Goal: Task Accomplishment & Management: Manage account settings

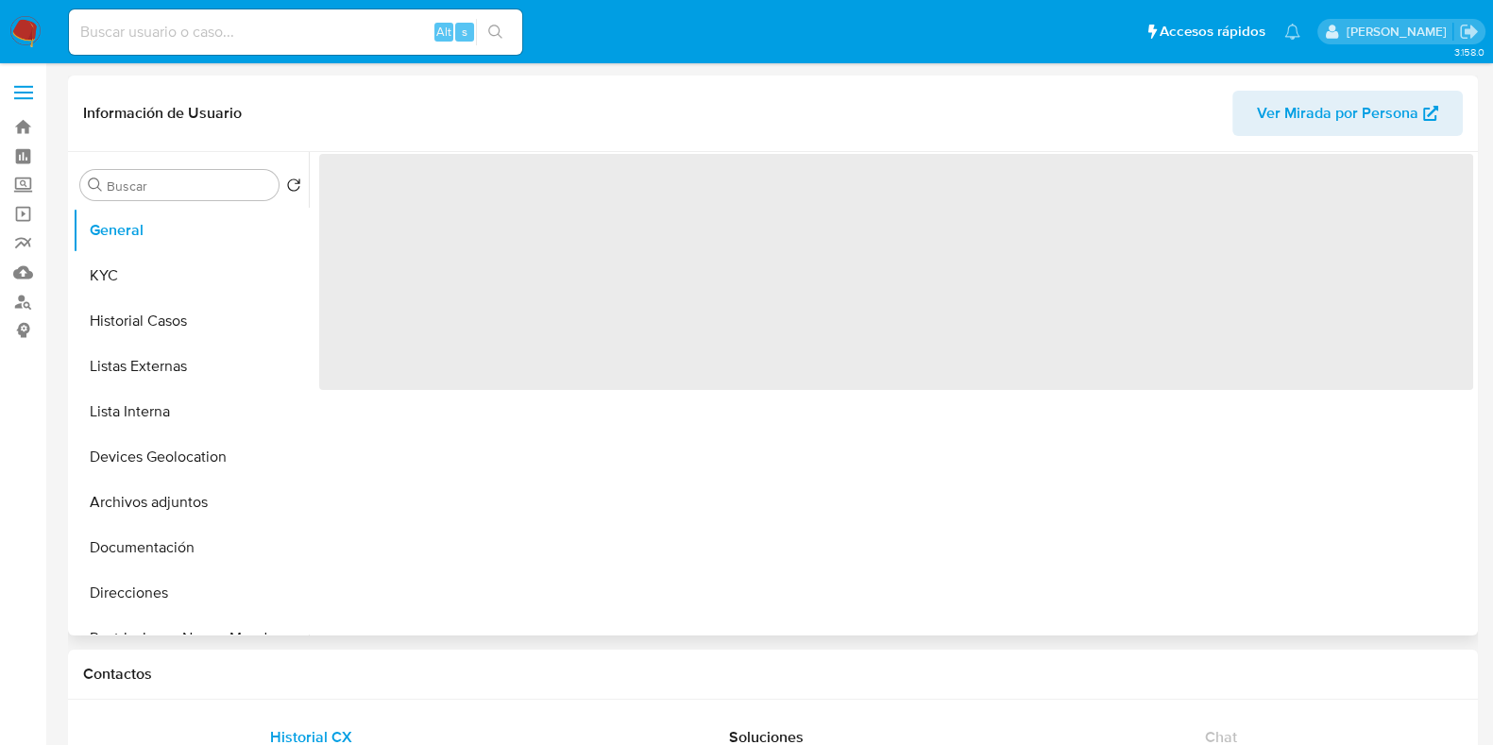
click at [608, 263] on span "‌" at bounding box center [896, 272] width 1154 height 236
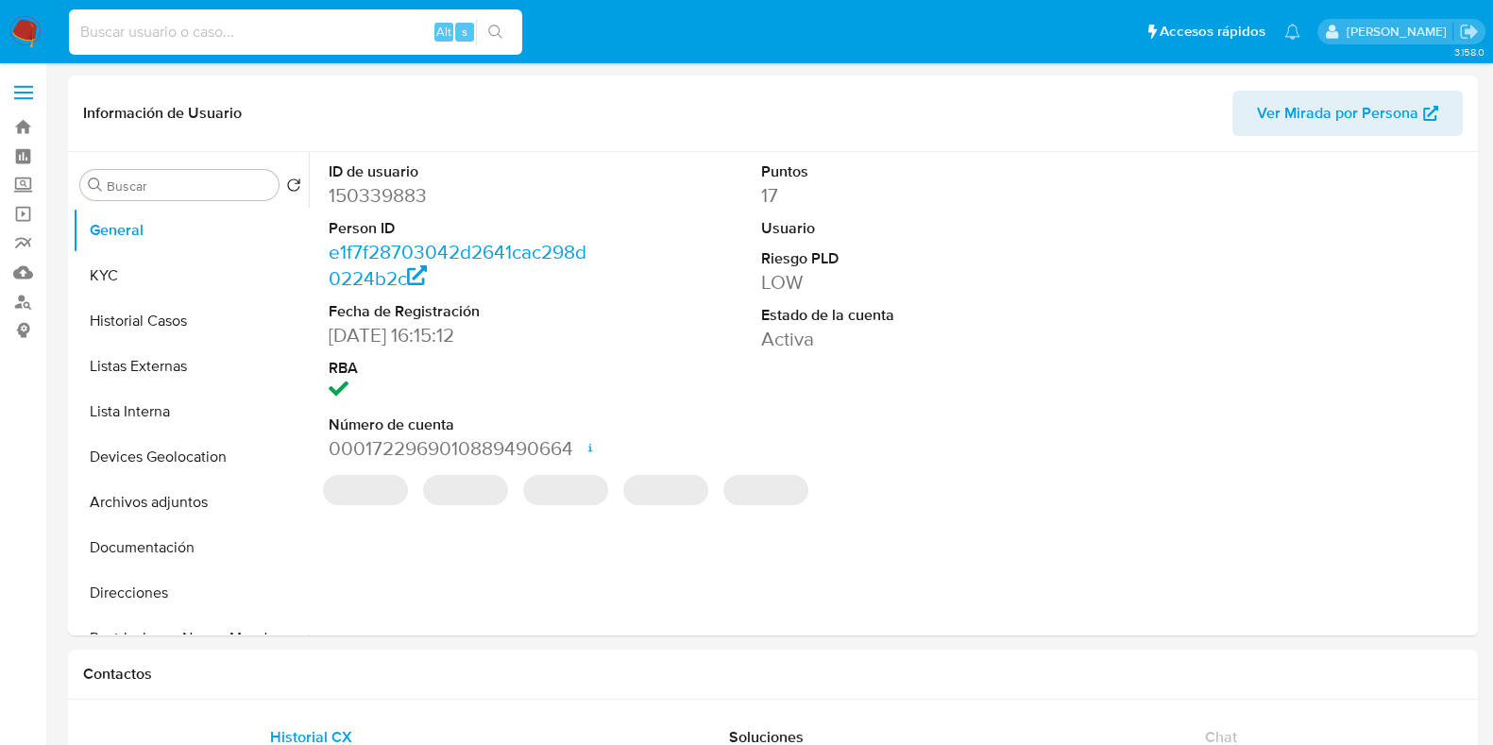
click at [204, 30] on input at bounding box center [295, 32] width 453 height 25
select select "10"
paste input "815738993"
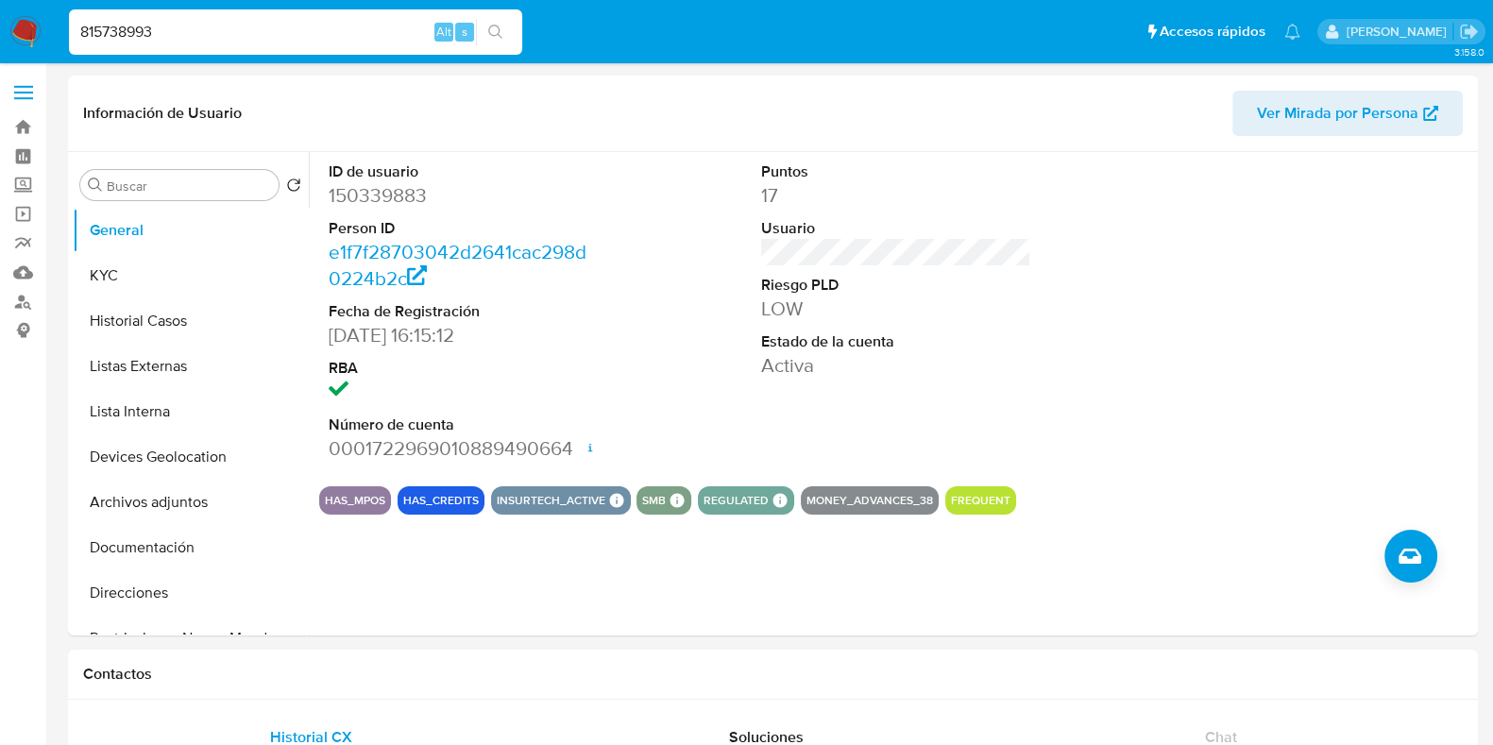
type input "815738993"
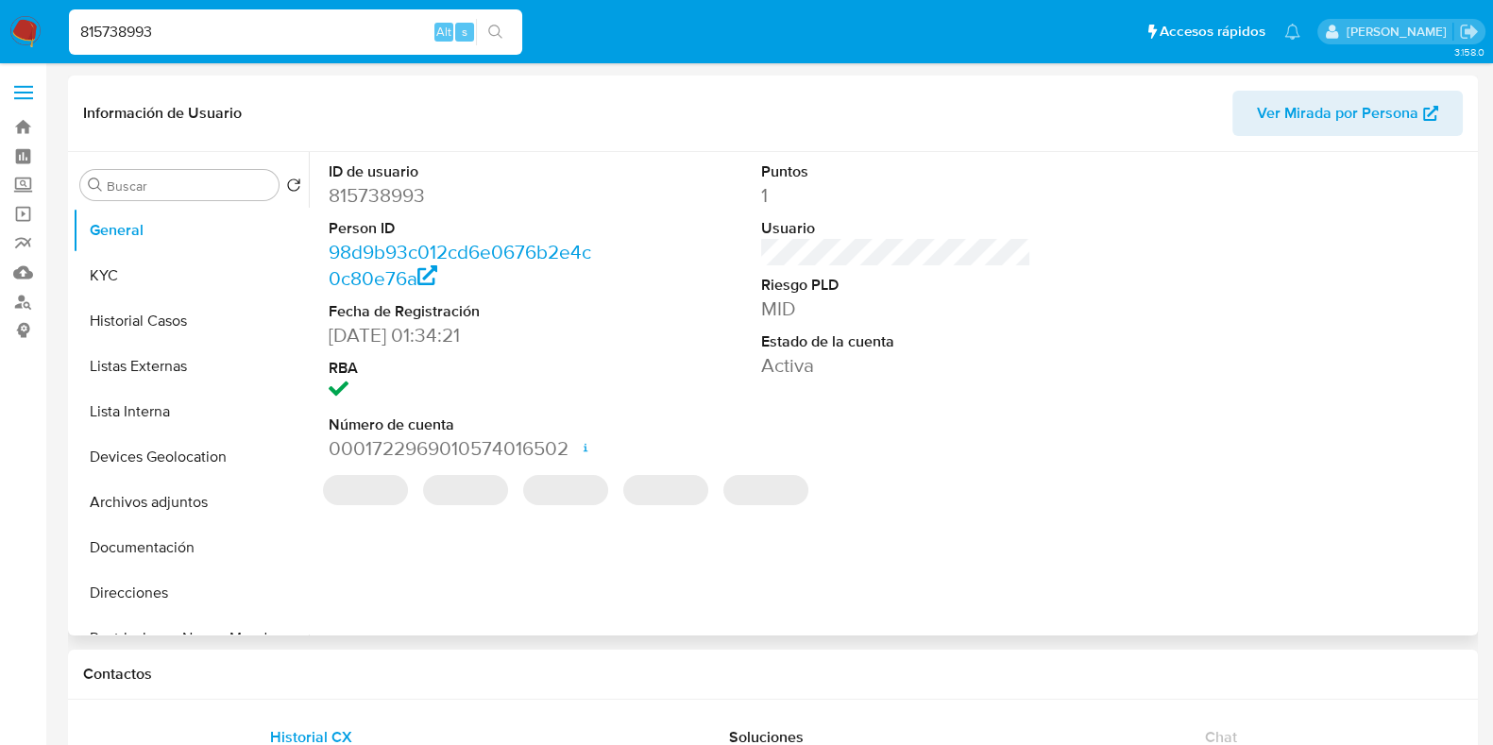
select select "10"
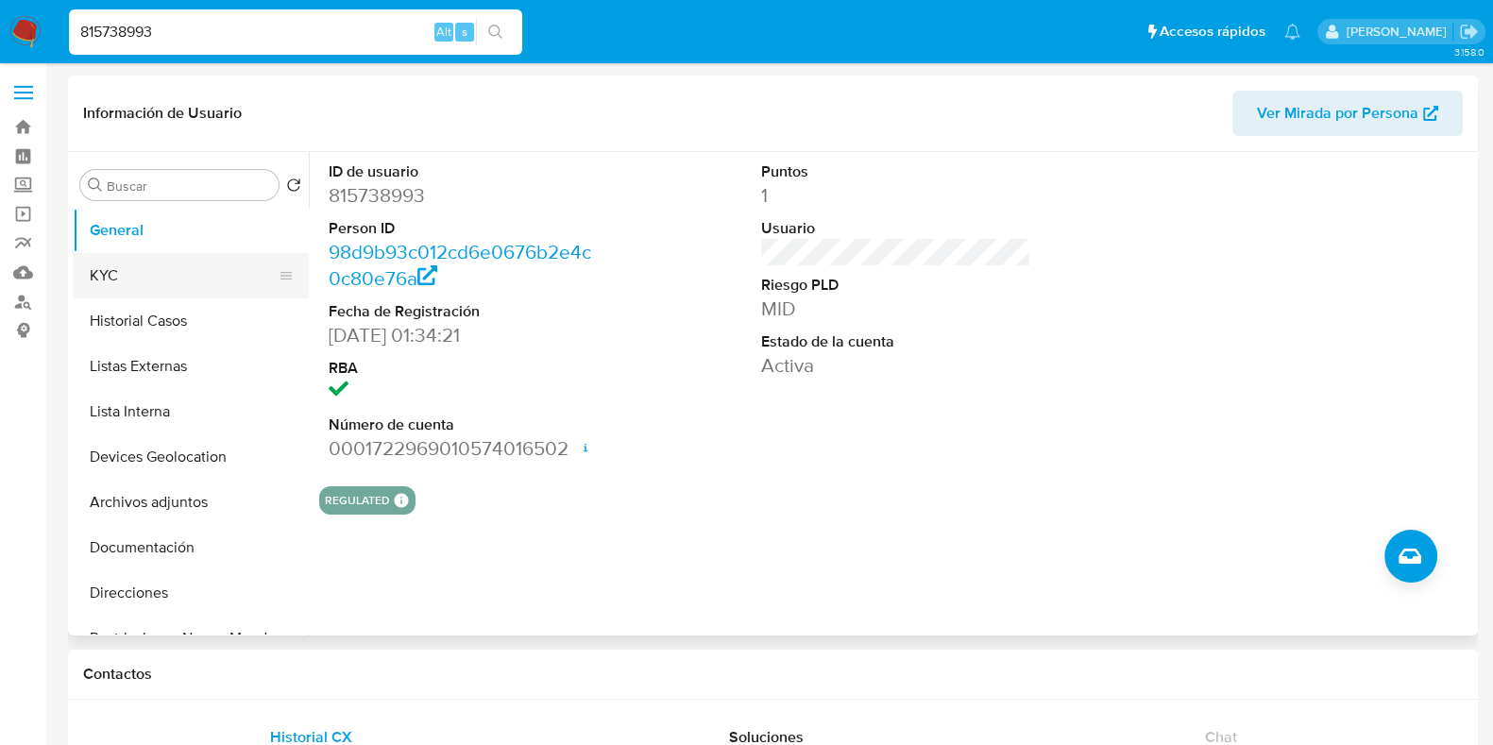
click at [208, 275] on button "KYC" at bounding box center [183, 275] width 221 height 45
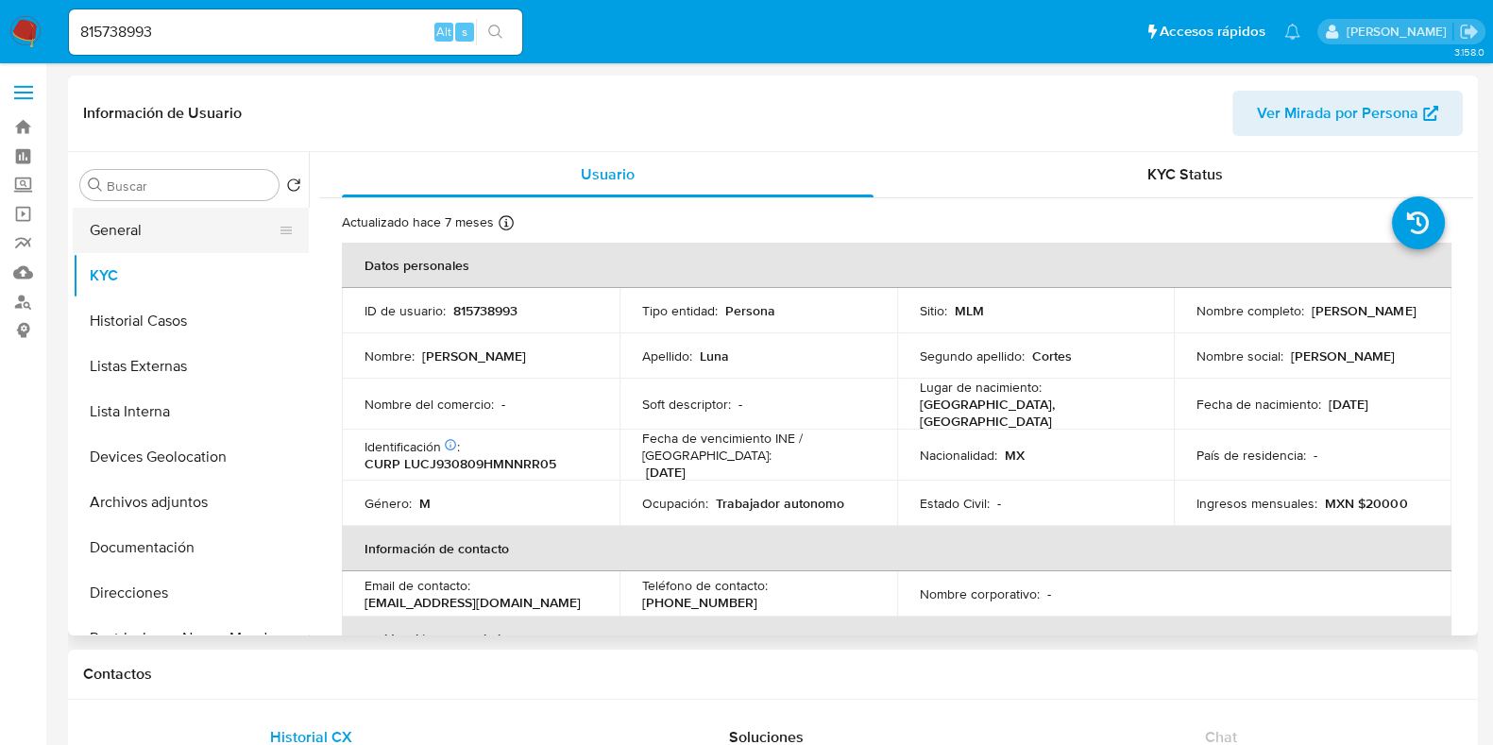
click at [156, 233] on button "General" at bounding box center [183, 230] width 221 height 45
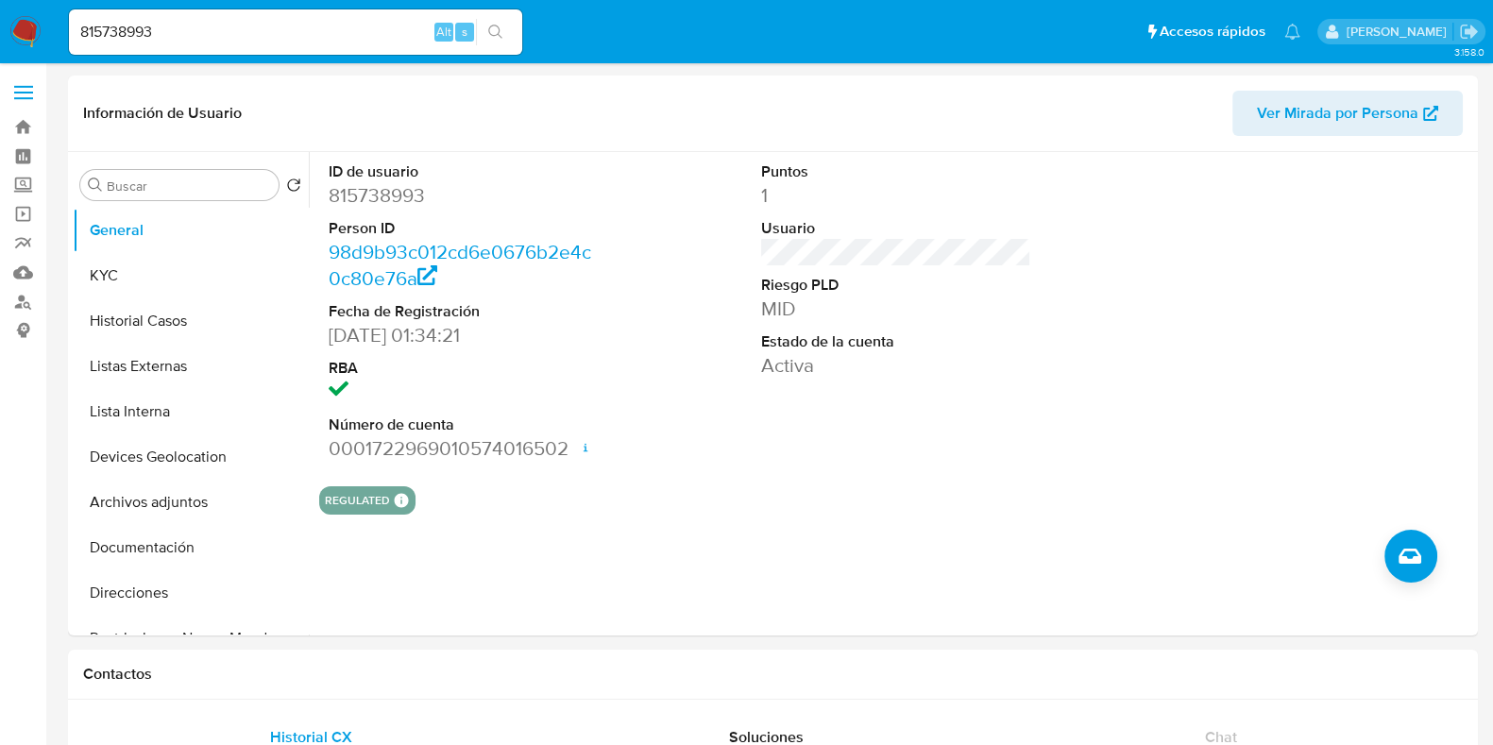
scroll to position [98, 0]
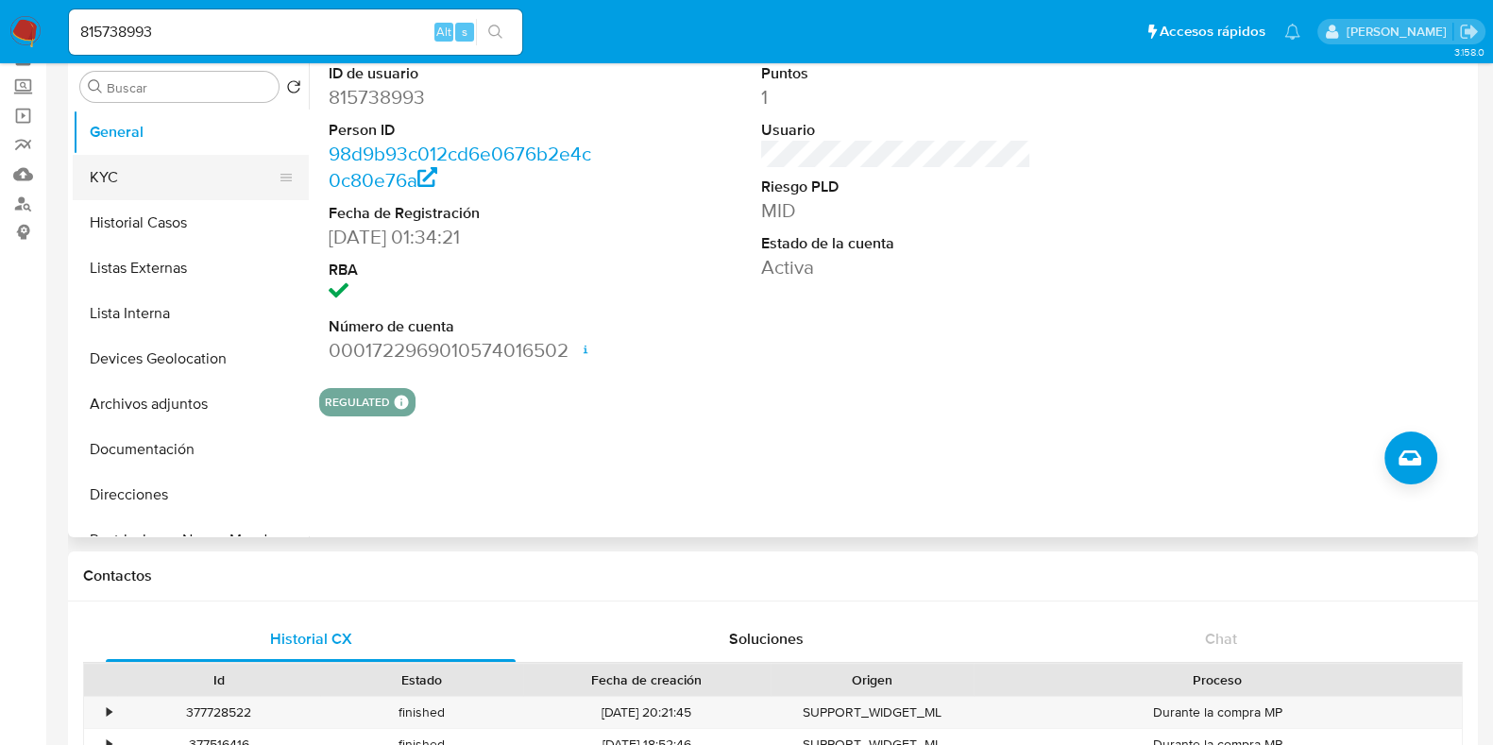
click at [184, 172] on button "KYC" at bounding box center [183, 177] width 221 height 45
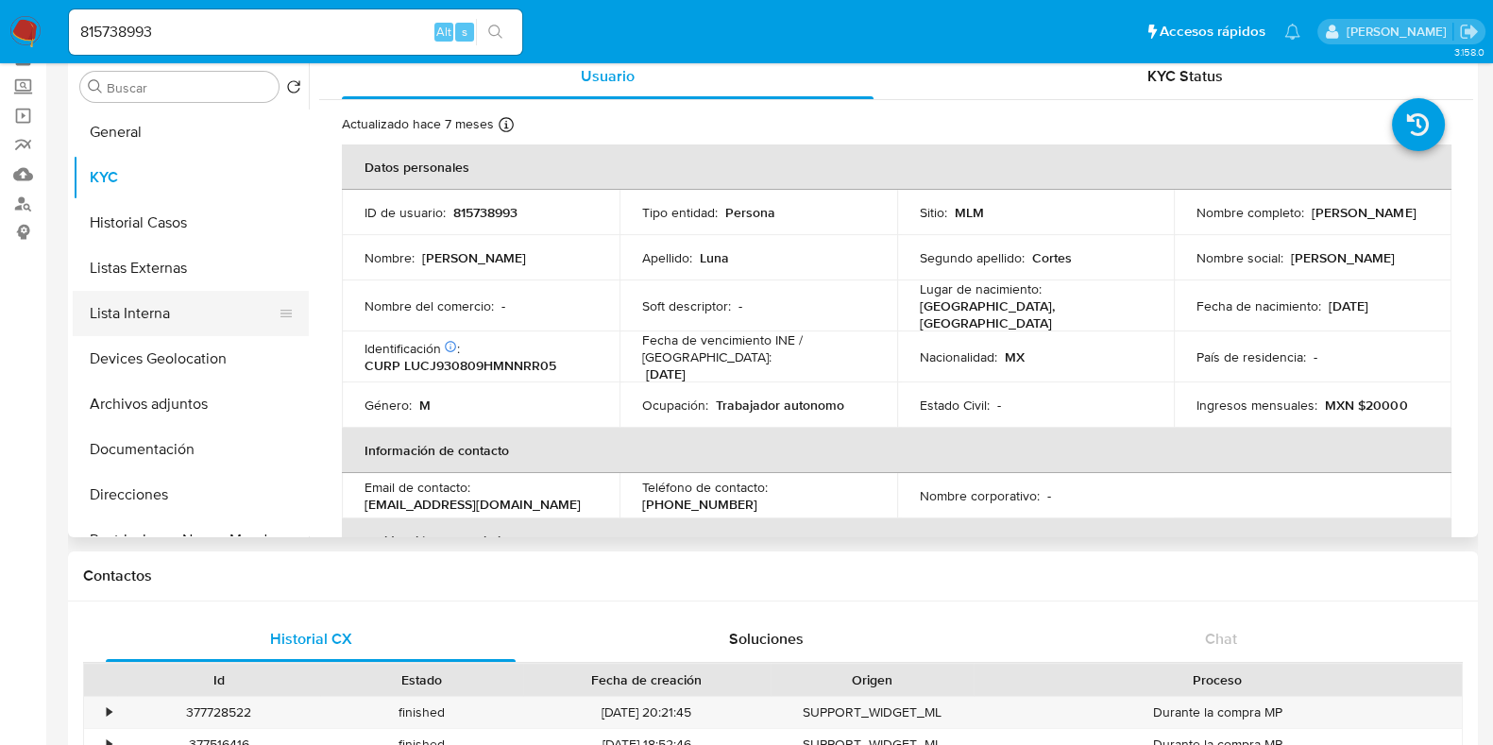
click at [185, 317] on button "Lista Interna" at bounding box center [183, 313] width 221 height 45
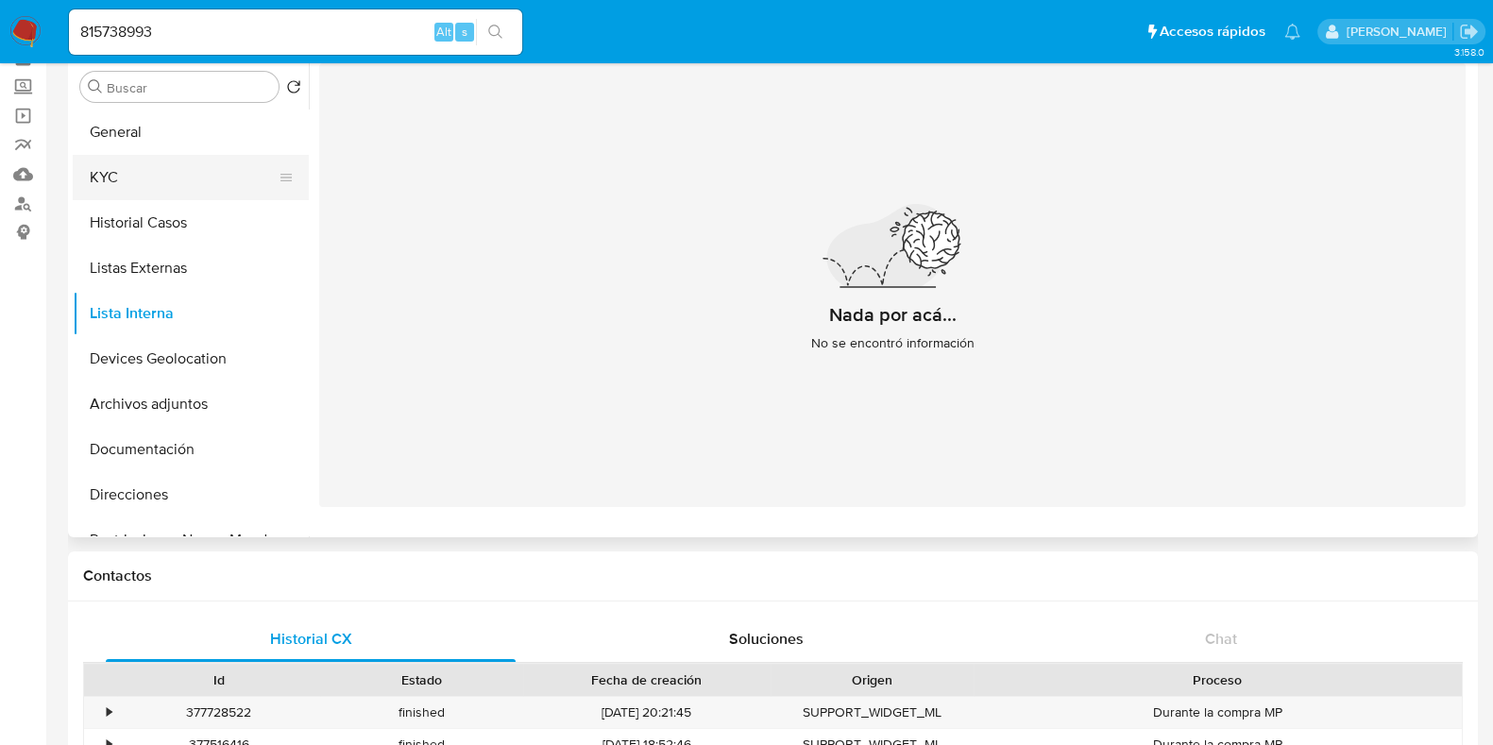
click at [146, 181] on button "KYC" at bounding box center [183, 177] width 221 height 45
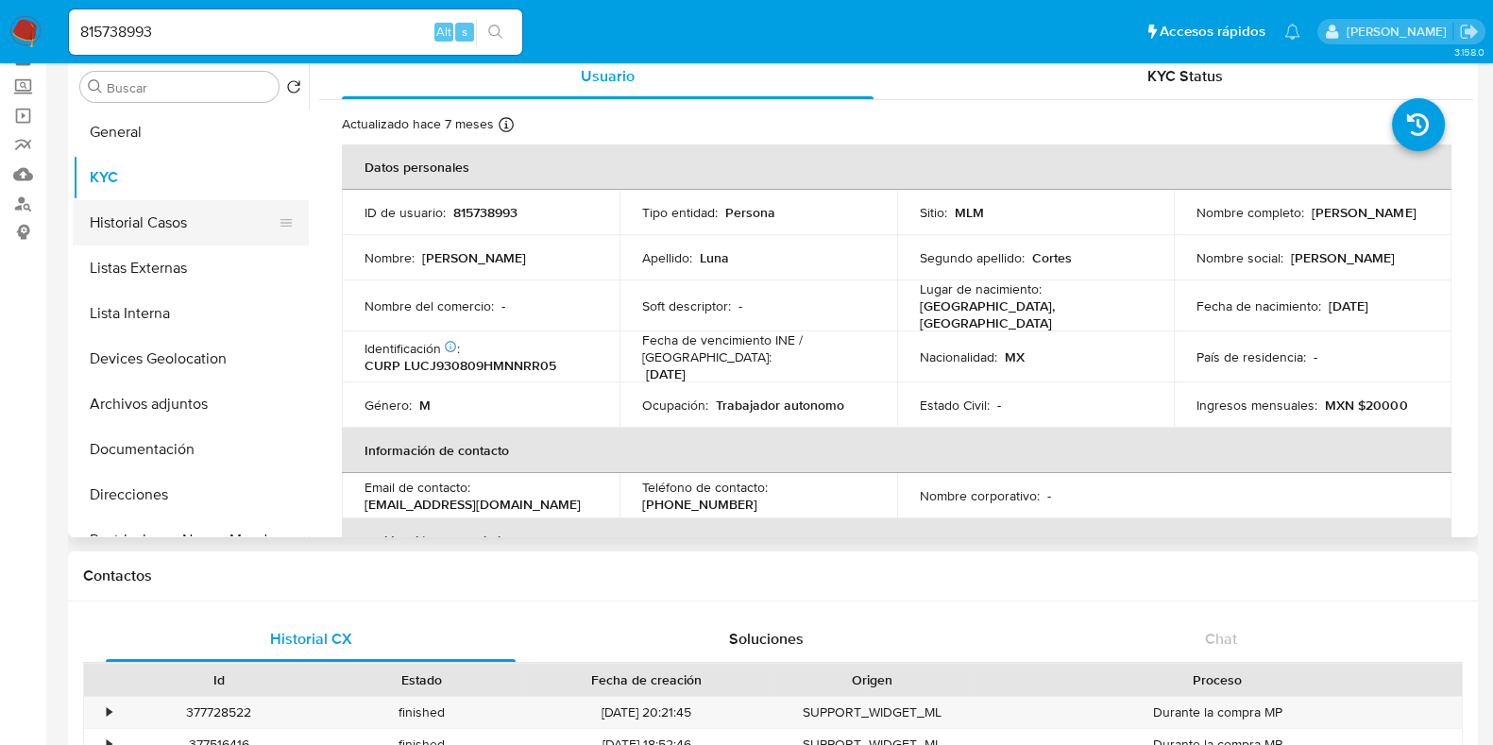
click at [179, 237] on button "Historial Casos" at bounding box center [183, 222] width 221 height 45
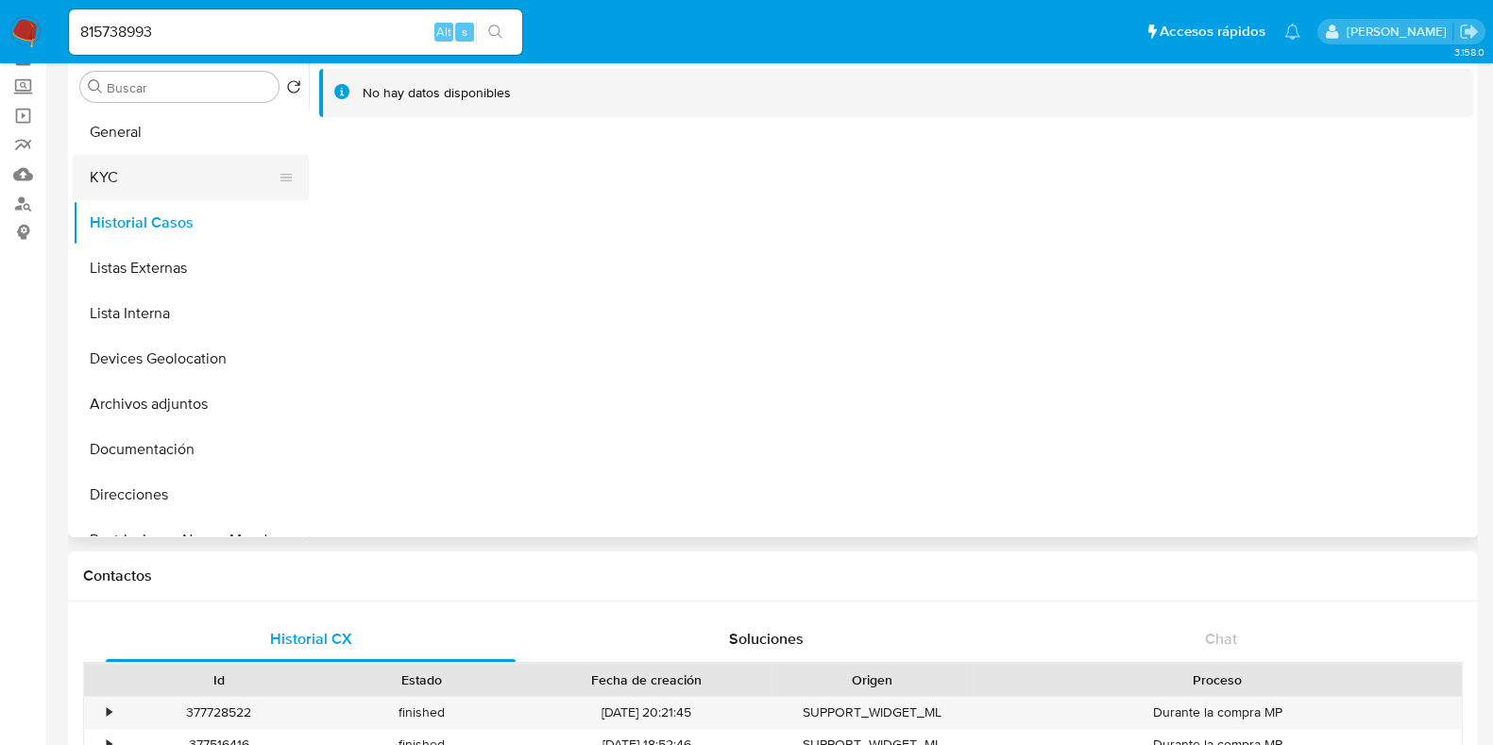
click at [133, 167] on button "KYC" at bounding box center [183, 177] width 221 height 45
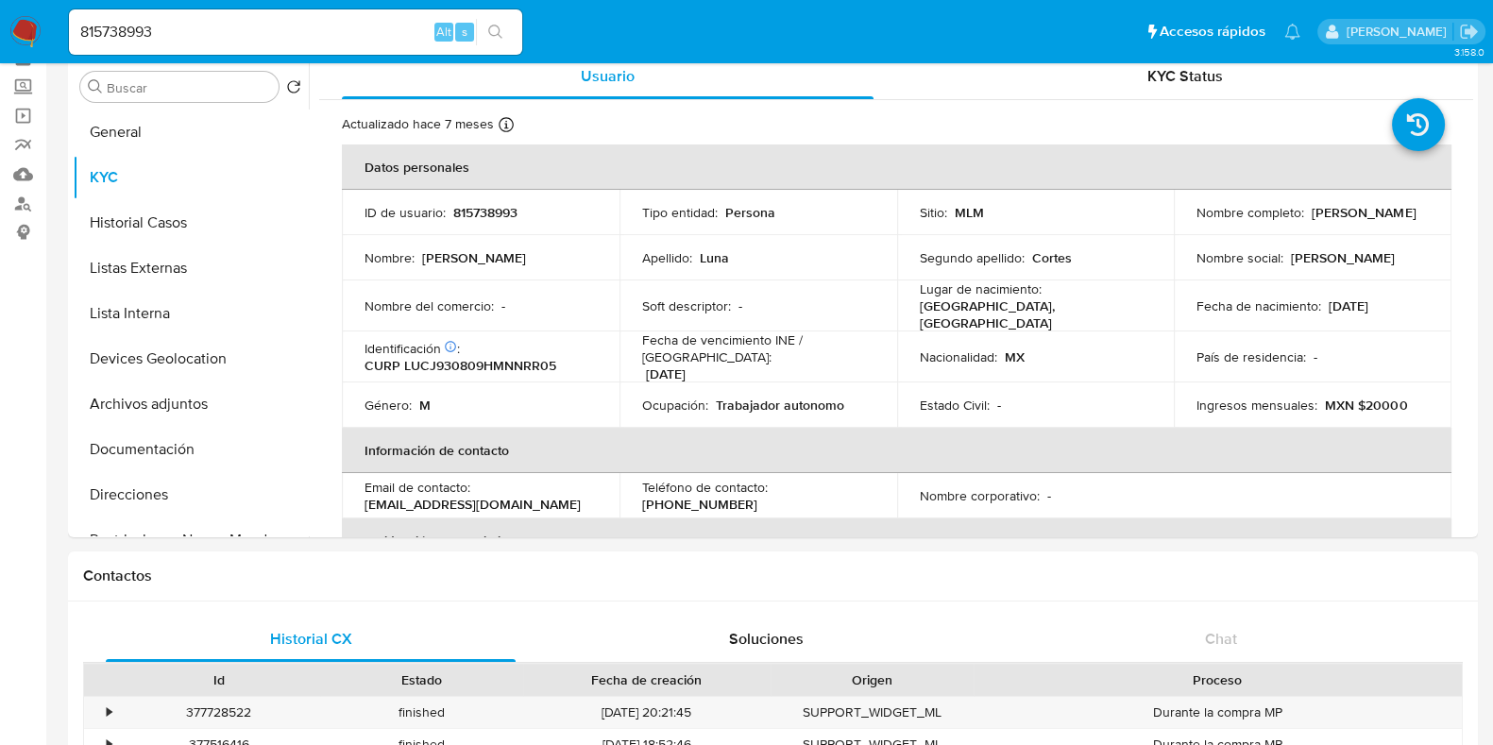
click at [172, 25] on input "815738993" at bounding box center [295, 32] width 453 height 25
paste input "15033988"
type input "150339883"
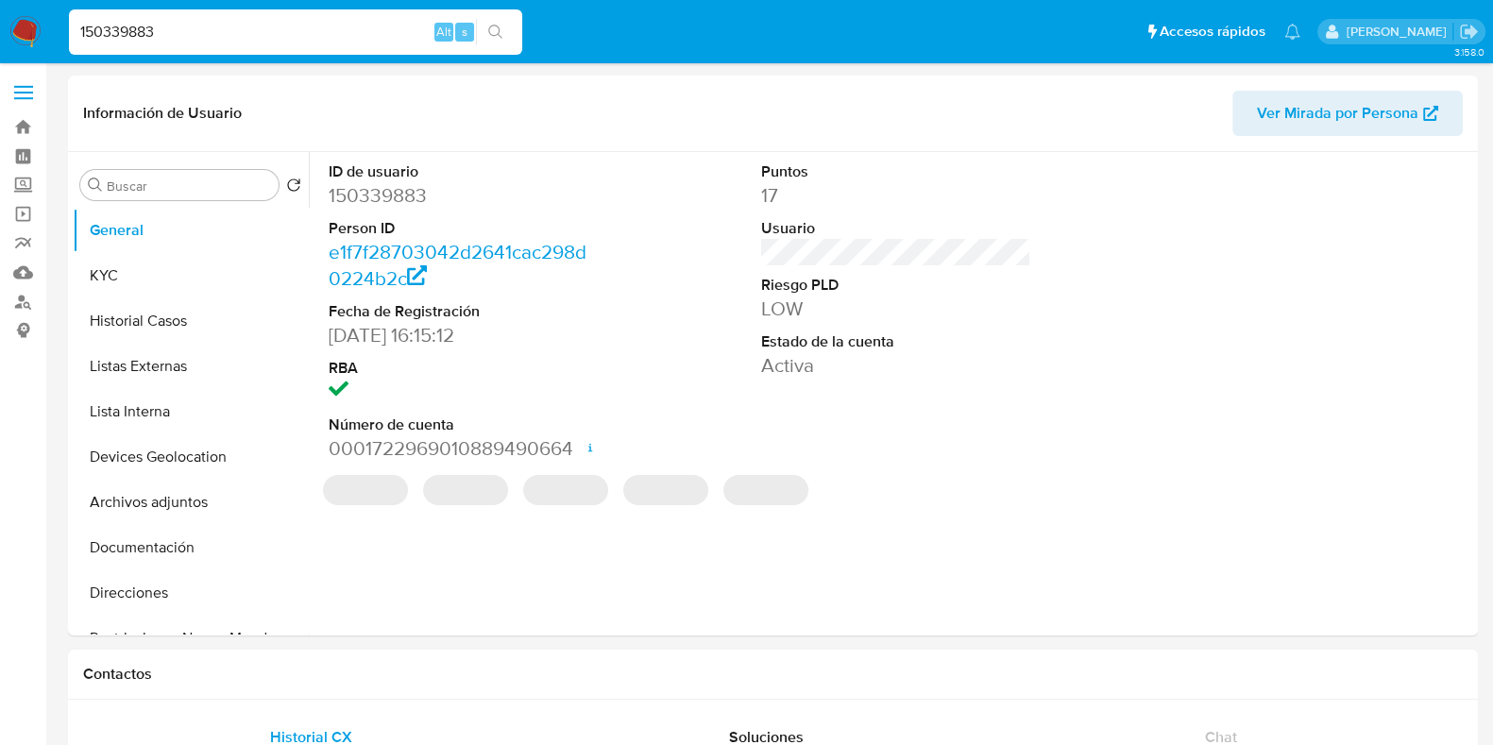
select select "10"
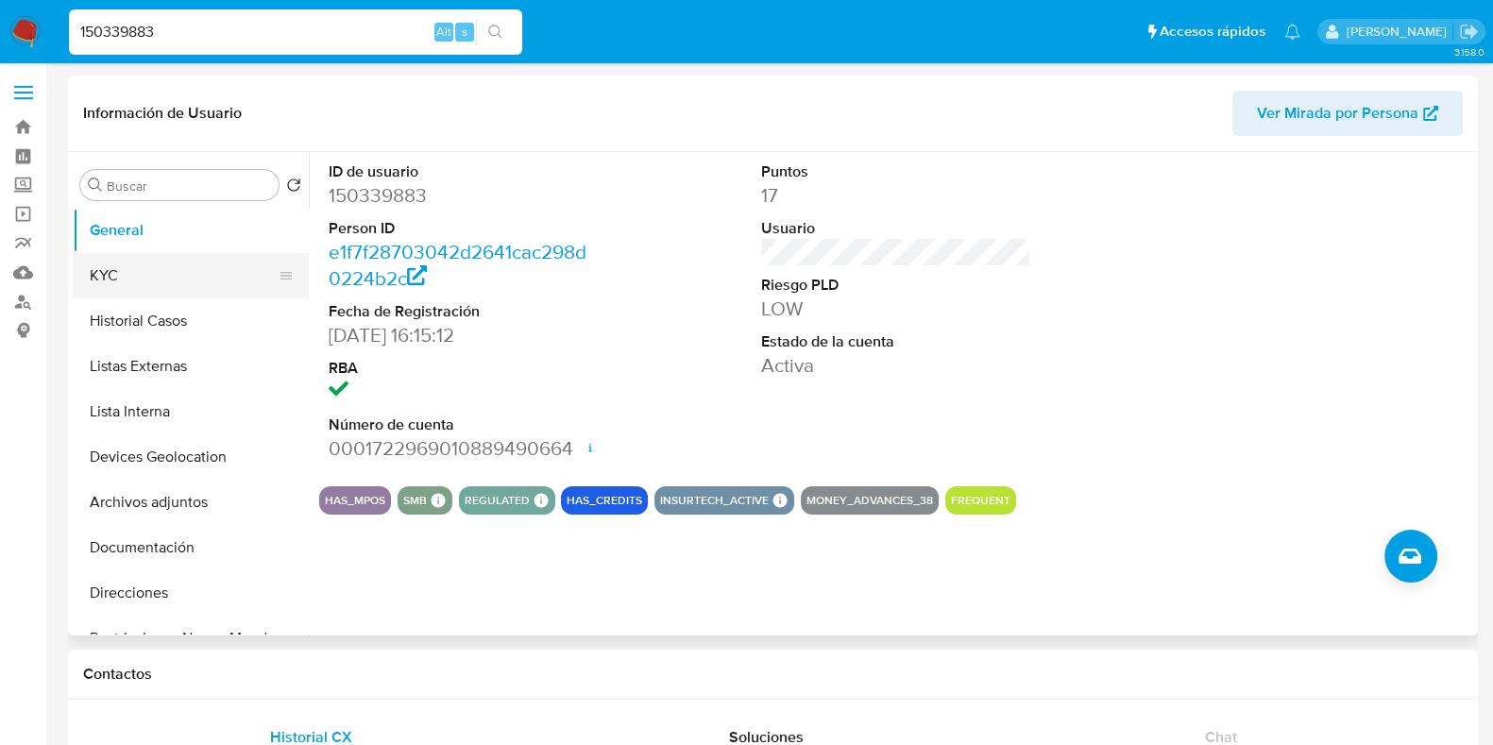
click at [132, 274] on button "KYC" at bounding box center [183, 275] width 221 height 45
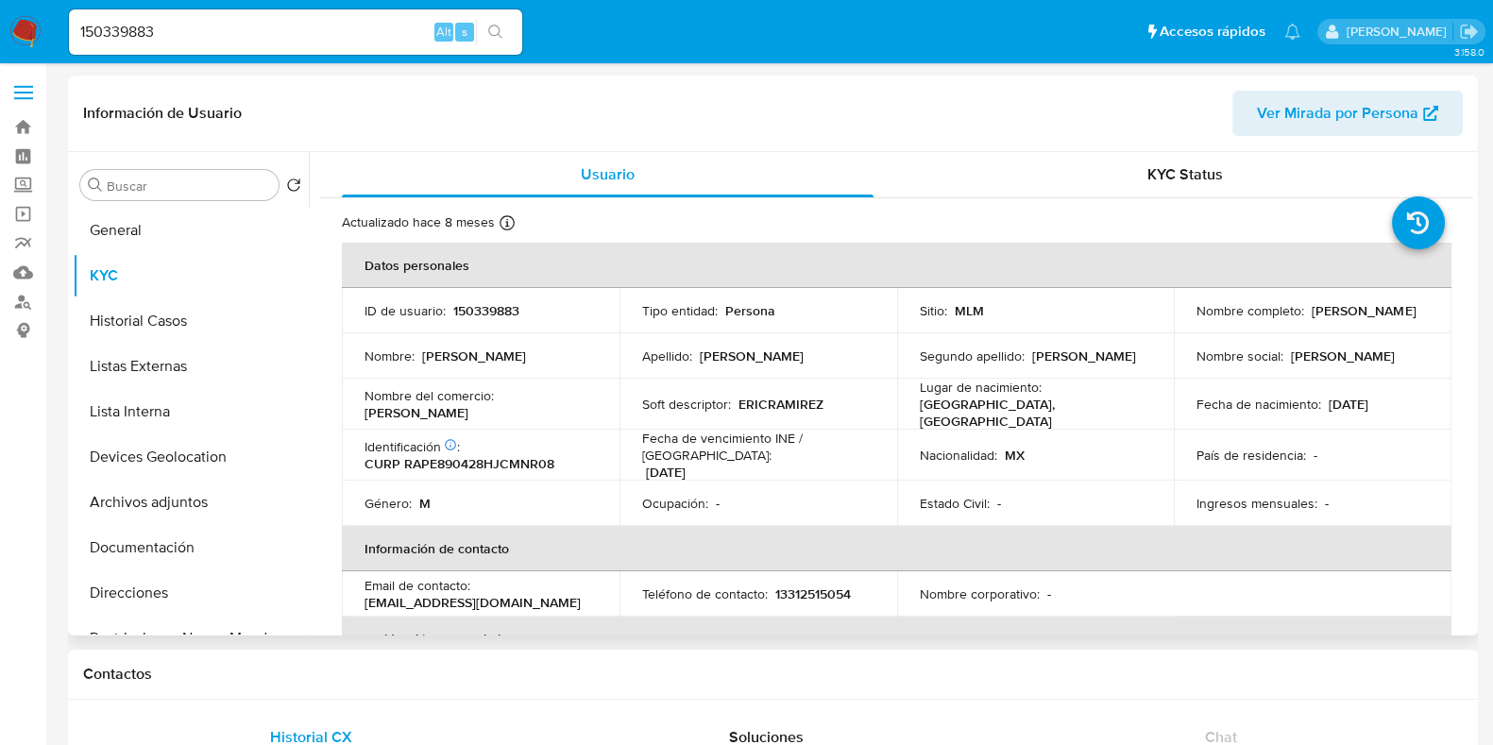
drag, startPoint x: 1462, startPoint y: 263, endPoint x: 1471, endPoint y: 269, distance: 11.5
click at [1471, 269] on div "Usuario KYC Status Actualizado hace 8 meses Creado: 15/06/2020 13:51:02 Actuali…" at bounding box center [891, 394] width 1164 height 484
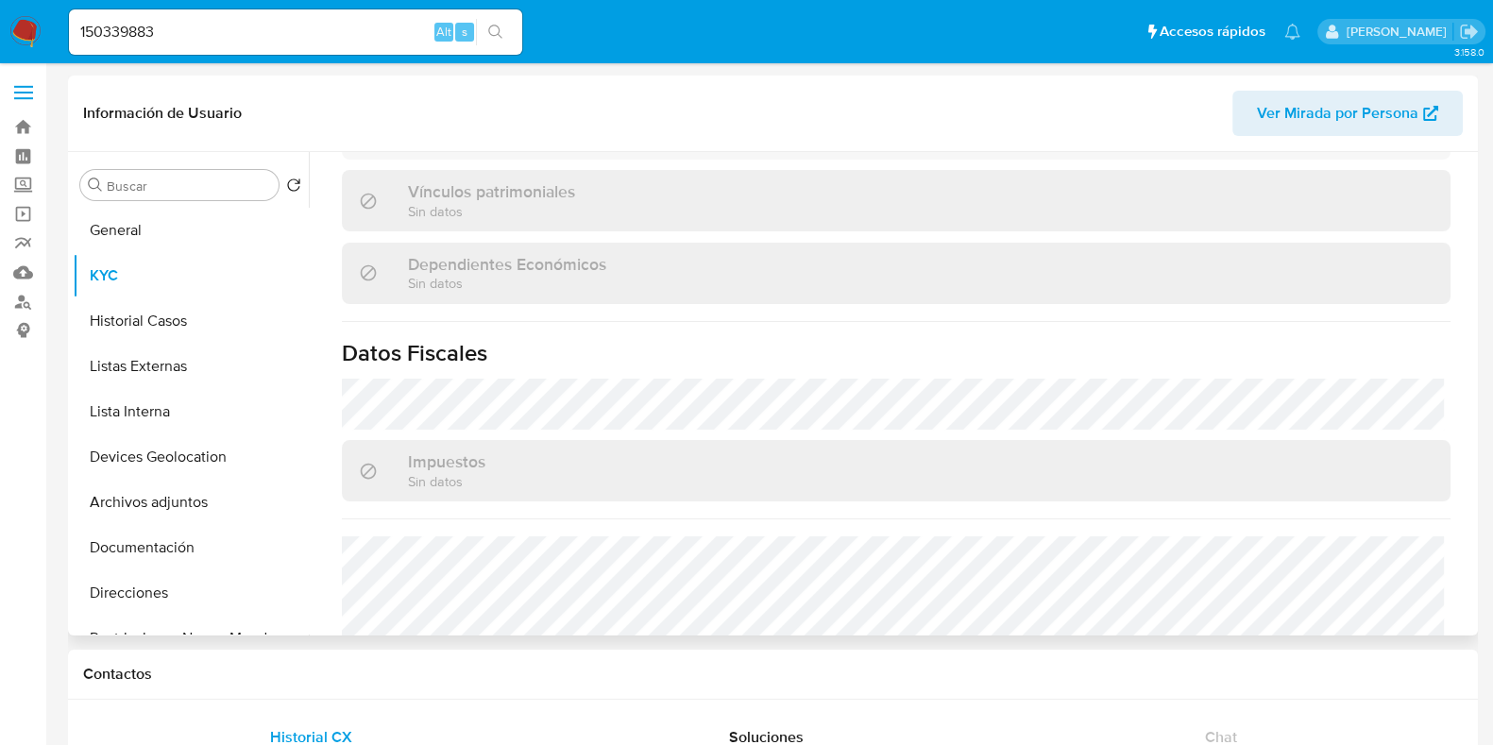
scroll to position [1186, 0]
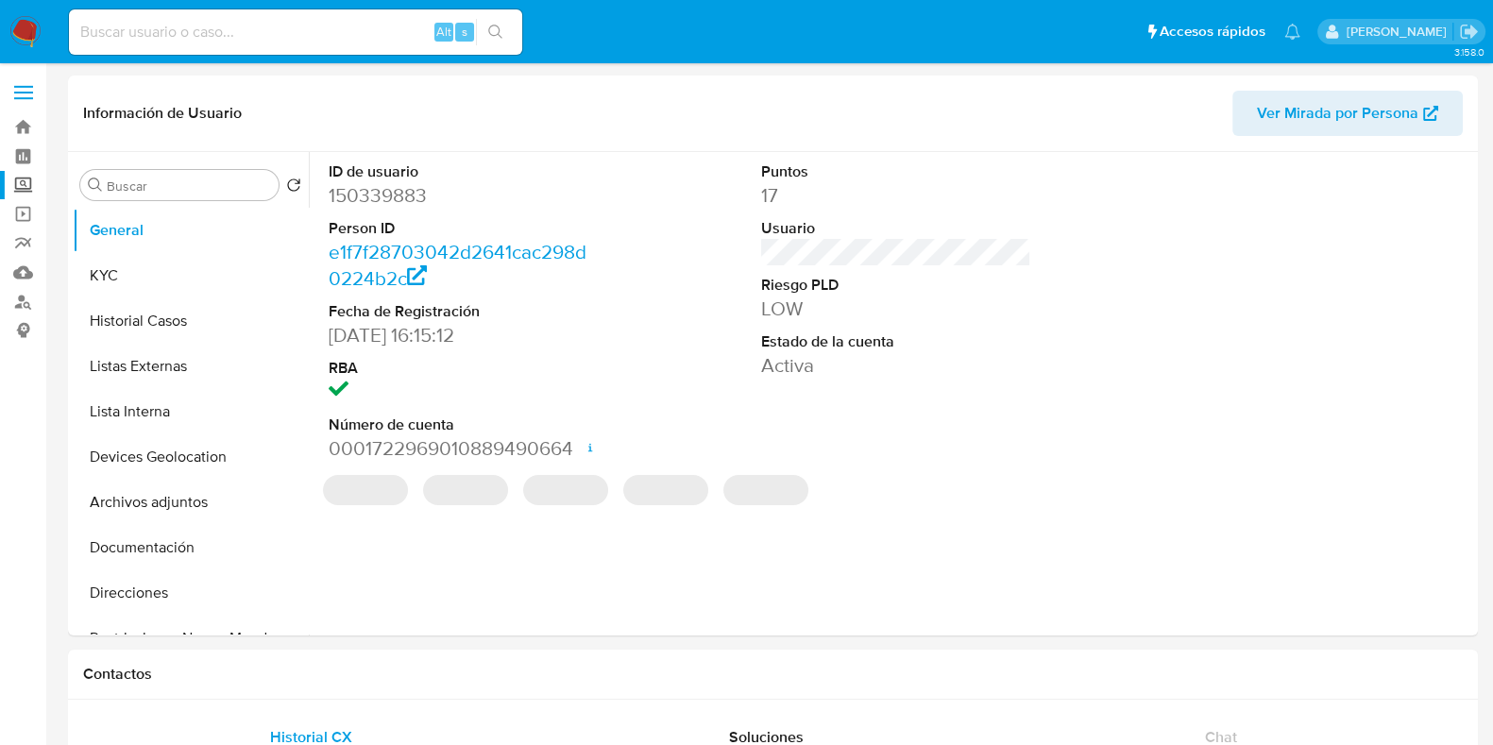
click at [25, 191] on label "Screening" at bounding box center [112, 185] width 225 height 29
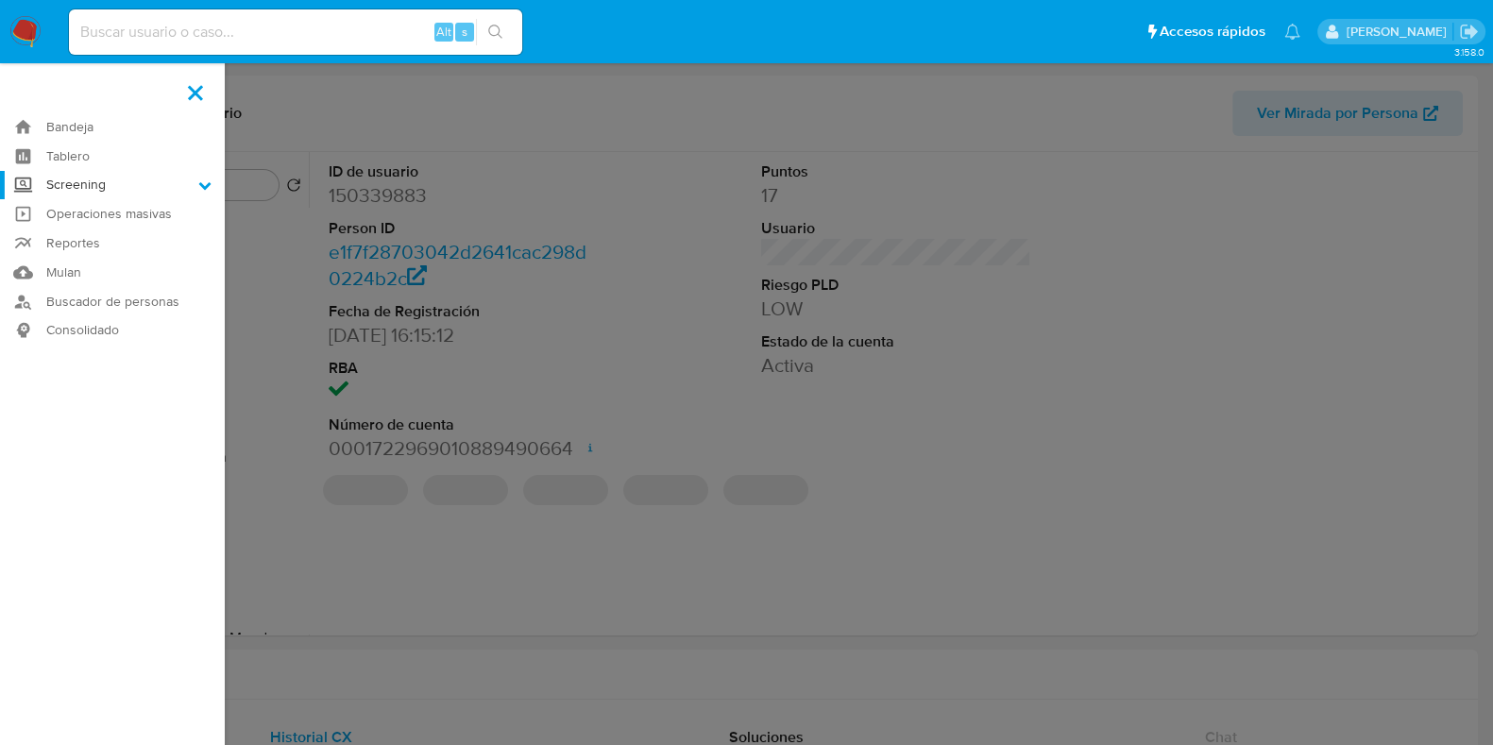
click at [0, 0] on input "Screening" at bounding box center [0, 0] width 0 height 0
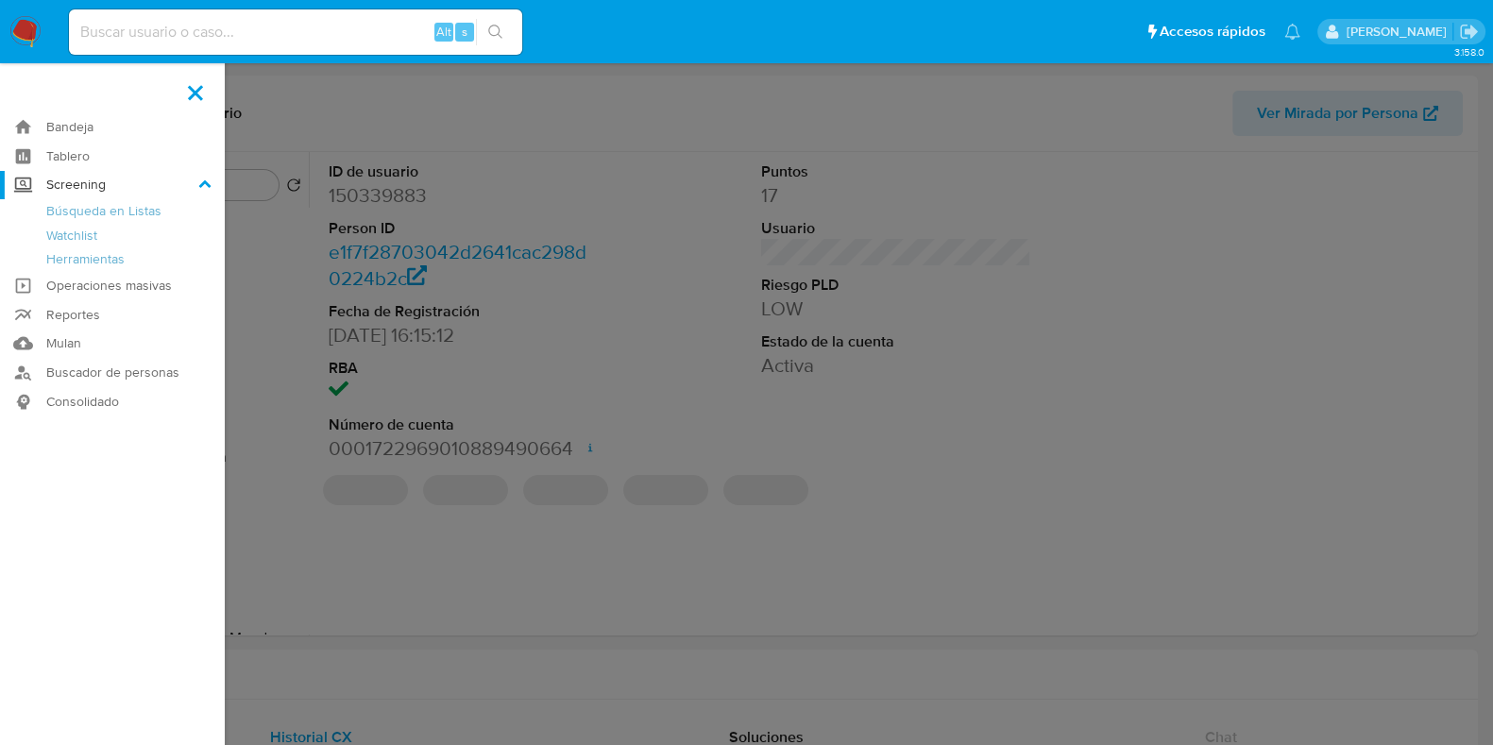
select select "10"
click at [124, 263] on link "Herramientas" at bounding box center [112, 259] width 225 height 24
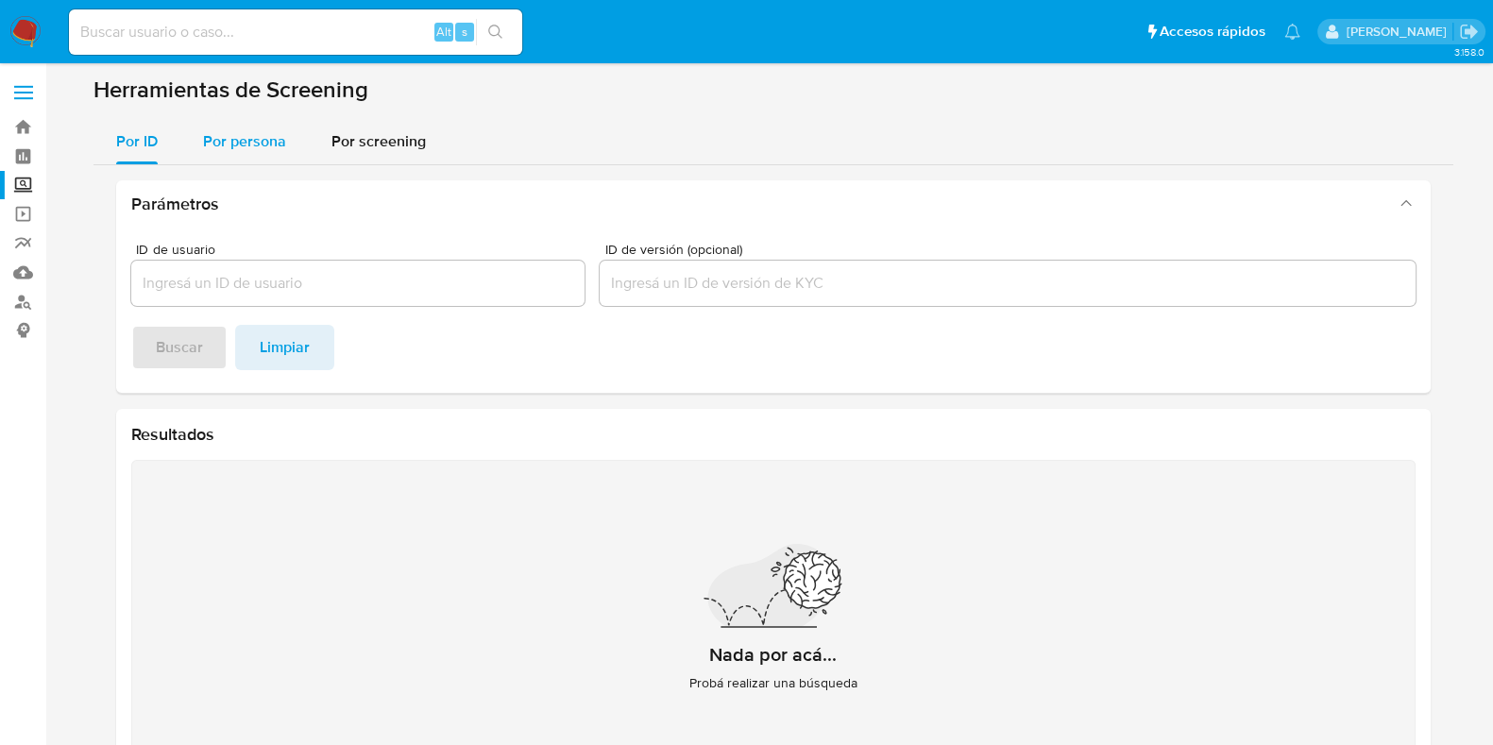
click at [272, 147] on span "Por persona" at bounding box center [244, 141] width 83 height 22
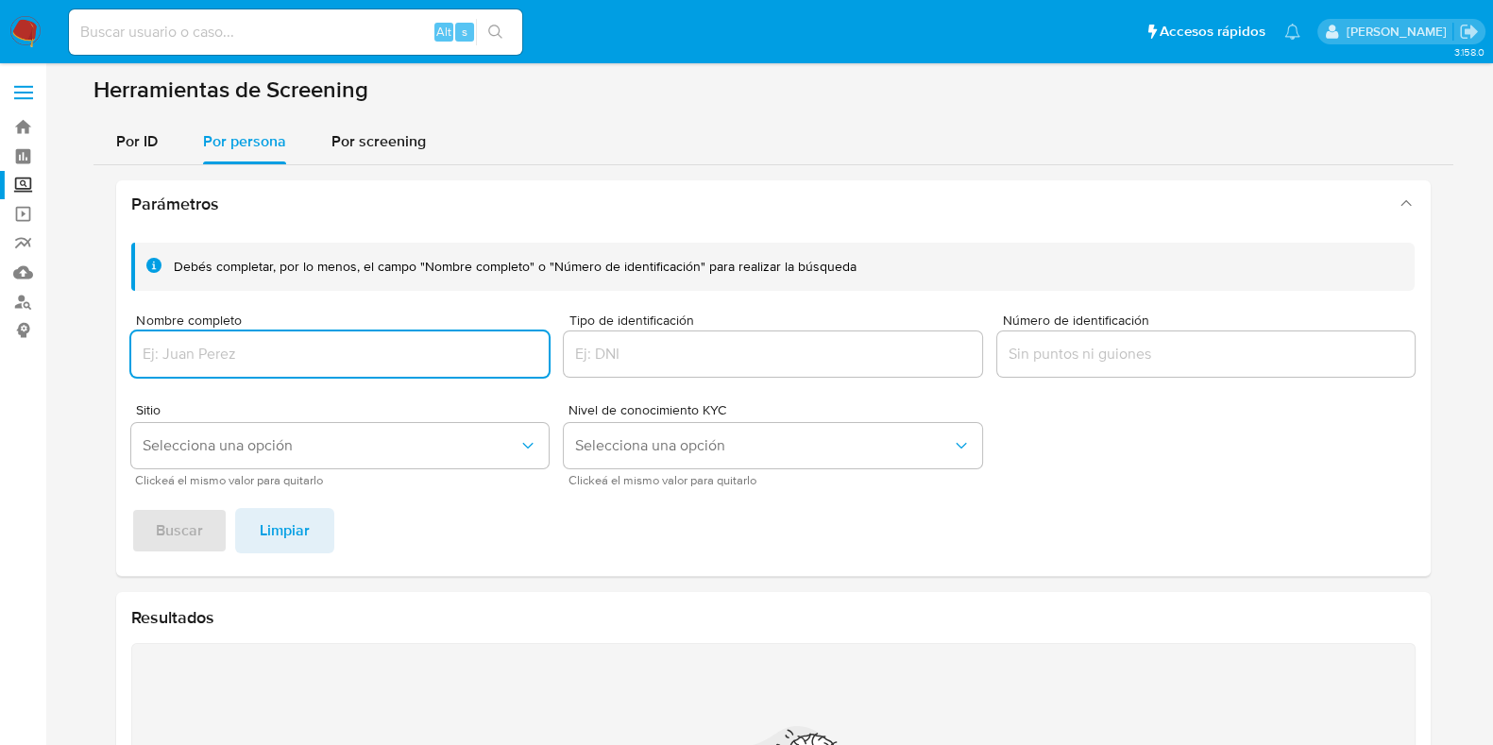
click at [283, 348] on input "Nombre completo" at bounding box center [340, 354] width 418 height 25
click at [179, 534] on span "Buscar" at bounding box center [179, 531] width 47 height 42
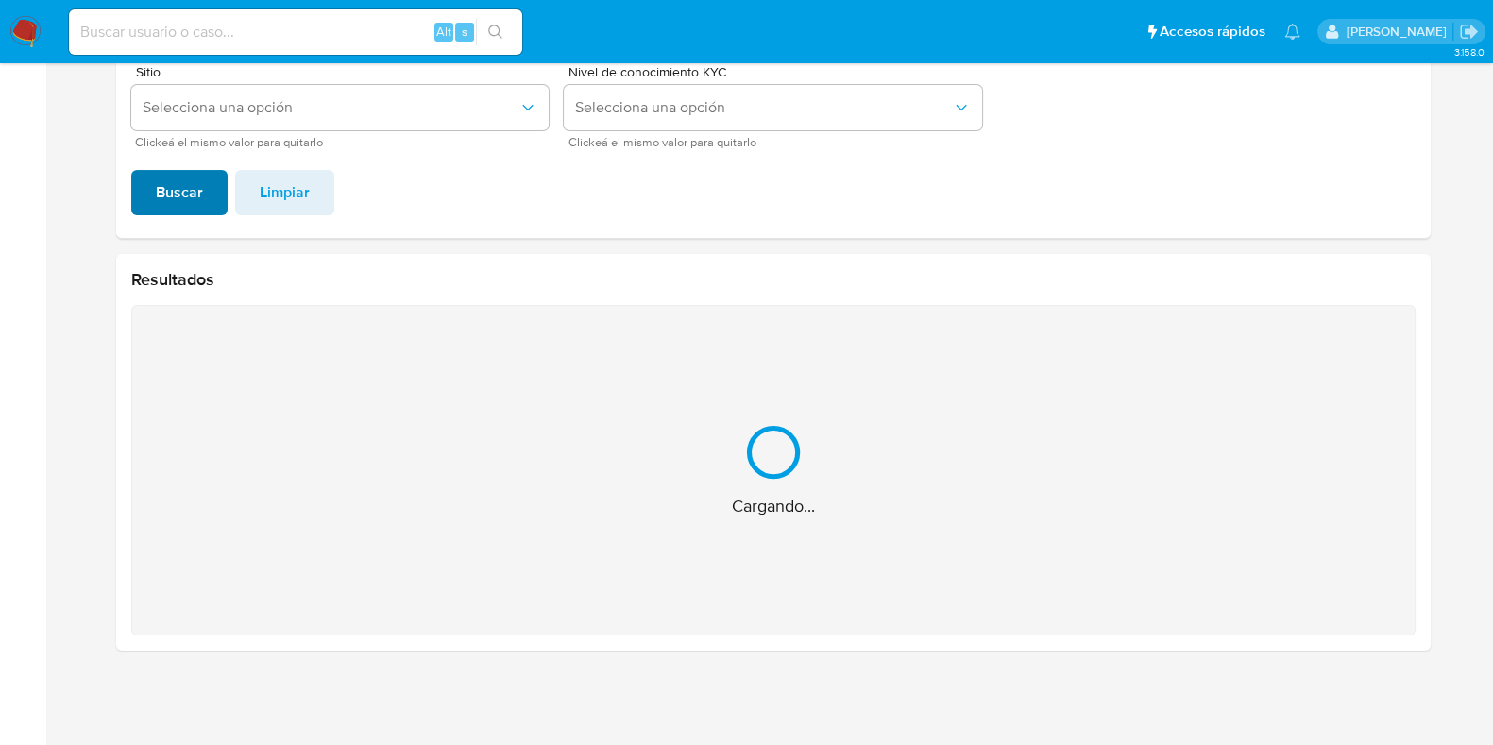
scroll to position [38, 0]
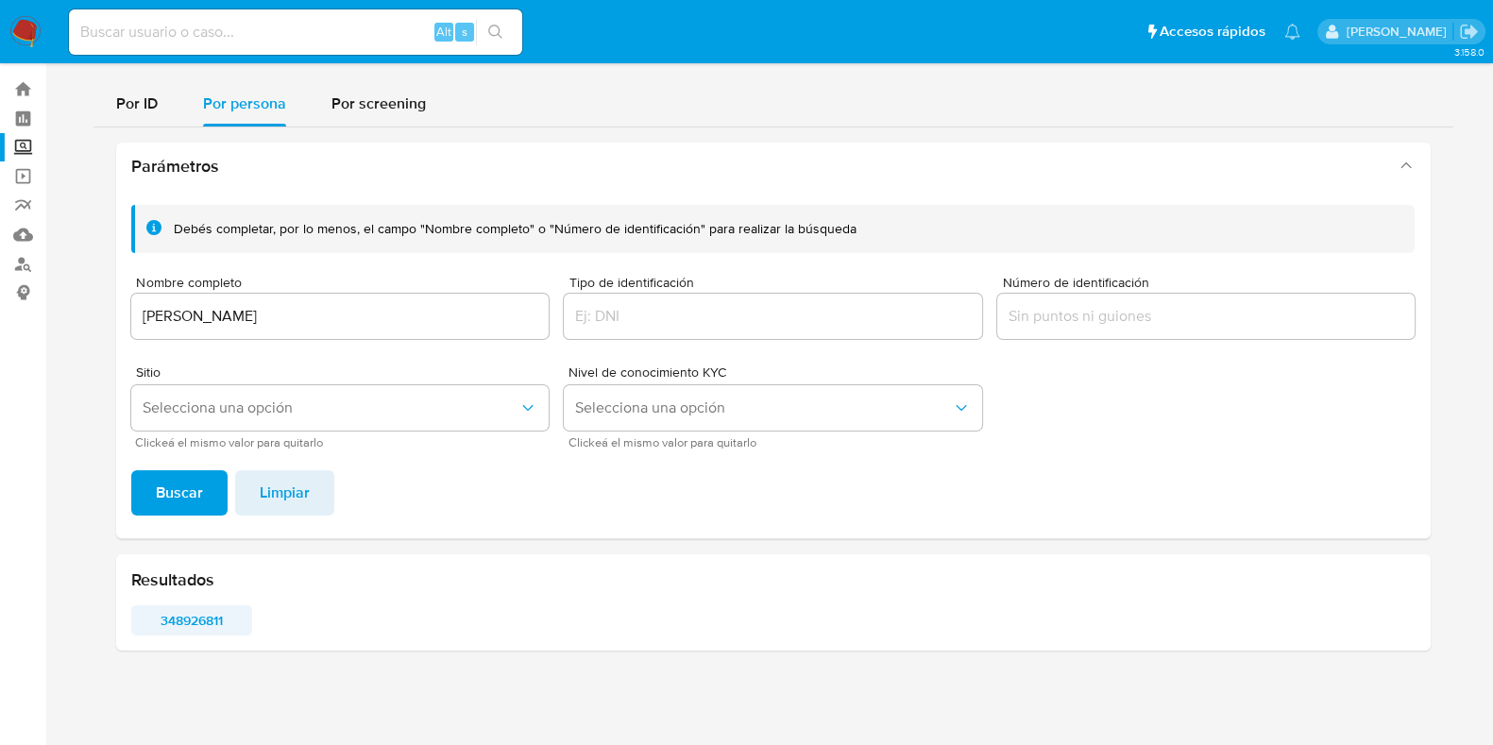
click at [194, 620] on span "348926811" at bounding box center [191, 620] width 95 height 26
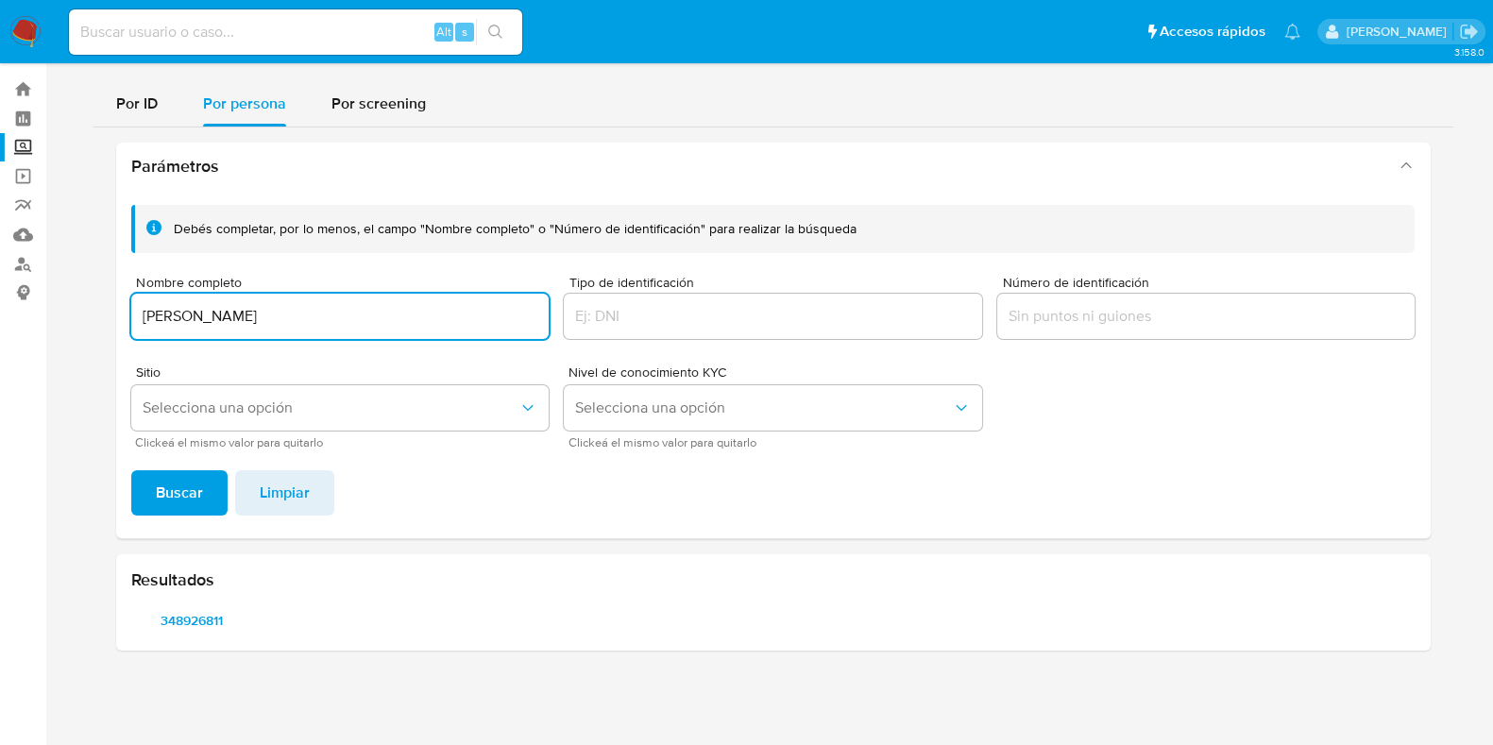
click at [428, 322] on input "YUNUEN MARIA JOSE ORTEGA ESPINOSA" at bounding box center [340, 316] width 418 height 25
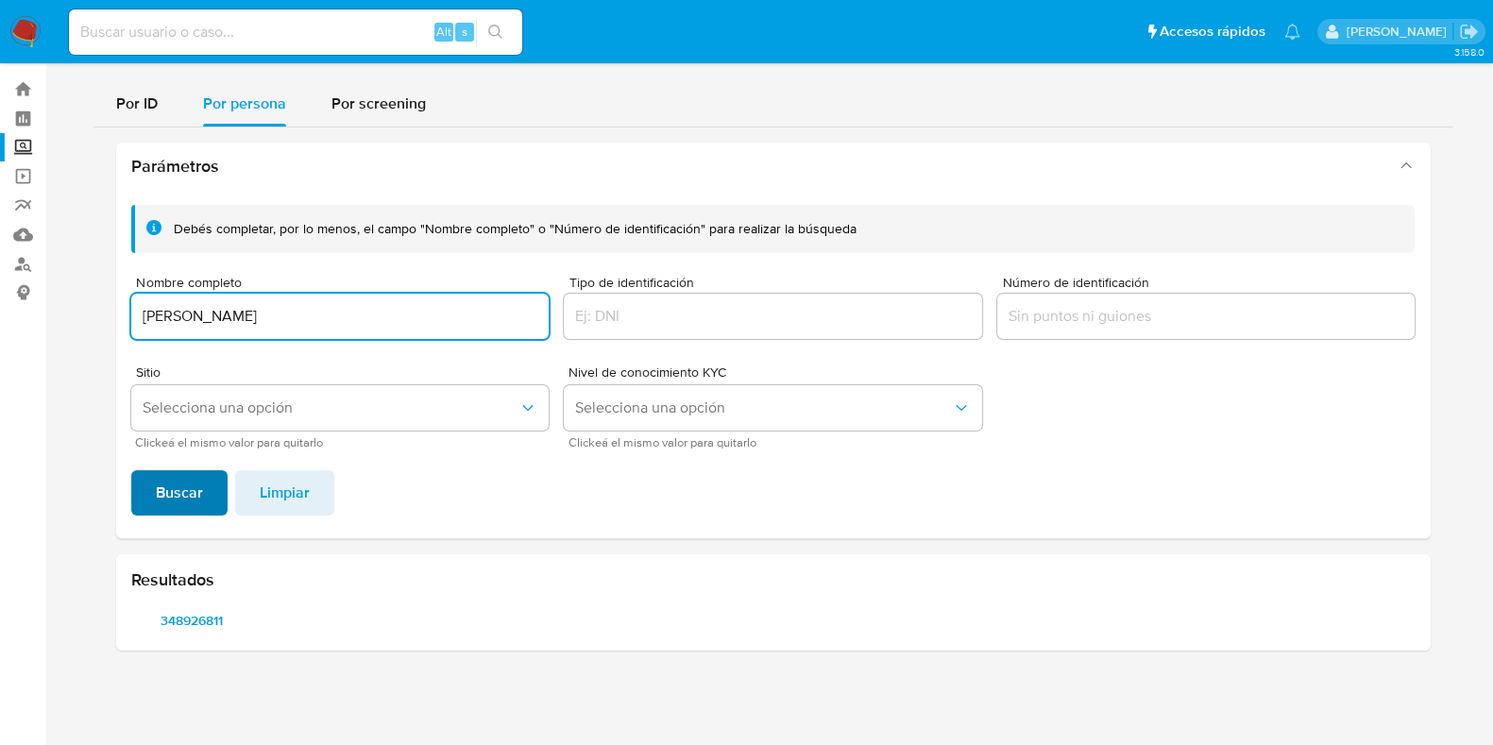
type input "KARLA ANAYELI ARRIAGA VAZQUEZ"
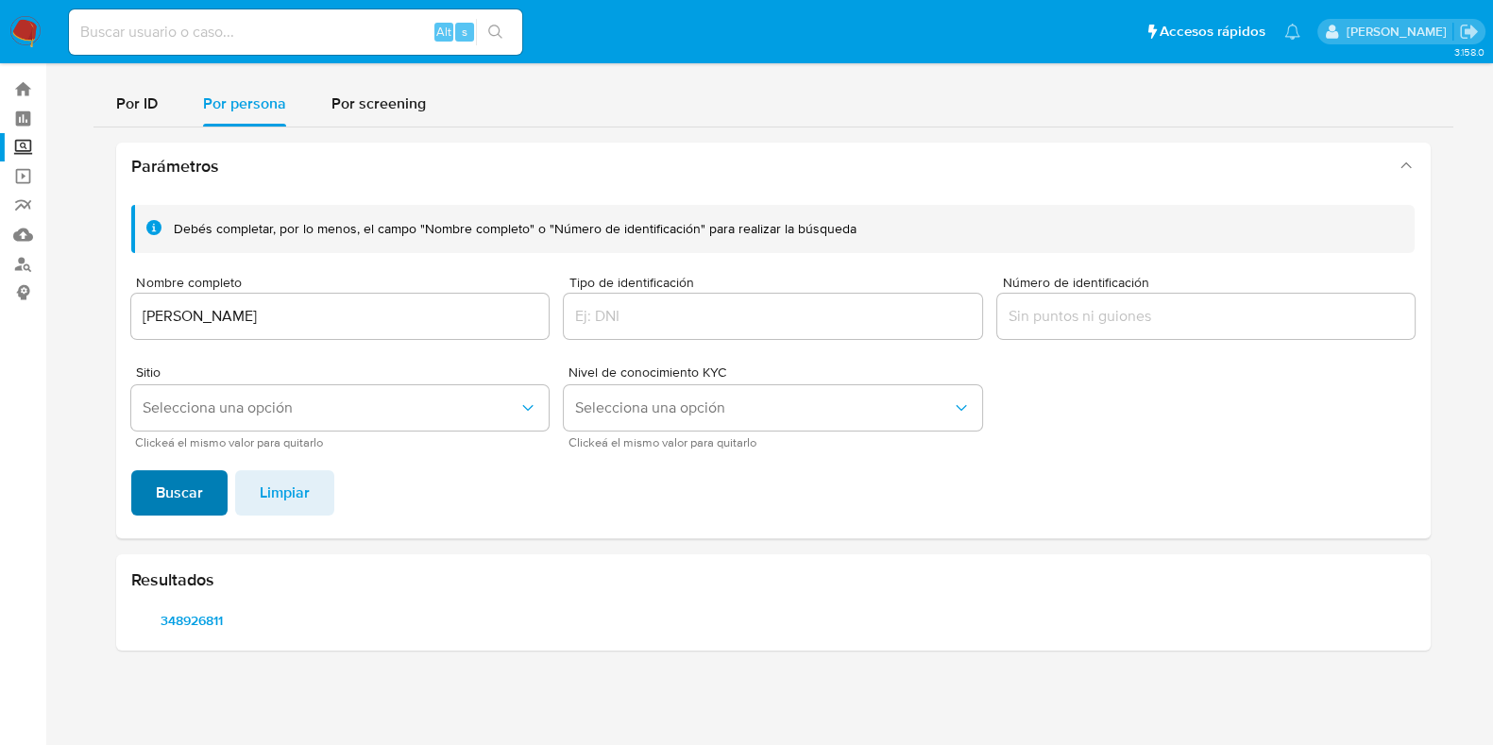
click at [203, 488] on button "Buscar" at bounding box center [179, 492] width 96 height 45
click at [210, 612] on span "1300080456" at bounding box center [191, 620] width 95 height 26
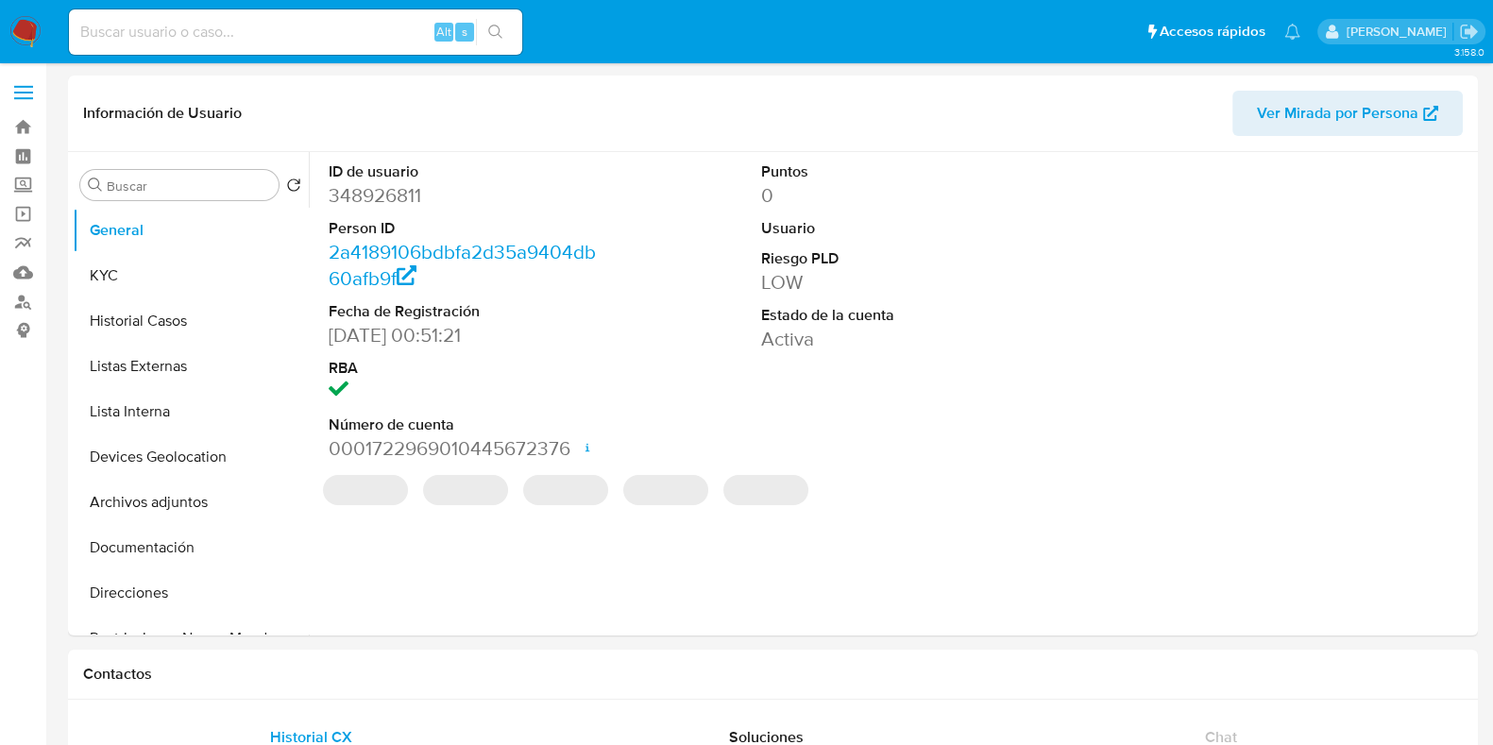
select select "10"
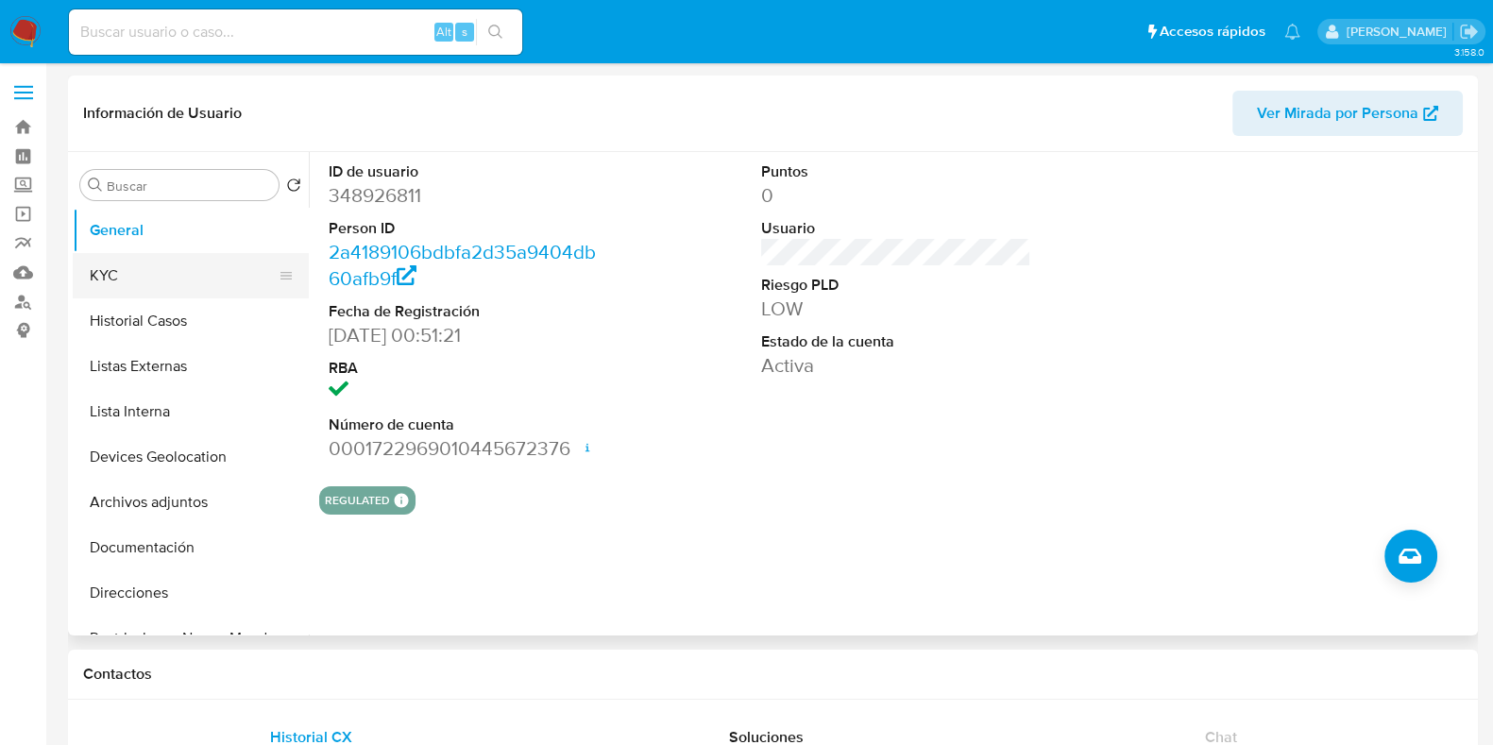
click at [155, 278] on button "KYC" at bounding box center [183, 275] width 221 height 45
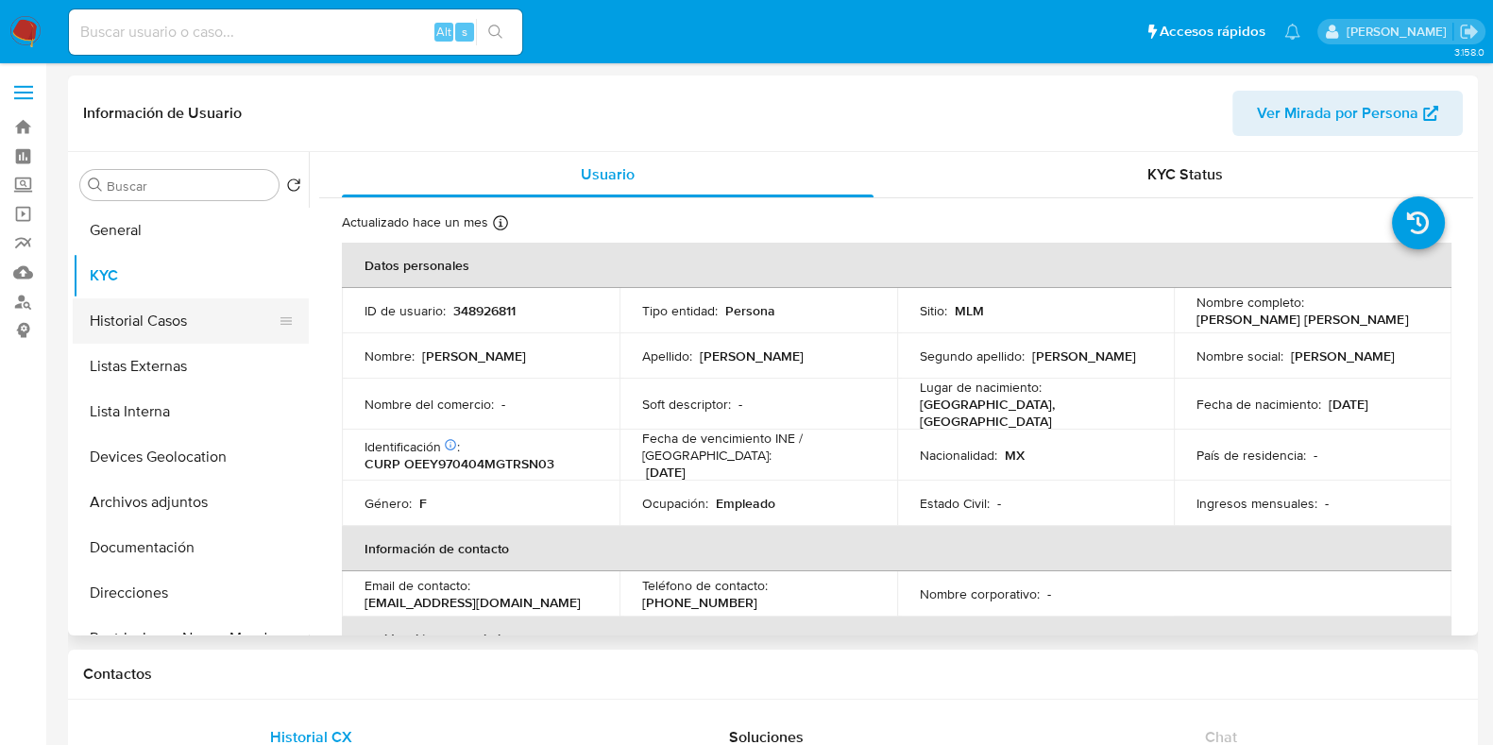
click at [184, 333] on button "Historial Casos" at bounding box center [183, 320] width 221 height 45
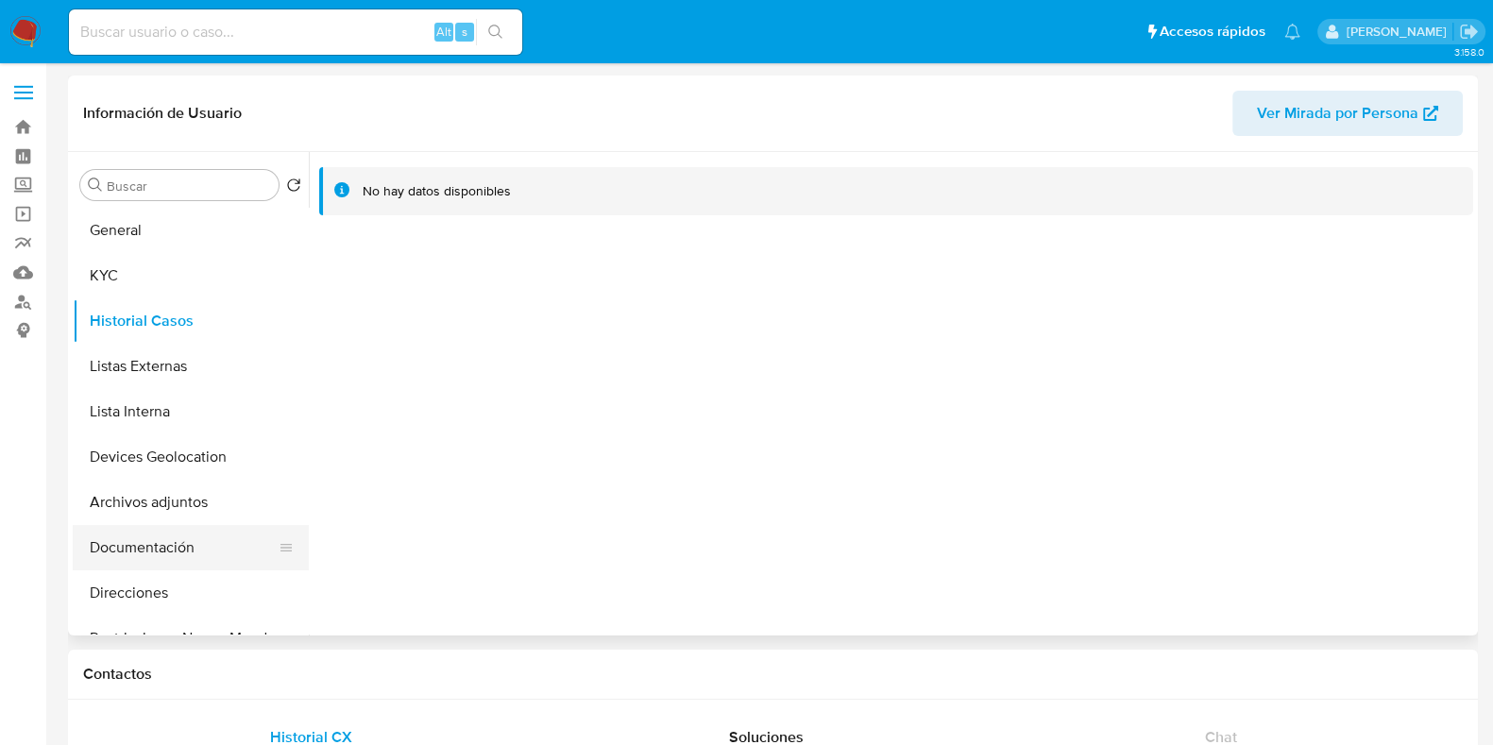
click at [123, 534] on button "Documentación" at bounding box center [183, 547] width 221 height 45
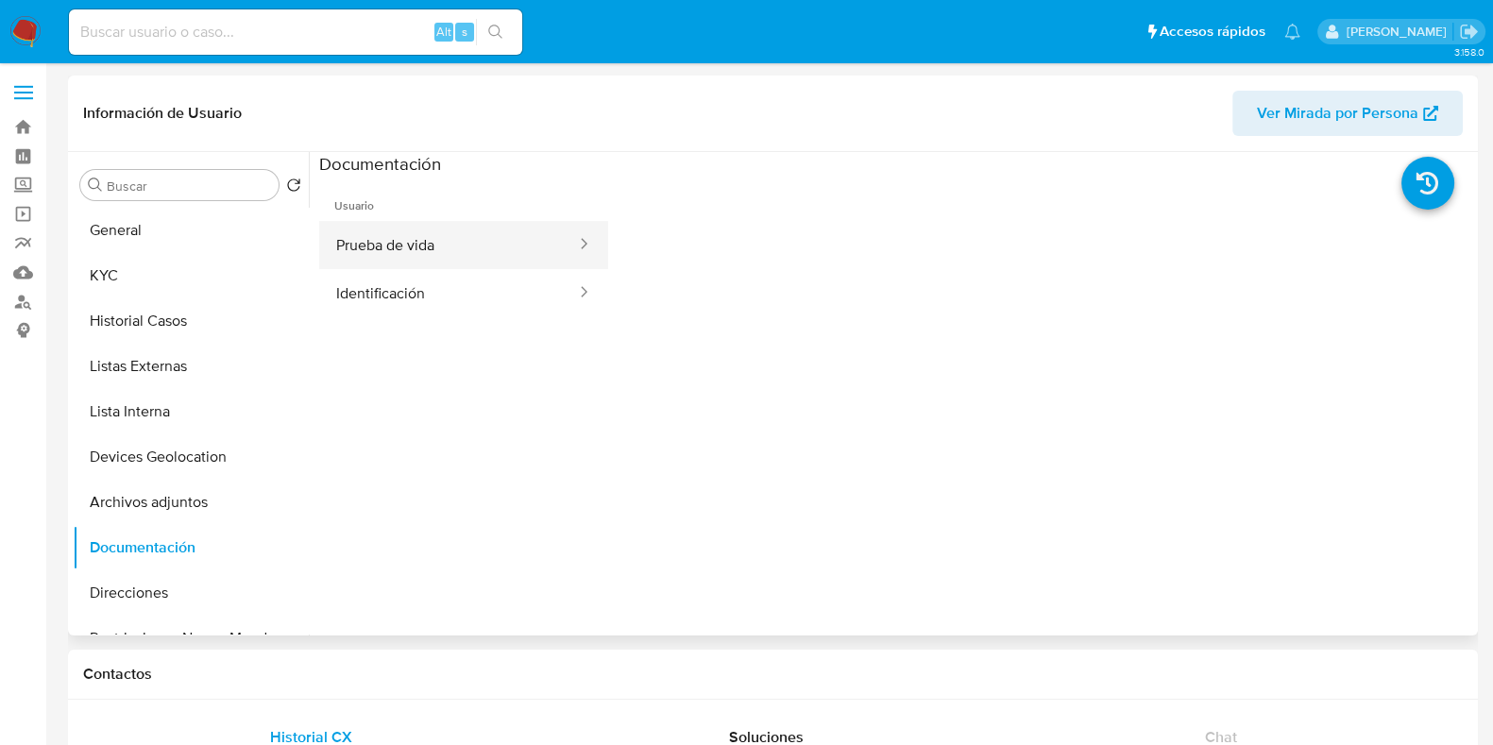
click at [374, 252] on button "Prueba de vida" at bounding box center [448, 245] width 259 height 48
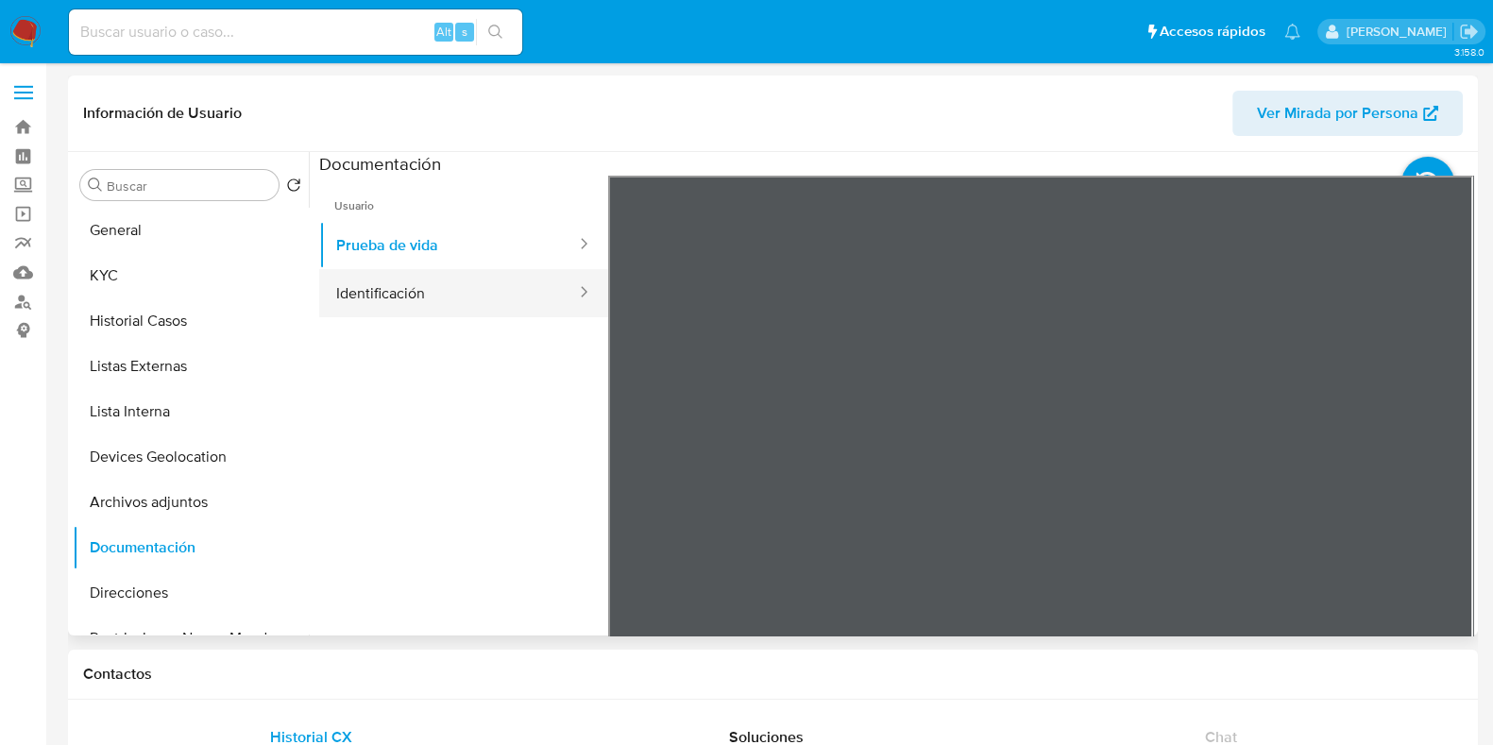
click at [375, 297] on button "Identificación" at bounding box center [448, 293] width 259 height 48
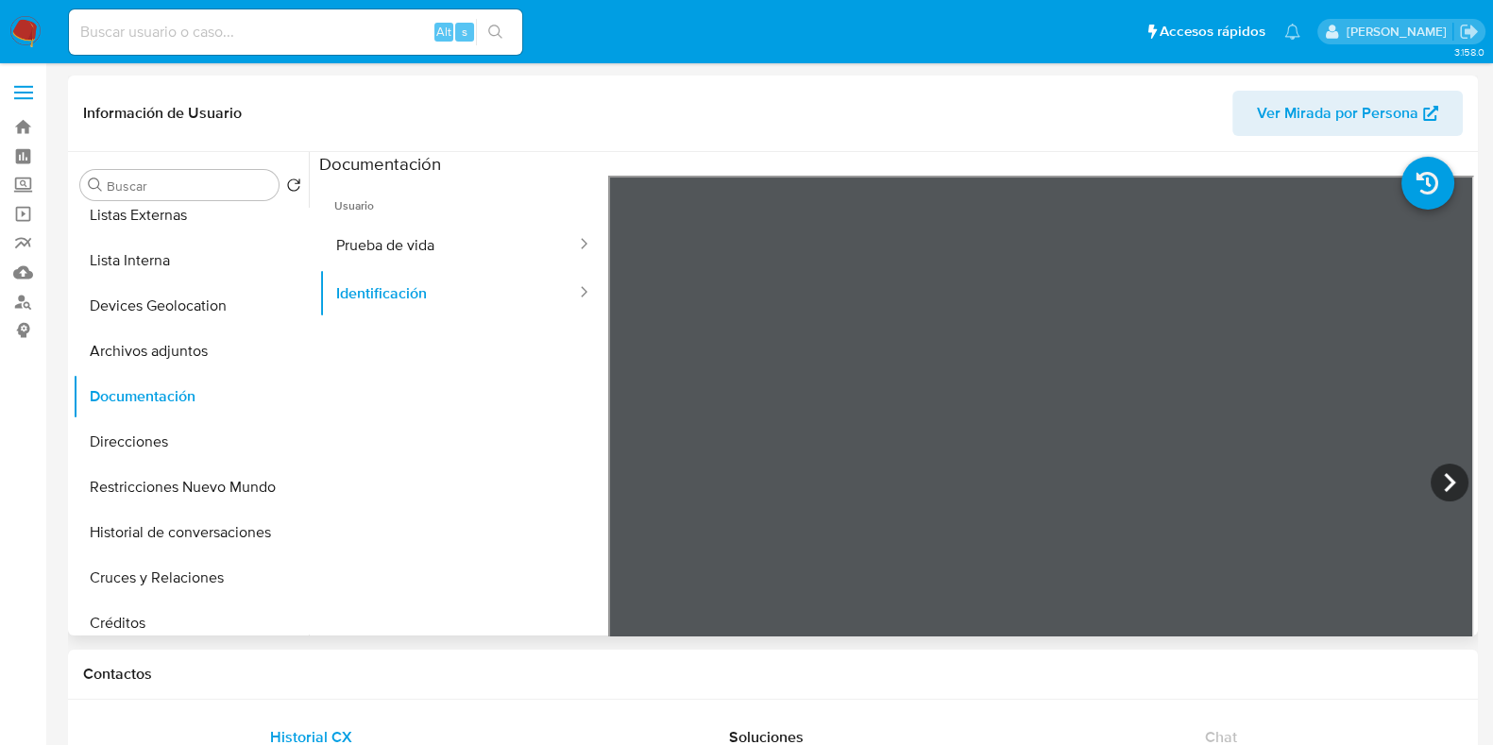
scroll to position [171, 0]
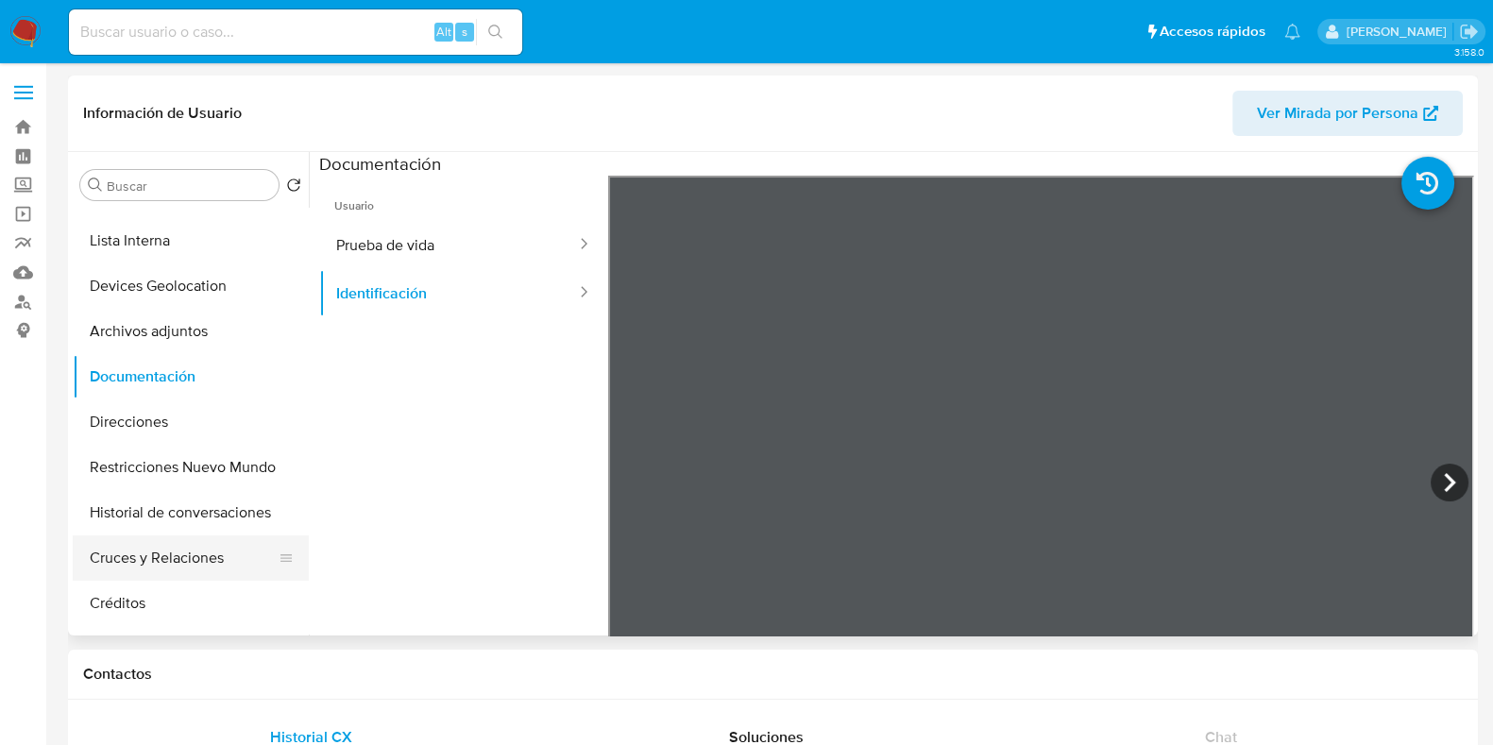
click at [209, 551] on button "Cruces y Relaciones" at bounding box center [183, 557] width 221 height 45
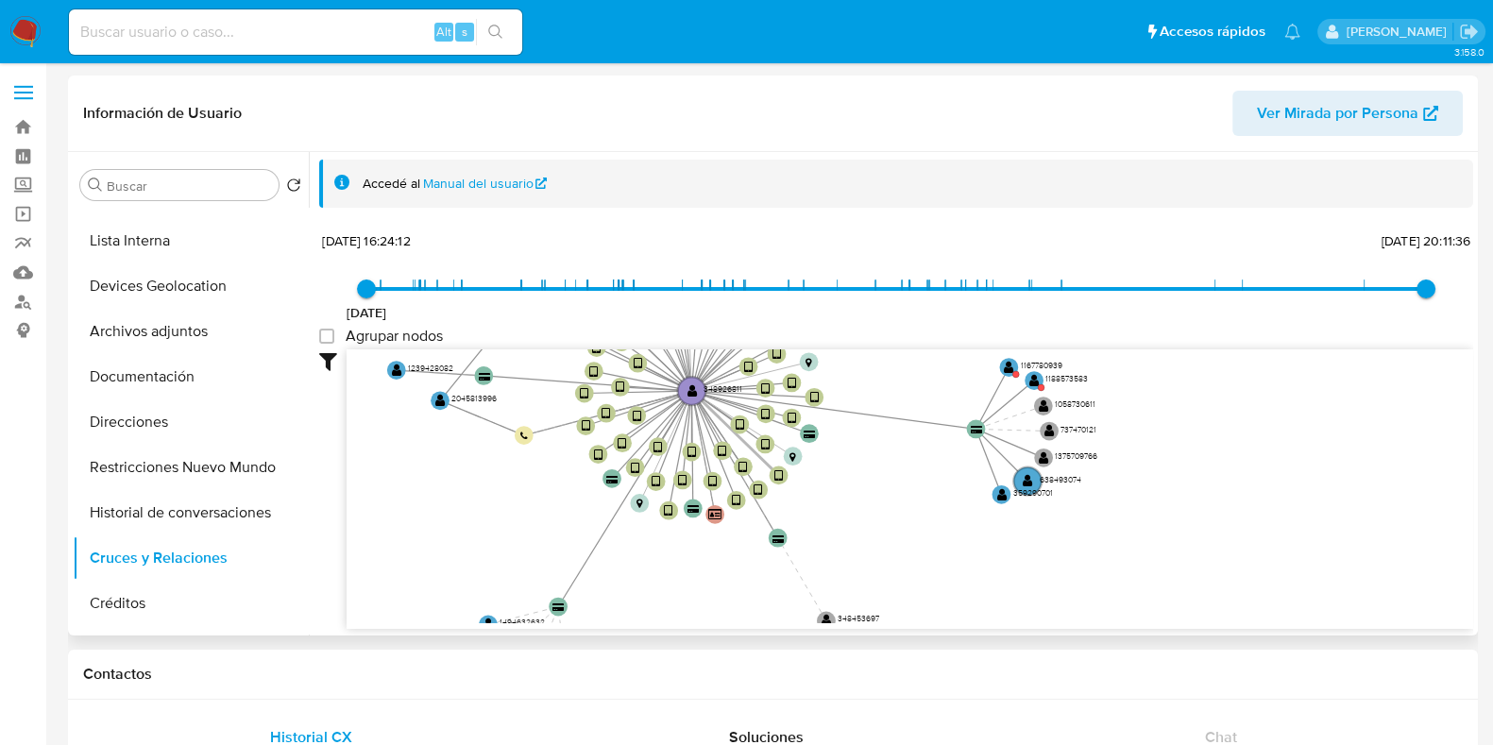
drag, startPoint x: 925, startPoint y: 460, endPoint x: 755, endPoint y: 455, distance: 169.1
click at [755, 455] on icon "device-628ec90908813b0018283244  user-348926811  348926811 device-61c0e7f3088…" at bounding box center [910, 486] width 1127 height 274
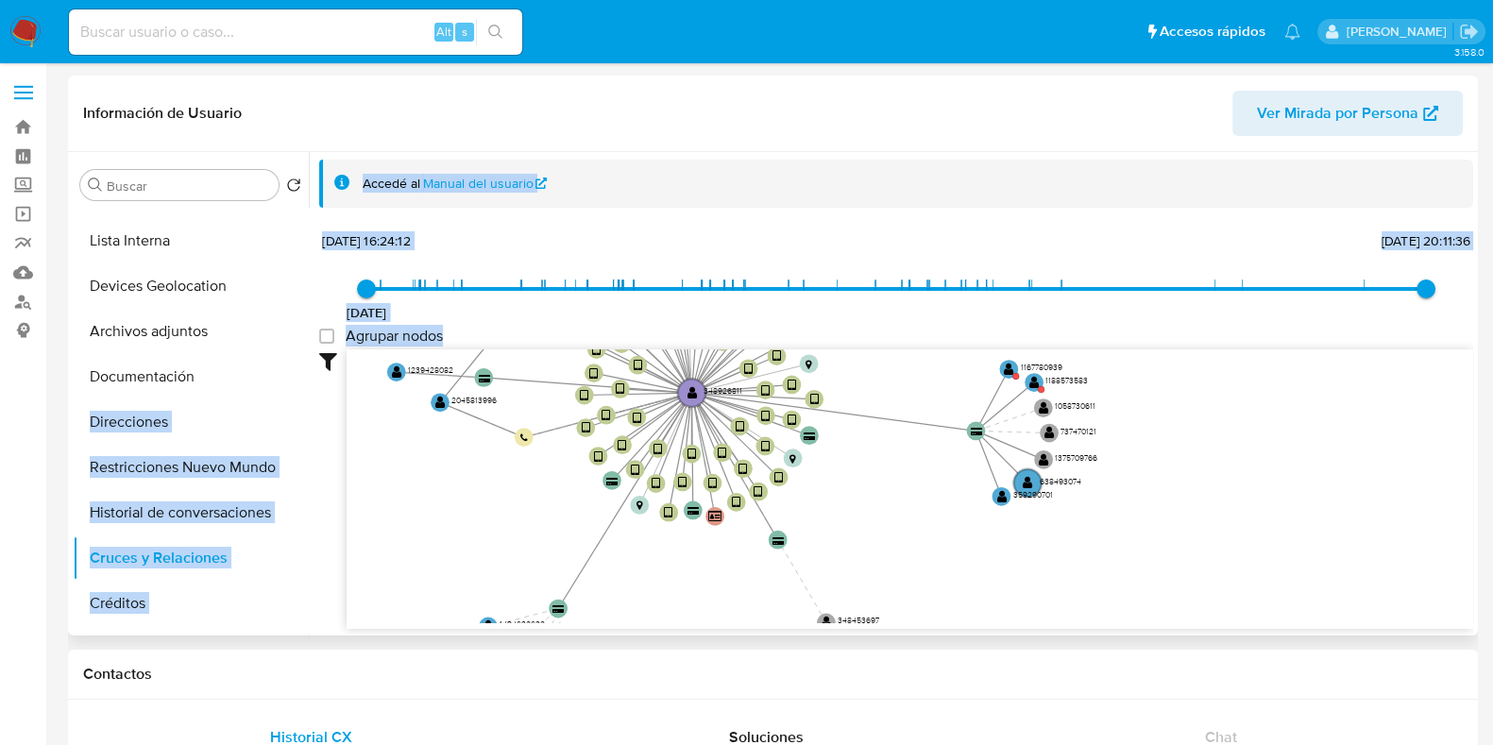
click at [309, 389] on div "Accedé al Manual del usuario 15/6/2021 15/6/2021, 16:24:12 30/6/2025, 20:11:36 …" at bounding box center [891, 394] width 1164 height 484
click at [304, 392] on div "Buscar Volver al orden por defecto General KYC Historial Casos Listas Externas …" at bounding box center [773, 394] width 1401 height 484
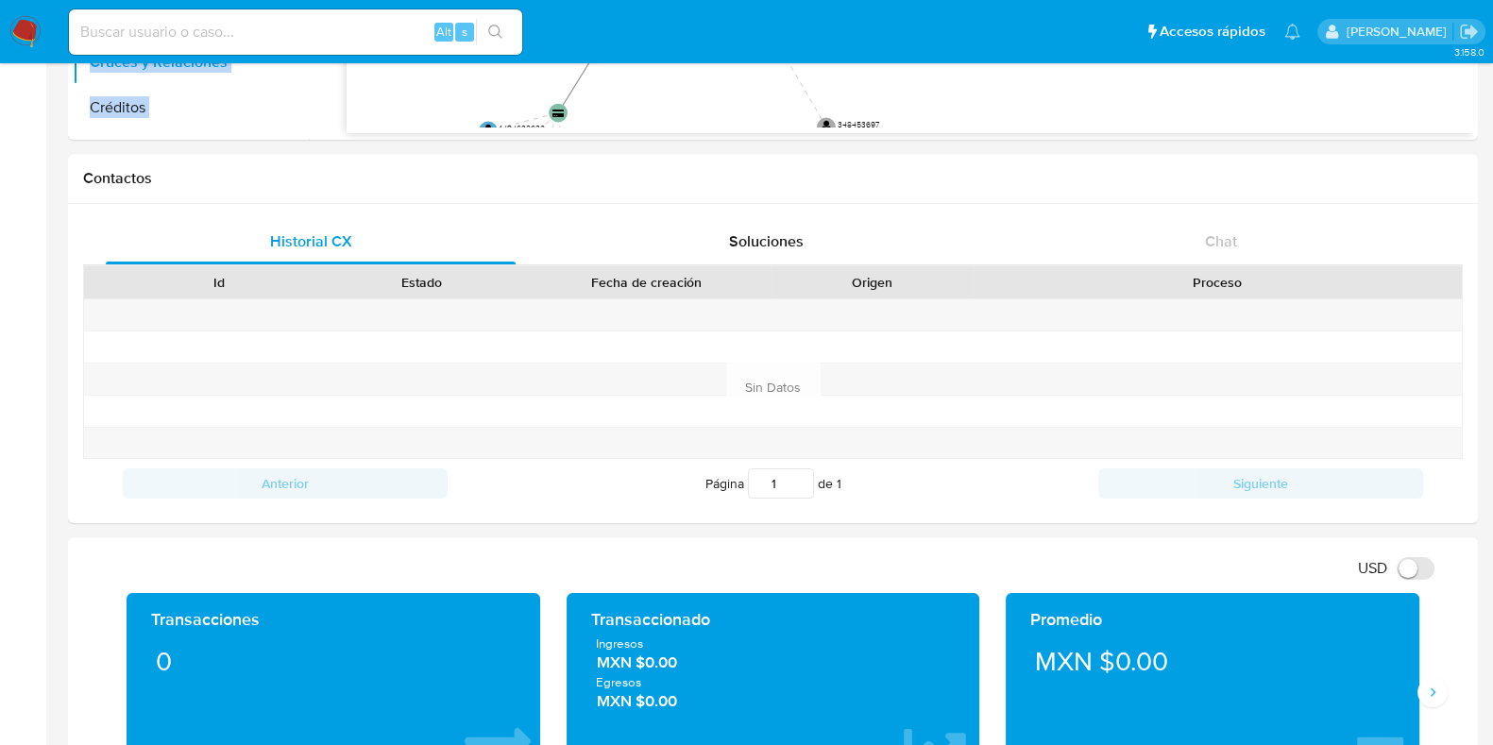
scroll to position [618, 0]
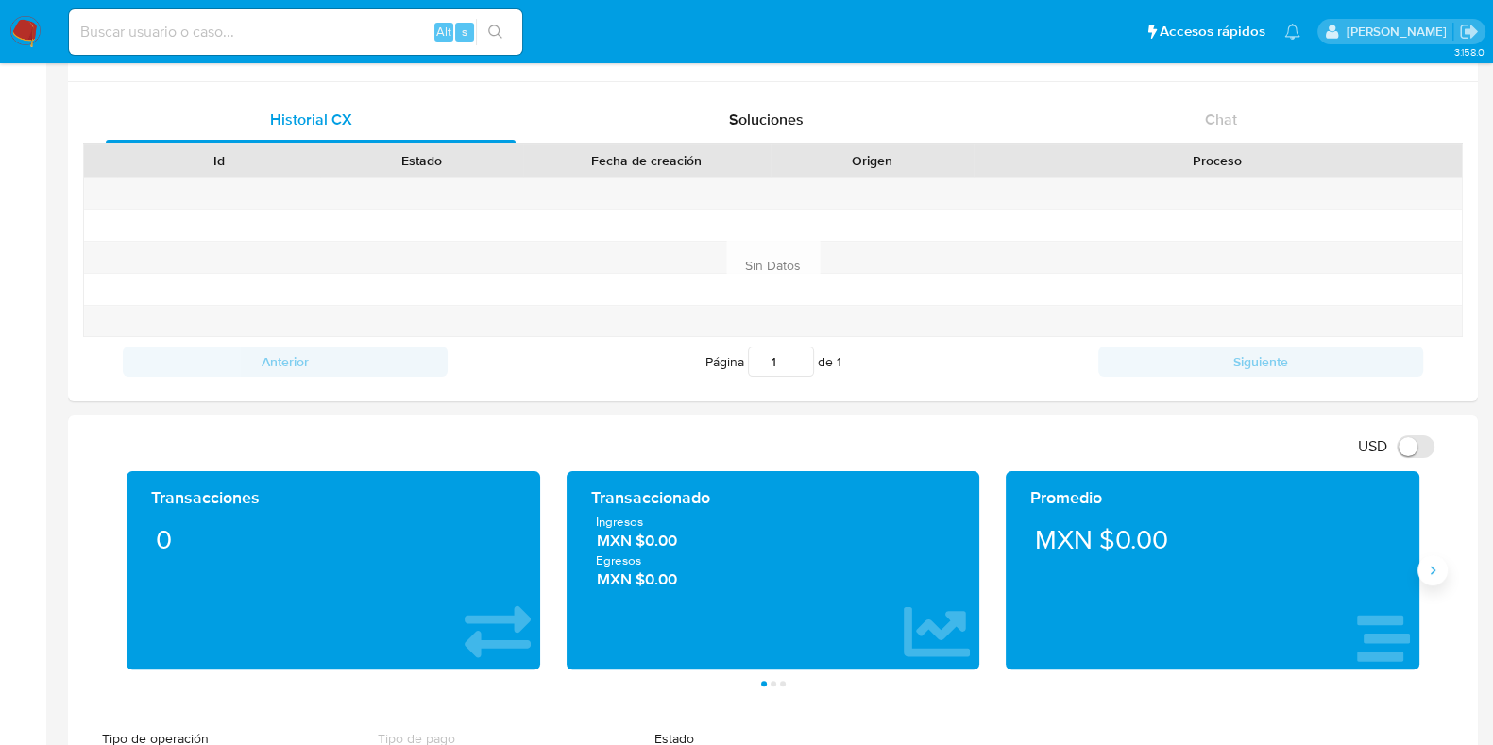
click at [1437, 577] on button "Siguiente" at bounding box center [1433, 570] width 30 height 30
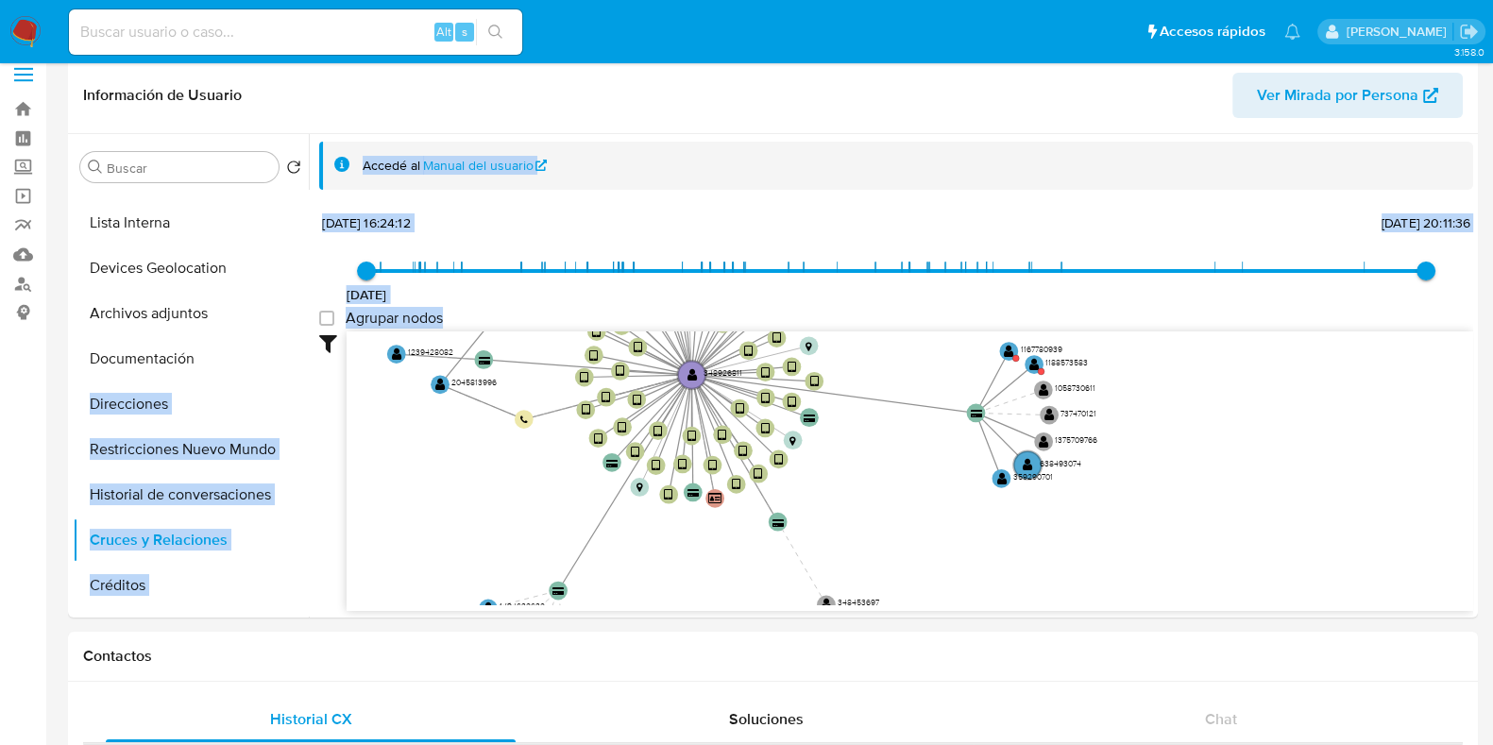
scroll to position [0, 0]
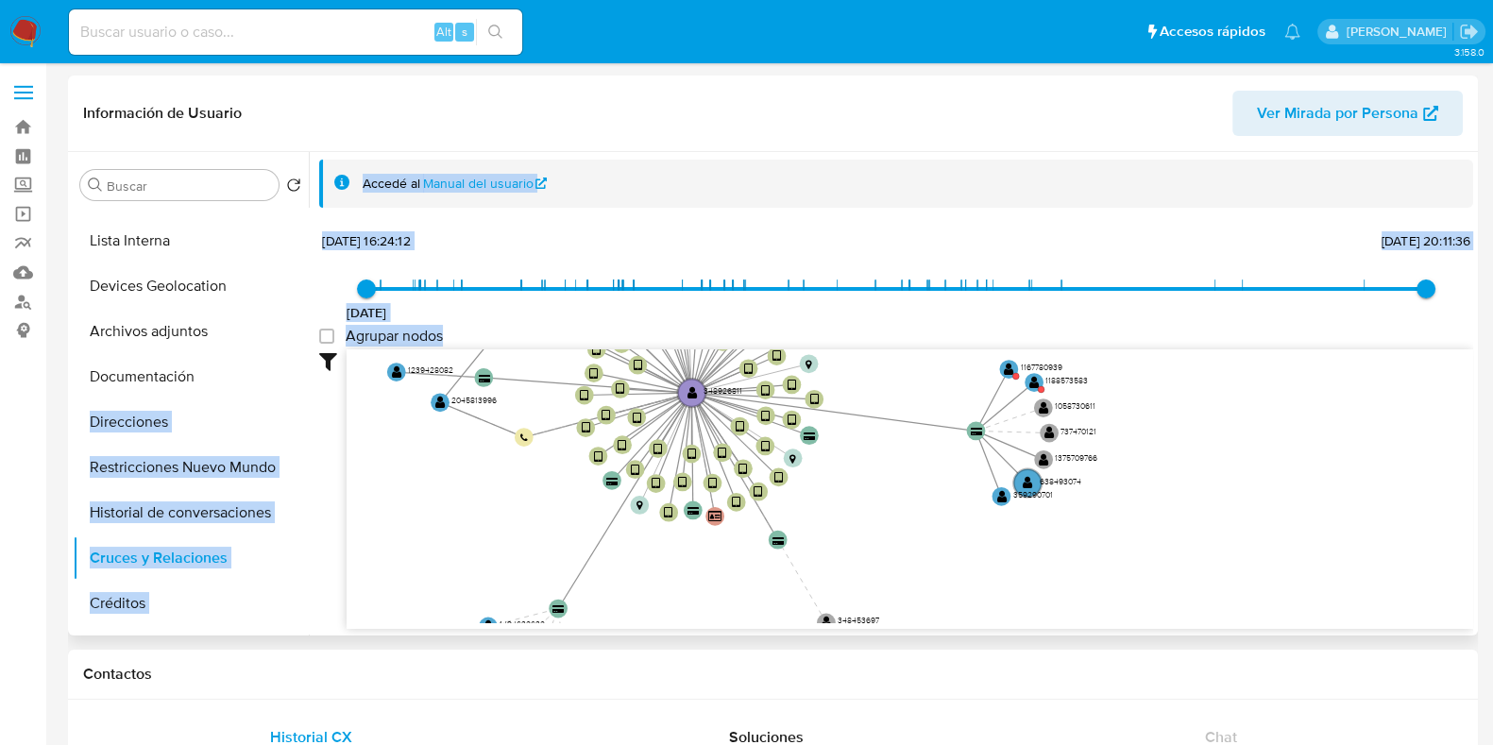
drag, startPoint x: 301, startPoint y: 316, endPoint x: 316, endPoint y: 263, distance: 55.0
click at [316, 263] on div "Buscar Volver al orden por defecto General KYC Historial Casos Listas Externas …" at bounding box center [773, 394] width 1401 height 484
drag, startPoint x: 301, startPoint y: 291, endPoint x: 307, endPoint y: 225, distance: 66.3
click at [307, 225] on ul "General KYC Historial Casos Listas Externas Lista Interna Devices Geolocation A…" at bounding box center [191, 421] width 236 height 426
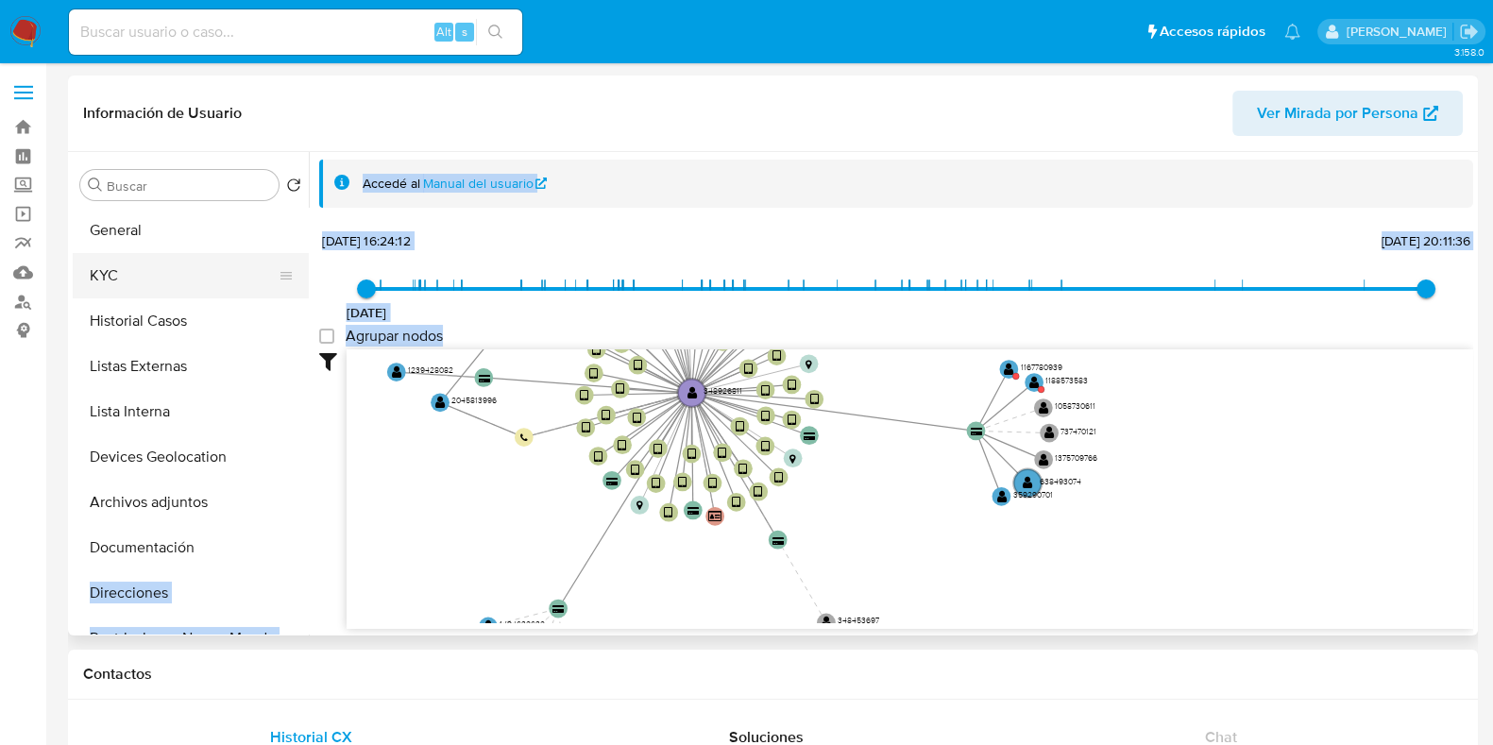
click at [195, 276] on button "KYC" at bounding box center [183, 275] width 221 height 45
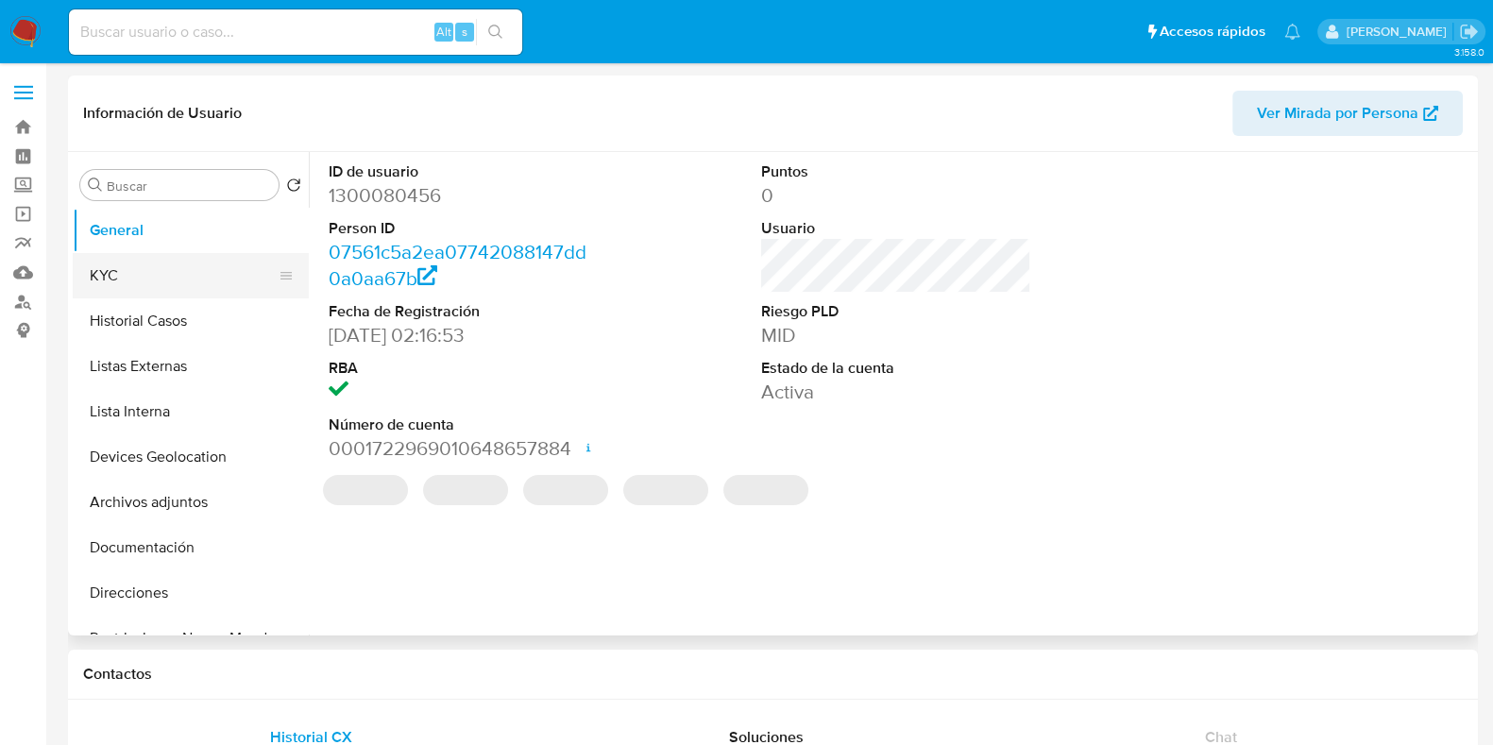
select select "10"
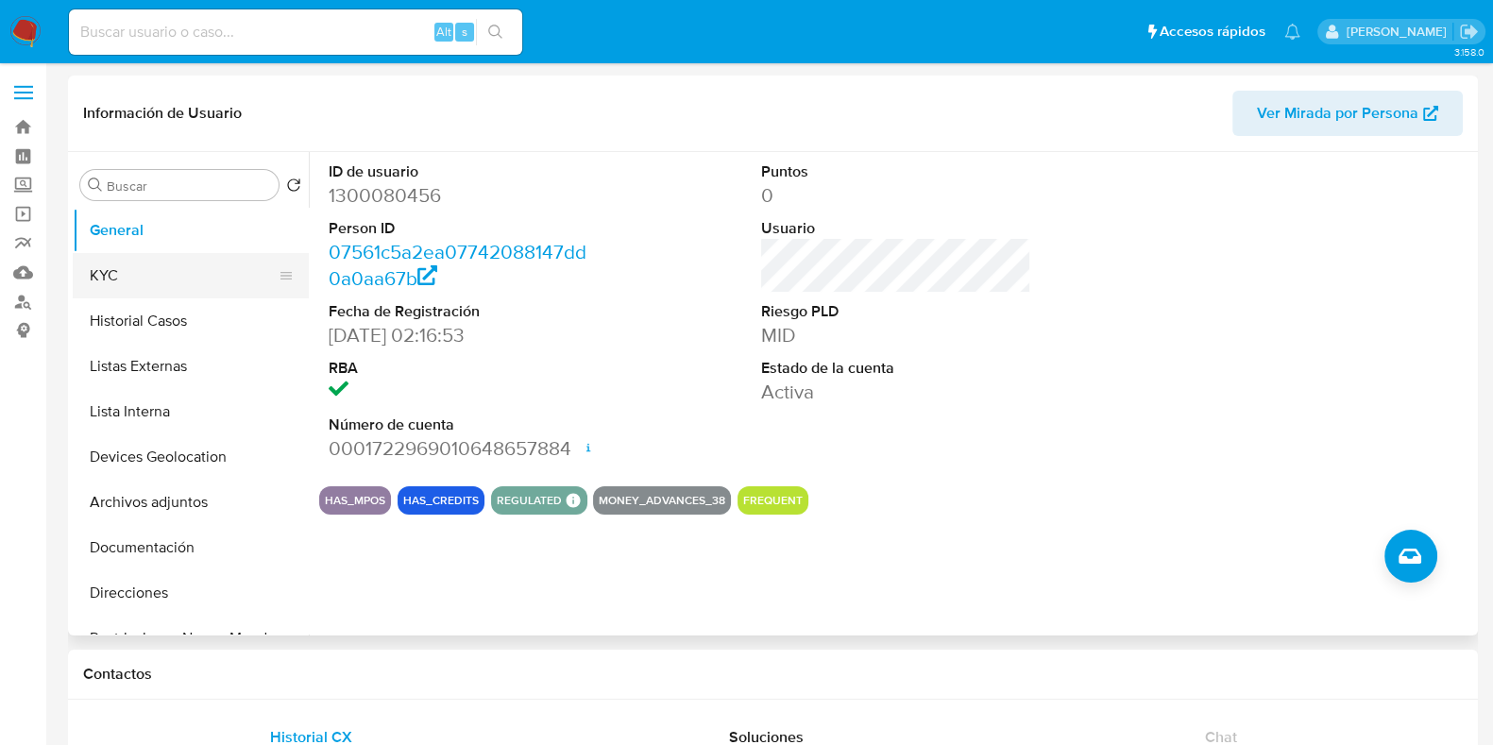
click at [171, 274] on button "KYC" at bounding box center [183, 275] width 221 height 45
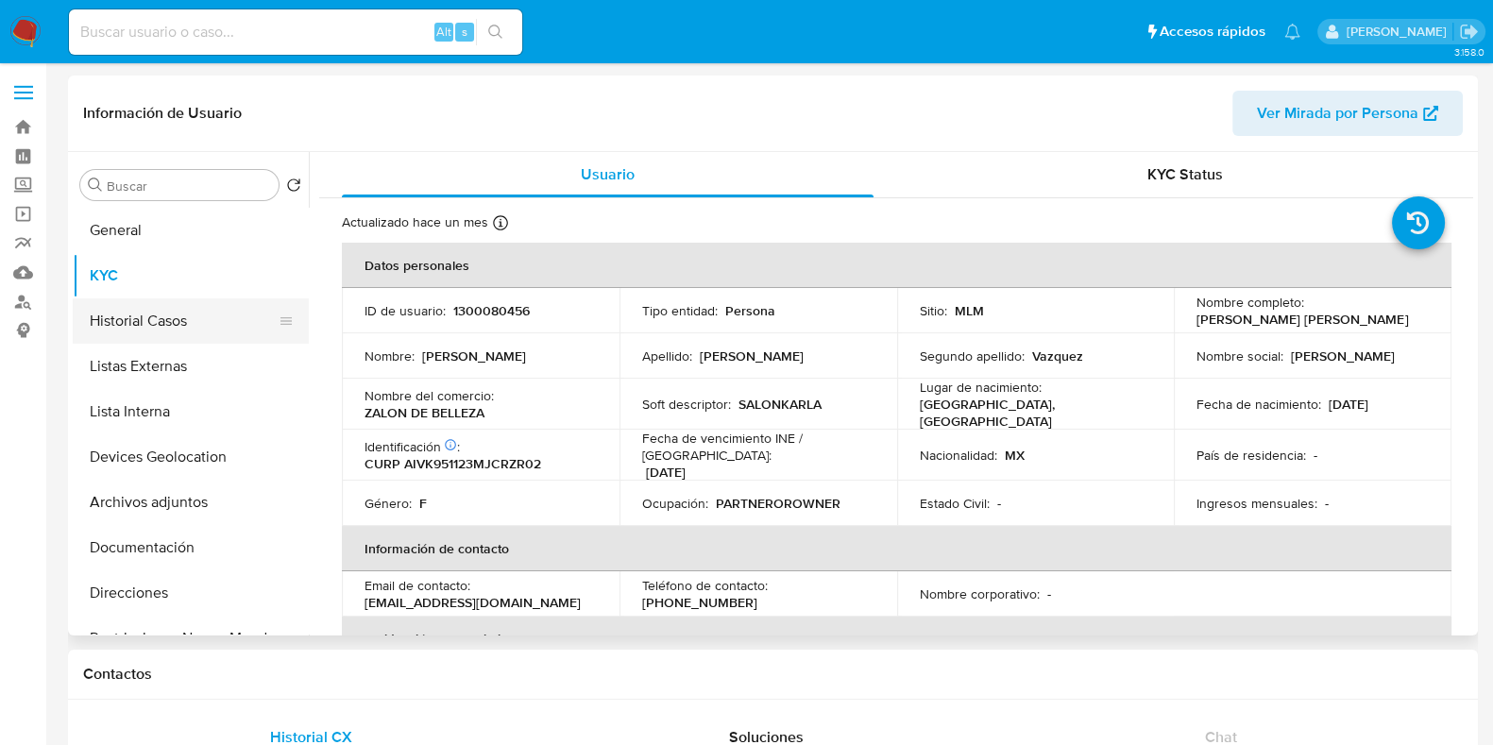
click at [189, 330] on button "Historial Casos" at bounding box center [183, 320] width 221 height 45
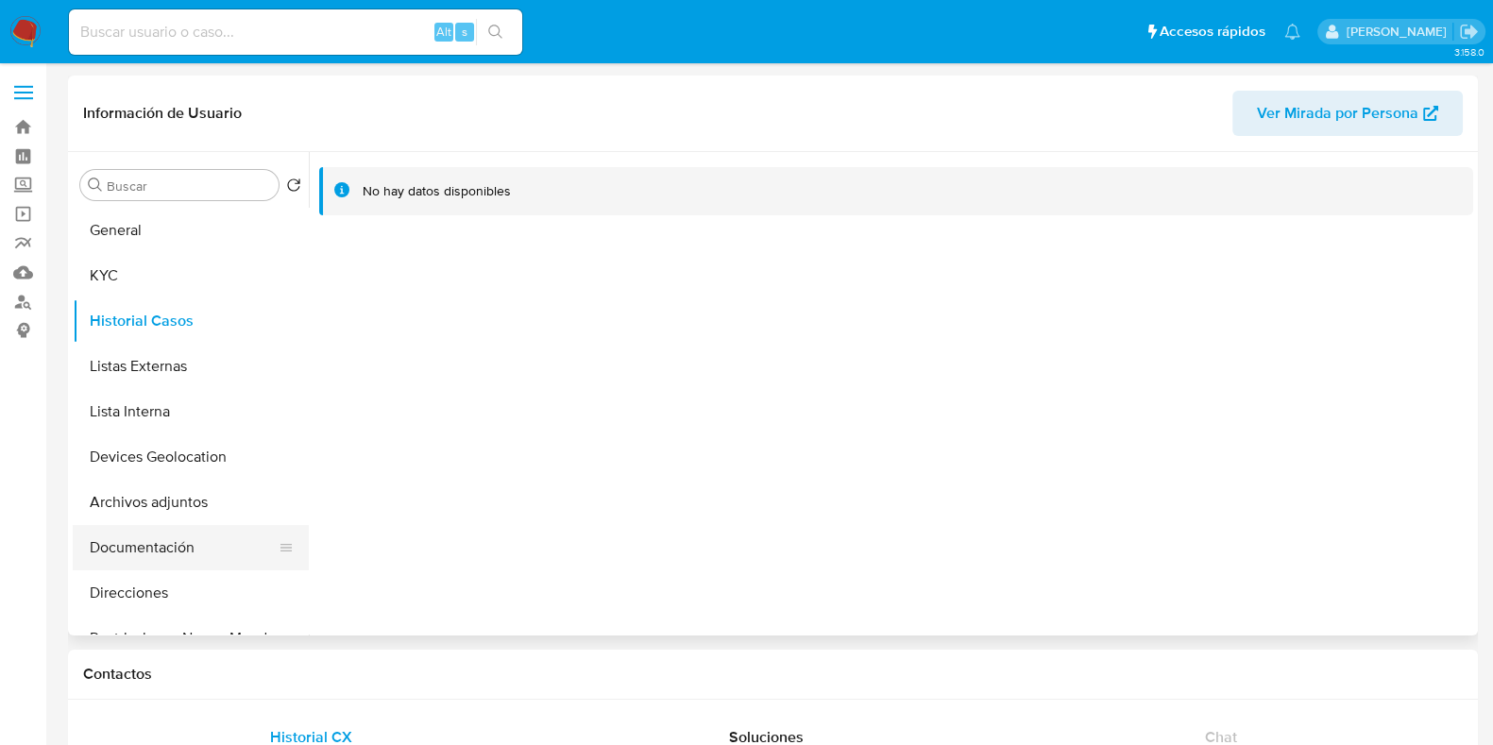
click at [139, 550] on button "Documentación" at bounding box center [183, 547] width 221 height 45
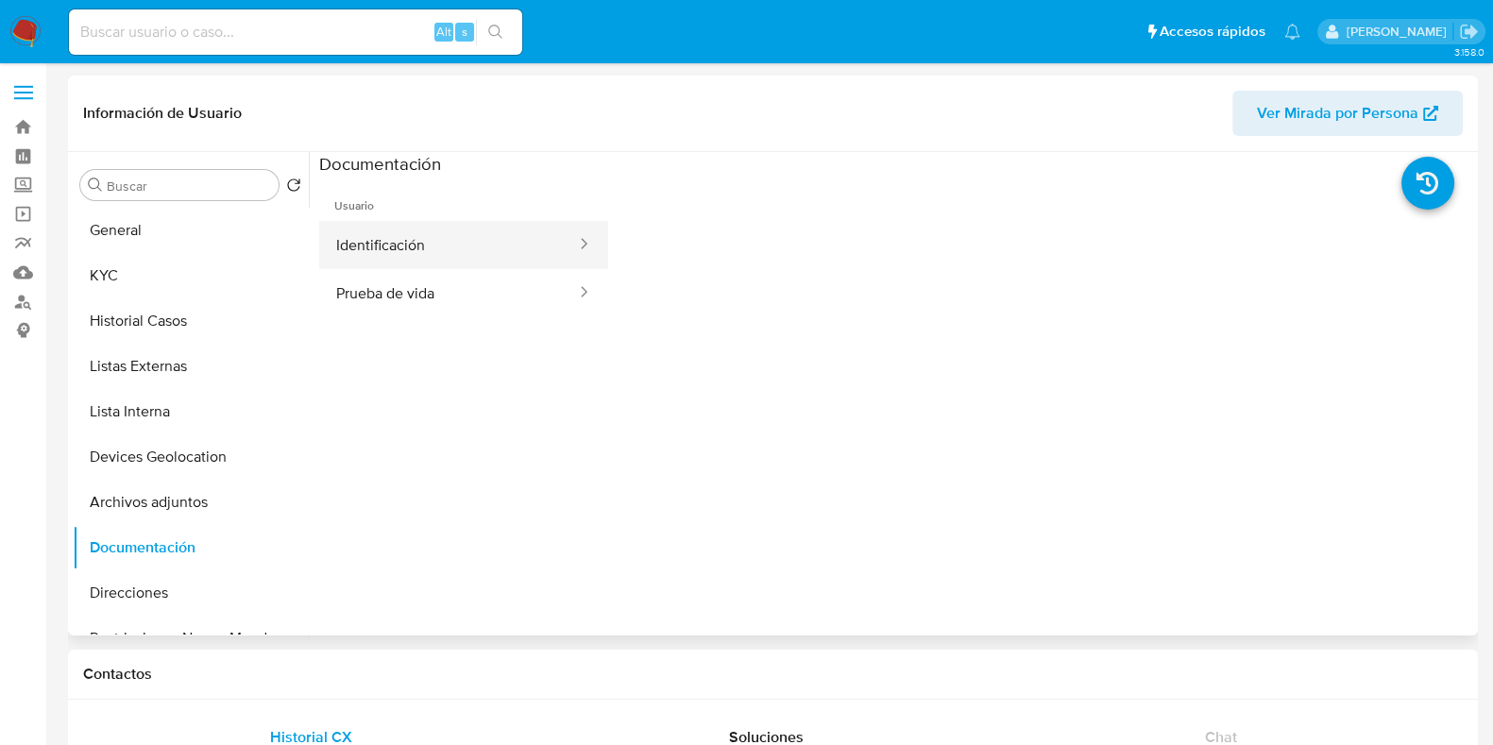
click at [389, 240] on button "Identificación" at bounding box center [448, 245] width 259 height 48
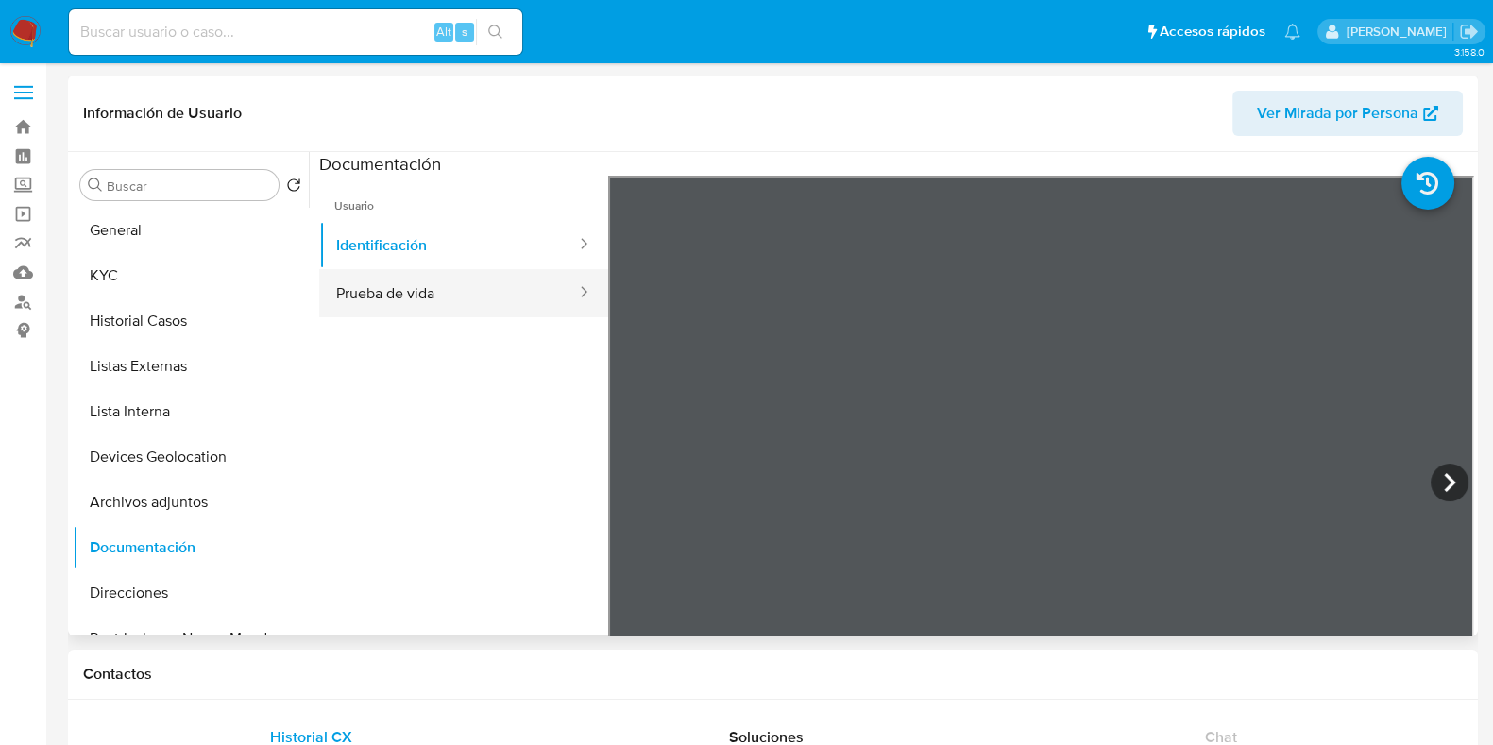
click at [480, 297] on button "Prueba de vida" at bounding box center [448, 293] width 259 height 48
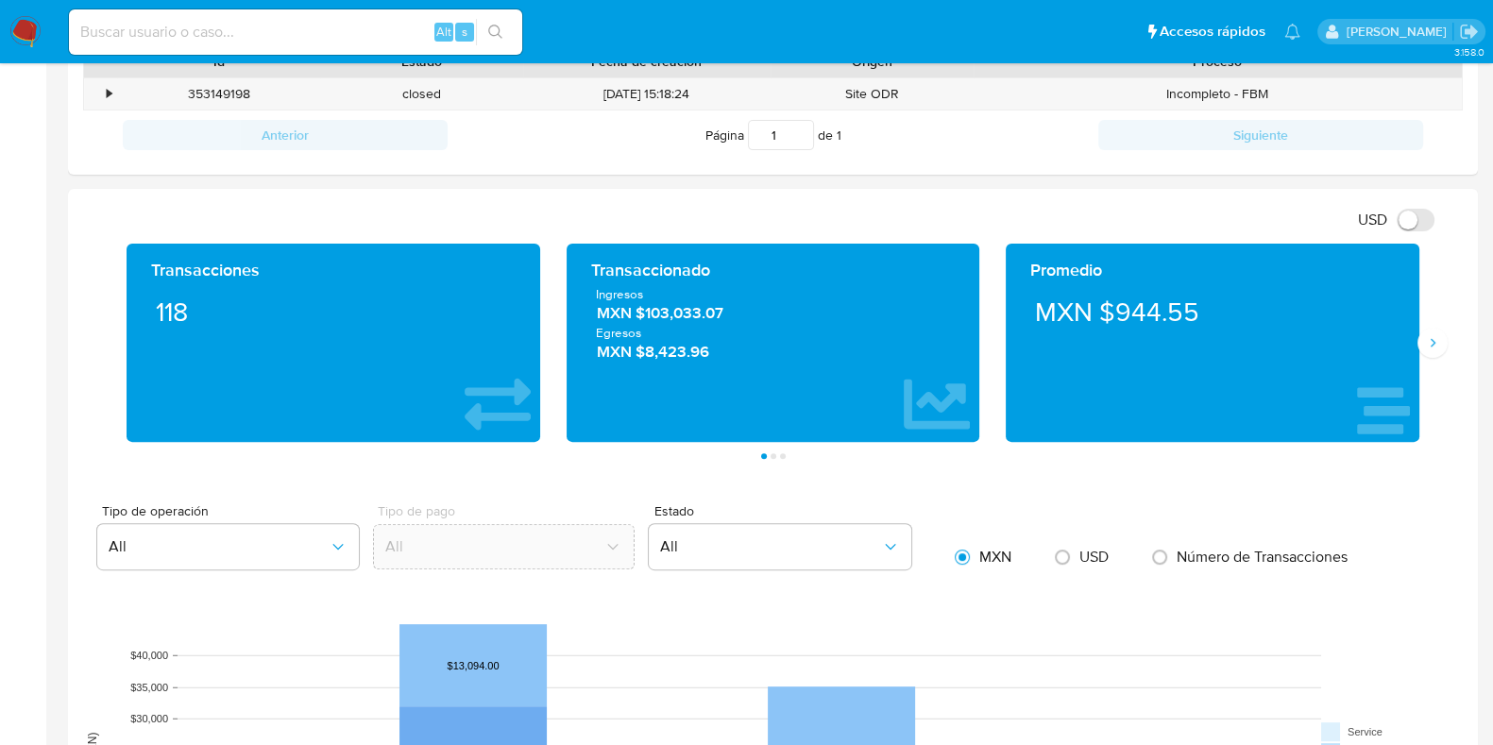
scroll to position [720, 0]
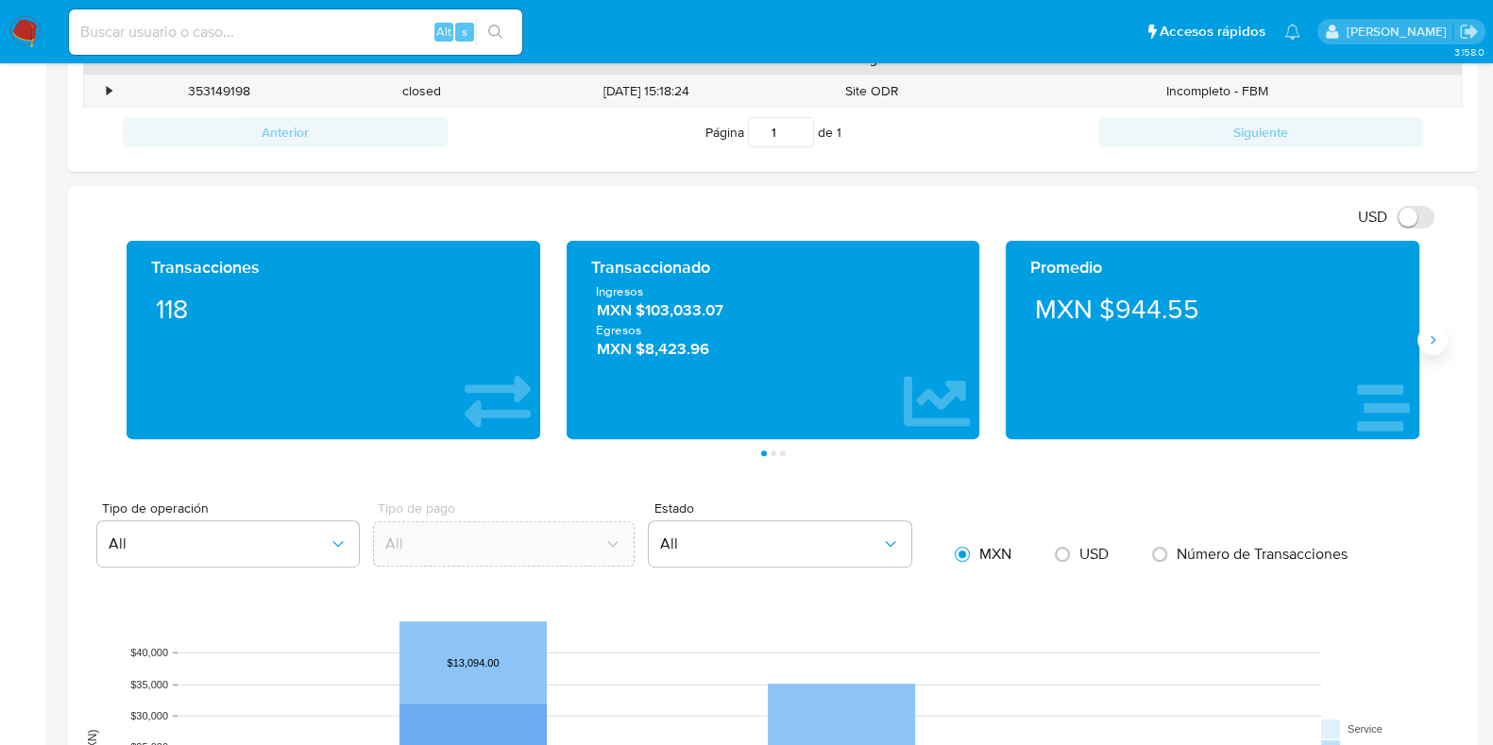
click at [1426, 338] on icon "Siguiente" at bounding box center [1432, 339] width 15 height 15
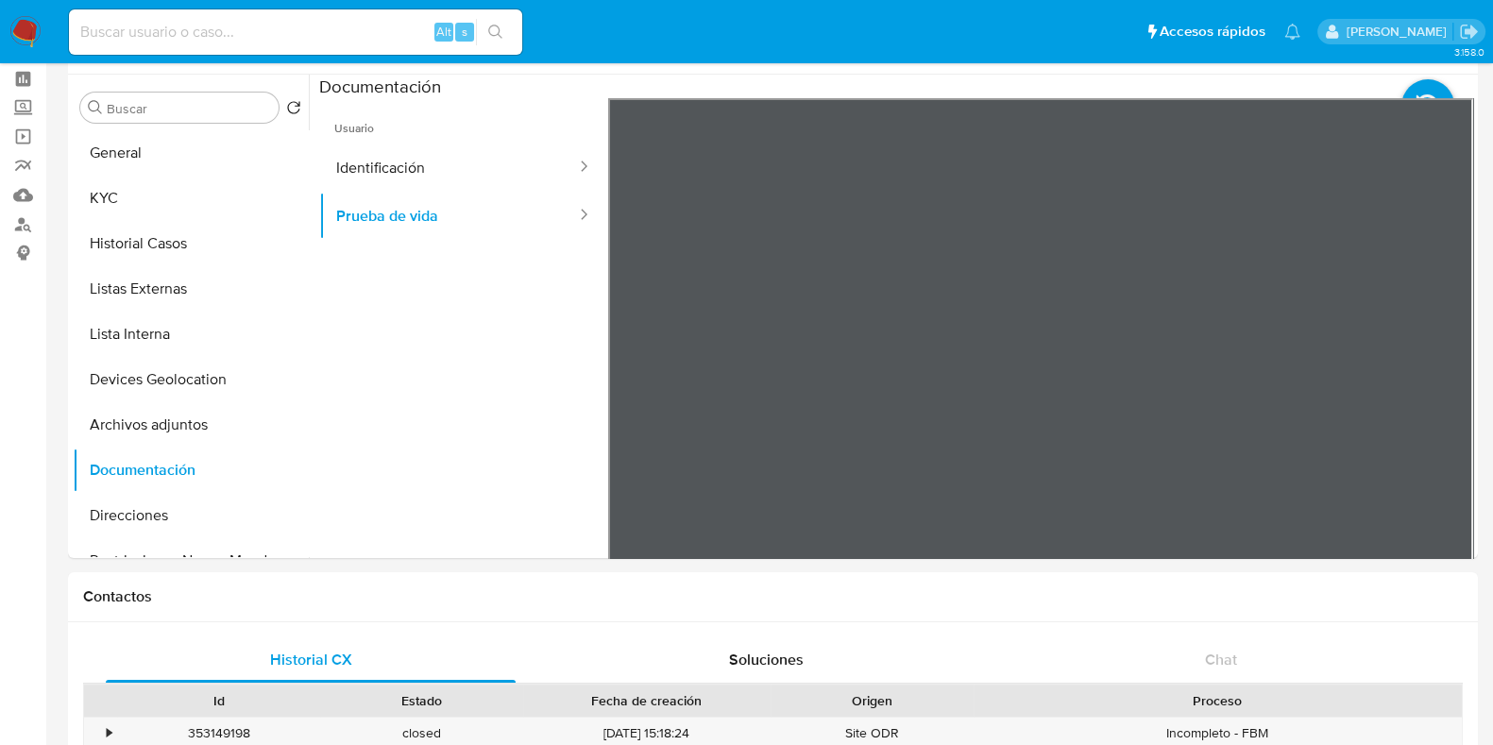
scroll to position [0, 0]
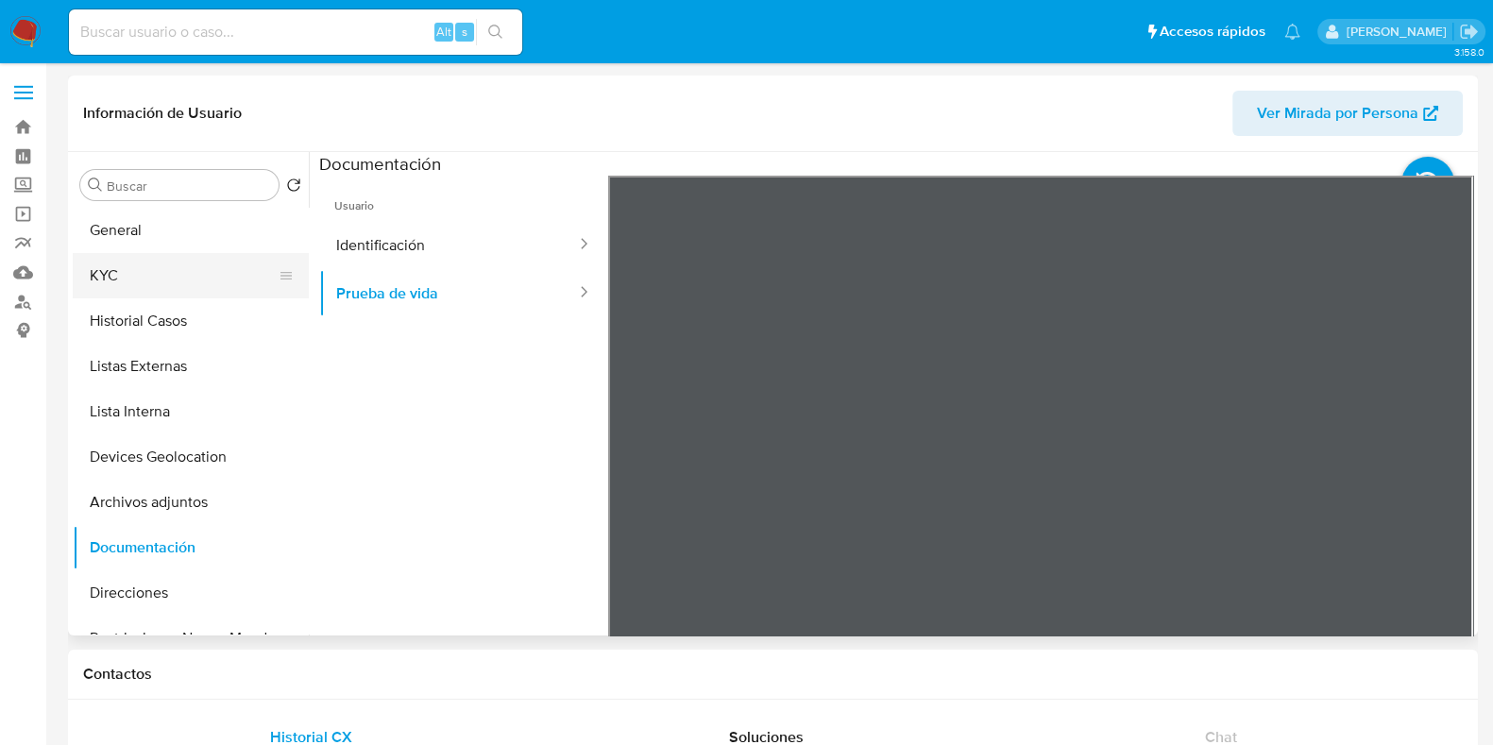
click at [173, 286] on button "KYC" at bounding box center [183, 275] width 221 height 45
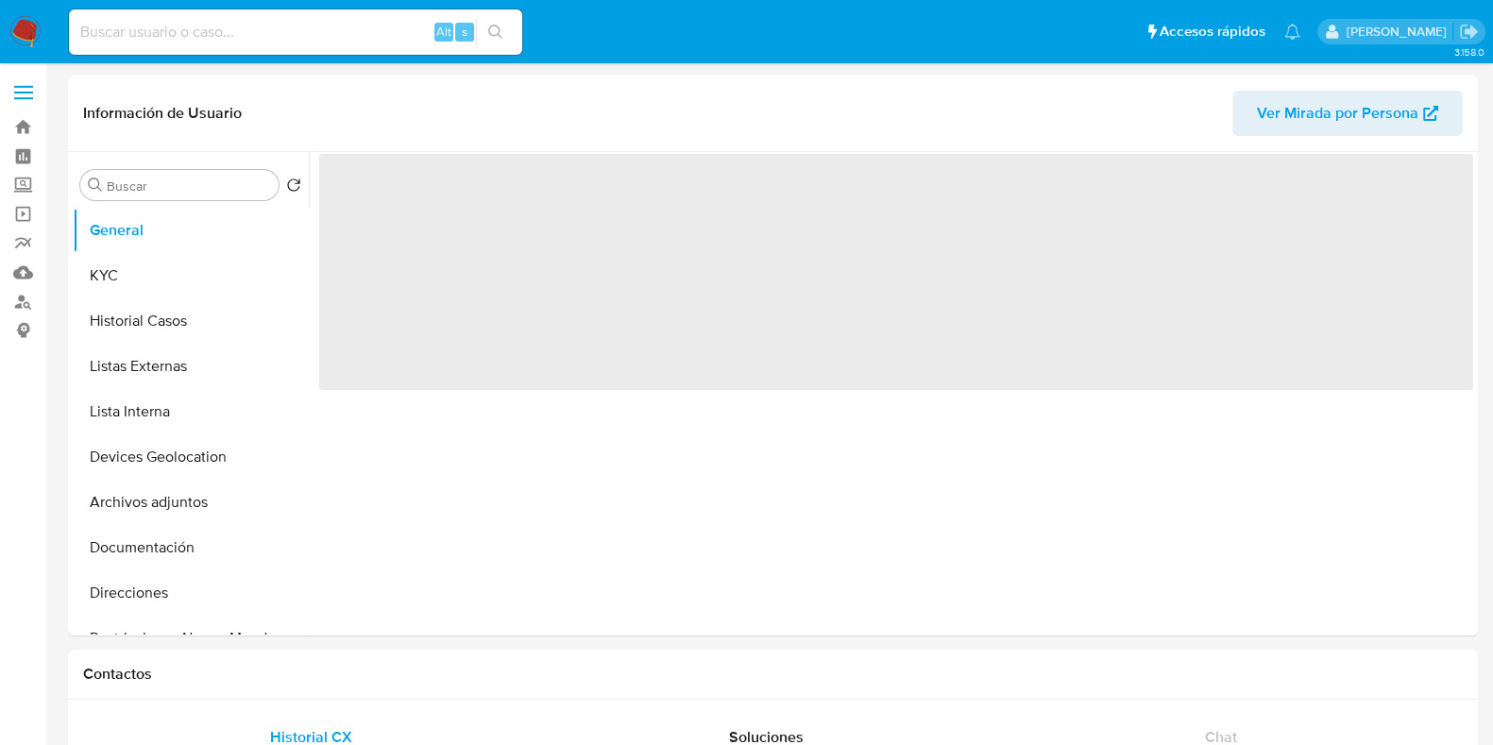
click at [190, 21] on input at bounding box center [295, 32] width 453 height 25
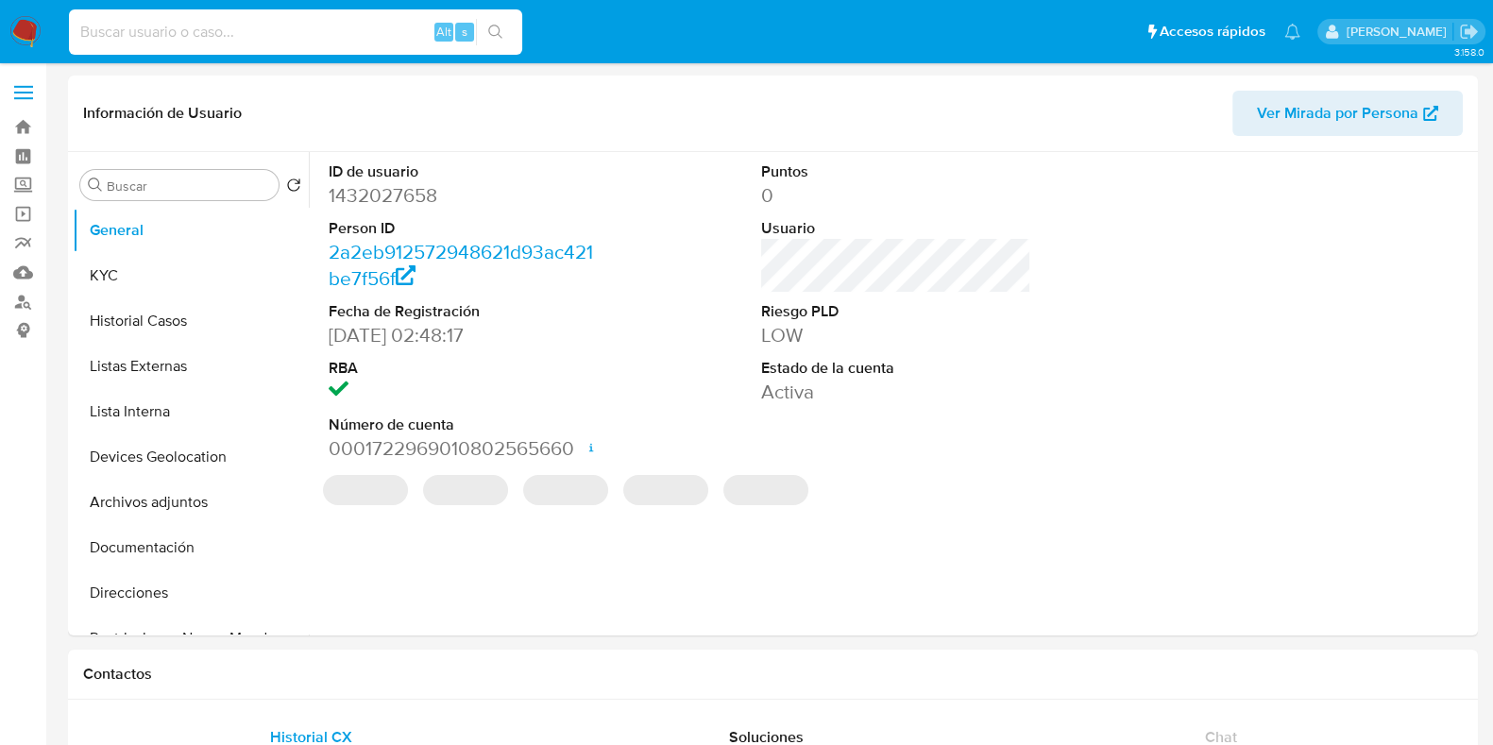
paste input "1192811705"
type input "1192811705"
select select "10"
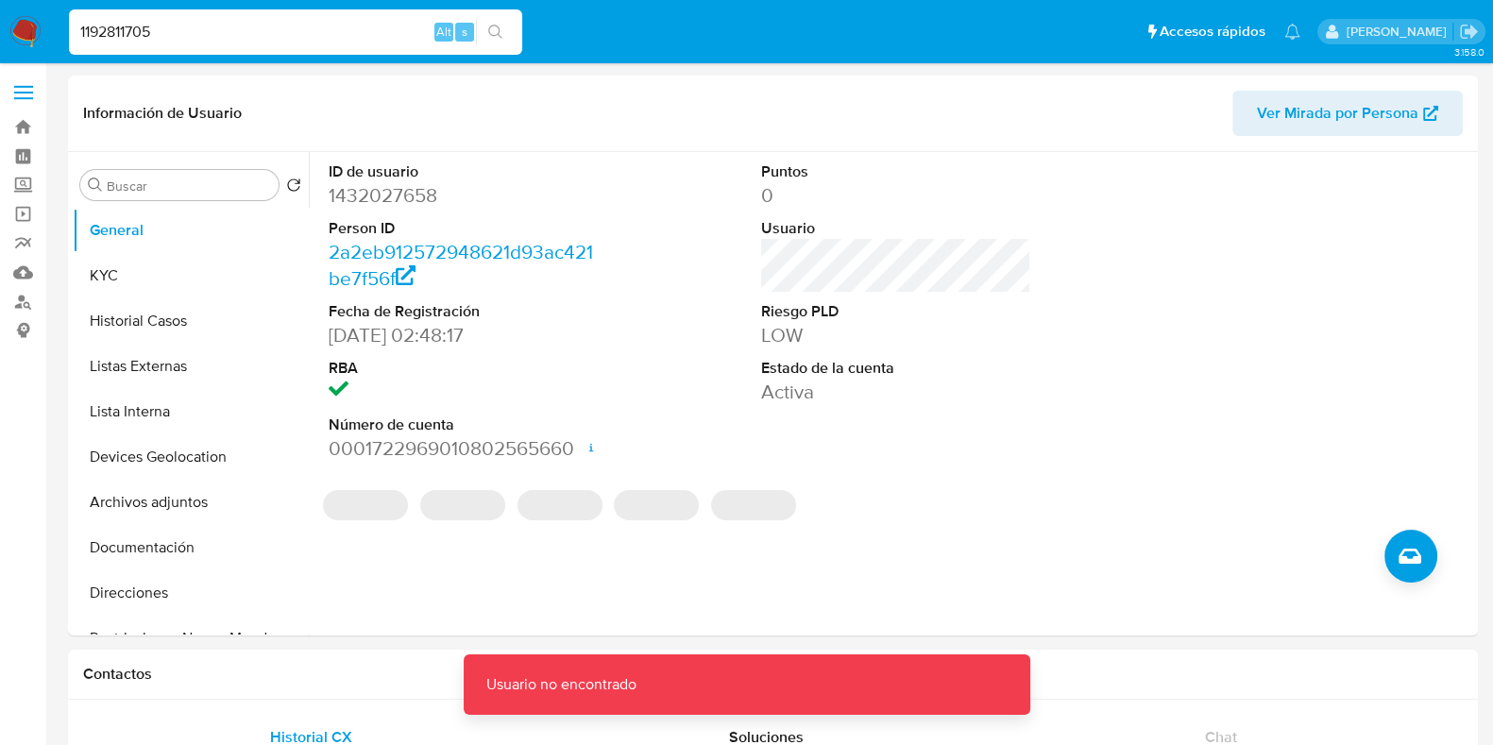
click at [190, 21] on input "1192811705" at bounding box center [295, 32] width 453 height 25
type input "1192811705"
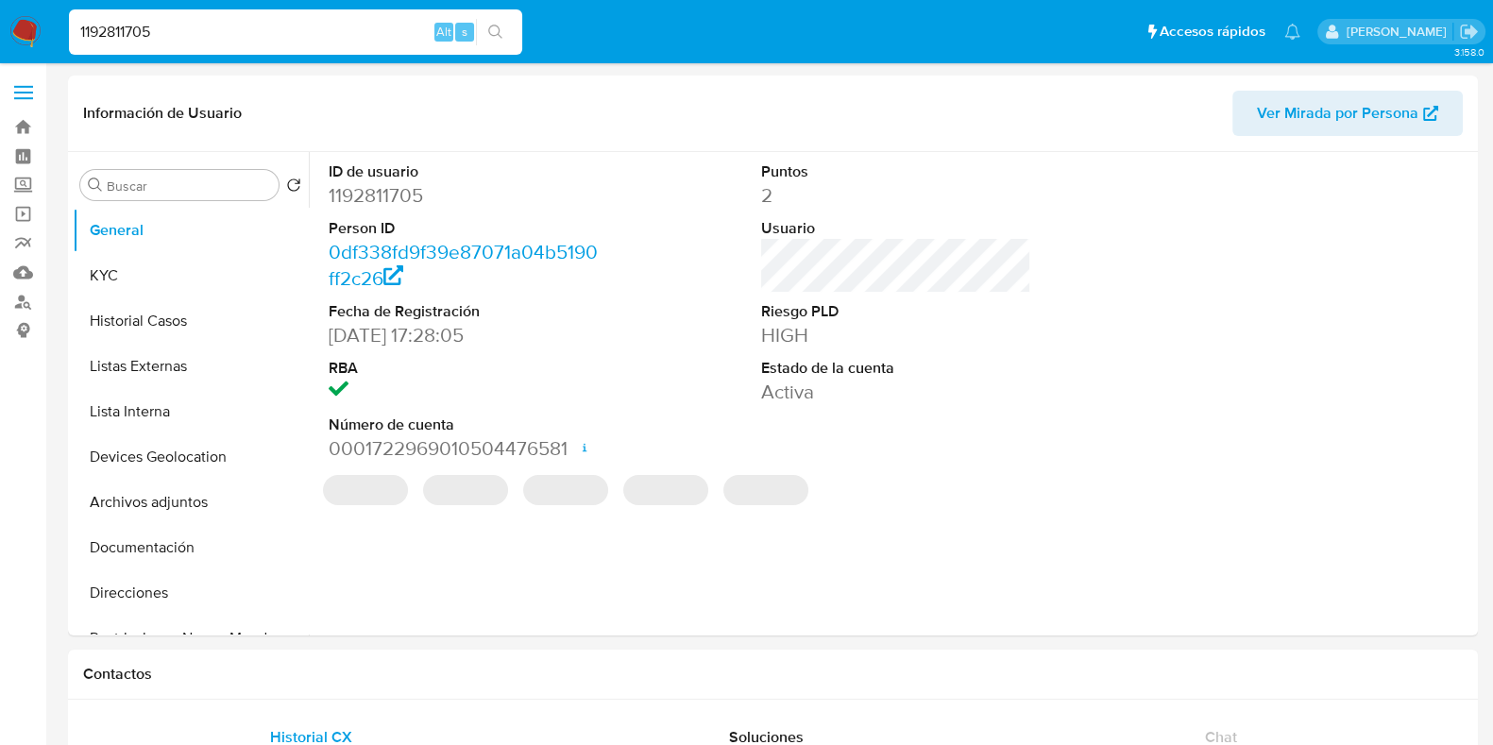
select select "10"
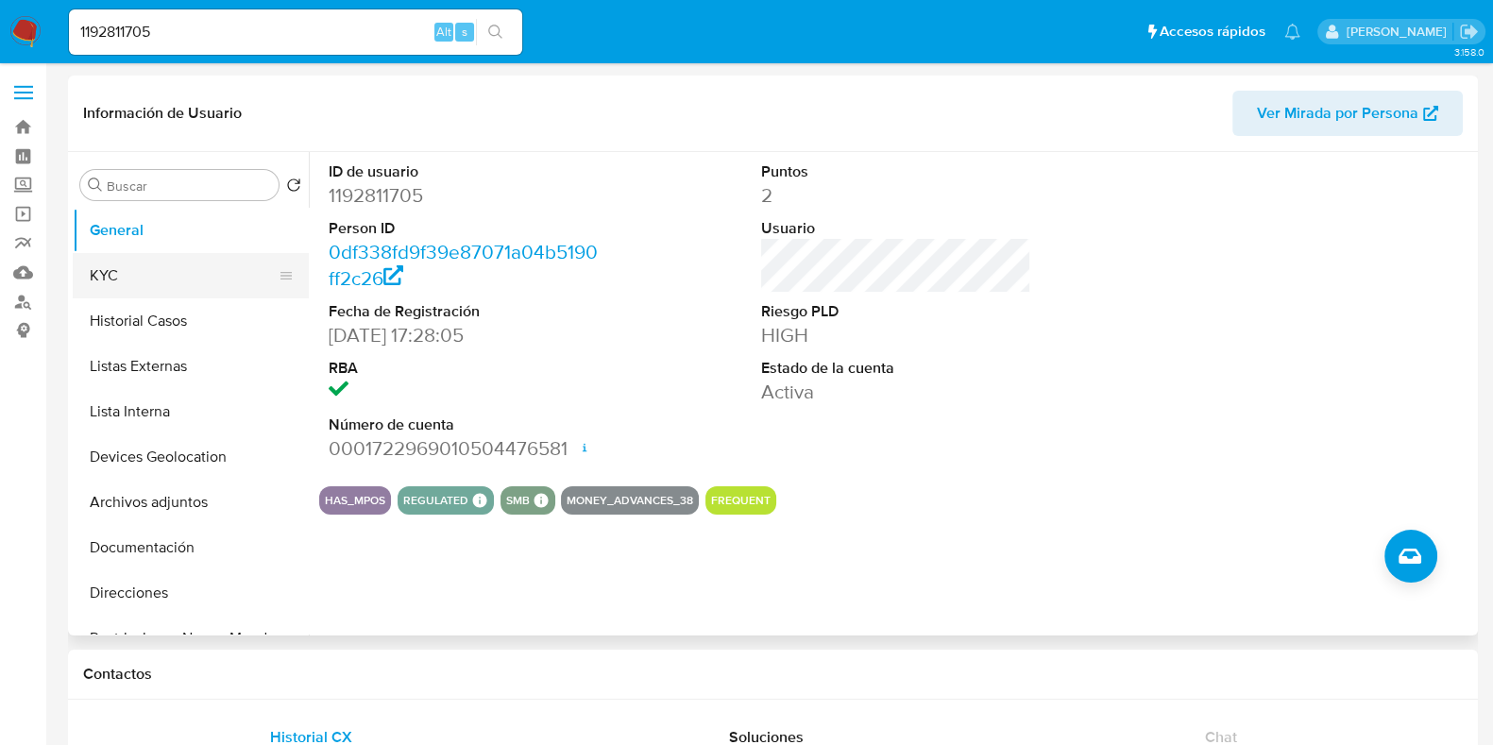
click at [186, 268] on button "KYC" at bounding box center [183, 275] width 221 height 45
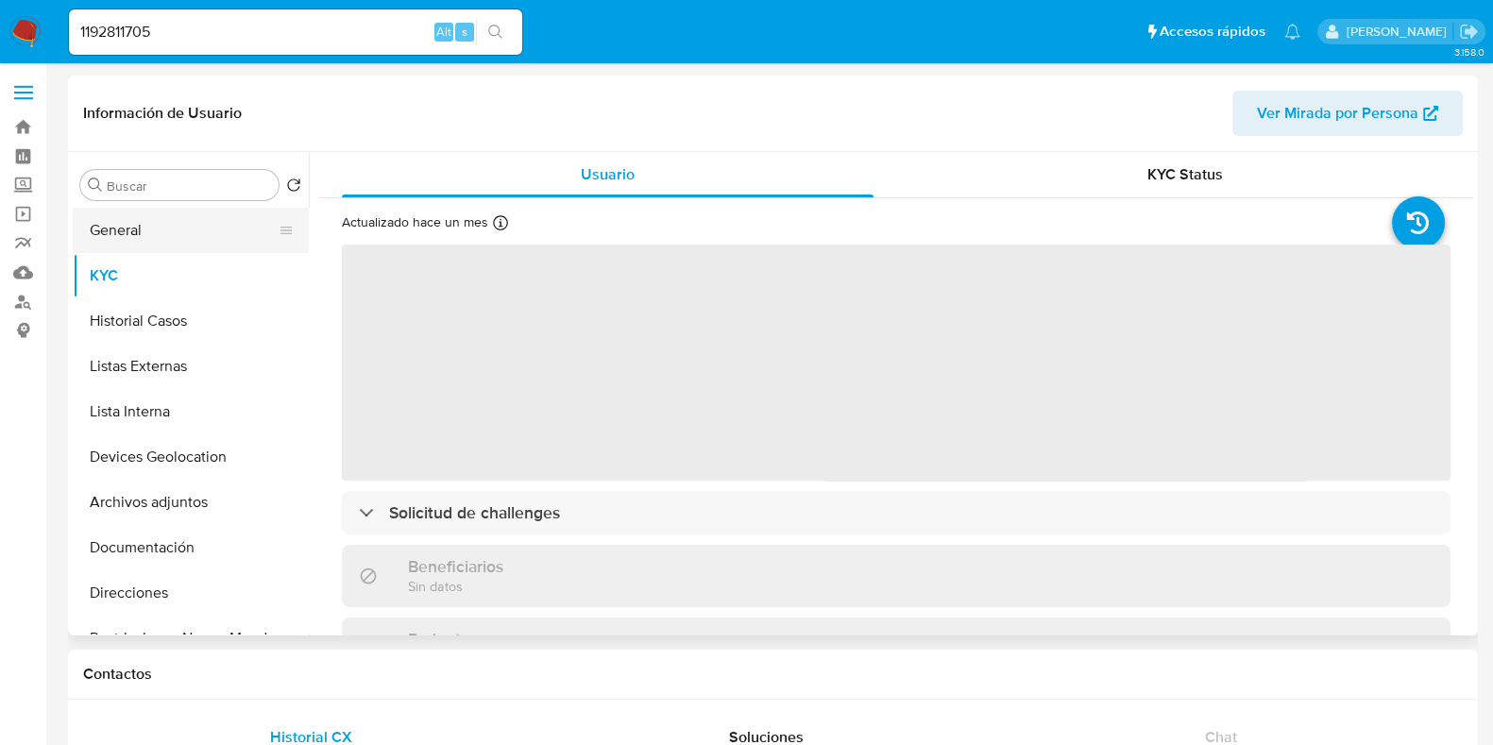
click at [175, 246] on button "General" at bounding box center [183, 230] width 221 height 45
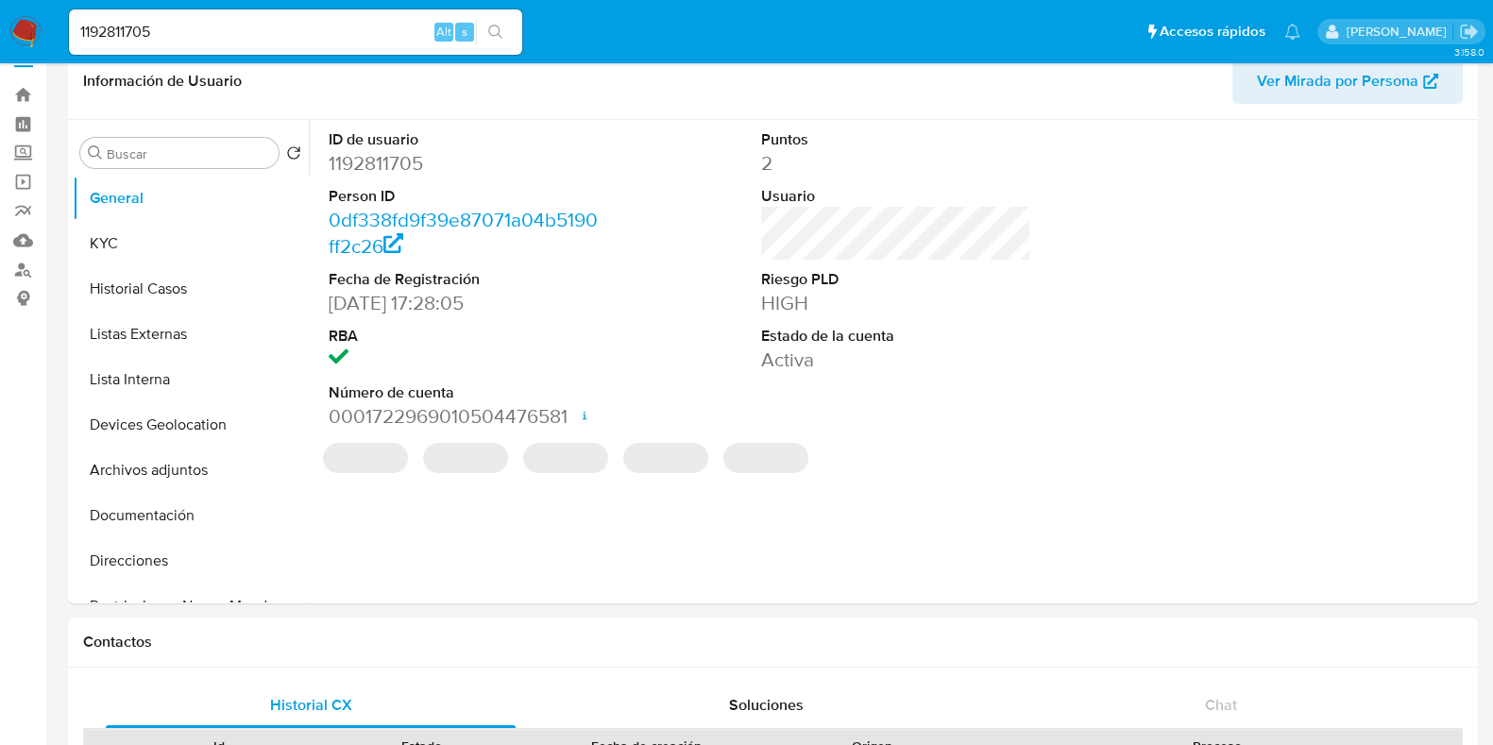
scroll to position [96, 0]
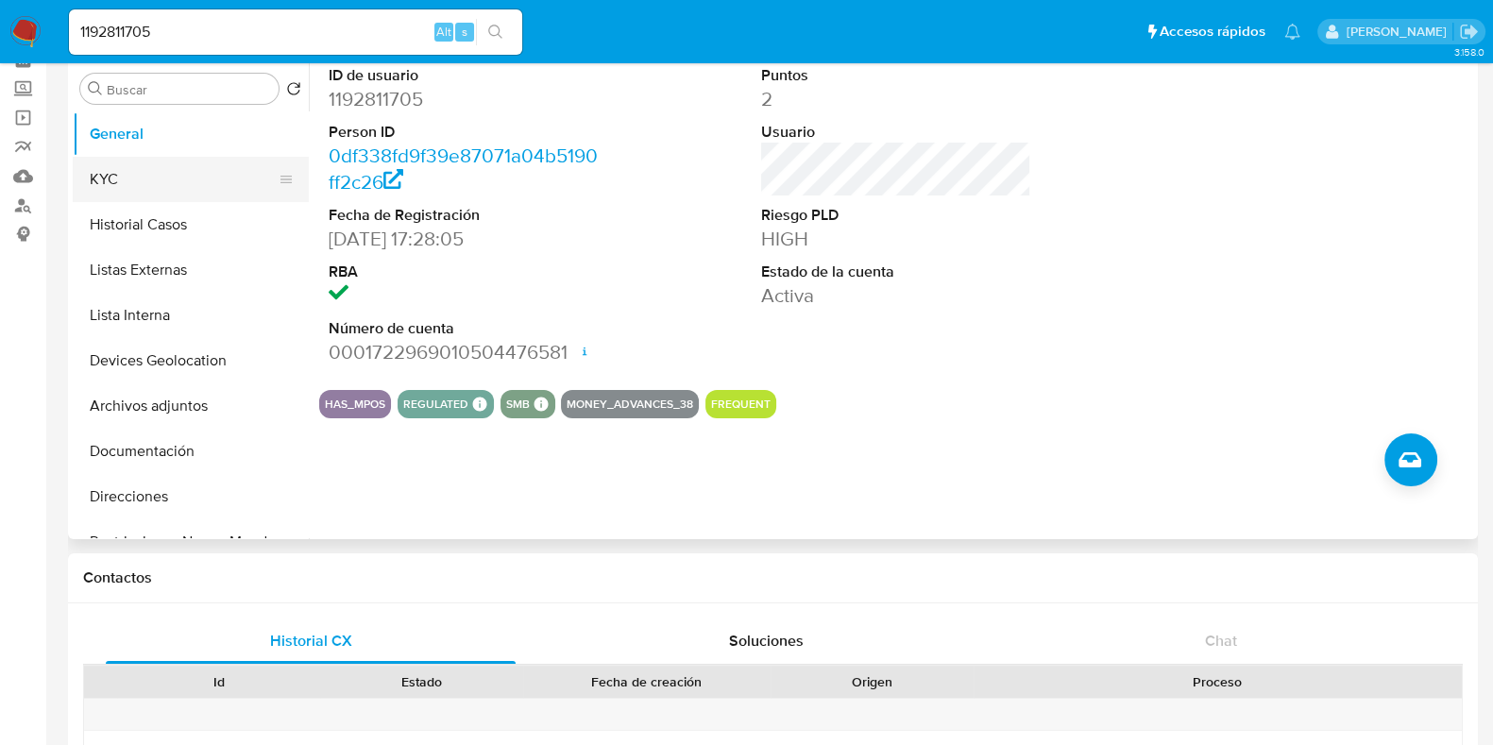
click at [156, 190] on button "KYC" at bounding box center [183, 179] width 221 height 45
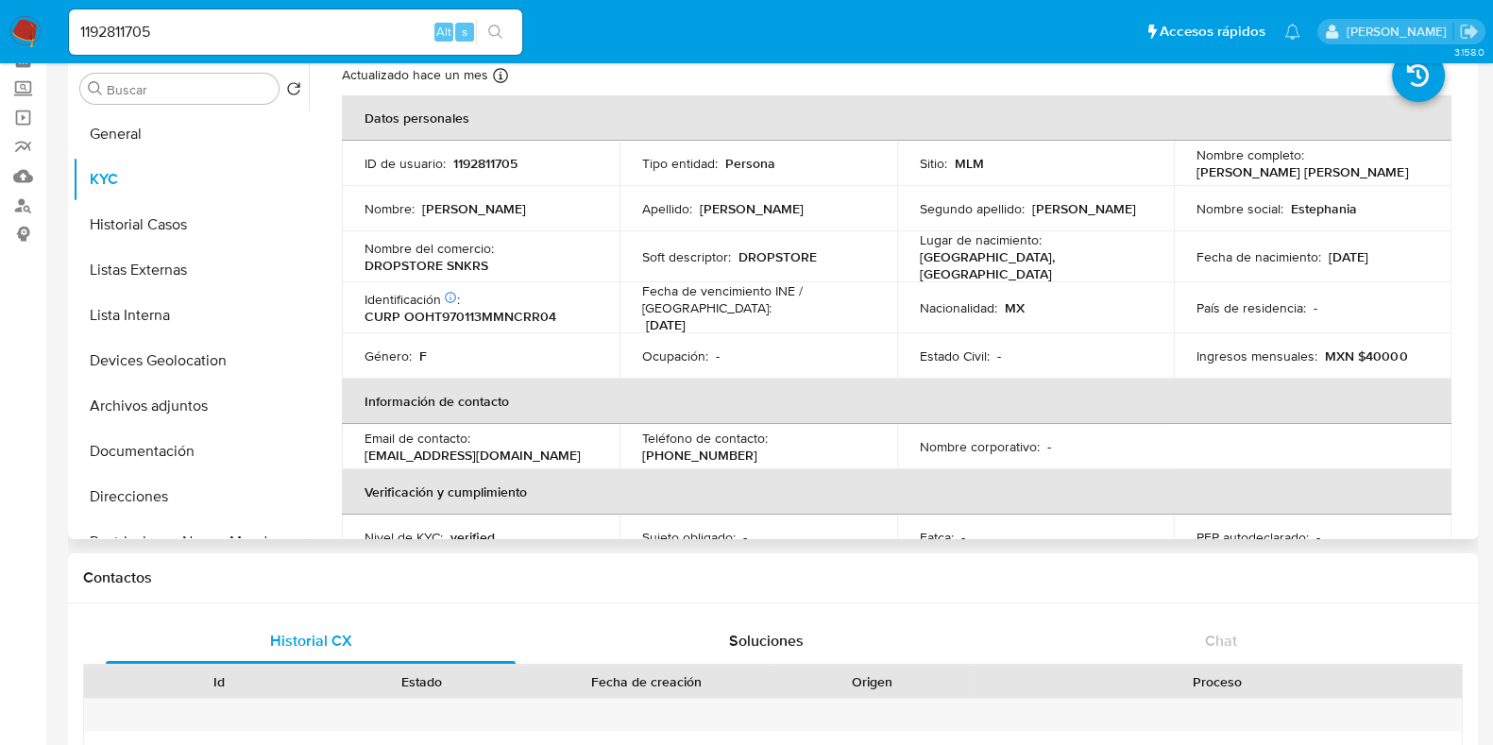
scroll to position [0, 0]
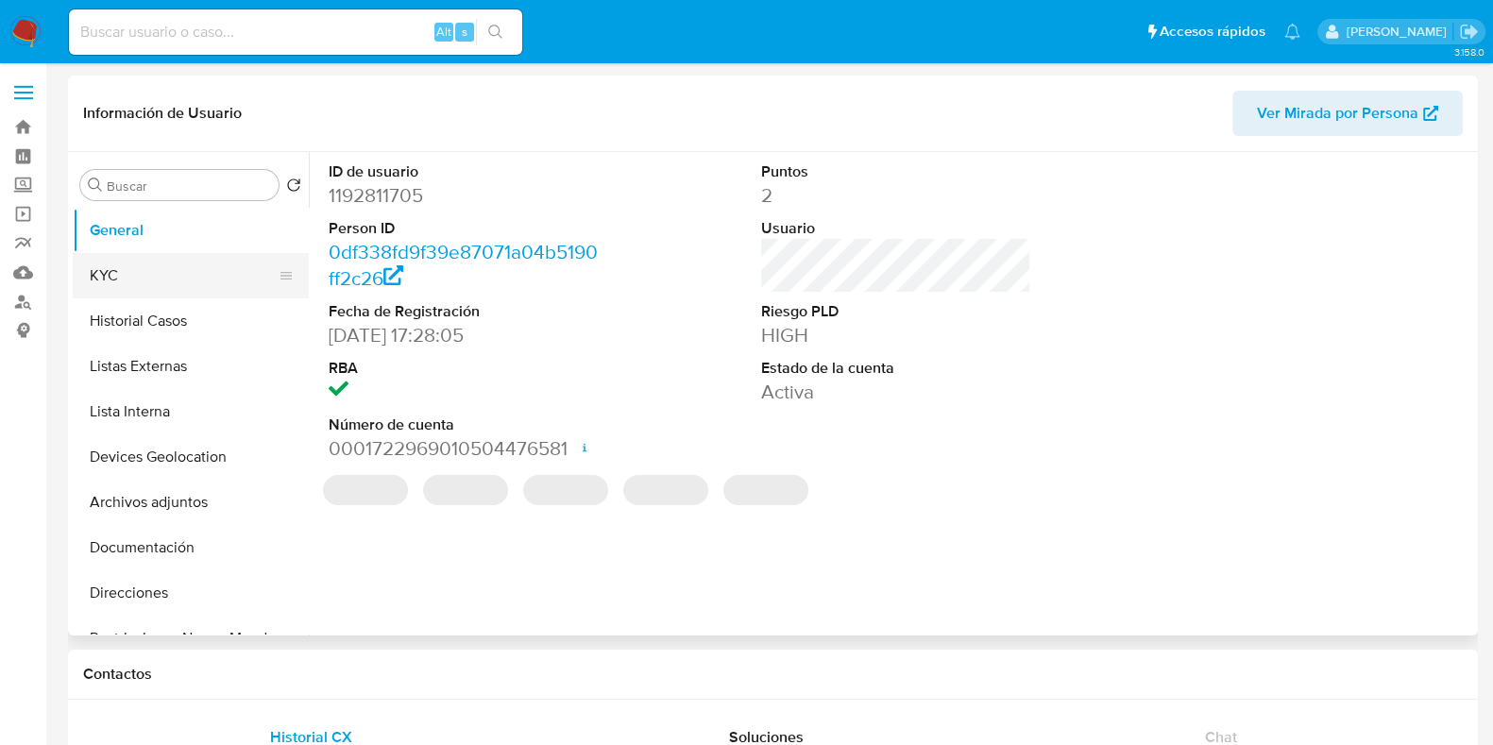
select select "10"
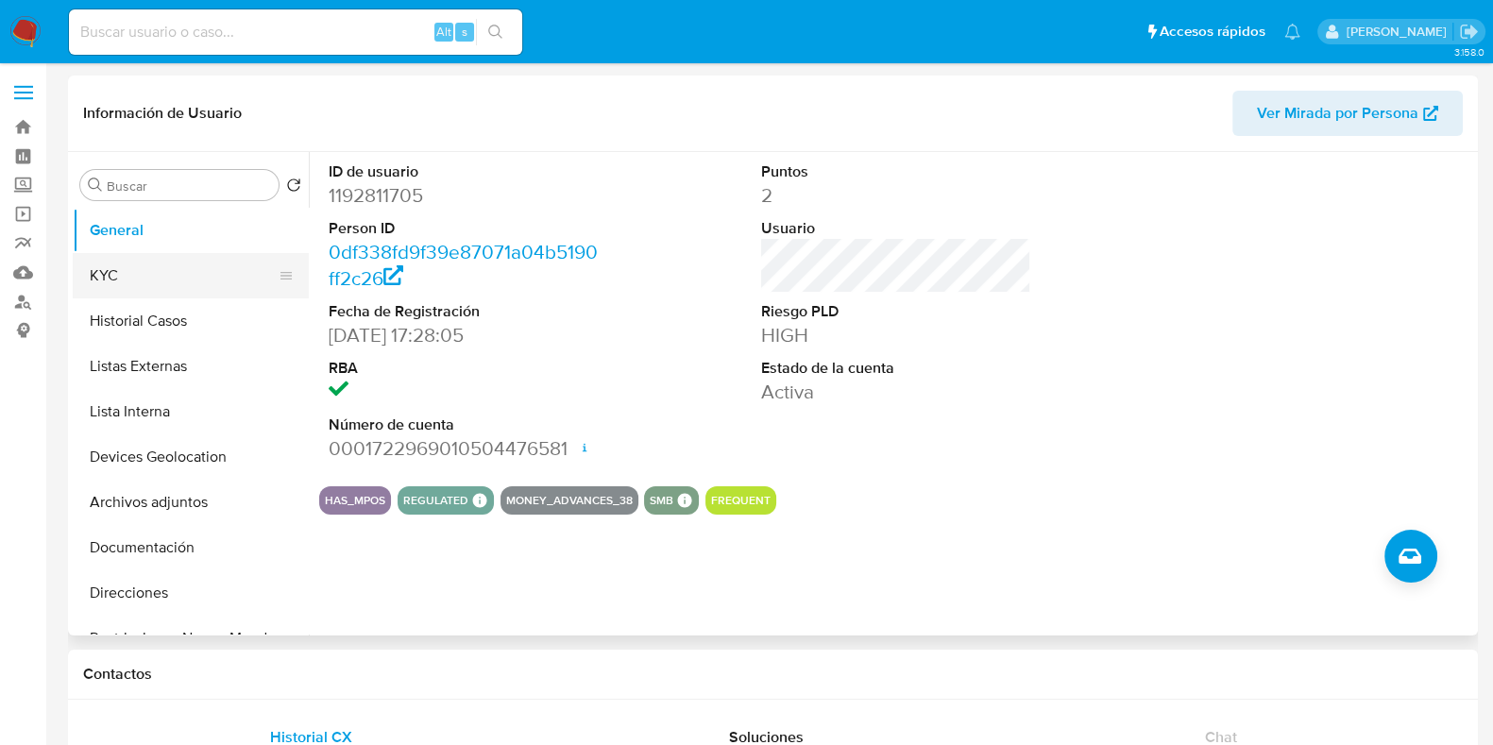
click at [227, 271] on button "KYC" at bounding box center [183, 275] width 221 height 45
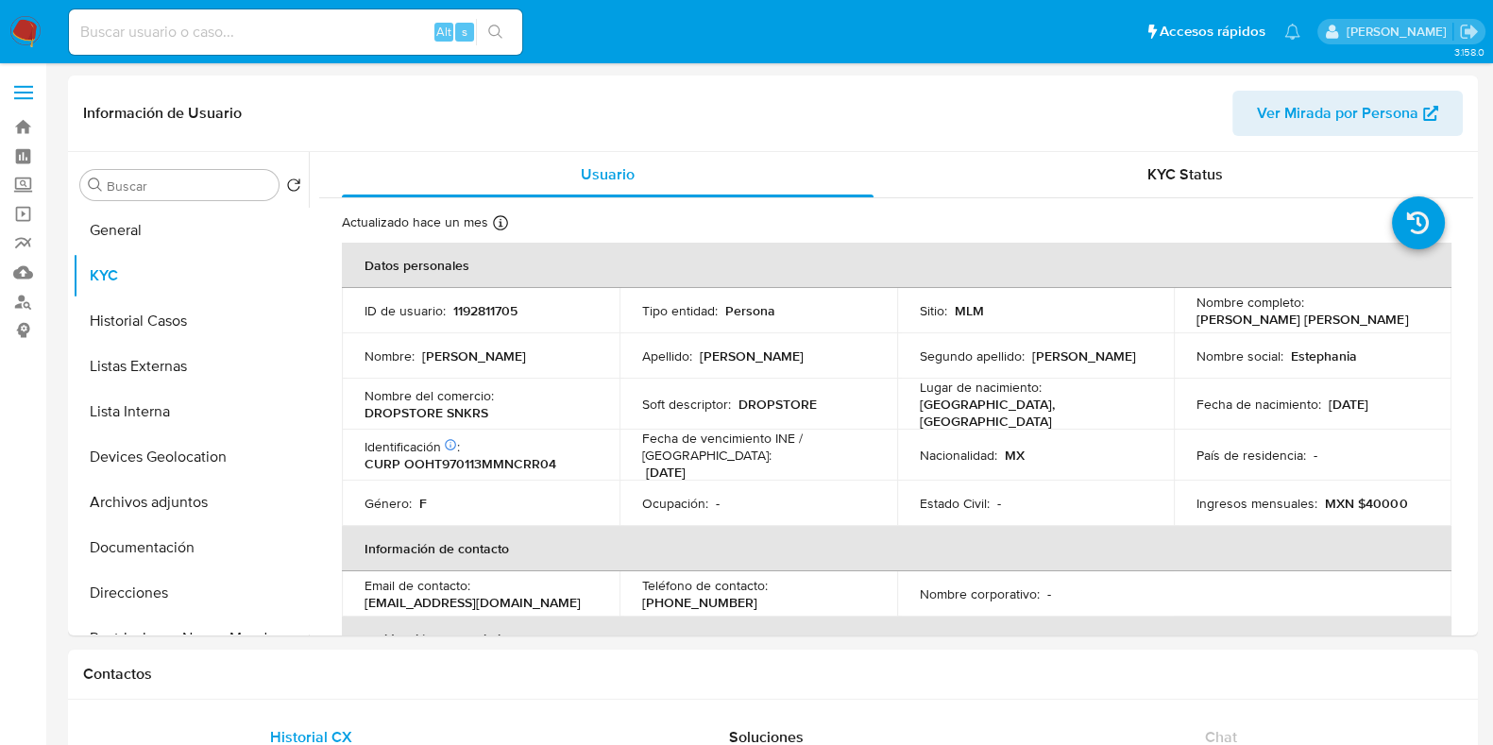
click at [27, 26] on img at bounding box center [25, 32] width 32 height 32
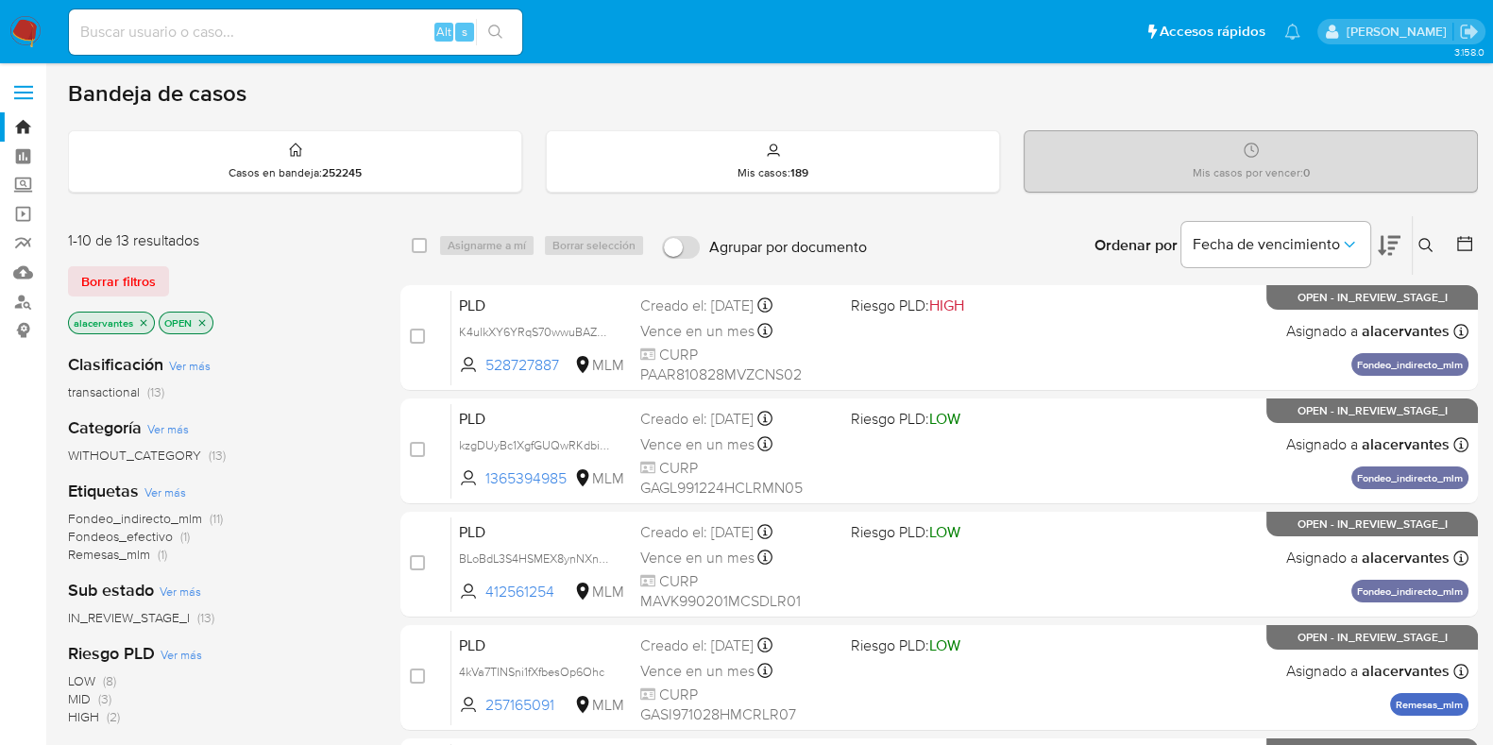
click at [145, 321] on icon "close-filter" at bounding box center [143, 322] width 11 height 11
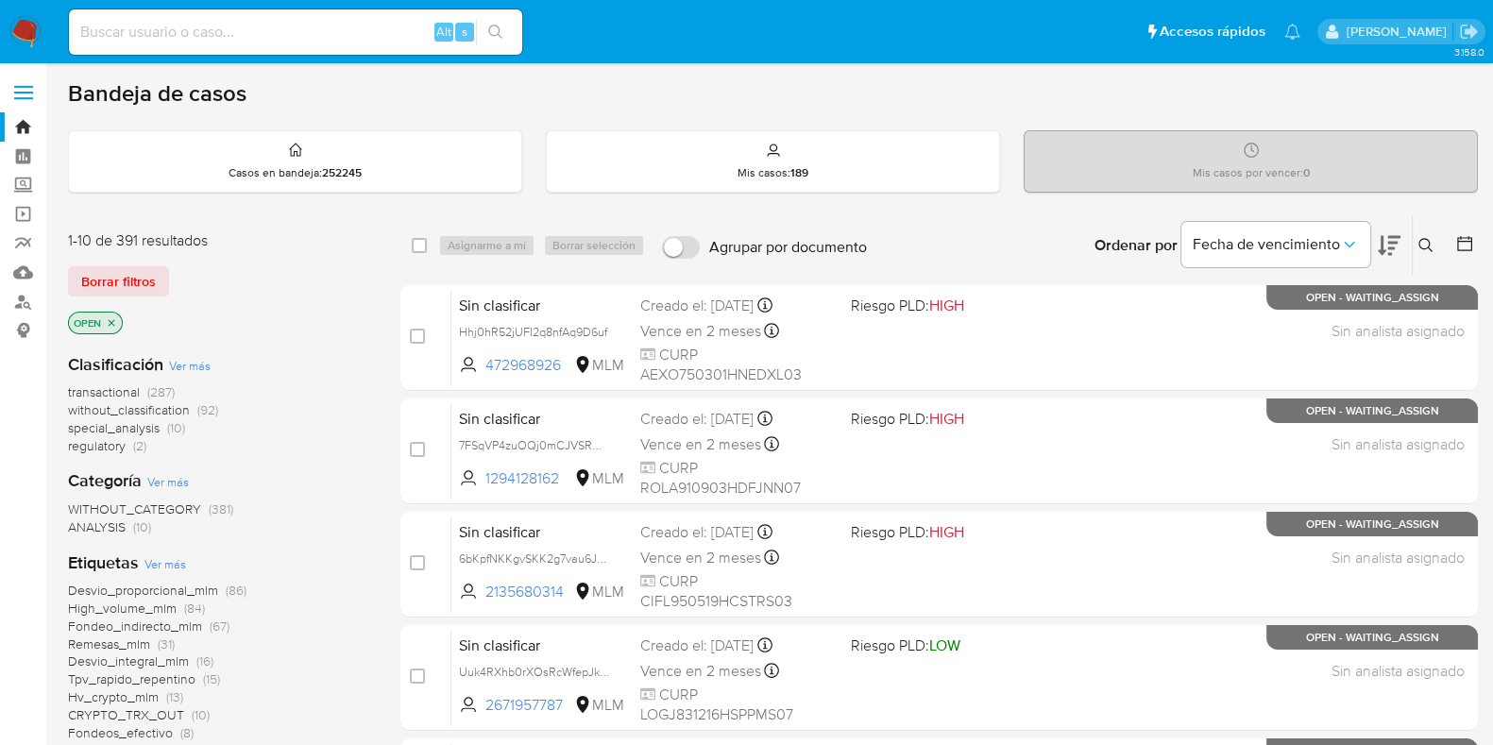
click at [1423, 246] on icon at bounding box center [1425, 245] width 15 height 15
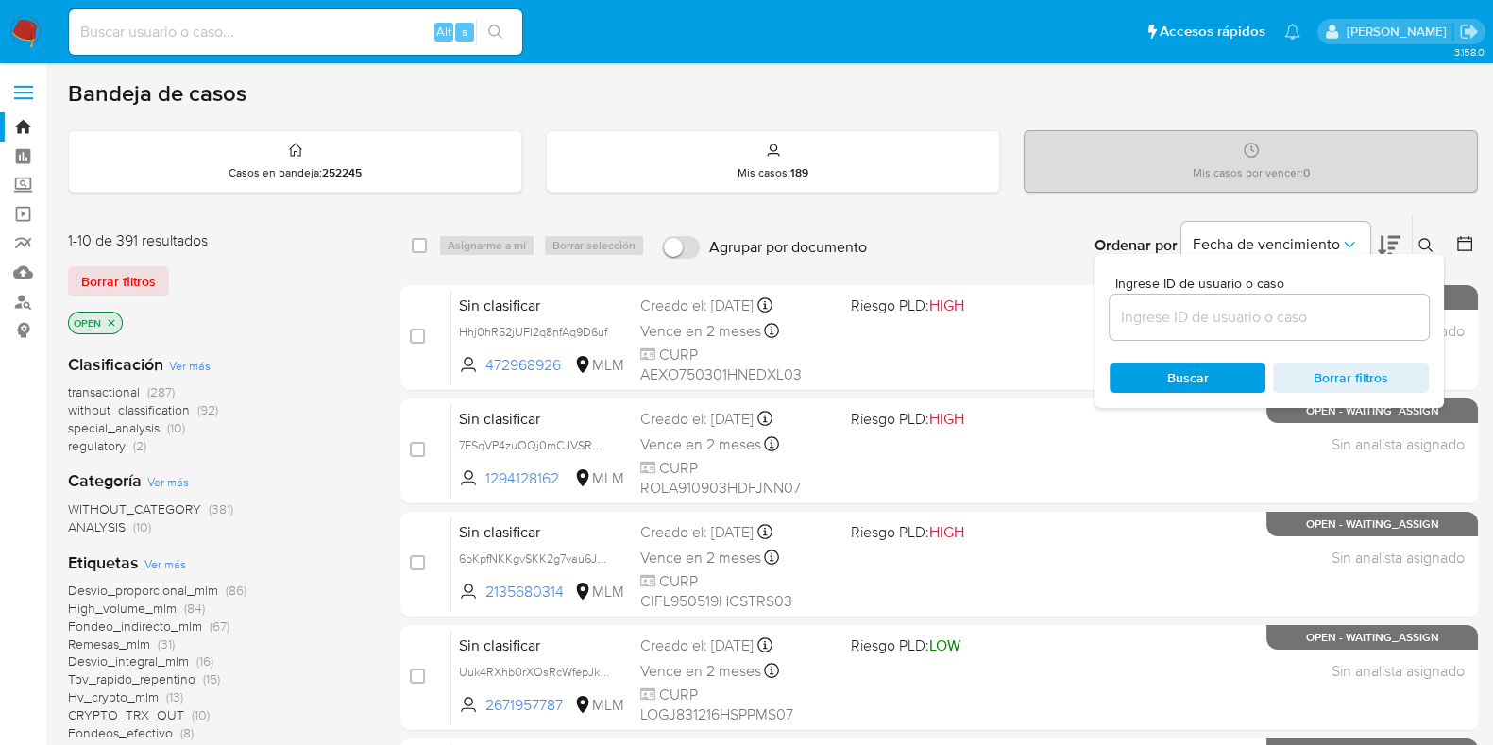
click at [1119, 311] on input at bounding box center [1269, 317] width 319 height 25
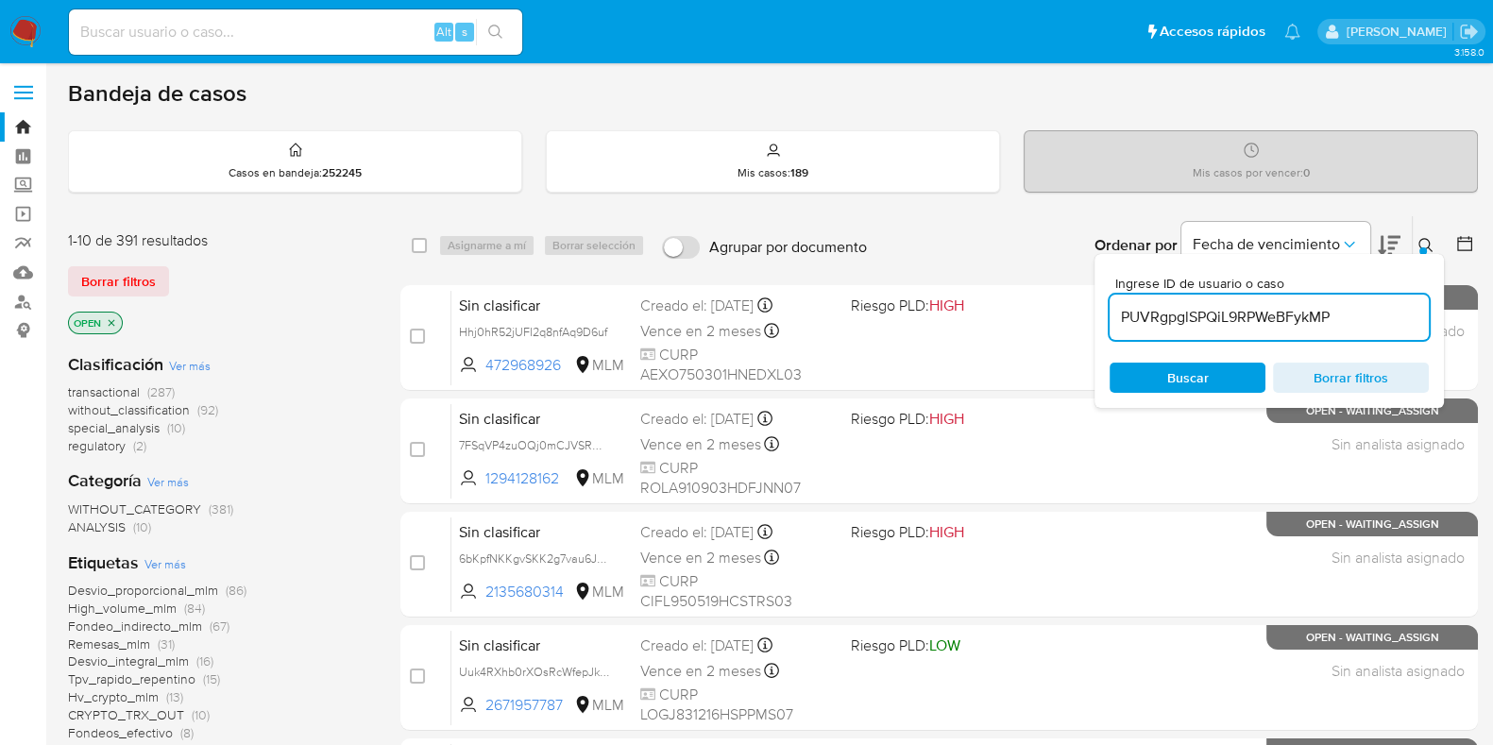
type input "PUVRgpglSPQiL9RPWeBFykMP"
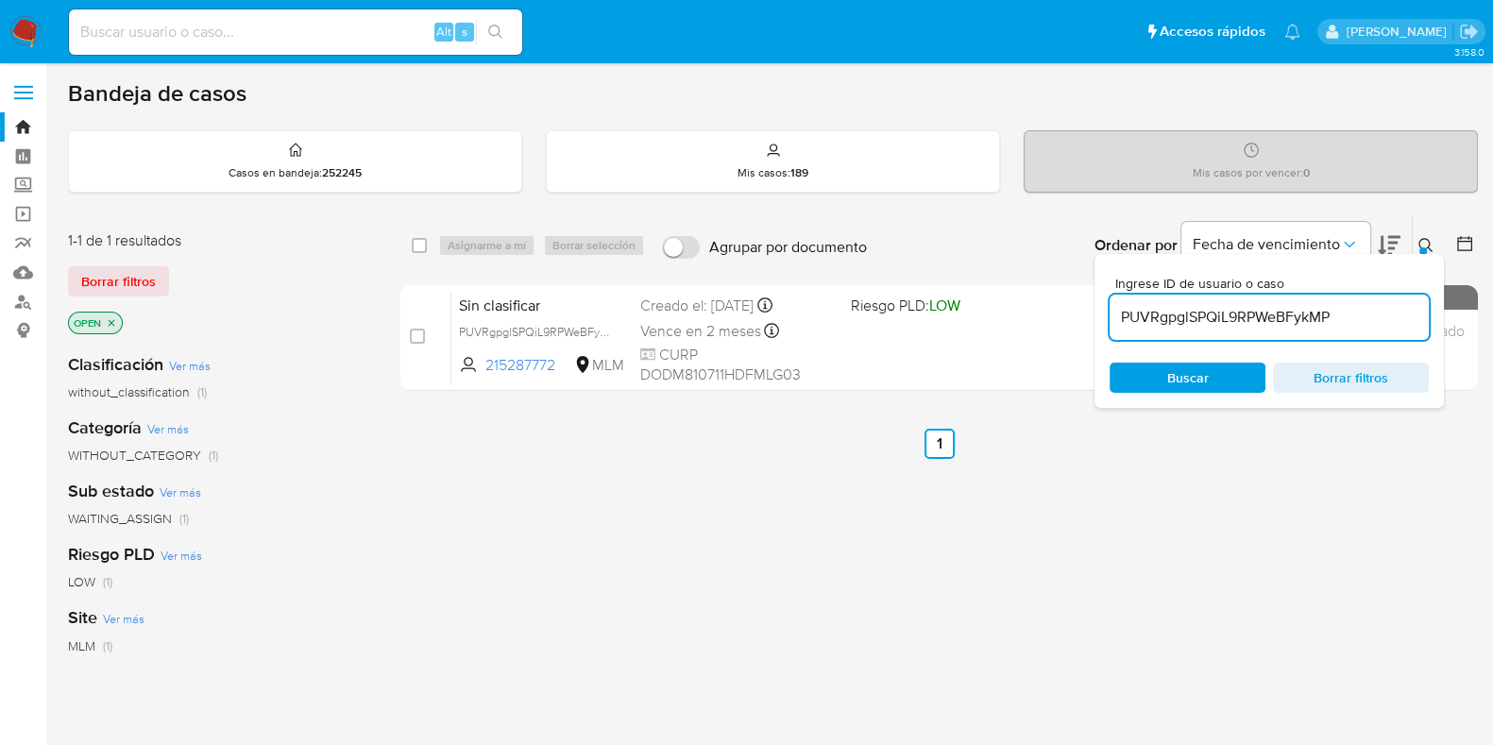
click at [419, 252] on div "select-all-cases-checkbox" at bounding box center [419, 245] width 15 height 19
click at [419, 250] on input "checkbox" at bounding box center [419, 245] width 15 height 15
checkbox input "true"
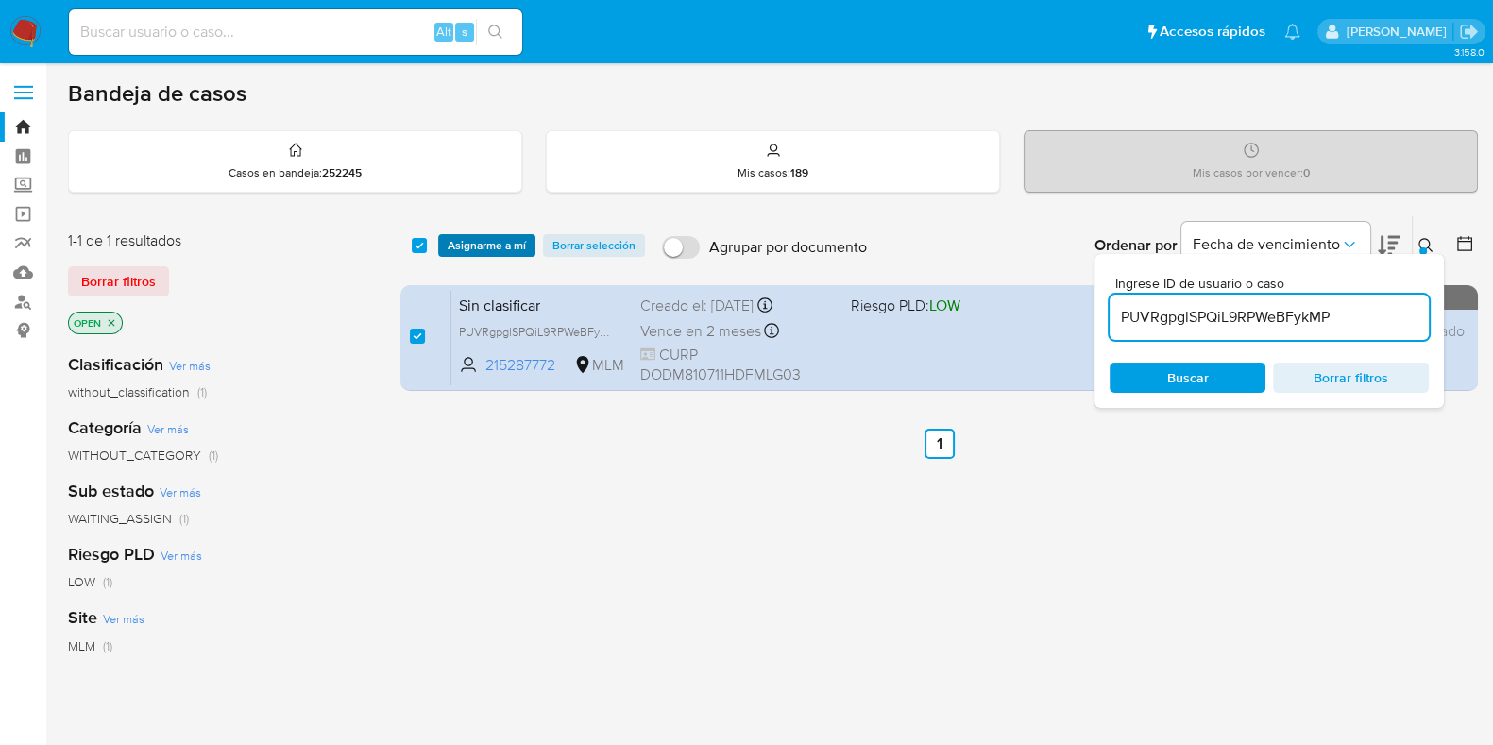
click at [475, 254] on span "Asignarme a mí" at bounding box center [487, 245] width 78 height 19
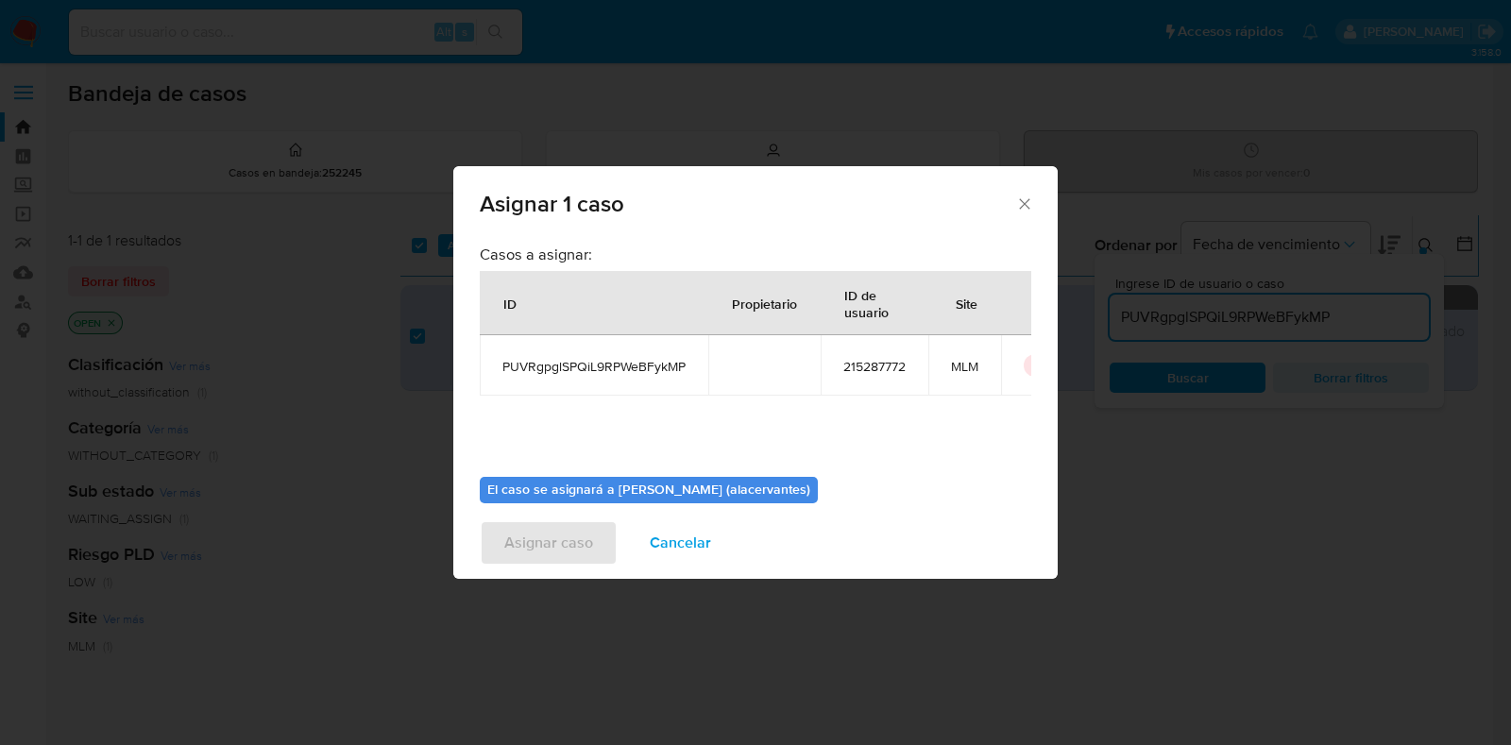
scroll to position [97, 0]
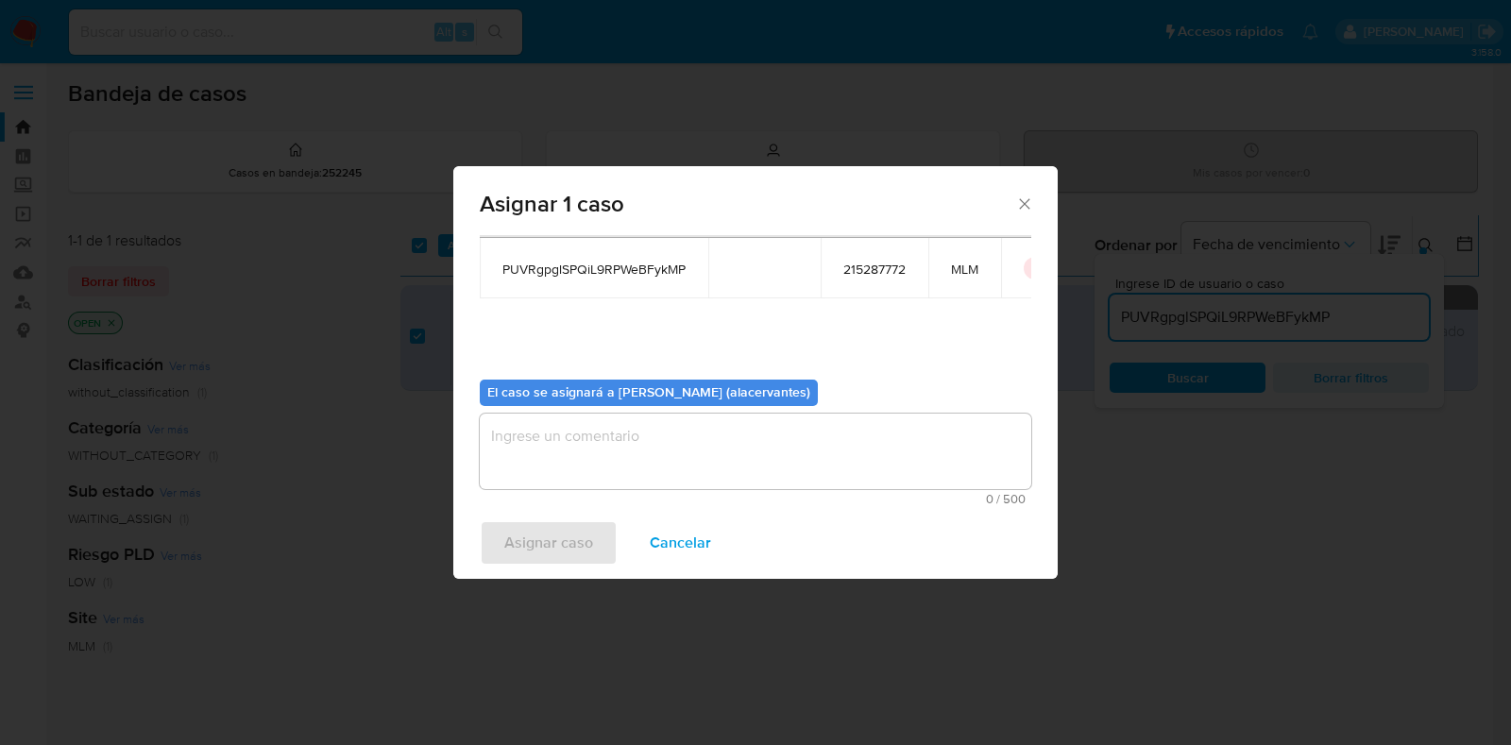
click at [887, 461] on textarea "assign-modal" at bounding box center [756, 452] width 552 height 76
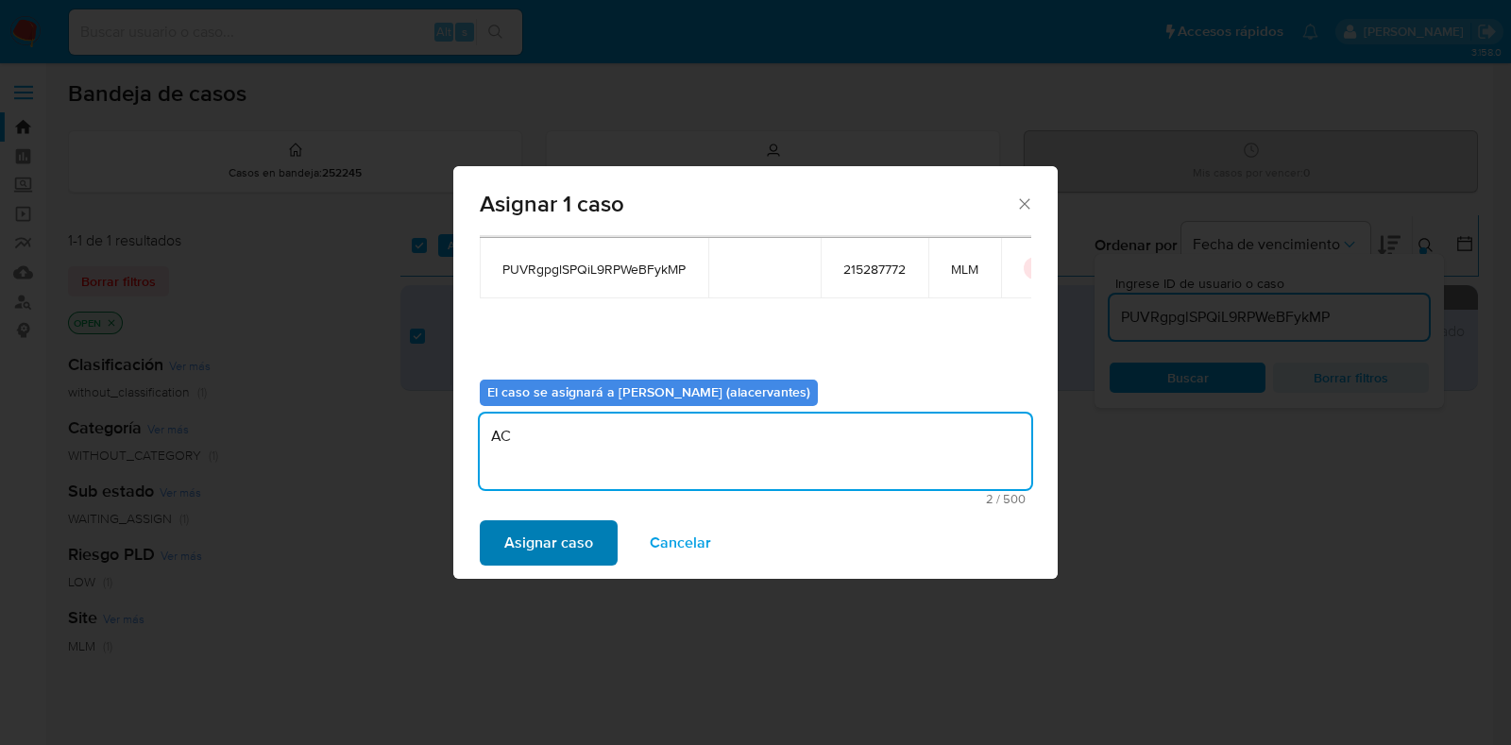
type textarea "AC"
click at [538, 522] on span "Asignar caso" at bounding box center [548, 543] width 89 height 42
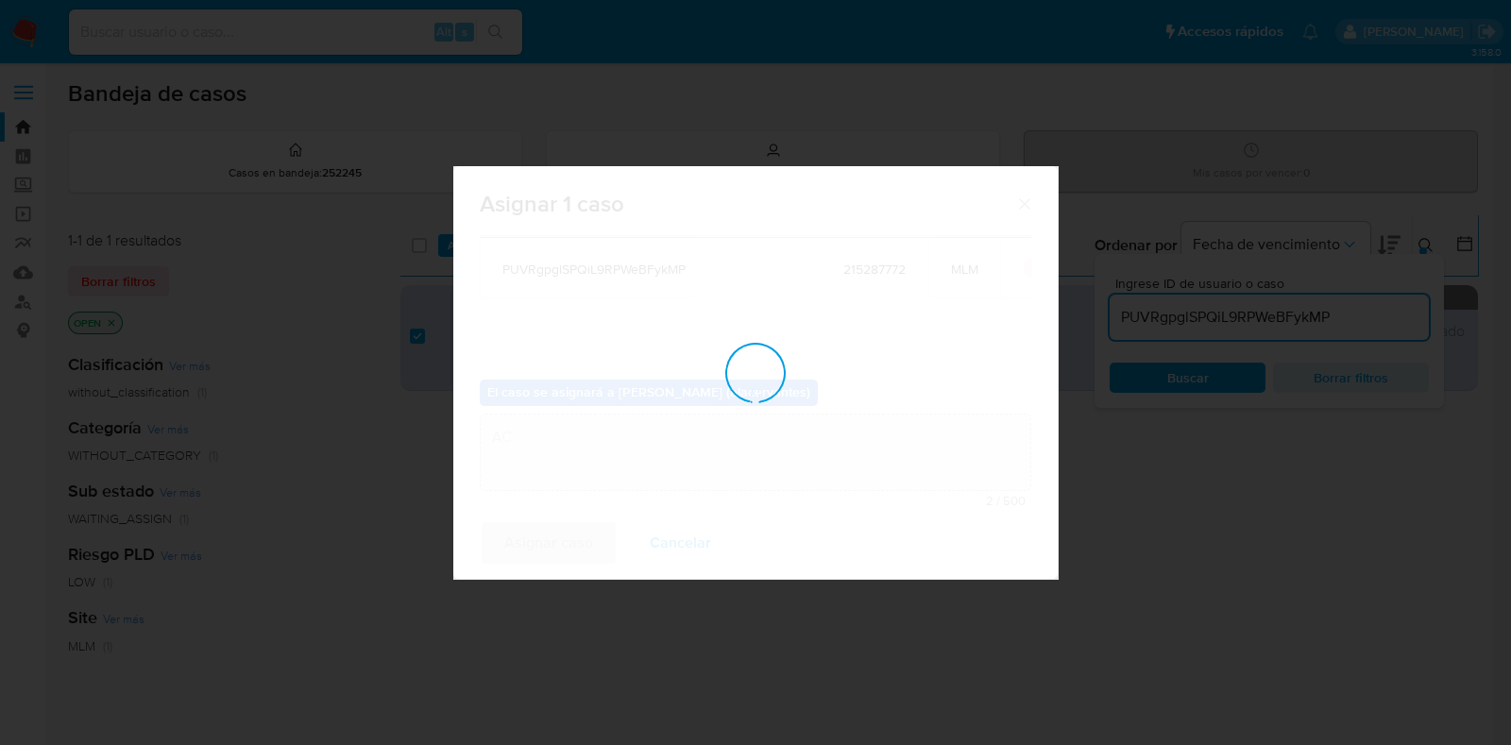
checkbox input "false"
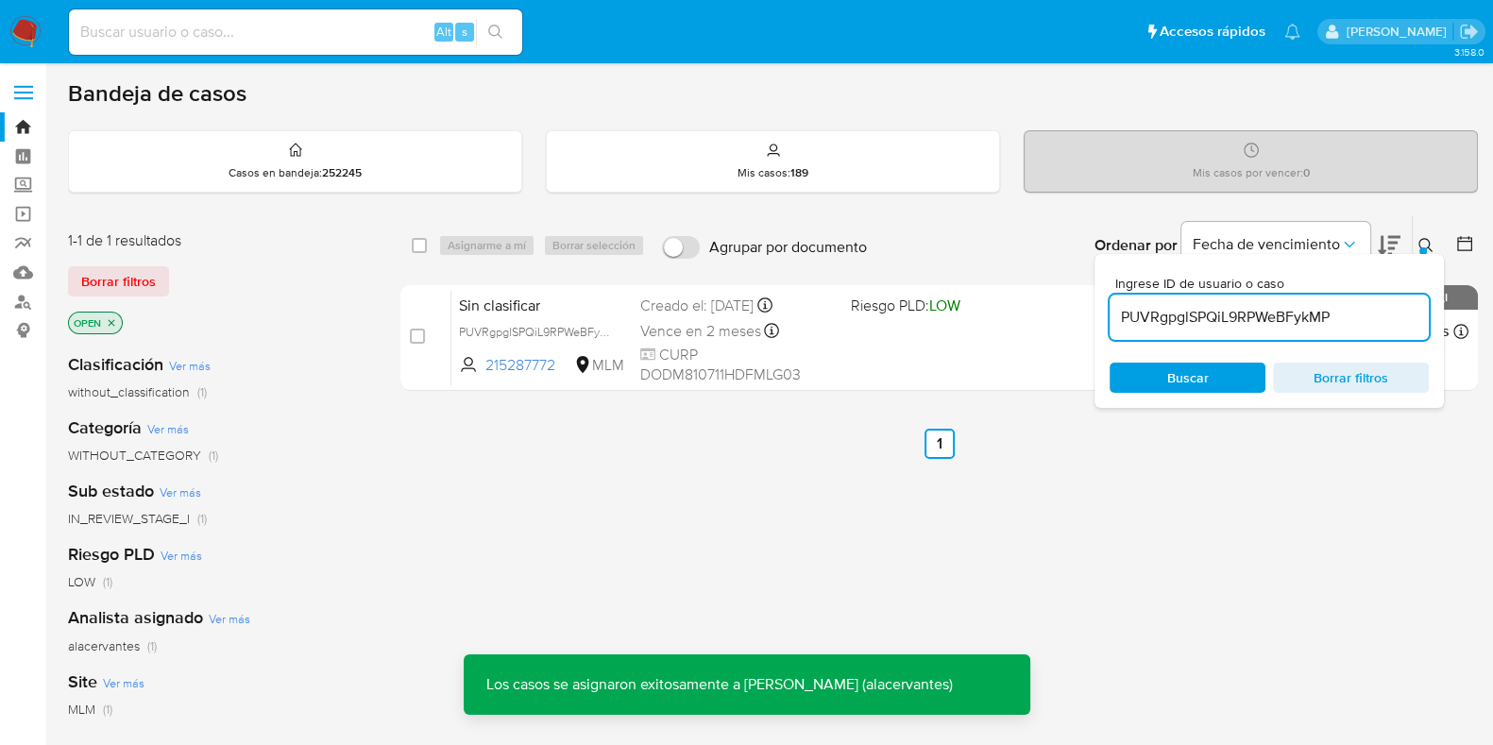
click at [1196, 318] on input "PUVRgpglSPQiL9RPWeBFykMP" at bounding box center [1269, 317] width 319 height 25
paste input "U6WV6rghZpRTlCZk1S8OOxRY"
type input "U6WV6rghZpRTlCZk1S8OOxRY"
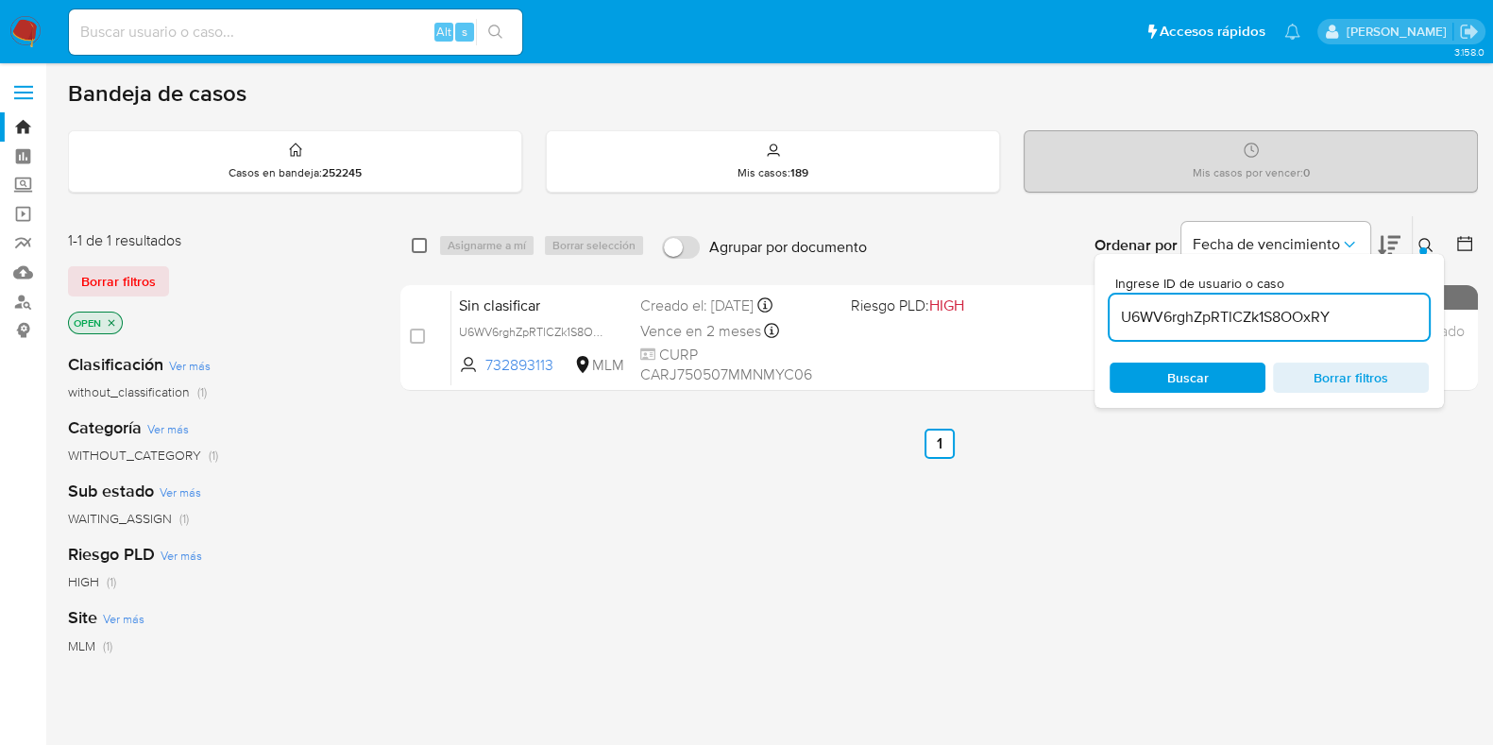
click at [422, 241] on input "checkbox" at bounding box center [419, 245] width 15 height 15
checkbox input "true"
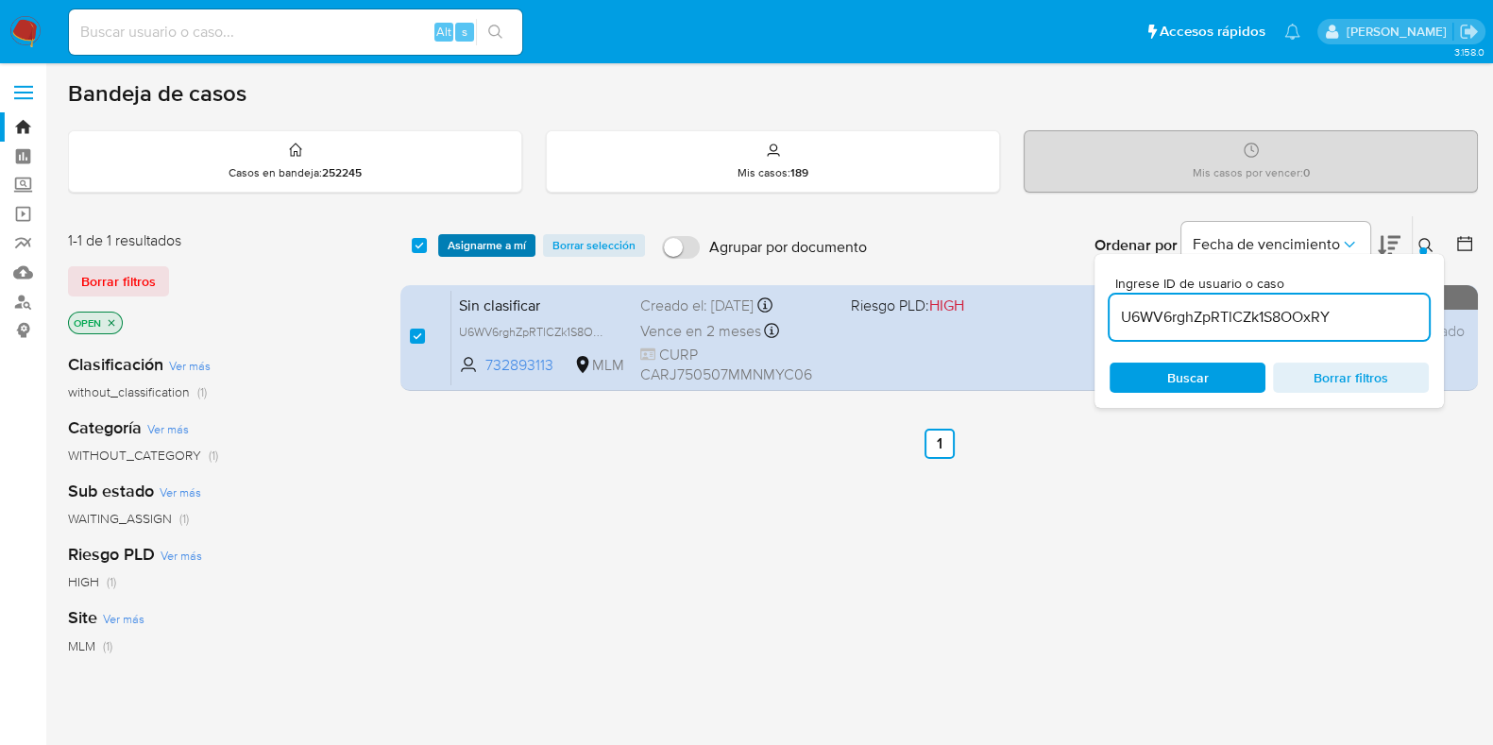
click at [483, 246] on span "Asignarme a mí" at bounding box center [487, 245] width 78 height 19
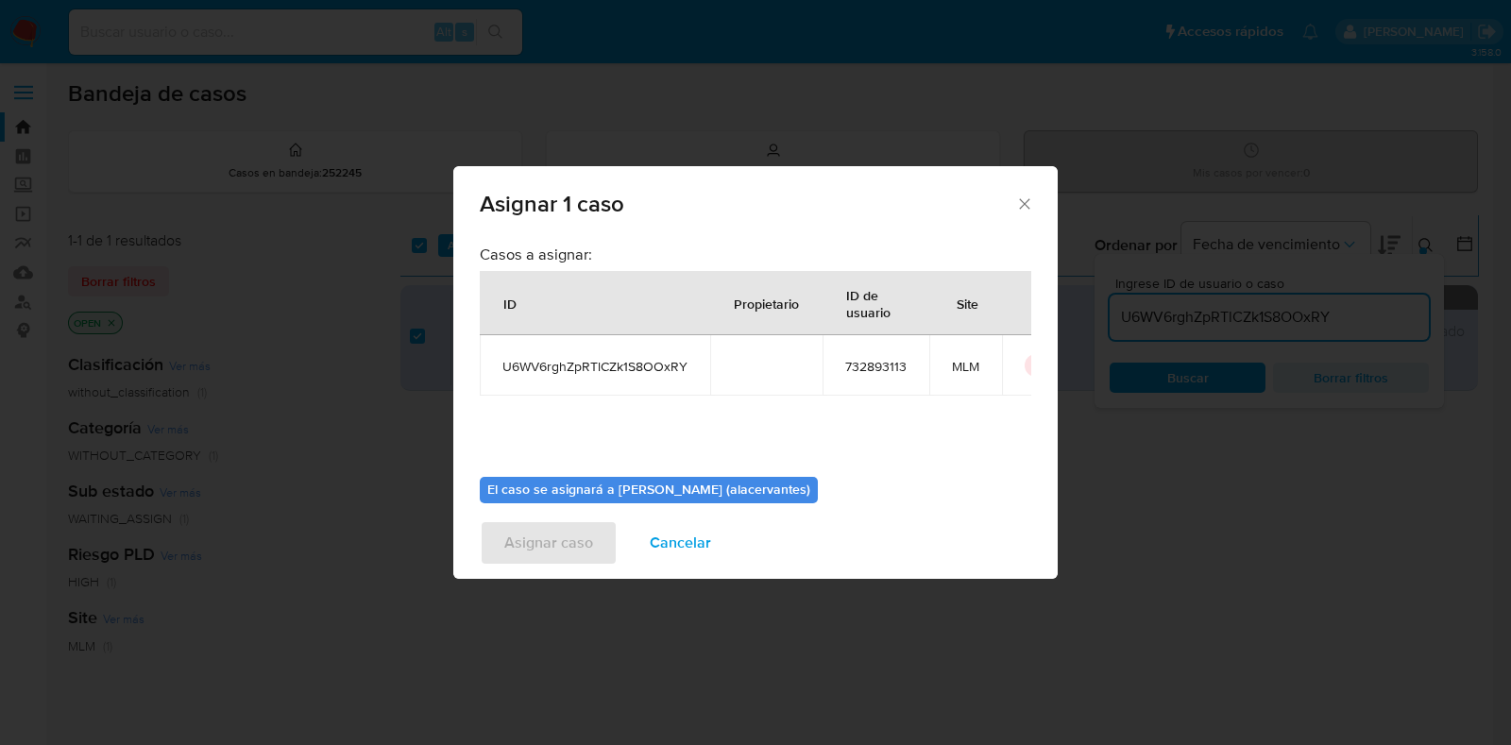
scroll to position [97, 0]
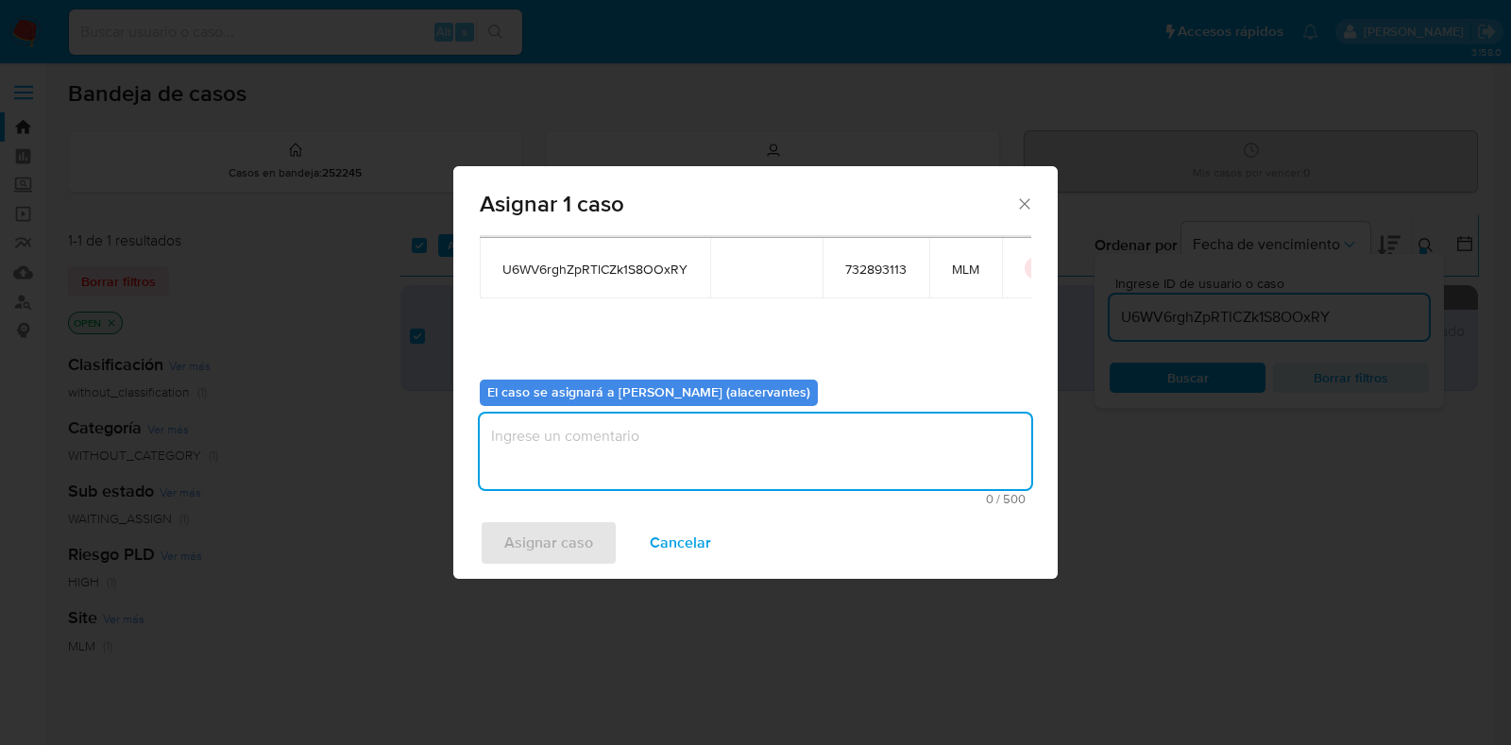
click at [789, 433] on textarea "assign-modal" at bounding box center [756, 452] width 552 height 76
type textarea "AC"
click at [510, 553] on span "Asignar caso" at bounding box center [548, 543] width 89 height 42
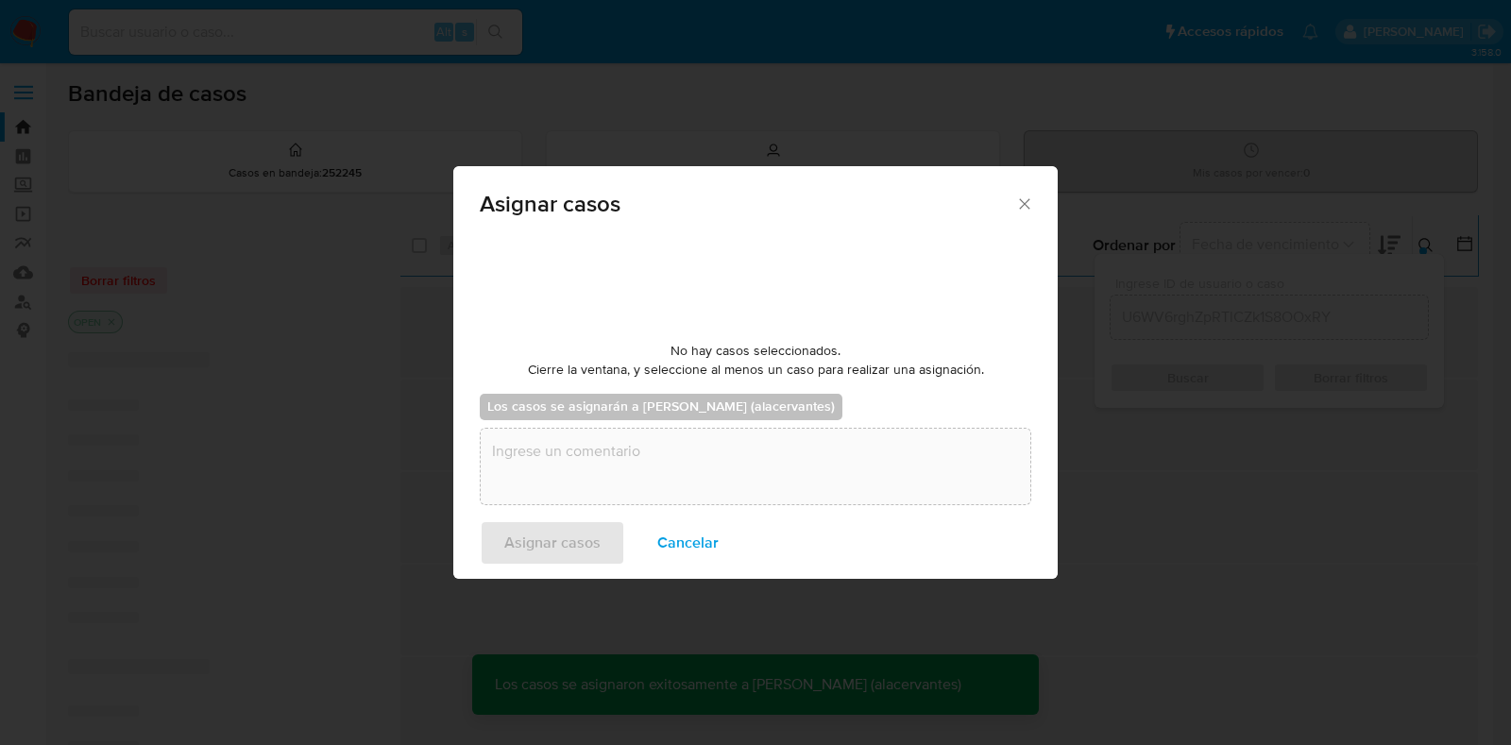
checkbox input "false"
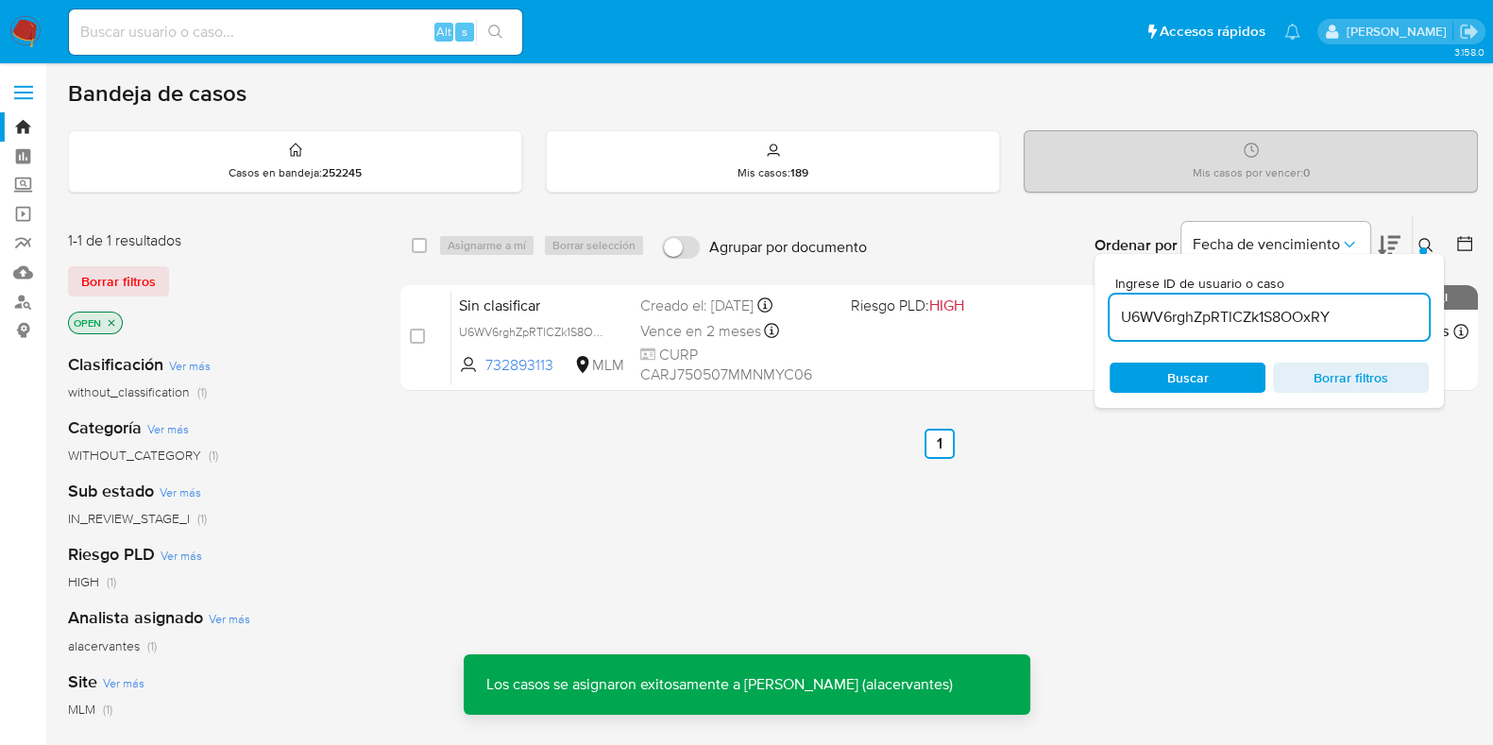
click at [1172, 340] on div "Ingrese ID de usuario o caso U6WV6rghZpRTlCZk1S8OOxRY Buscar Borrar filtros" at bounding box center [1269, 331] width 349 height 154
click at [1153, 328] on div "U6WV6rghZpRTlCZk1S8OOxRY" at bounding box center [1269, 317] width 319 height 45
click at [1158, 314] on input "U6WV6rghZpRTlCZk1S8OOxRY" at bounding box center [1269, 317] width 319 height 25
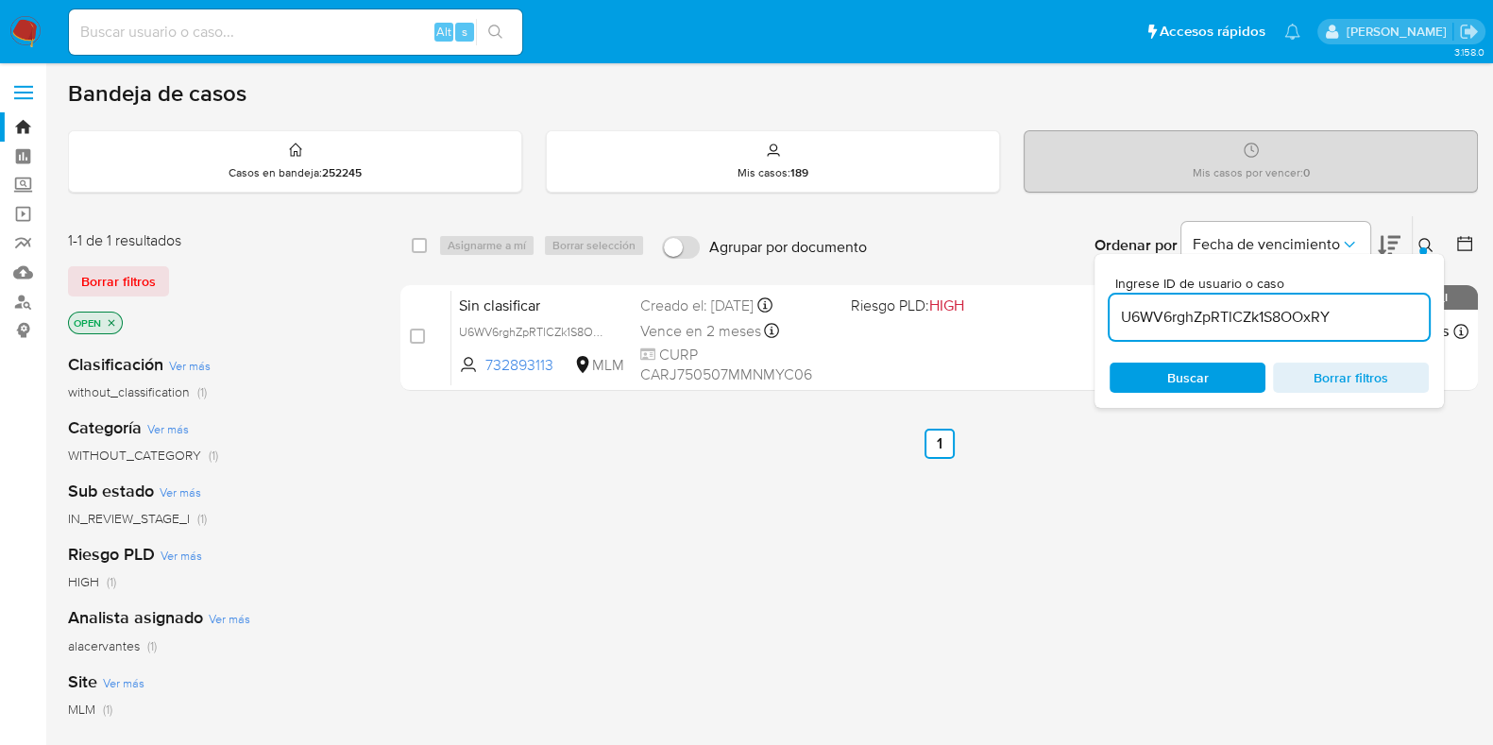
click at [1158, 314] on input "U6WV6rghZpRTlCZk1S8OOxRY" at bounding box center [1269, 317] width 319 height 25
paste input "zDbusOyeH9oMIR7SLgofzk8h"
type input "zDbusOyeH9oMIR7SLgofzk8h"
click at [426, 249] on span at bounding box center [419, 245] width 15 height 15
click at [425, 246] on input "checkbox" at bounding box center [419, 245] width 15 height 15
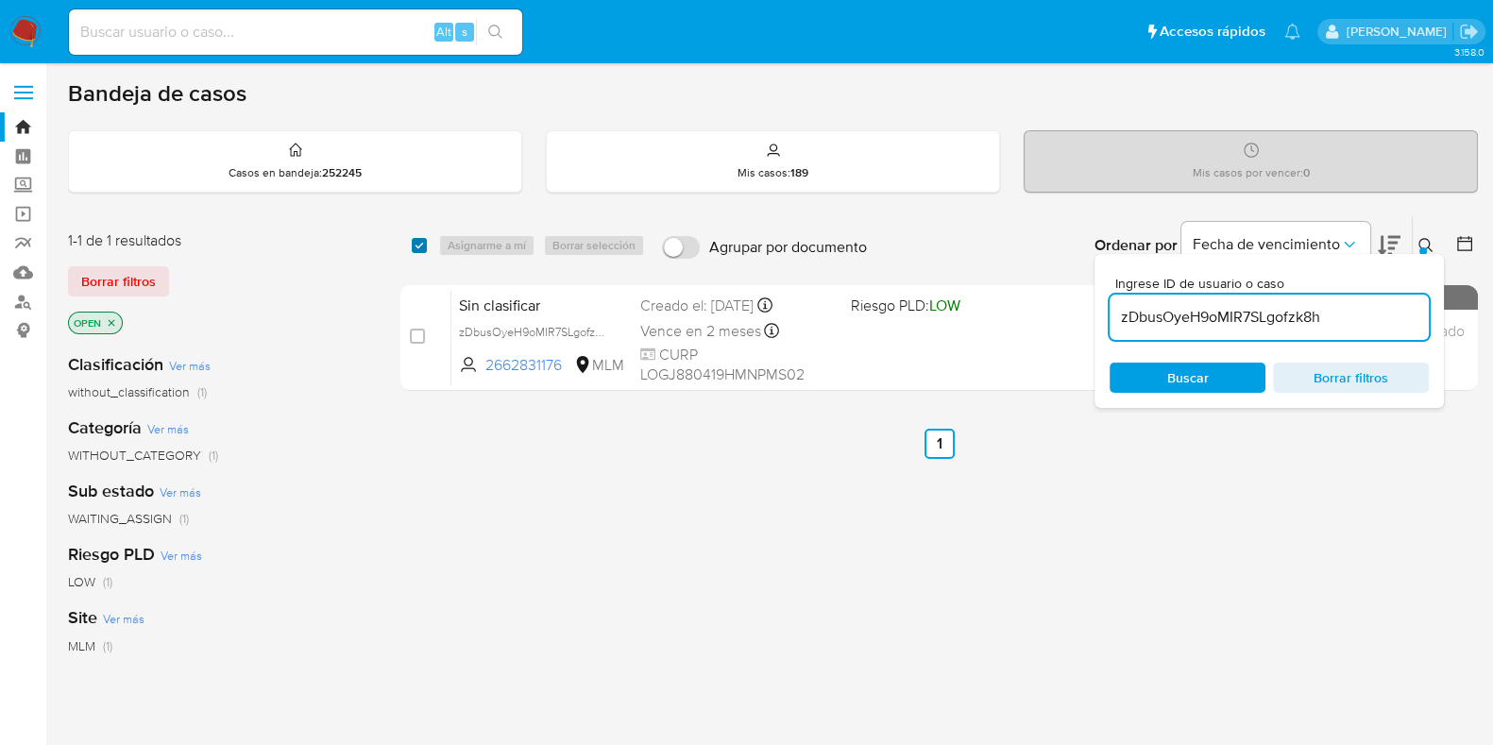
checkbox input "true"
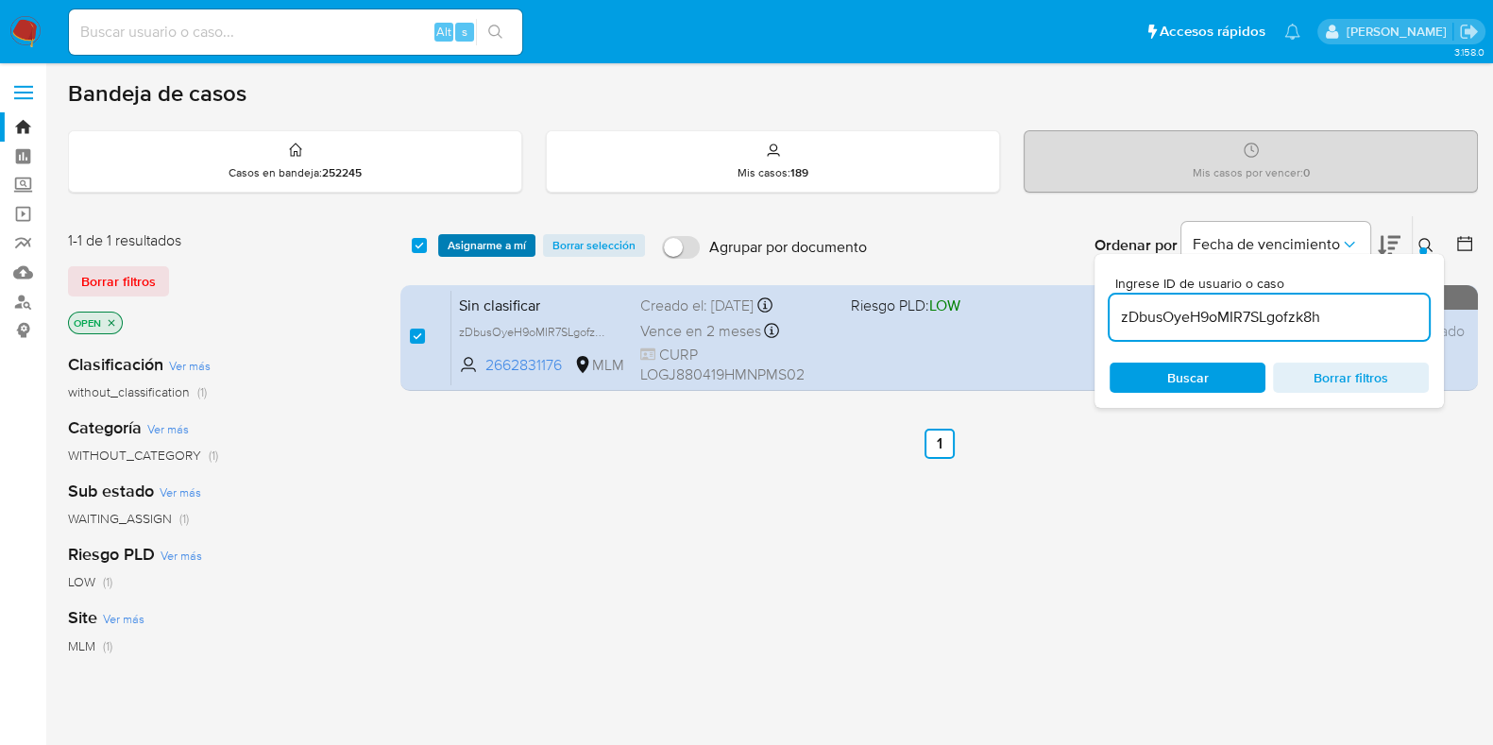
click at [509, 243] on span "Asignarme a mí" at bounding box center [487, 245] width 78 height 19
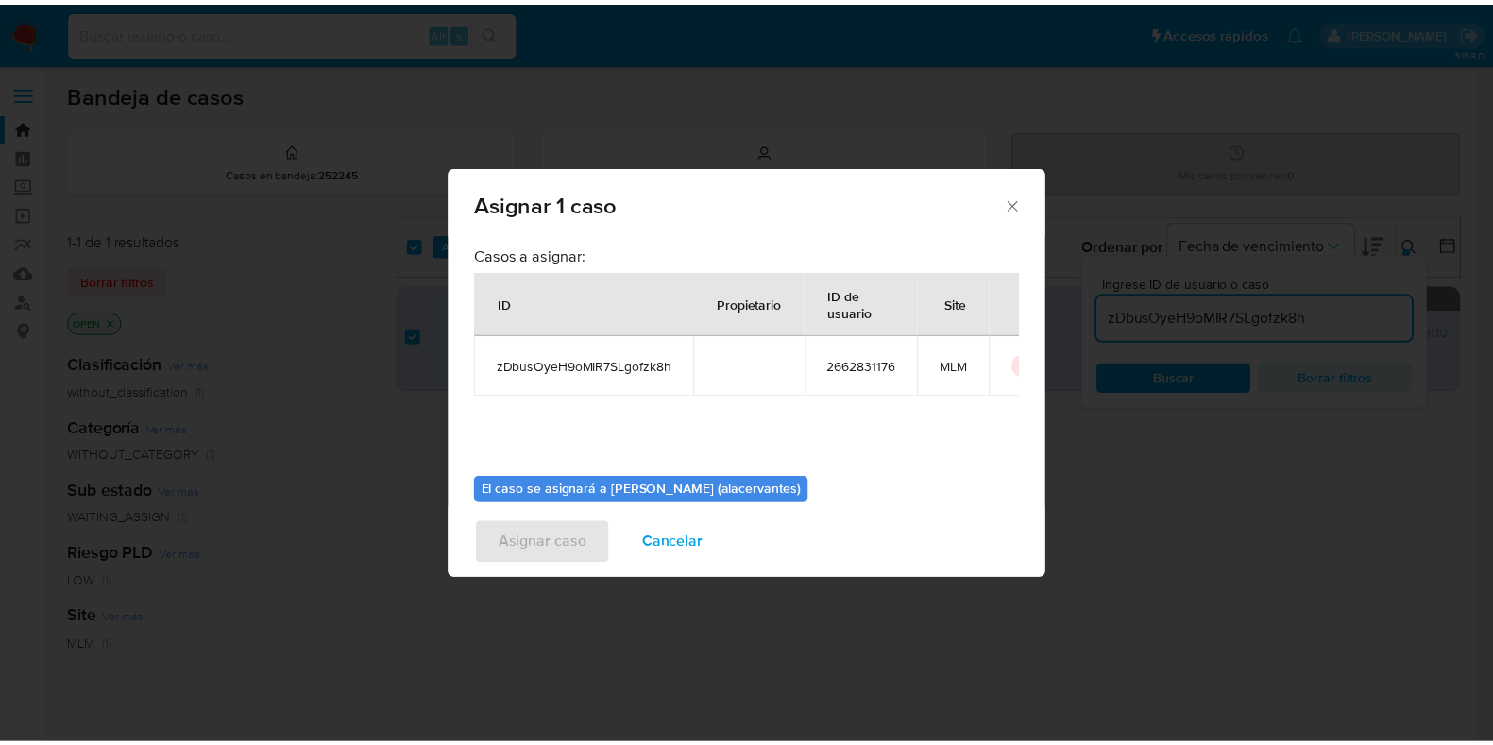
scroll to position [97, 0]
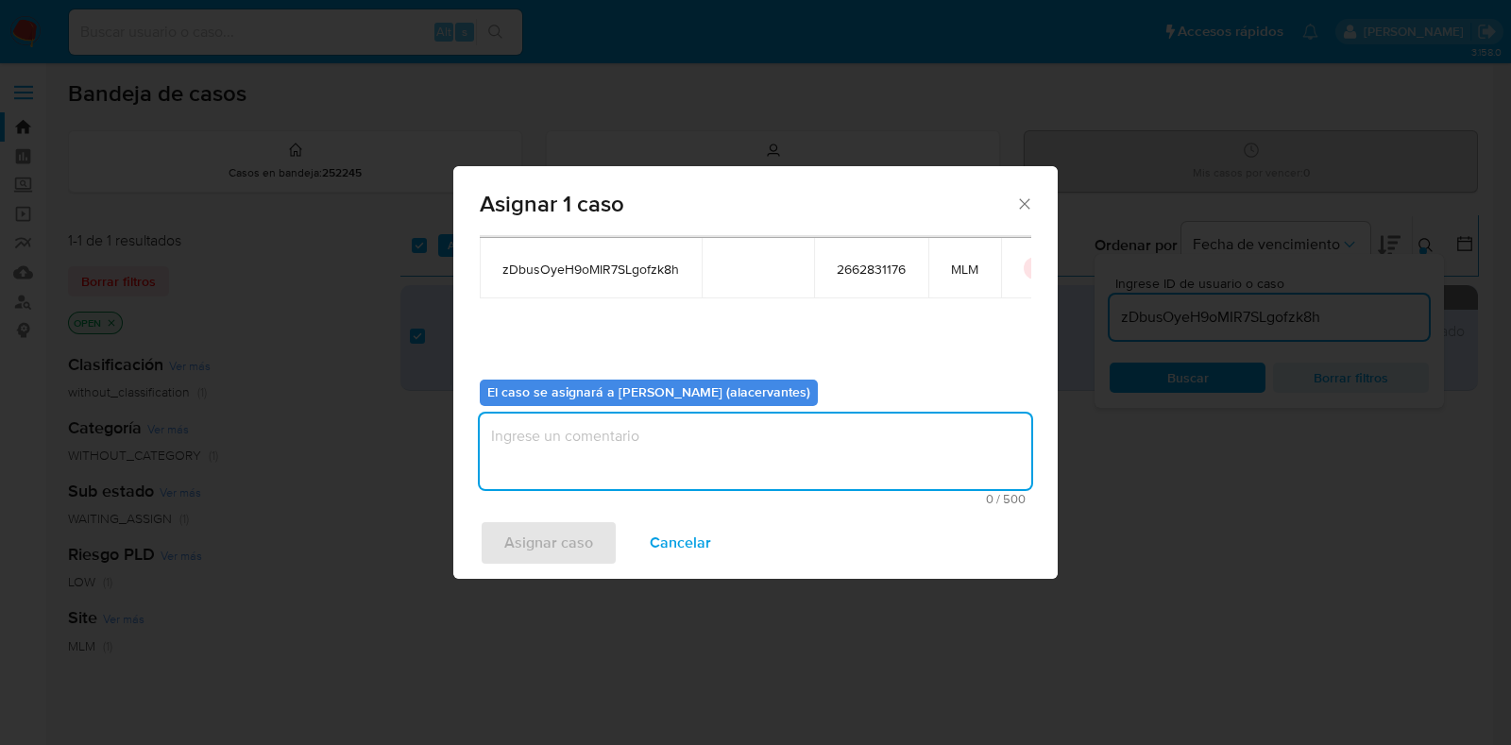
click at [769, 414] on textarea "assign-modal" at bounding box center [756, 452] width 552 height 76
type textarea "AC"
click at [519, 550] on span "Asignar caso" at bounding box center [548, 543] width 89 height 42
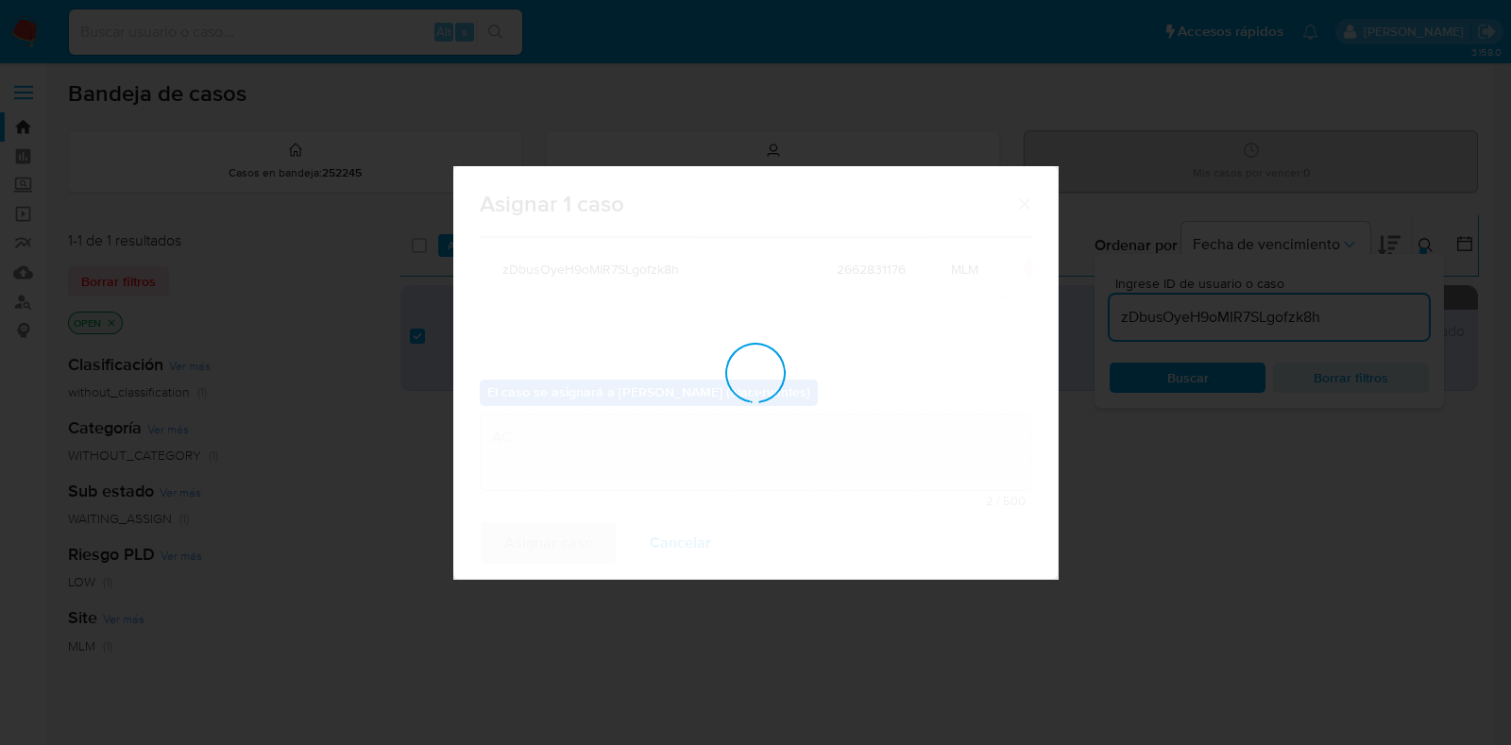
checkbox input "false"
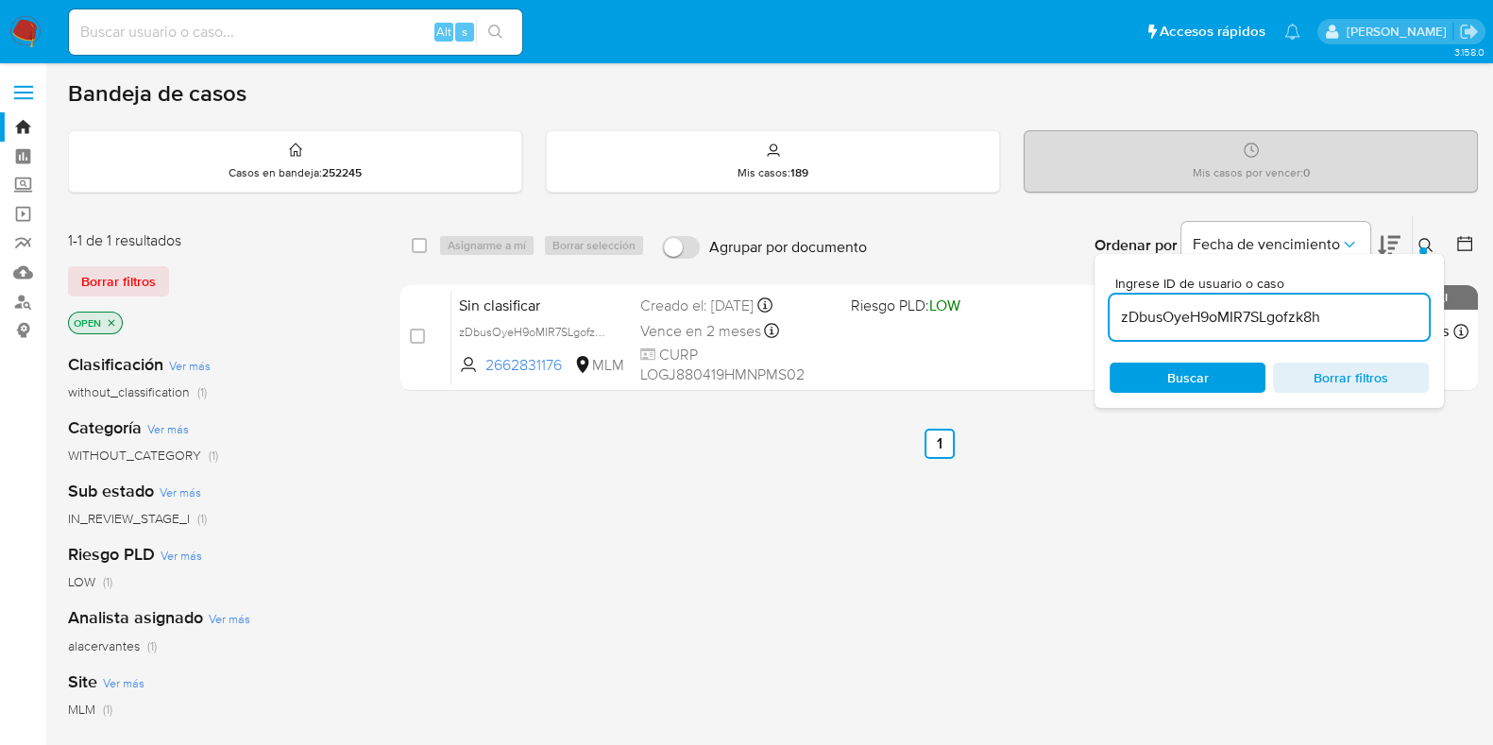
click at [1188, 319] on input "zDbusOyeH9oMIR7SLgofzk8h" at bounding box center [1269, 317] width 319 height 25
paste input "2i9rnXfXbOxrL6ngDhVwzy2m"
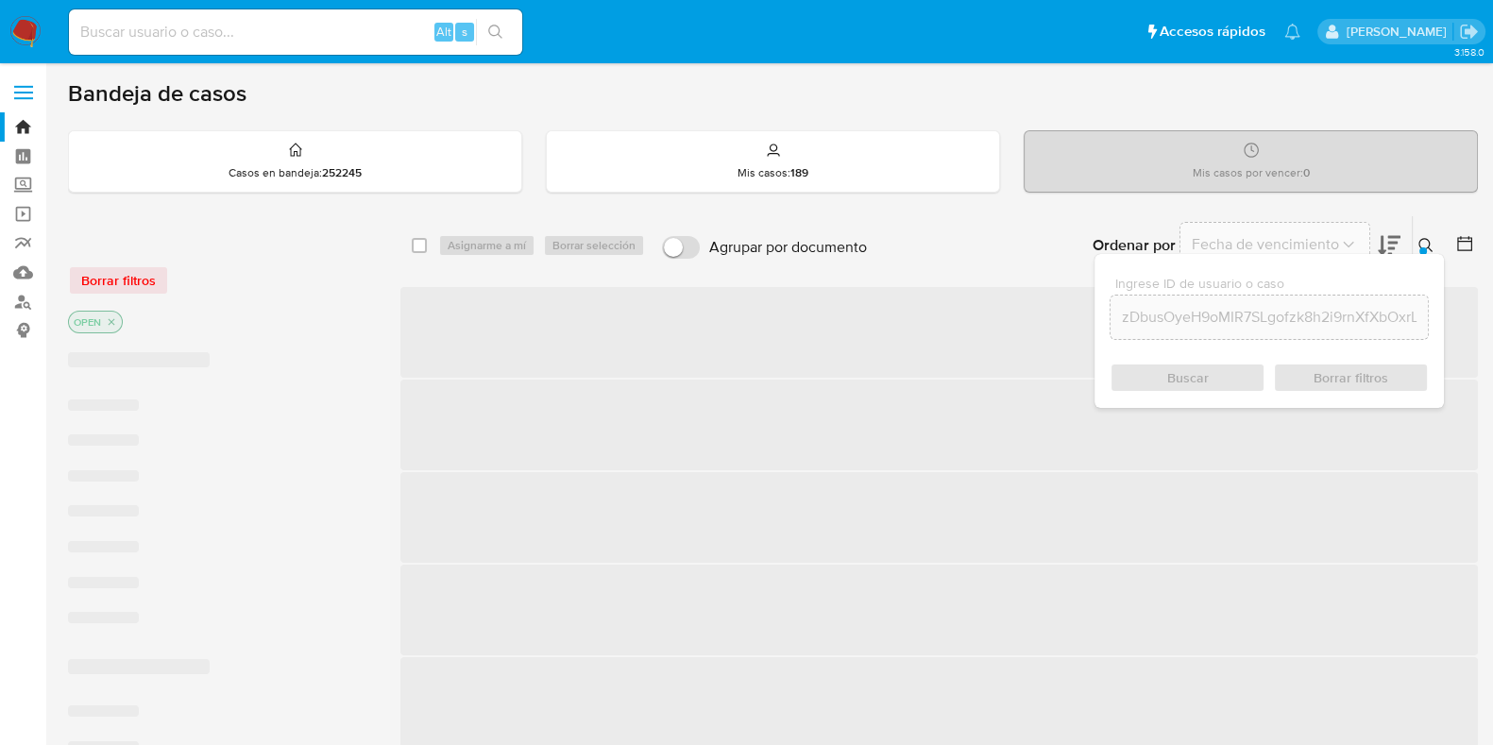
click at [1188, 319] on input "zDbusOyeH9oMIR7SLgofzk8h2i9rnXfXbOxrL6ngDhVwzy2m" at bounding box center [1269, 317] width 317 height 25
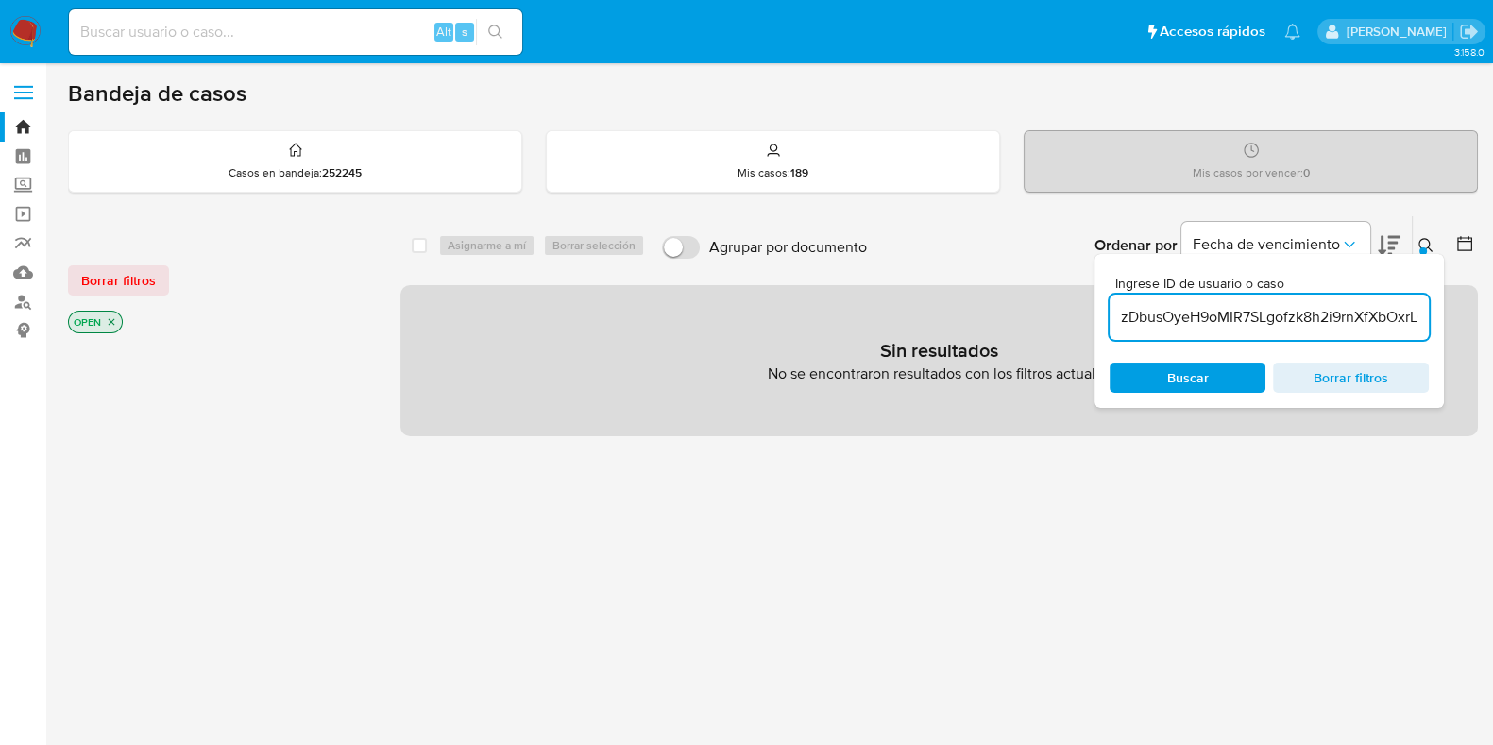
click at [1188, 319] on input "zDbusOyeH9oMIR7SLgofzk8h2i9rnXfXbOxrL6ngDhVwzy2m" at bounding box center [1269, 317] width 319 height 25
paste input
type input "2i9rnXfXbOxrL6ngDhVwzy2m"
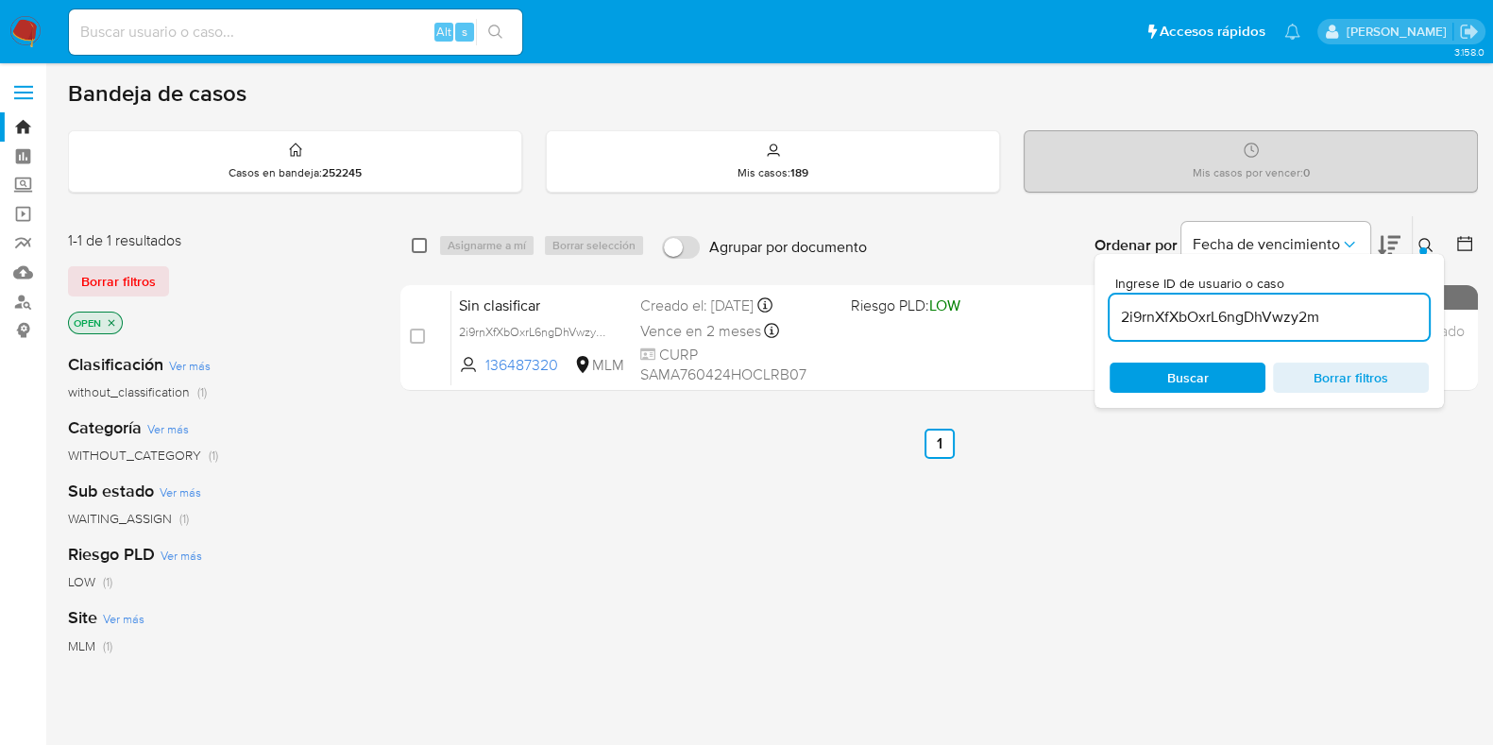
click at [416, 246] on input "checkbox" at bounding box center [419, 245] width 15 height 15
checkbox input "true"
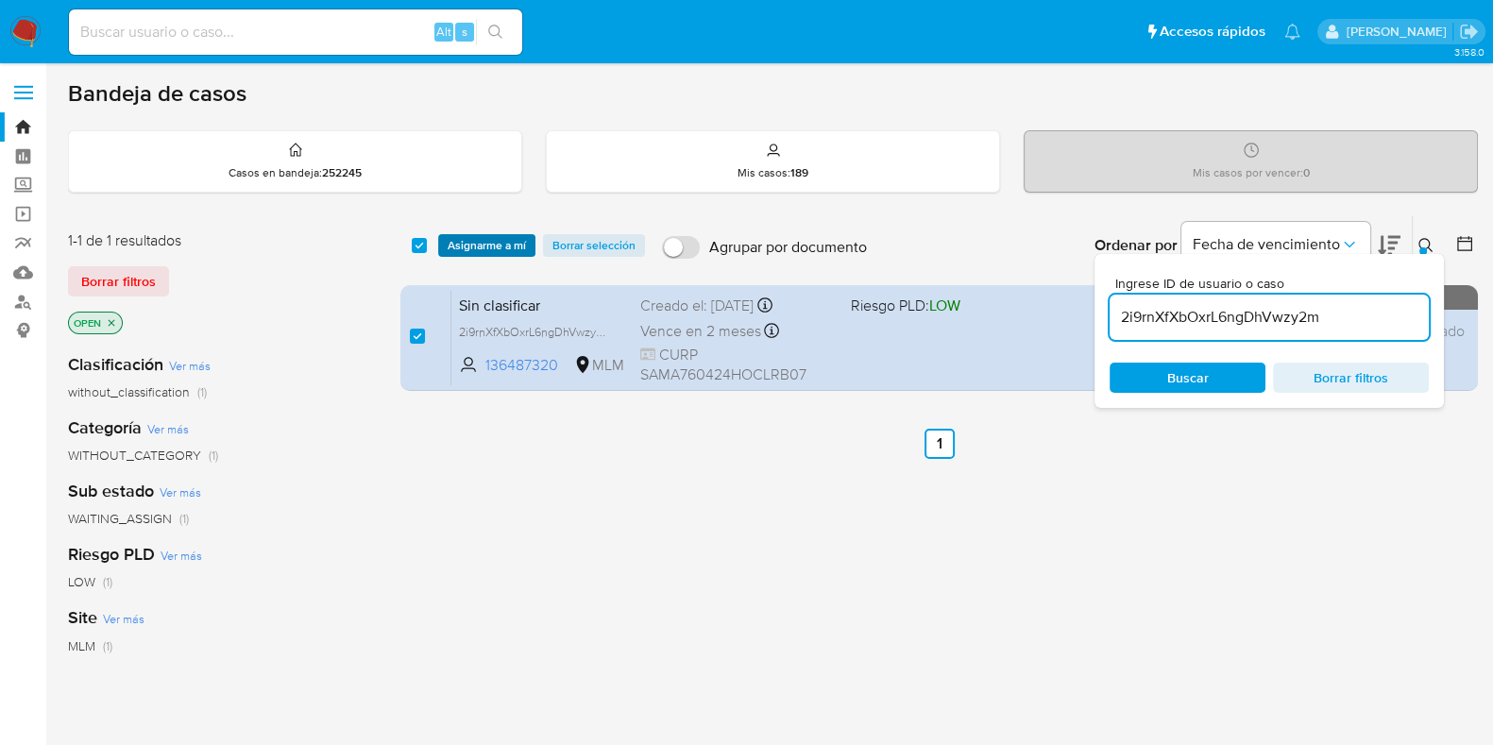
click at [486, 248] on span "Asignarme a mí" at bounding box center [487, 245] width 78 height 19
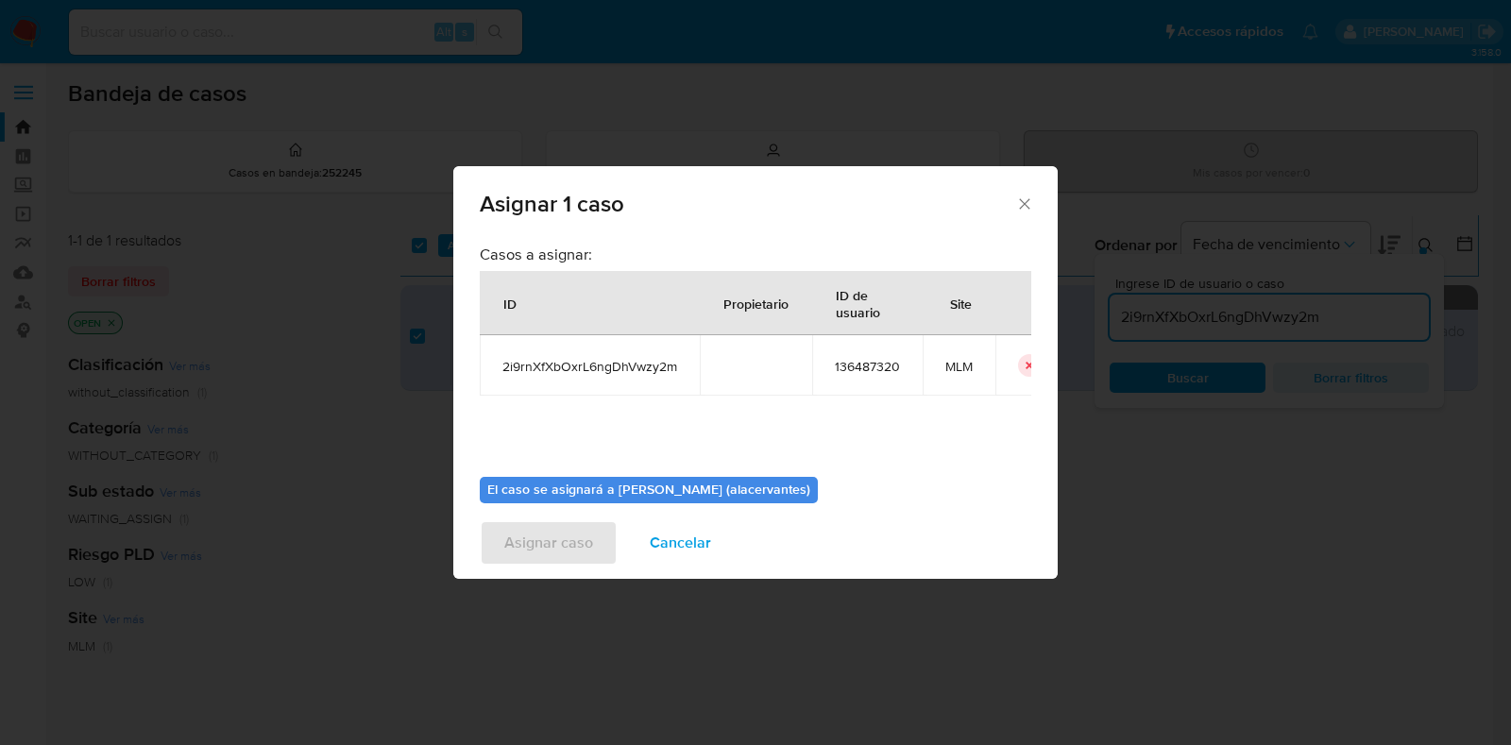
scroll to position [97, 0]
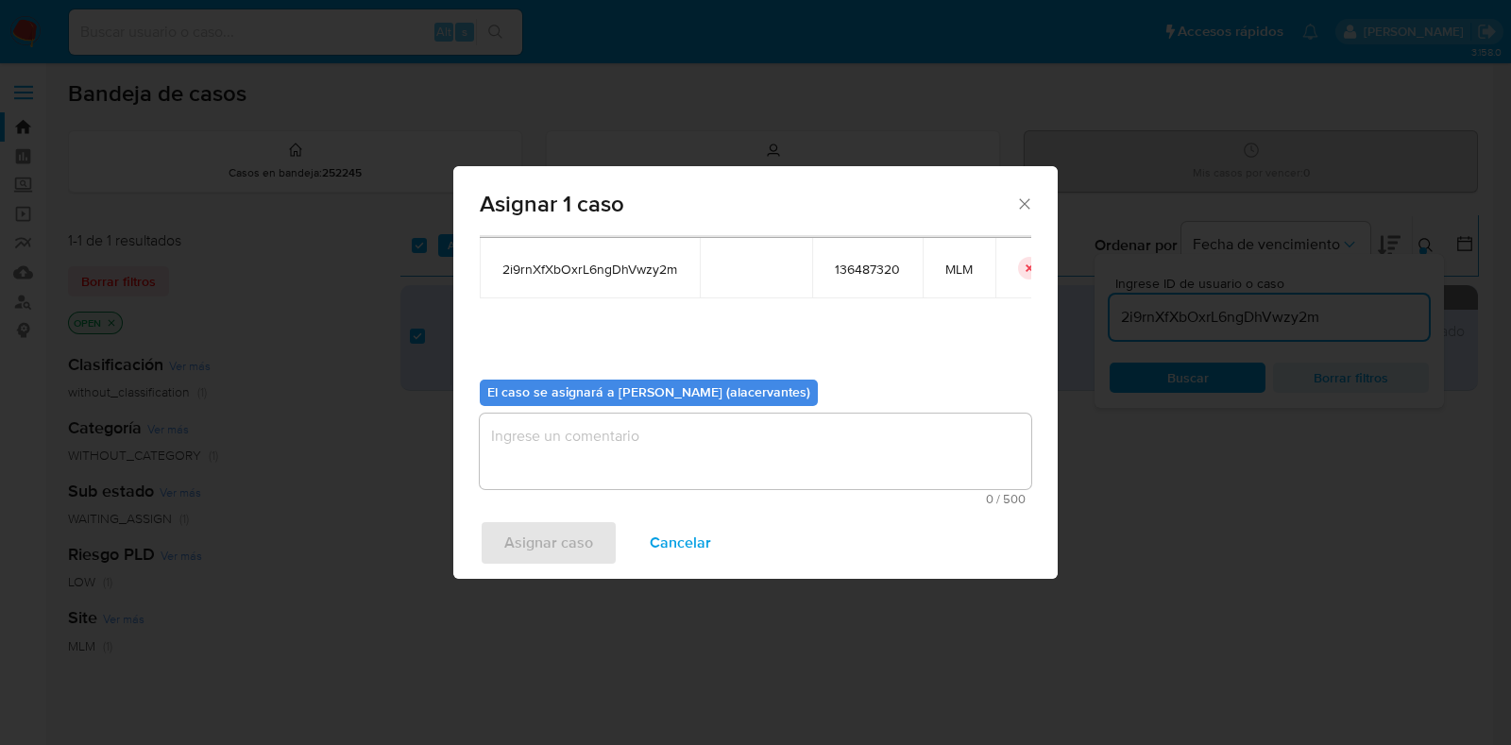
click at [807, 453] on textarea "assign-modal" at bounding box center [756, 452] width 552 height 76
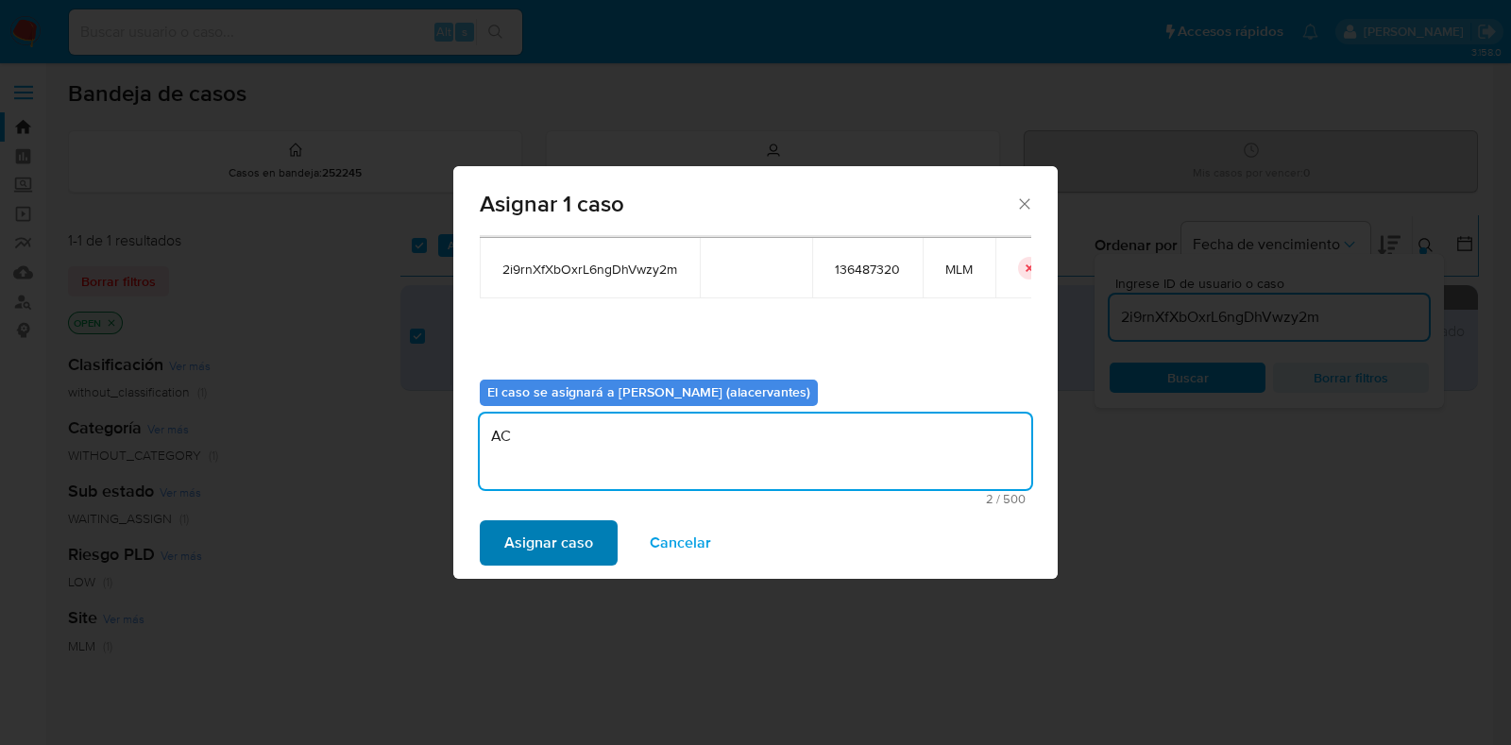
type textarea "AC"
click at [517, 553] on span "Asignar caso" at bounding box center [548, 543] width 89 height 42
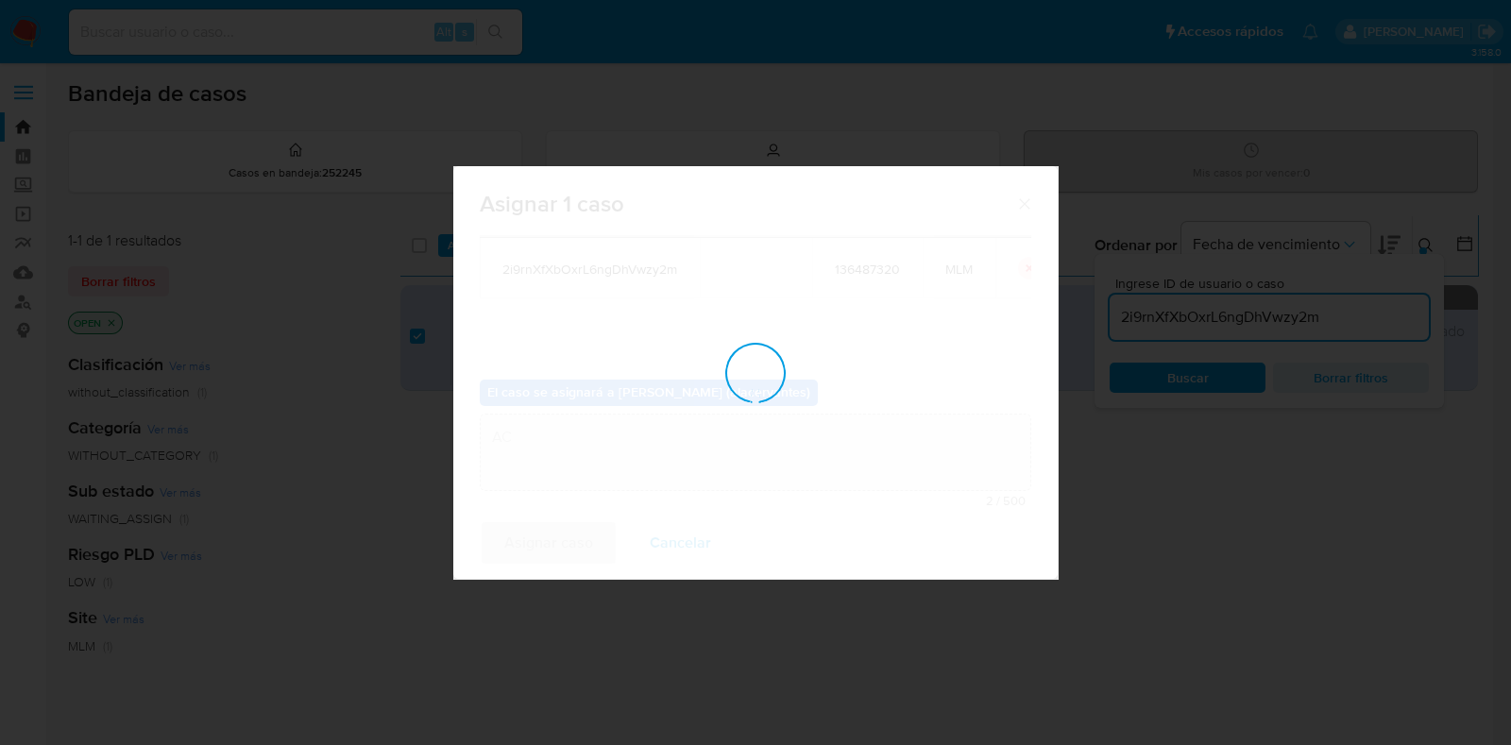
checkbox input "false"
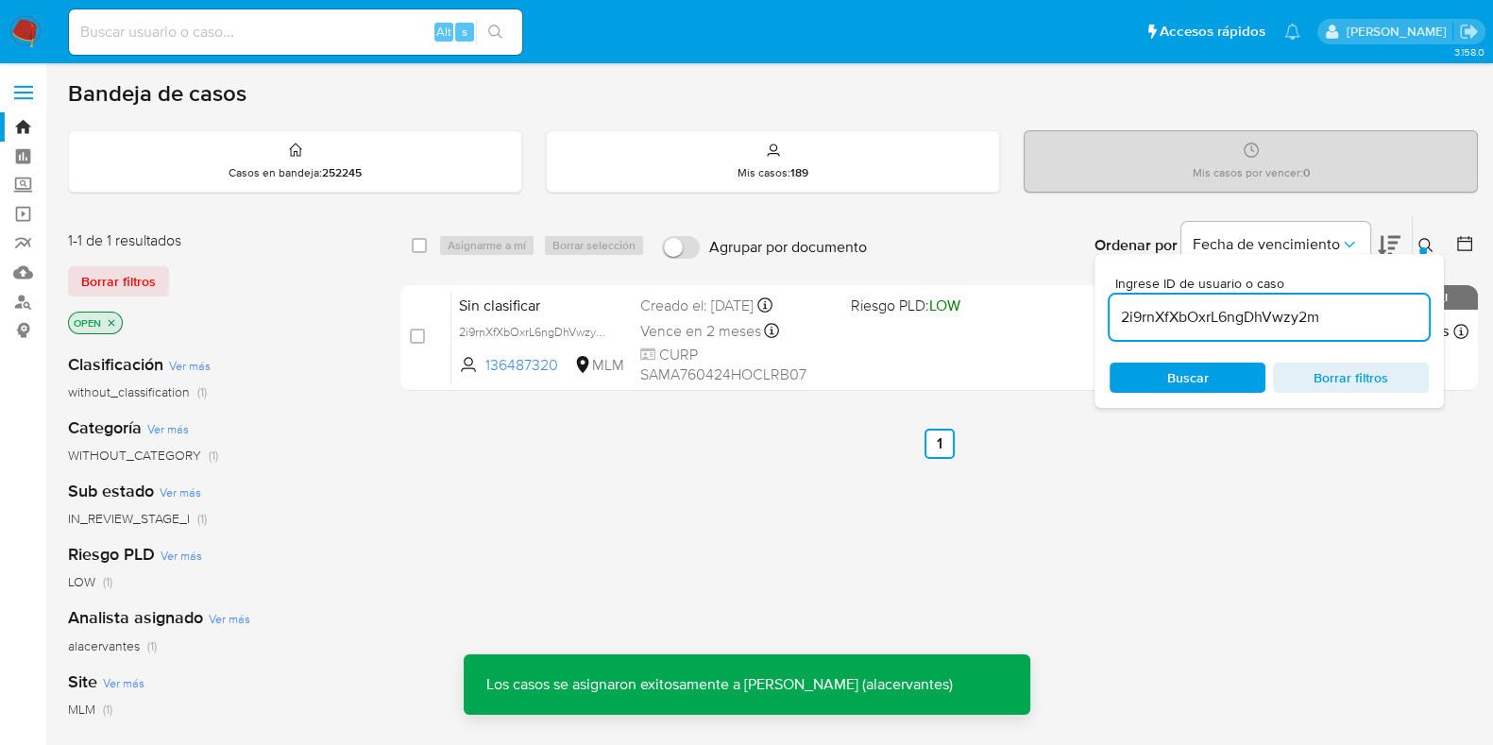
click at [1232, 314] on input "2i9rnXfXbOxrL6ngDhVwzy2m" at bounding box center [1269, 317] width 319 height 25
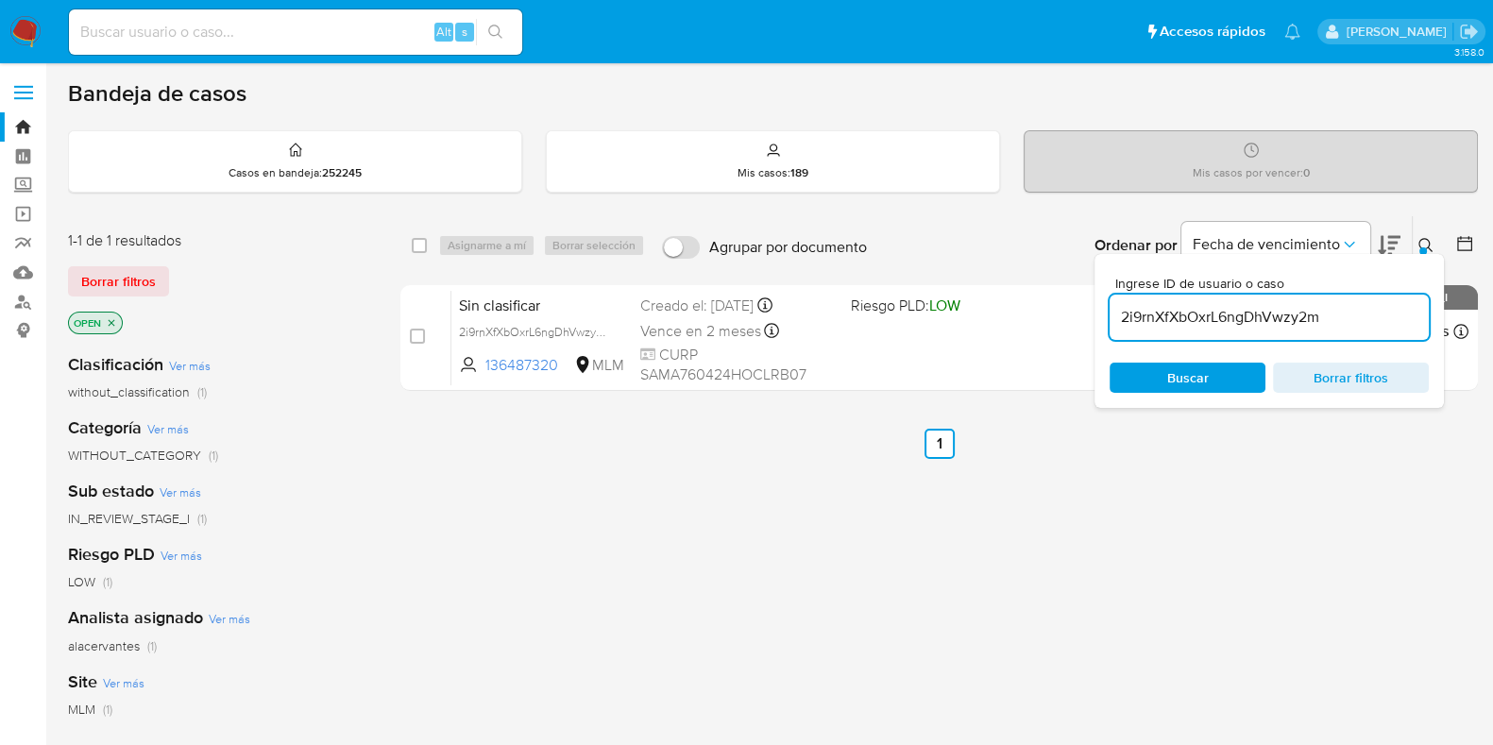
paste input "C6UgGVHU1k6zSTDeeaLL5wvZ"
type input "C6UgGVHU1k6zSTDeeaLL5wvZ"
click at [416, 238] on input "checkbox" at bounding box center [419, 245] width 15 height 15
checkbox input "true"
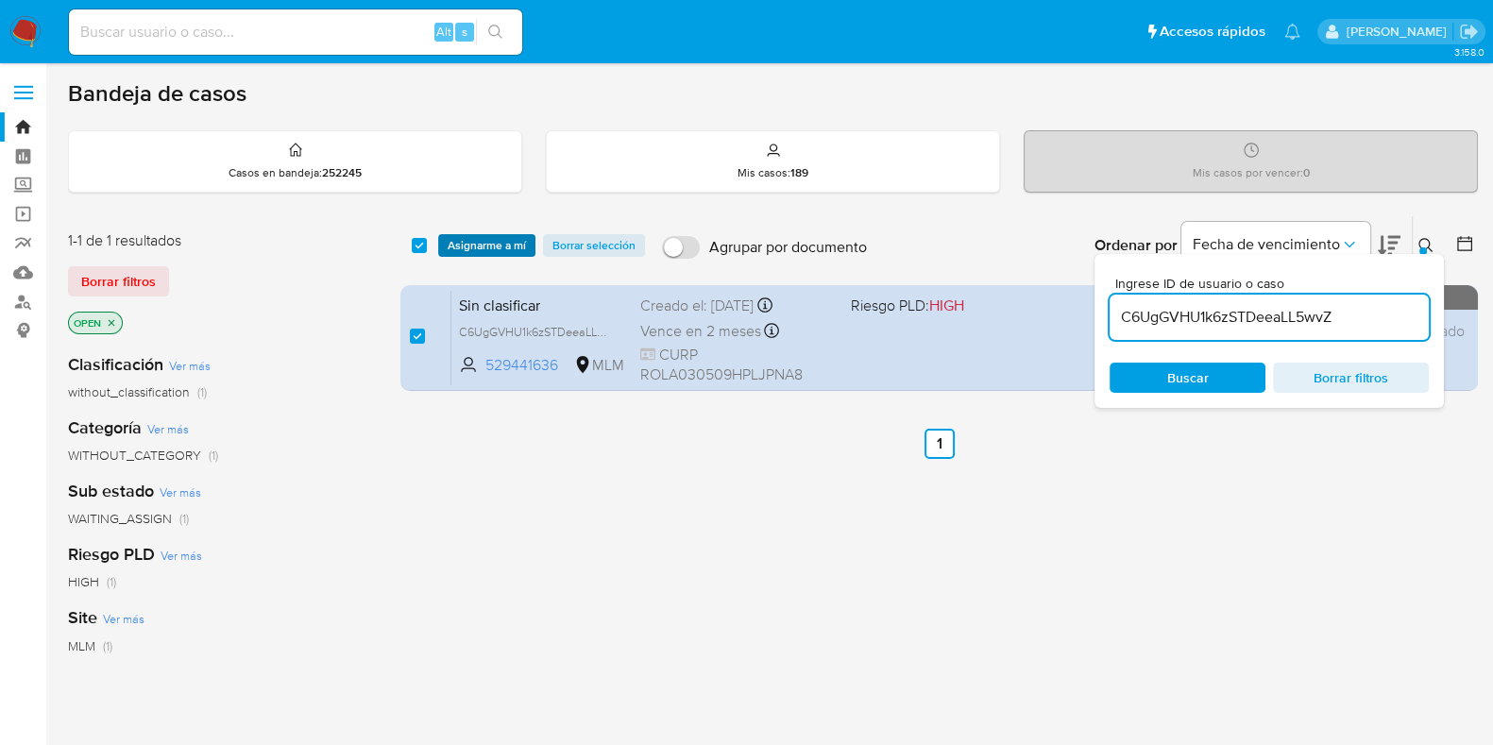
click at [463, 236] on span "Asignarme a mí" at bounding box center [487, 245] width 78 height 19
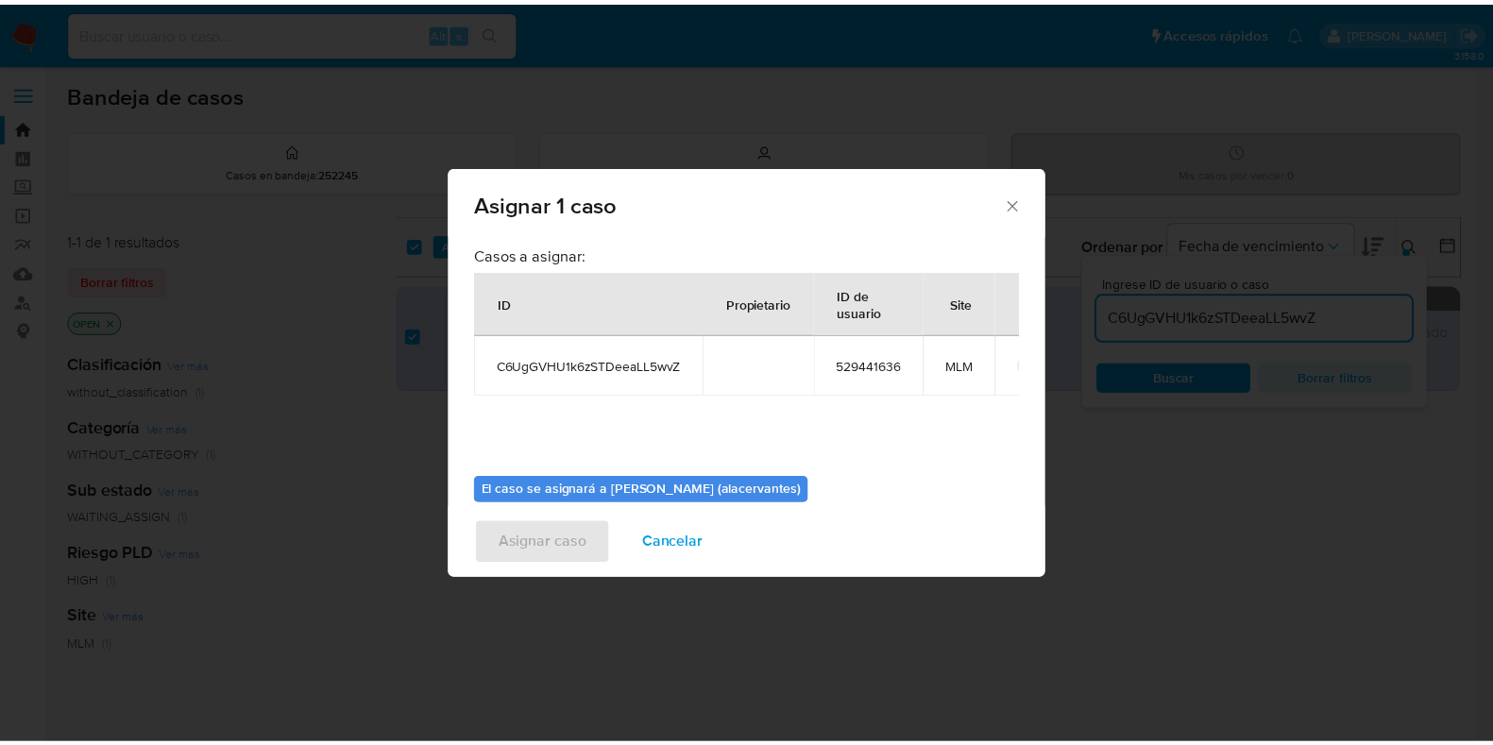
scroll to position [97, 0]
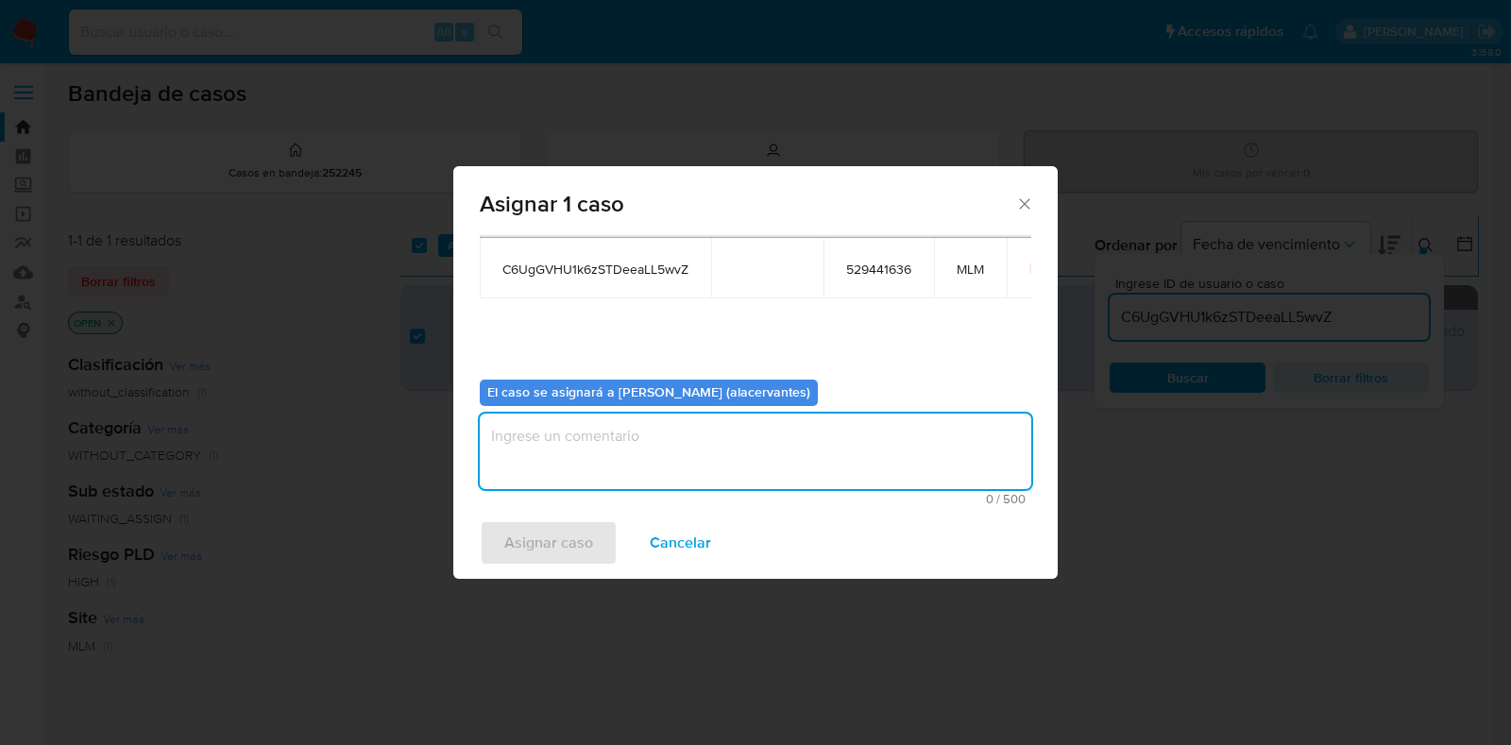
click at [809, 458] on textarea "assign-modal" at bounding box center [756, 452] width 552 height 76
type textarea "AC"
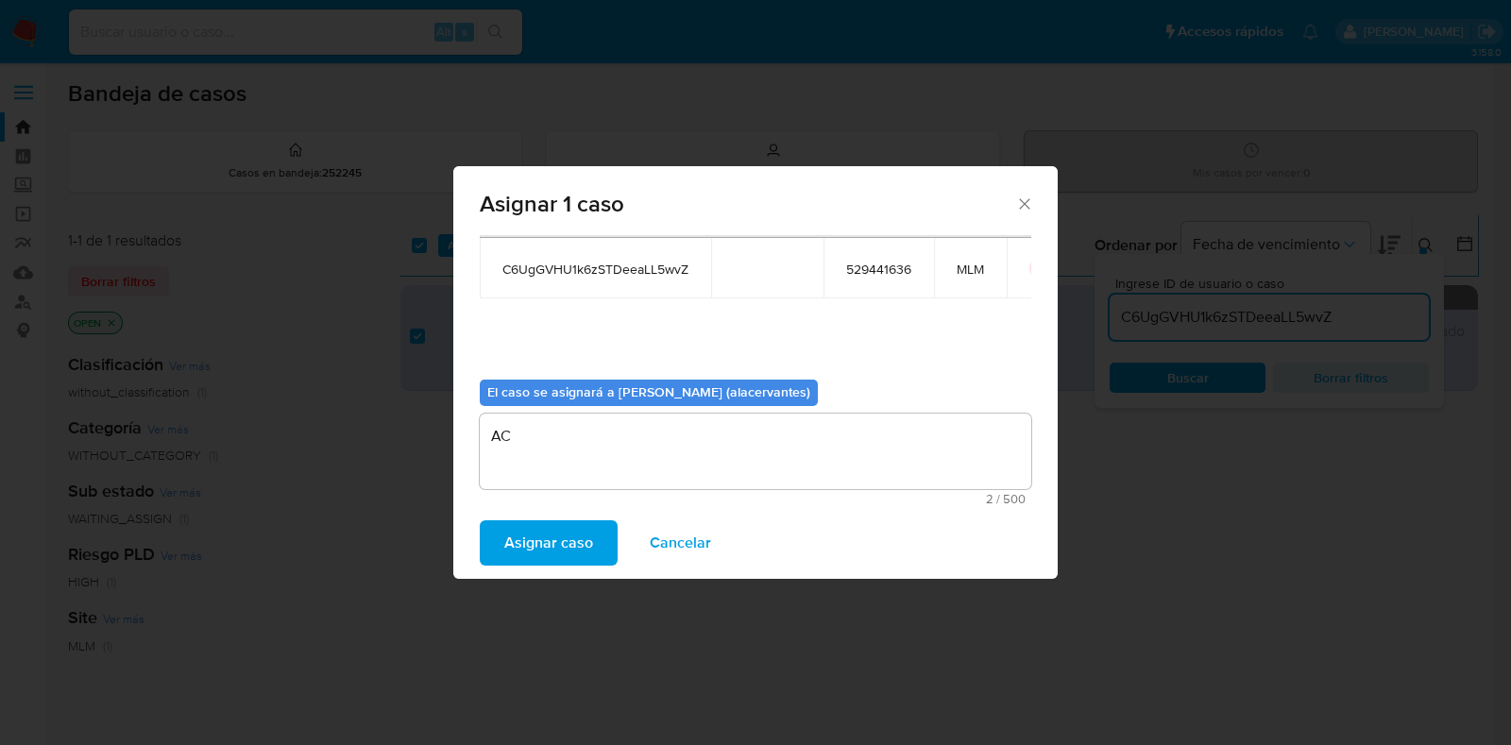
click at [523, 526] on span "Asignar caso" at bounding box center [548, 543] width 89 height 42
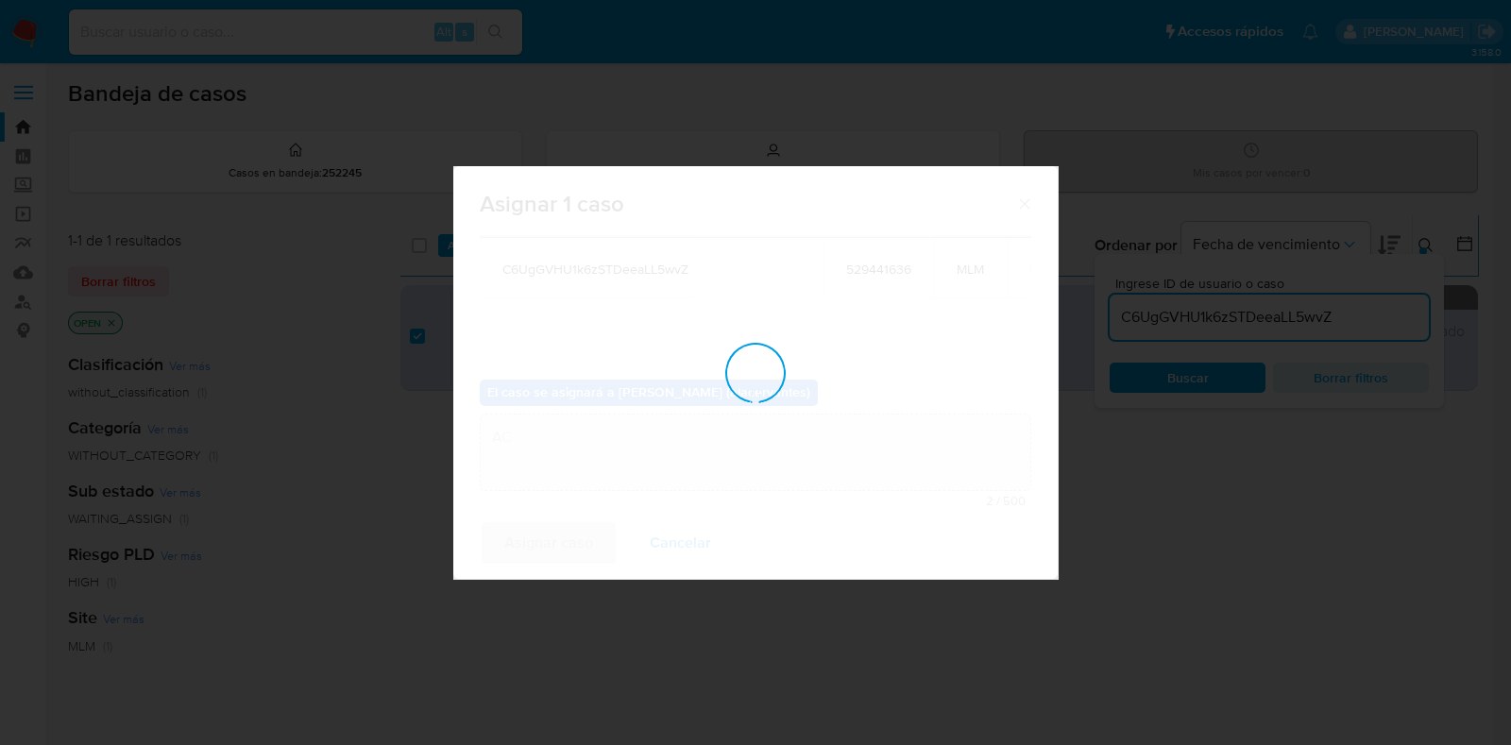
checkbox input "false"
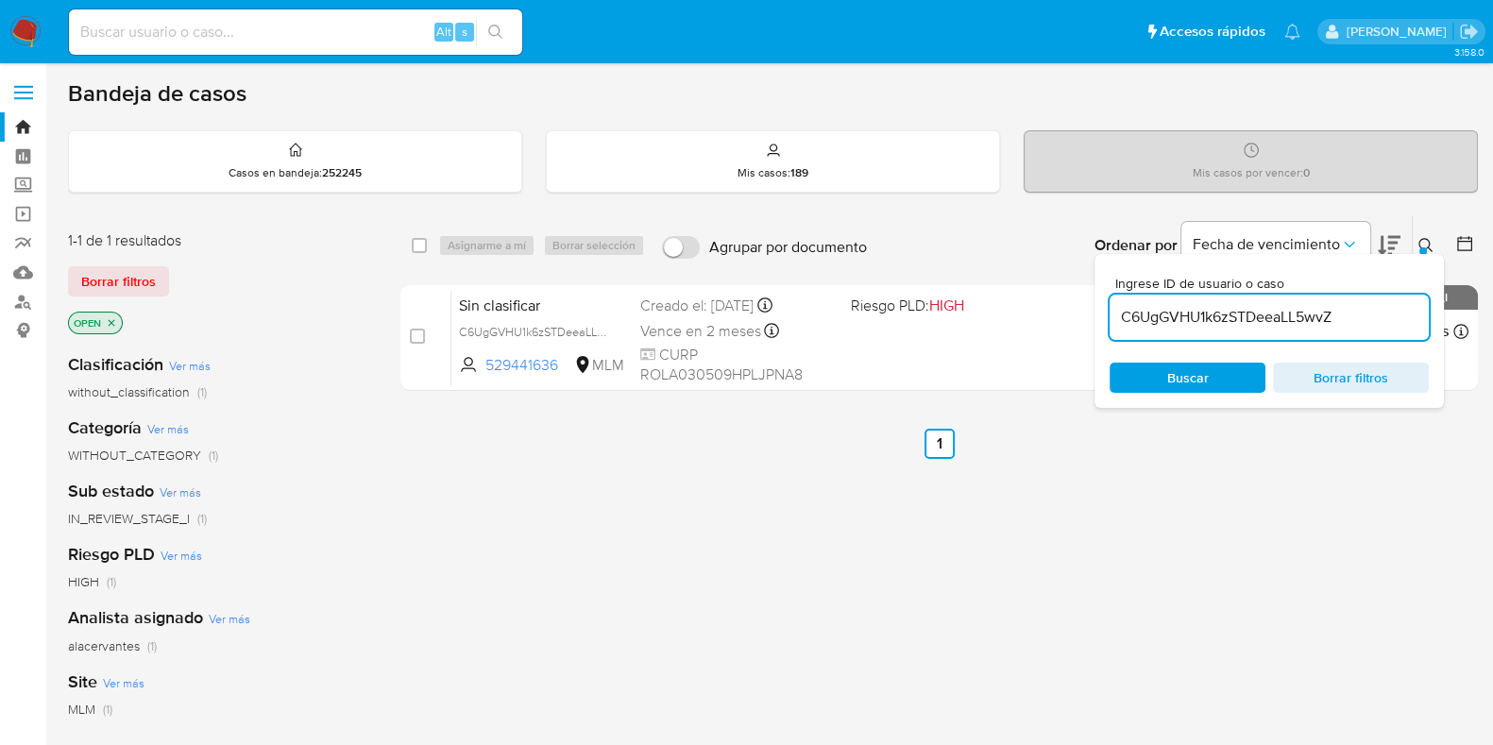
click at [27, 40] on img at bounding box center [25, 32] width 32 height 32
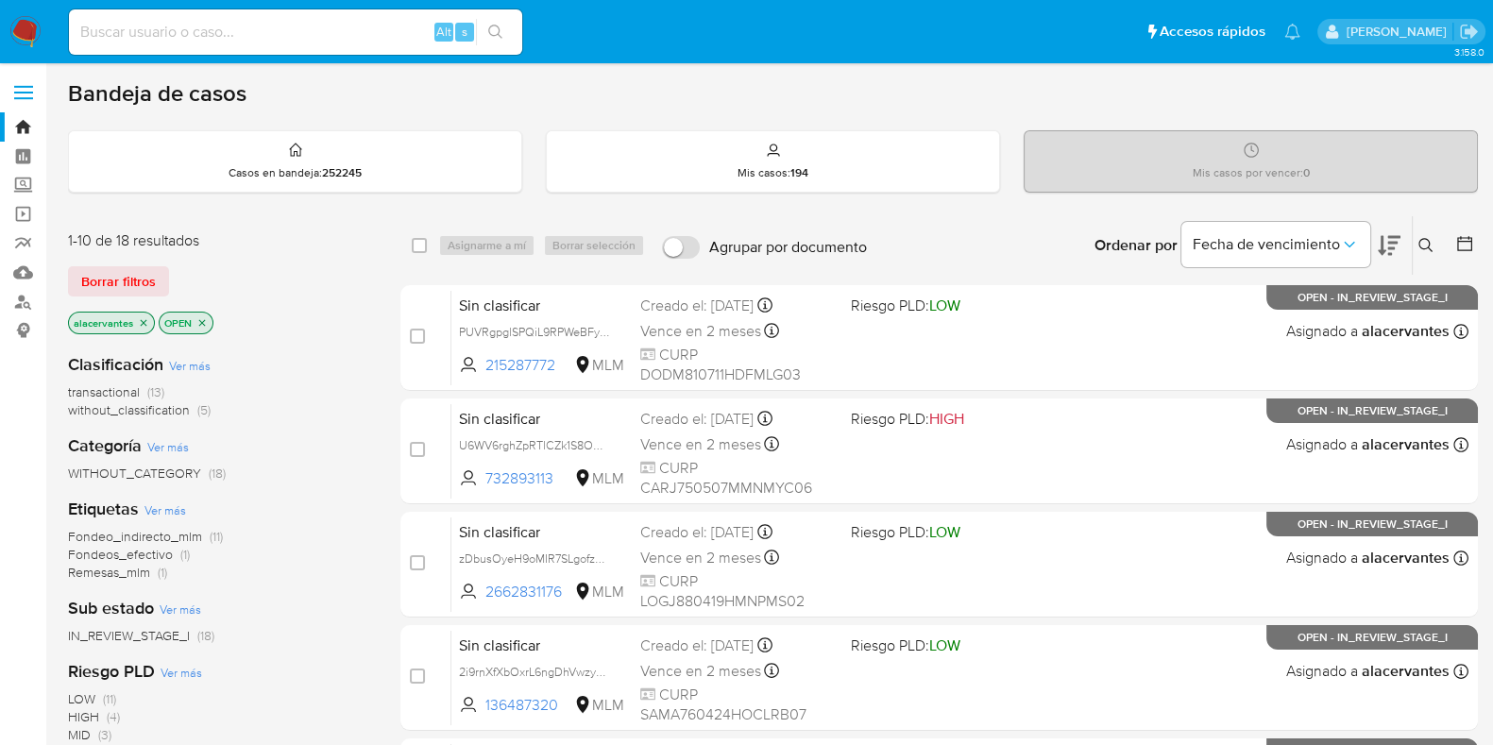
click at [192, 407] on span "without_classification (5)" at bounding box center [139, 410] width 143 height 18
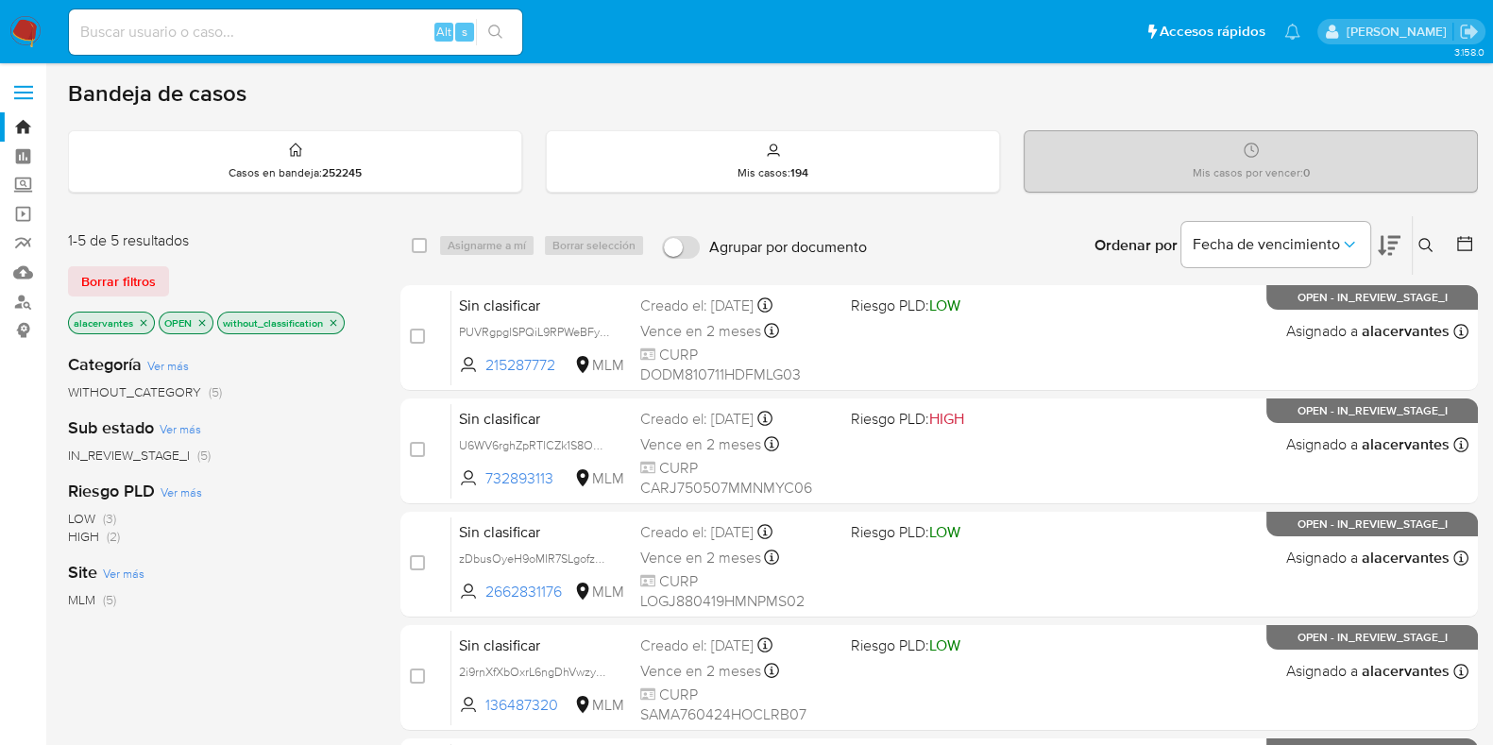
scroll to position [279, 0]
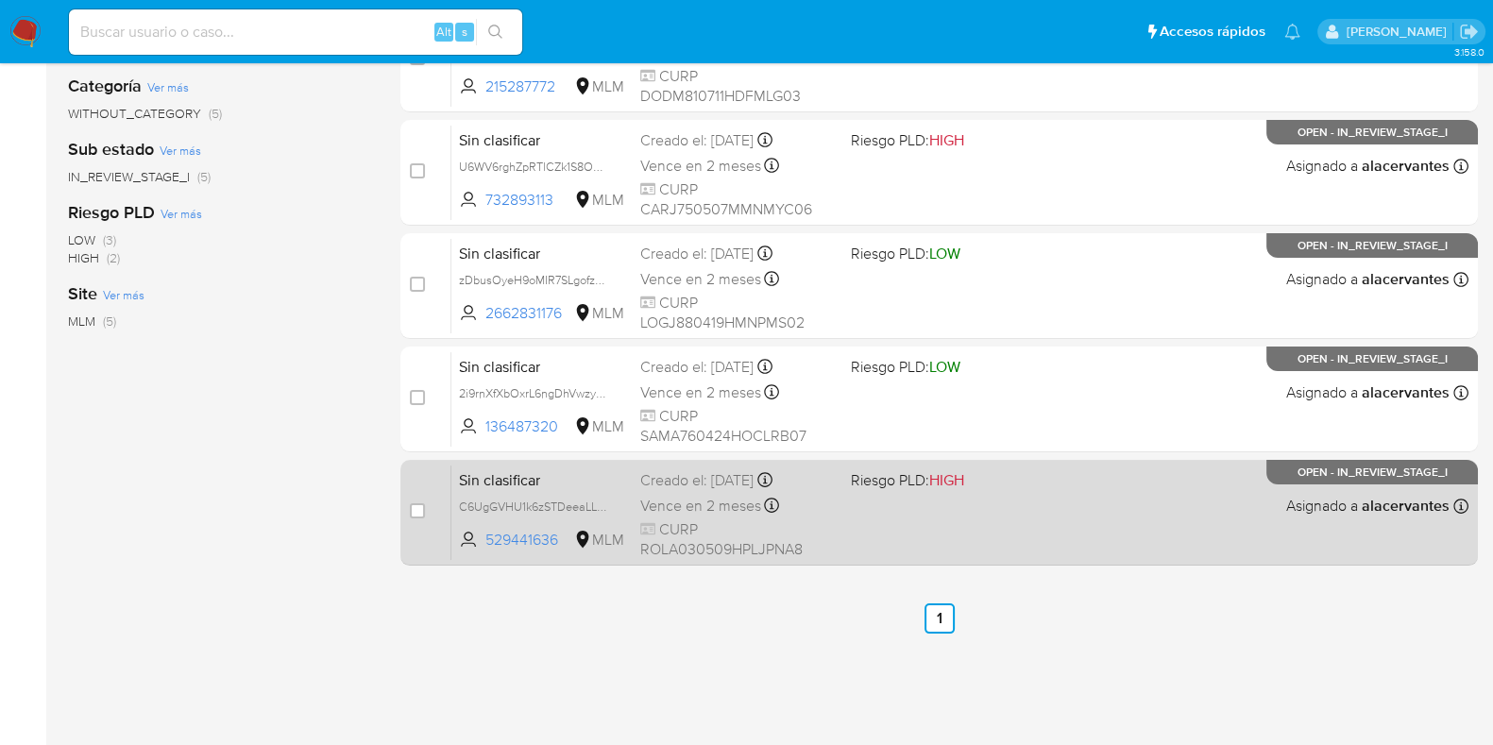
click at [1109, 511] on div "Sin clasificar C6UgGVHU1k6zSTDeeaLL5wvZ 529441636 MLM Riesgo PLD: HIGH Creado e…" at bounding box center [959, 512] width 1017 height 95
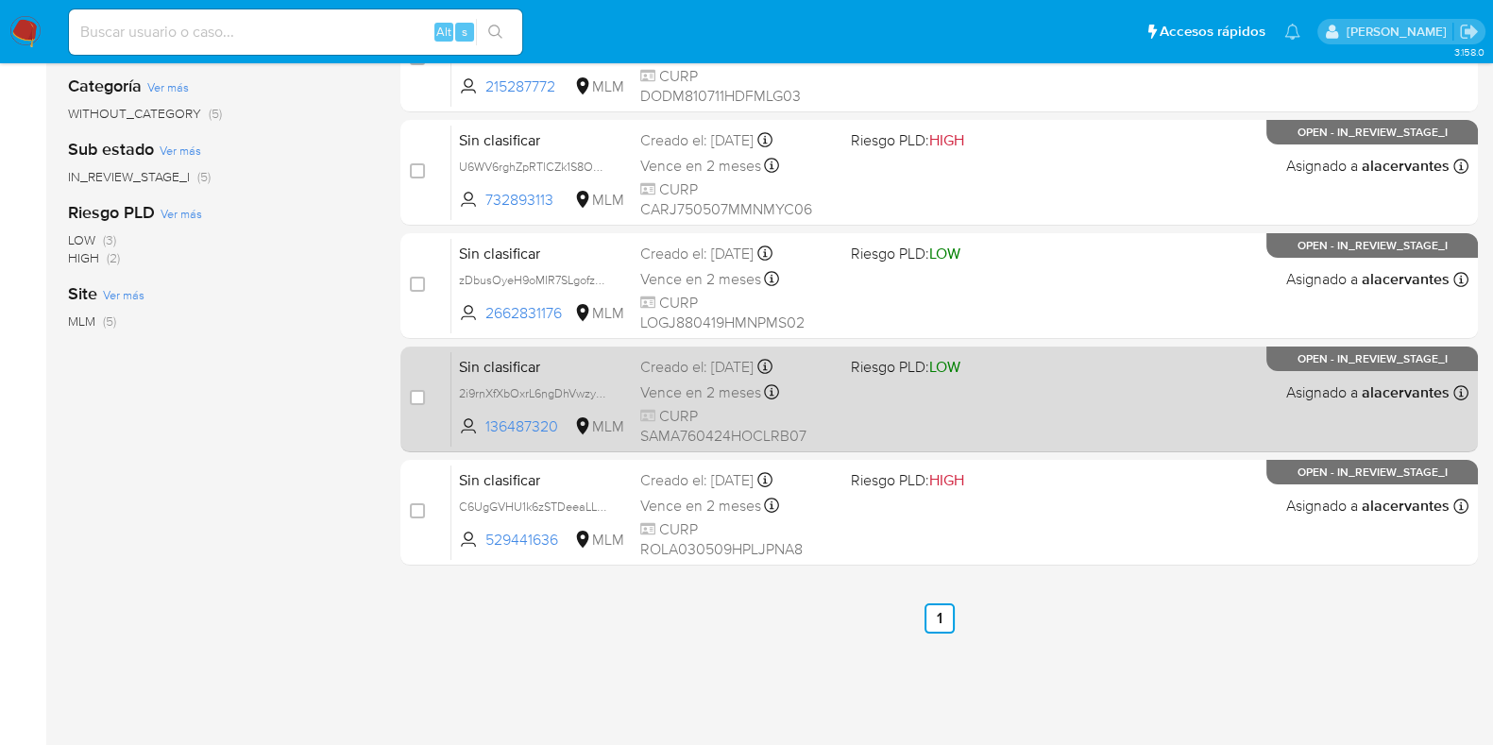
click at [998, 423] on div "Sin clasificar 2i9rnXfXbOxrL6ngDhVwzy2m 136487320 MLM Riesgo PLD: LOW Creado el…" at bounding box center [959, 398] width 1017 height 95
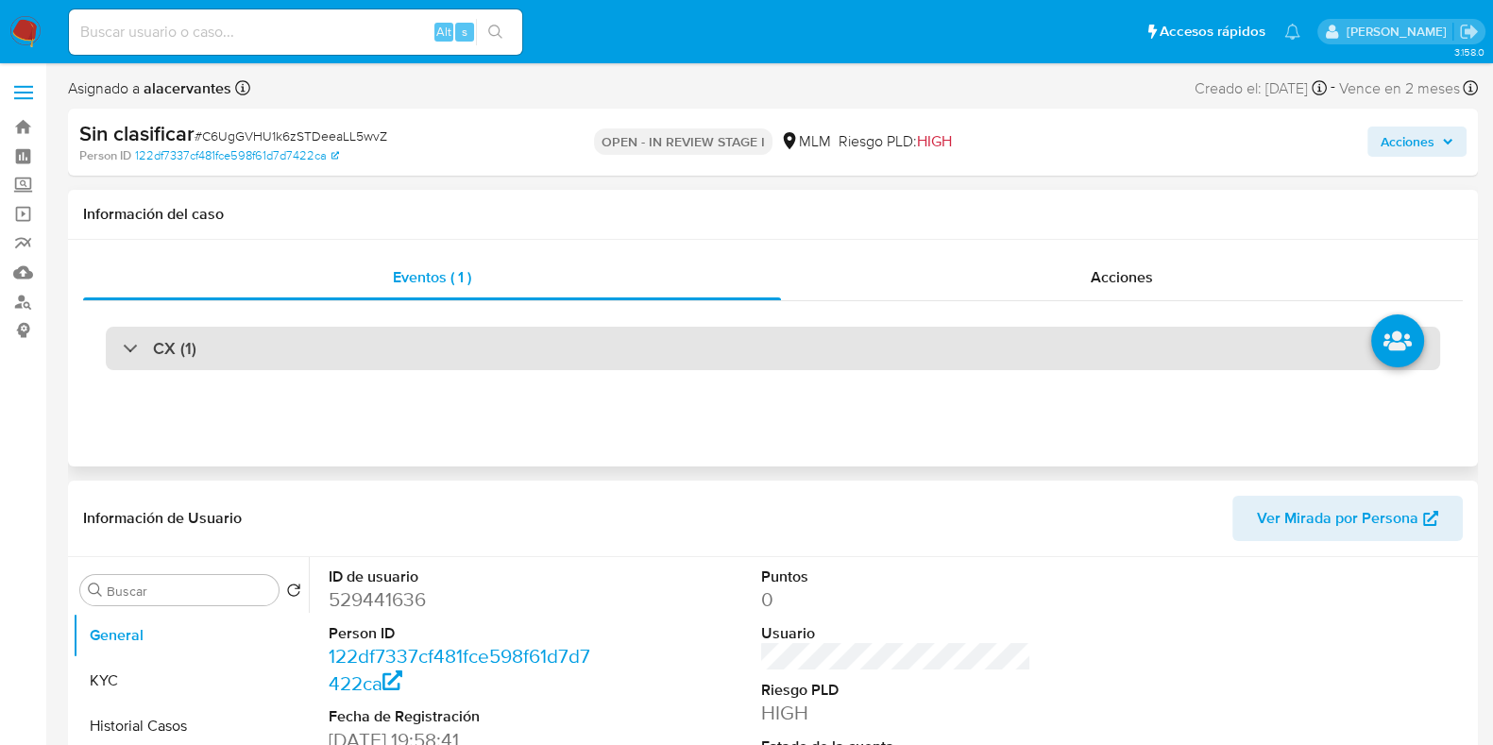
click at [323, 348] on div "CX (1)" at bounding box center [773, 348] width 1334 height 43
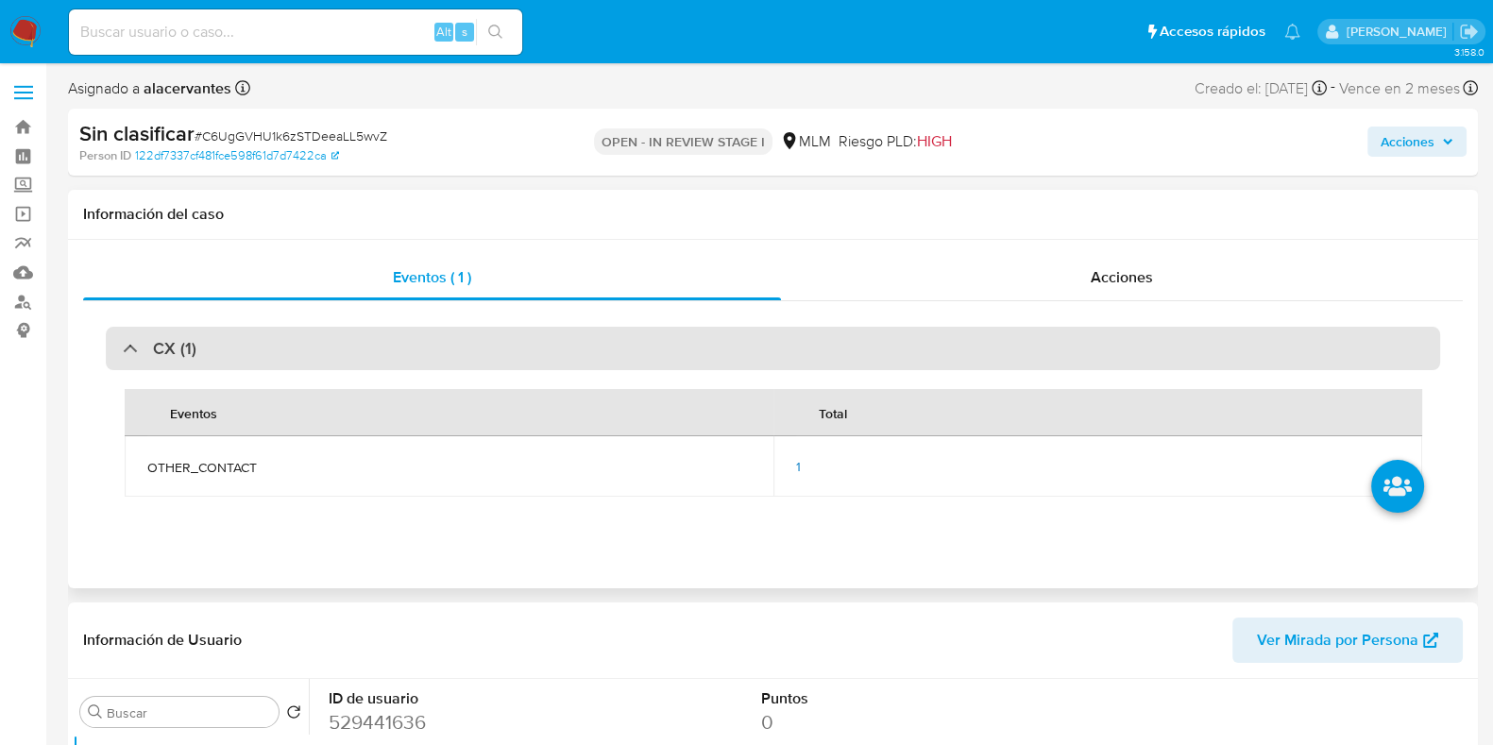
select select "10"
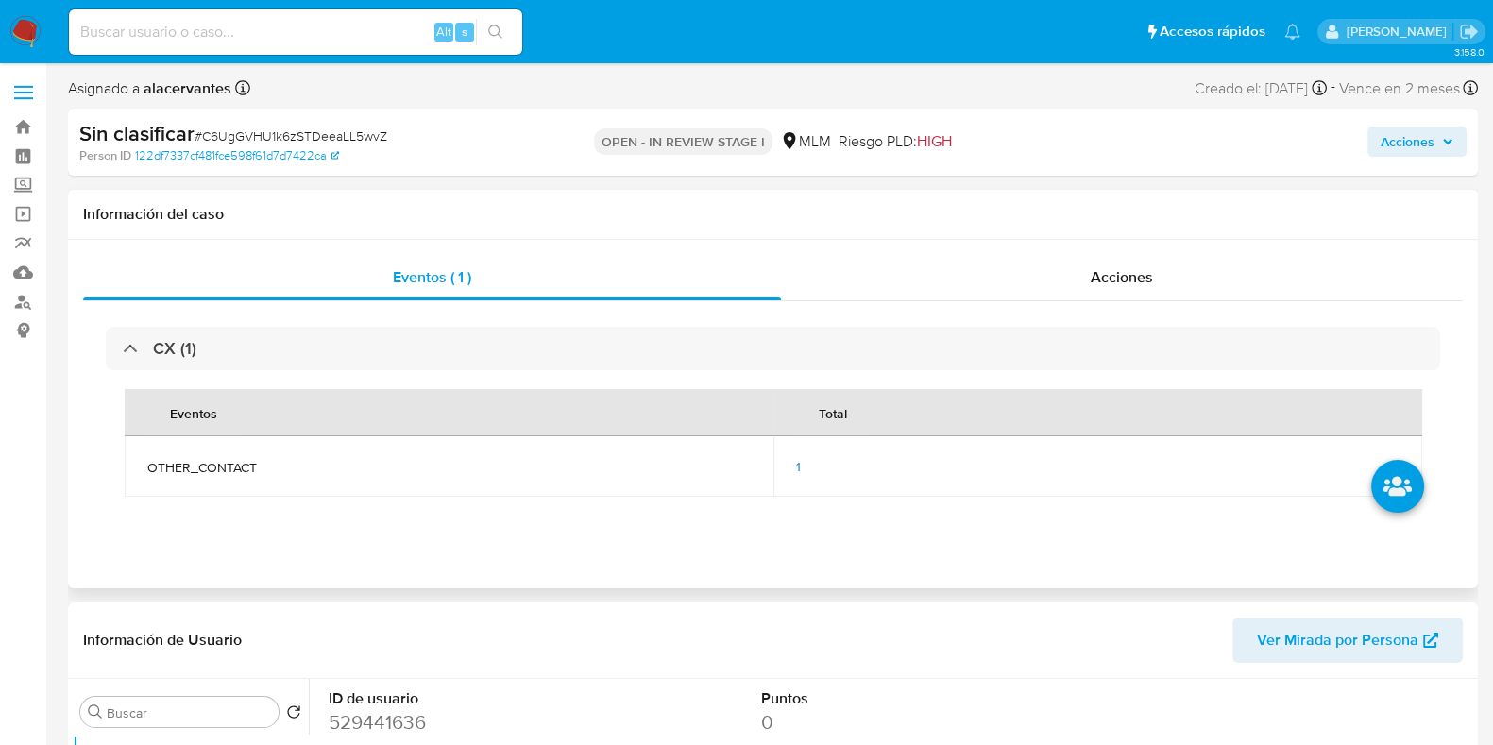
click at [796, 460] on span "1" at bounding box center [798, 466] width 5 height 19
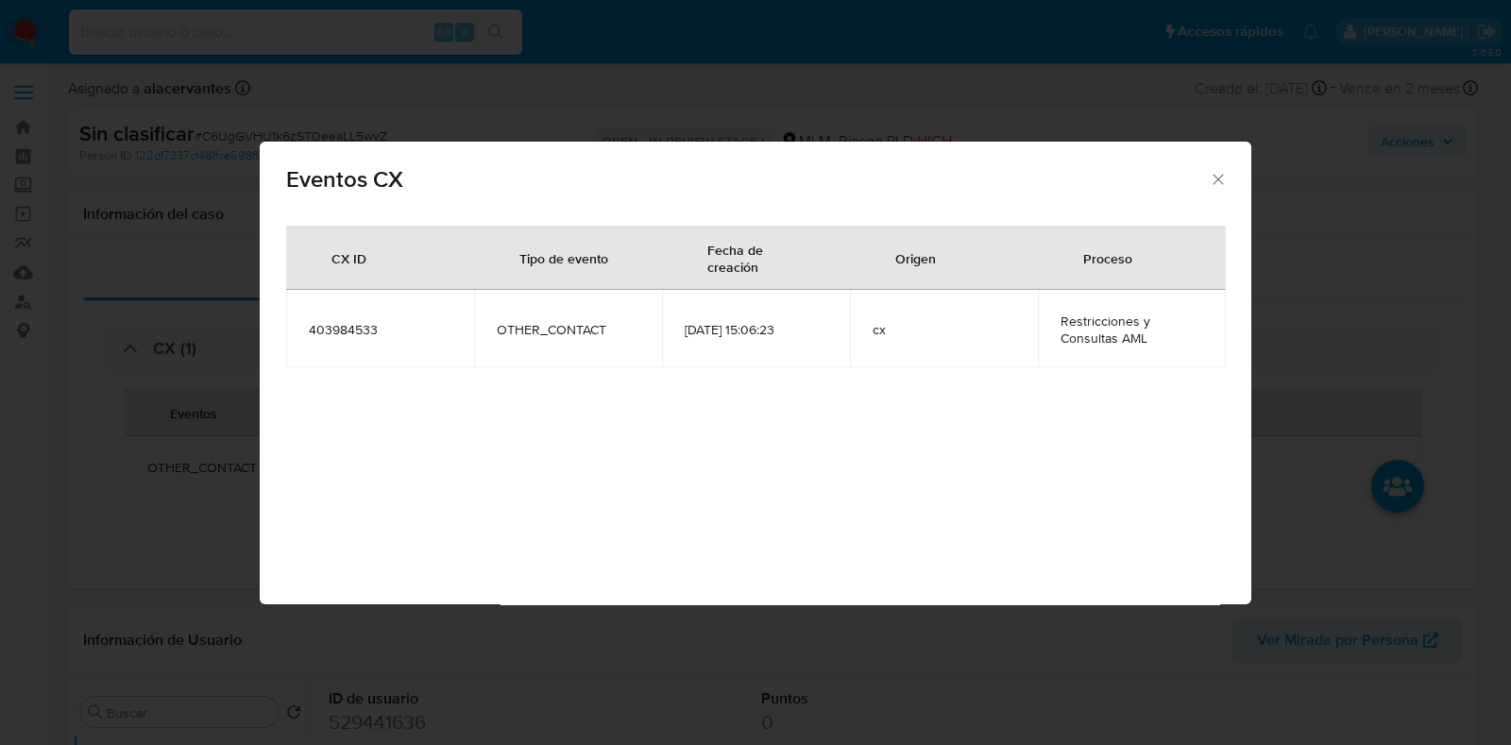
click at [1214, 172] on icon "Cerrar" at bounding box center [1218, 179] width 19 height 19
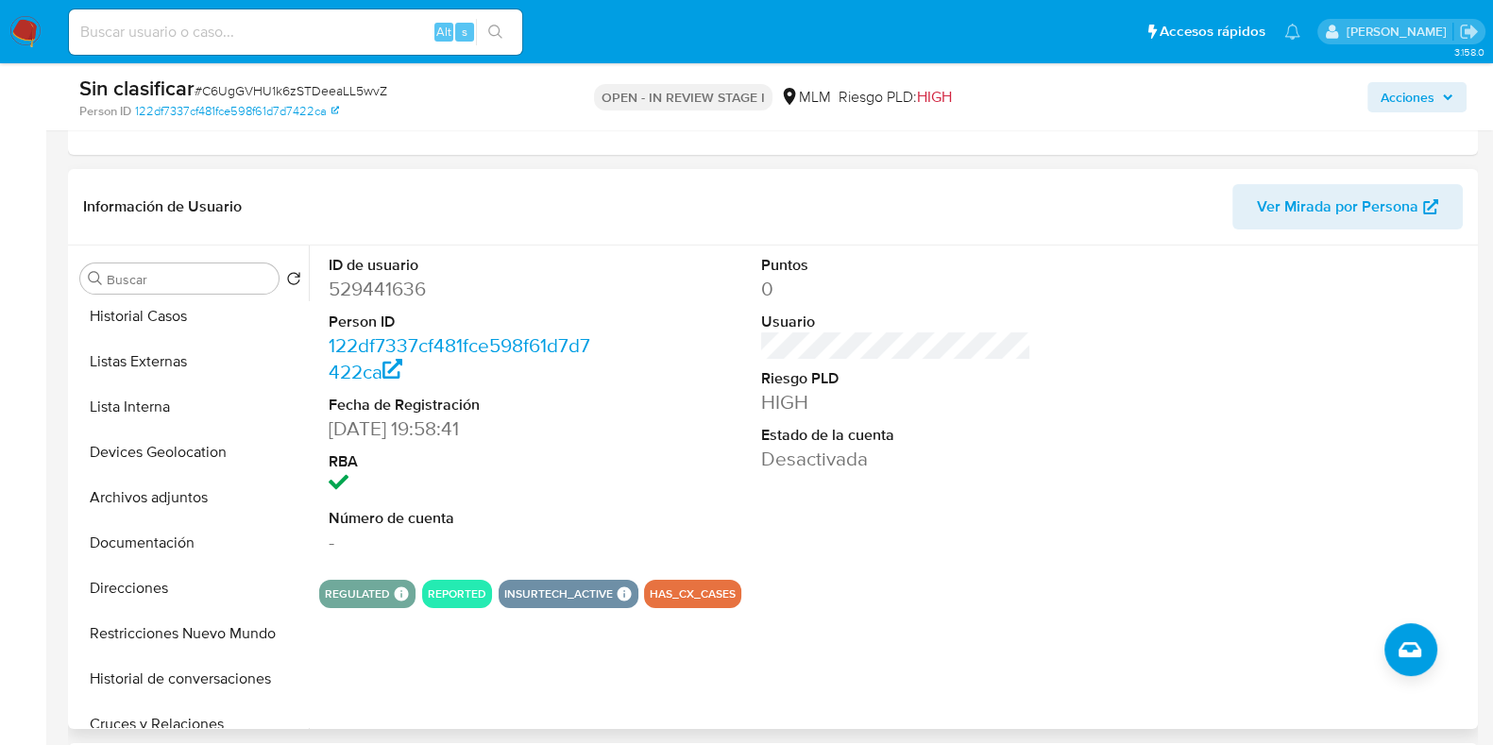
scroll to position [119, 0]
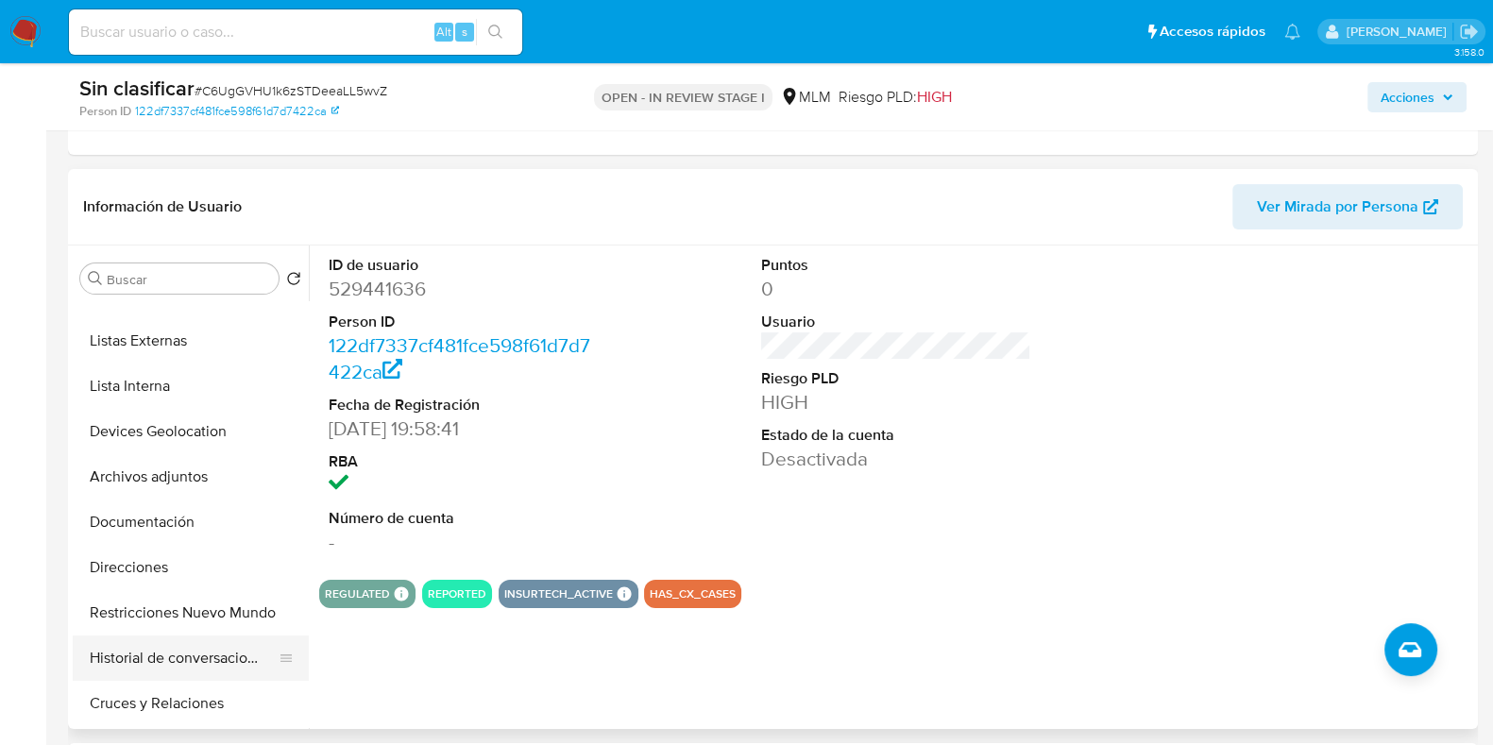
click at [213, 663] on button "Historial de conversaciones" at bounding box center [183, 658] width 221 height 45
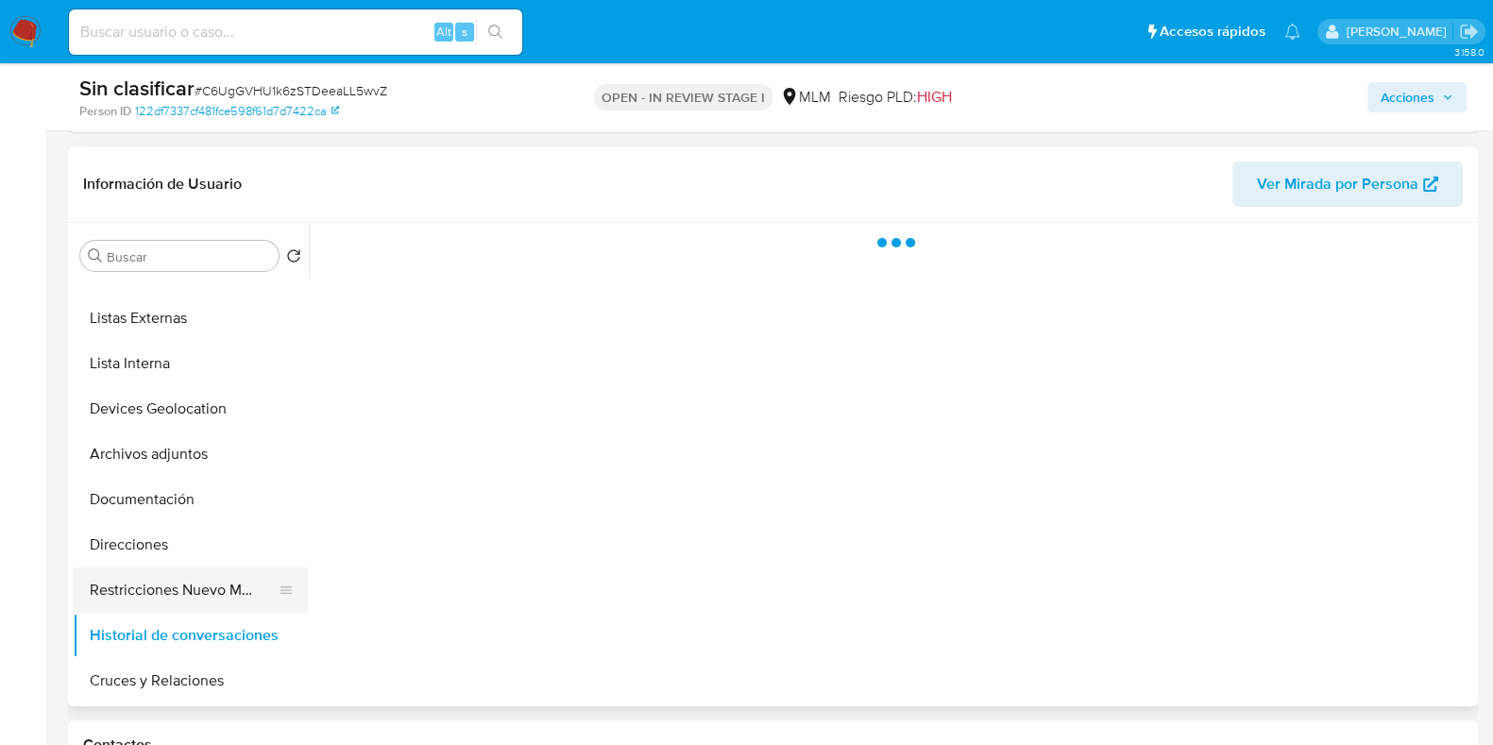
click at [189, 583] on button "Restricciones Nuevo Mundo" at bounding box center [183, 590] width 221 height 45
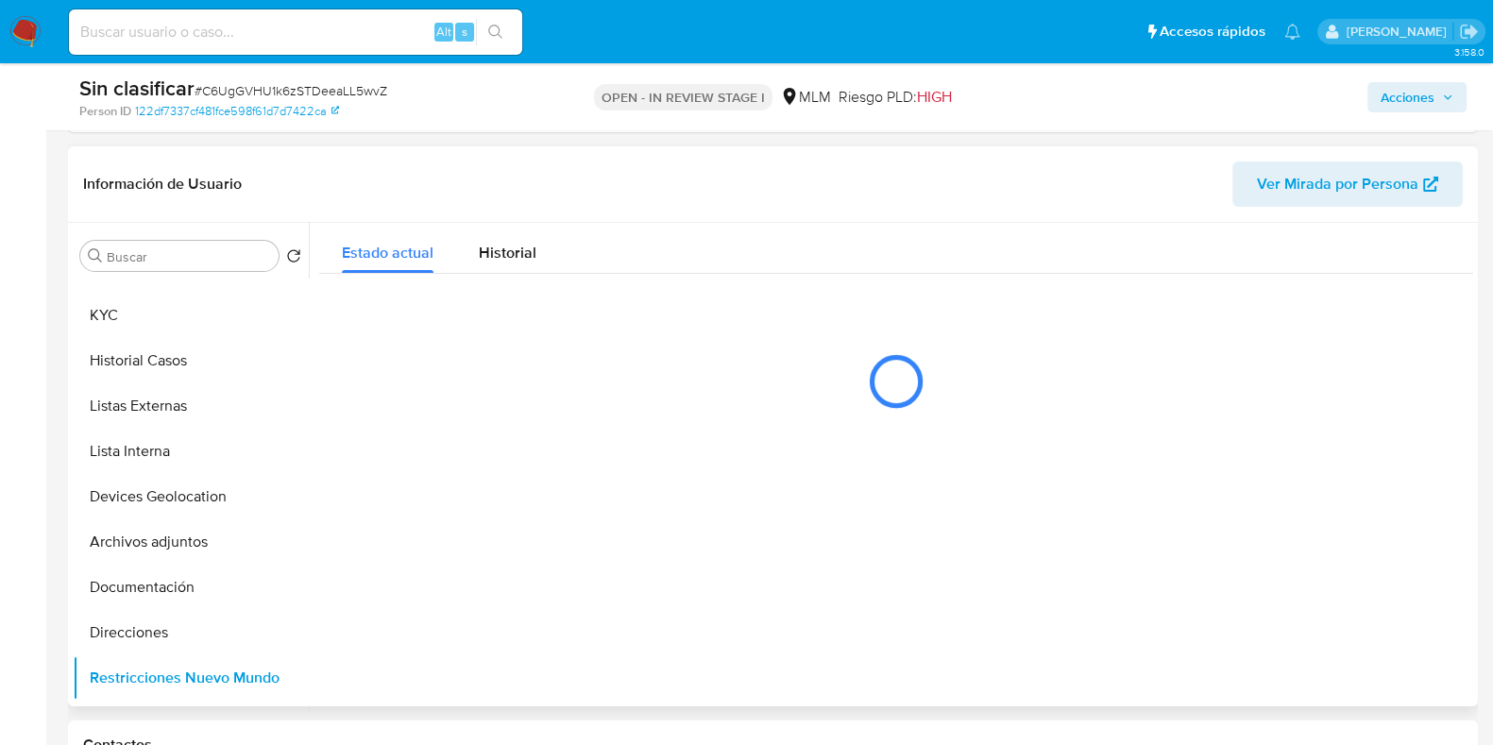
scroll to position [15, 0]
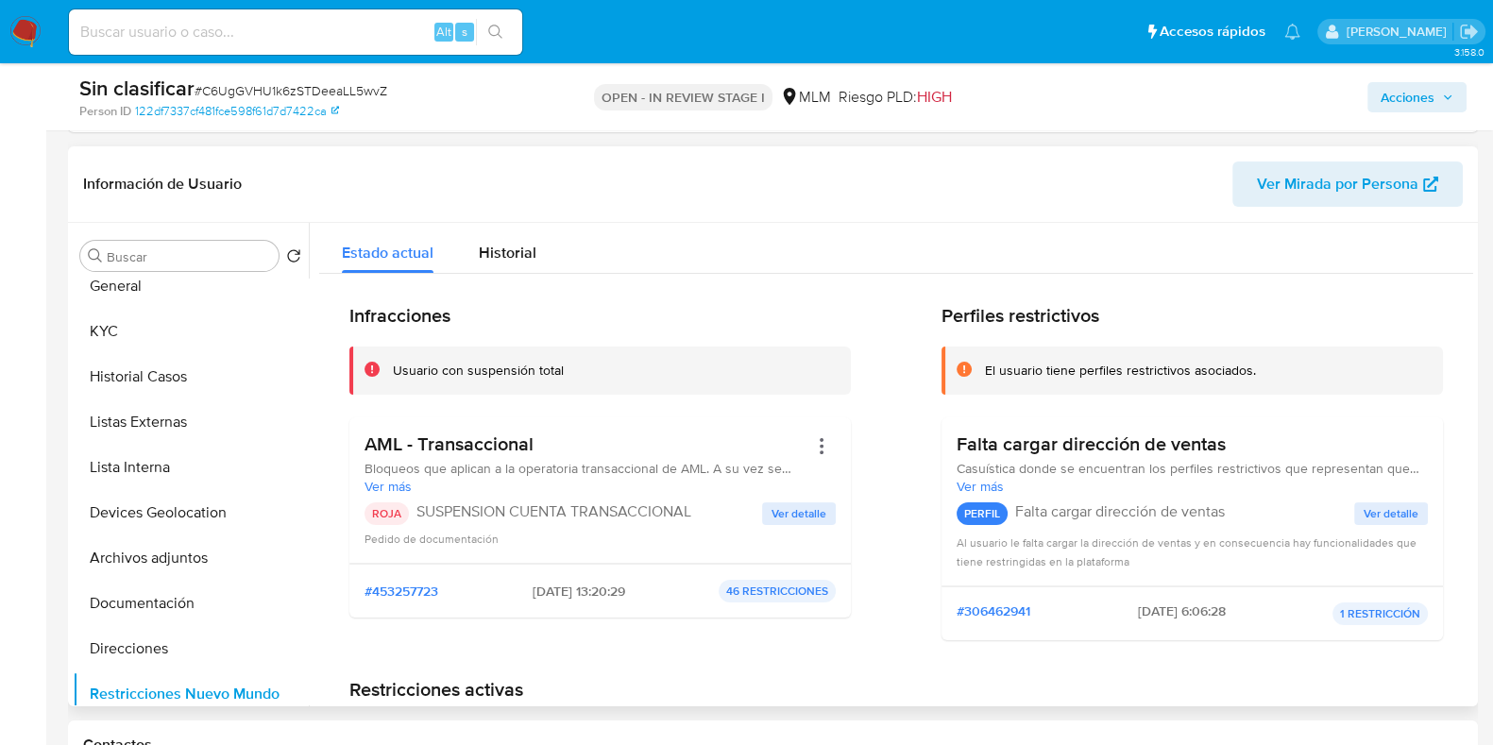
click at [313, 365] on div at bounding box center [891, 465] width 1164 height 484
click at [775, 506] on span "Ver detalle" at bounding box center [799, 513] width 55 height 19
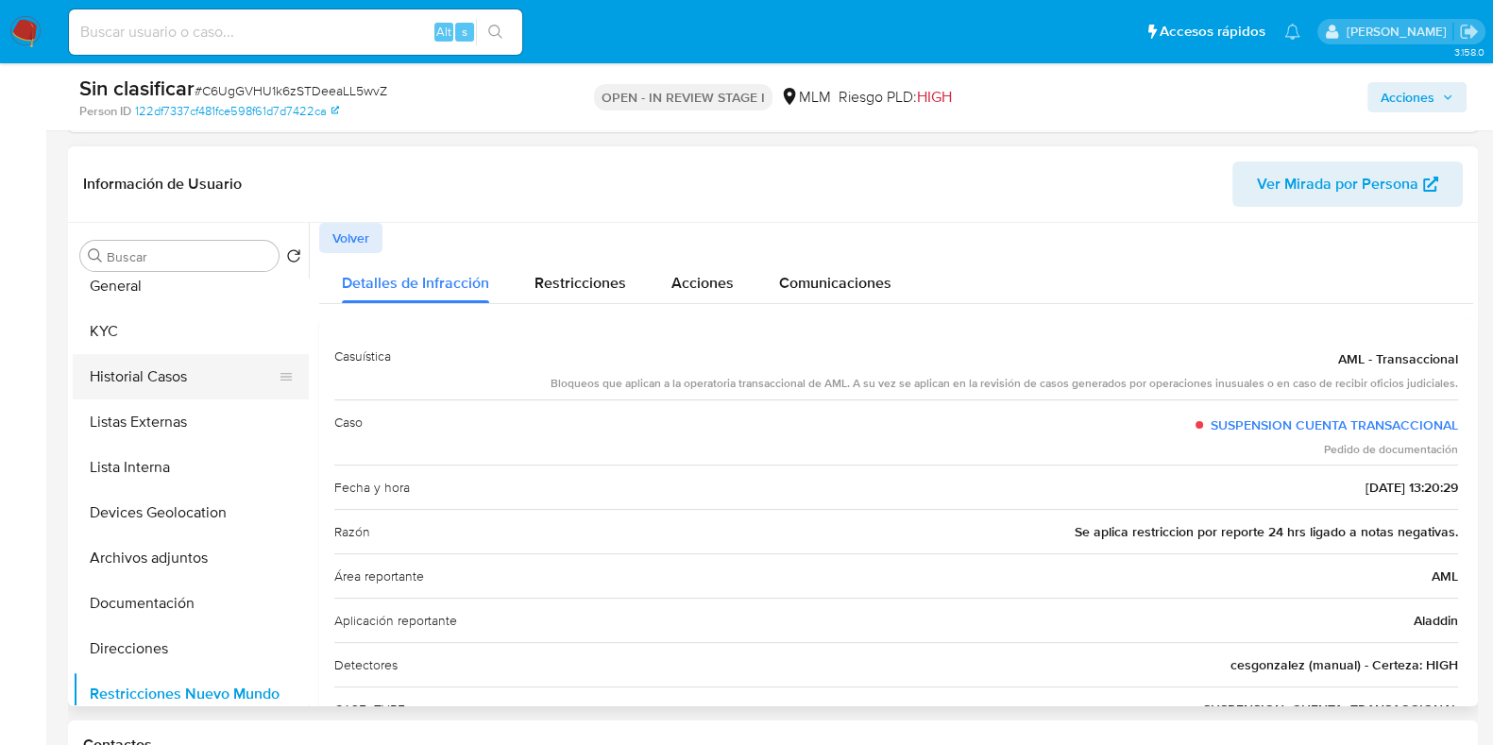
click at [120, 373] on button "Historial Casos" at bounding box center [183, 376] width 221 height 45
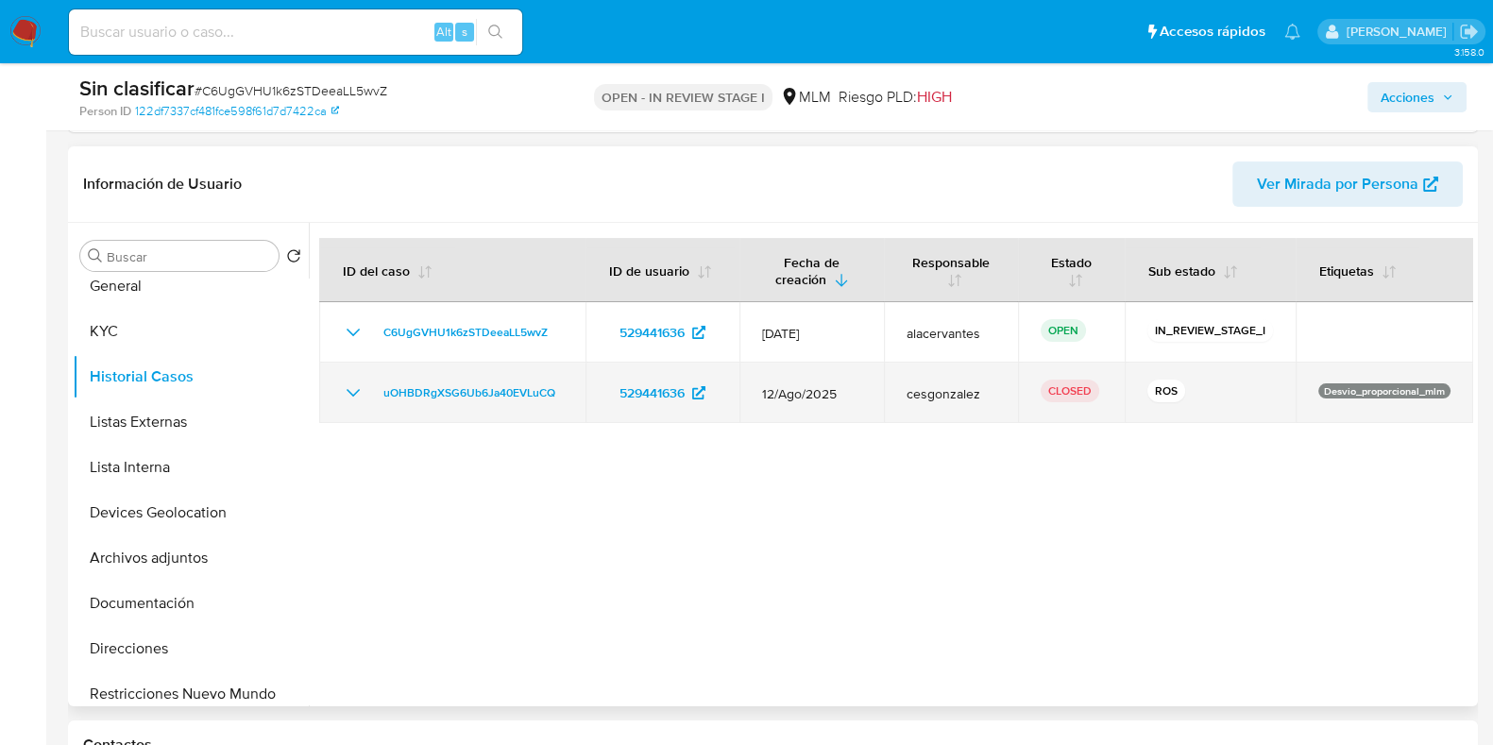
click at [343, 385] on icon "Mostrar/Ocultar" at bounding box center [353, 393] width 23 height 23
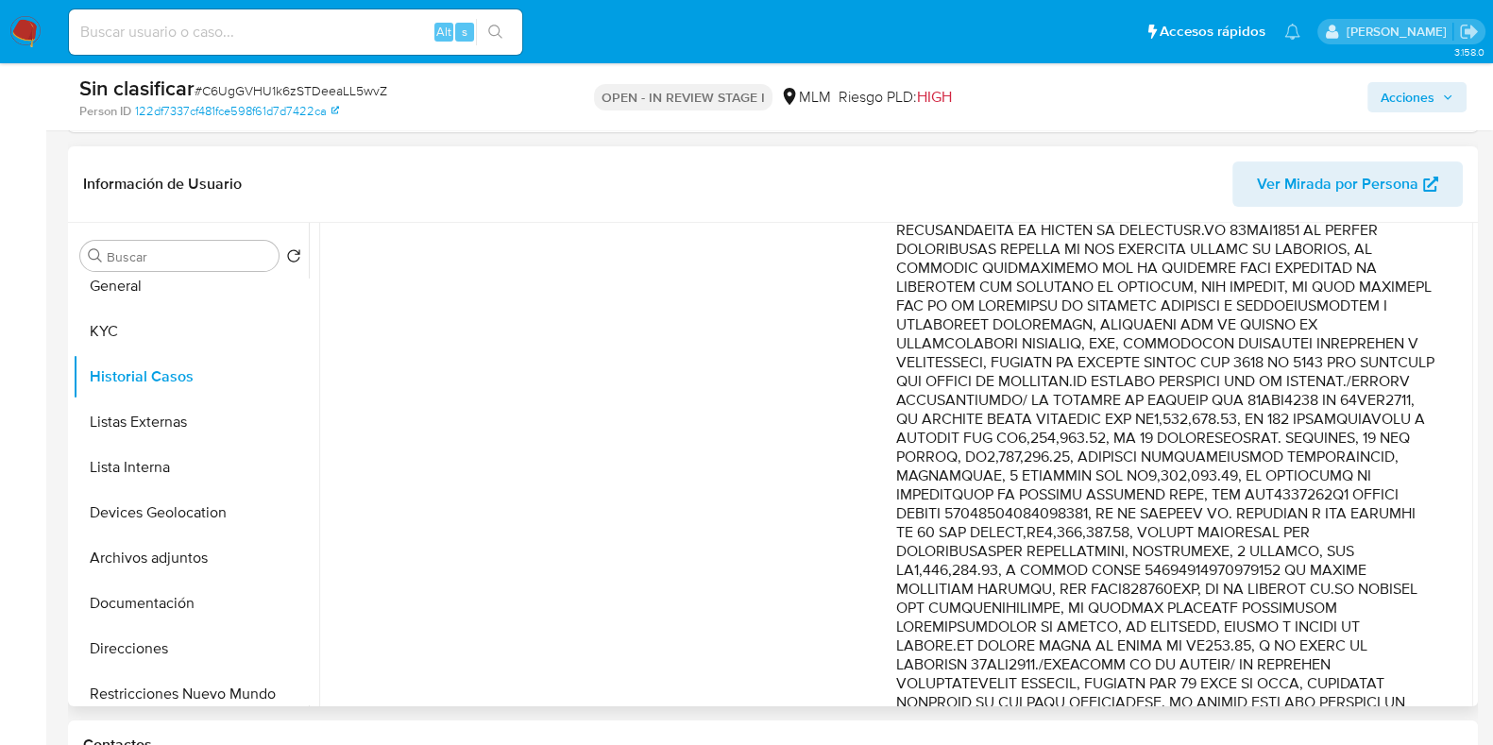
scroll to position [0, 0]
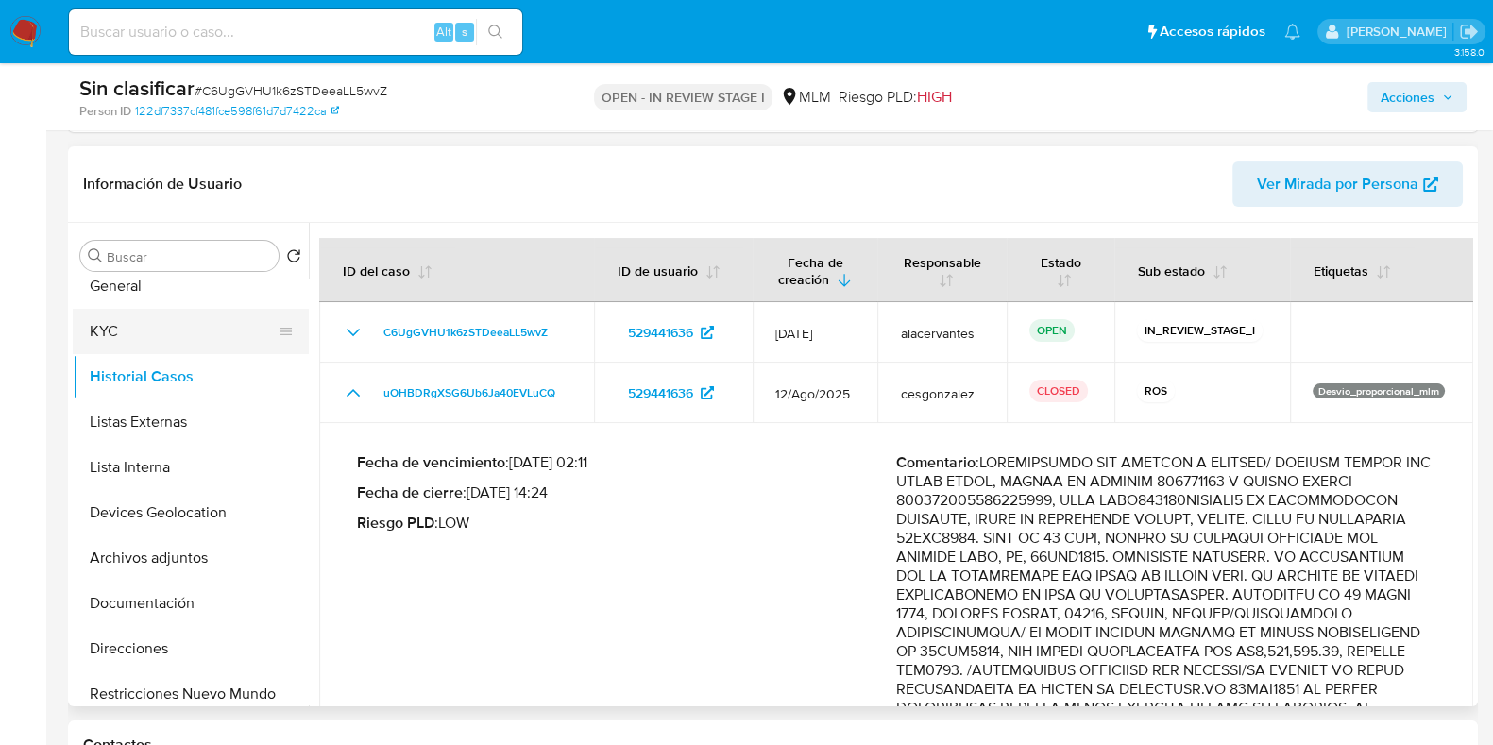
click at [130, 323] on button "KYC" at bounding box center [183, 331] width 221 height 45
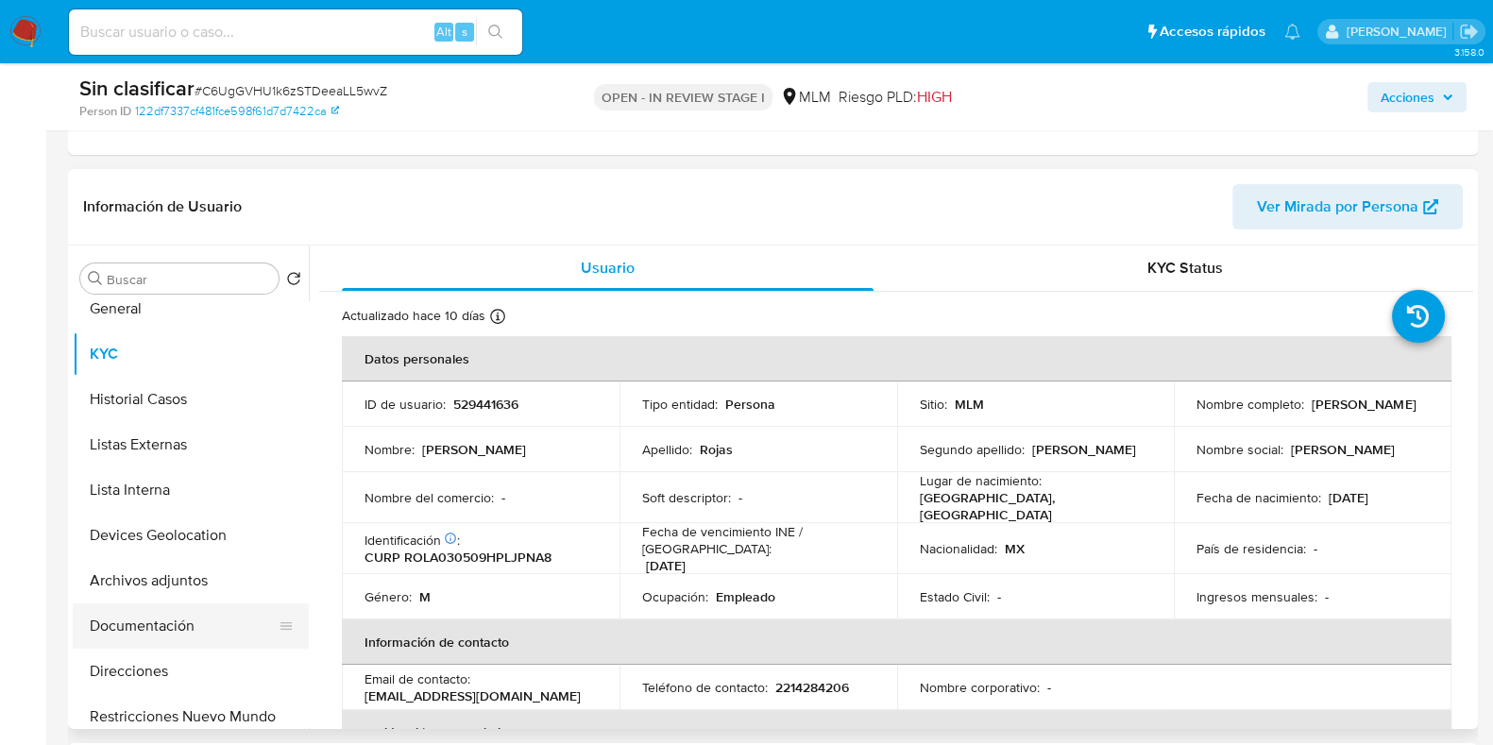
click at [171, 634] on button "Documentación" at bounding box center [183, 625] width 221 height 45
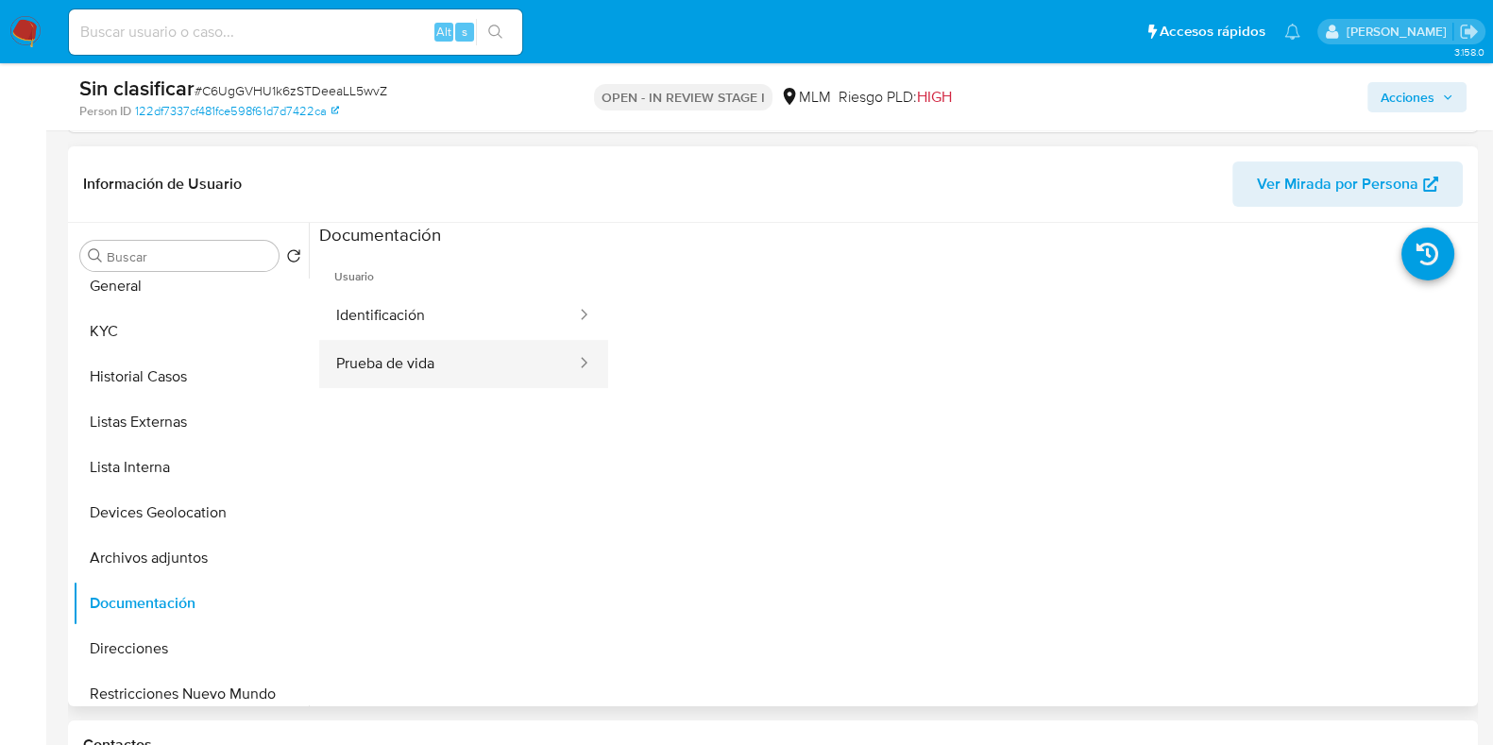
click at [466, 367] on button "Prueba de vida" at bounding box center [448, 364] width 259 height 48
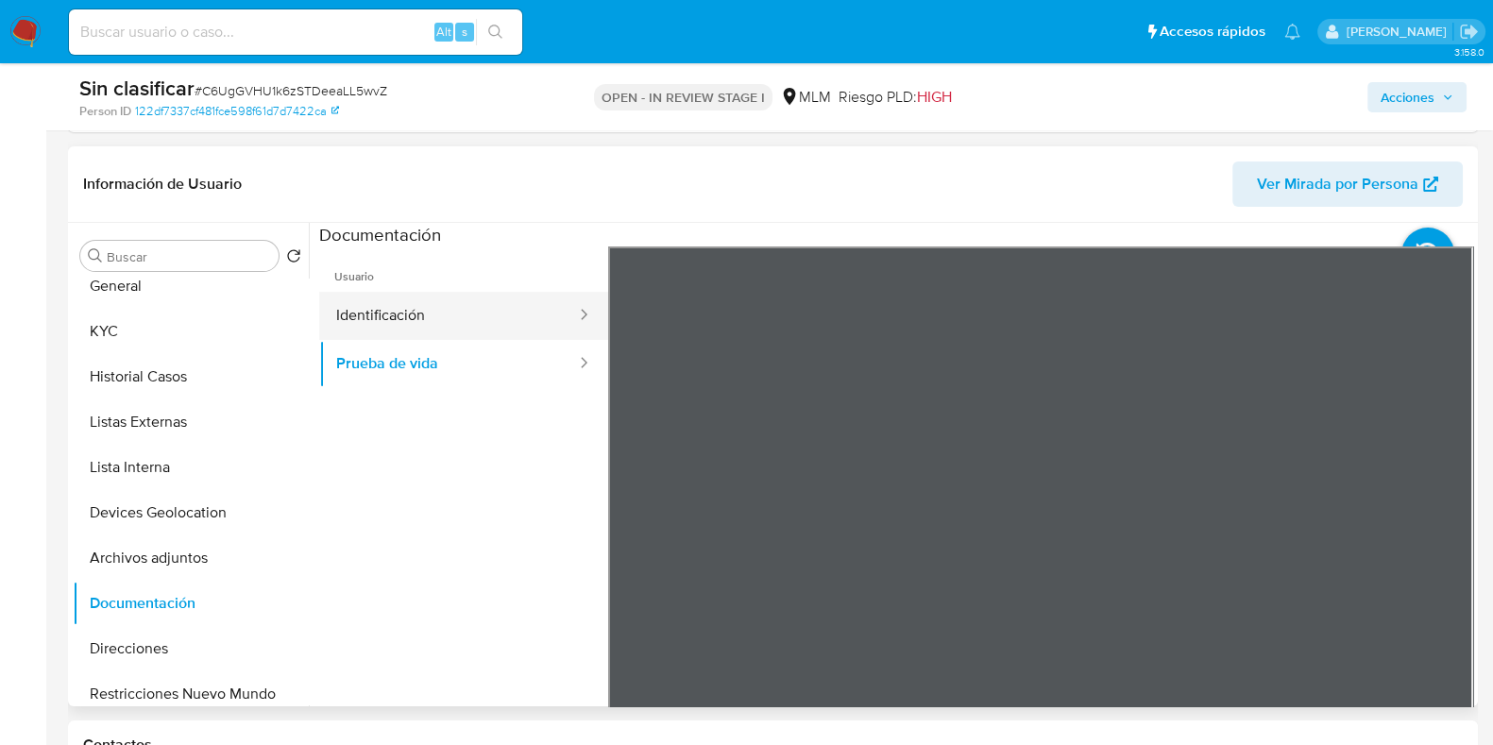
click at [386, 292] on button "Identificación" at bounding box center [448, 316] width 259 height 48
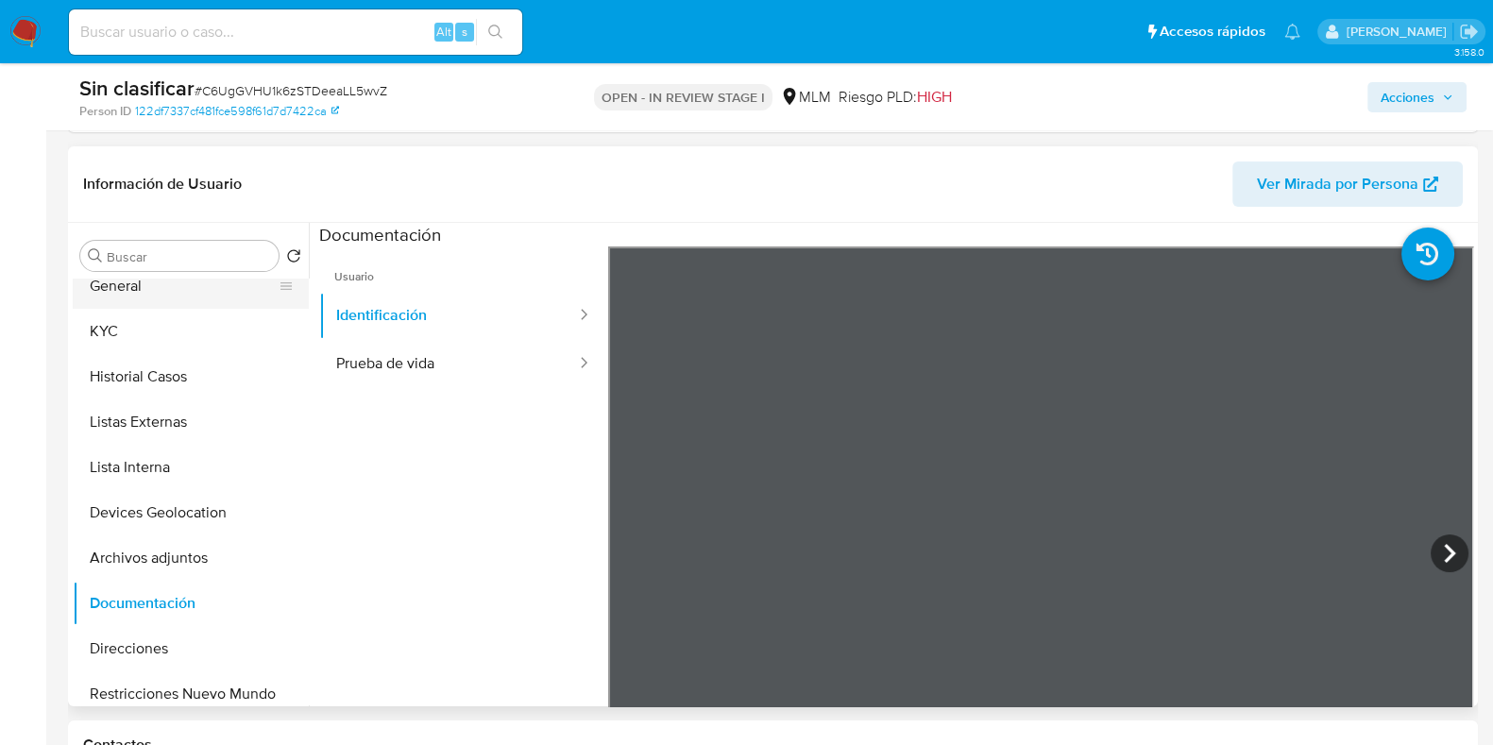
click at [210, 284] on button "General" at bounding box center [183, 285] width 221 height 45
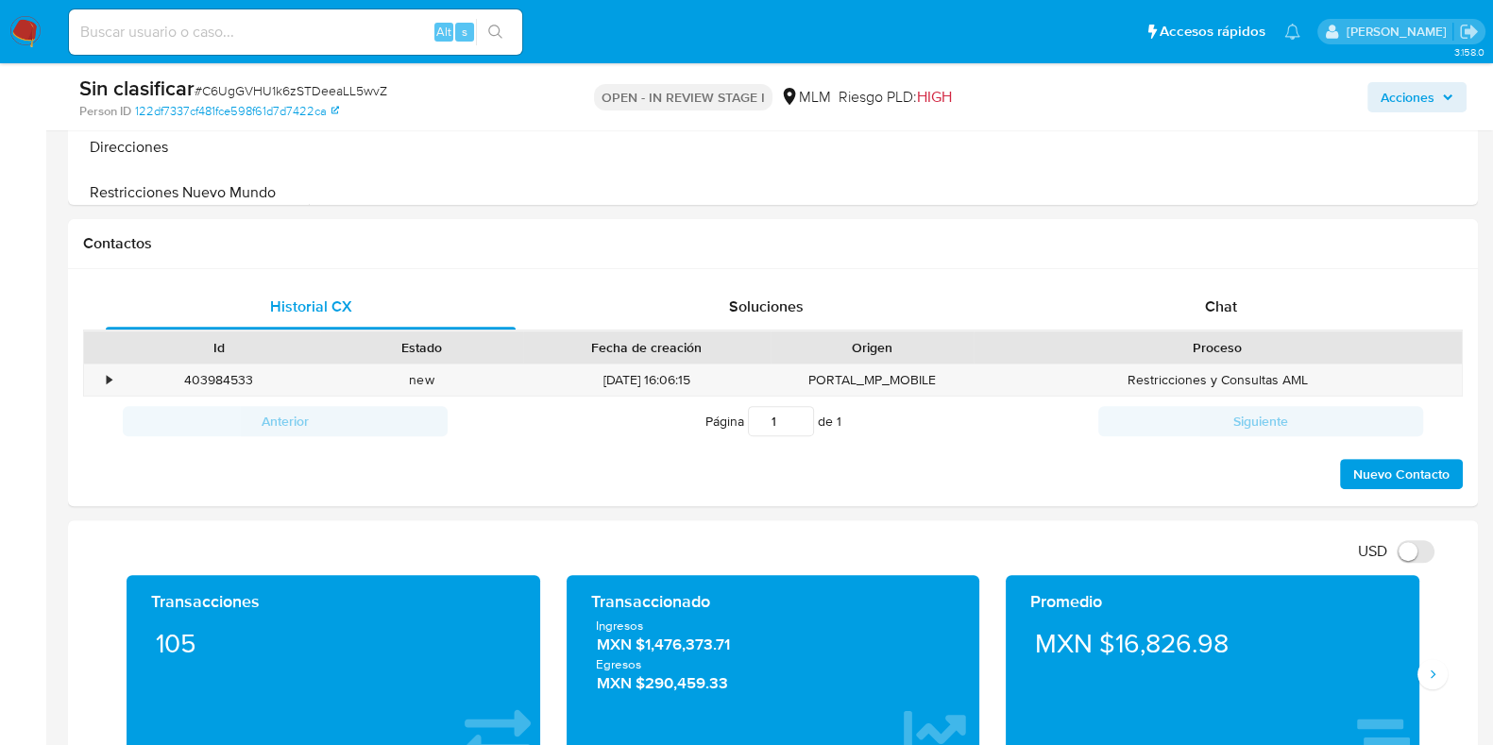
scroll to position [911, 0]
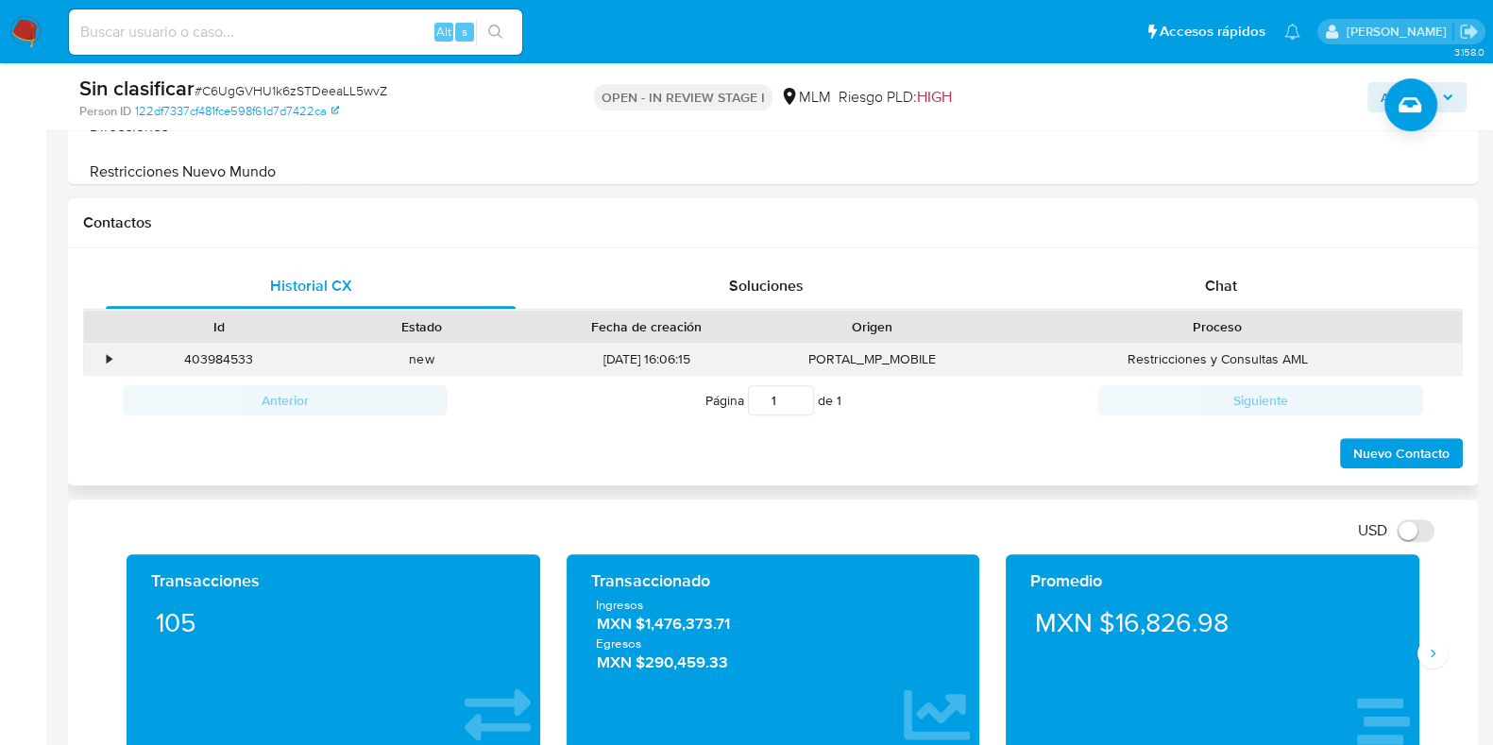
click at [113, 362] on div "•" at bounding box center [100, 359] width 33 height 31
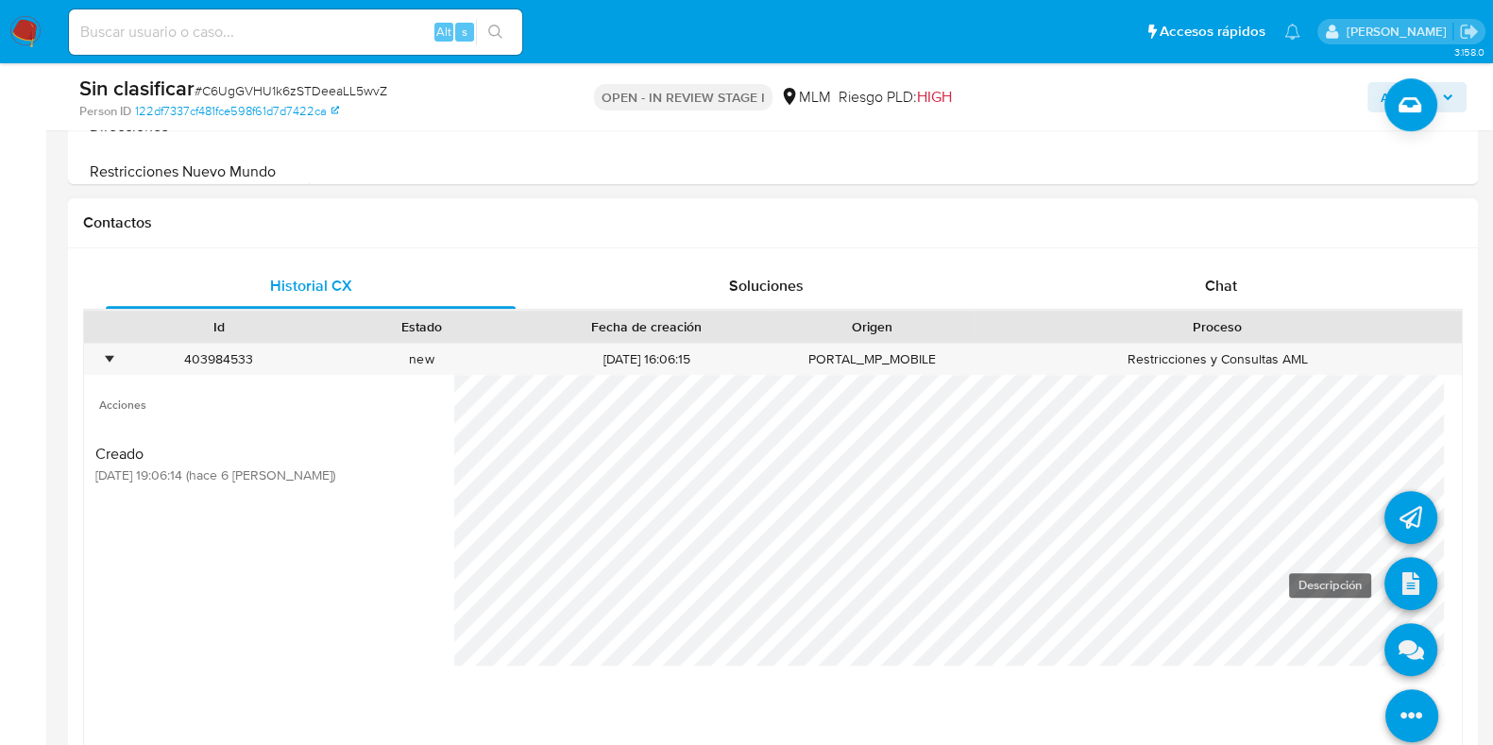
click at [1406, 605] on icon at bounding box center [1410, 583] width 53 height 53
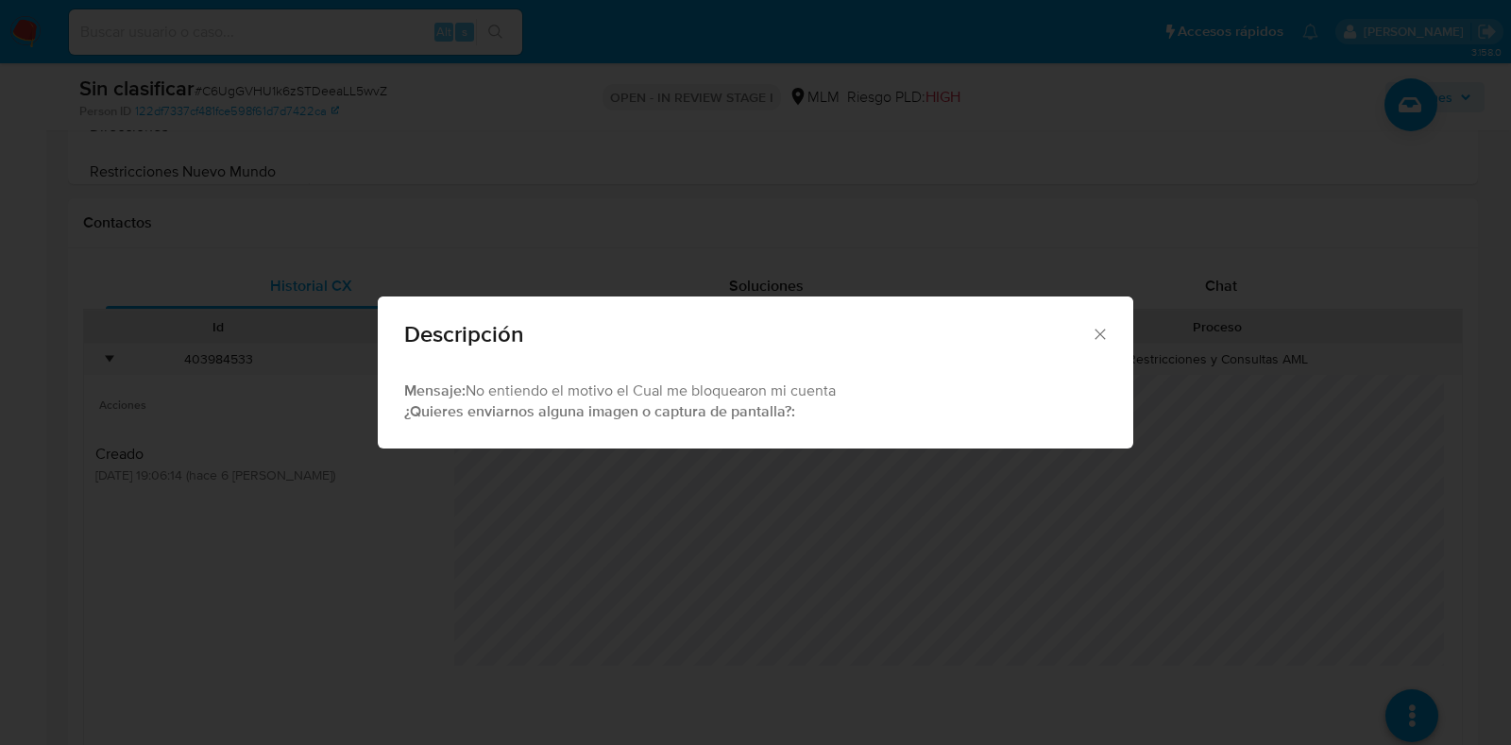
click at [1099, 337] on icon "Cerrar" at bounding box center [1100, 334] width 19 height 19
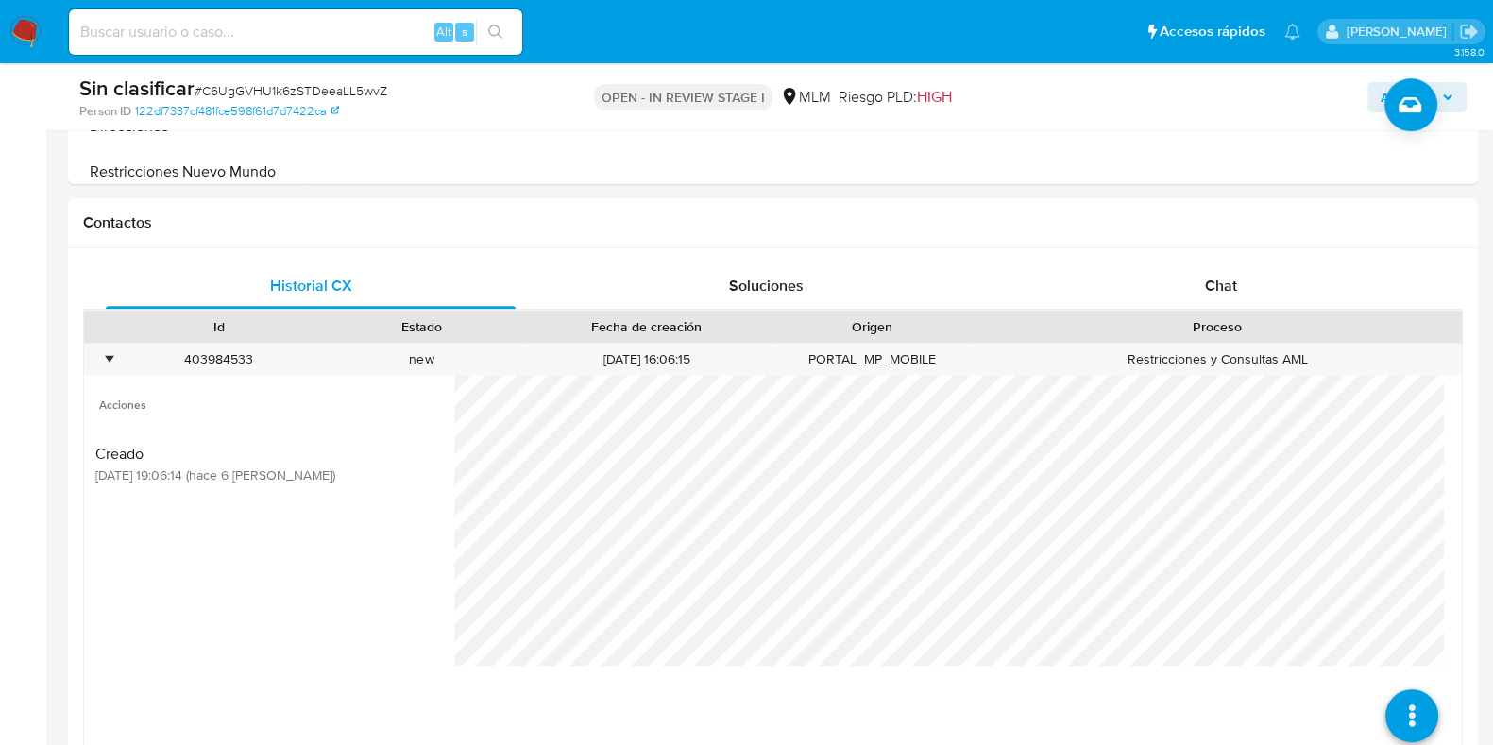
scroll to position [229, 0]
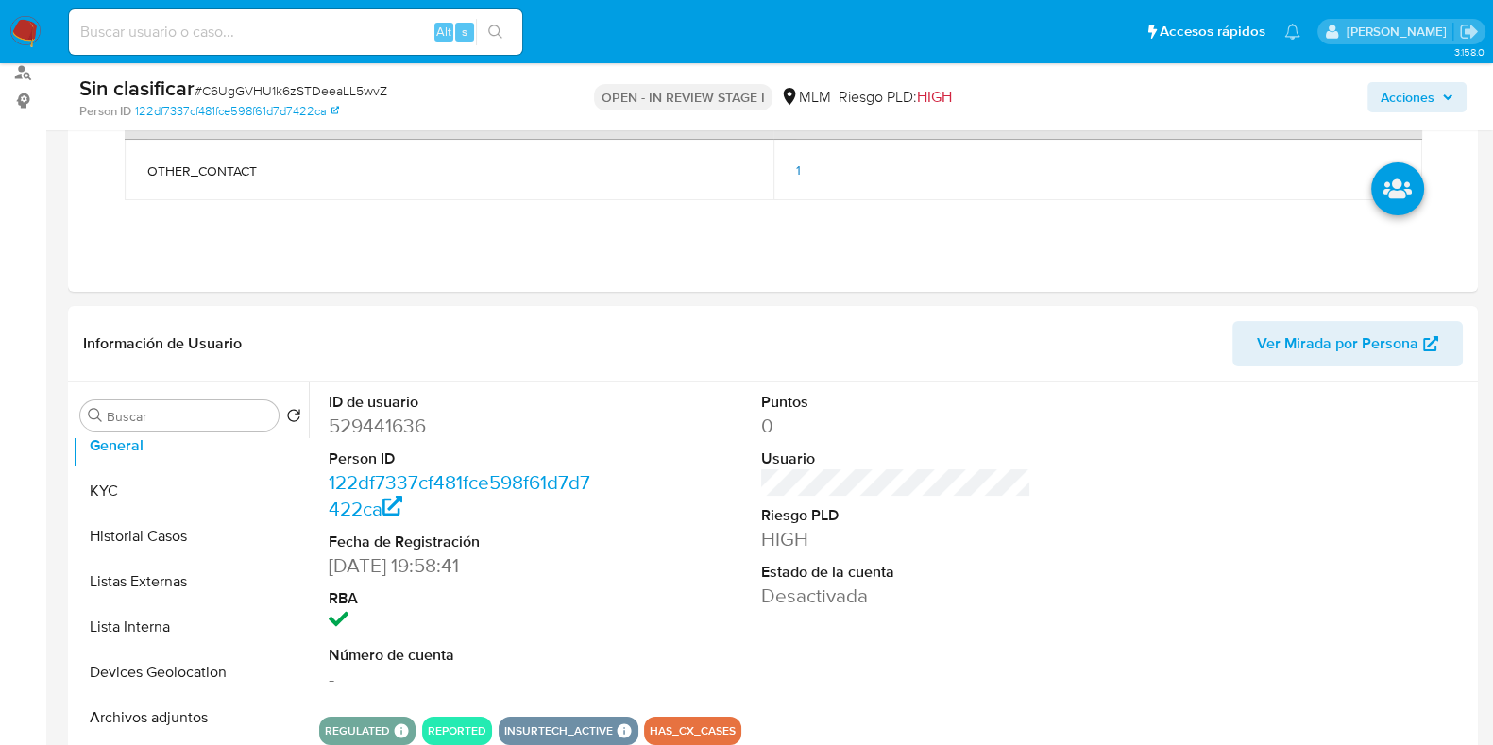
click at [1435, 96] on span "Acciones" at bounding box center [1408, 97] width 54 height 30
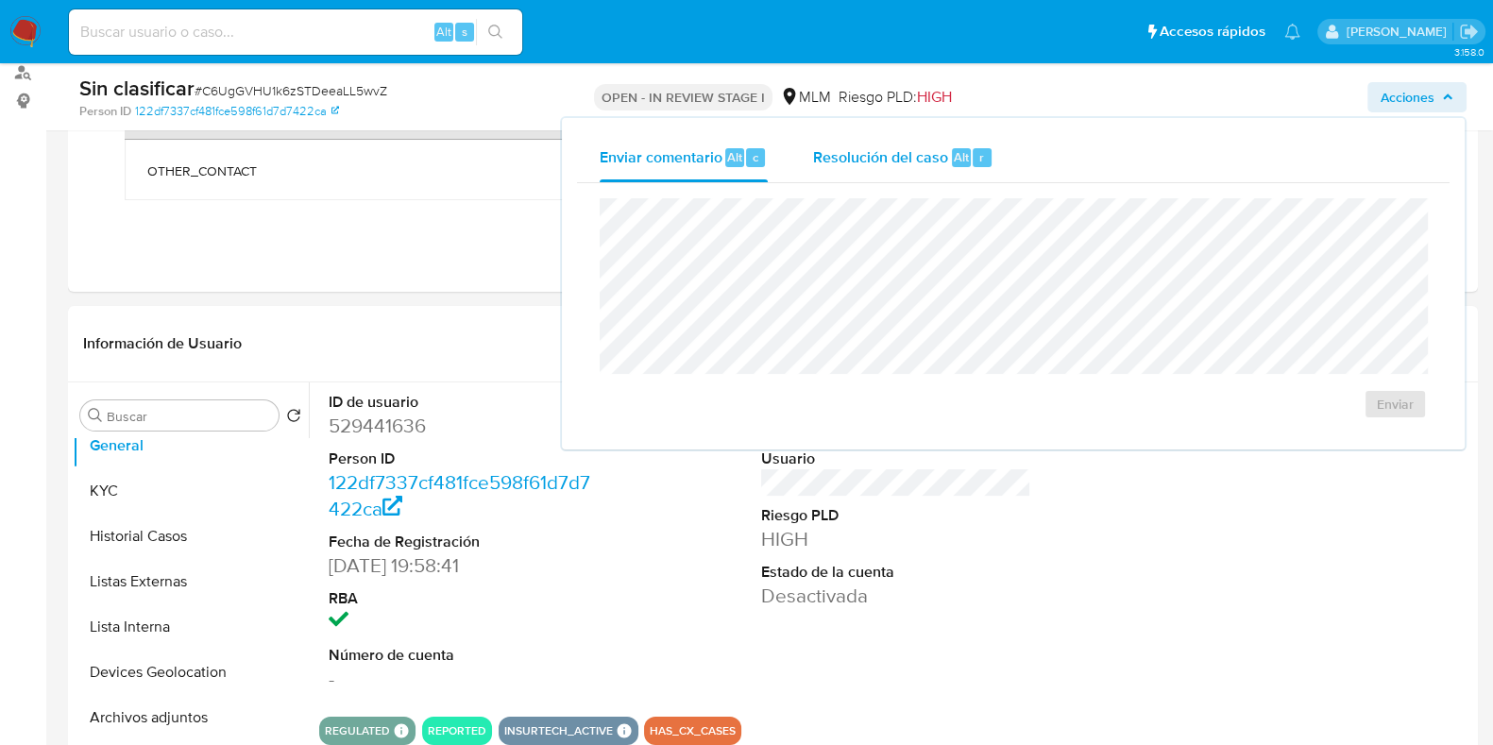
click at [925, 155] on span "Resolución del caso" at bounding box center [880, 156] width 135 height 22
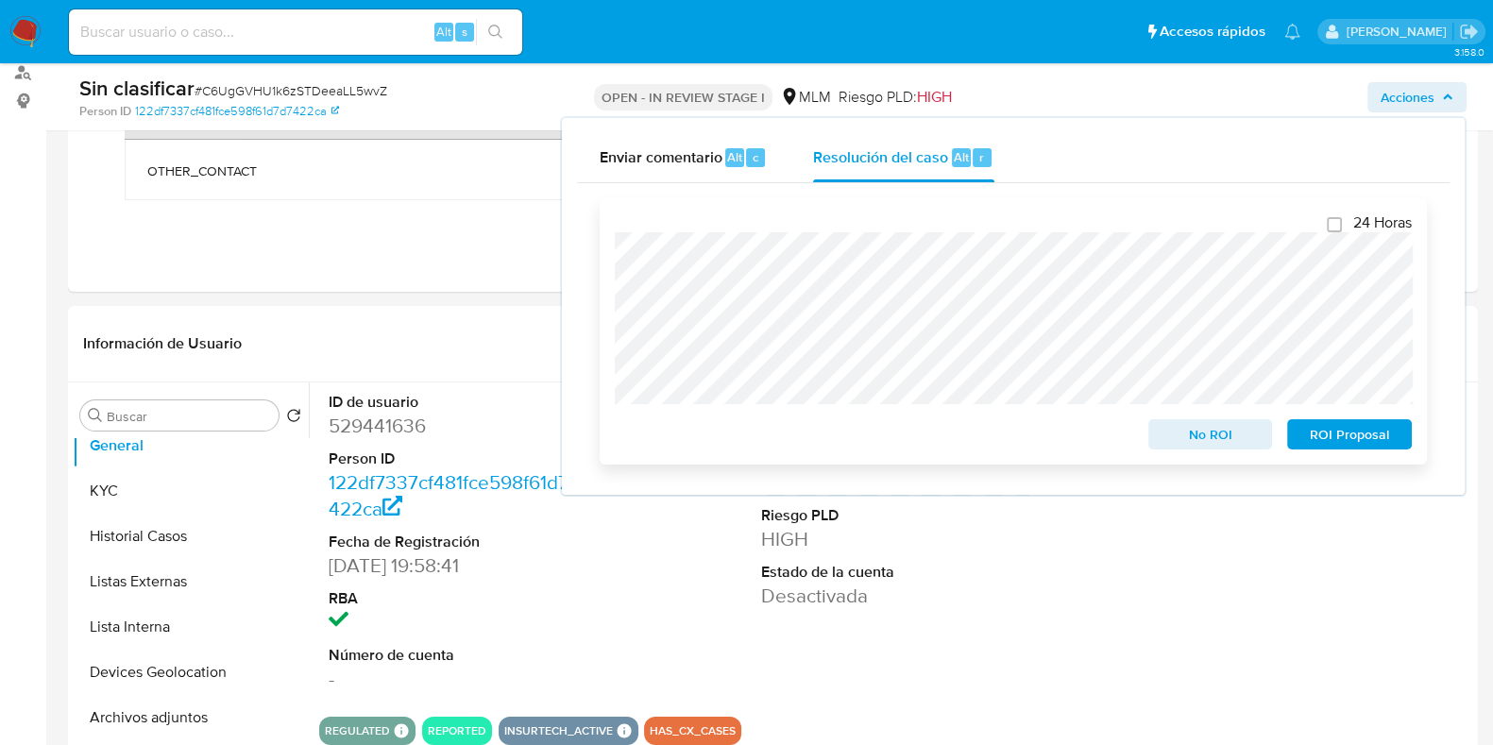
click at [1198, 428] on span "No ROI" at bounding box center [1211, 434] width 98 height 26
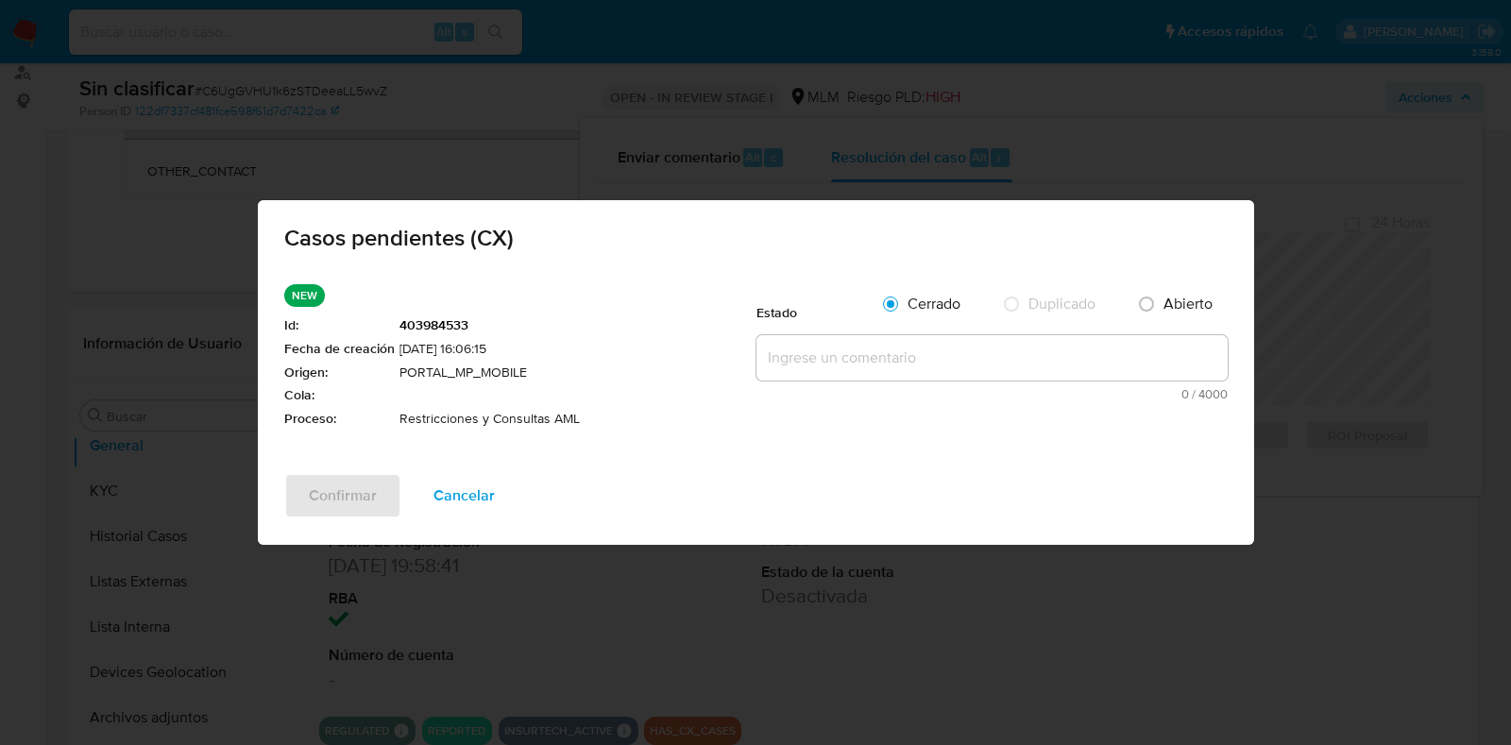
click at [1011, 351] on textarea at bounding box center [991, 357] width 471 height 45
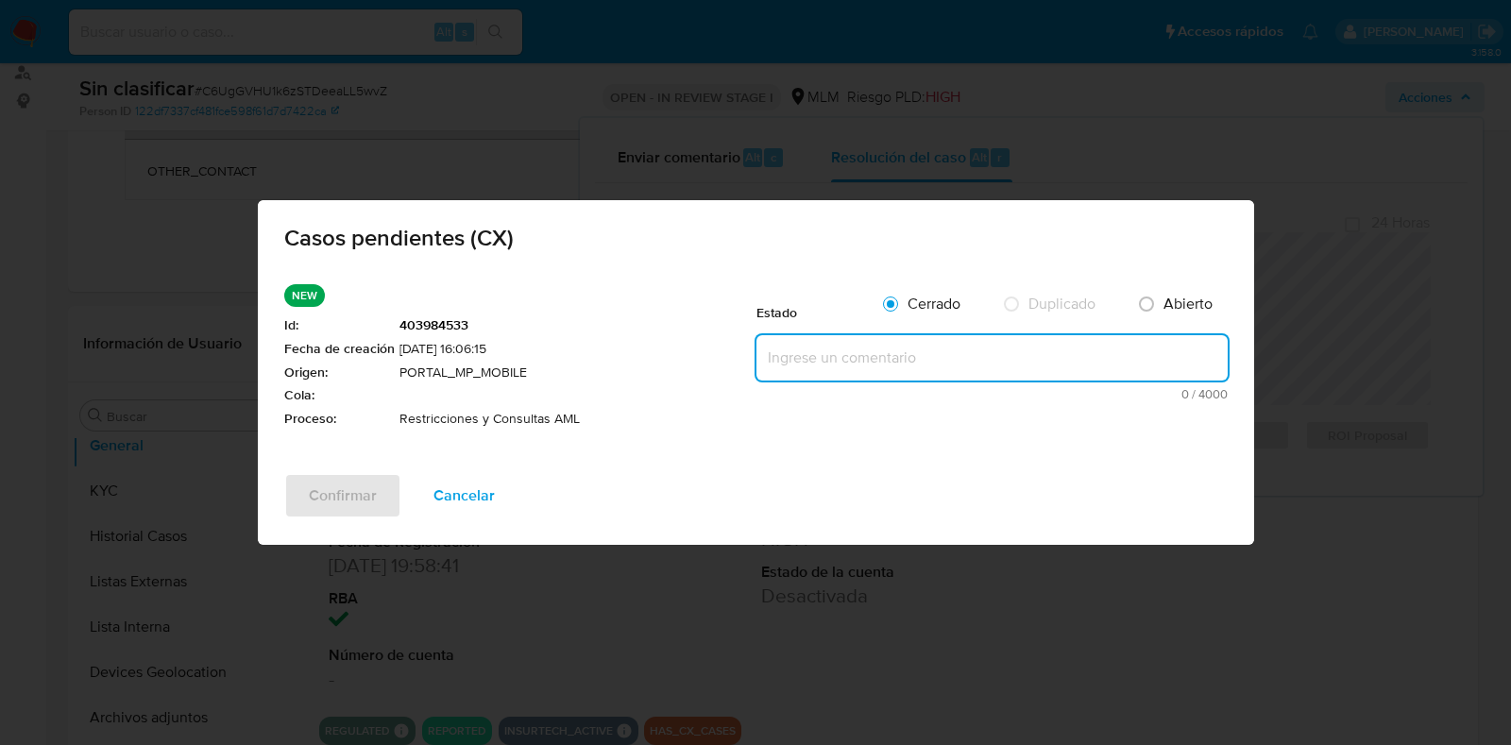
paste textarea "Se valida caso CX. Se identifica que el cliente cuenta con reporte a la autorid…"
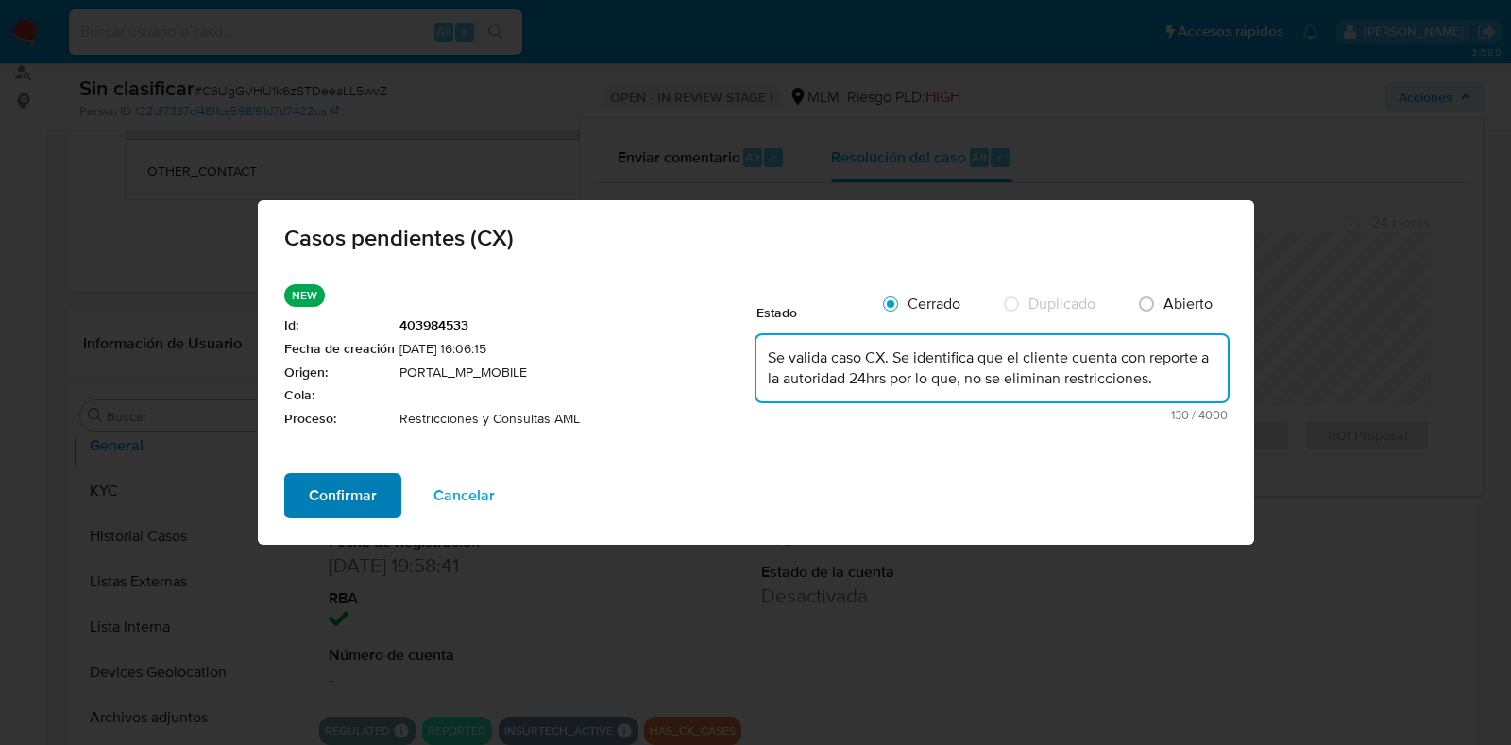
type textarea "Se valida caso CX. Se identifica que el cliente cuenta con reporte a la autorid…"
click at [316, 484] on span "Confirmar" at bounding box center [343, 496] width 68 height 42
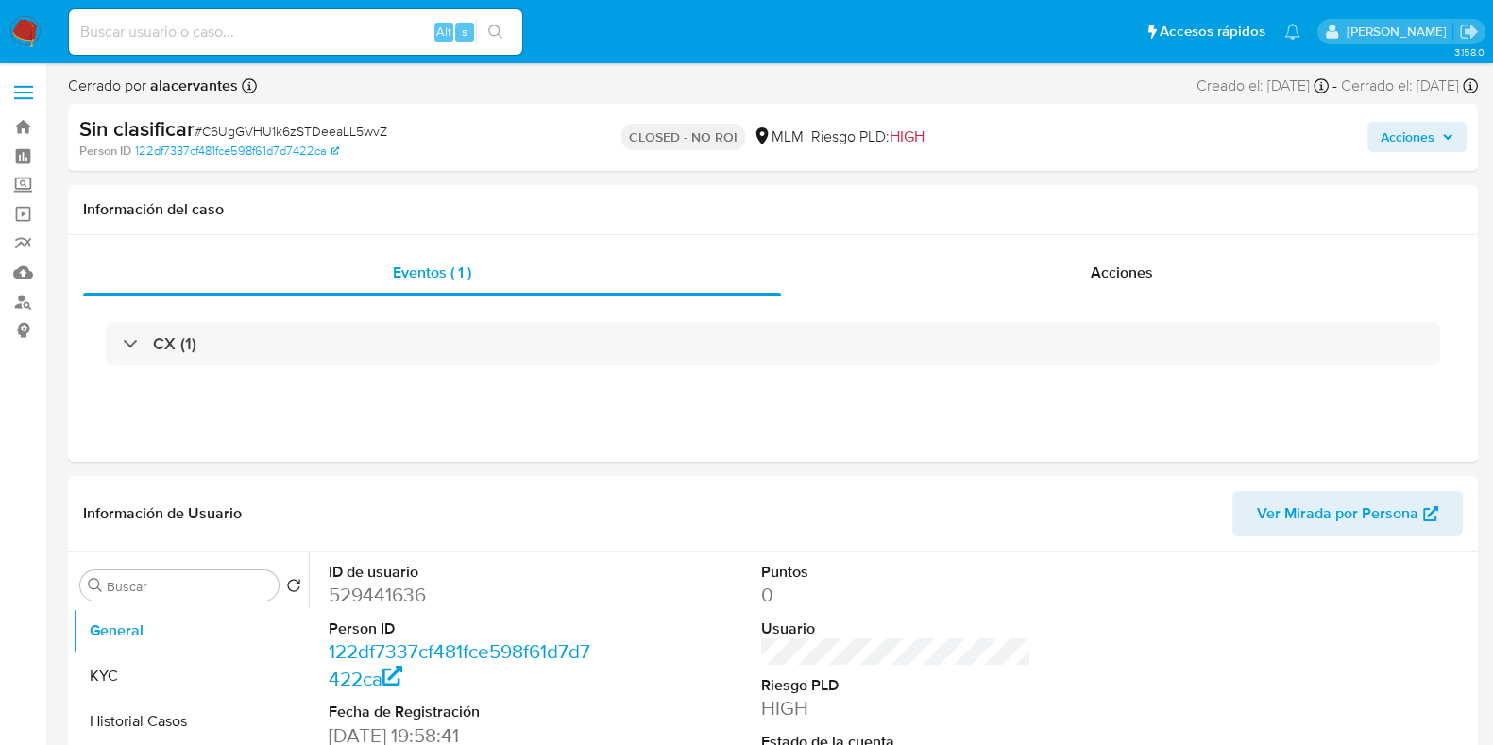
select select "10"
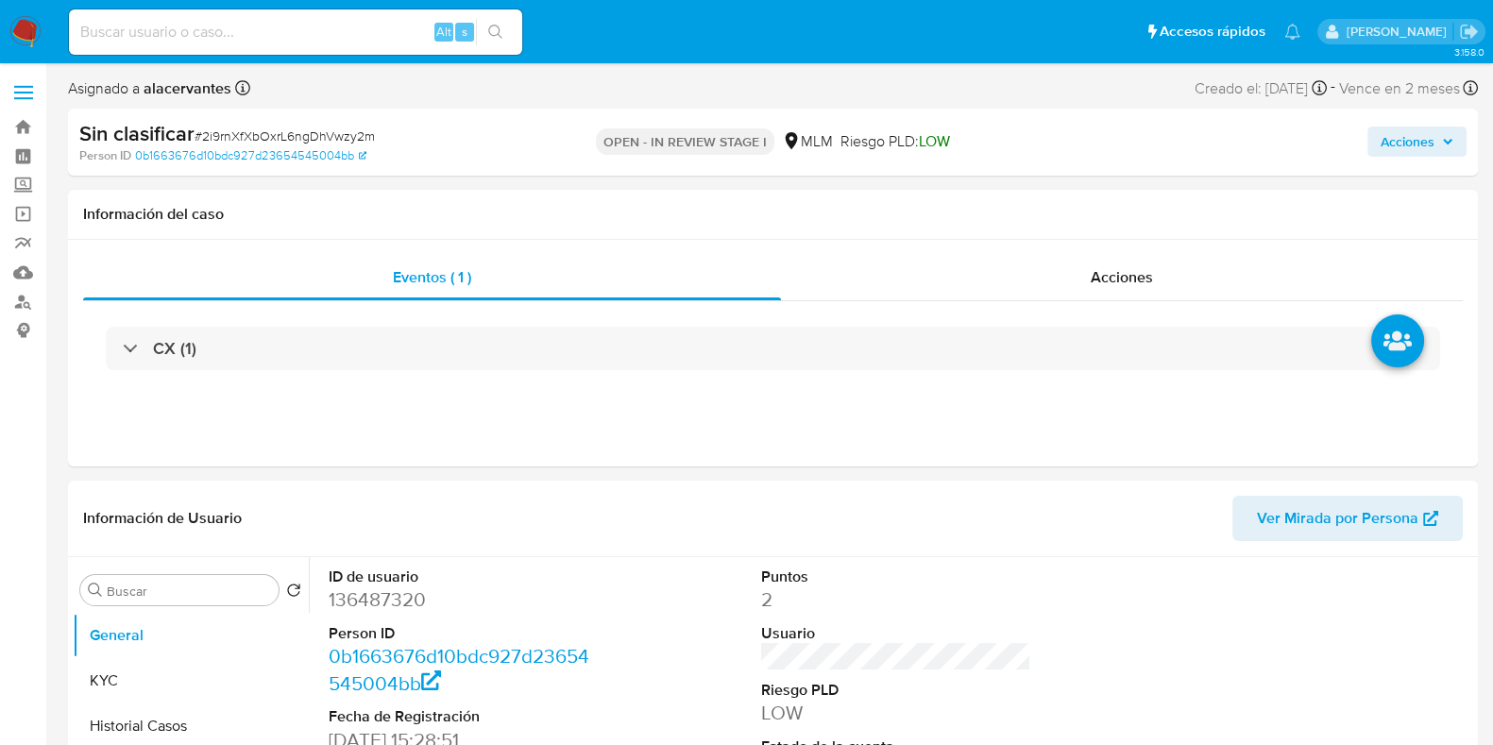
select select "10"
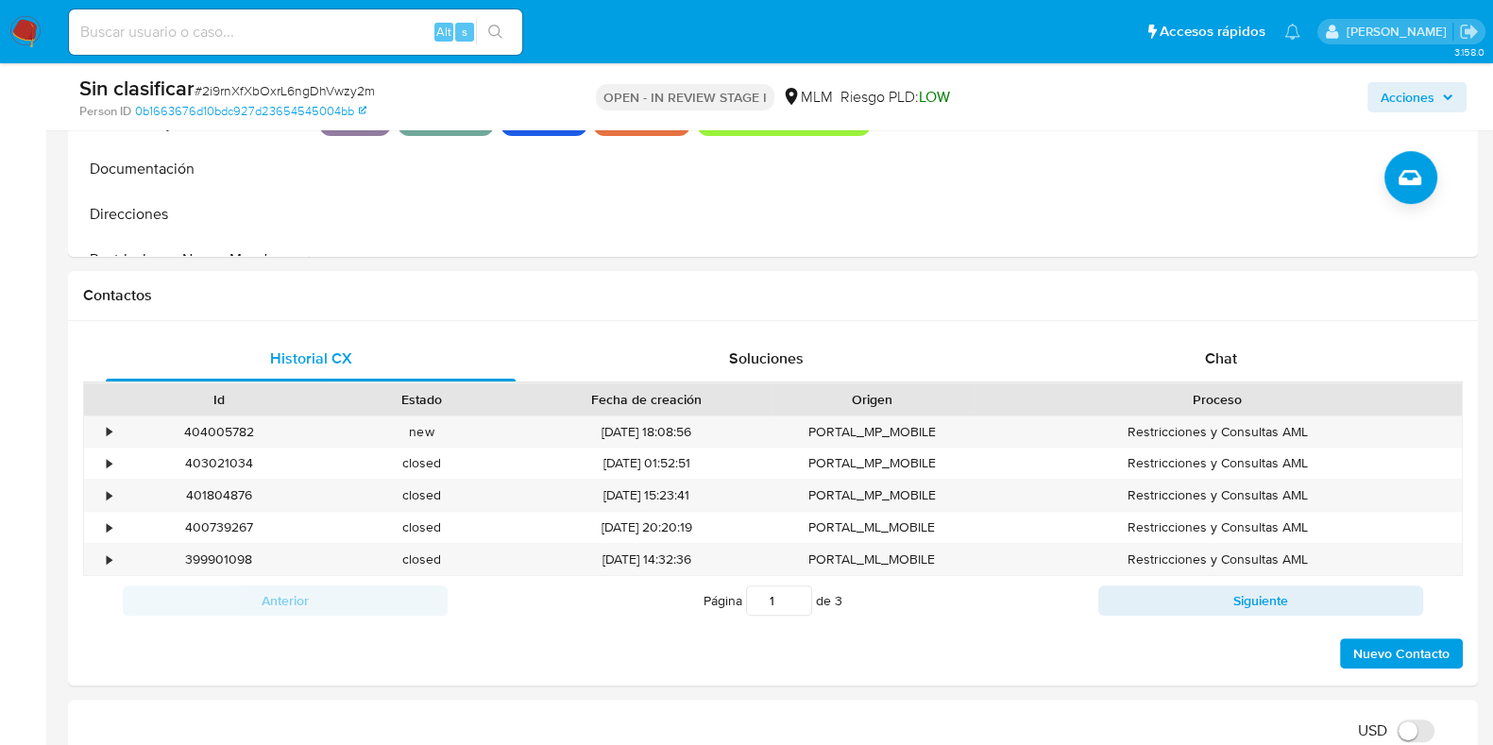
scroll to position [687, 0]
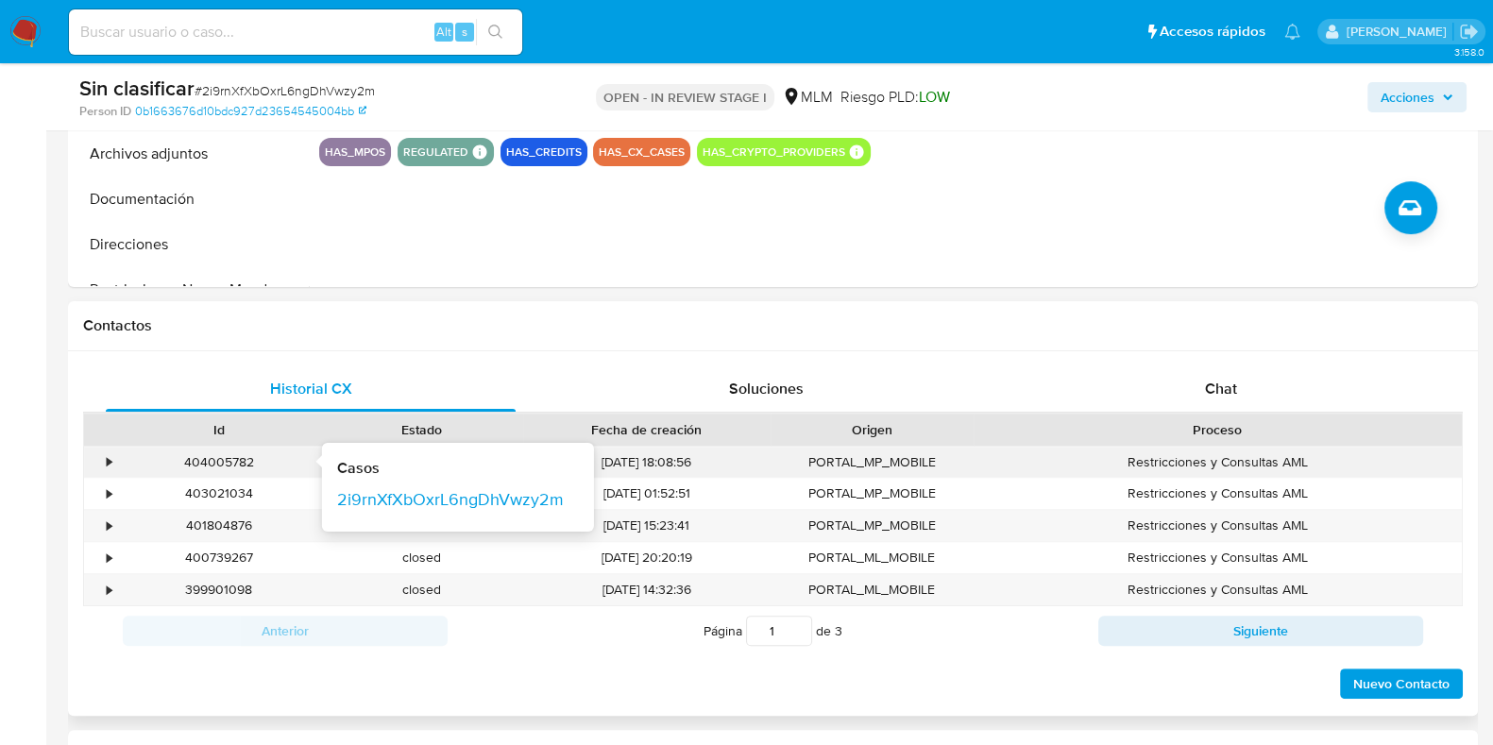
click at [120, 462] on div "404005782 Casos 2i9rnXfXbOxrL6ngDhVwzy2m" at bounding box center [218, 462] width 203 height 31
click at [104, 459] on div "•" at bounding box center [100, 462] width 33 height 31
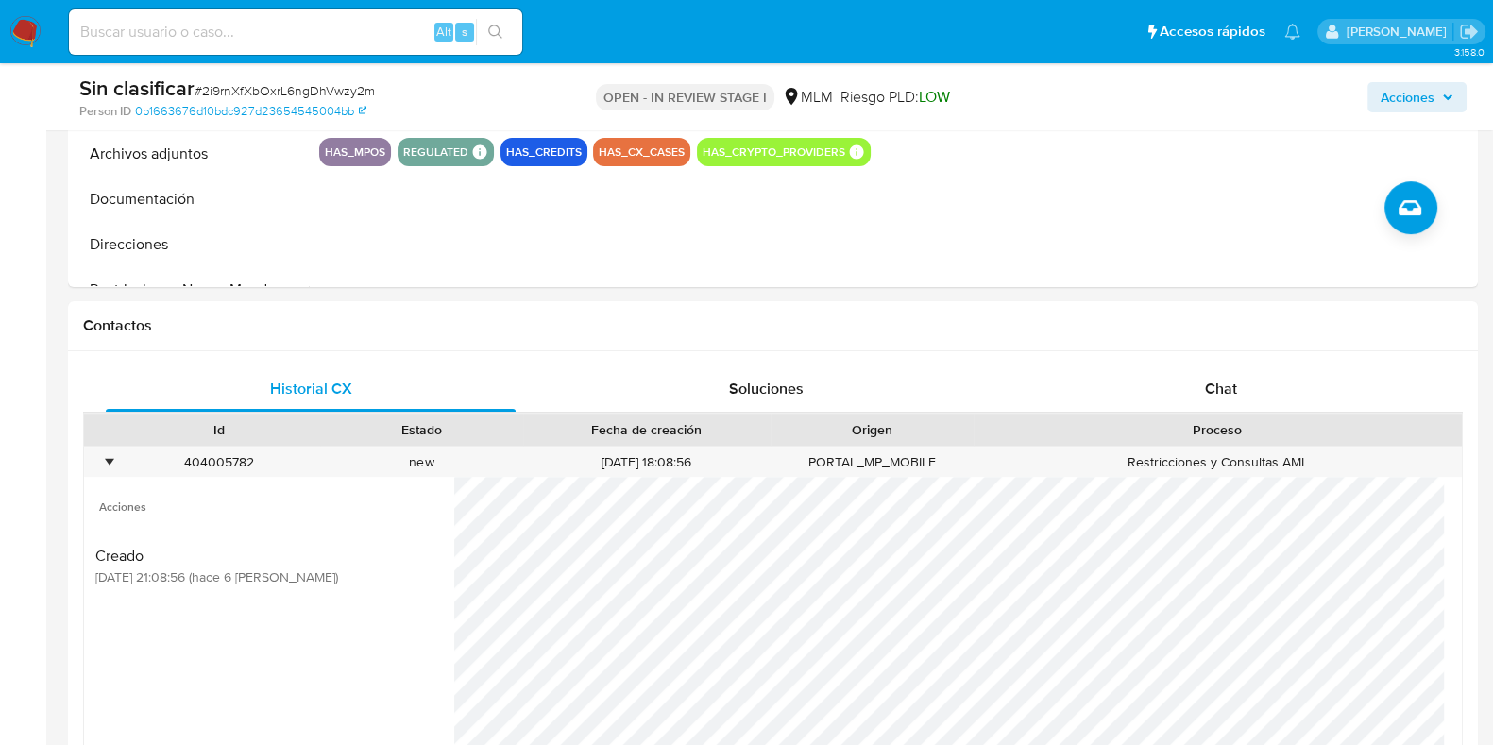
scroll to position [860, 0]
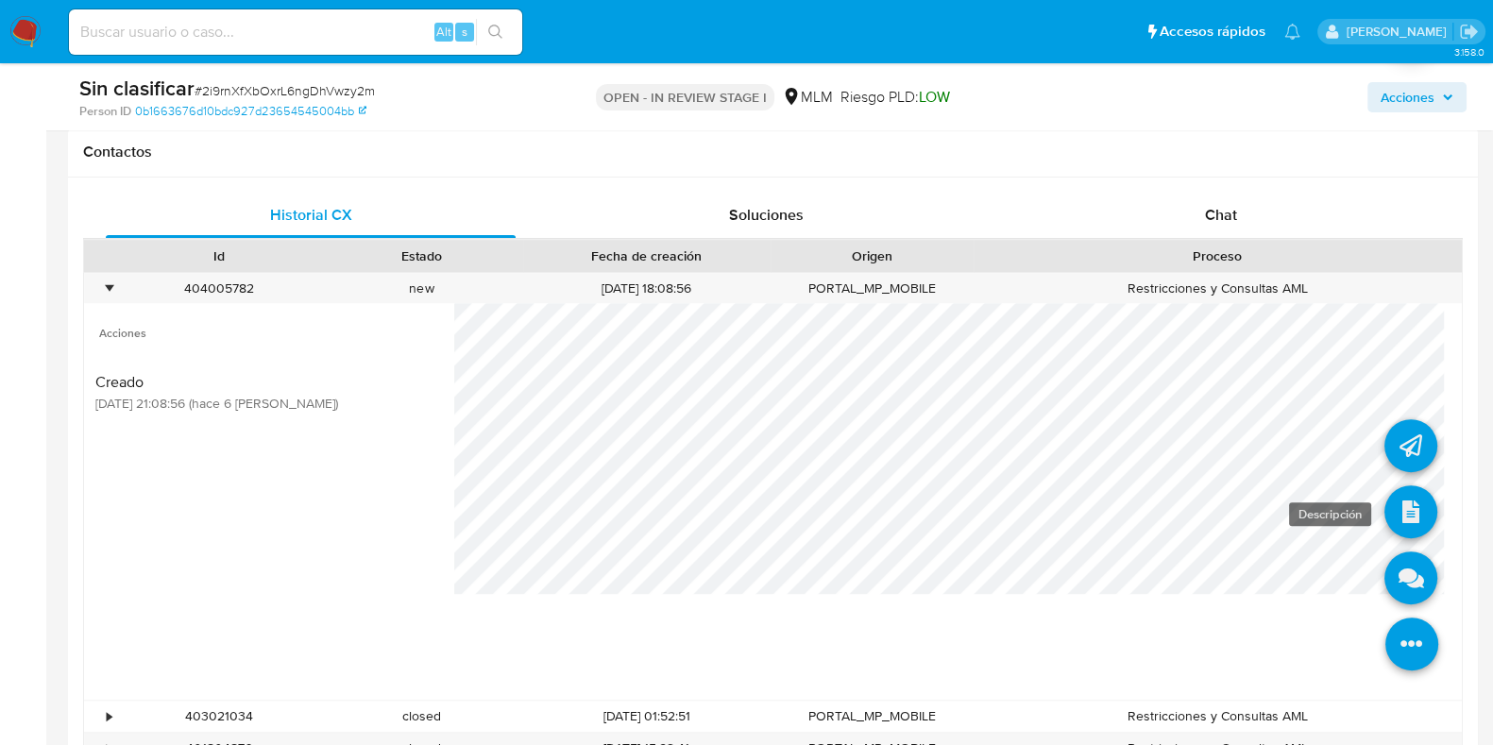
click at [1388, 509] on icon at bounding box center [1410, 511] width 53 height 53
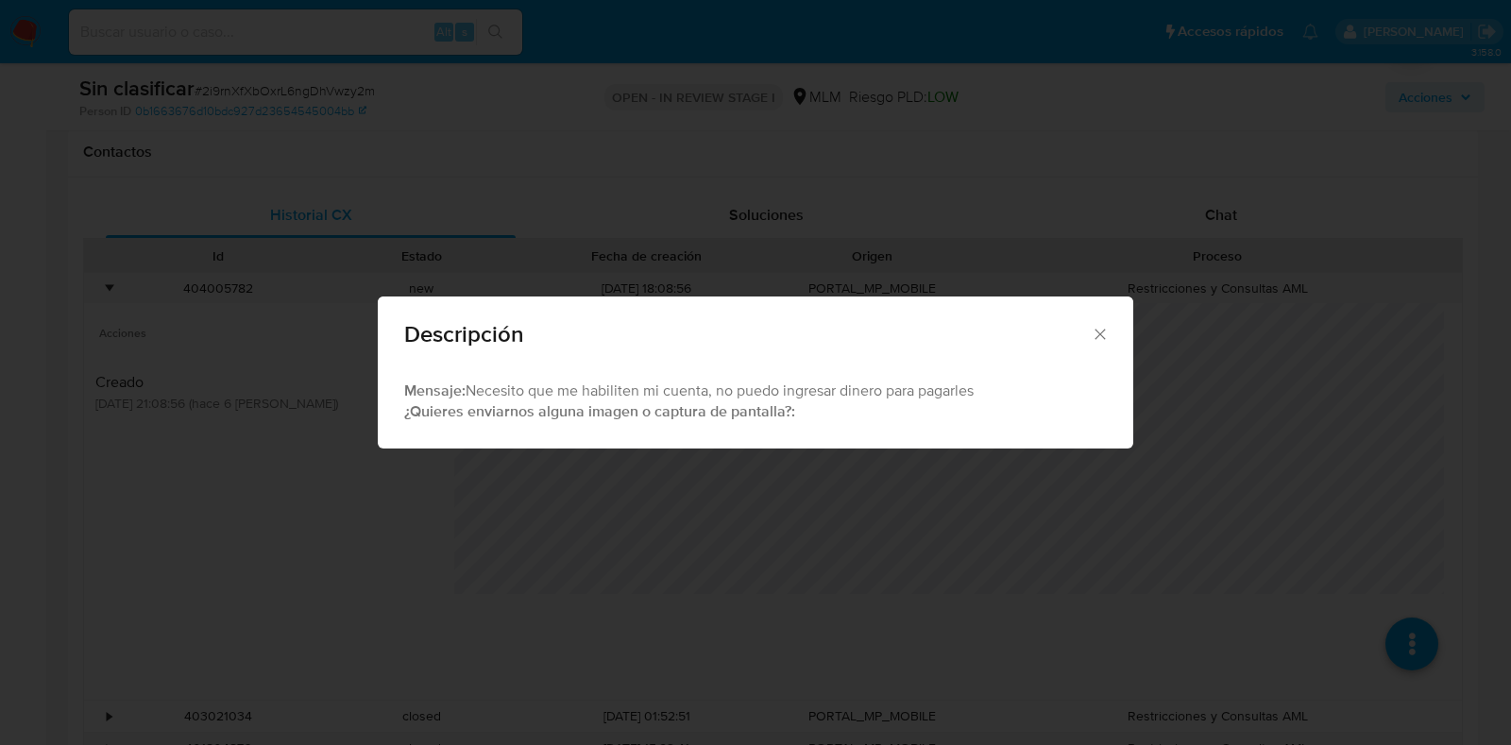
click at [1102, 319] on div "Descripción" at bounding box center [755, 331] width 755 height 69
click at [1101, 328] on icon "Cerrar" at bounding box center [1100, 334] width 19 height 19
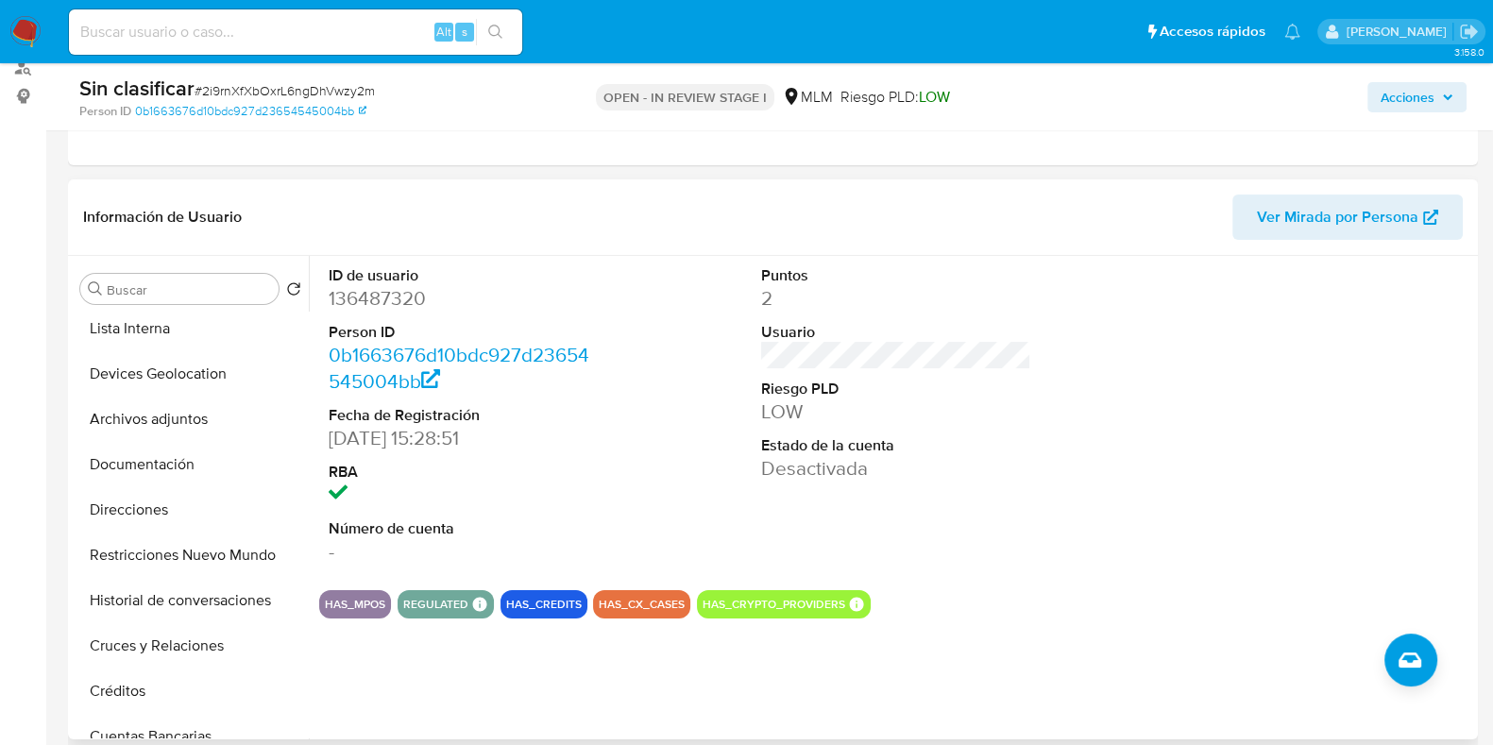
scroll to position [153, 0]
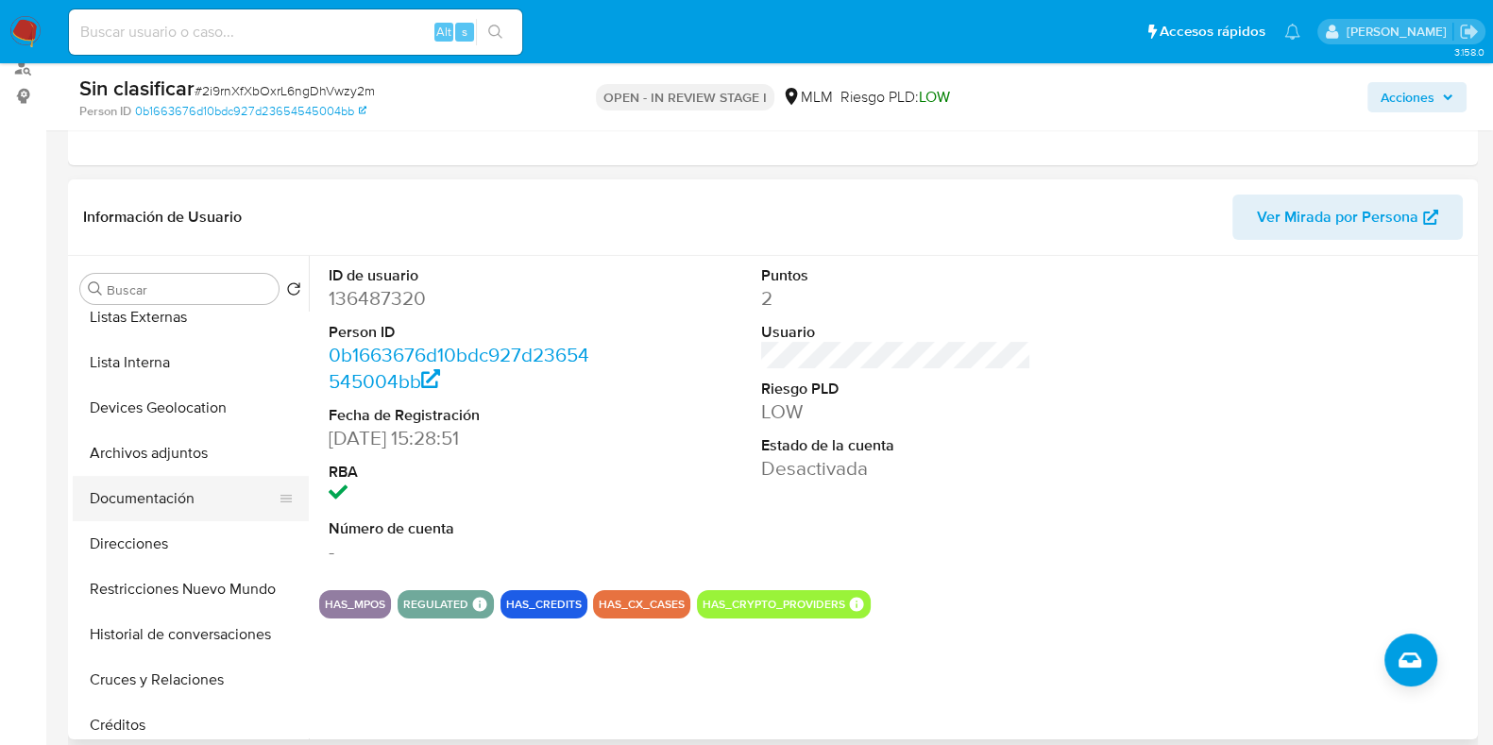
click at [142, 505] on button "Documentación" at bounding box center [183, 498] width 221 height 45
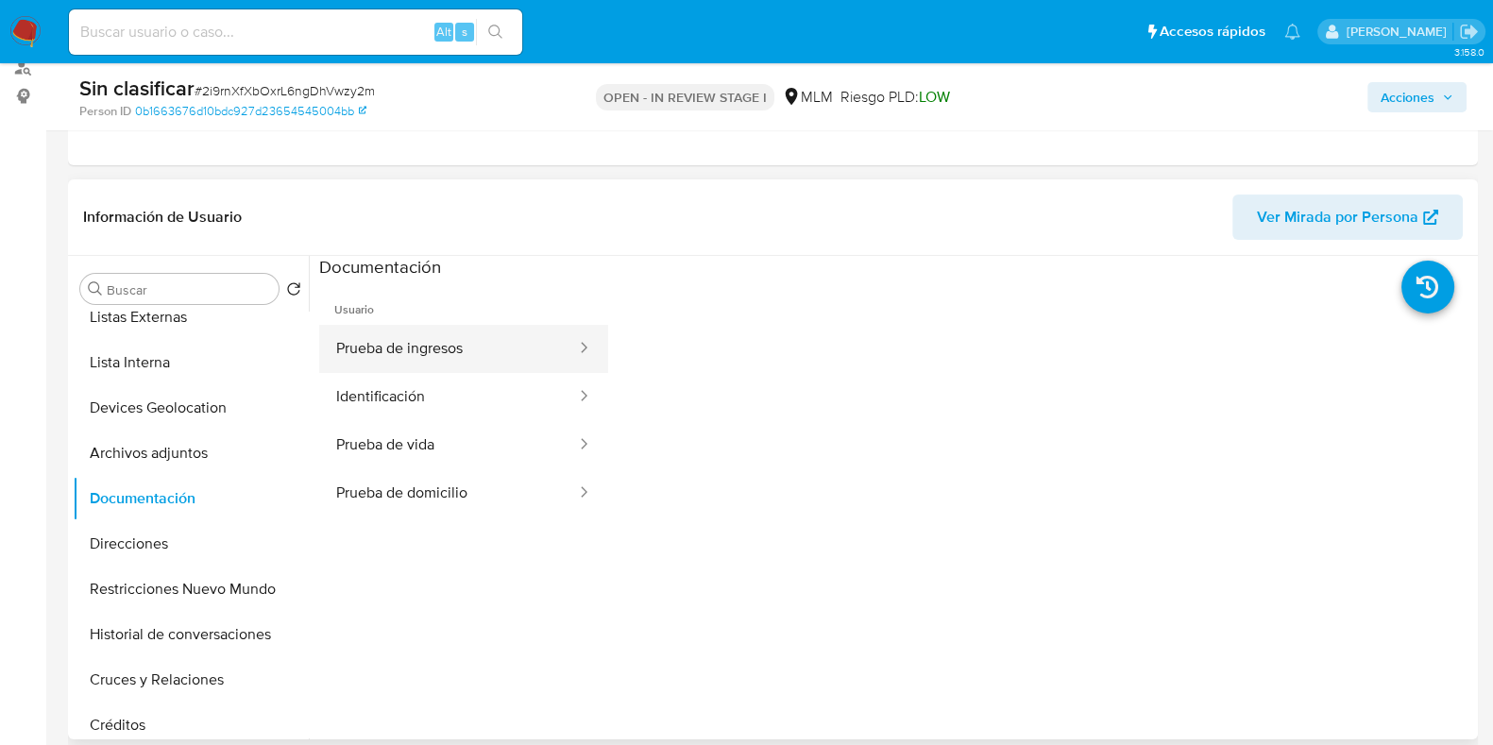
click at [482, 367] on button "Prueba de ingresos" at bounding box center [448, 349] width 259 height 48
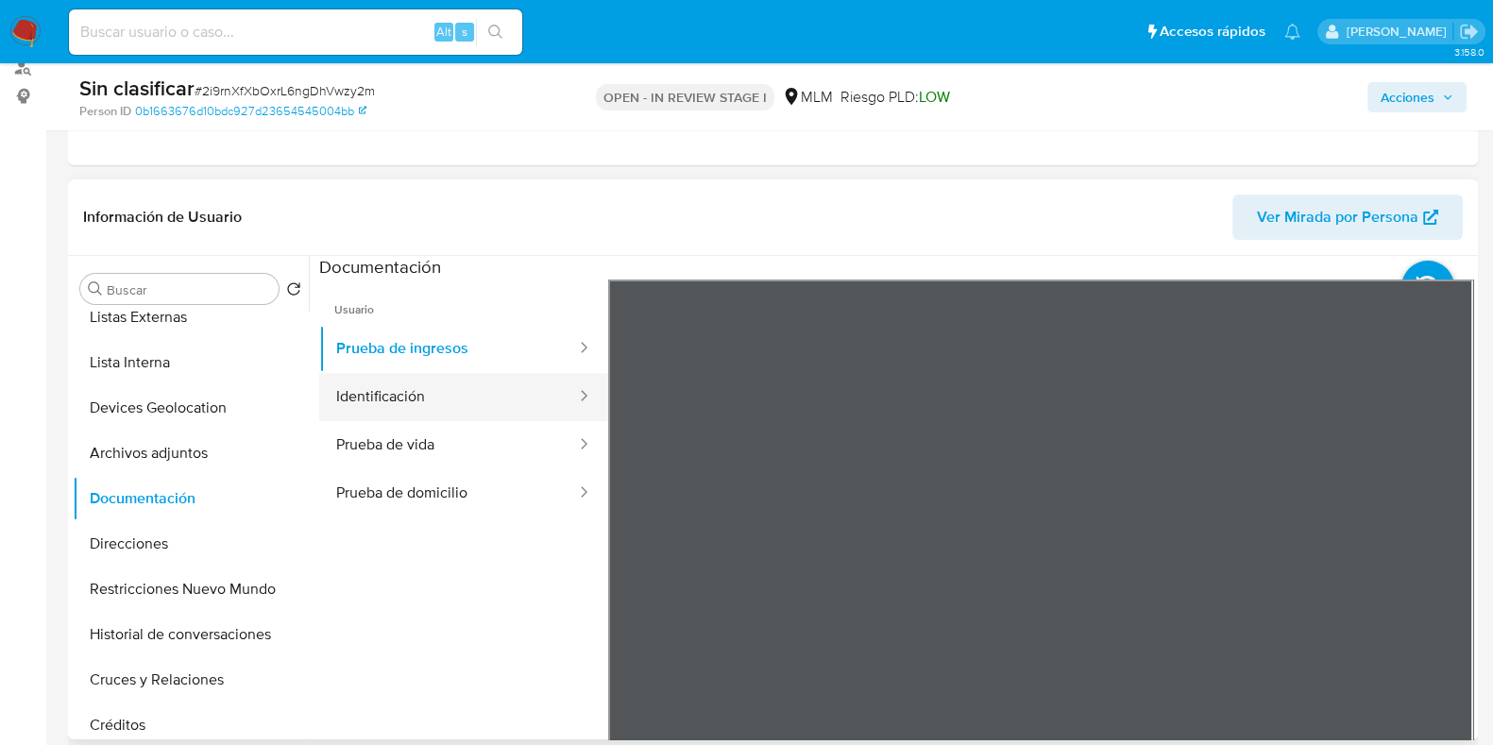
click at [505, 412] on button "Identificación" at bounding box center [448, 397] width 259 height 48
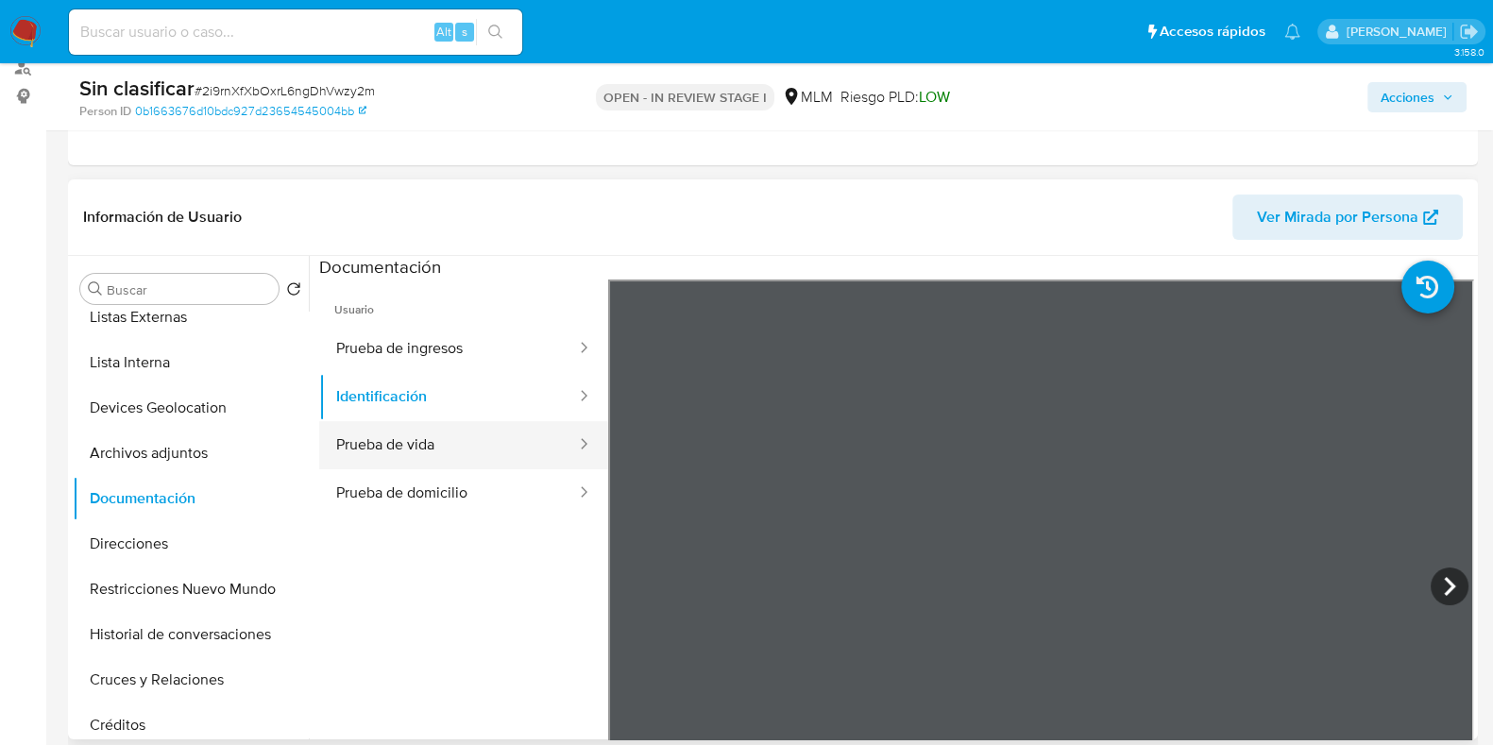
click at [500, 449] on button "Prueba de vida" at bounding box center [448, 445] width 259 height 48
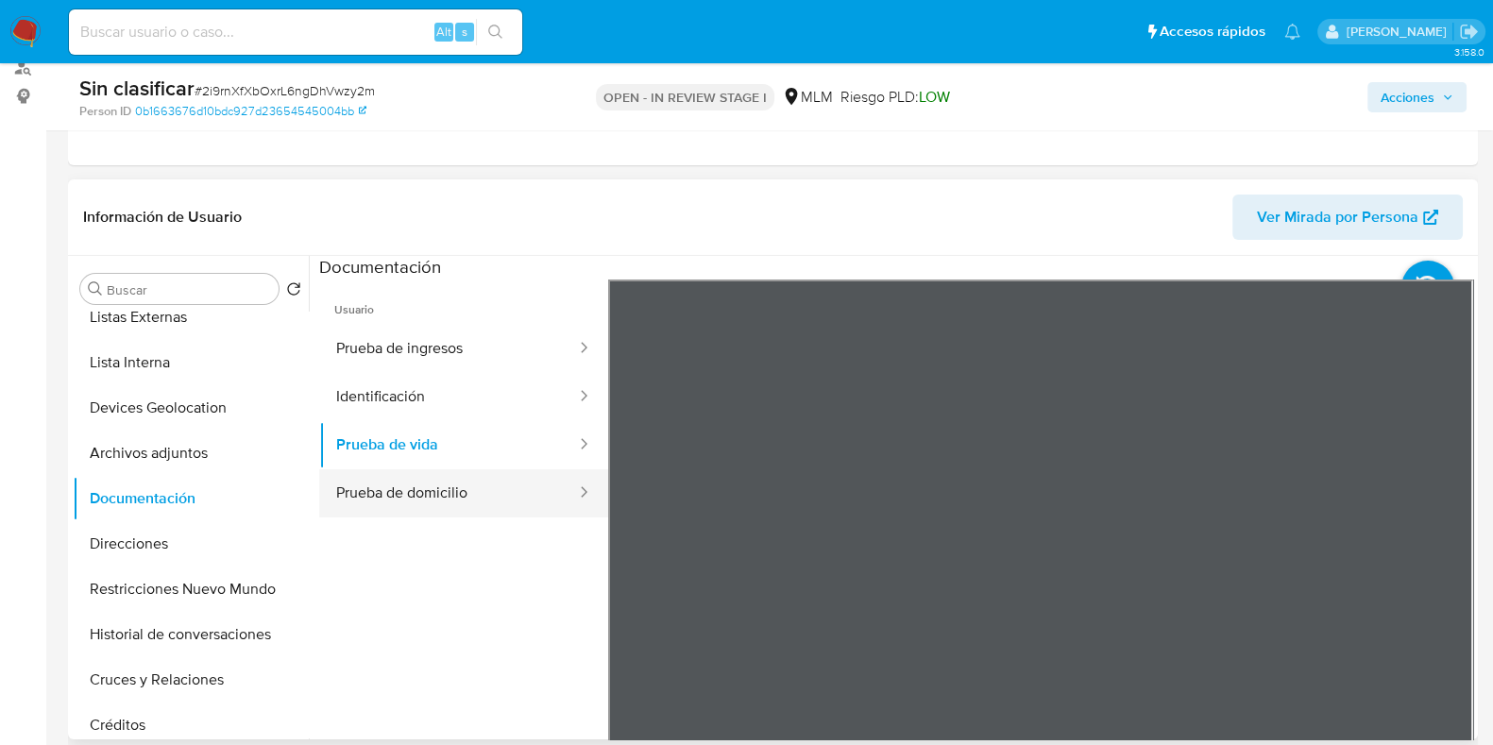
click at [486, 484] on button "Prueba de domicilio" at bounding box center [448, 493] width 259 height 48
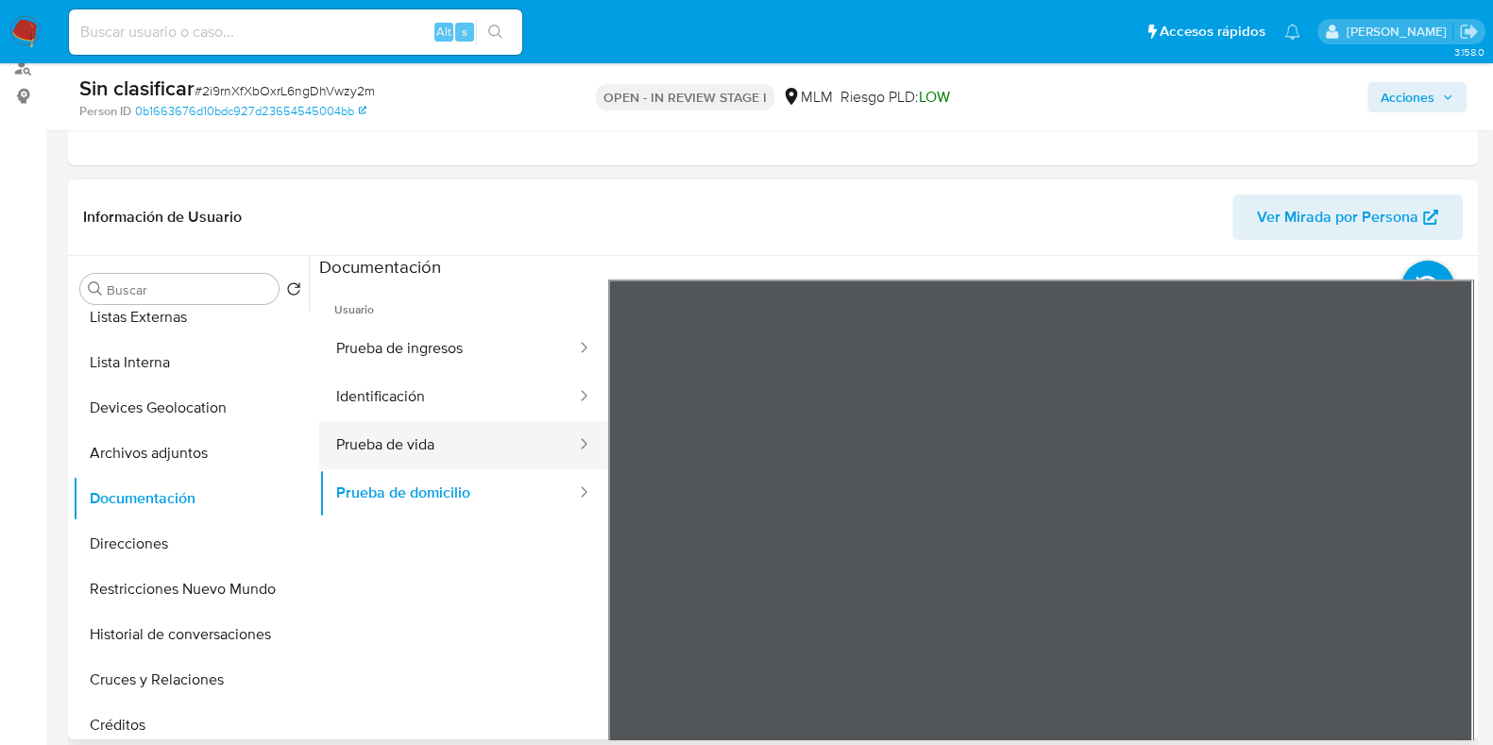
click at [405, 441] on button "Prueba de vida" at bounding box center [448, 445] width 259 height 48
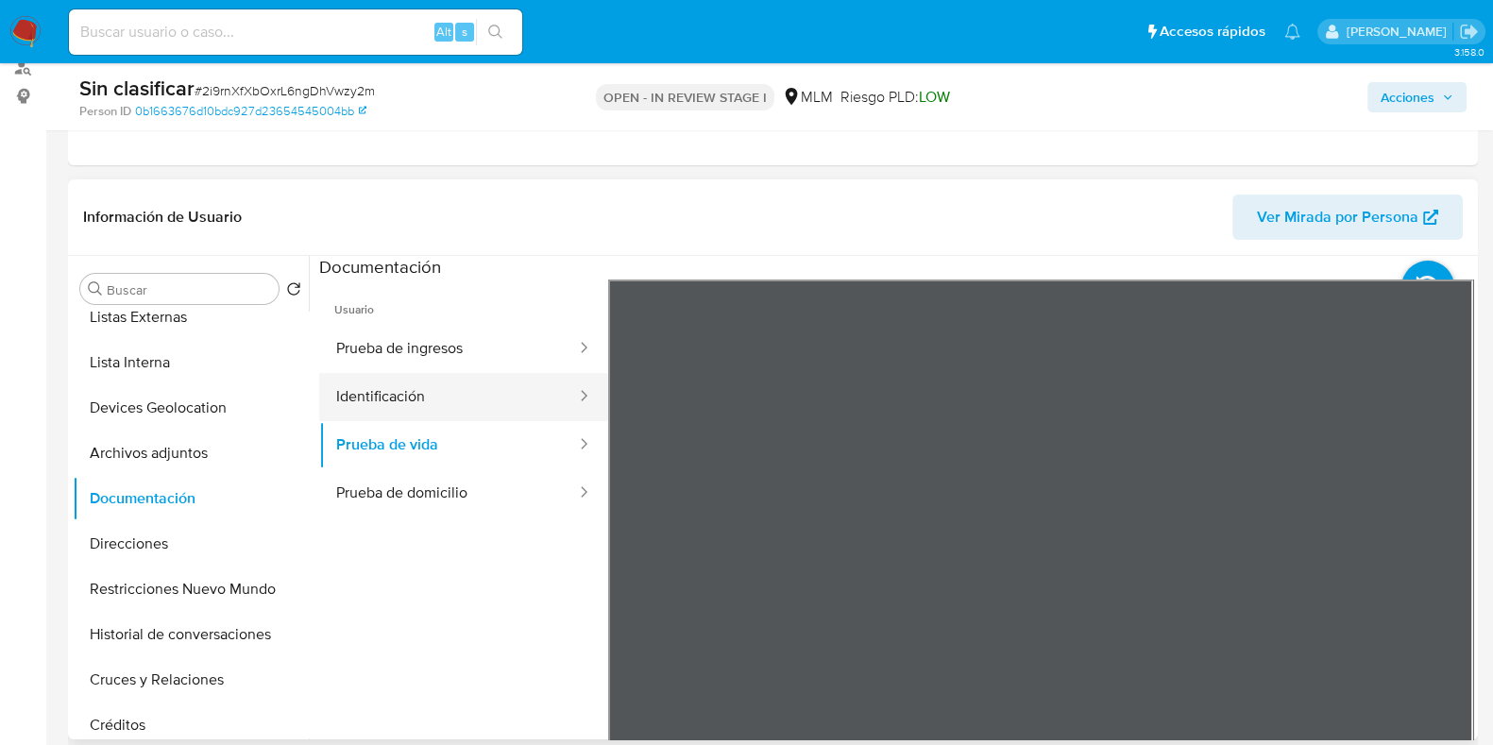
click at [392, 384] on button "Identificación" at bounding box center [448, 397] width 259 height 48
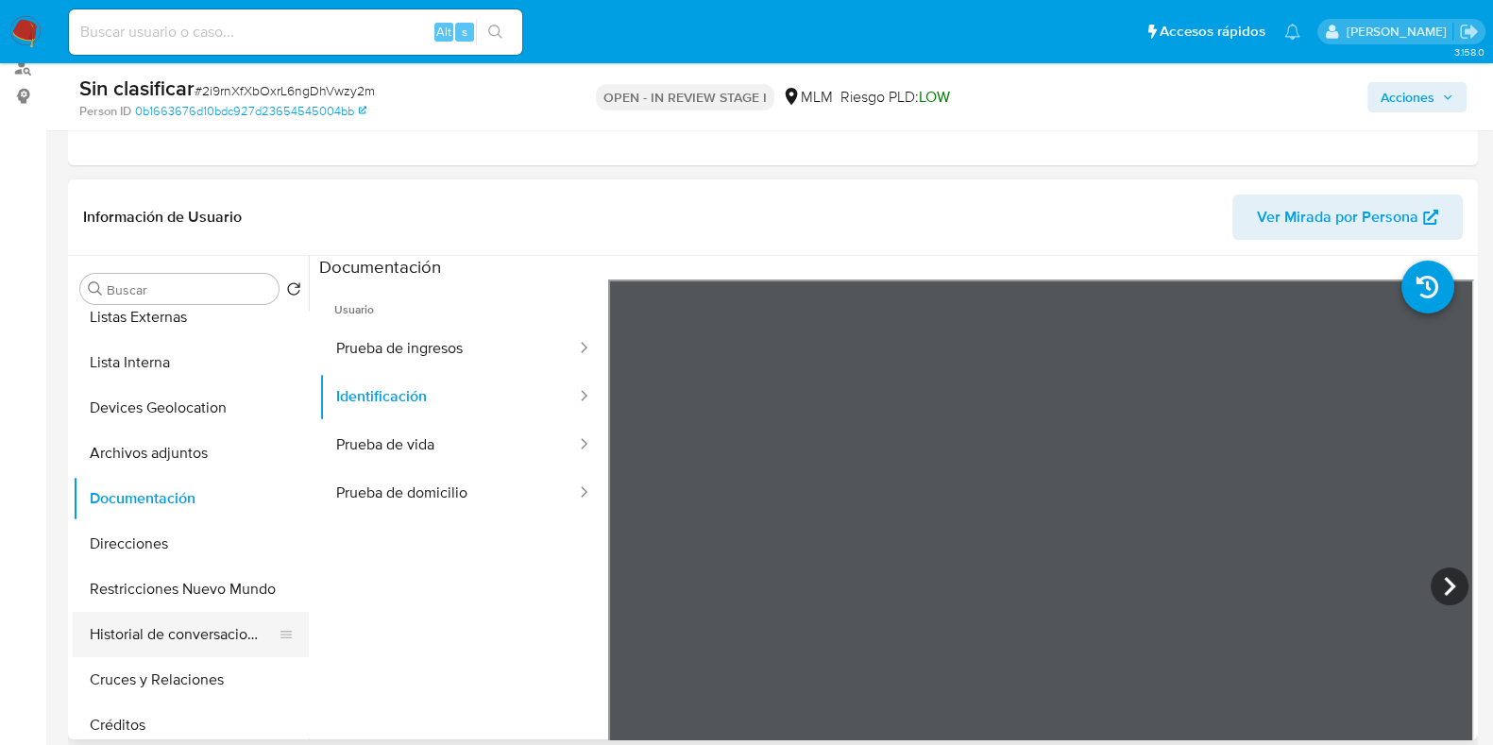
click at [170, 617] on button "Historial de conversaciones" at bounding box center [183, 634] width 221 height 45
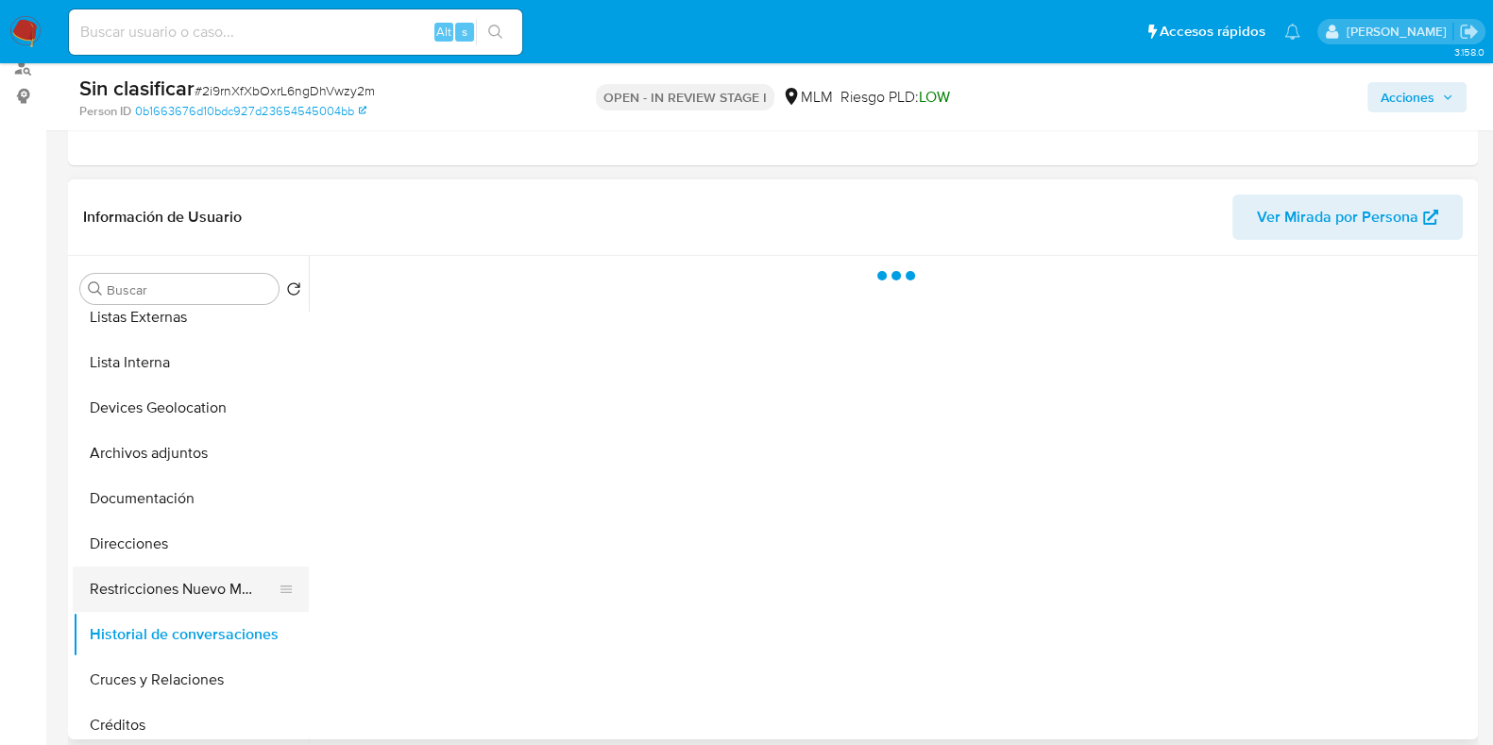
click at [154, 589] on button "Restricciones Nuevo Mundo" at bounding box center [183, 589] width 221 height 45
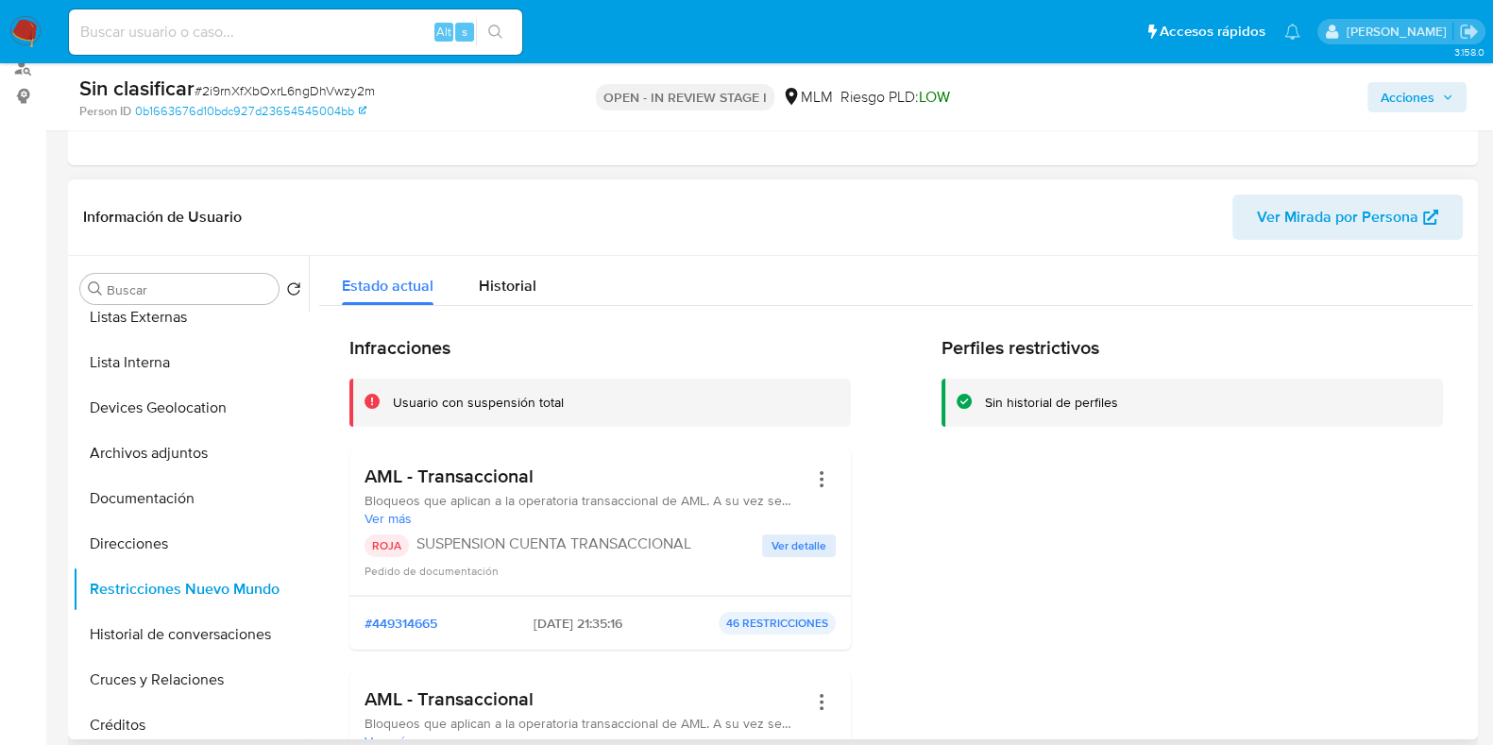
click at [805, 547] on span "Ver detalle" at bounding box center [799, 545] width 55 height 19
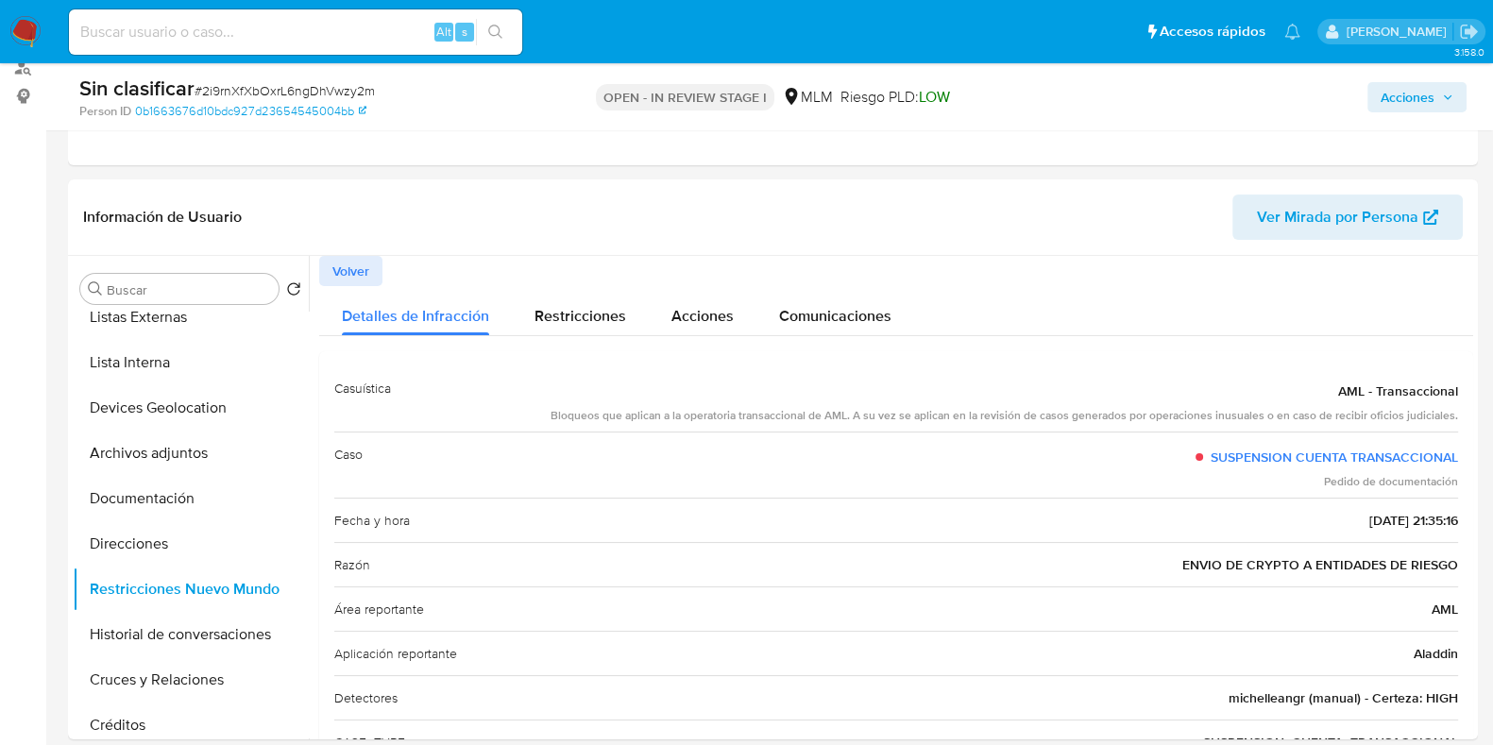
click at [1384, 98] on span "Acciones" at bounding box center [1408, 97] width 54 height 30
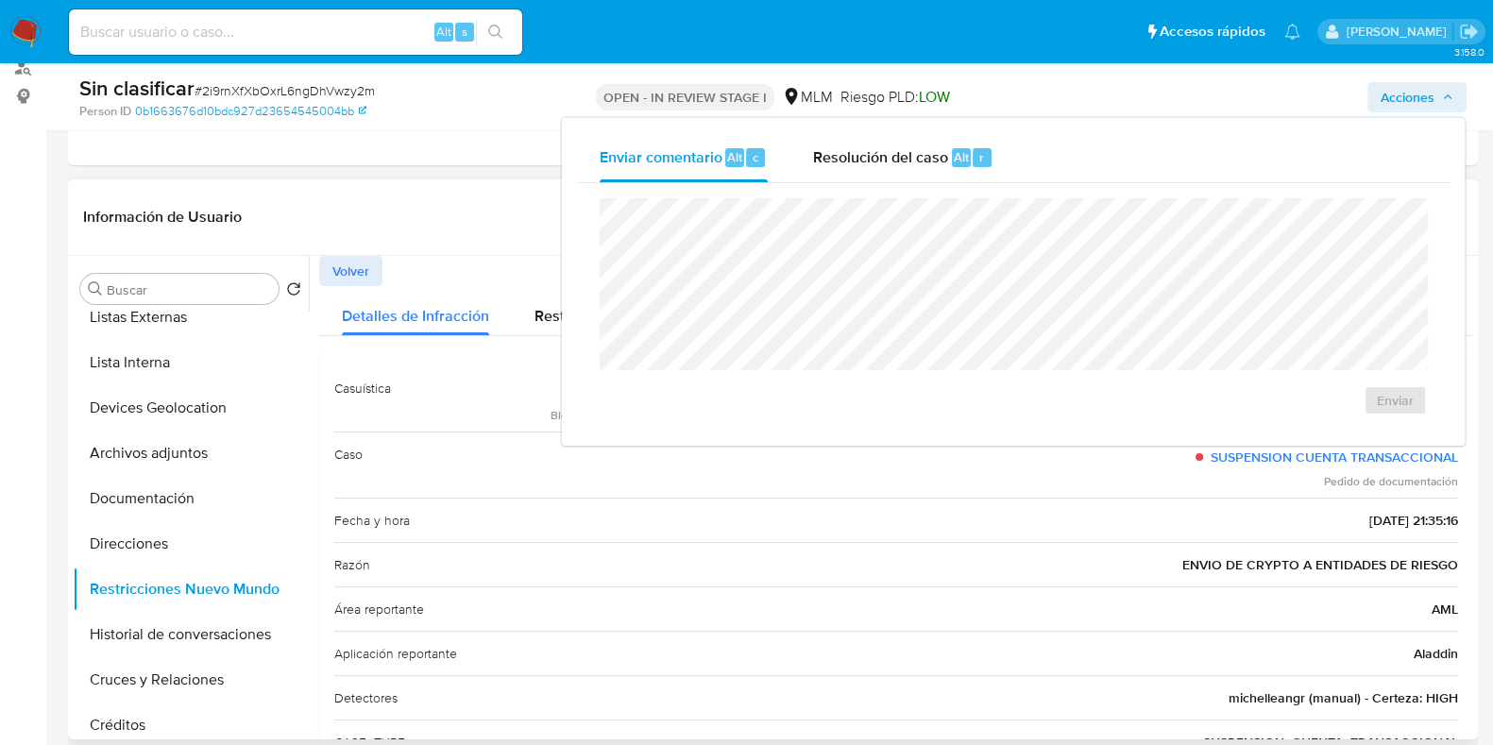
click at [307, 460] on ul "General KYC Historial Casos Listas Externas Lista Interna Devices Geolocation A…" at bounding box center [191, 525] width 236 height 426
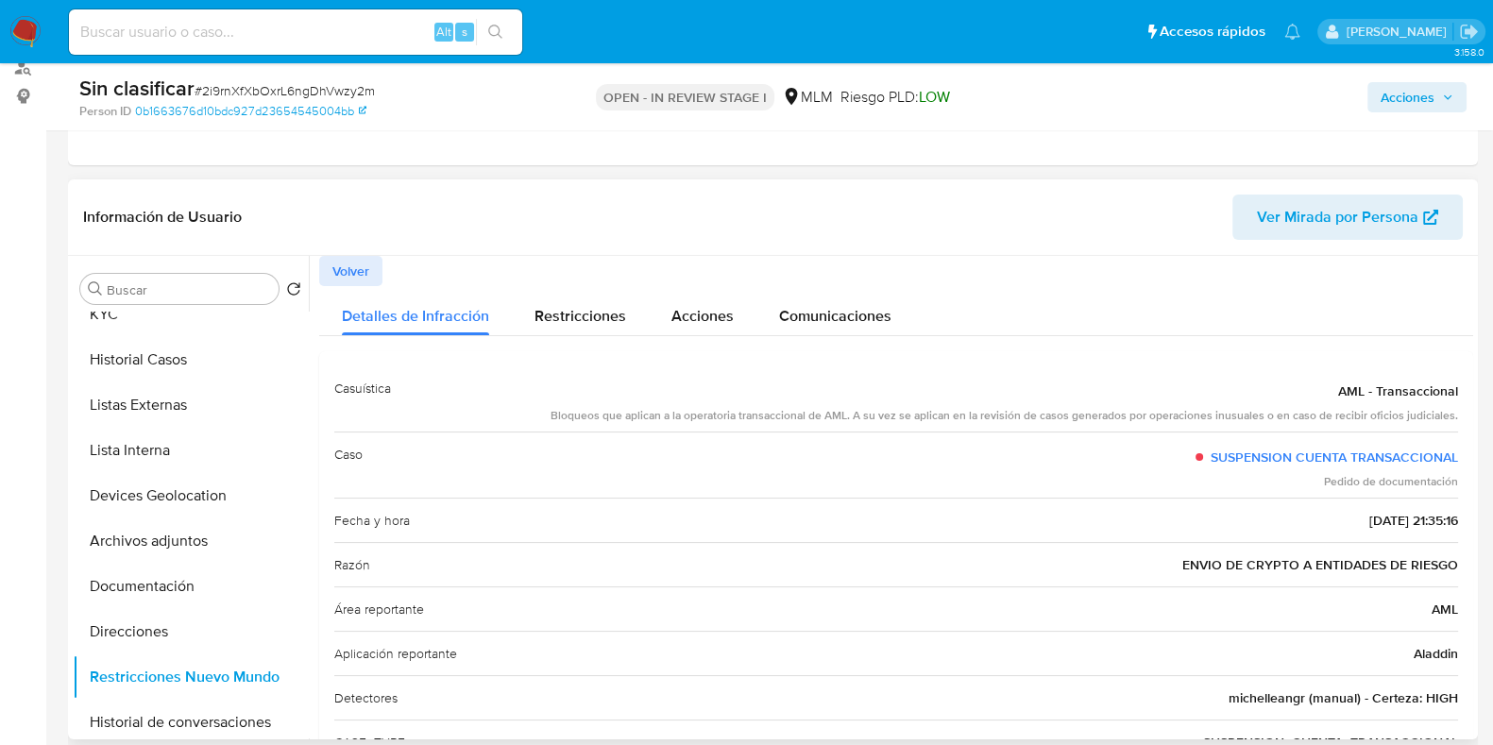
scroll to position [59, 0]
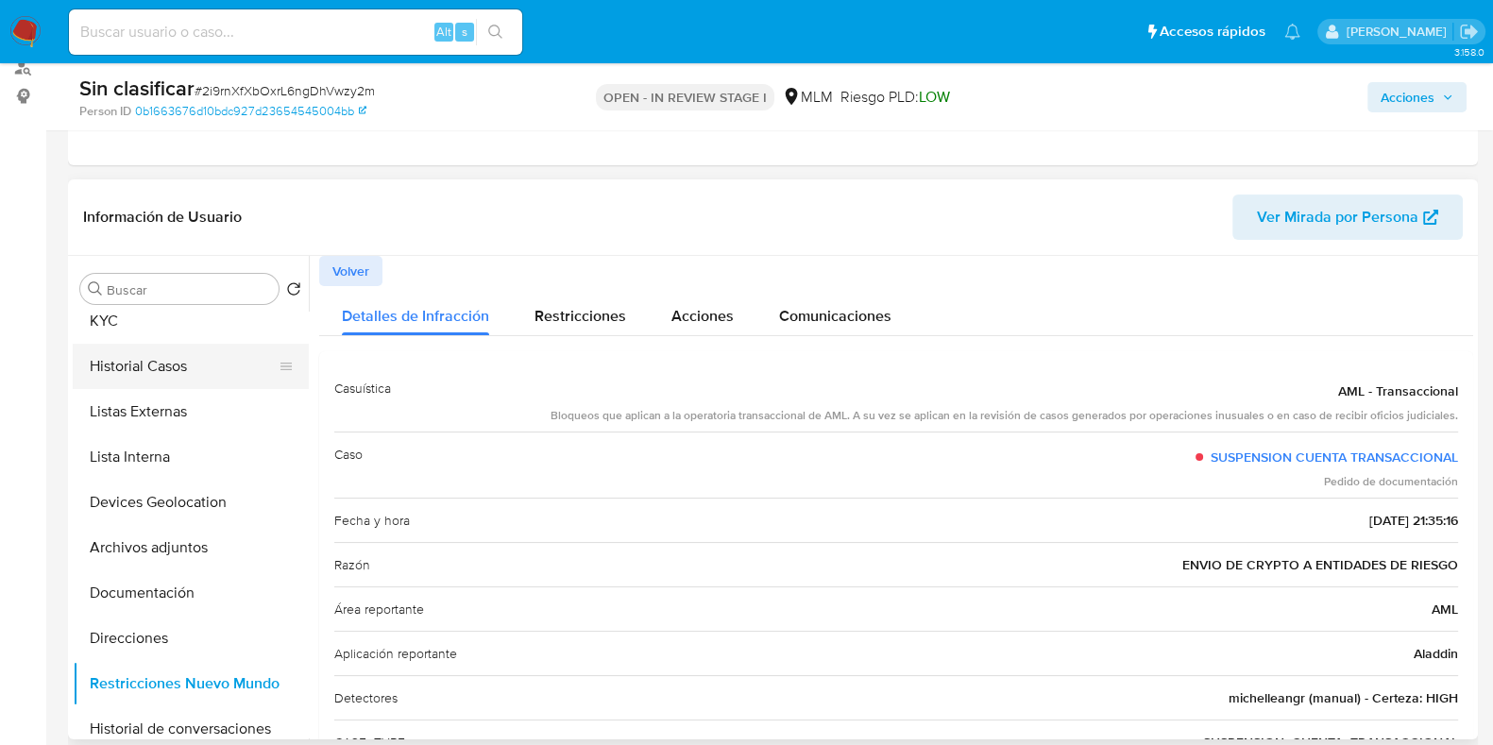
click at [189, 381] on button "Historial Casos" at bounding box center [183, 366] width 221 height 45
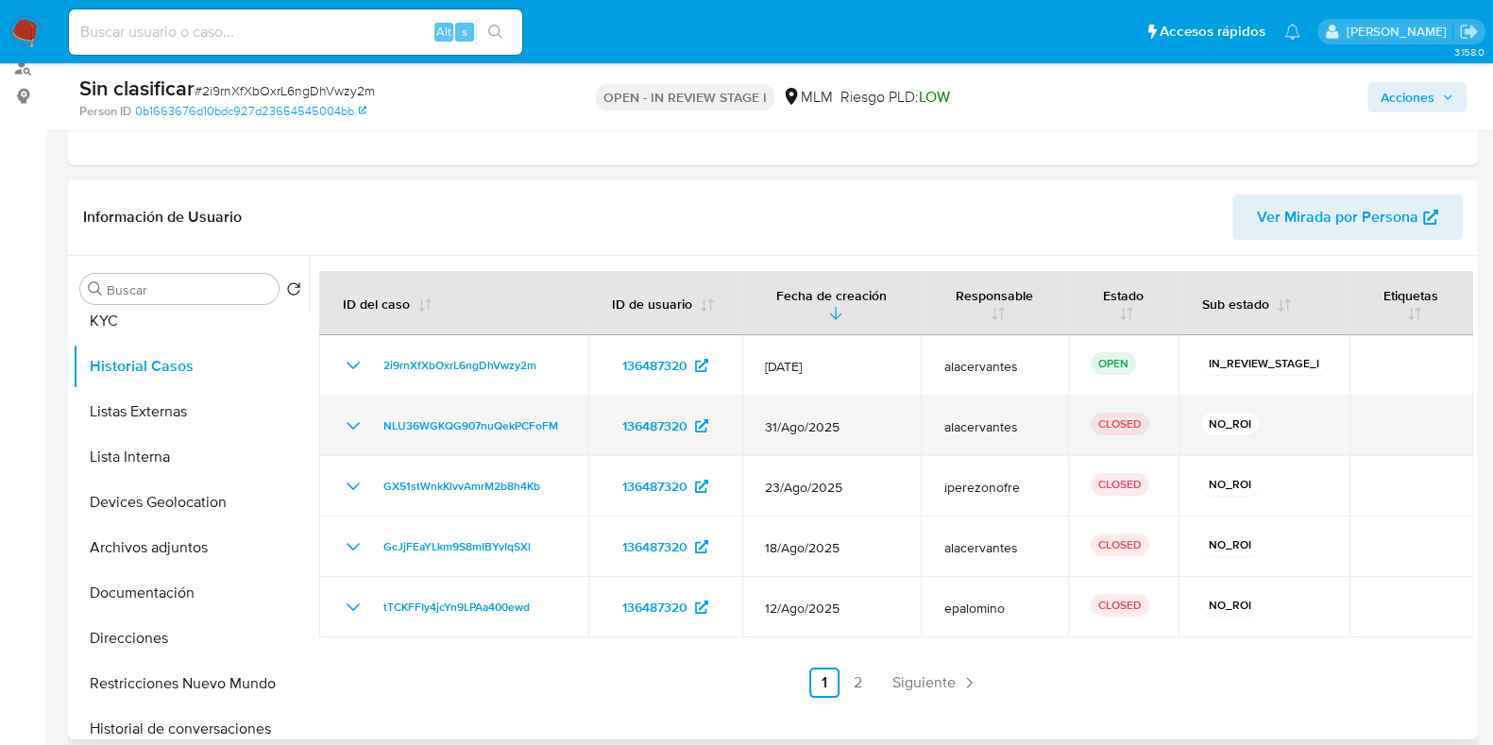
click at [349, 428] on icon "Mostrar/Ocultar" at bounding box center [353, 426] width 23 height 23
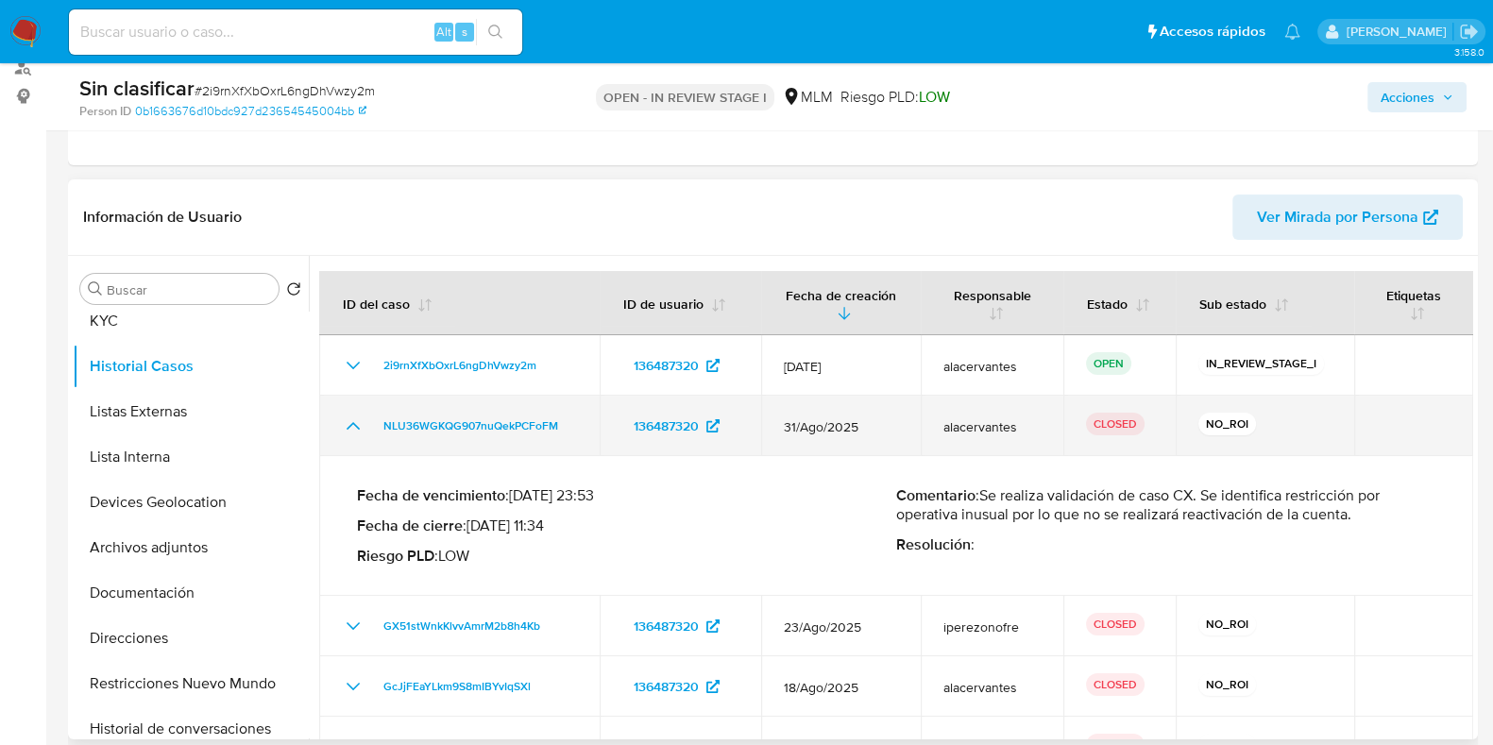
click at [355, 427] on icon "Mostrar/Ocultar" at bounding box center [353, 426] width 23 height 23
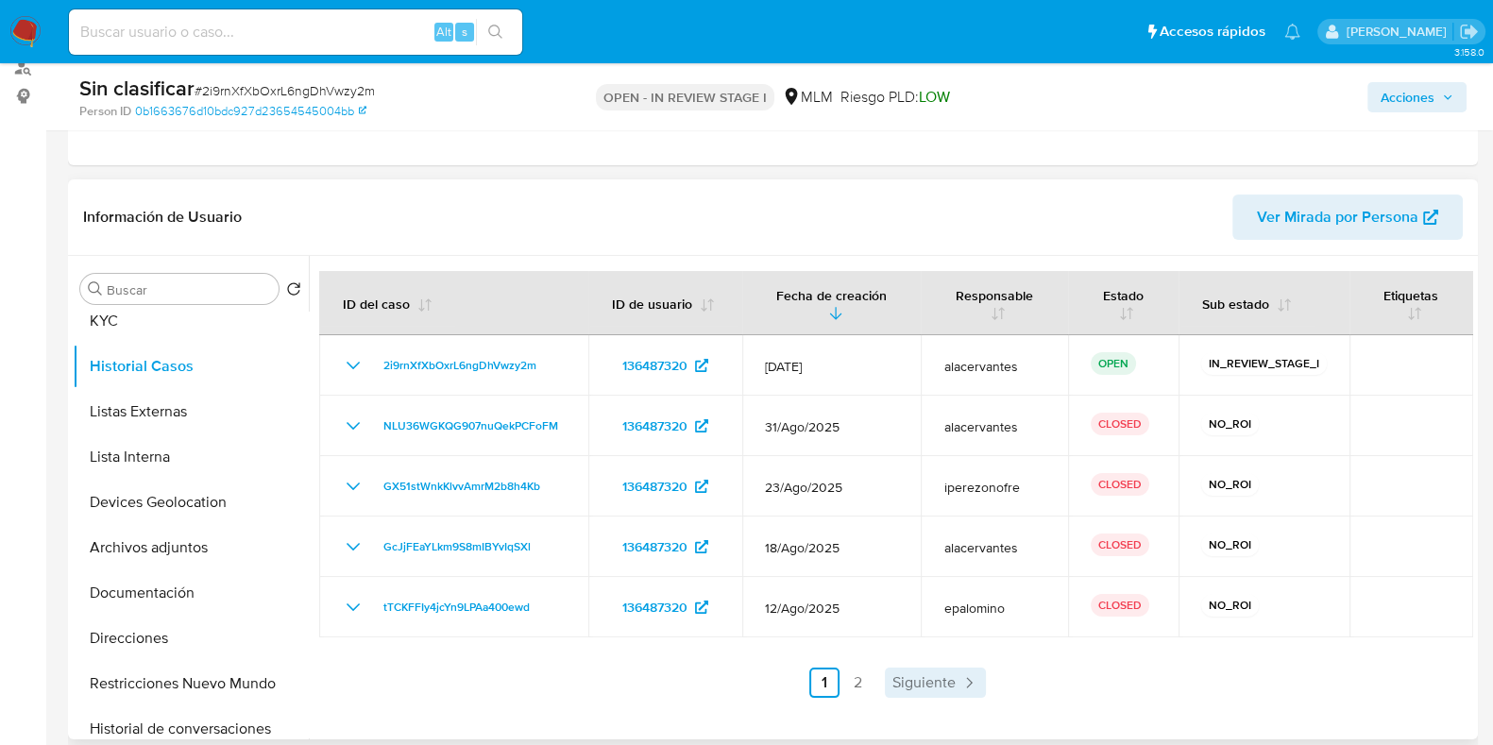
click at [901, 689] on span "Siguiente" at bounding box center [923, 682] width 63 height 15
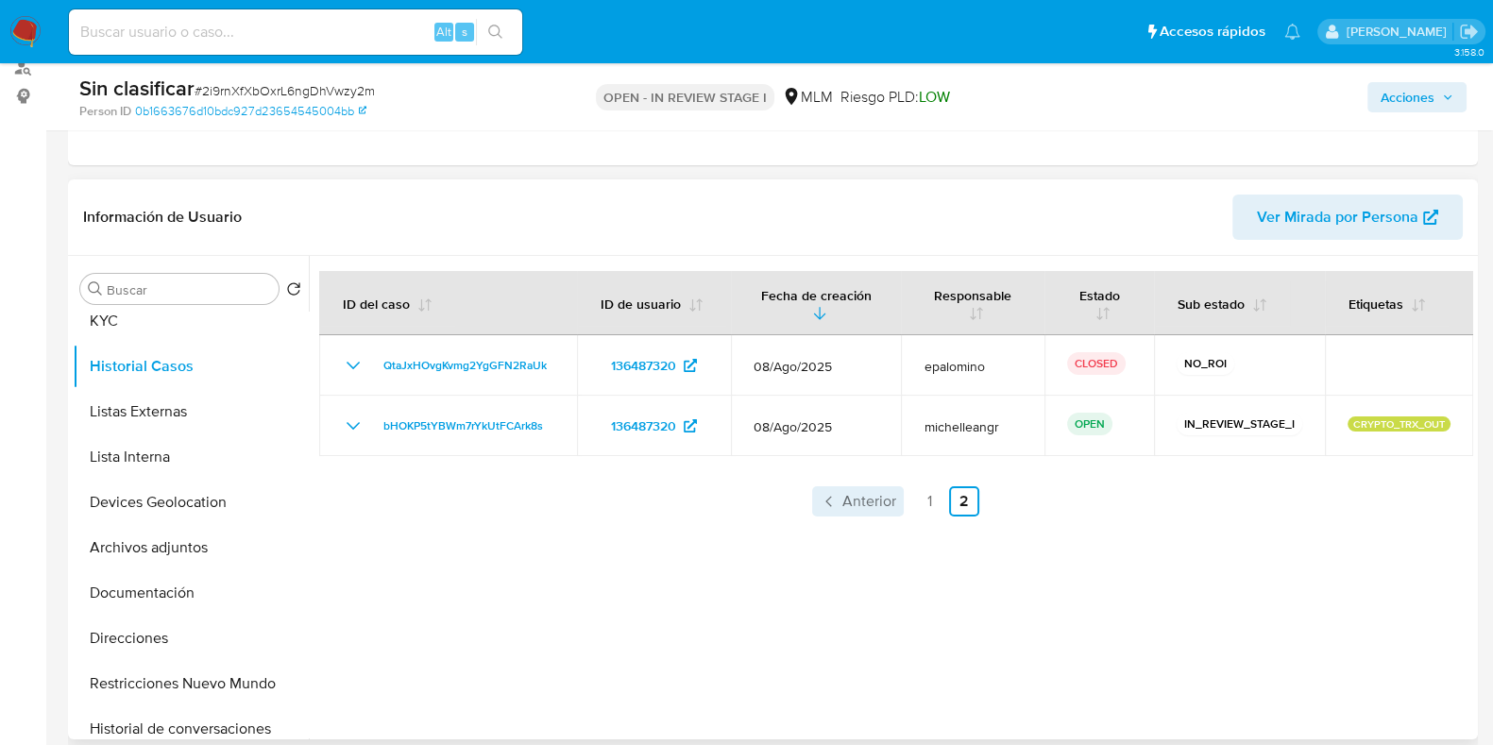
click at [824, 505] on icon "Paginación" at bounding box center [829, 501] width 19 height 19
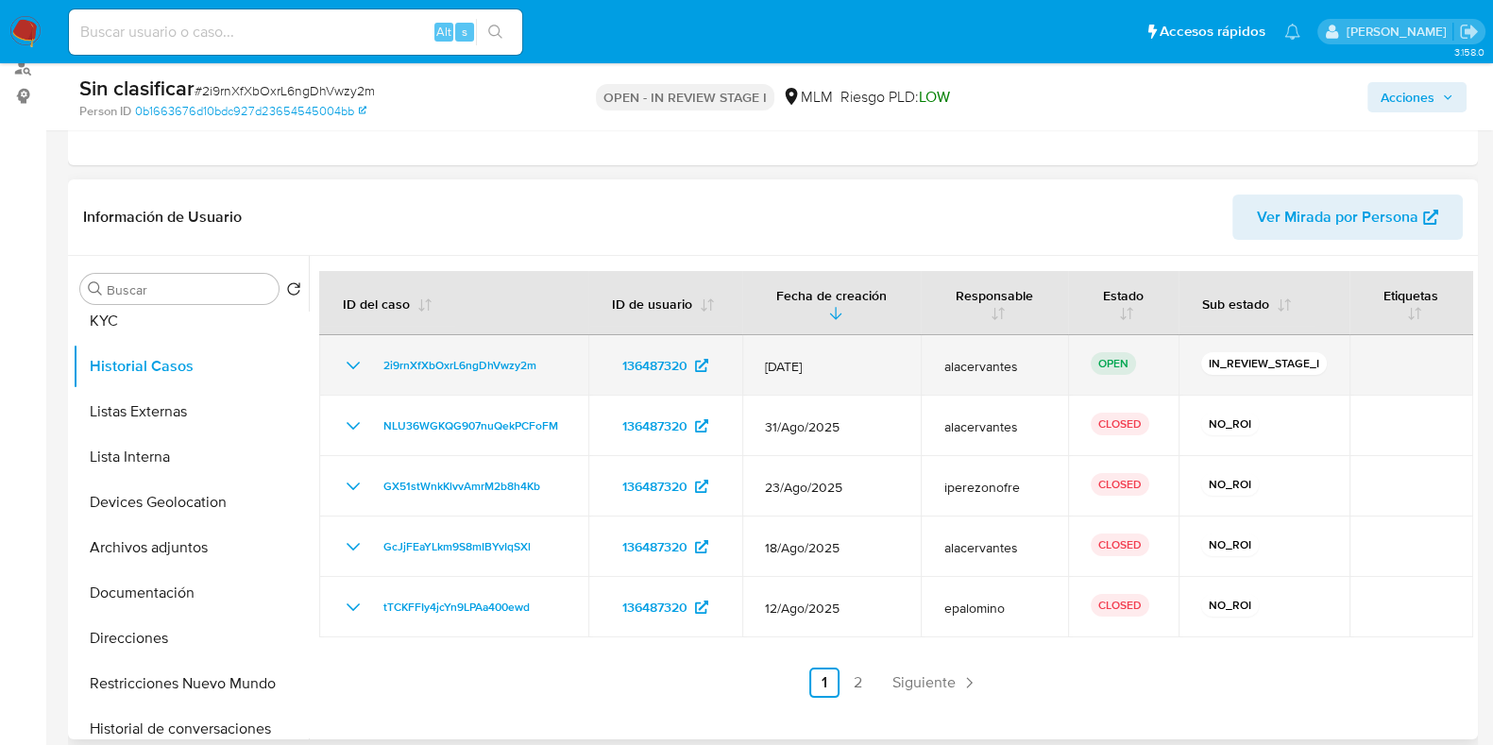
click at [362, 367] on icon "Mostrar/Ocultar" at bounding box center [353, 365] width 23 height 23
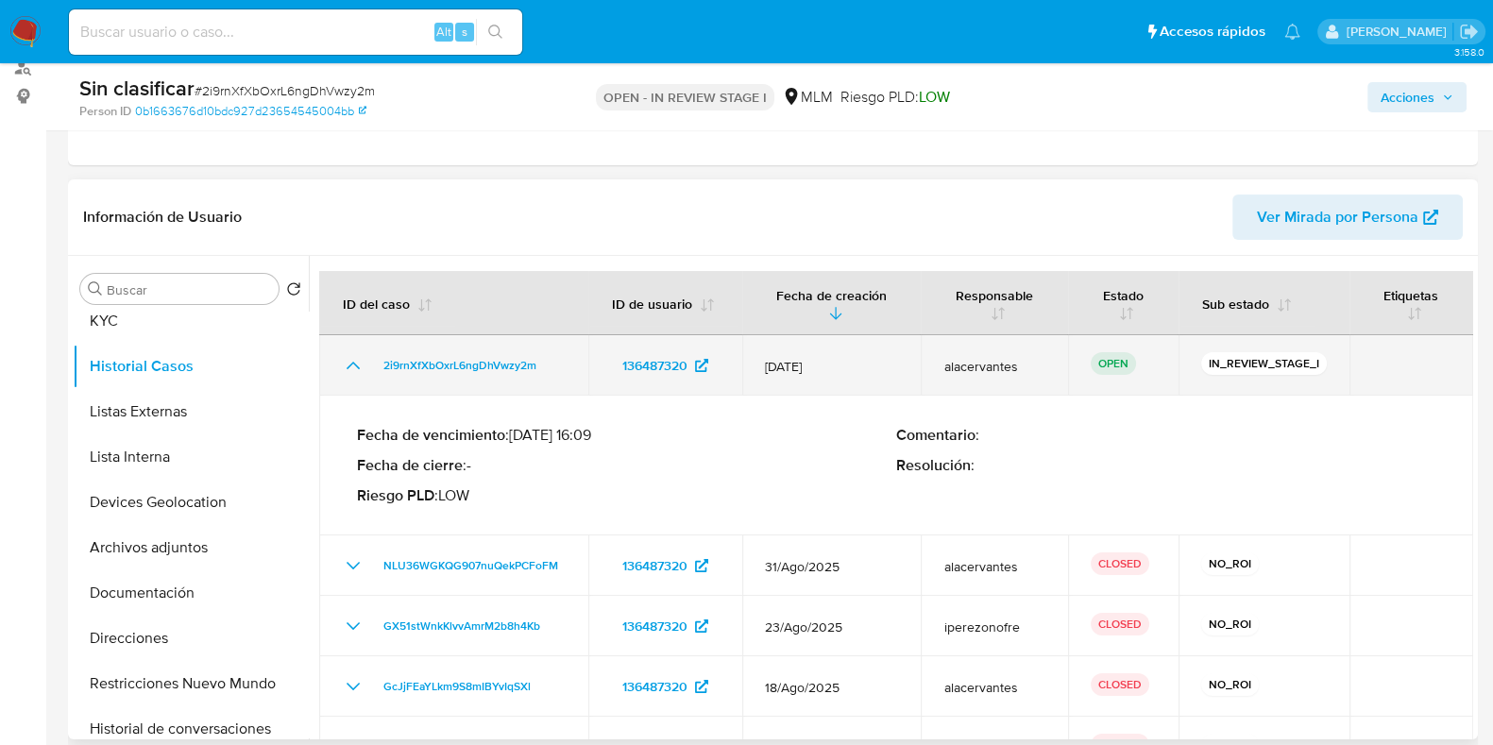
click at [362, 367] on icon "Mostrar/Ocultar" at bounding box center [353, 365] width 23 height 23
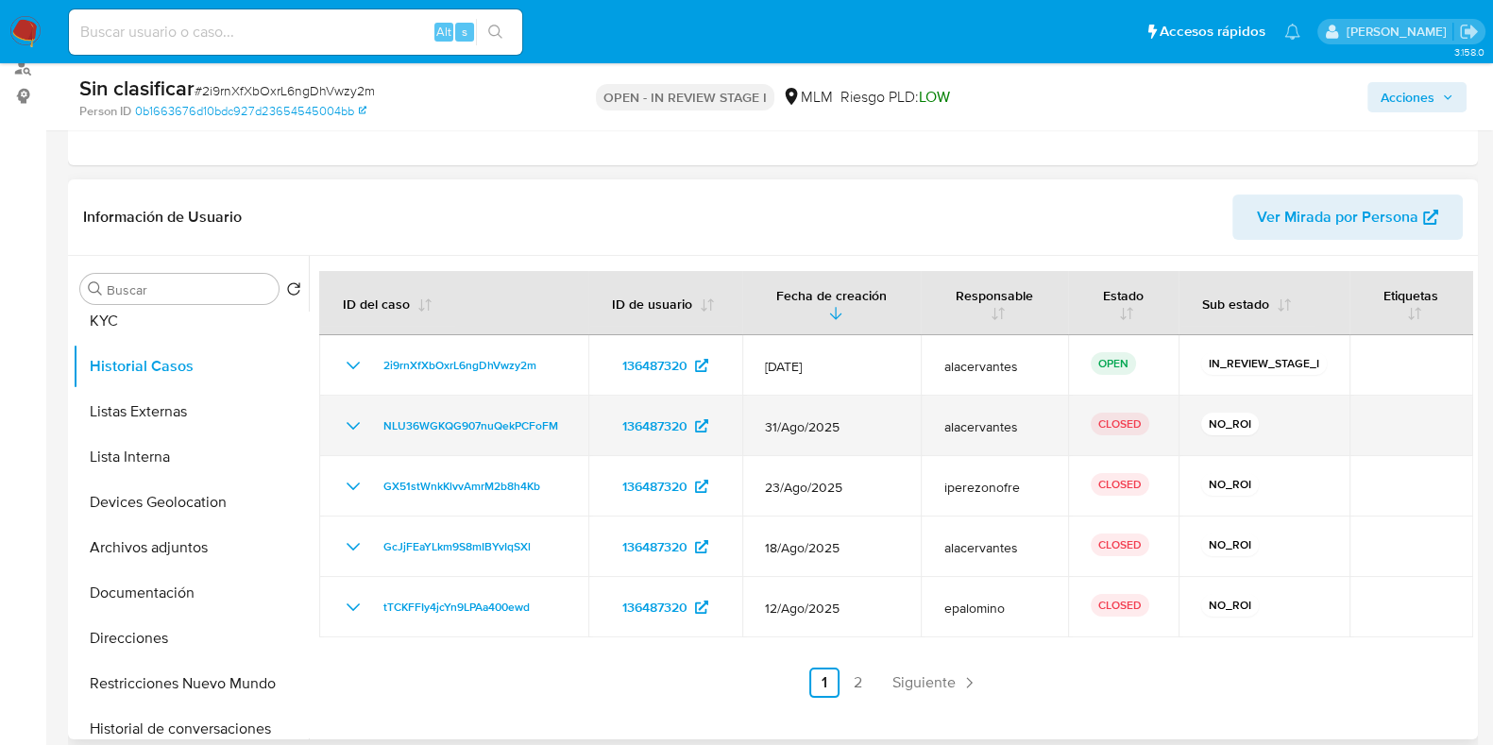
click at [342, 419] on icon "Mostrar/Ocultar" at bounding box center [353, 426] width 23 height 23
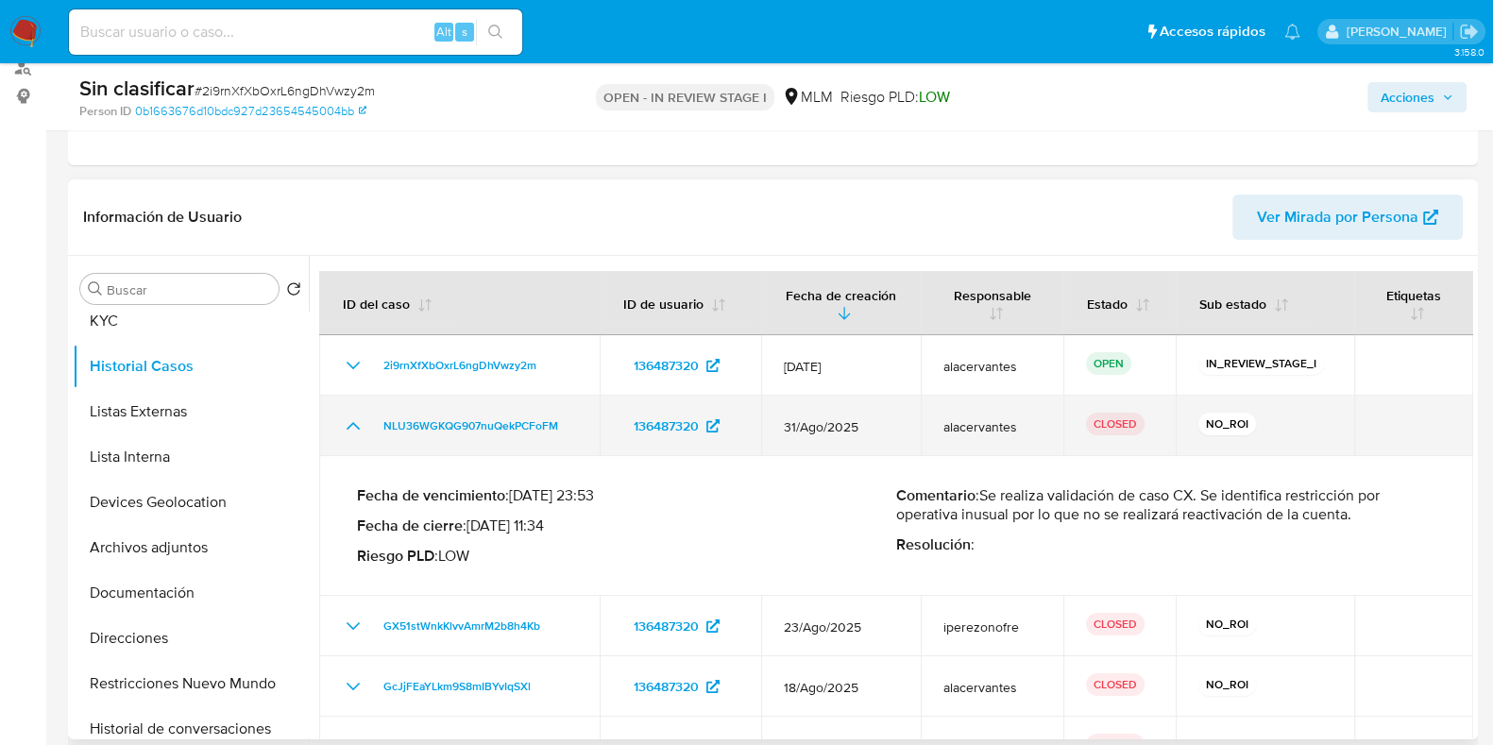
click at [342, 419] on icon "Mostrar/Ocultar" at bounding box center [353, 426] width 23 height 23
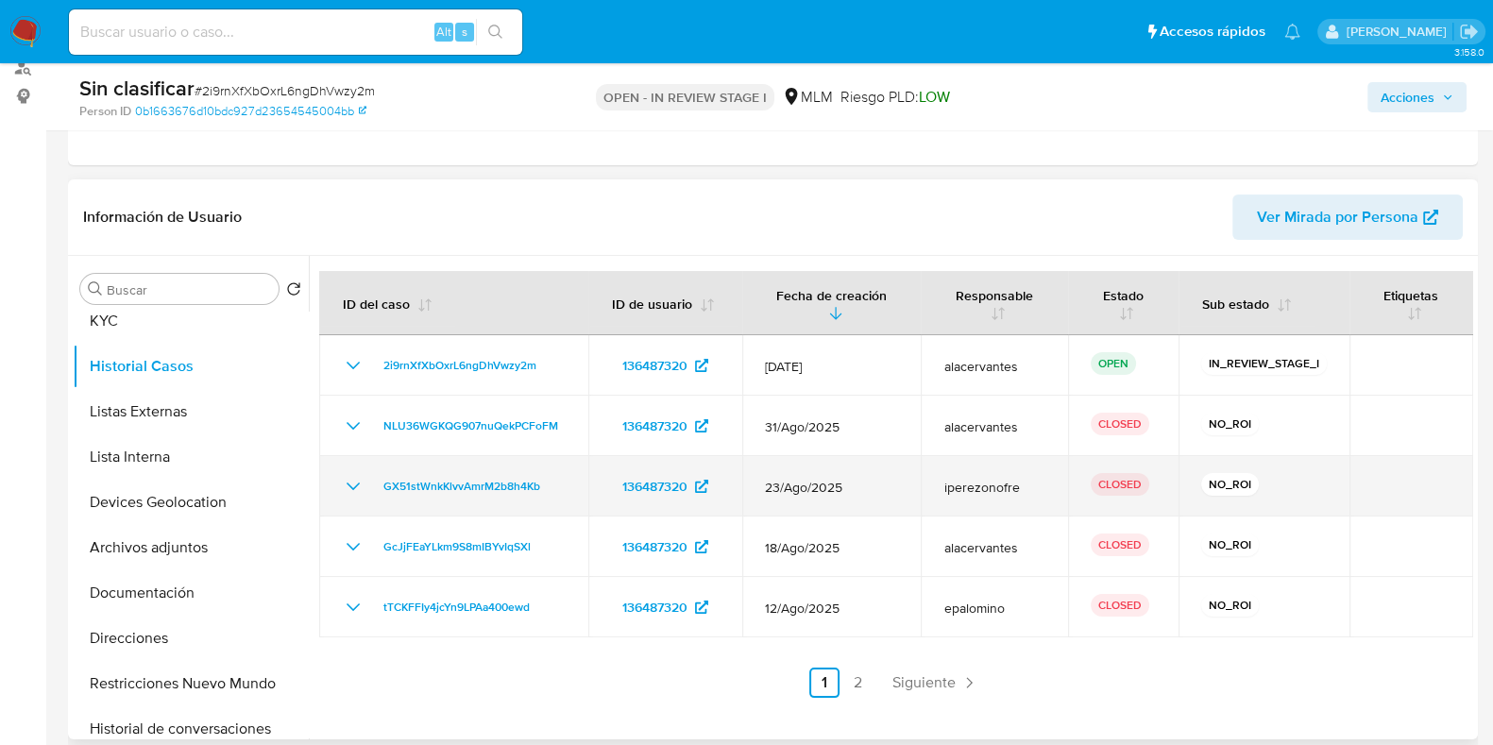
click at [347, 488] on icon "Mostrar/Ocultar" at bounding box center [353, 486] width 23 height 23
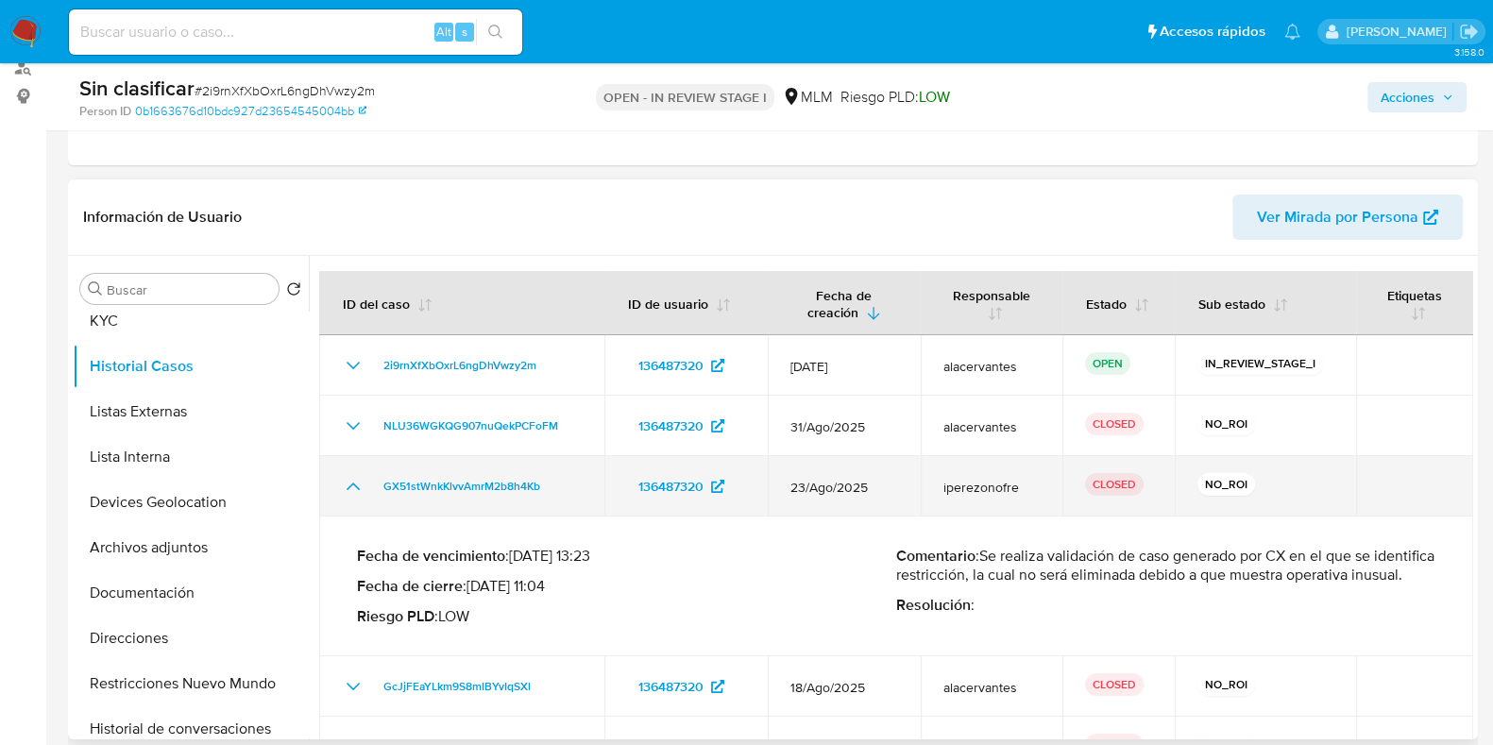
click at [347, 488] on icon "Mostrar/Ocultar" at bounding box center [353, 487] width 13 height 8
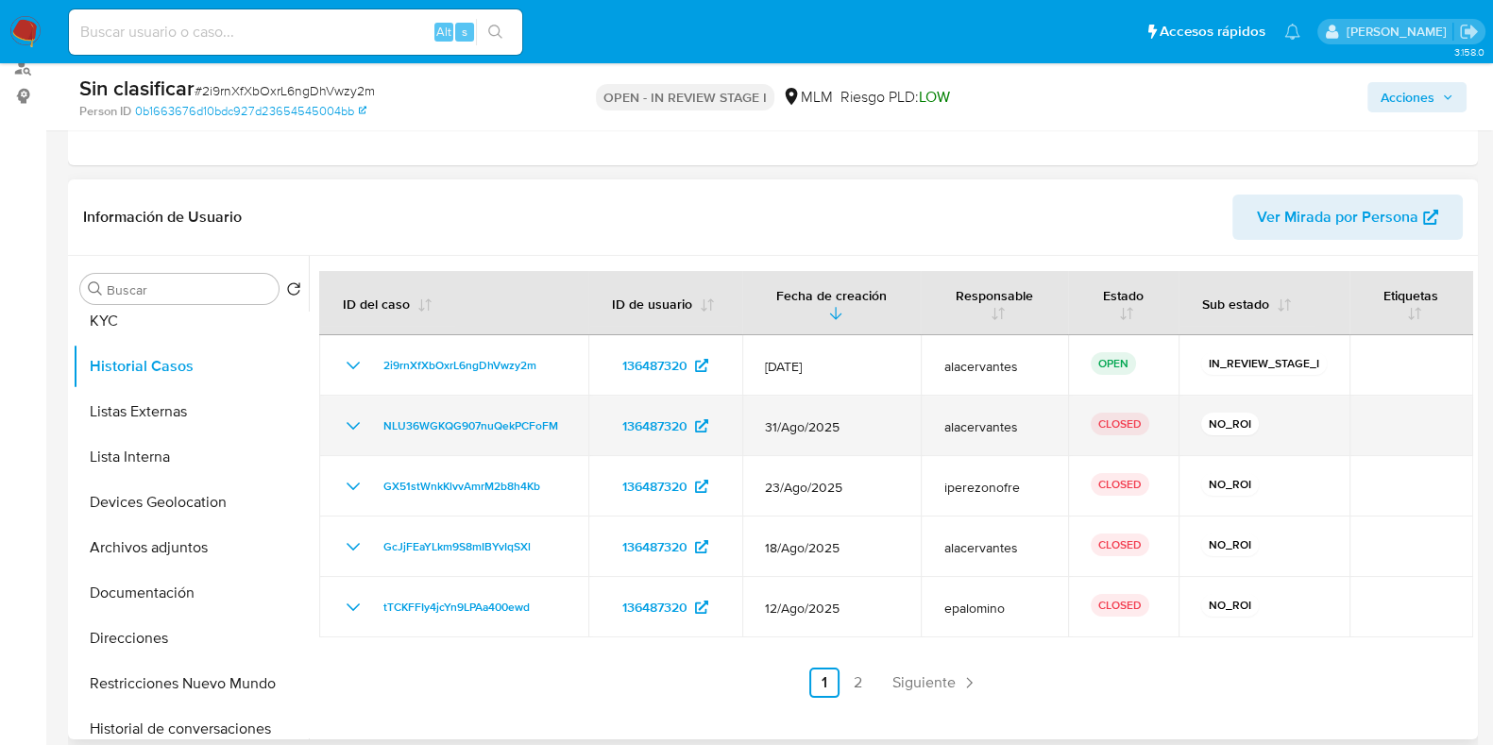
click at [348, 427] on icon "Mostrar/Ocultar" at bounding box center [353, 426] width 23 height 23
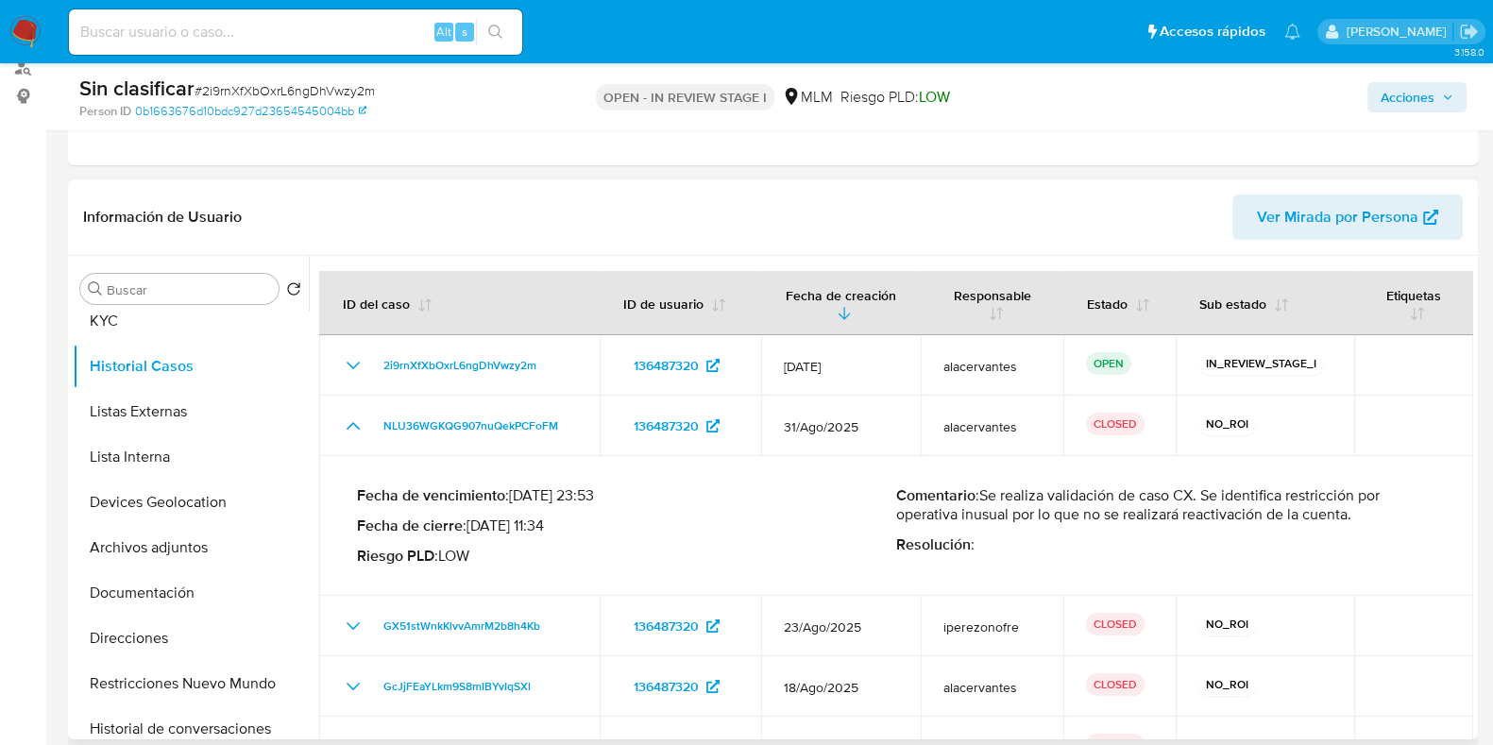
drag, startPoint x: 982, startPoint y: 496, endPoint x: 1356, endPoint y: 515, distance: 374.4
click at [1356, 515] on p "Comentario : Se realiza validación de caso CX. Se identifica restricción por op…" at bounding box center [1165, 505] width 539 height 38
click at [1413, 77] on div "Acciones" at bounding box center [1238, 97] width 457 height 44
click at [1407, 88] on span "Acciones" at bounding box center [1408, 97] width 54 height 30
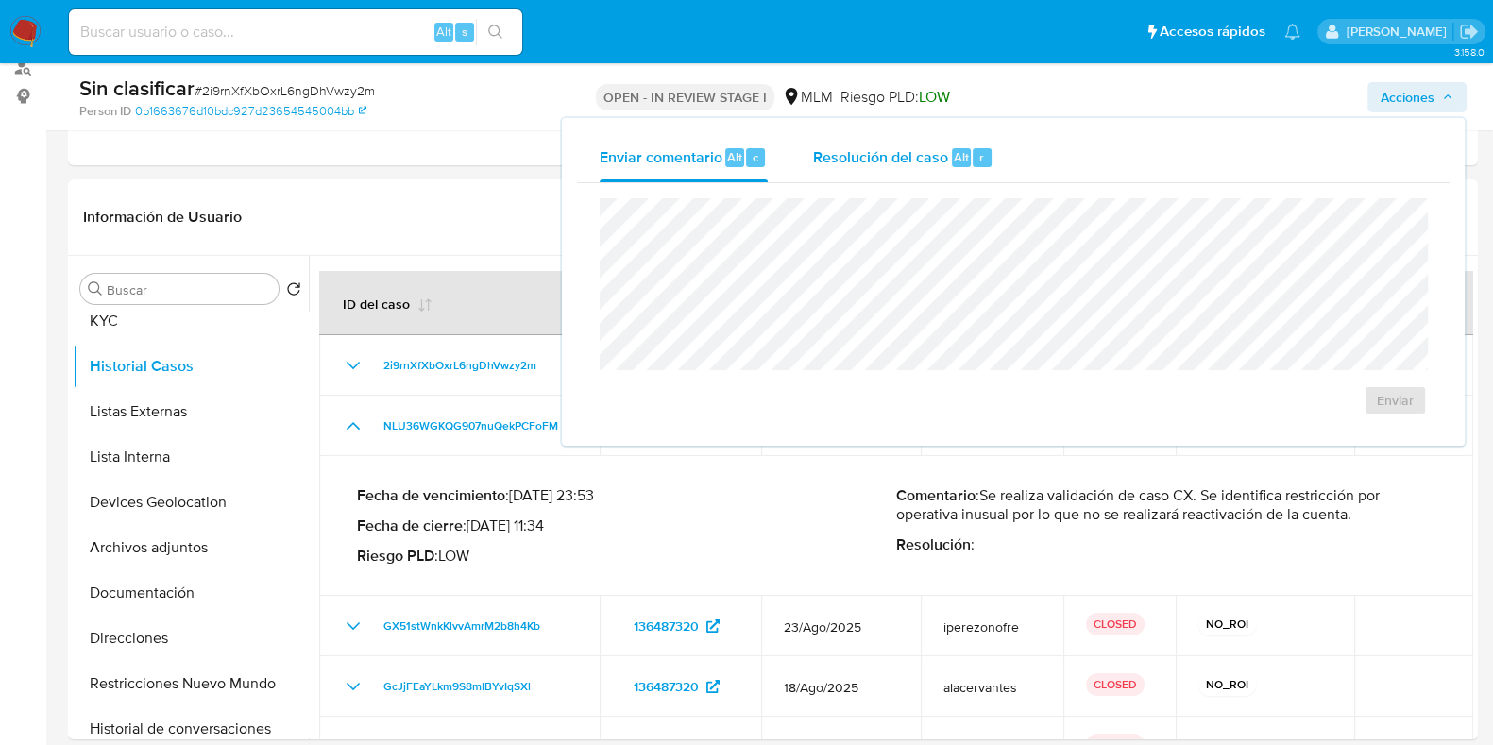
click at [937, 150] on span "Resolución del caso" at bounding box center [880, 156] width 135 height 22
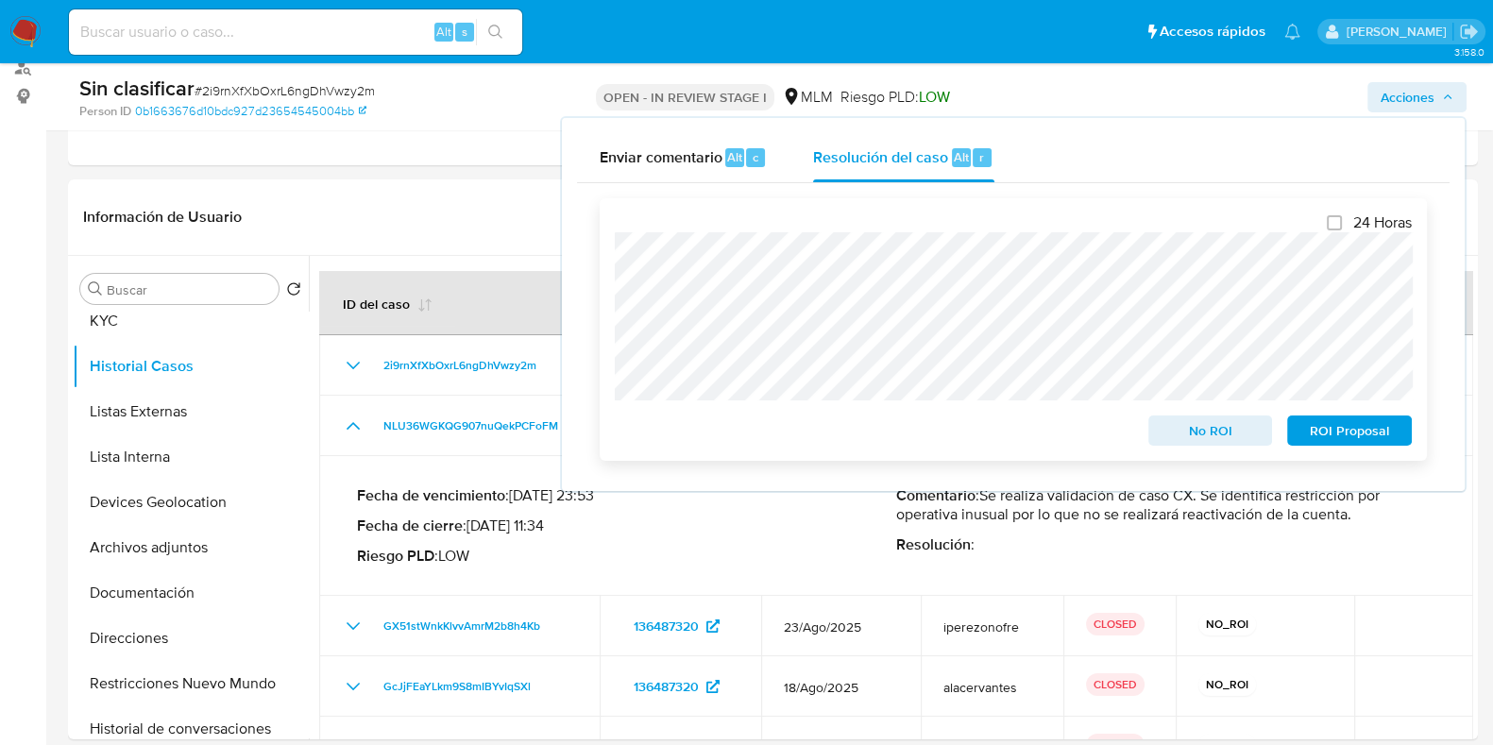
click at [1197, 424] on span "No ROI" at bounding box center [1211, 430] width 98 height 26
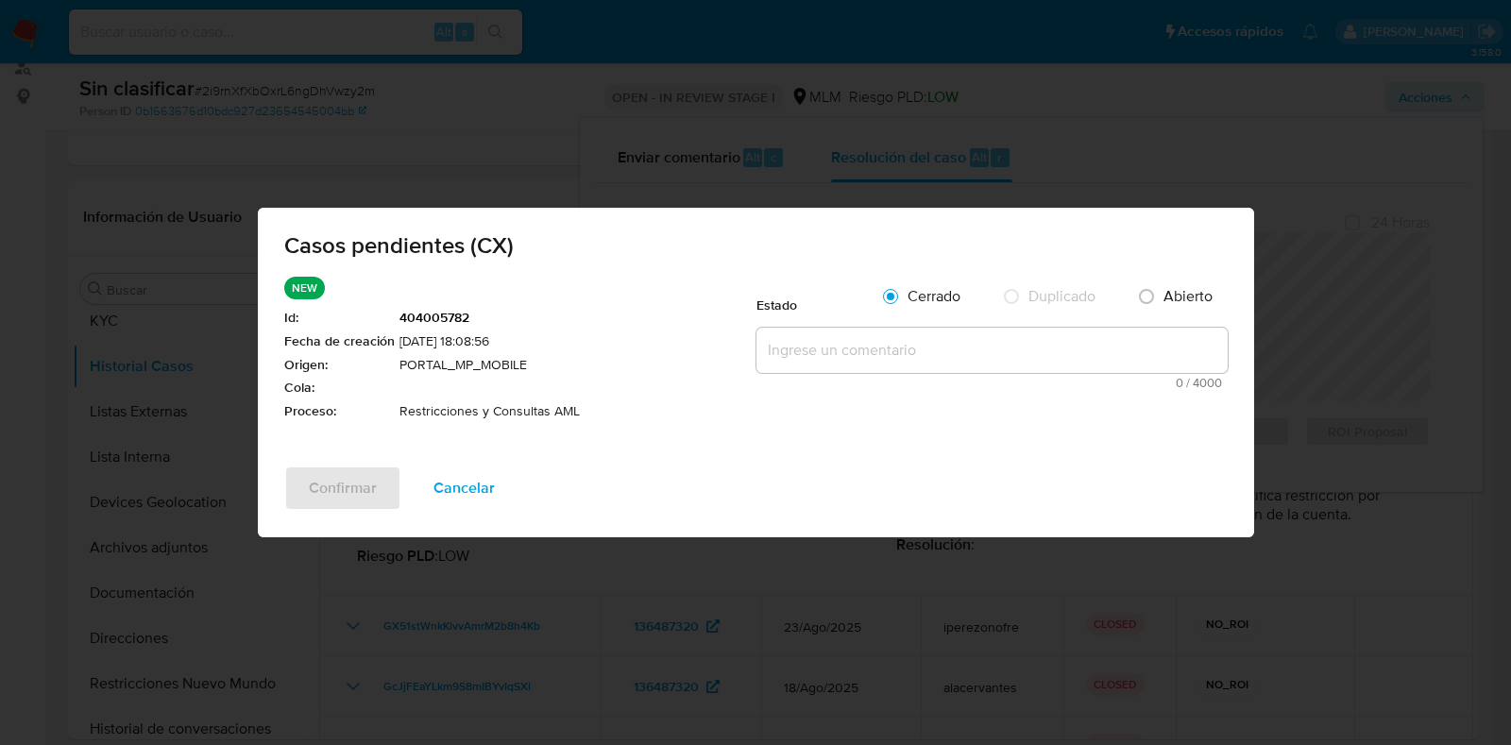
click at [868, 351] on textarea at bounding box center [991, 350] width 471 height 45
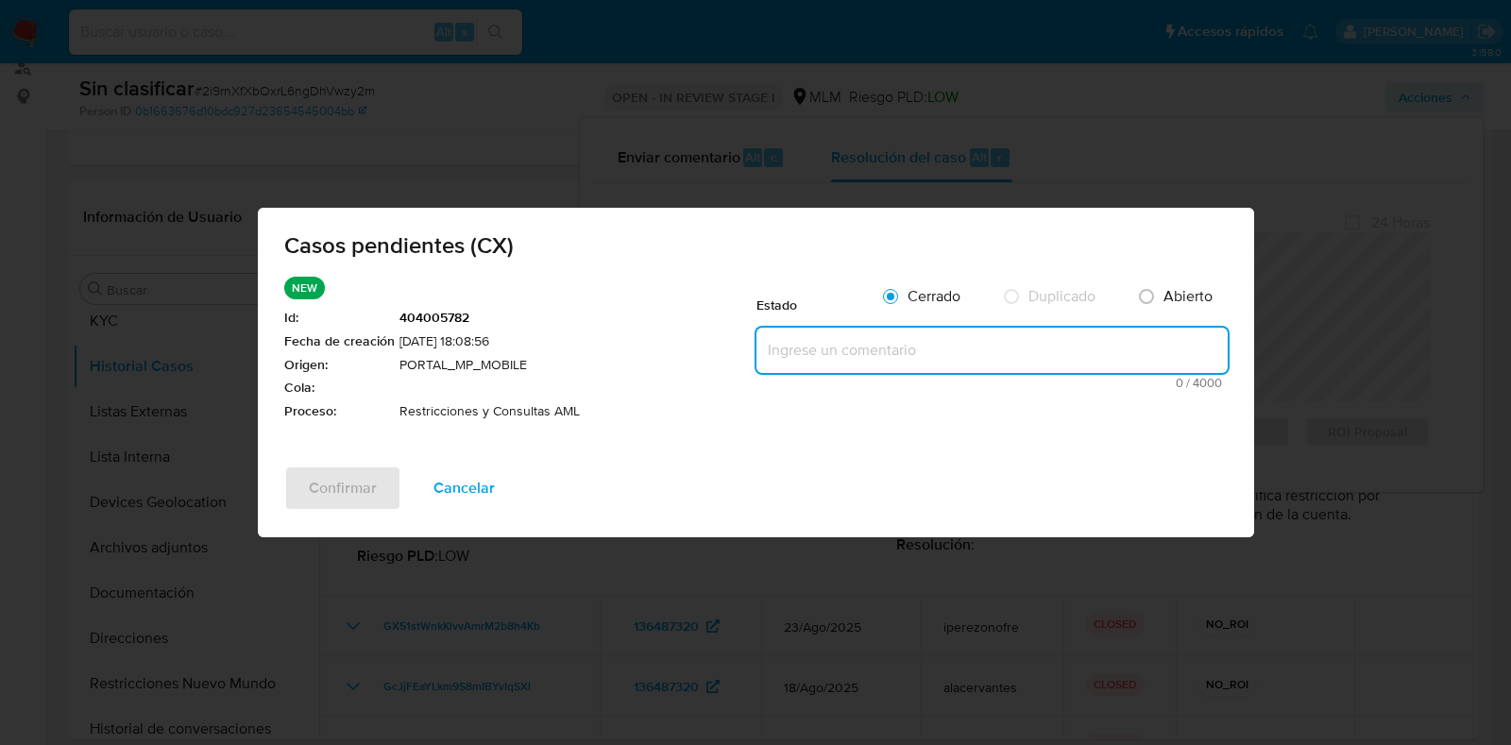
paste textarea "Se realiza validación de caso CX. Se identifica restricción por operativa inusu…"
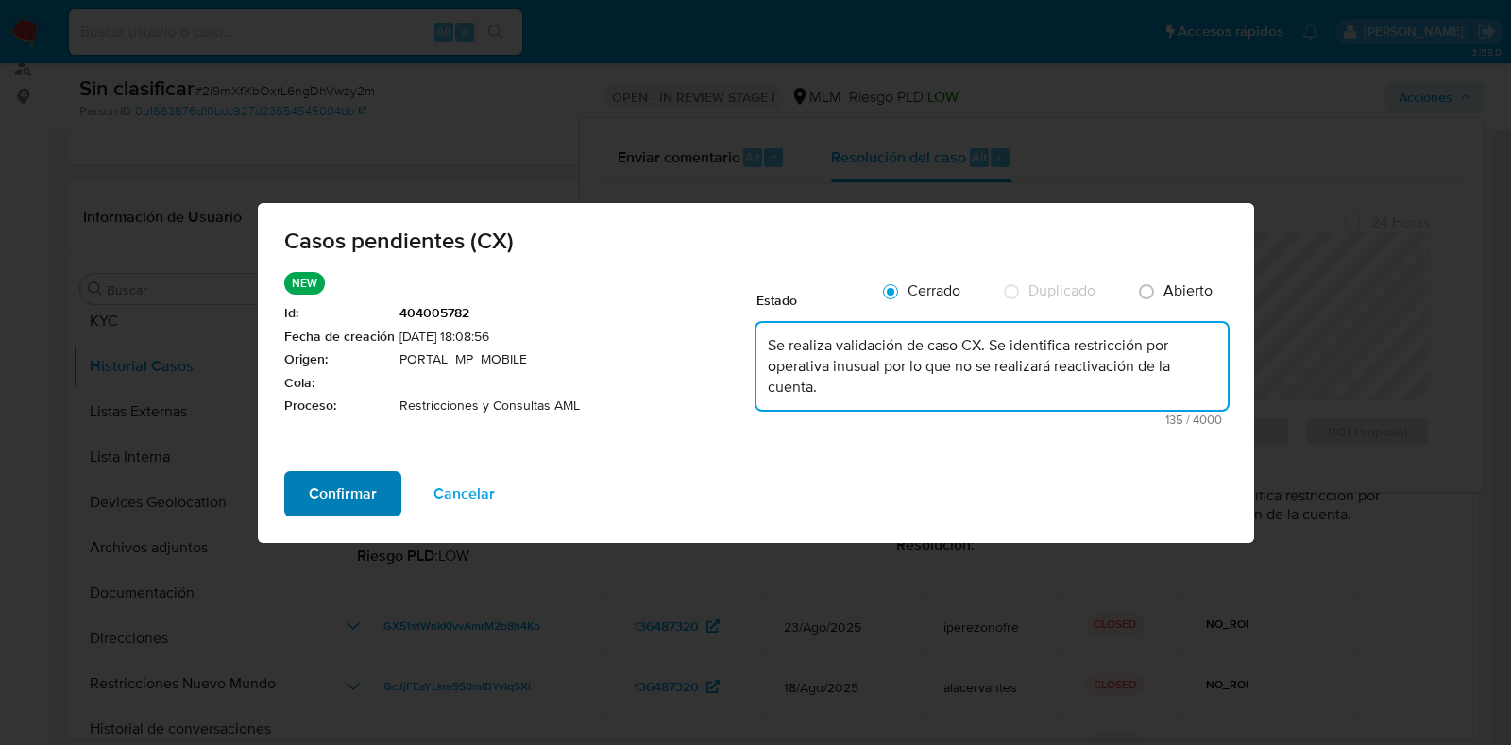
type textarea "Se realiza validación de caso CX. Se identifica restricción por operativa inusu…"
click at [320, 492] on span "Confirmar" at bounding box center [343, 494] width 68 height 42
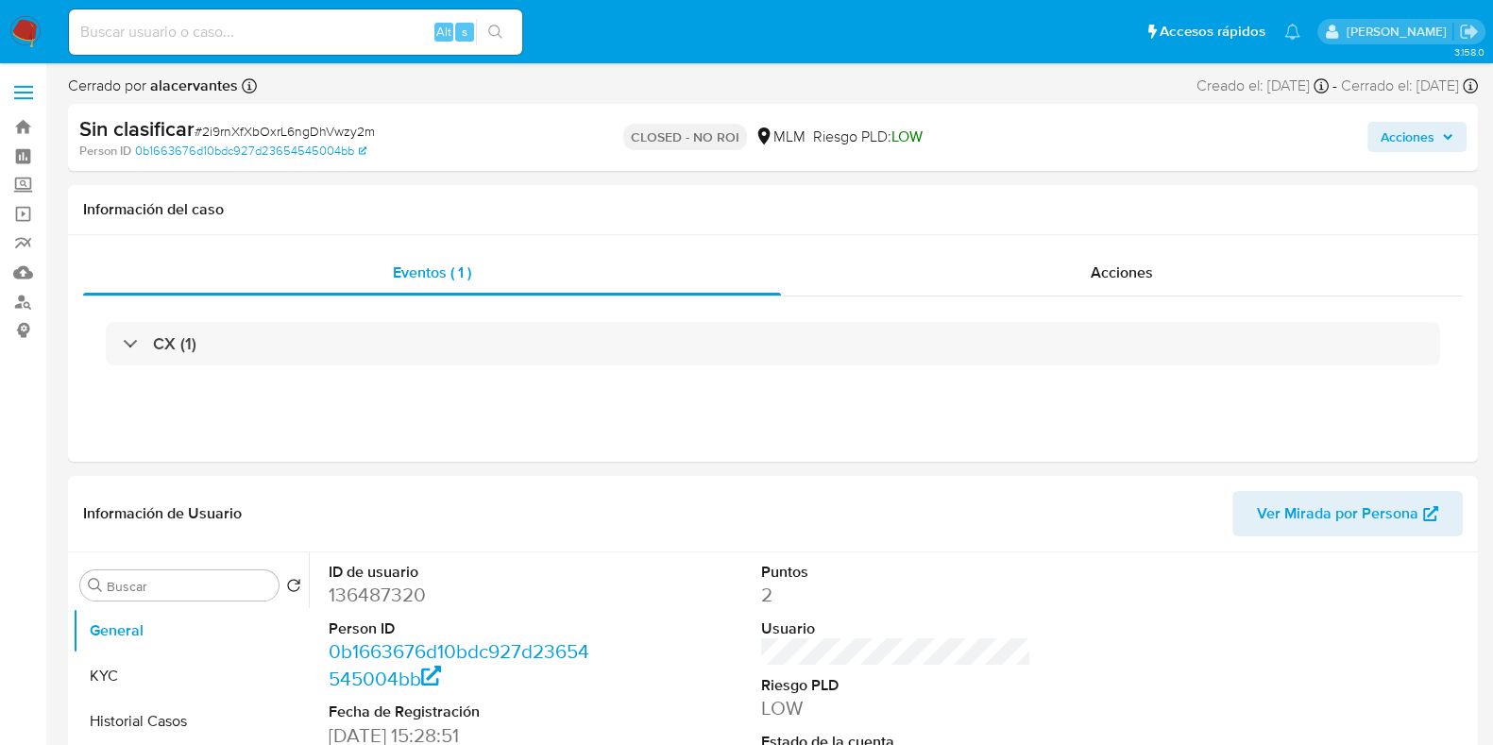
select select "10"
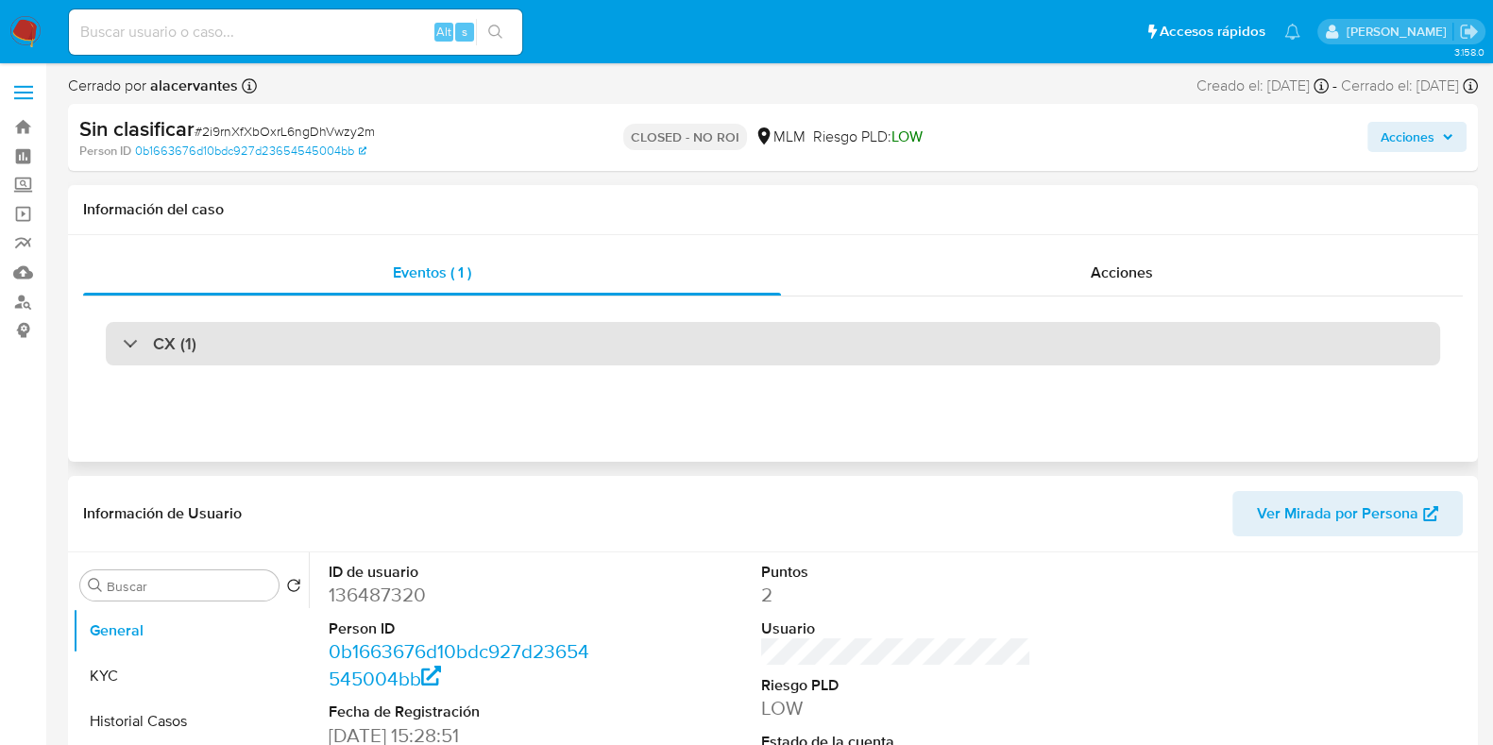
click at [336, 343] on div "CX (1)" at bounding box center [773, 343] width 1334 height 43
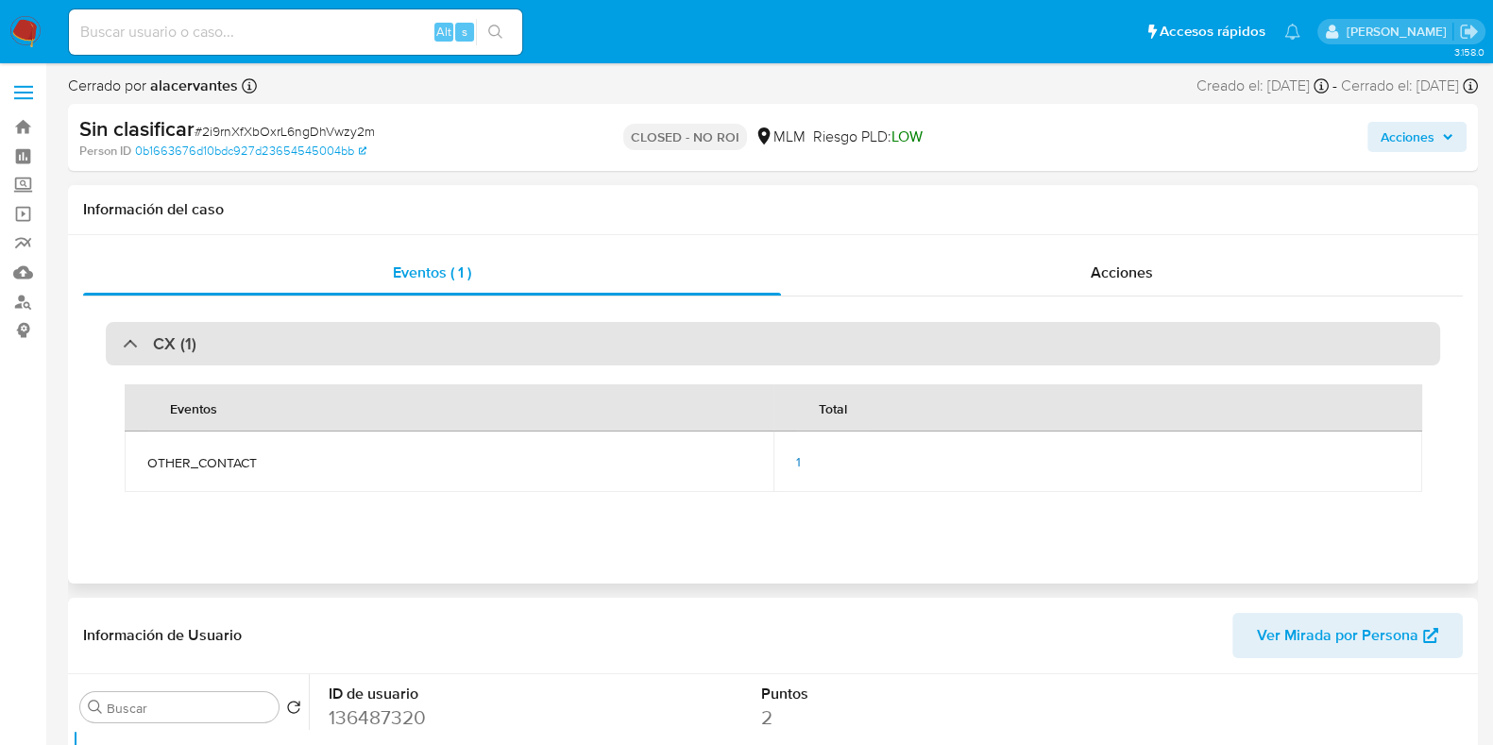
click at [336, 343] on div "CX (1)" at bounding box center [773, 343] width 1334 height 43
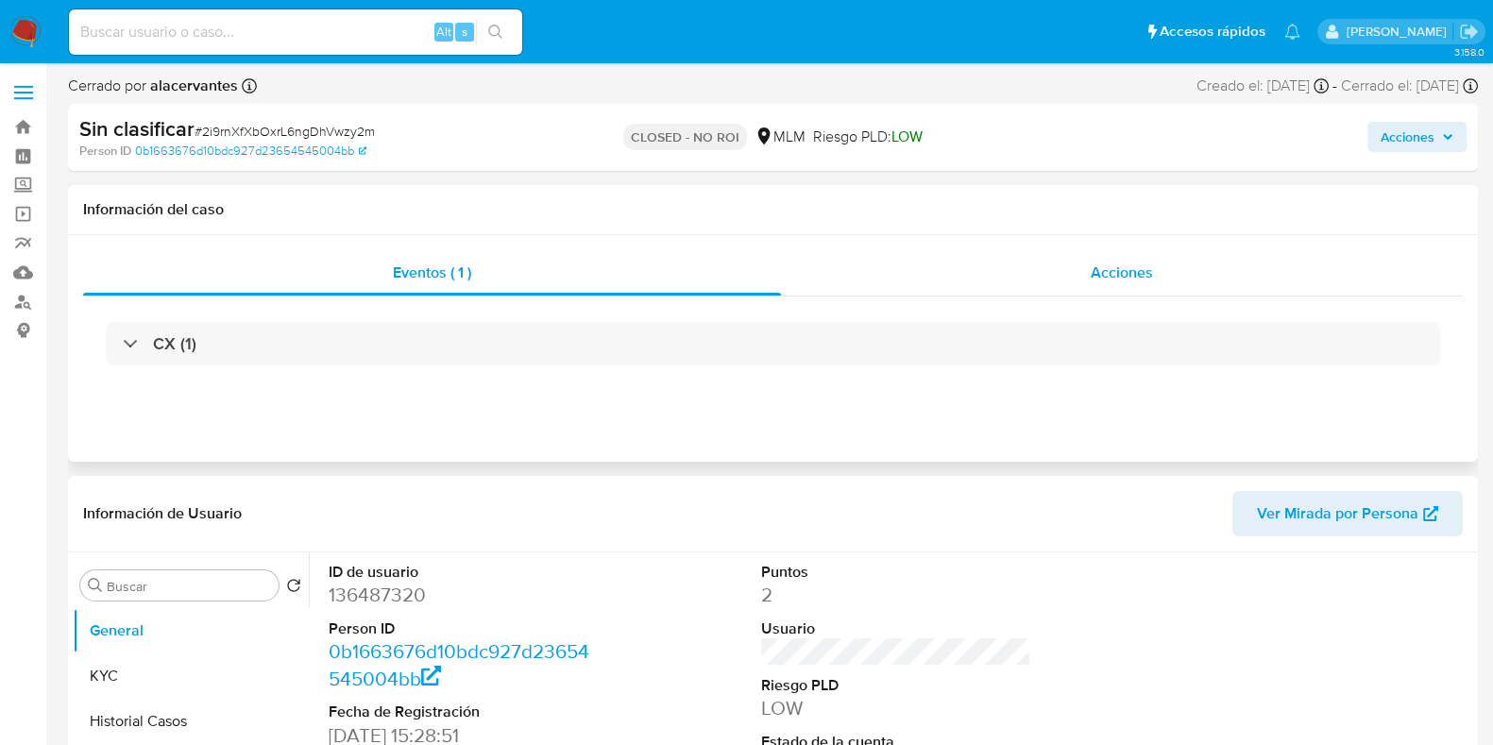
click at [929, 257] on div "Acciones" at bounding box center [1122, 272] width 682 height 45
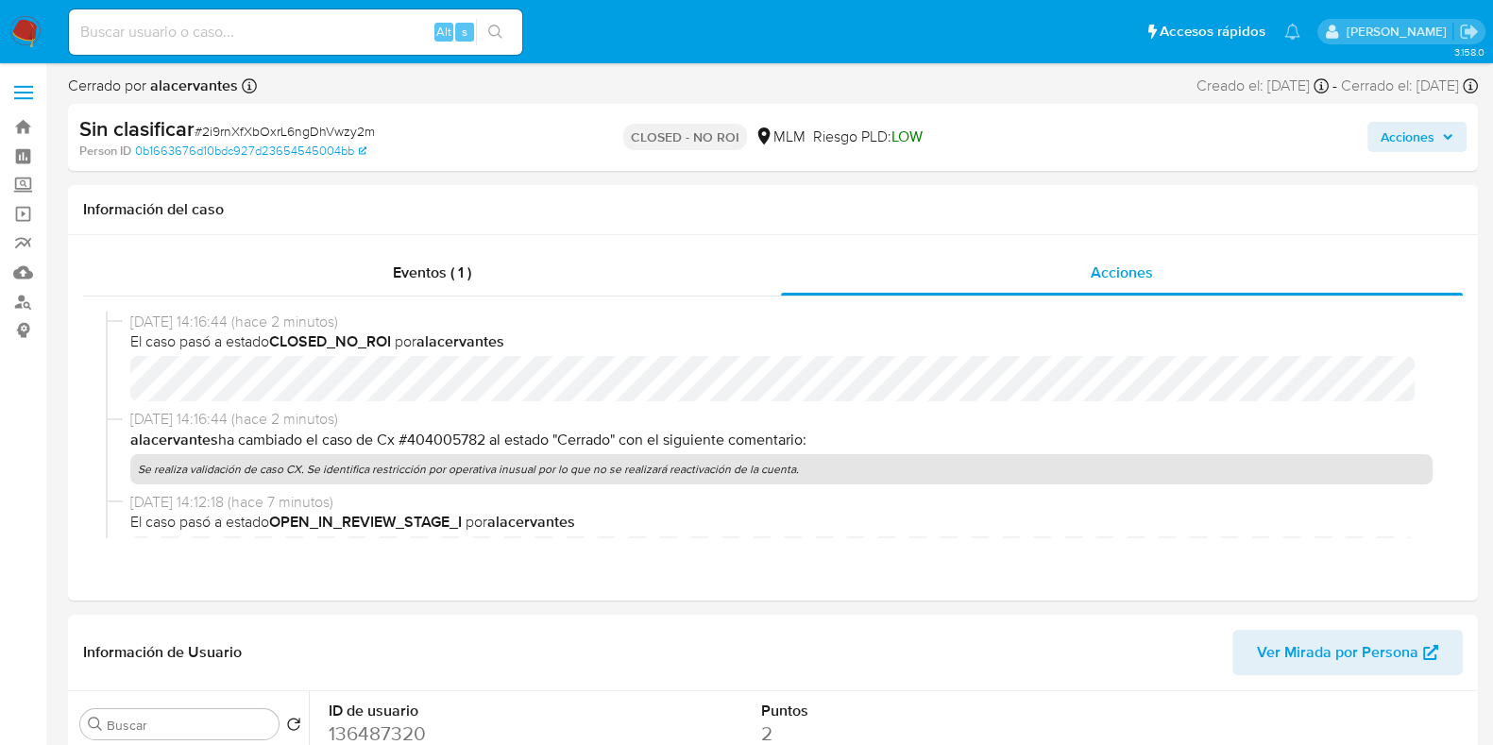
click at [24, 25] on img at bounding box center [25, 32] width 32 height 32
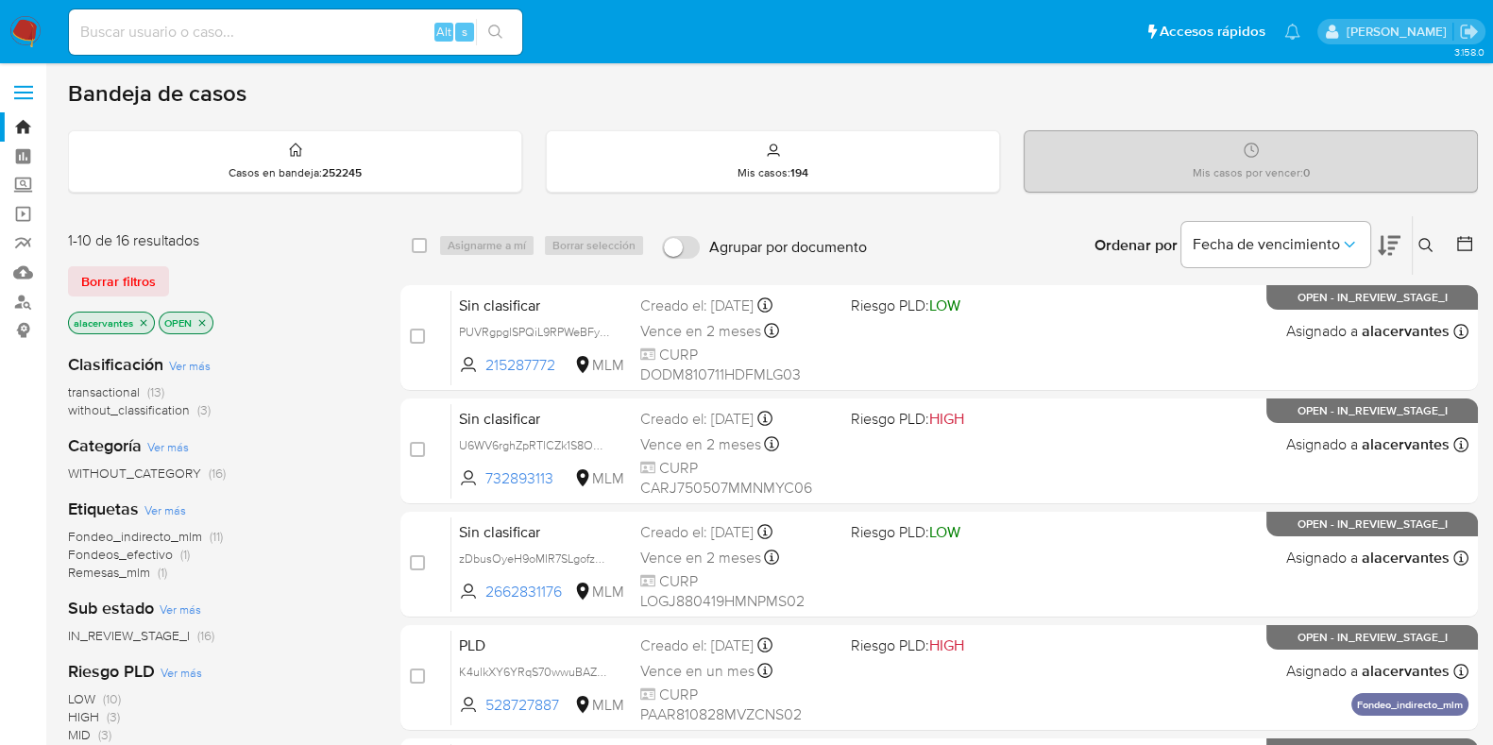
click at [200, 410] on span "(3)" at bounding box center [203, 409] width 13 height 19
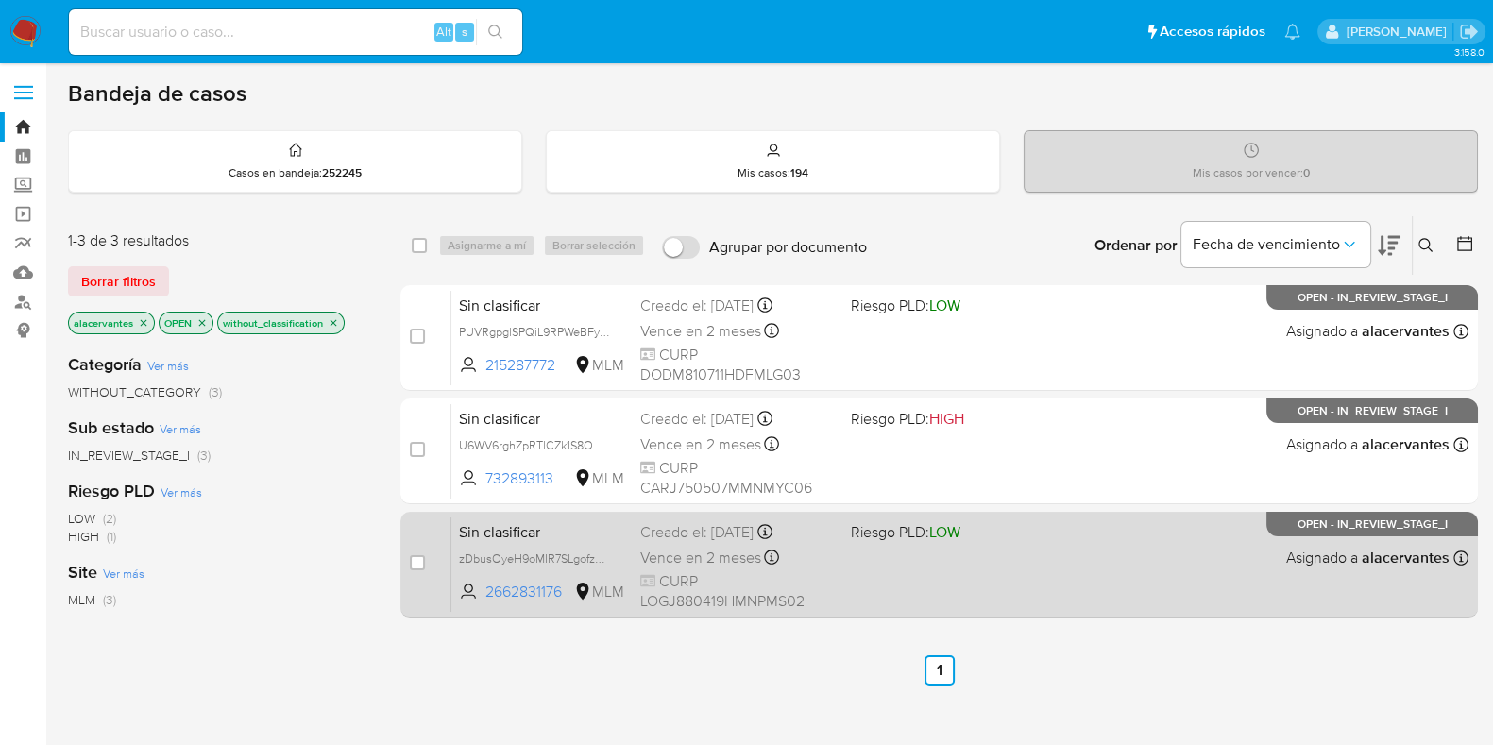
click at [982, 598] on div "Sin clasificar zDbusOyeH9oMIR7SLgofzk8h 2662831176 MLM Riesgo PLD: LOW Creado e…" at bounding box center [959, 564] width 1017 height 95
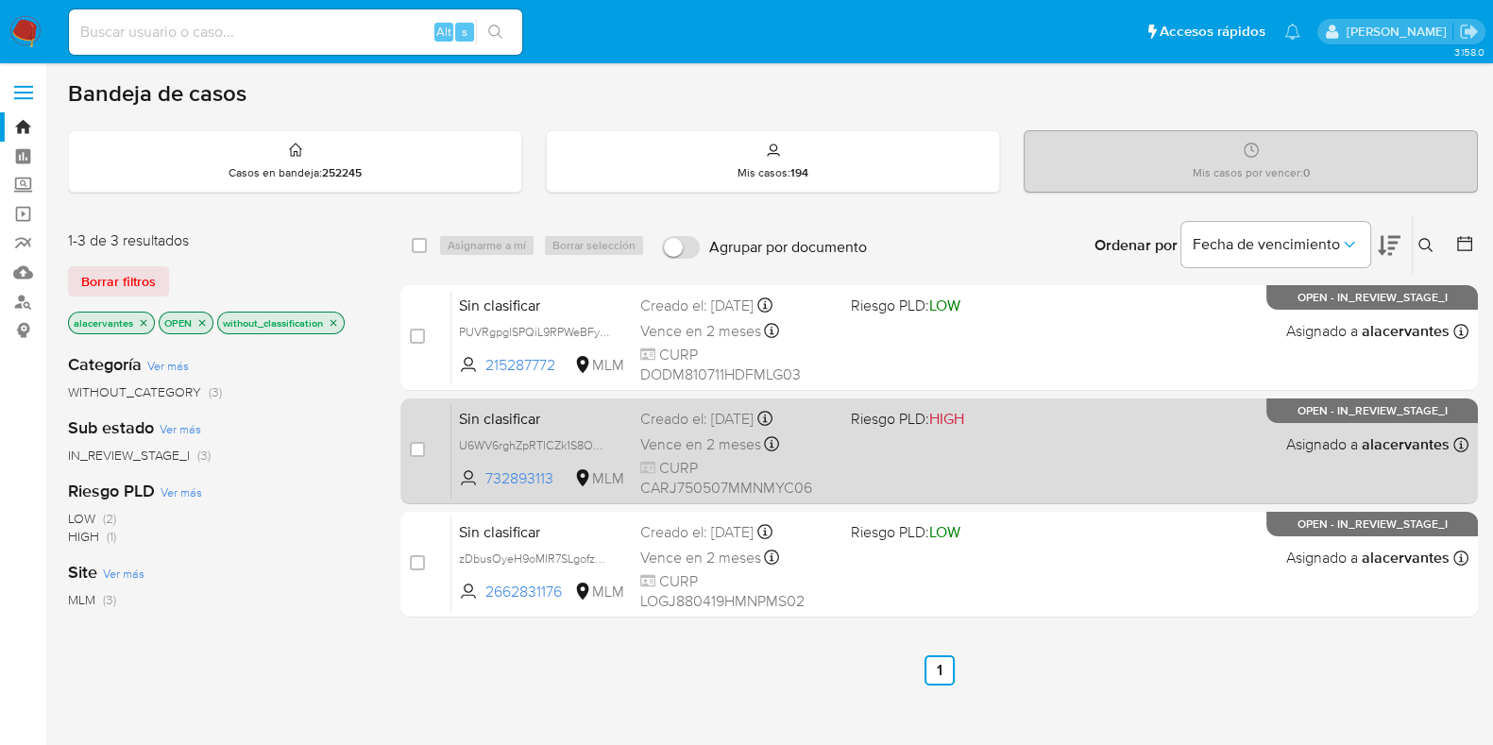
click at [804, 432] on div "Vence en 2 meses Vence el 04/11/2025 18:18:33" at bounding box center [737, 444] width 195 height 25
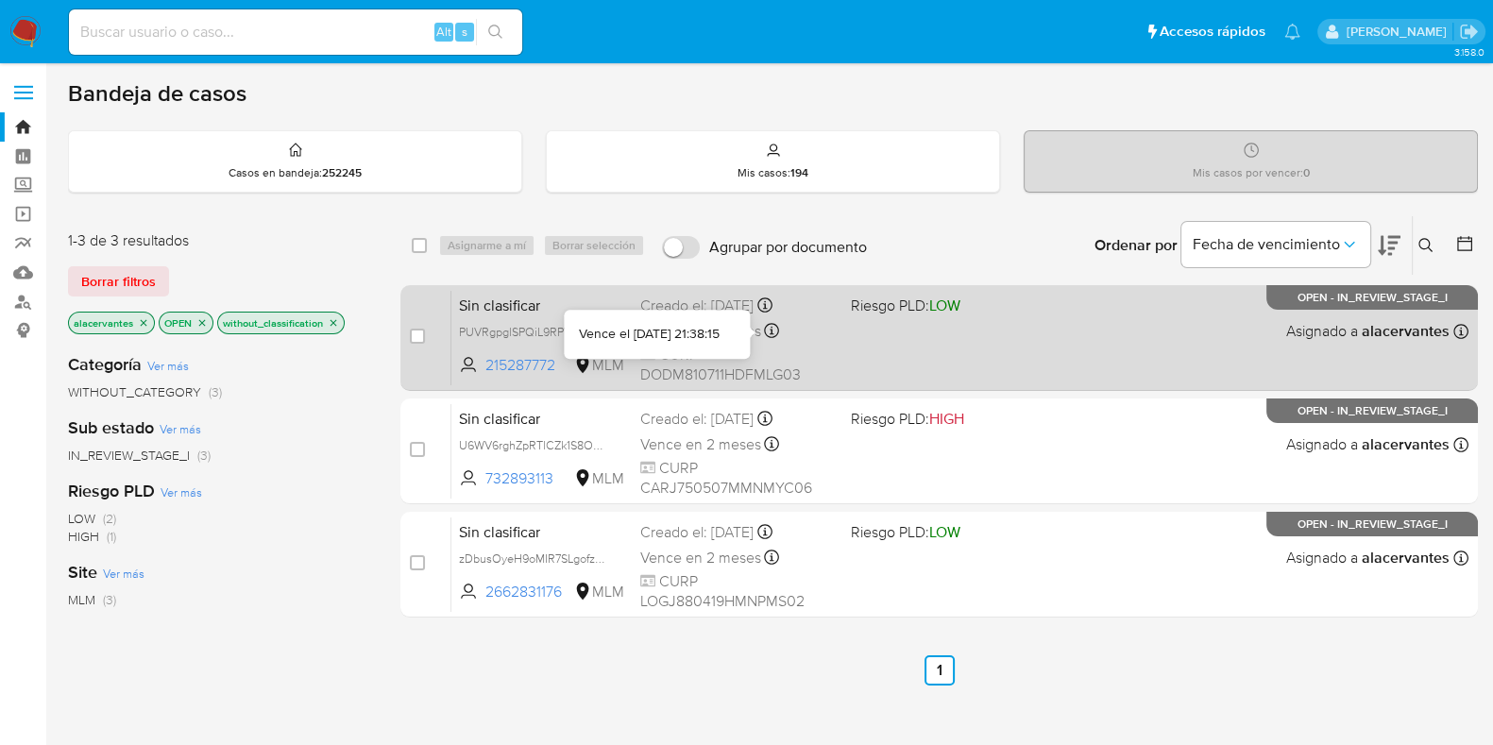
click at [773, 341] on div at bounding box center [771, 333] width 15 height 21
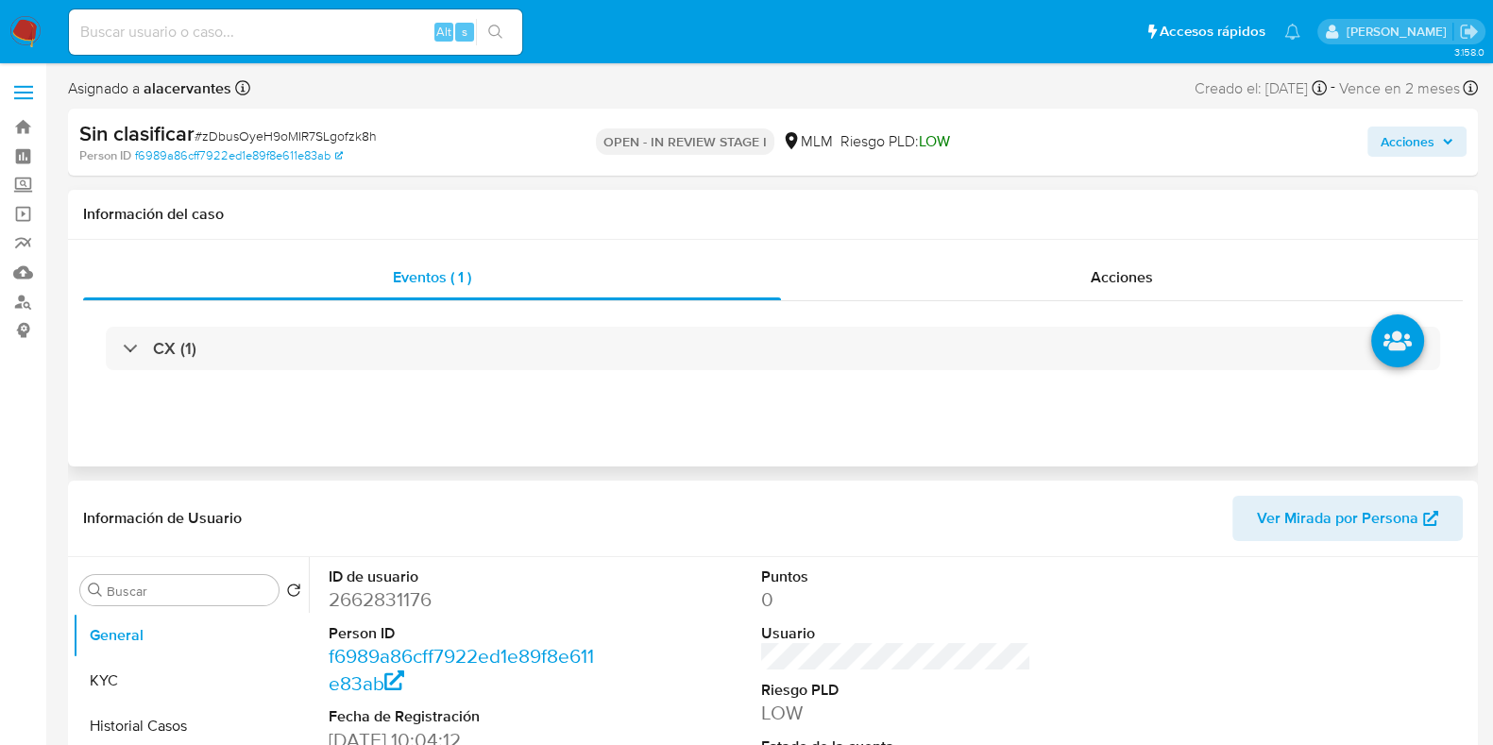
select select "10"
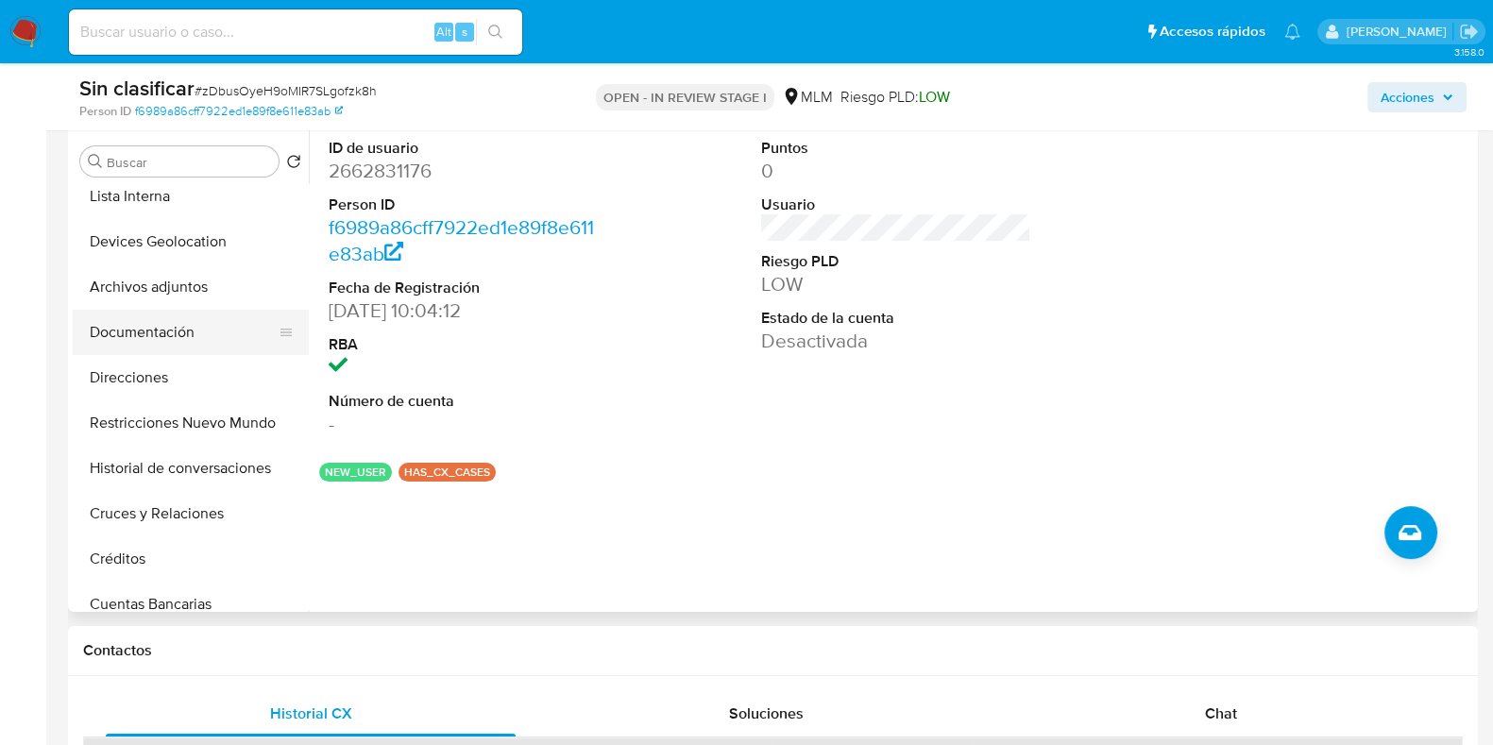
scroll to position [194, 0]
click at [203, 429] on button "Restricciones Nuevo Mundo" at bounding box center [183, 421] width 221 height 45
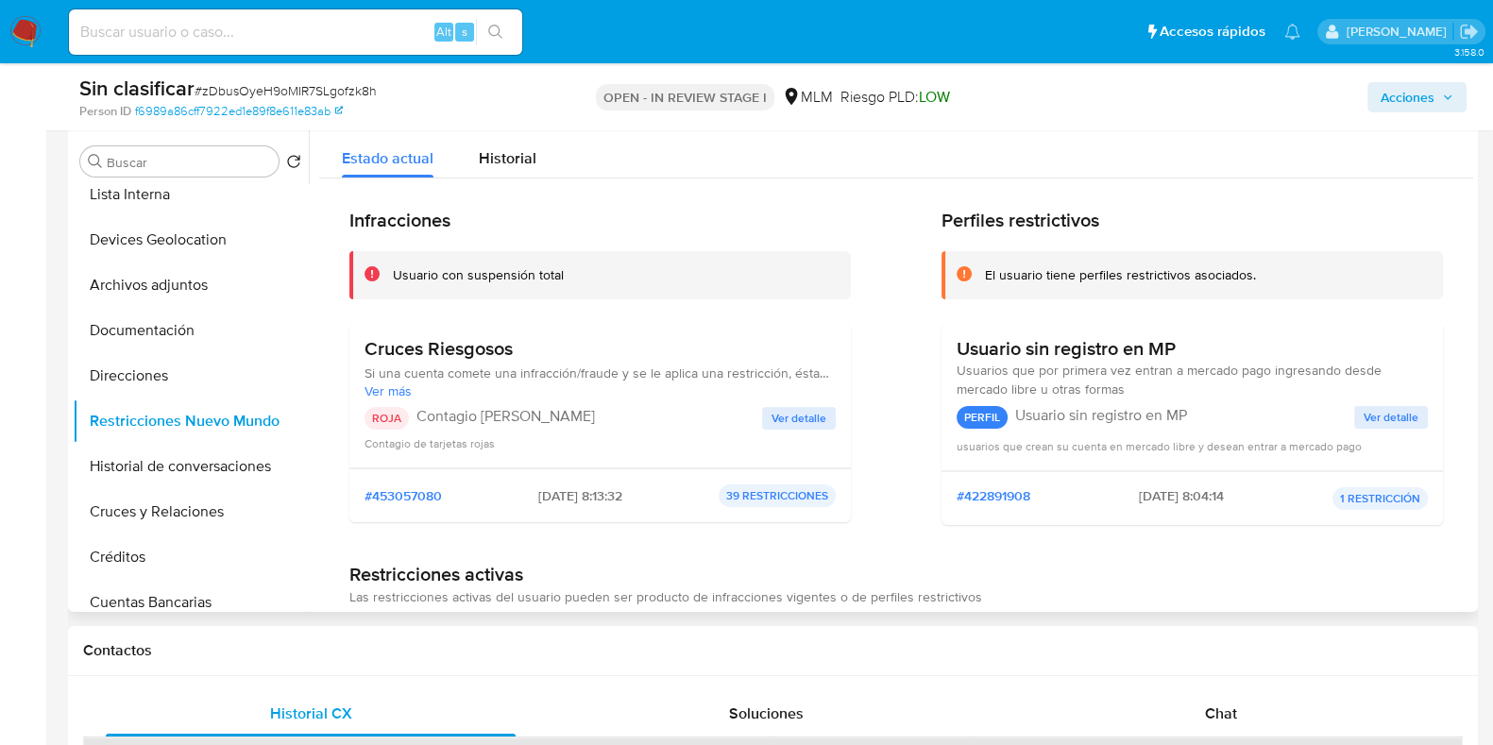
click at [795, 412] on span "Ver detalle" at bounding box center [799, 418] width 55 height 19
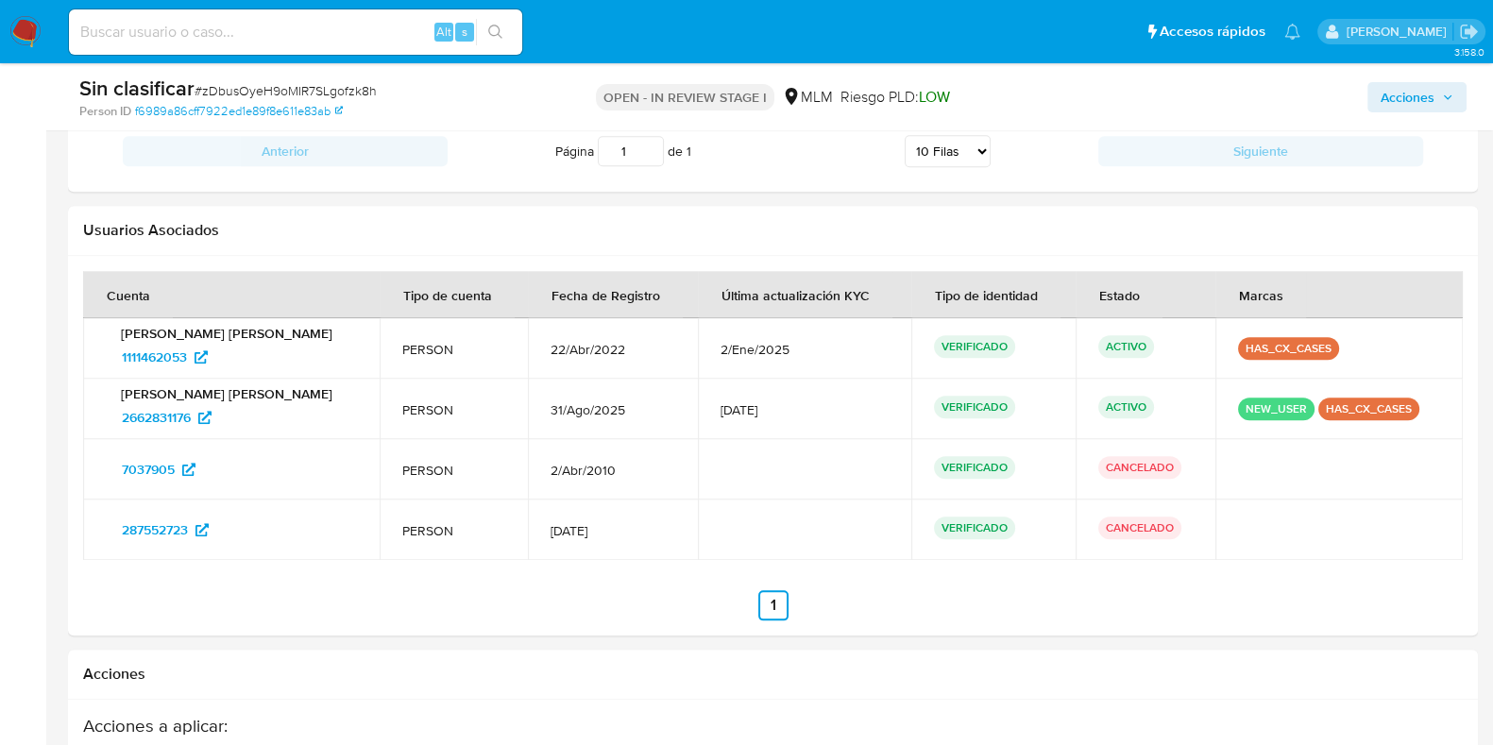
scroll to position [2430, 0]
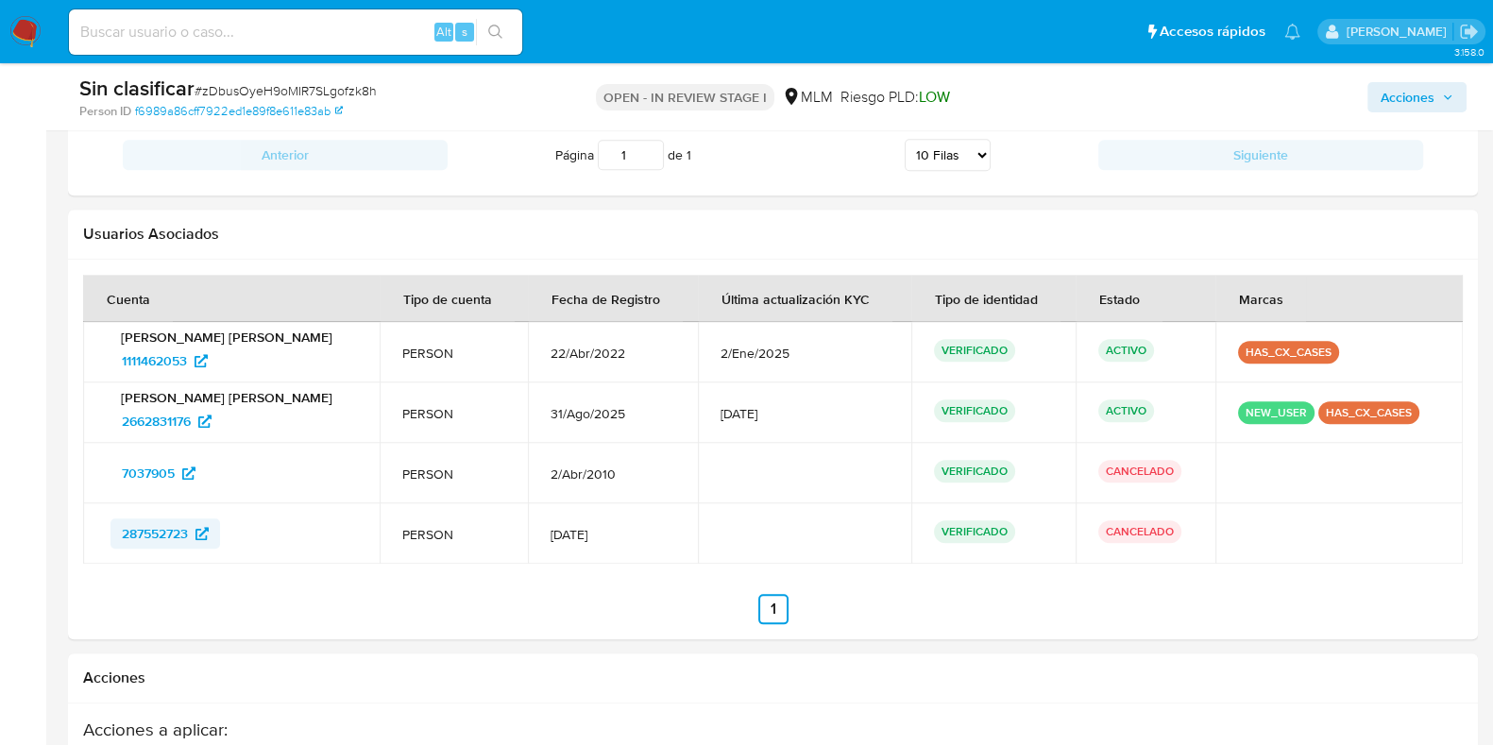
click at [166, 523] on span "287552723" at bounding box center [155, 533] width 66 height 30
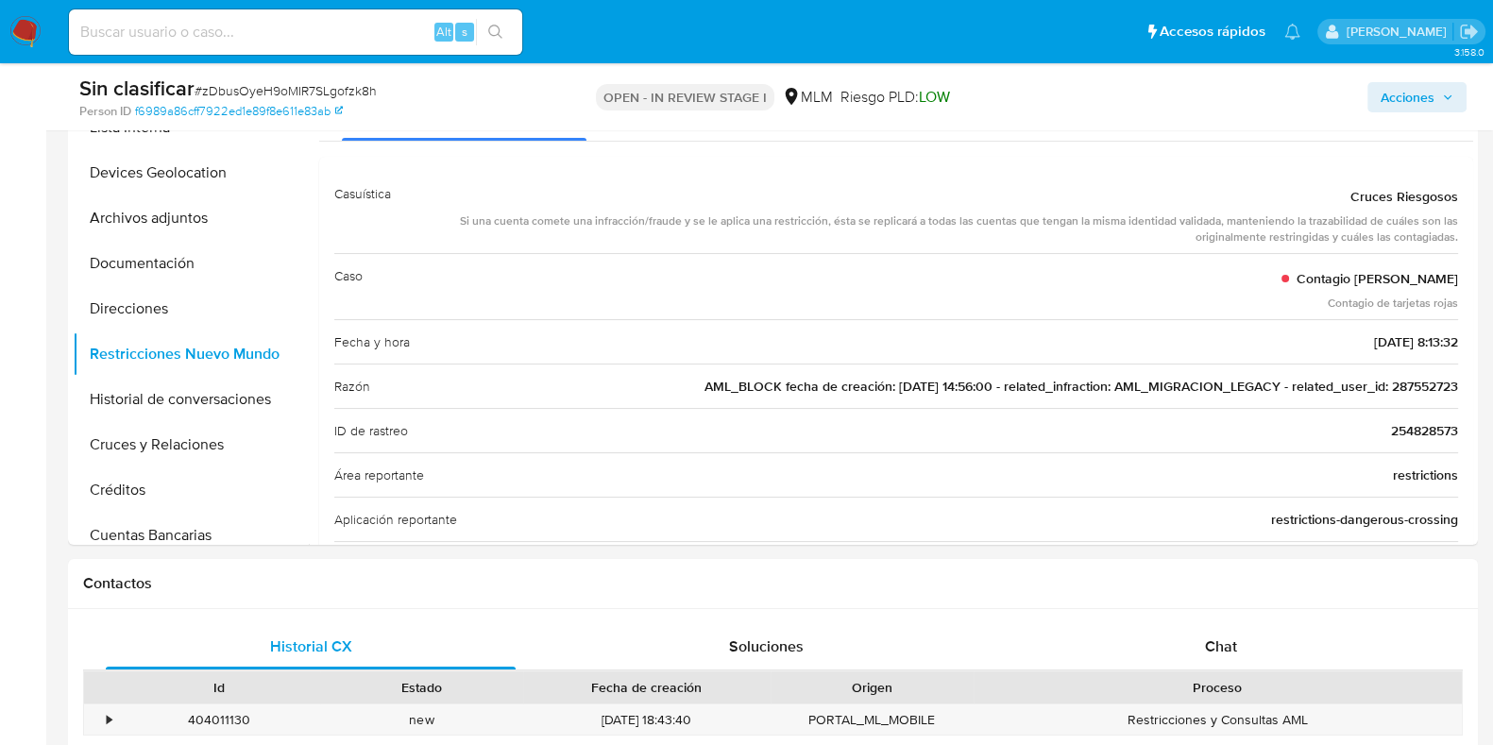
scroll to position [282, 0]
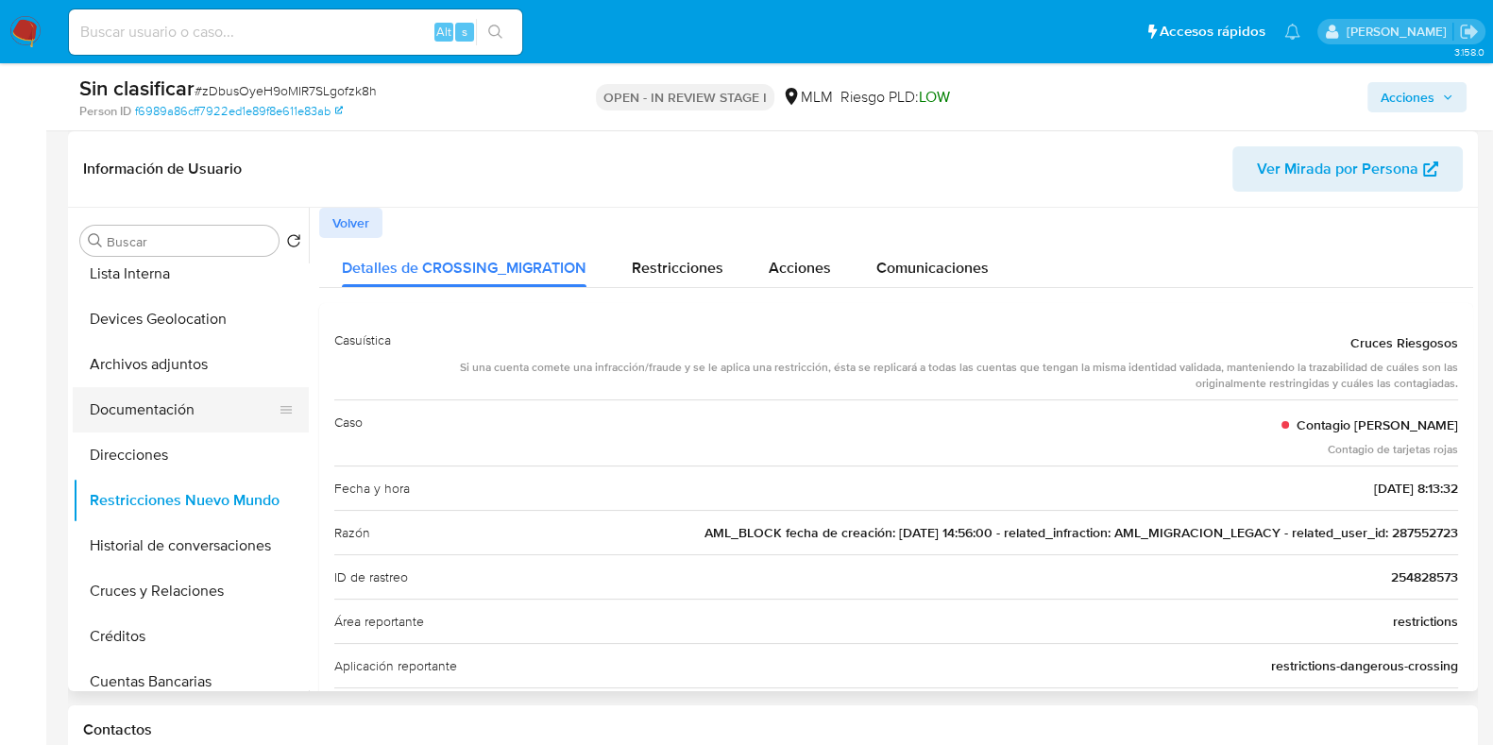
click at [170, 392] on button "Documentación" at bounding box center [183, 409] width 221 height 45
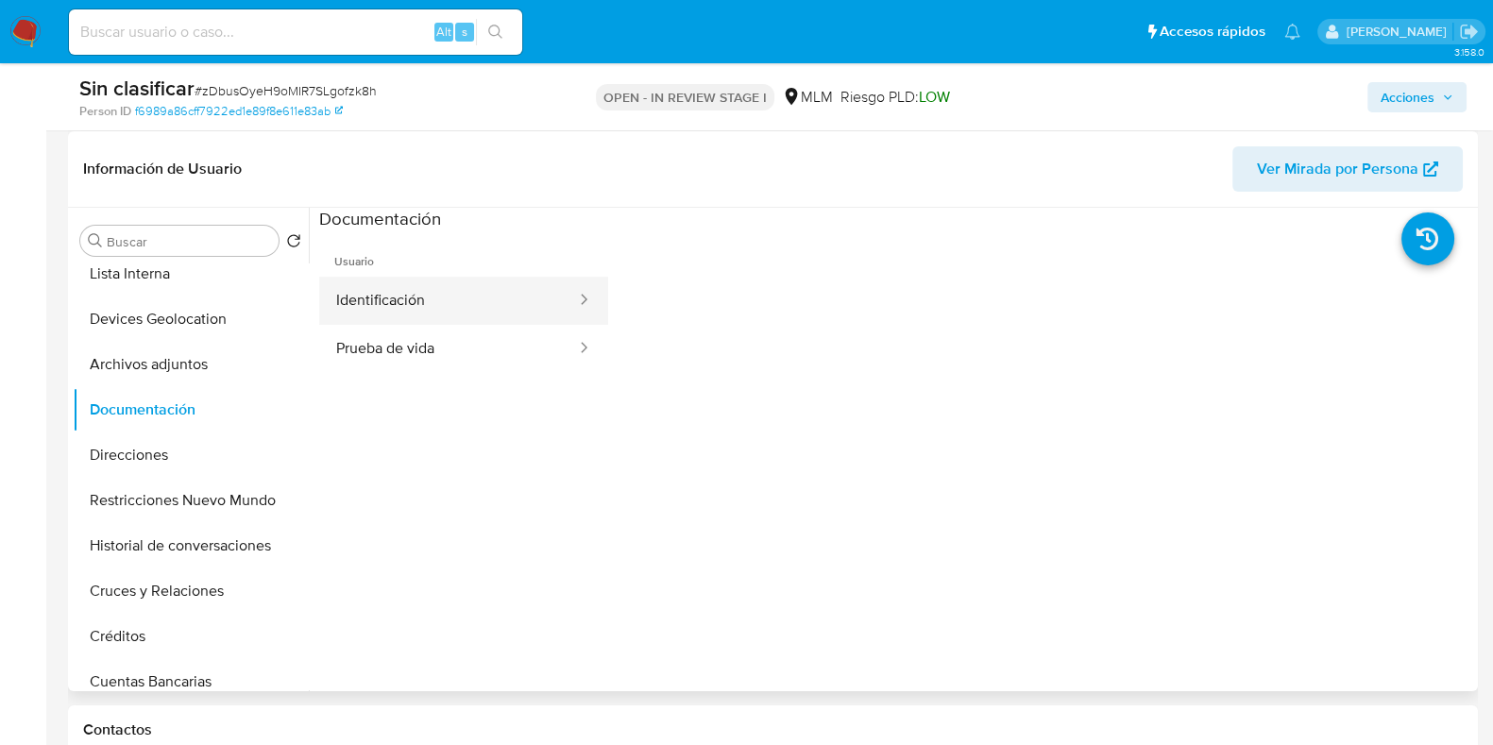
click at [451, 314] on button "Identificación" at bounding box center [448, 301] width 259 height 48
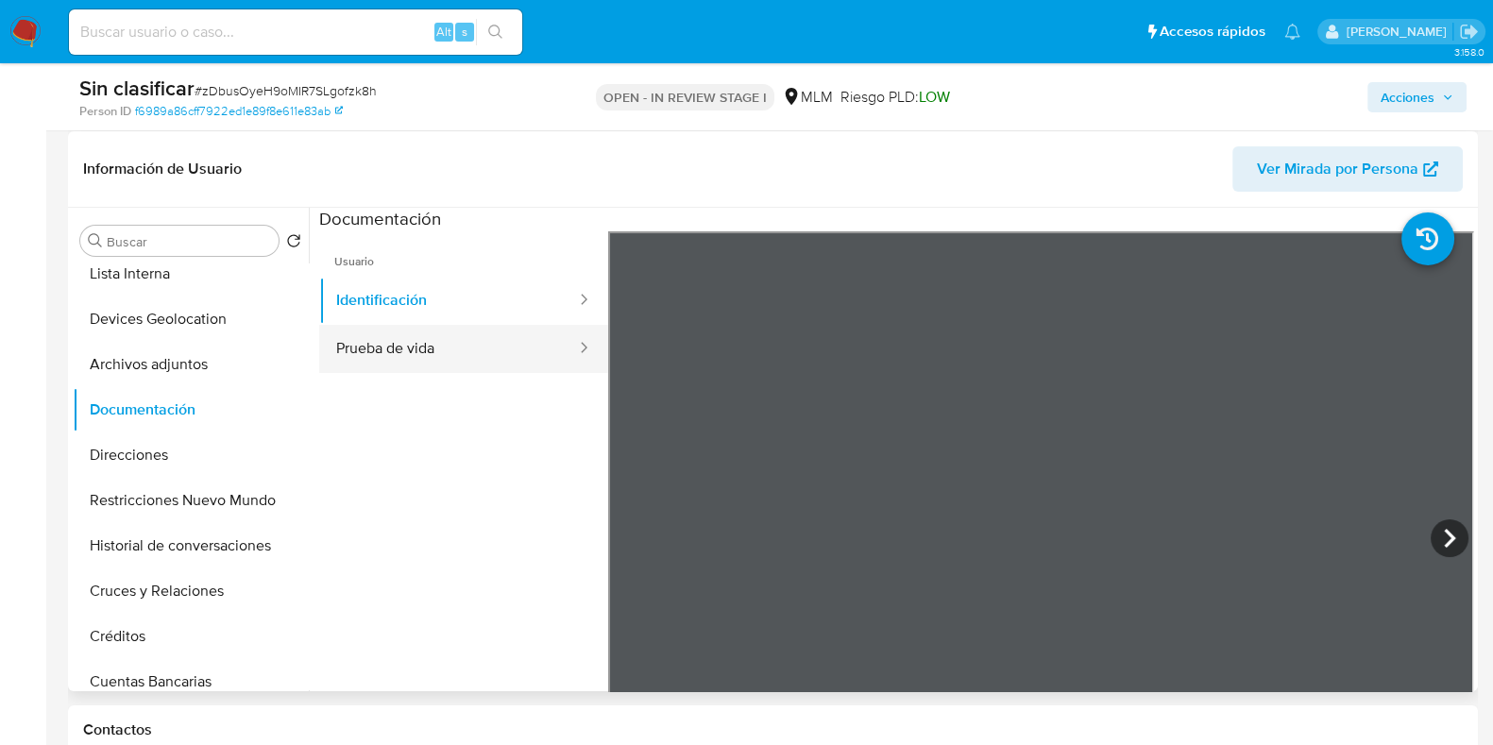
click at [530, 354] on button "Prueba de vida" at bounding box center [448, 349] width 259 height 48
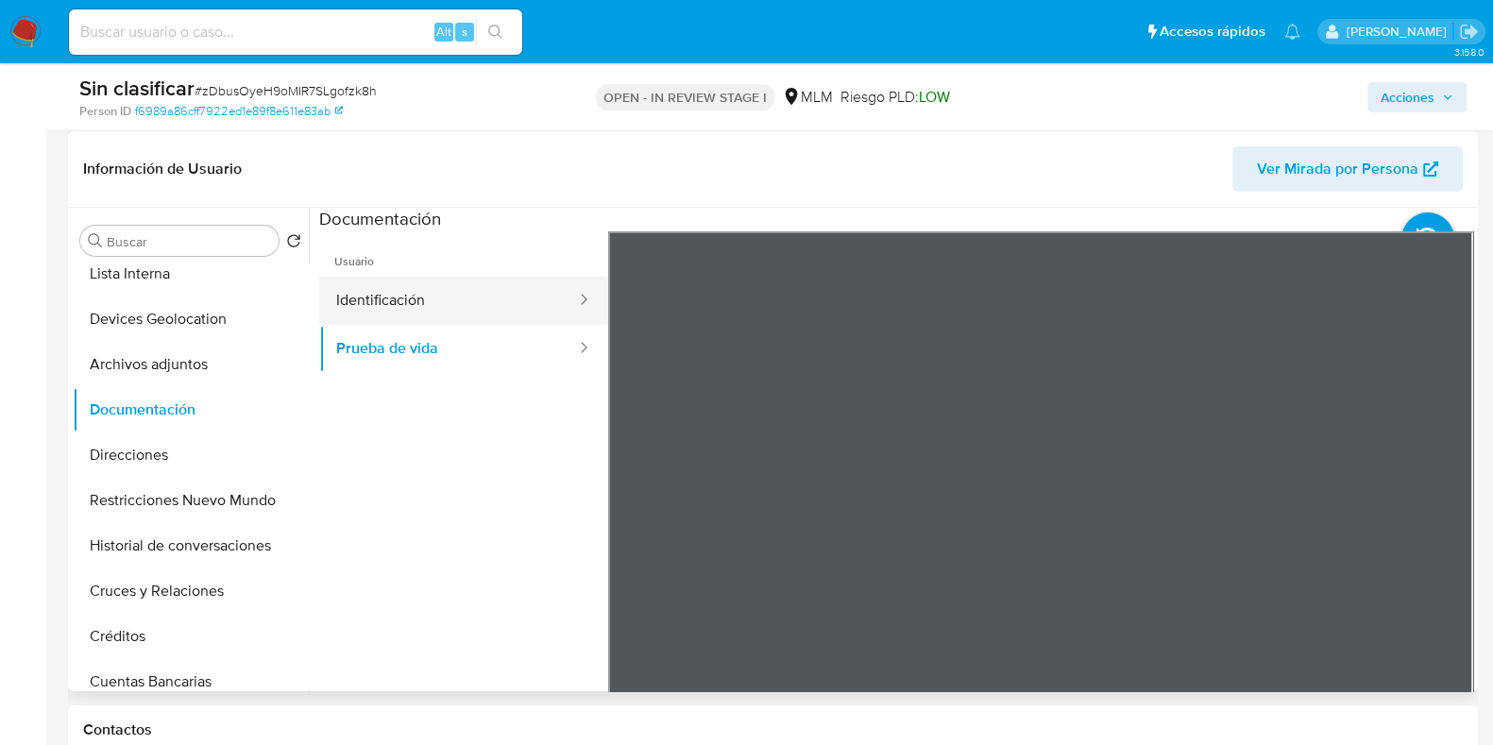
click at [452, 298] on button "Identificación" at bounding box center [448, 301] width 259 height 48
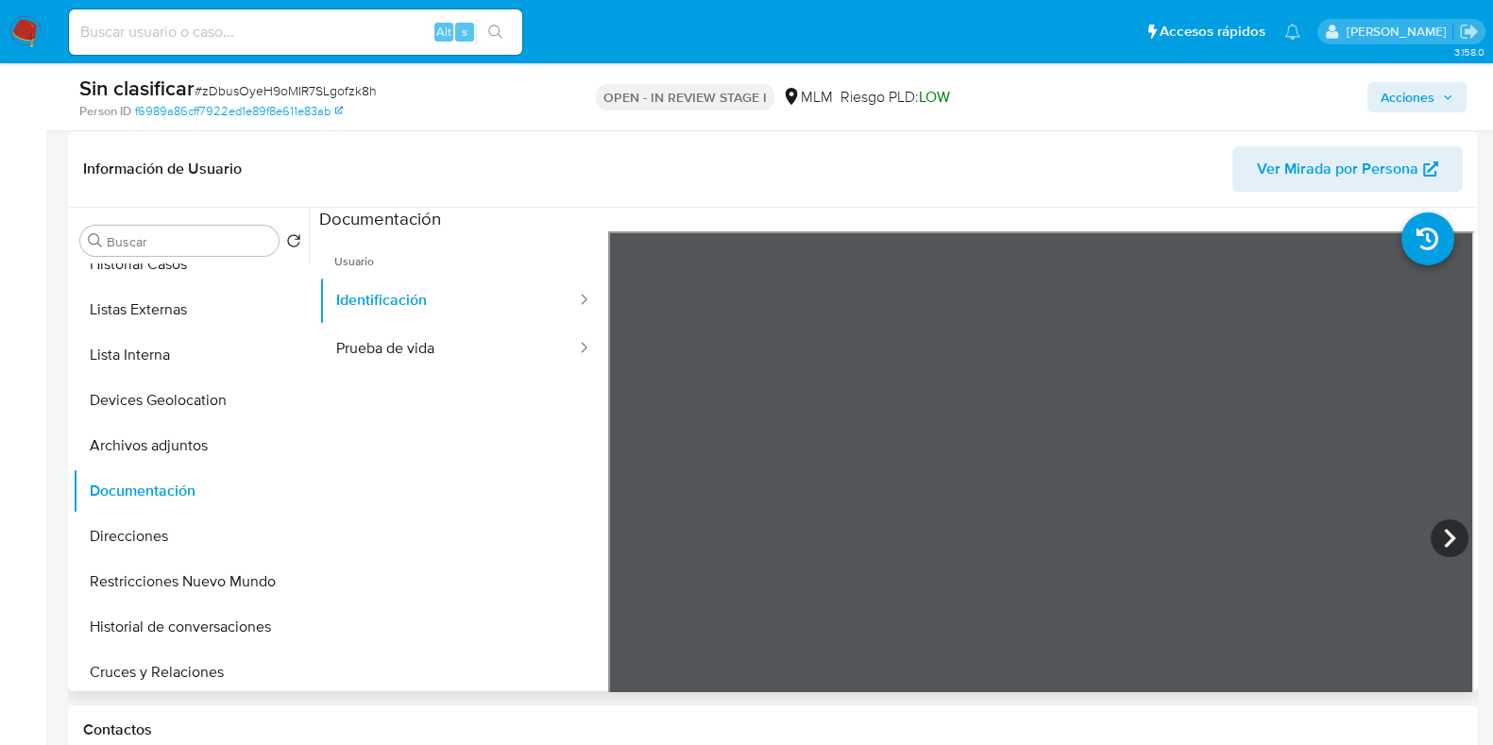
scroll to position [83, 0]
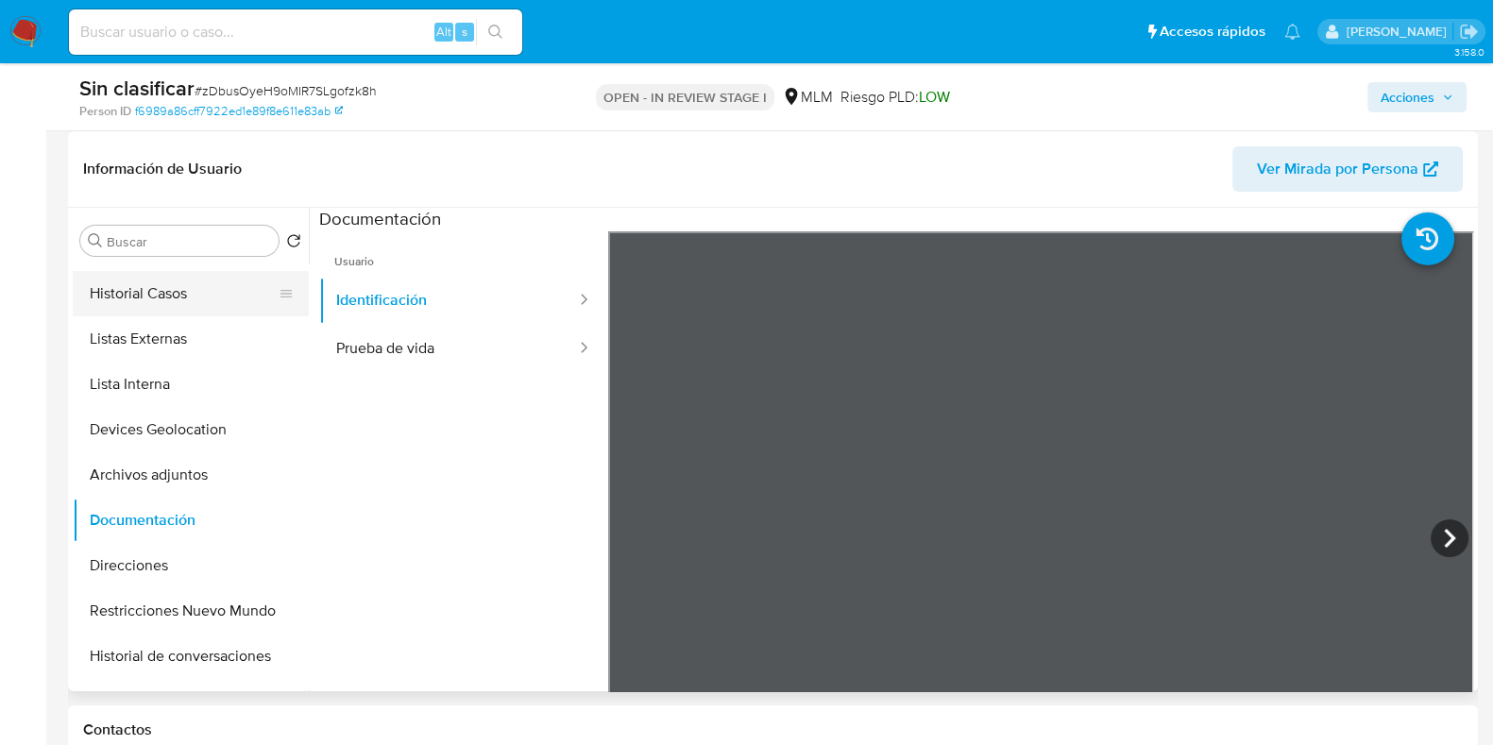
click at [216, 287] on button "Historial Casos" at bounding box center [183, 293] width 221 height 45
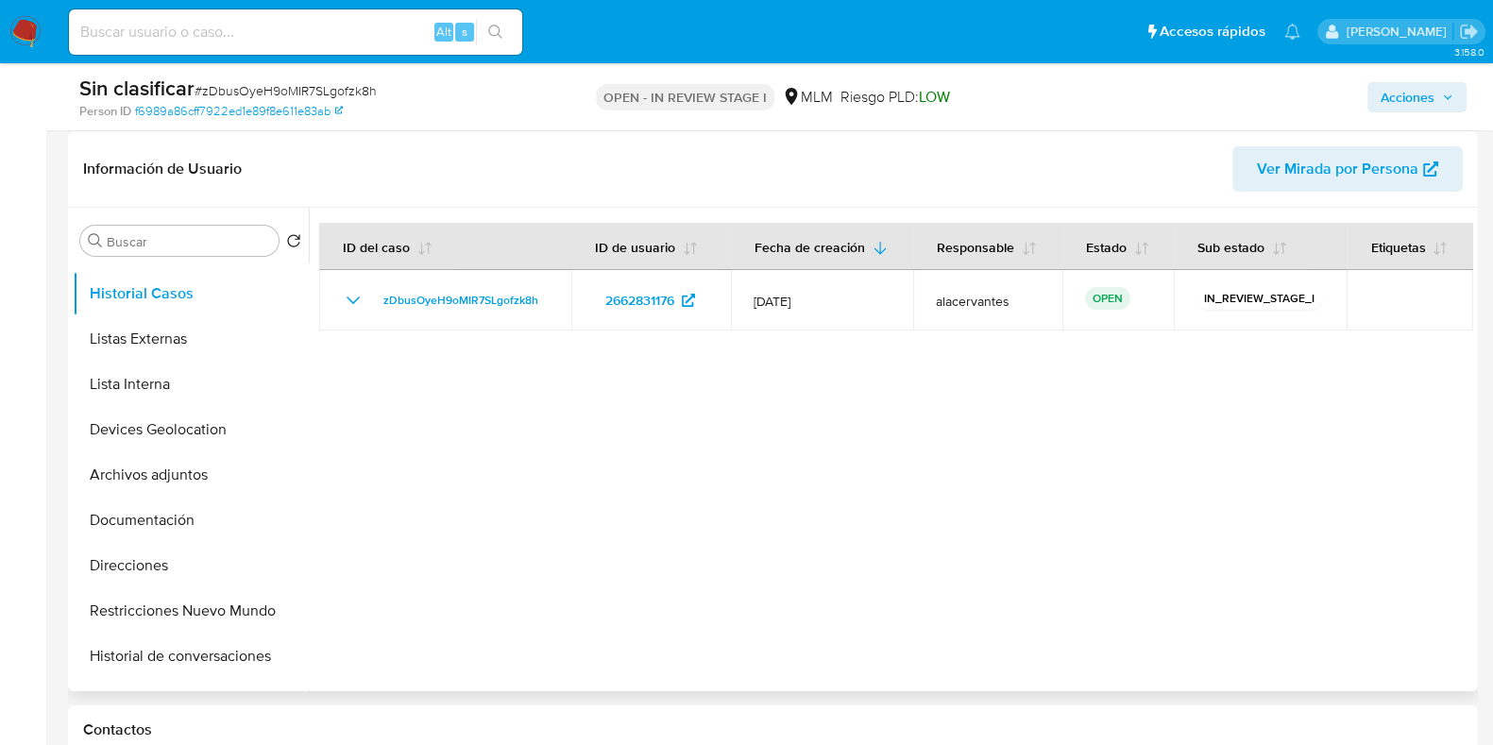
scroll to position [0, 0]
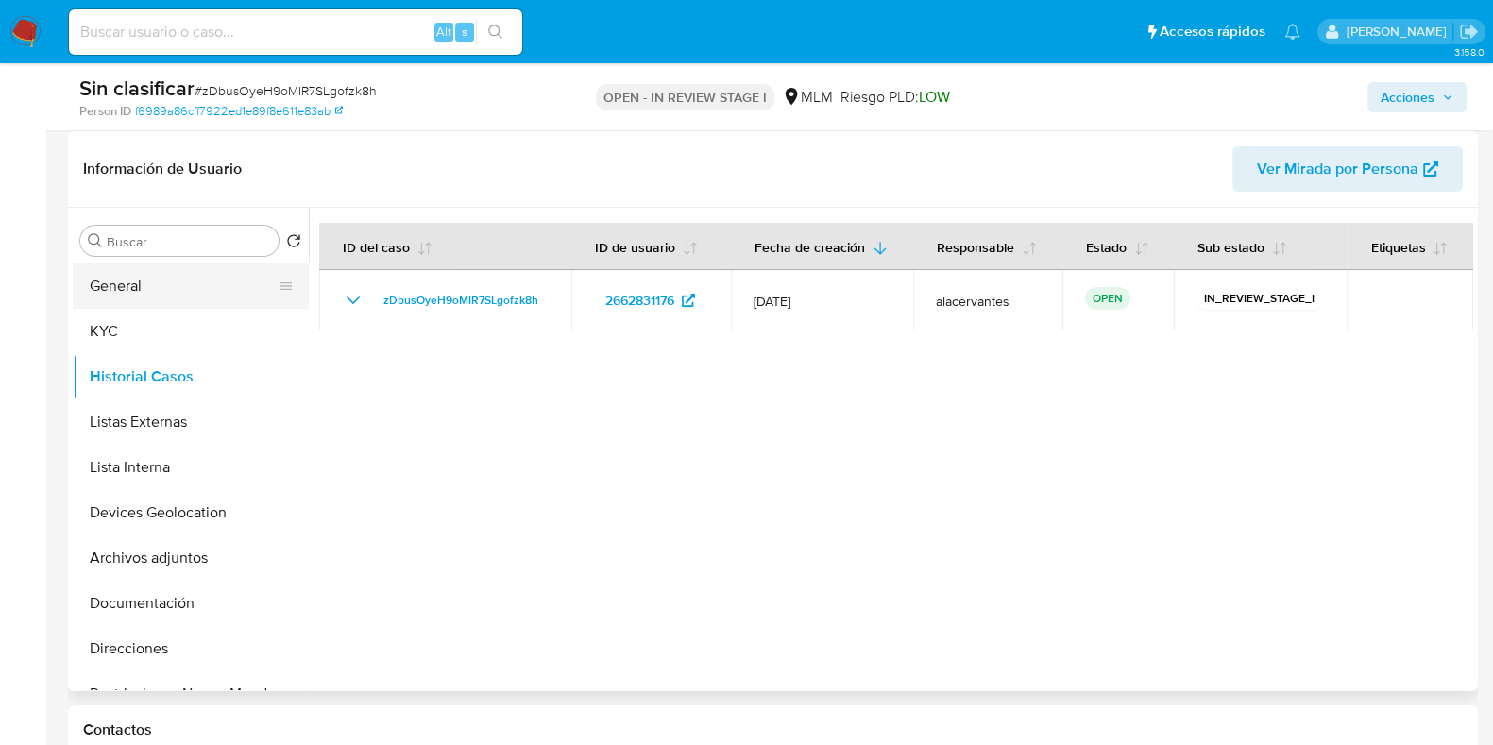
click at [171, 285] on button "General" at bounding box center [183, 285] width 221 height 45
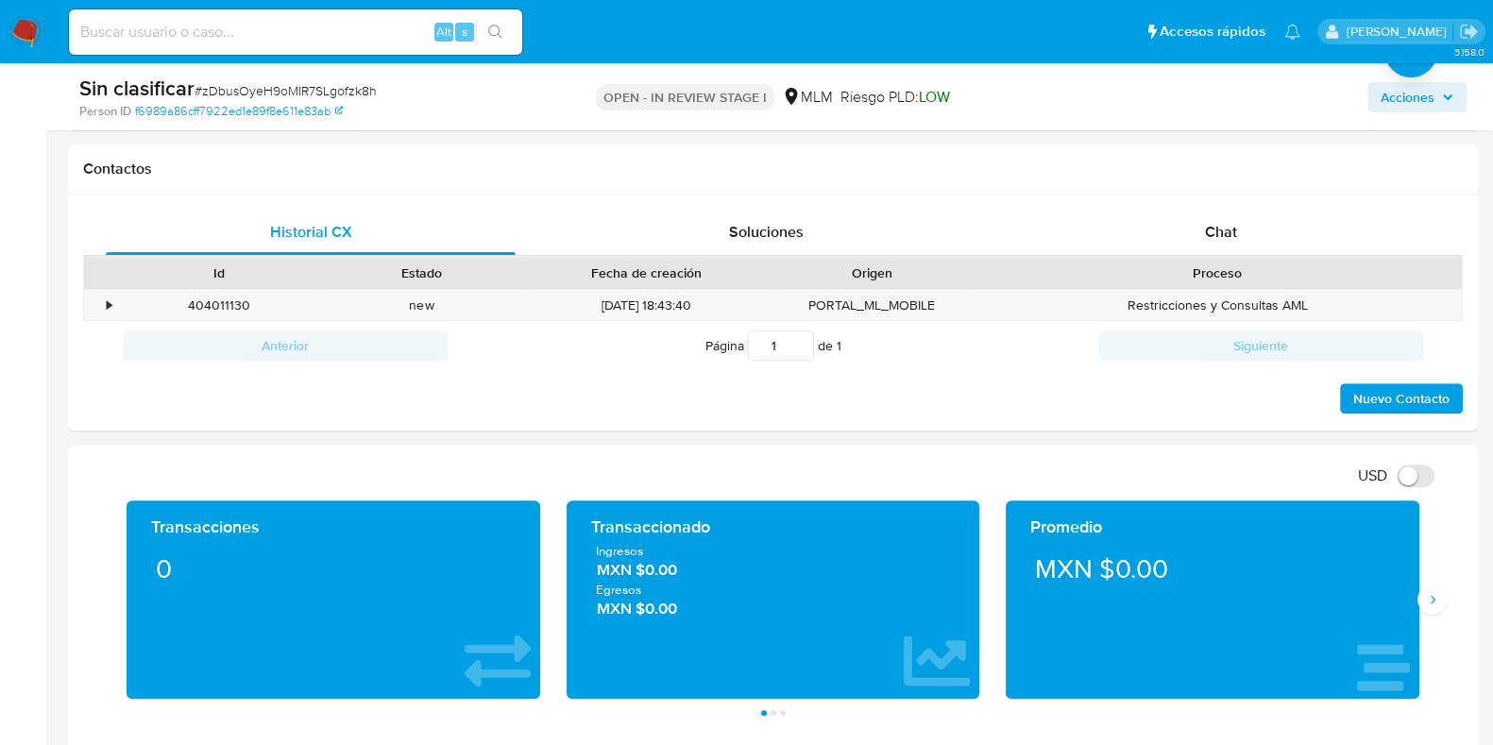
scroll to position [835, 0]
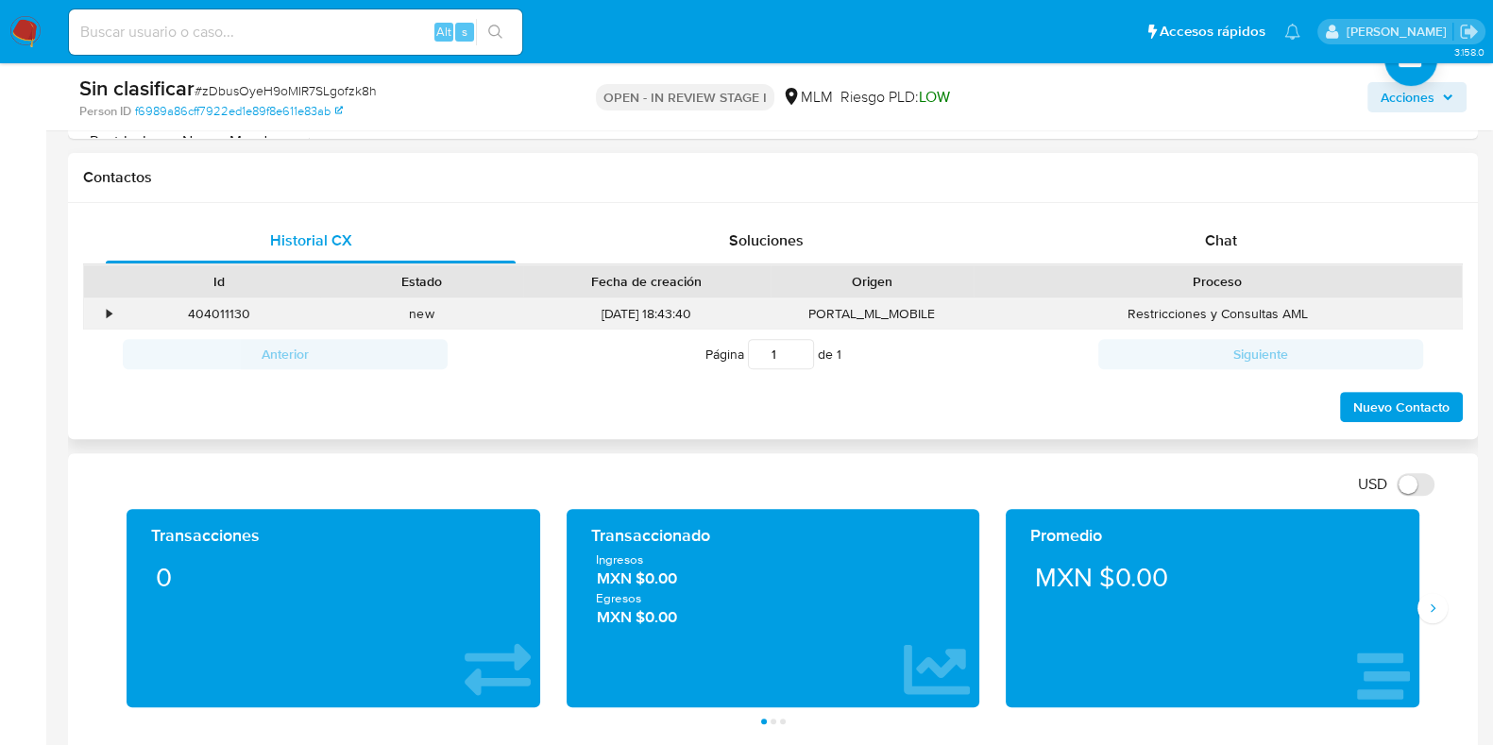
click at [101, 304] on div "•" at bounding box center [100, 313] width 33 height 31
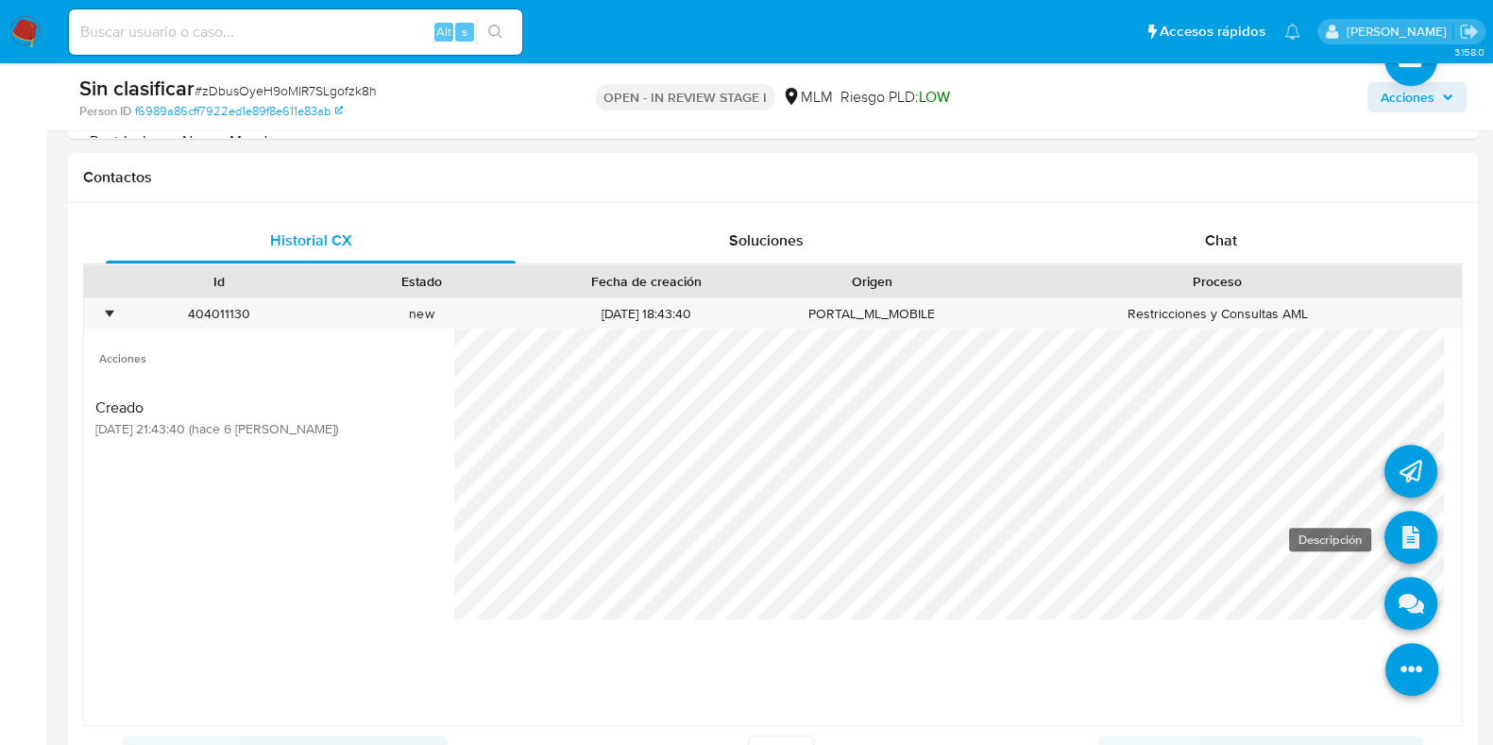
click at [1387, 552] on icon at bounding box center [1410, 537] width 53 height 53
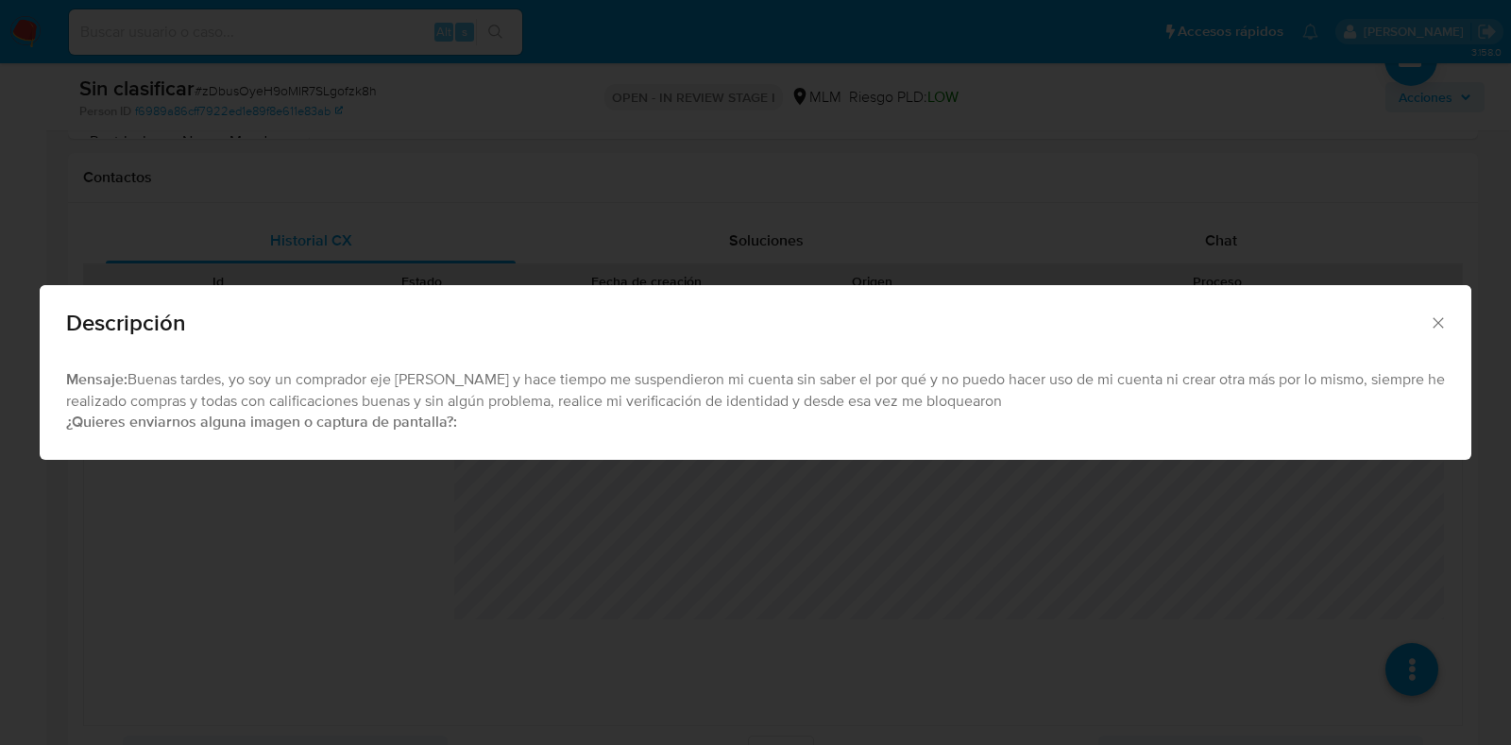
click at [1431, 322] on icon "Cerrar" at bounding box center [1438, 323] width 19 height 19
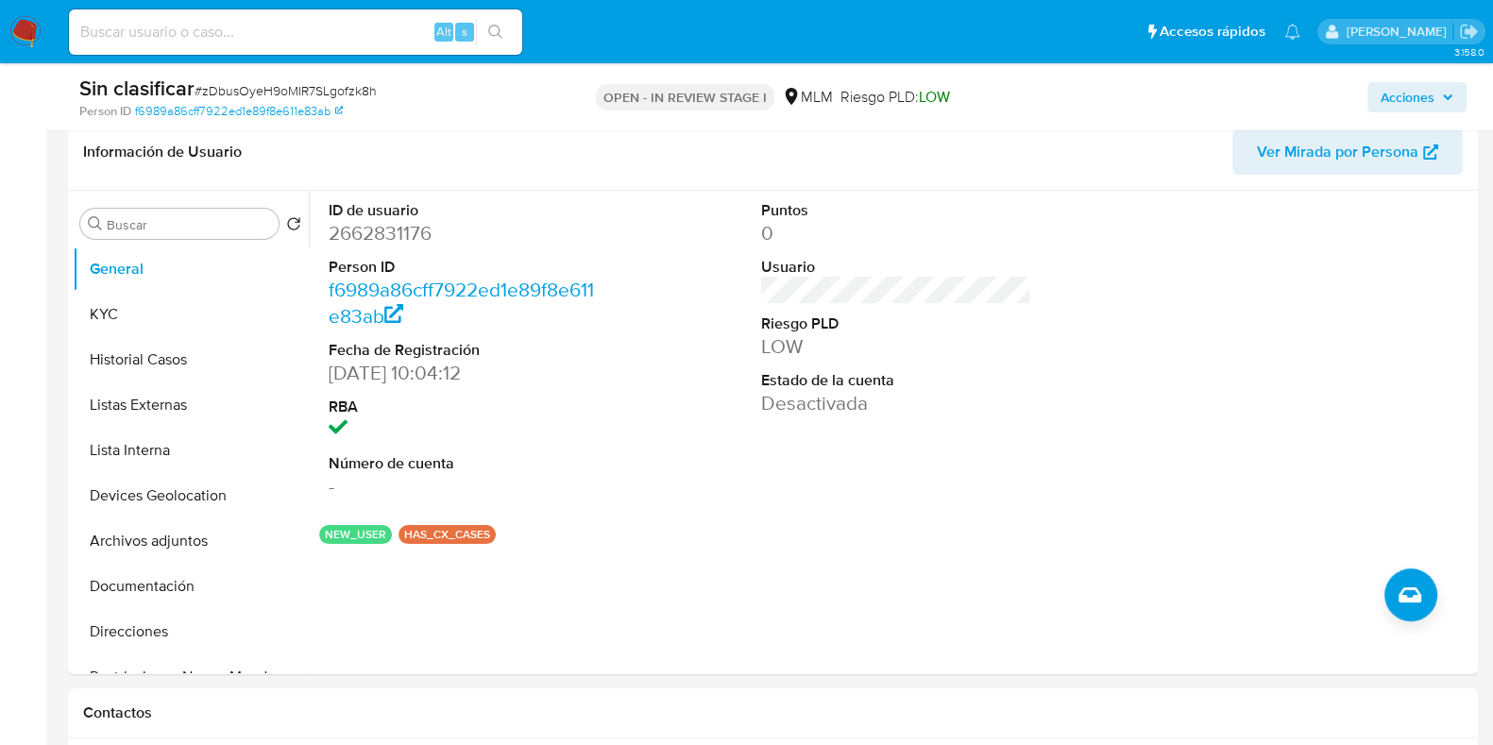
scroll to position [308, 0]
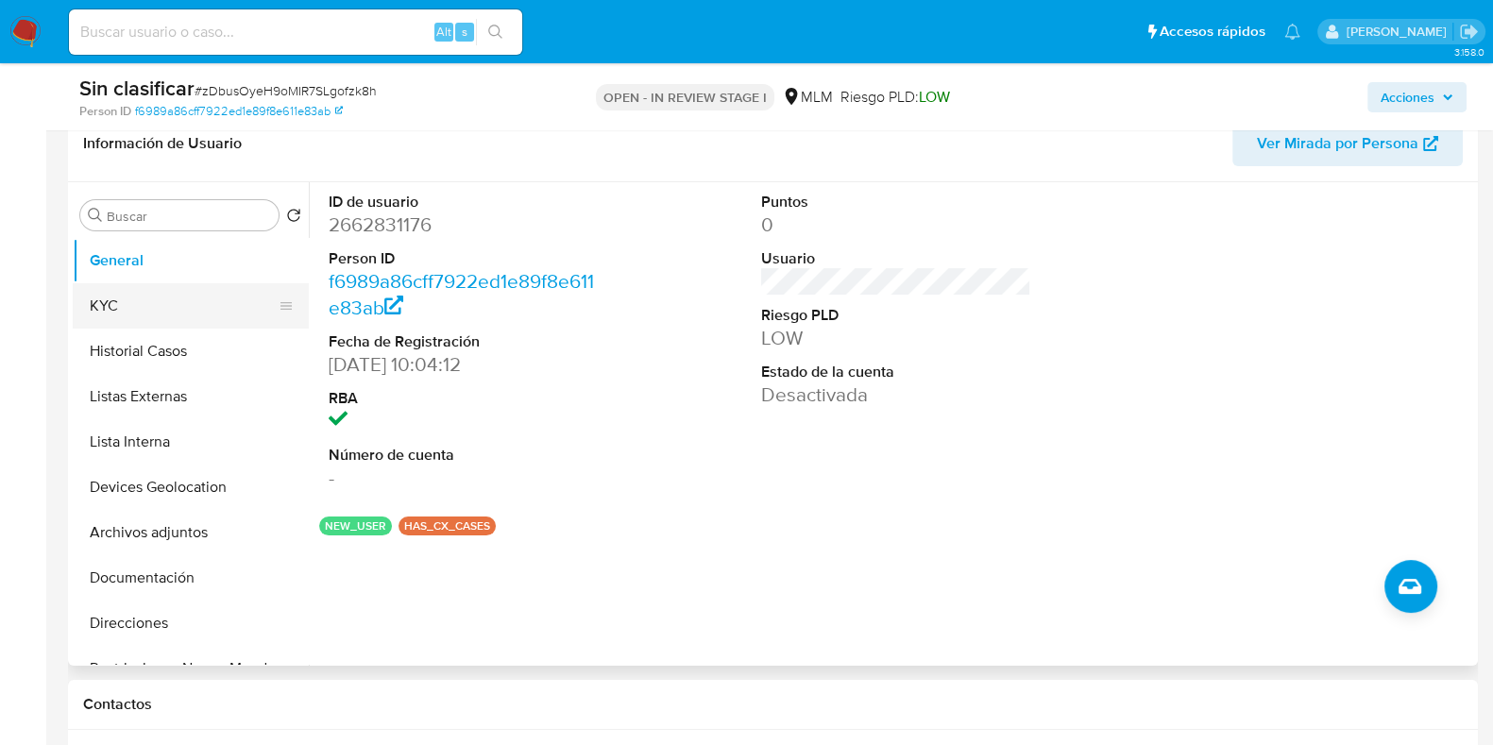
click at [157, 304] on button "KYC" at bounding box center [183, 305] width 221 height 45
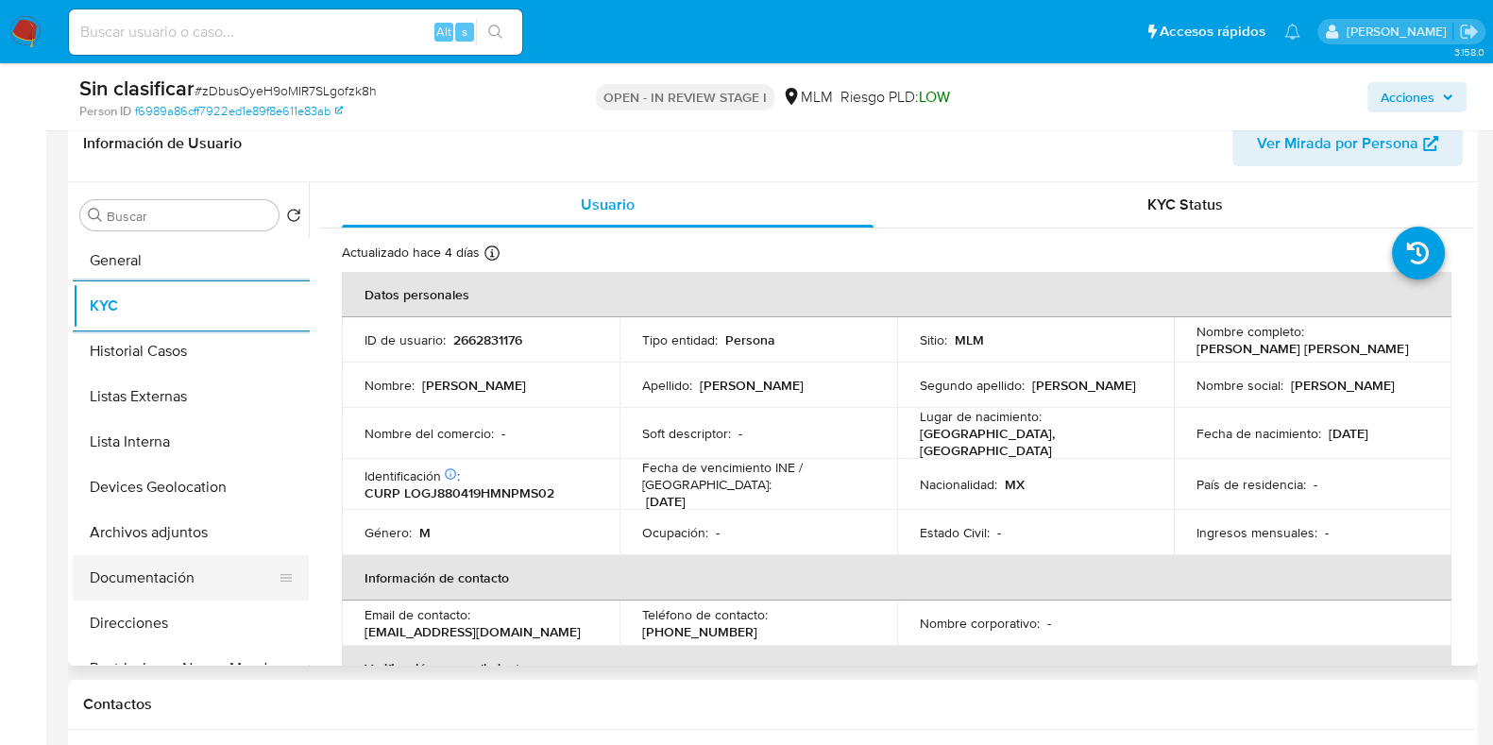
click at [156, 558] on button "Documentación" at bounding box center [183, 577] width 221 height 45
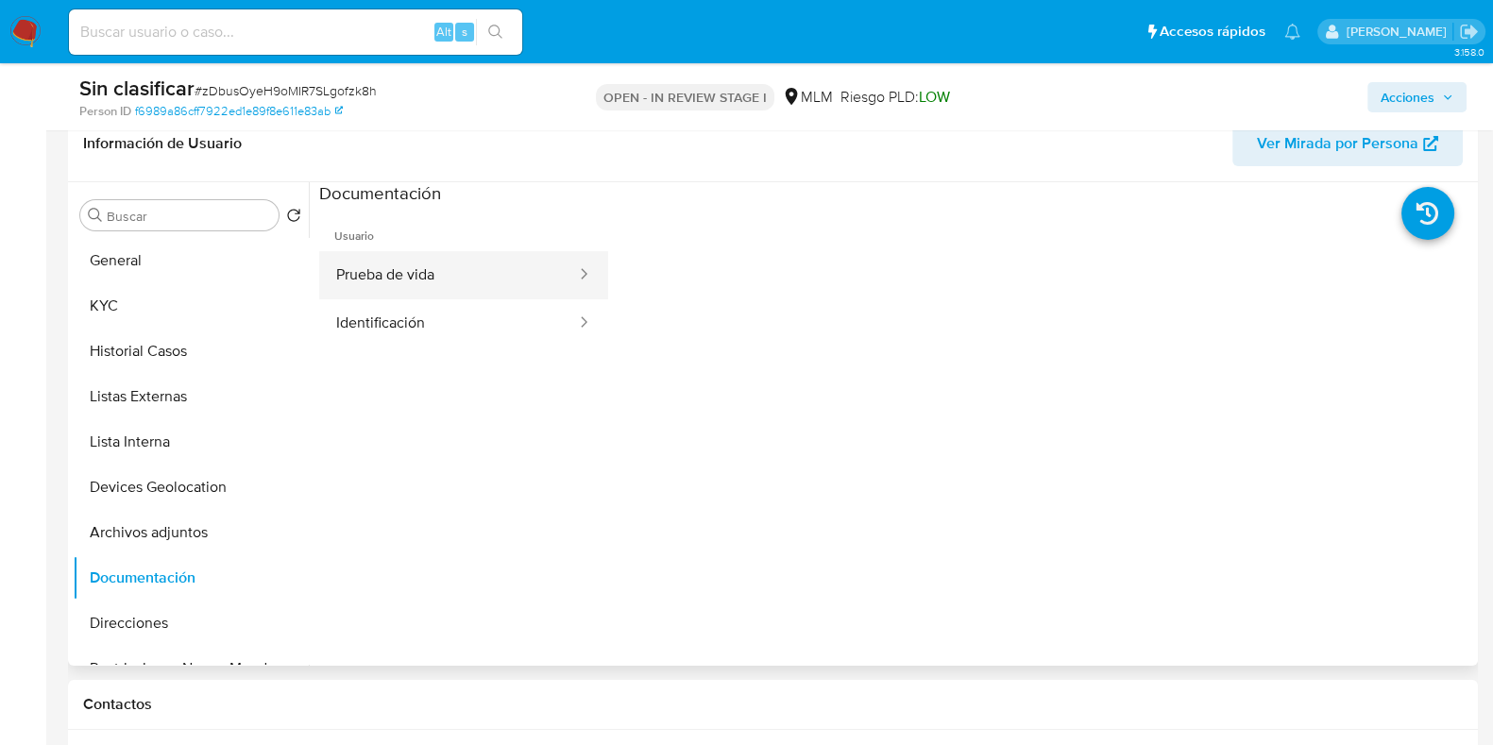
click at [482, 271] on button "Prueba de vida" at bounding box center [448, 275] width 259 height 48
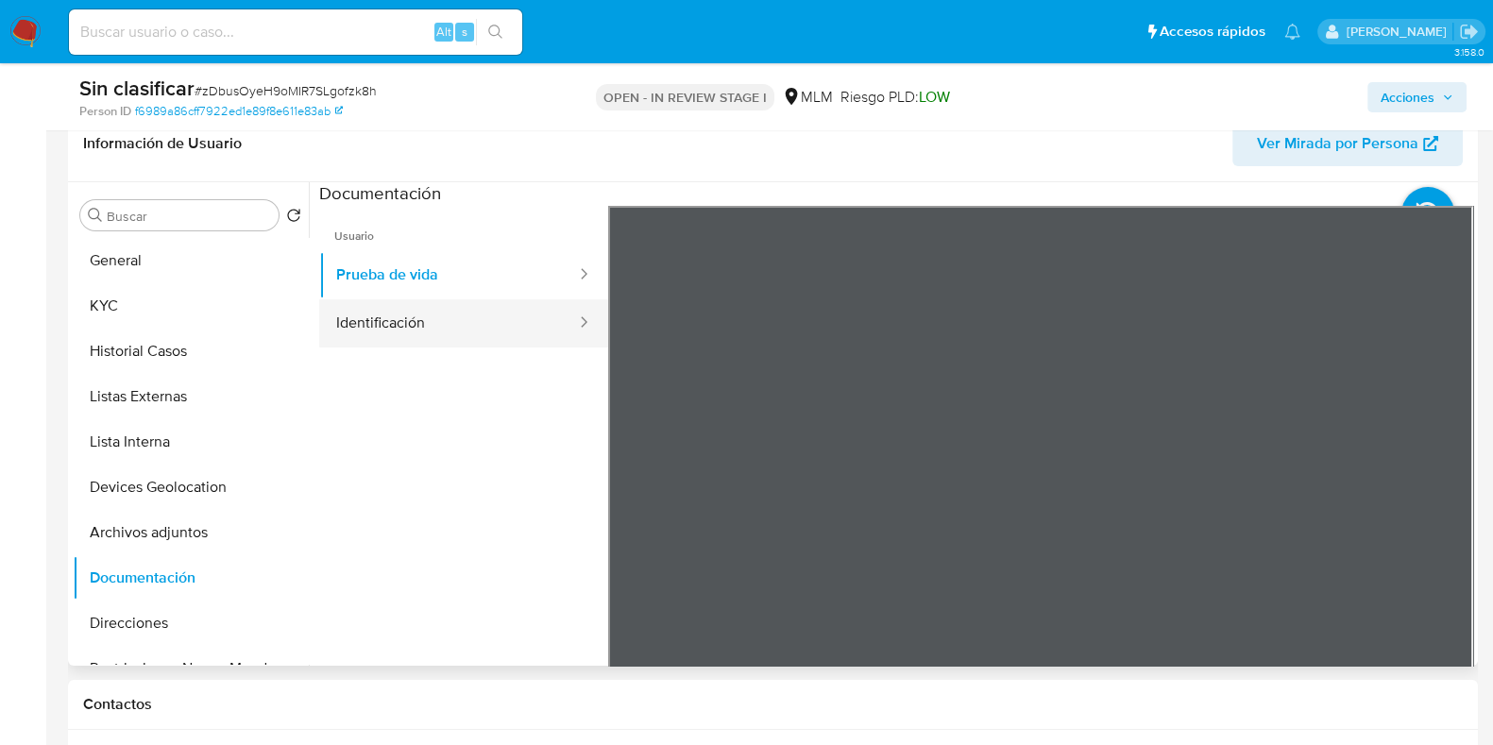
click at [502, 312] on button "Identificación" at bounding box center [448, 323] width 259 height 48
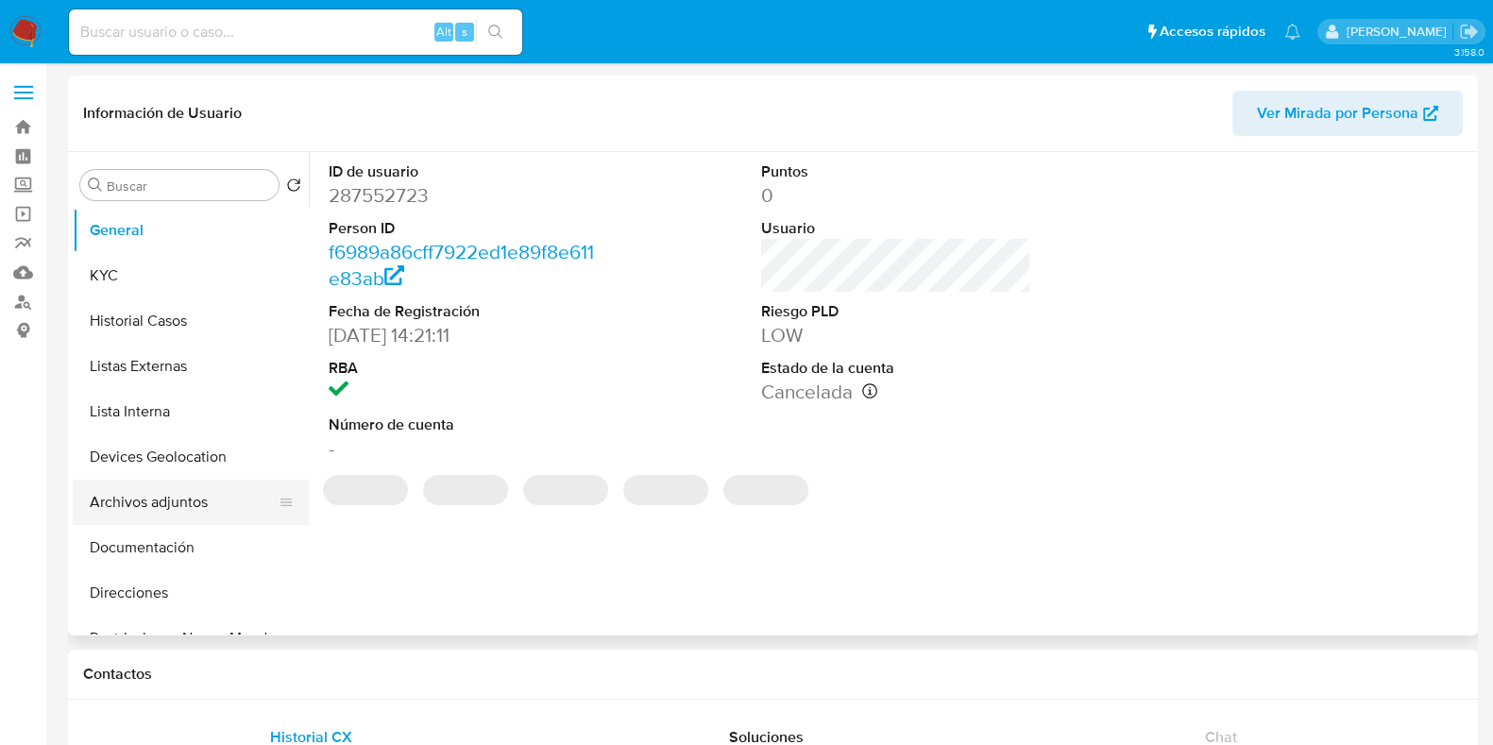
select select "10"
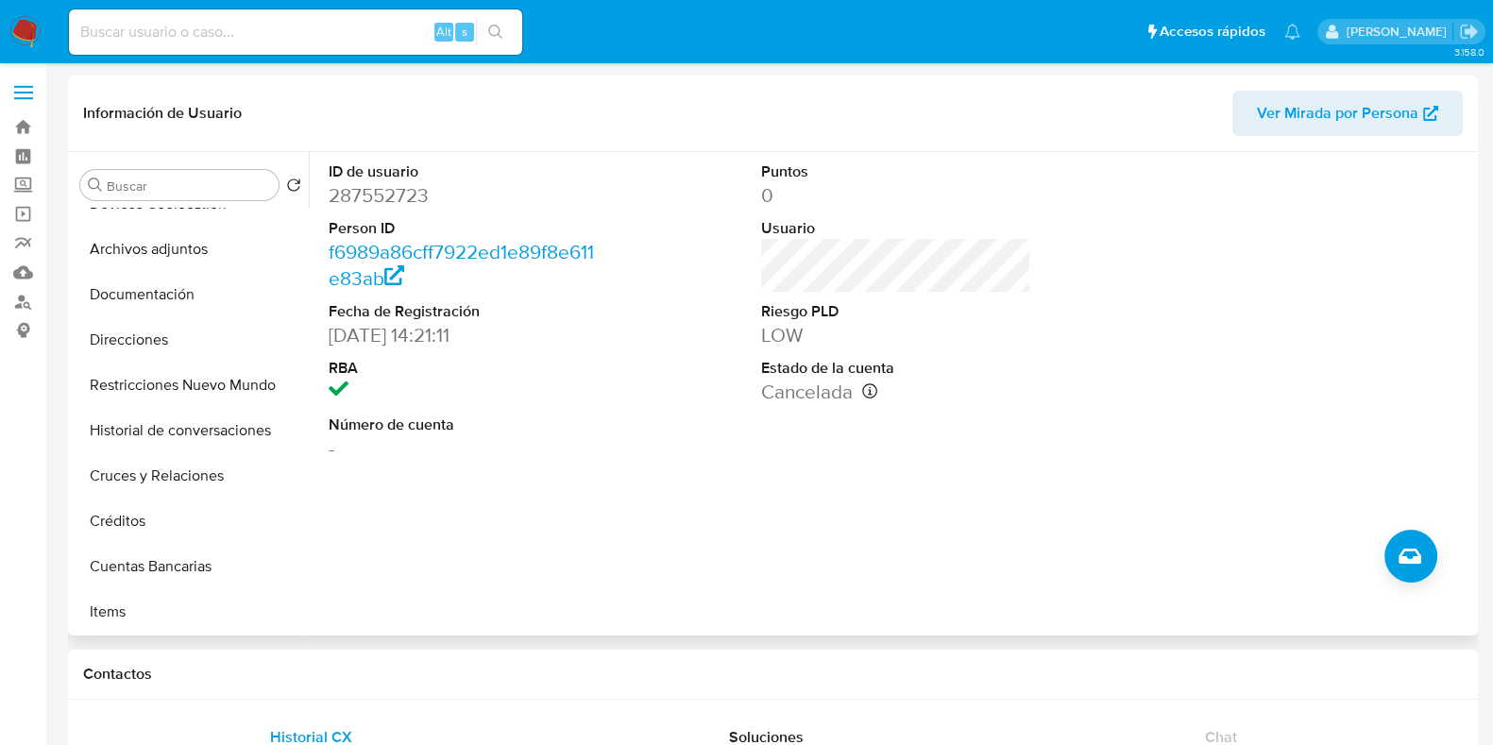
scroll to position [247, 0]
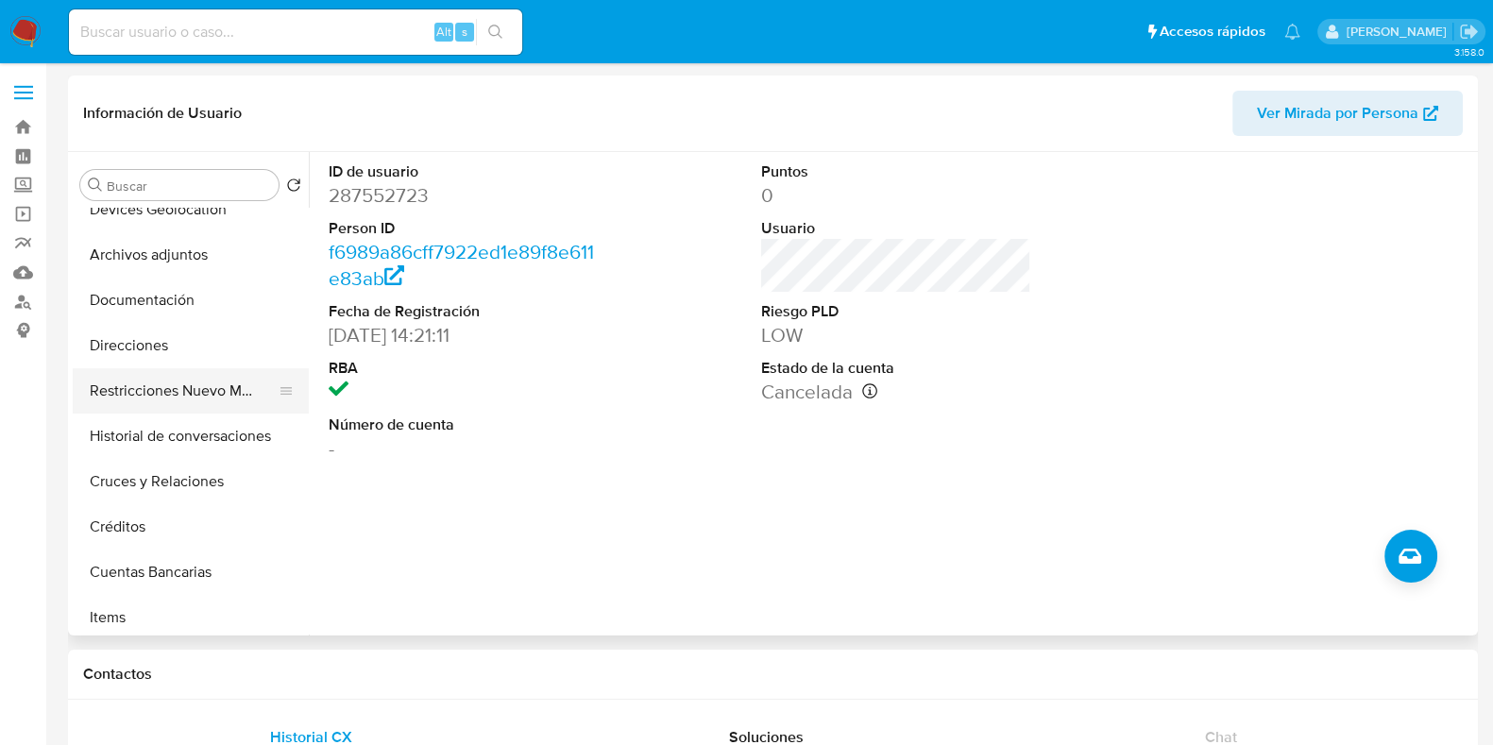
click at [221, 396] on button "Restricciones Nuevo Mundo" at bounding box center [183, 390] width 221 height 45
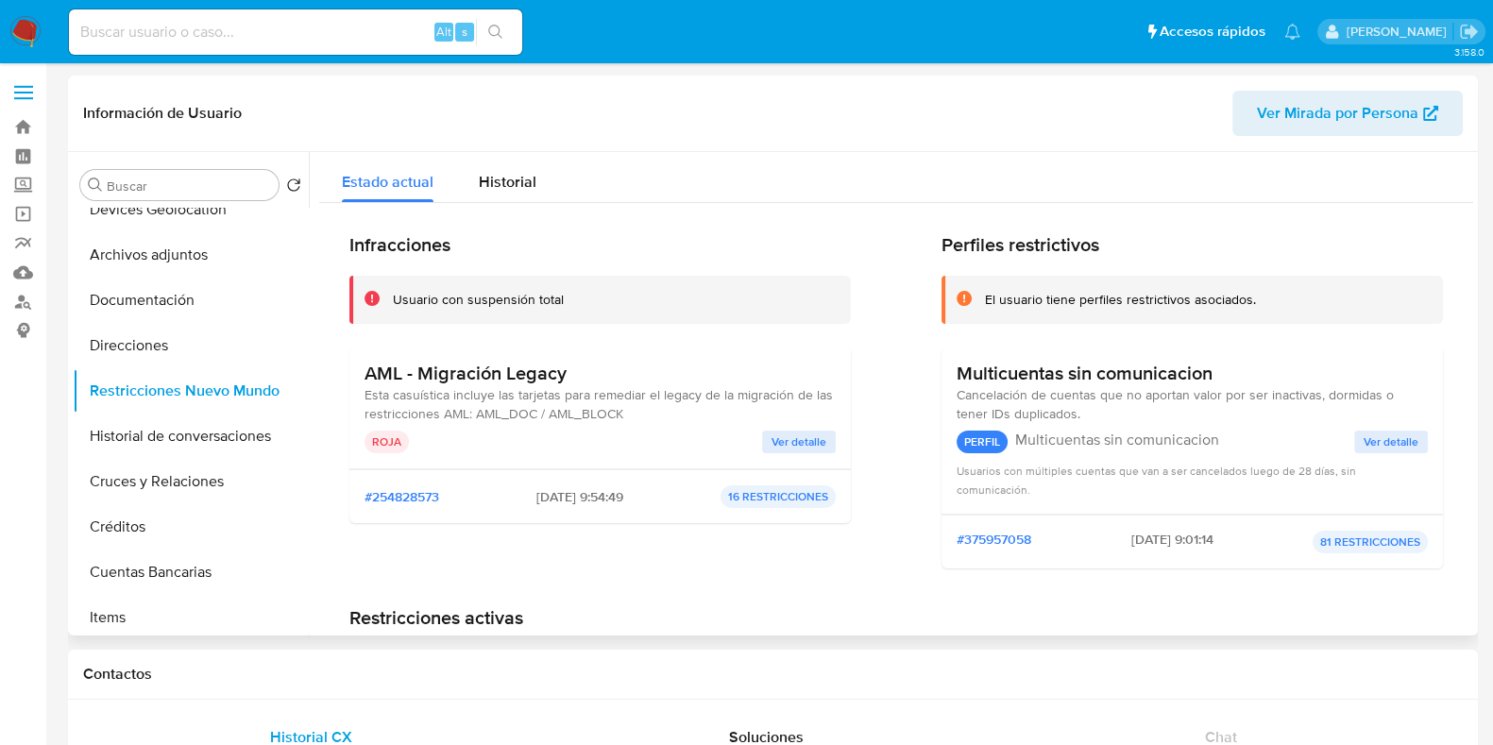
click at [779, 441] on span "Ver detalle" at bounding box center [799, 442] width 55 height 19
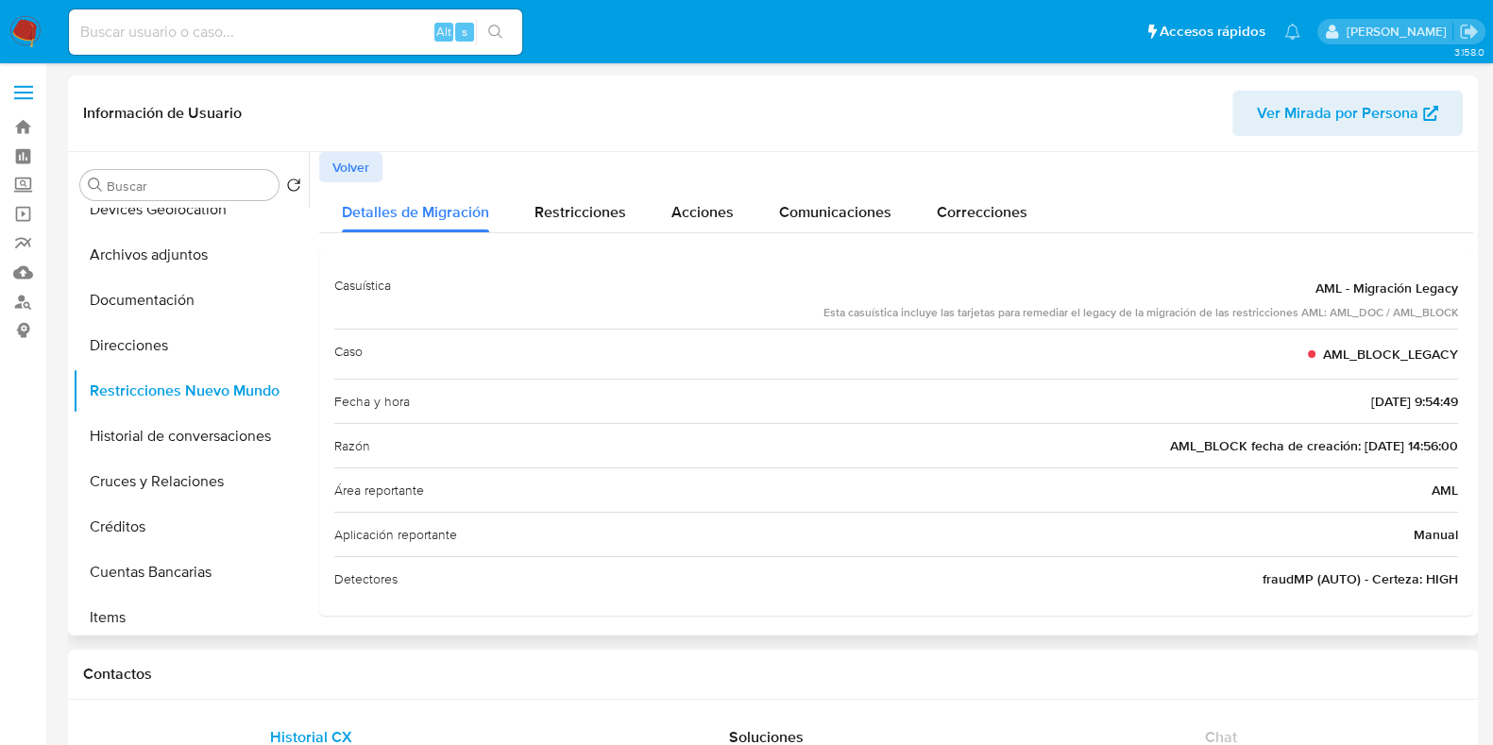
click at [360, 163] on span "Volver" at bounding box center [350, 167] width 37 height 26
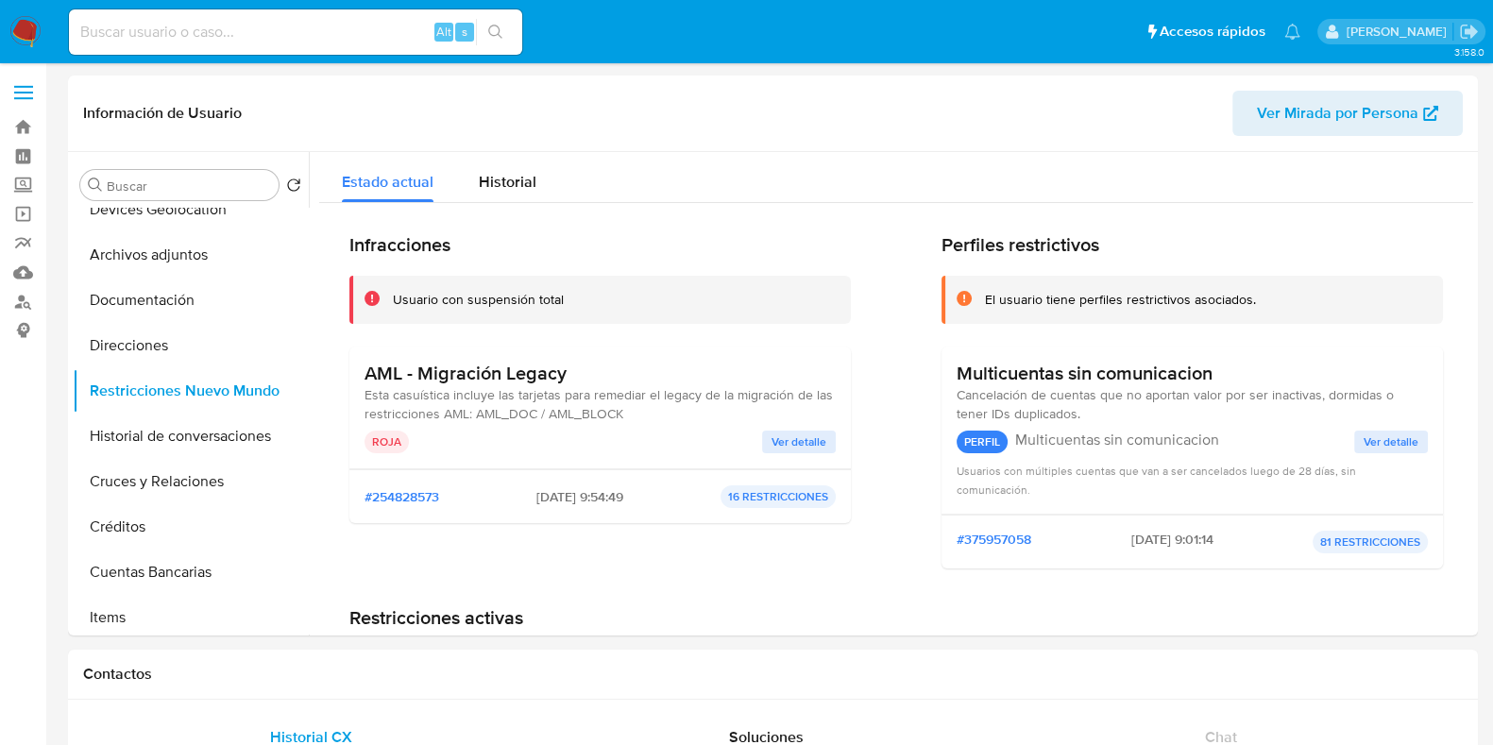
drag, startPoint x: 1474, startPoint y: 185, endPoint x: 1464, endPoint y: 184, distance: 10.4
click at [1464, 184] on div "Buscar Volver al orden por defecto General KYC Historial Casos Listas Externas …" at bounding box center [773, 394] width 1410 height 484
drag, startPoint x: 1464, startPoint y: 184, endPoint x: 1468, endPoint y: 202, distance: 18.6
click at [1468, 202] on div at bounding box center [891, 394] width 1164 height 484
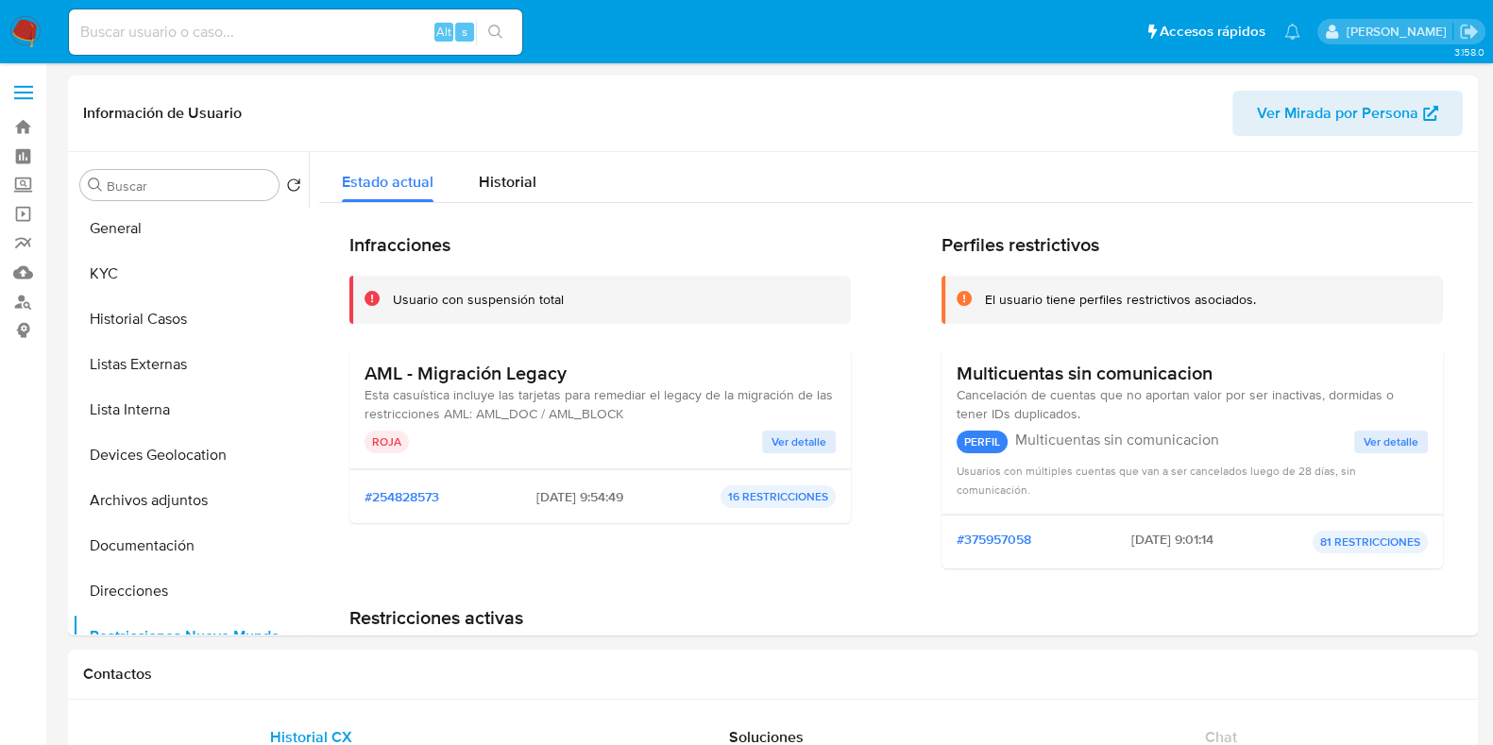
scroll to position [0, 0]
click at [153, 295] on button "KYC" at bounding box center [183, 275] width 221 height 45
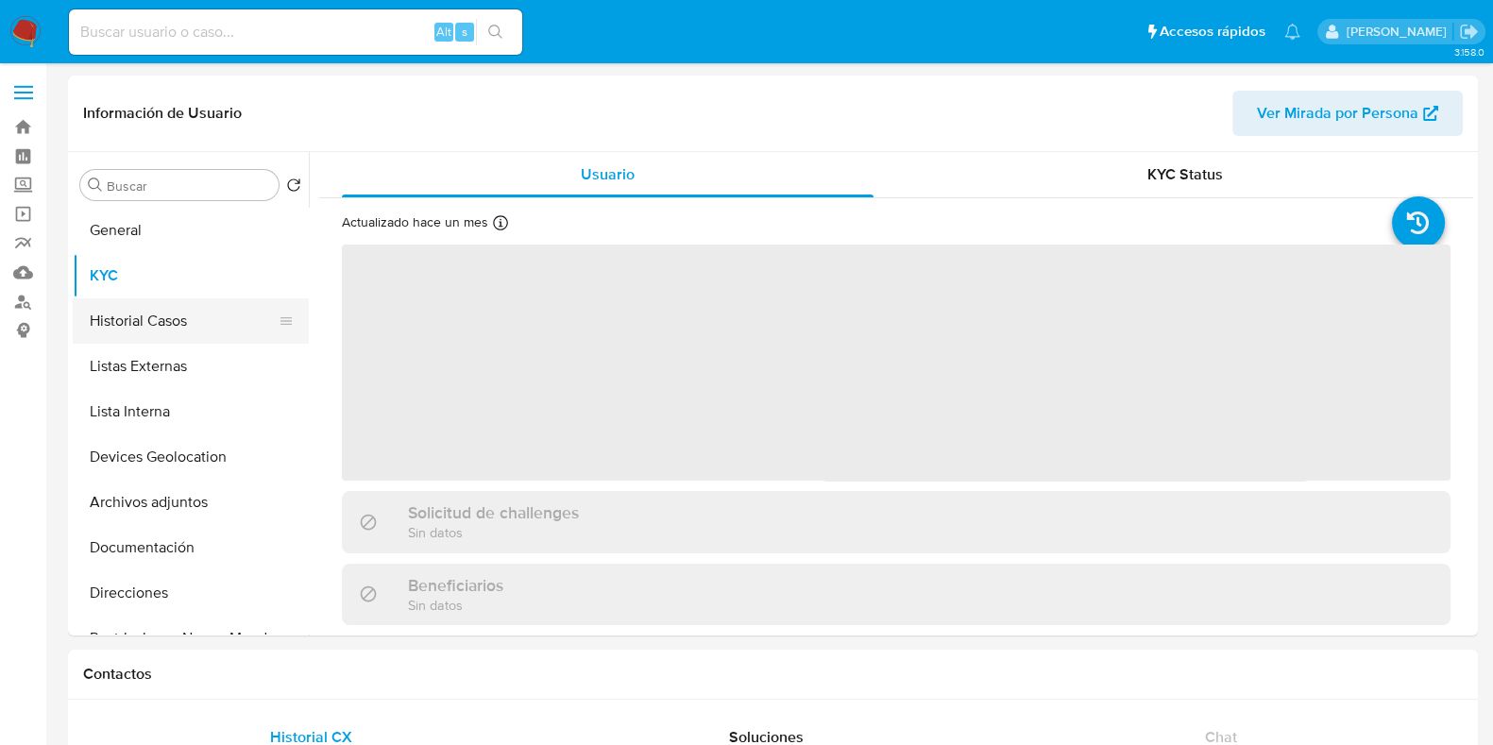
click at [144, 311] on button "Historial Casos" at bounding box center [183, 320] width 221 height 45
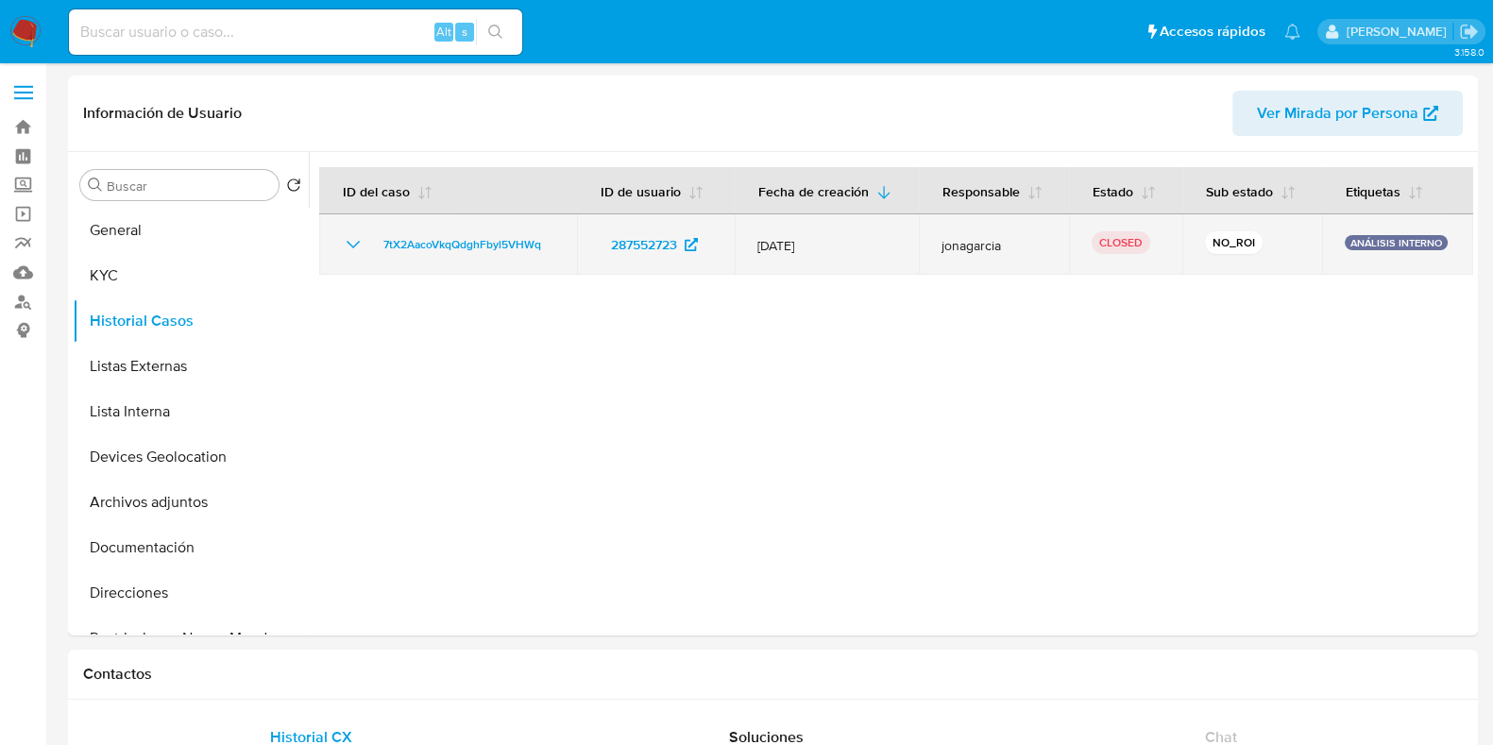
click at [356, 249] on icon "Mostrar/Ocultar" at bounding box center [353, 244] width 23 height 23
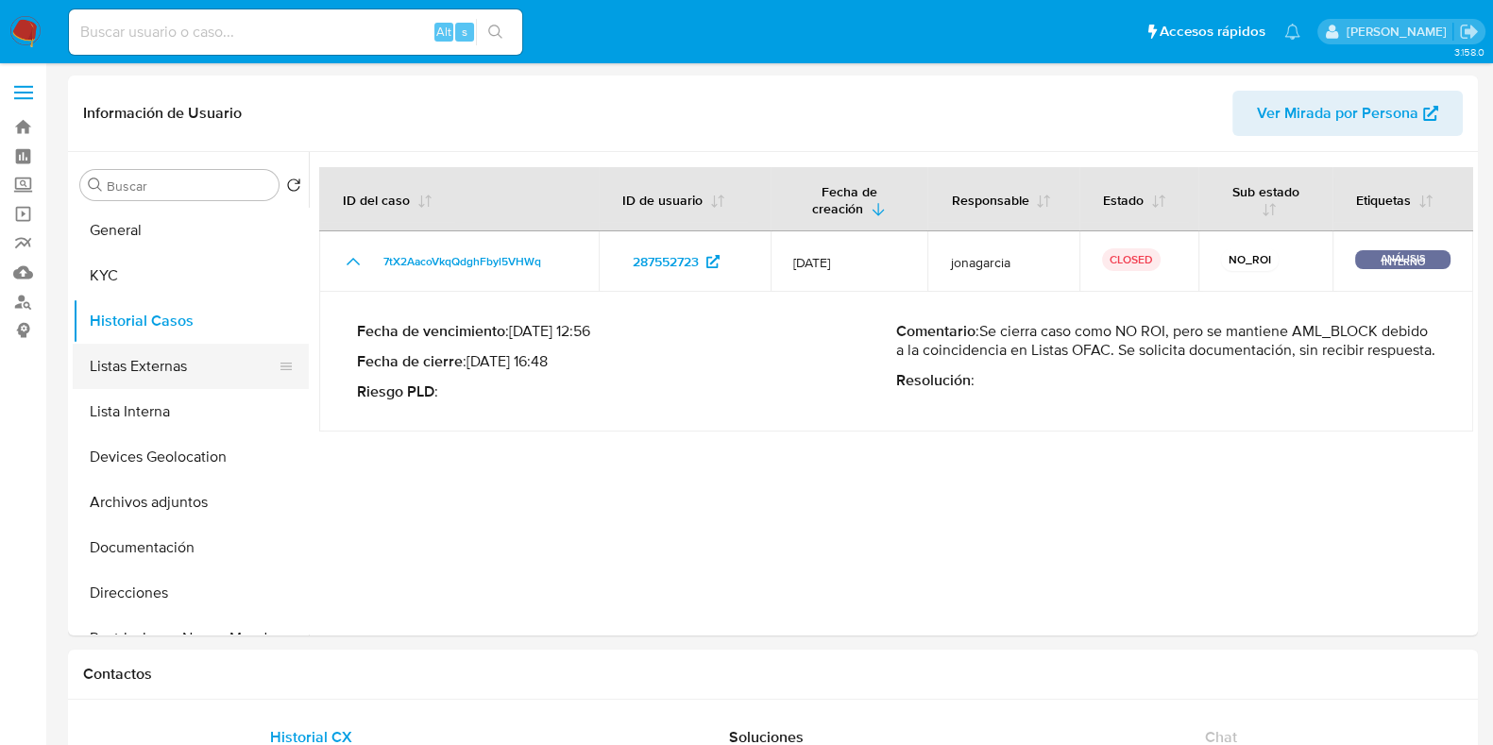
click at [187, 375] on button "Listas Externas" at bounding box center [183, 366] width 221 height 45
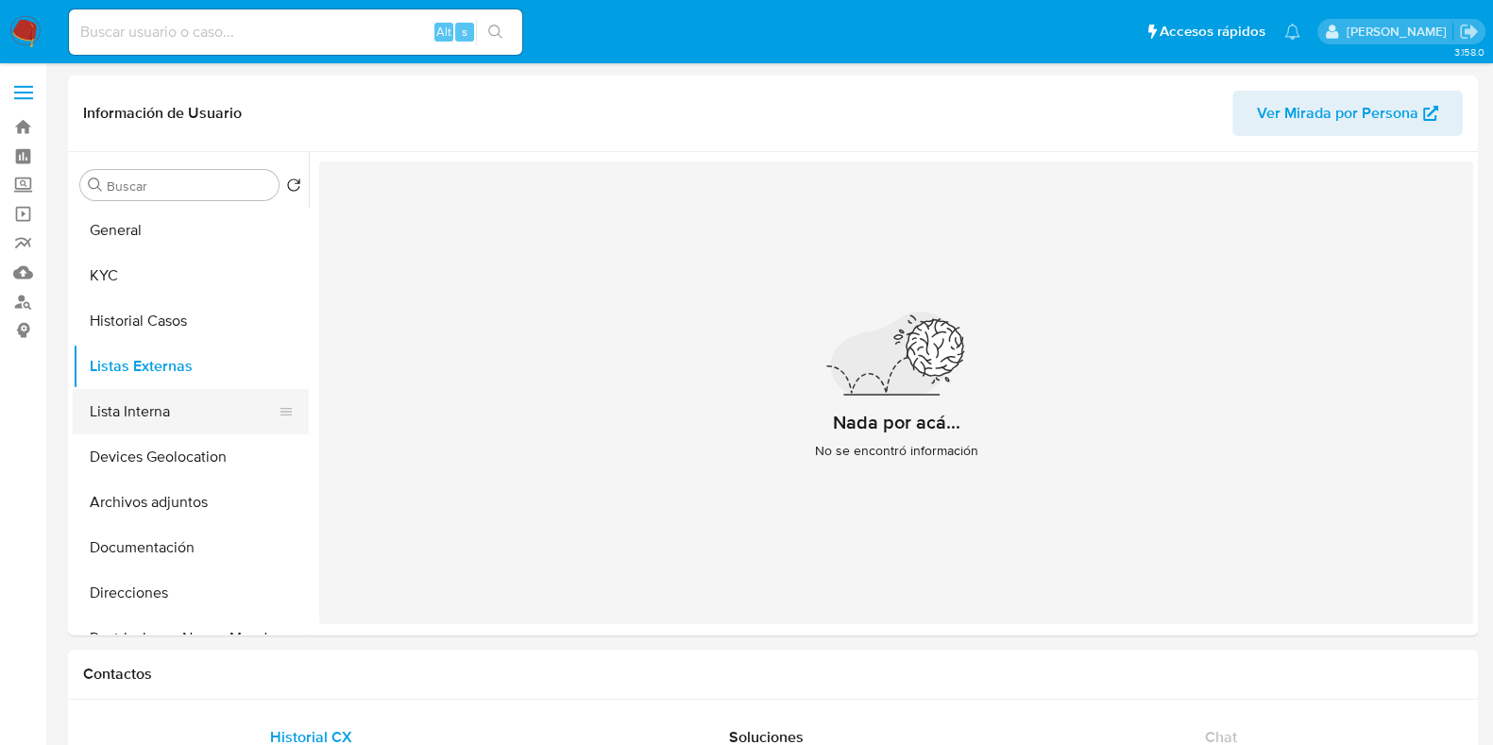
click at [169, 416] on button "Lista Interna" at bounding box center [183, 411] width 221 height 45
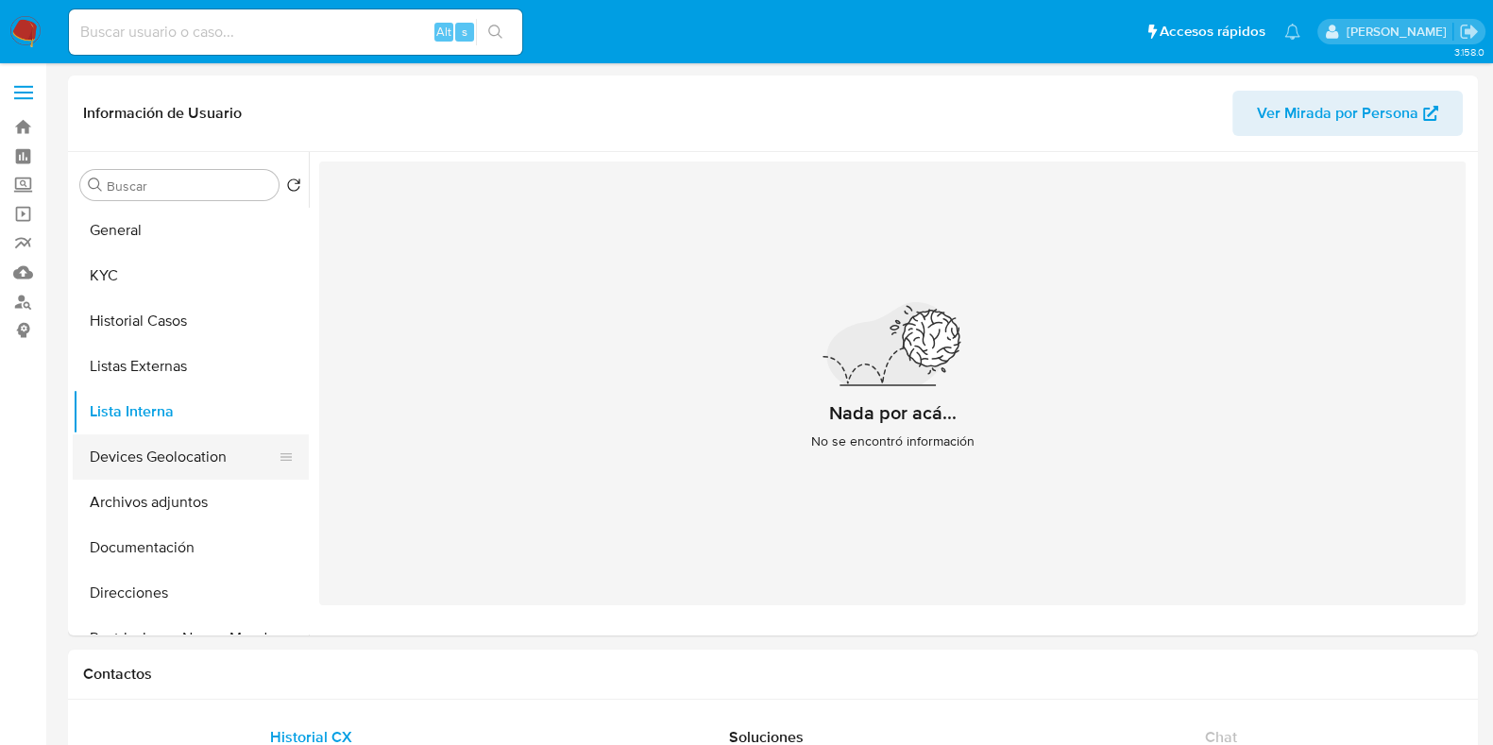
click at [164, 452] on button "Devices Geolocation" at bounding box center [183, 456] width 221 height 45
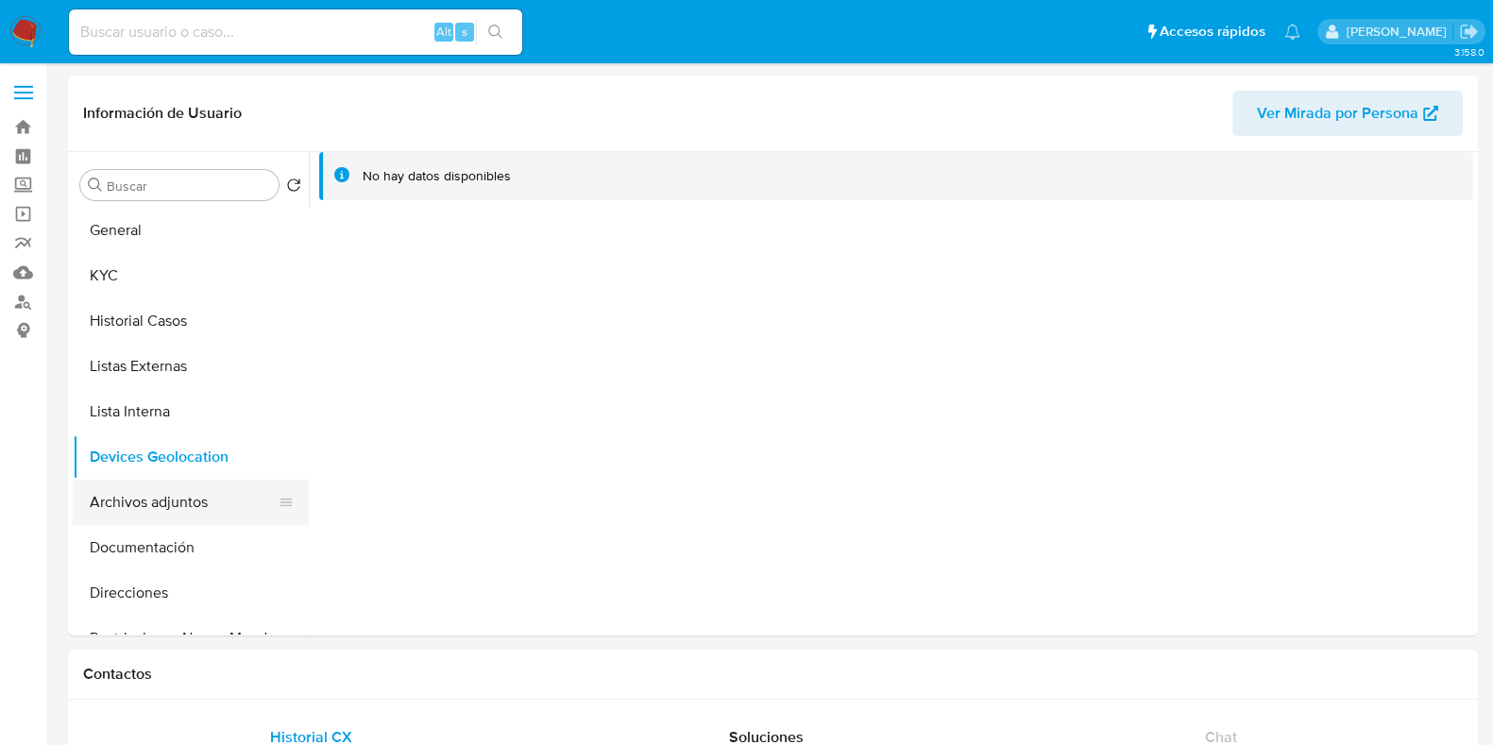
click at [175, 514] on button "Archivos adjuntos" at bounding box center [183, 502] width 221 height 45
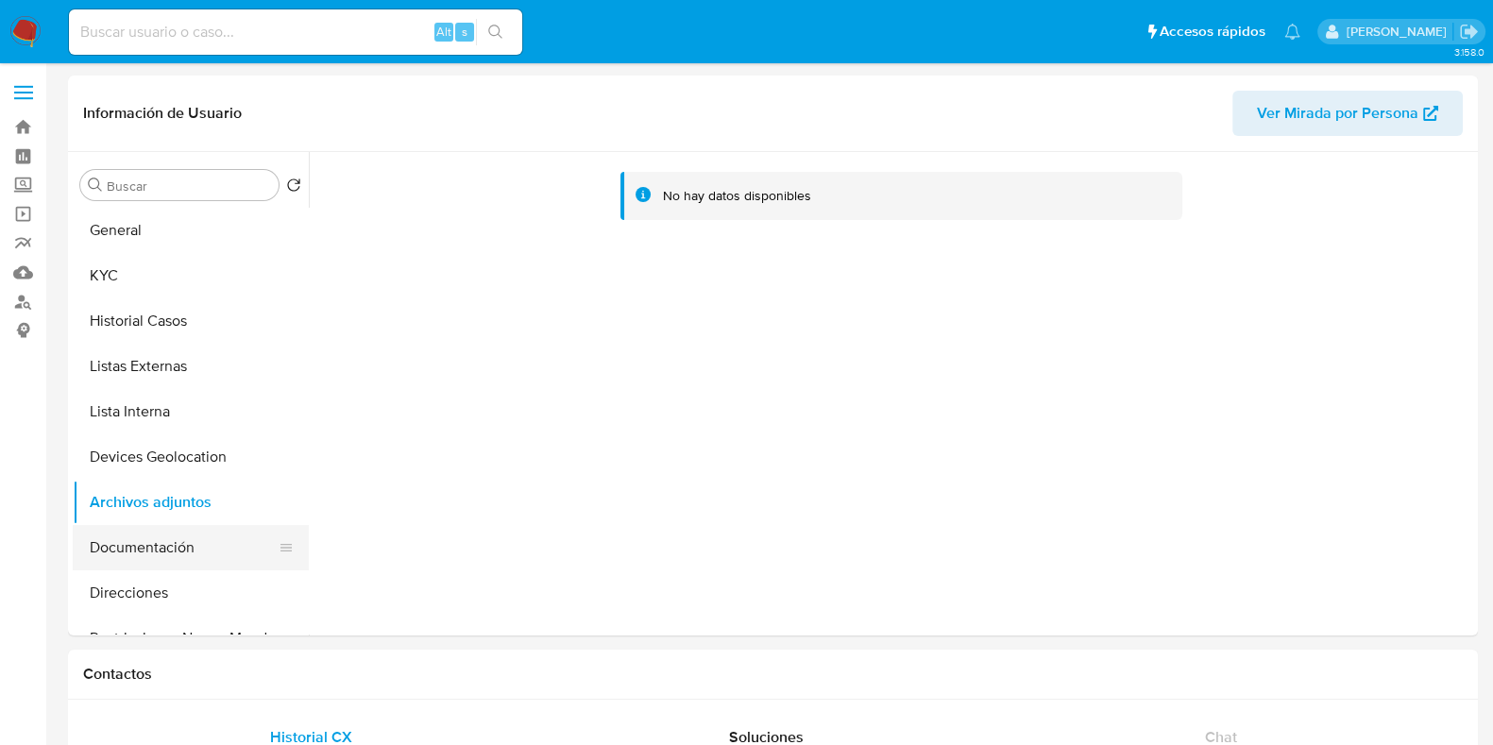
click at [150, 552] on button "Documentación" at bounding box center [183, 547] width 221 height 45
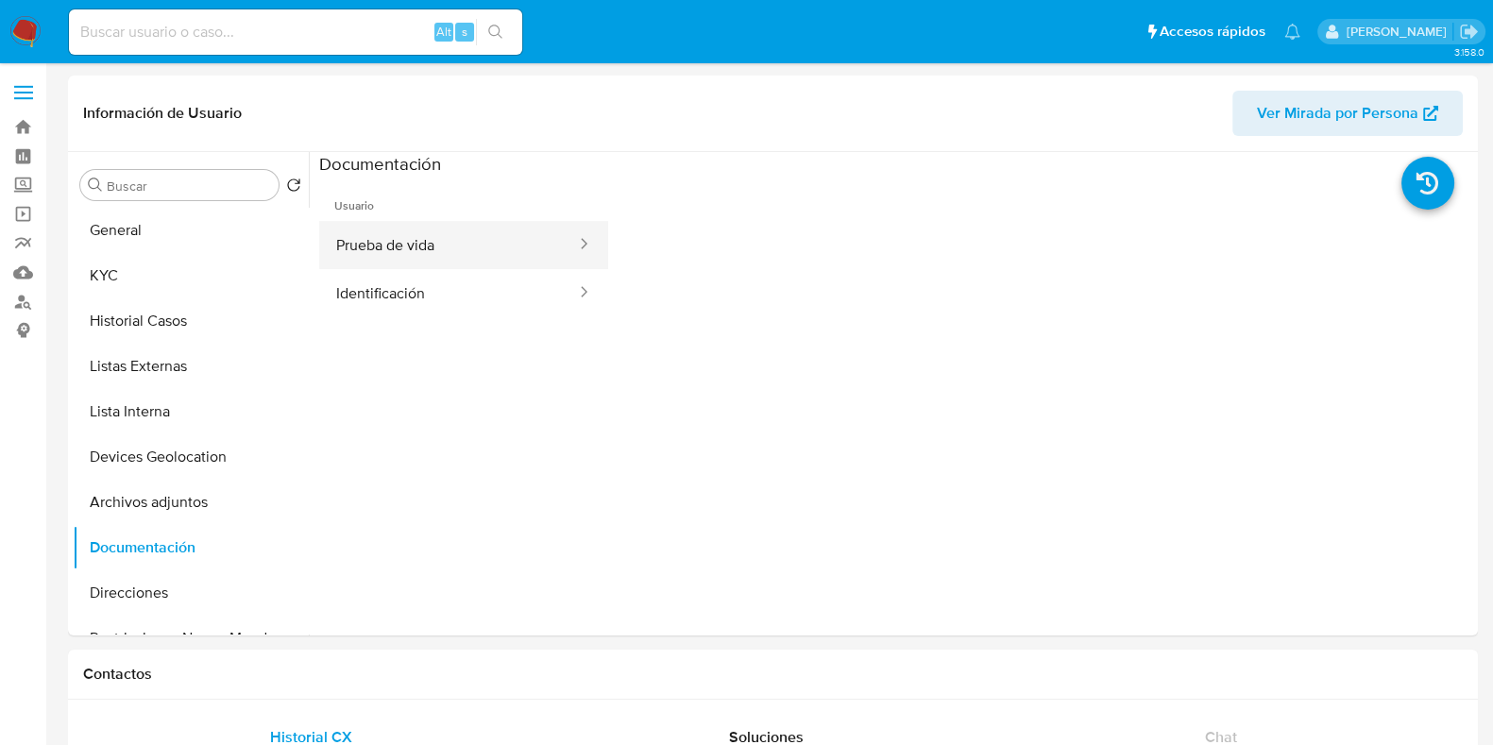
click at [428, 243] on button "Prueba de vida" at bounding box center [448, 245] width 259 height 48
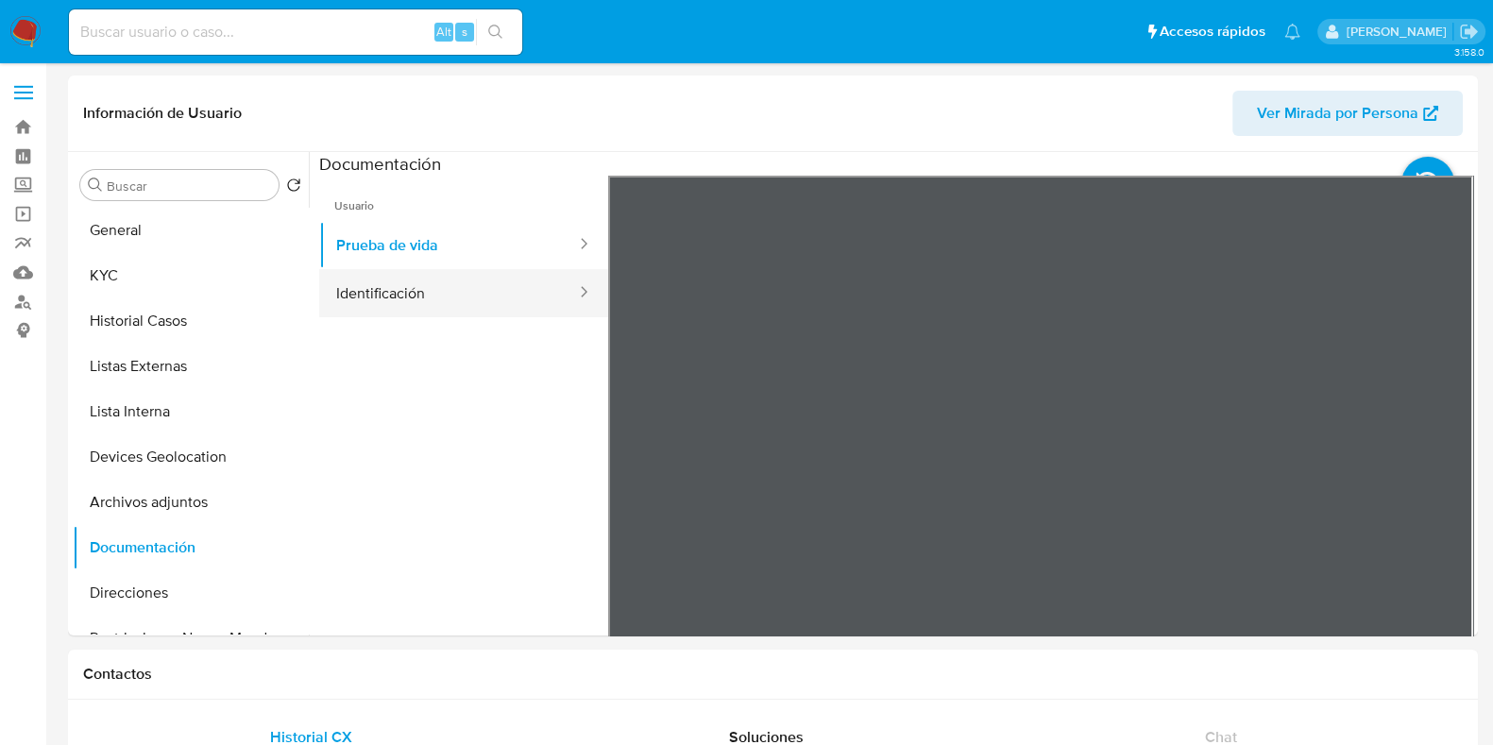
click at [464, 291] on button "Identificación" at bounding box center [448, 293] width 259 height 48
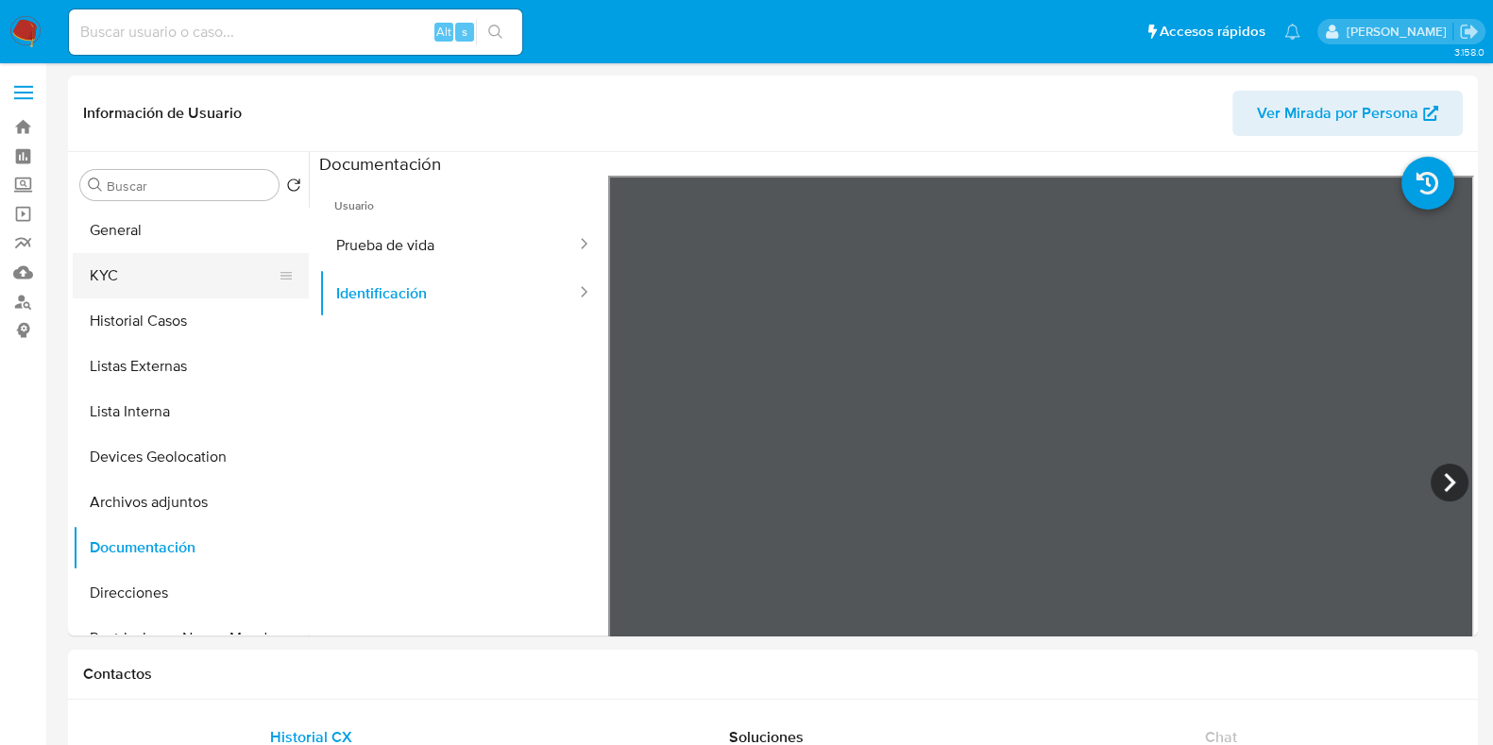
click at [170, 280] on button "KYC" at bounding box center [183, 275] width 221 height 45
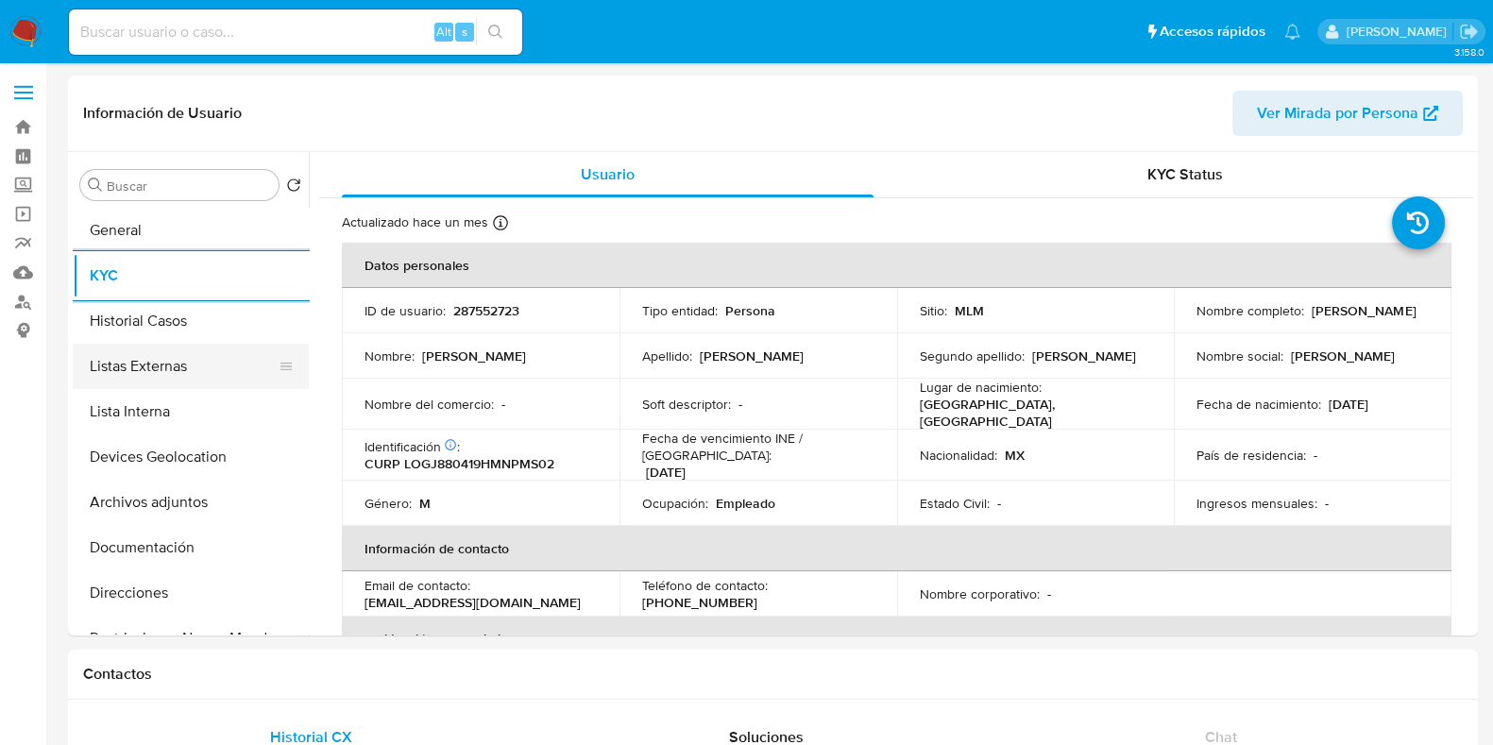
click at [166, 366] on button "Listas Externas" at bounding box center [183, 366] width 221 height 45
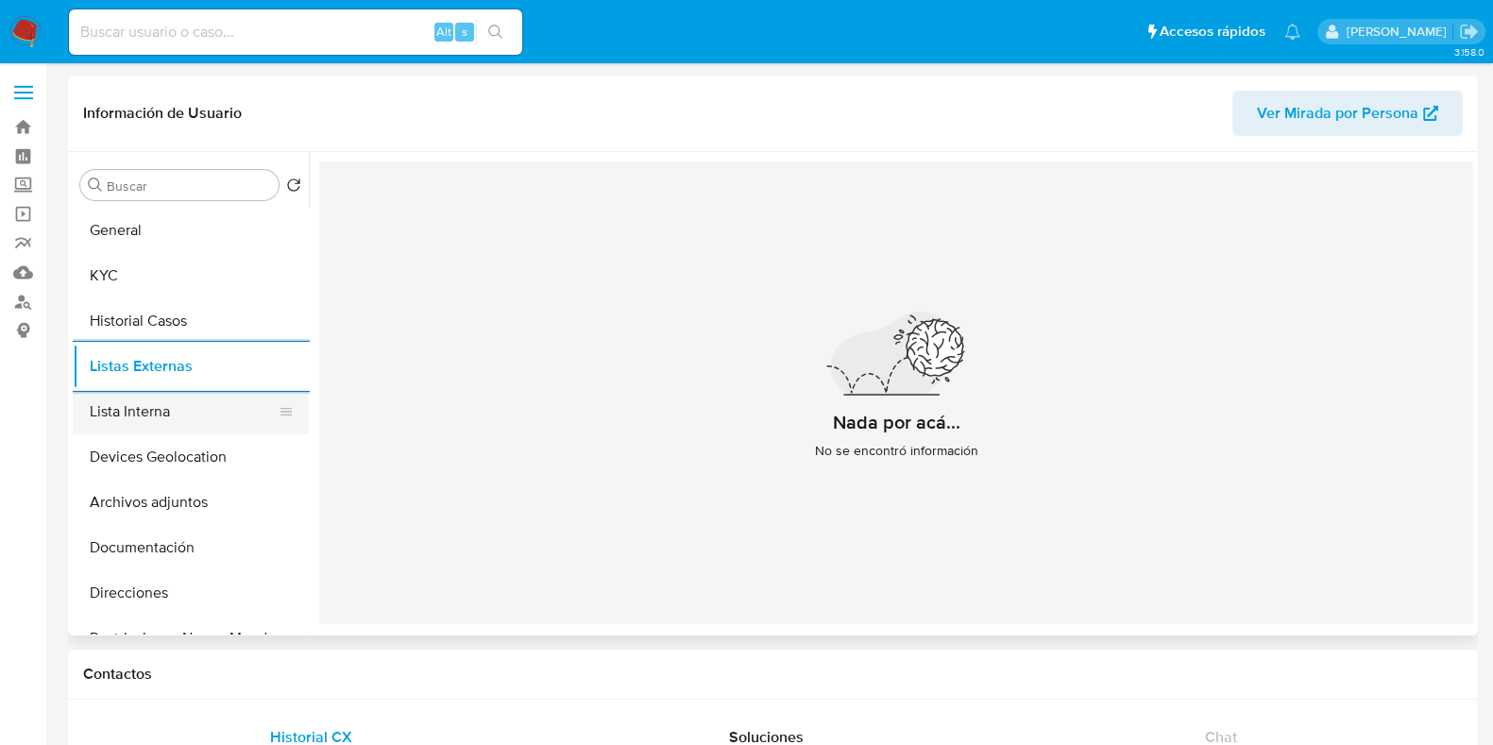
click at [184, 417] on button "Lista Interna" at bounding box center [183, 411] width 221 height 45
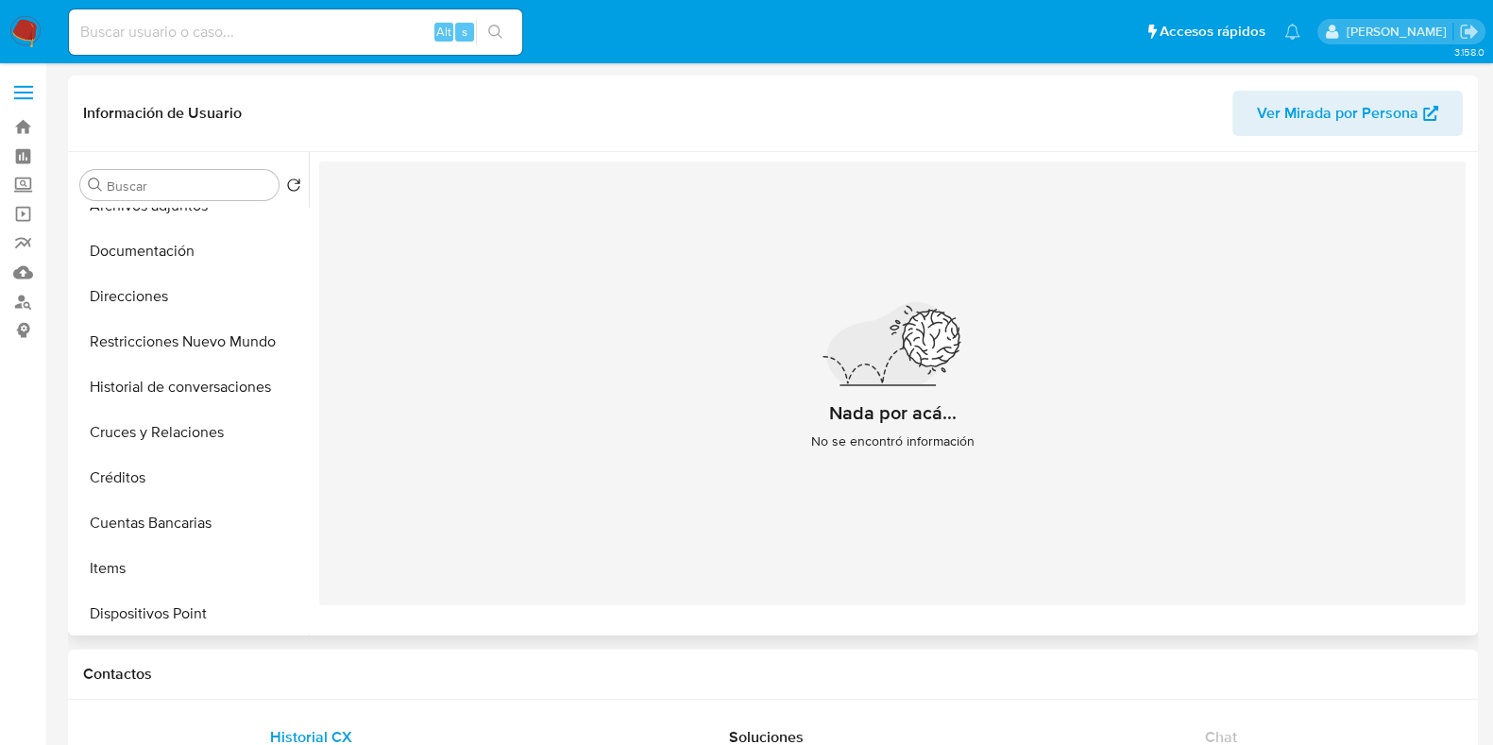
scroll to position [300, 0]
click at [203, 342] on button "Restricciones Nuevo Mundo" at bounding box center [183, 337] width 221 height 45
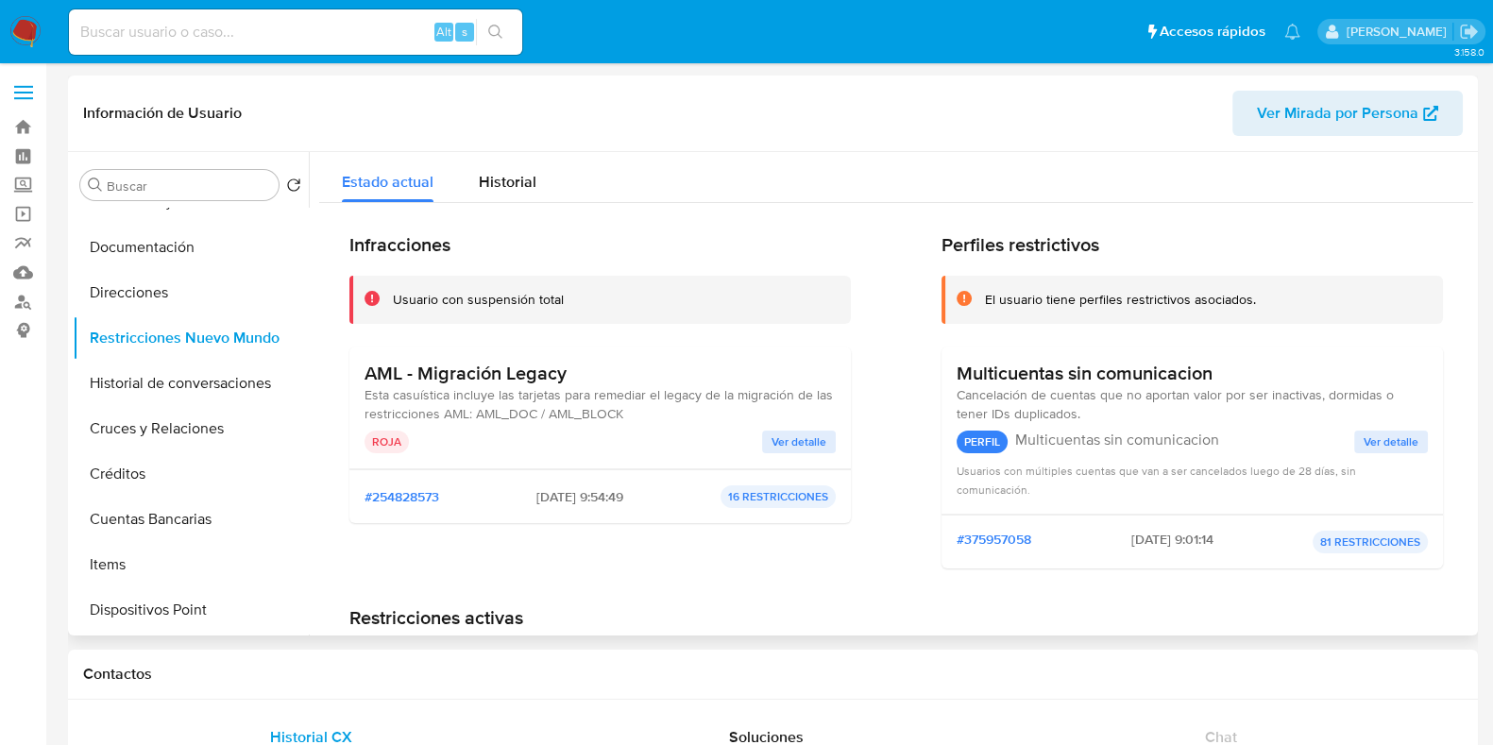
click at [818, 447] on span "Ver detalle" at bounding box center [799, 442] width 55 height 19
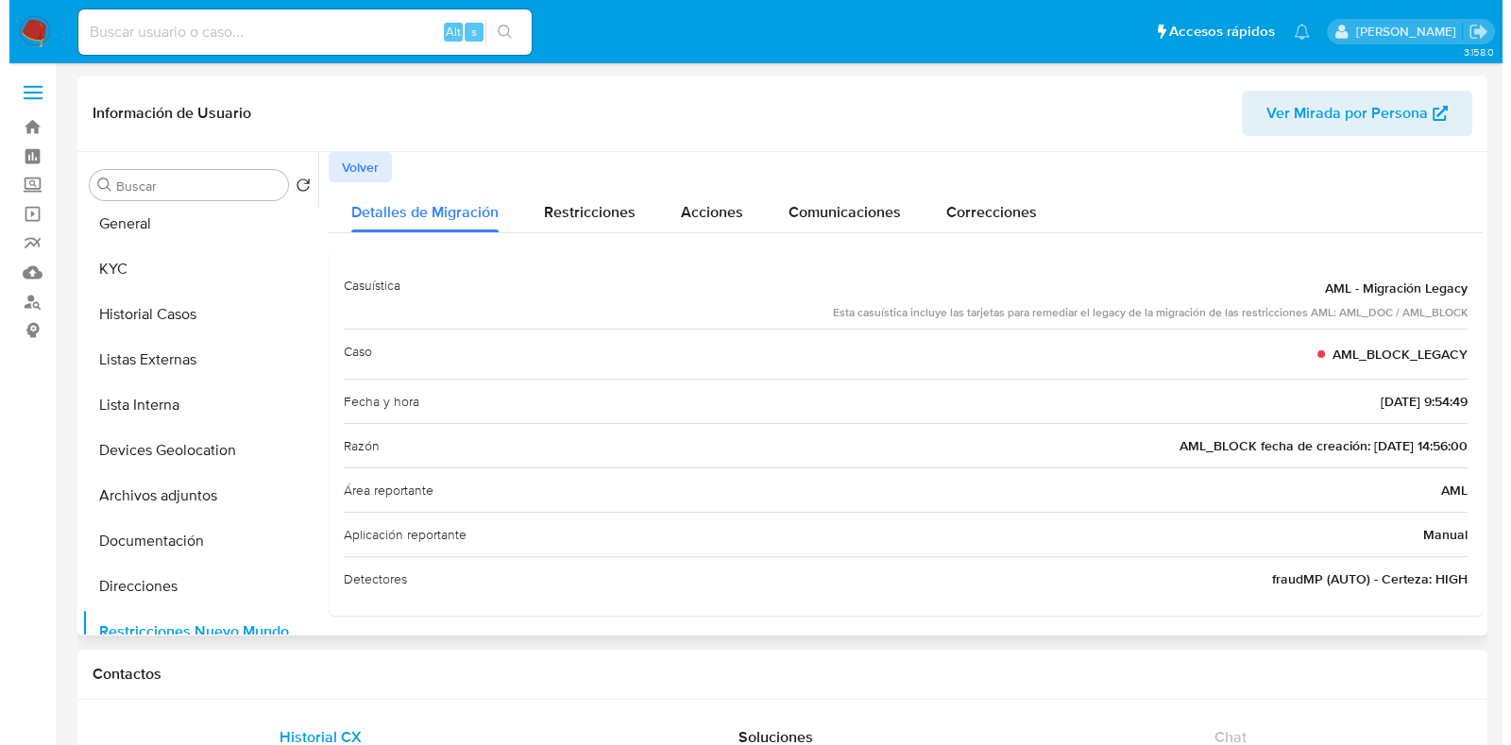
scroll to position [0, 0]
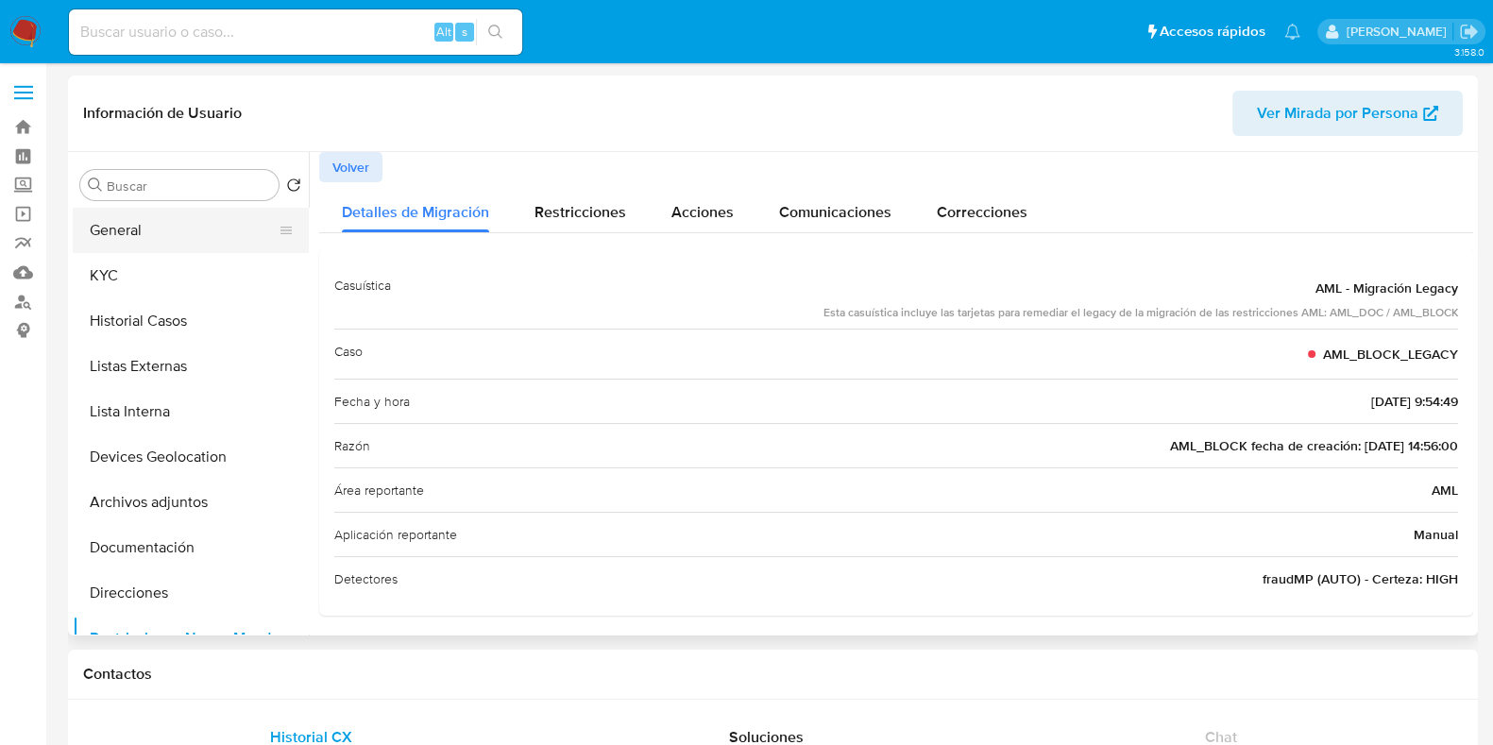
click at [162, 210] on button "General" at bounding box center [183, 230] width 221 height 45
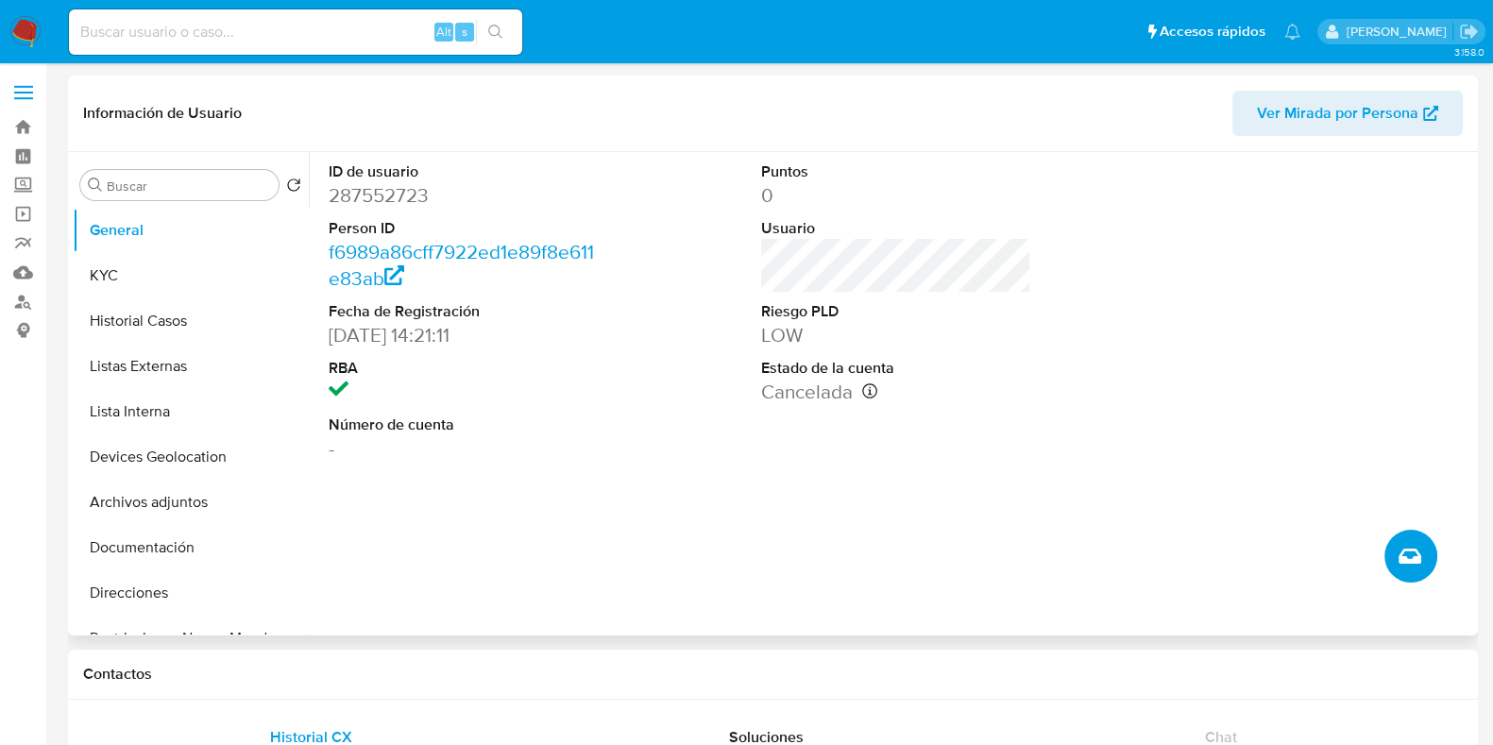
click at [1395, 556] on button "Crear caso manual" at bounding box center [1410, 556] width 53 height 53
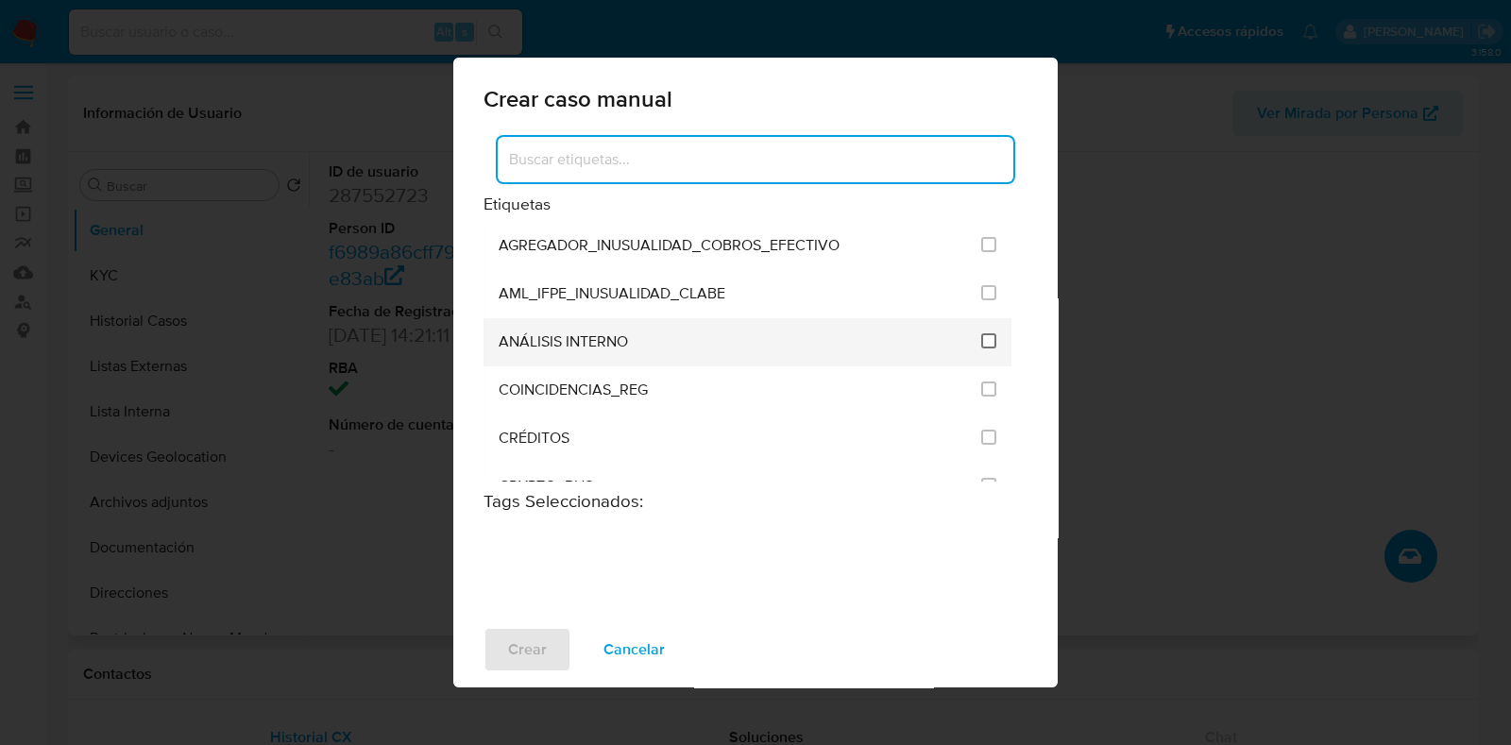
click at [981, 342] on input "1888" at bounding box center [988, 340] width 15 height 15
checkbox input "true"
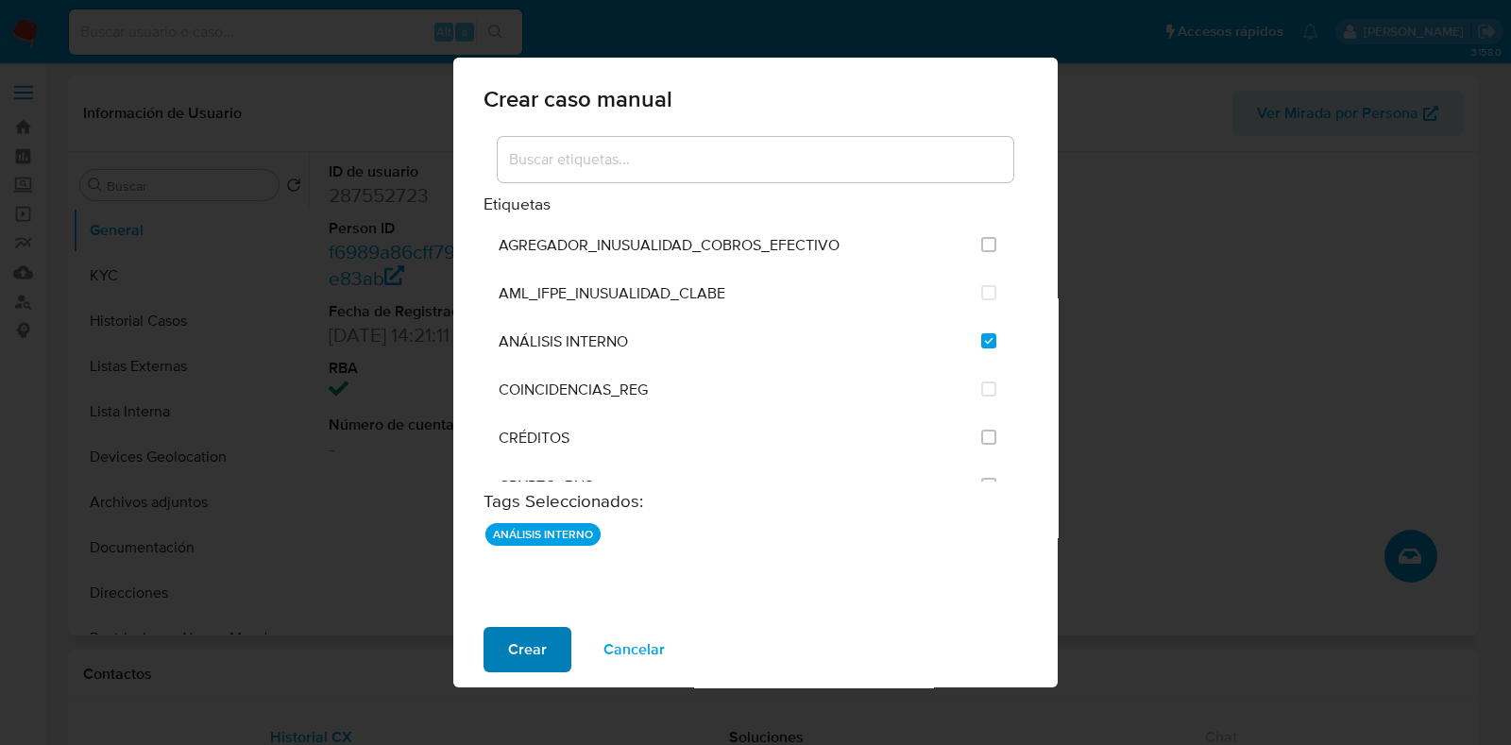
click at [526, 655] on span "Crear" at bounding box center [527, 650] width 39 height 42
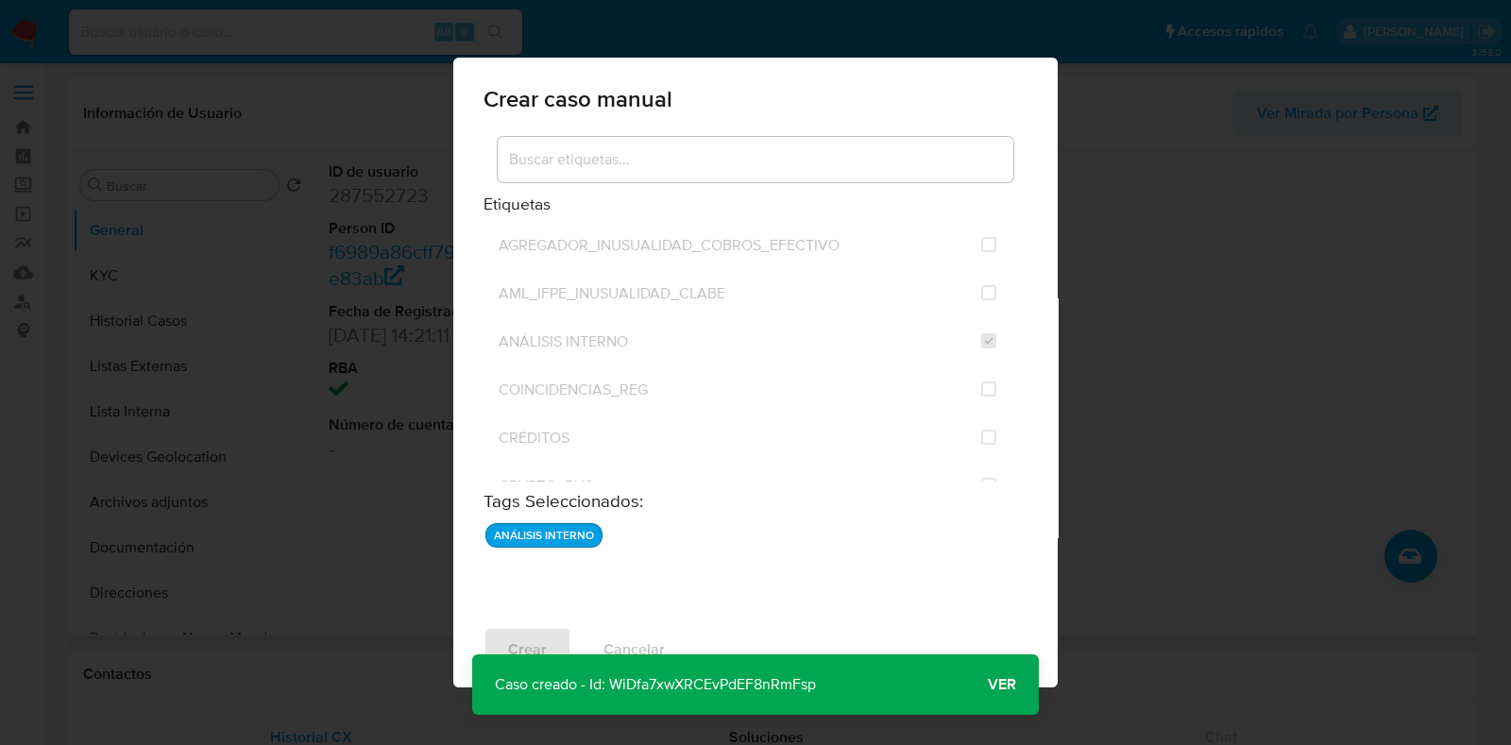
click at [1002, 685] on span "Ver" at bounding box center [1002, 685] width 28 height 0
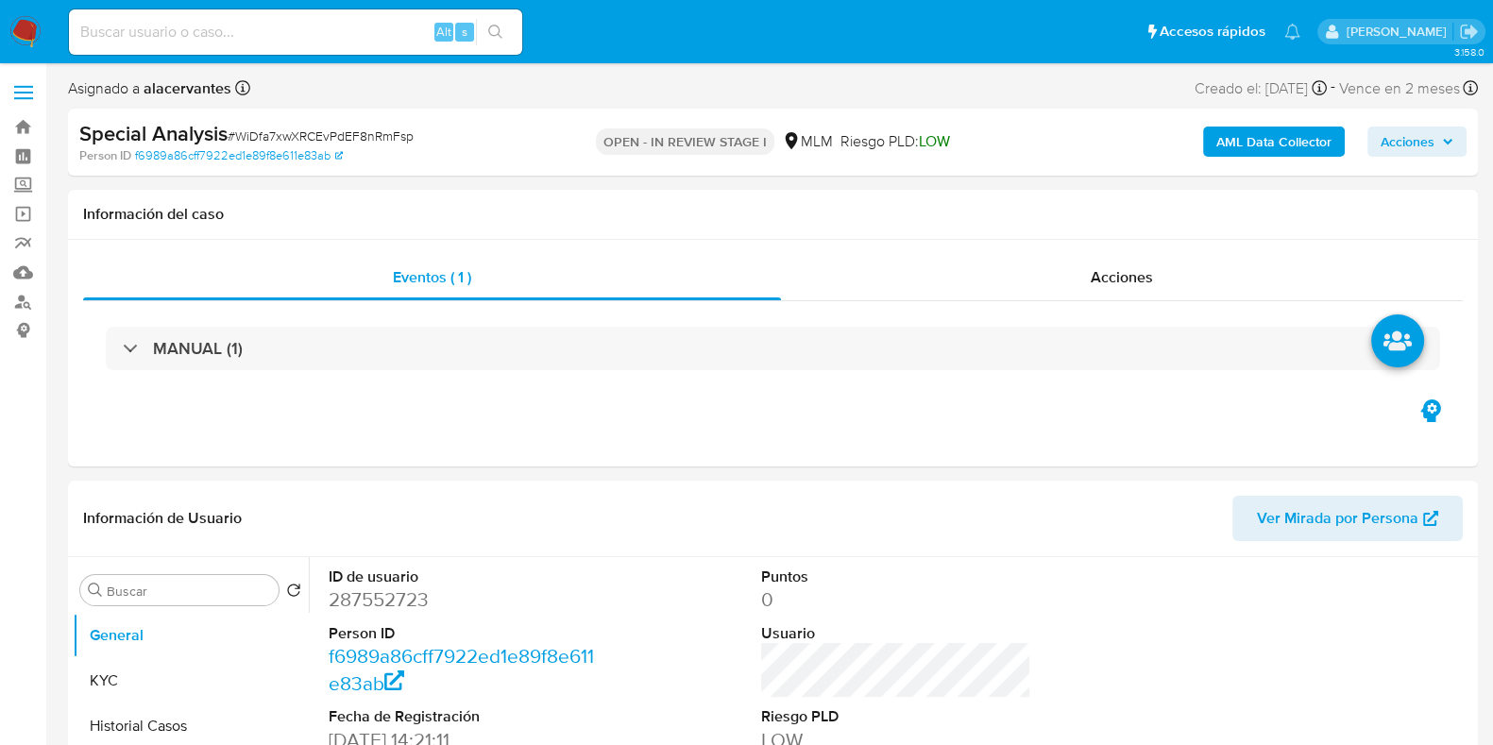
select select "10"
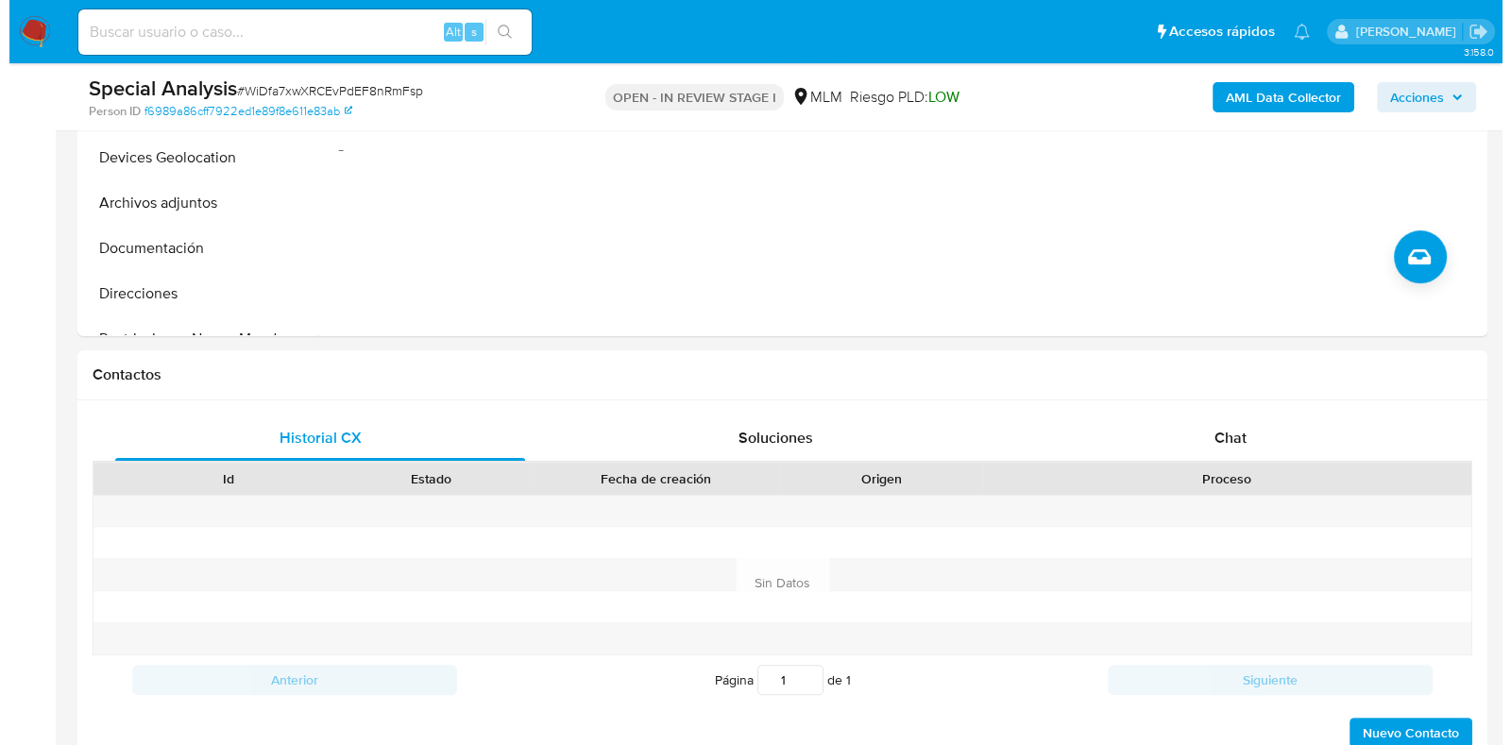
scroll to position [257, 0]
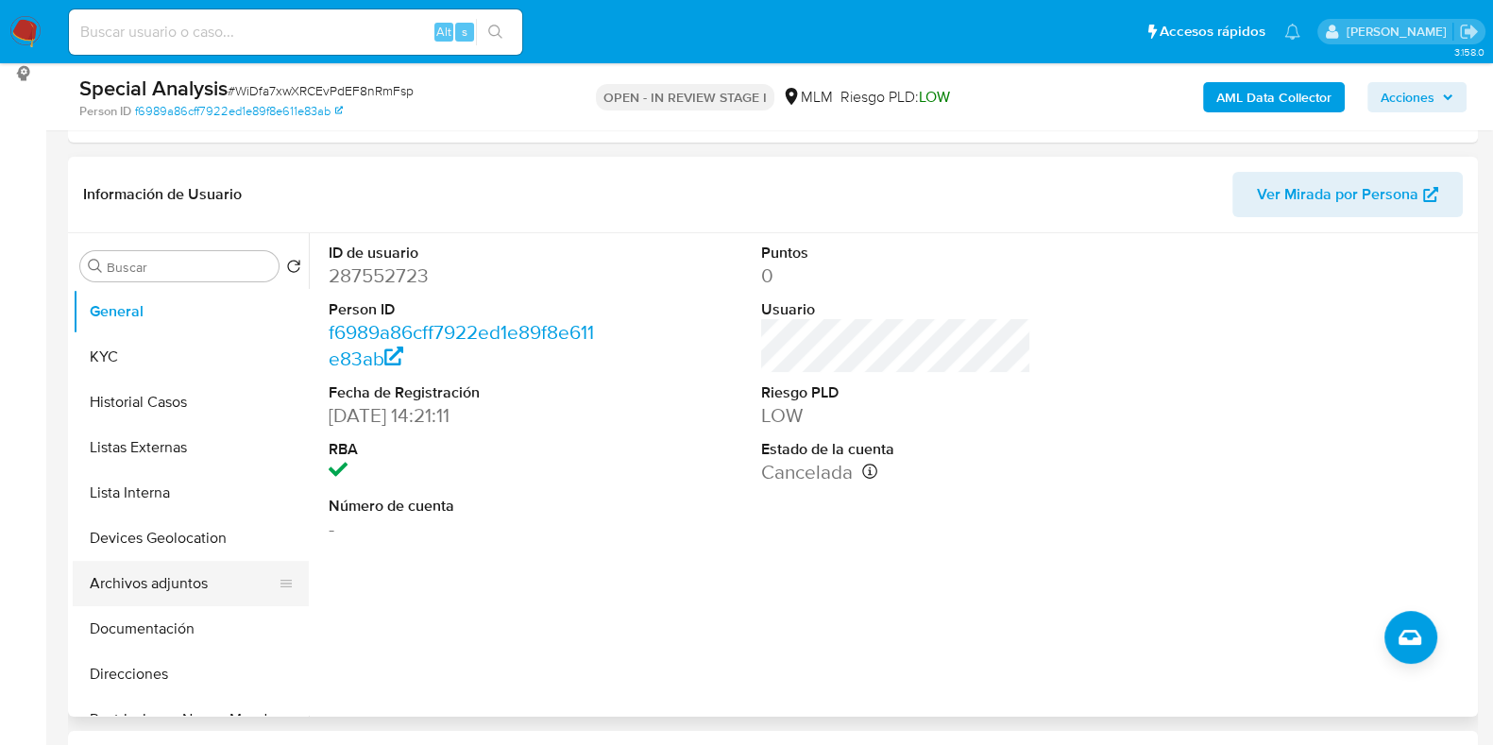
click at [145, 578] on button "Archivos adjuntos" at bounding box center [183, 583] width 221 height 45
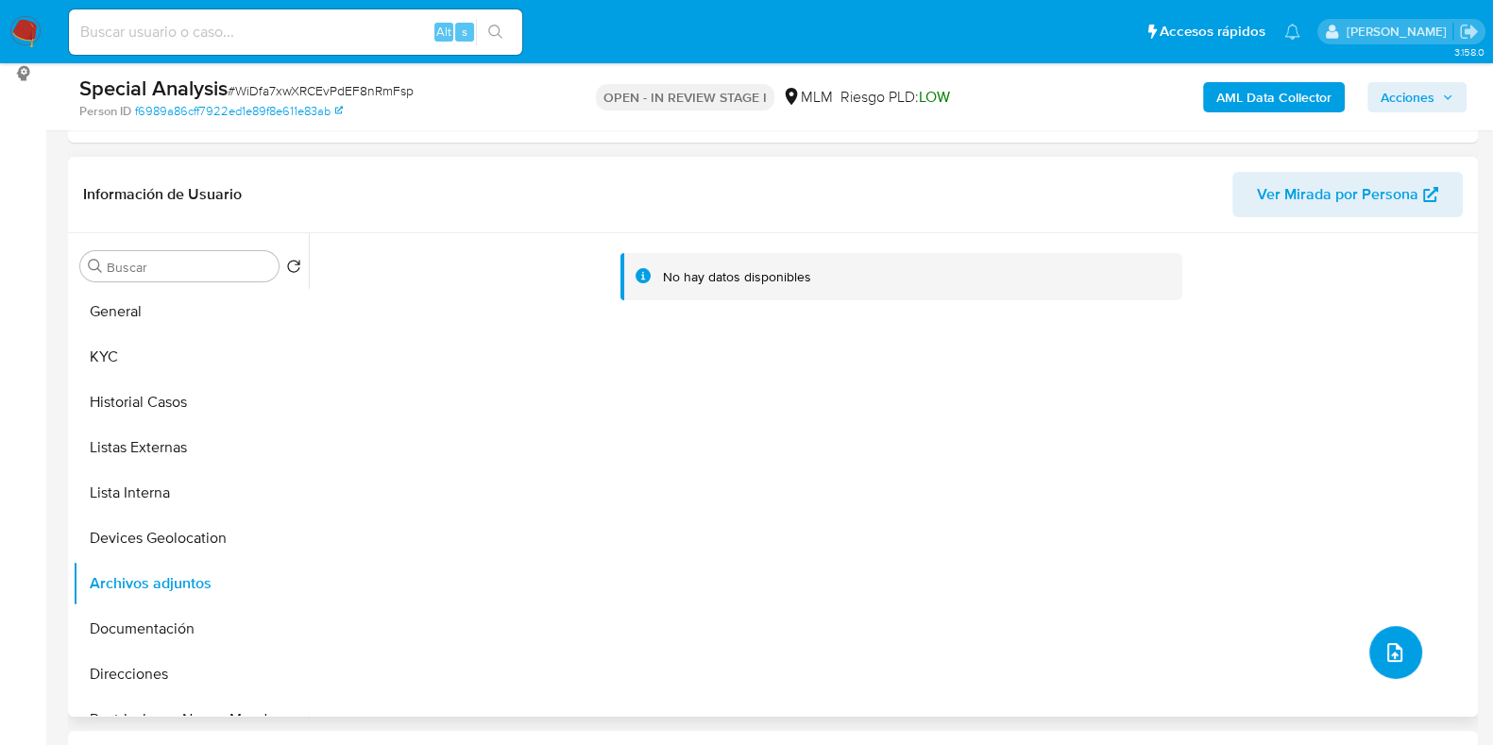
click at [1372, 640] on button "upload-file" at bounding box center [1395, 652] width 53 height 53
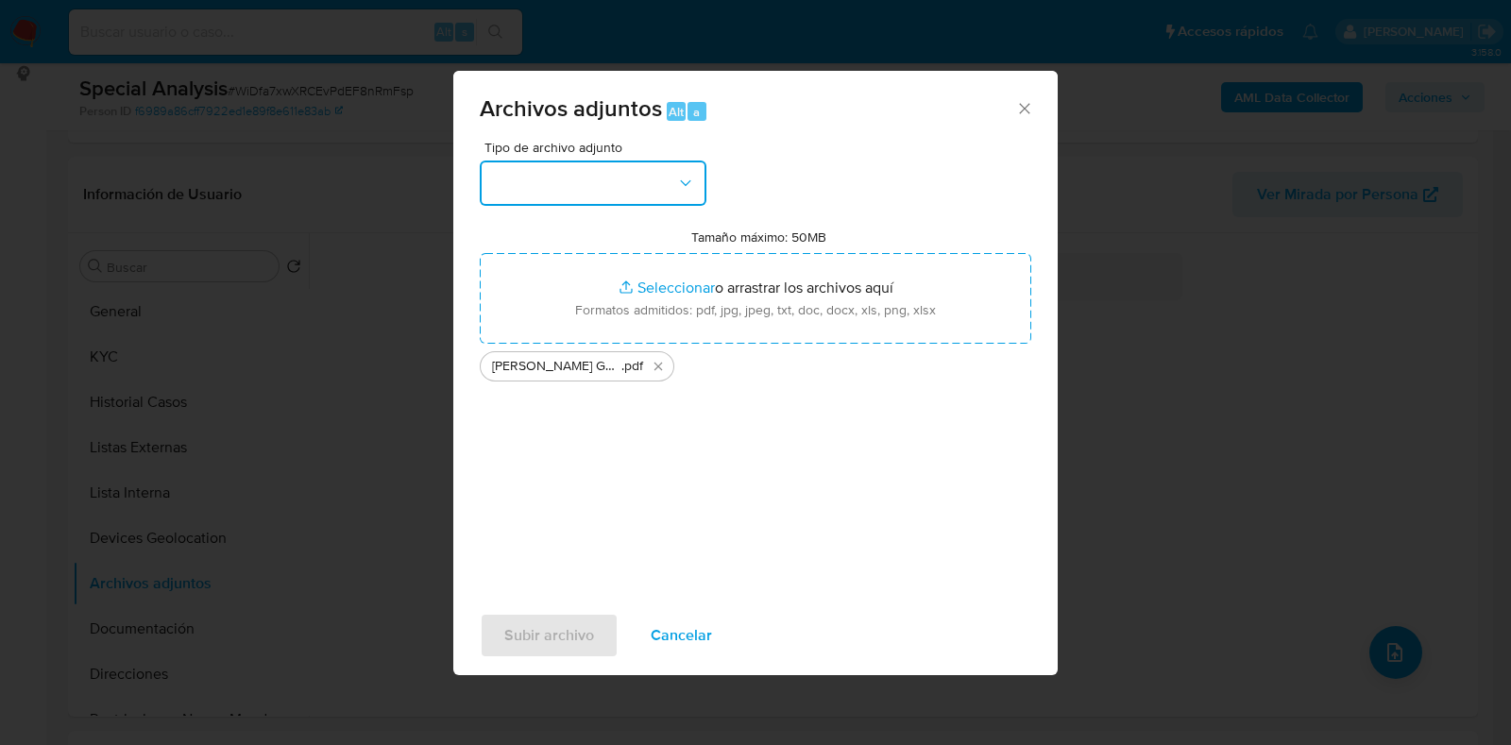
click at [624, 186] on button "button" at bounding box center [593, 183] width 227 height 45
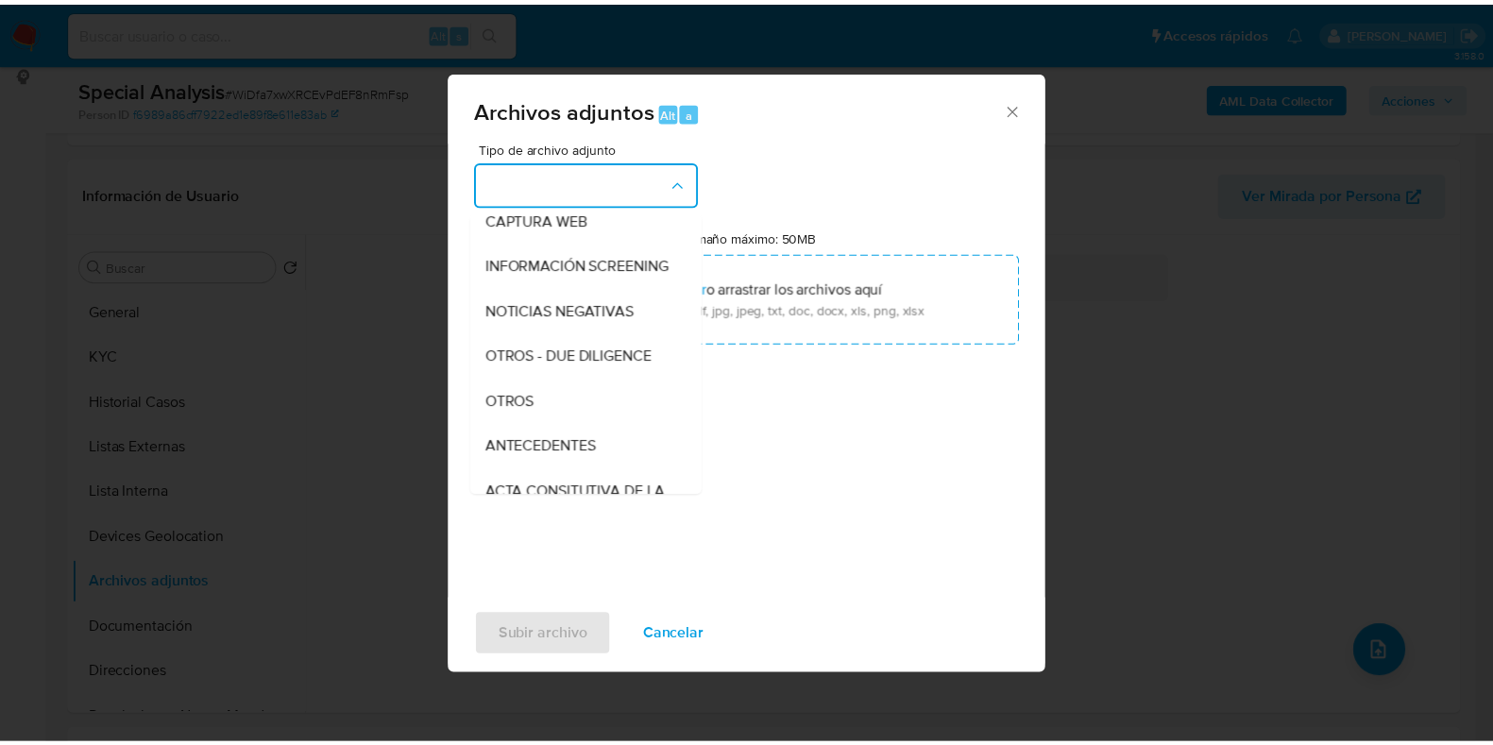
scroll to position [159, 0]
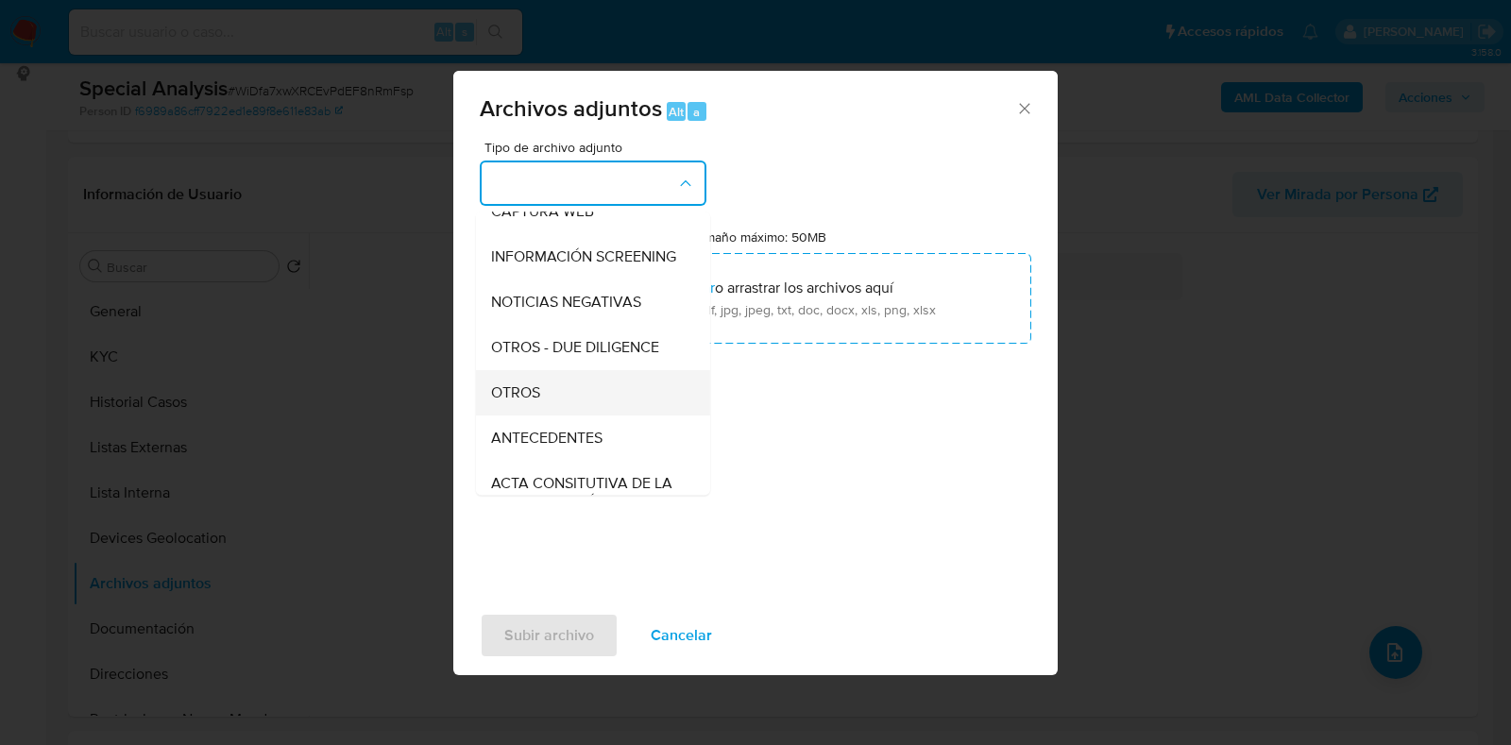
click at [580, 407] on div "OTROS" at bounding box center [587, 392] width 193 height 45
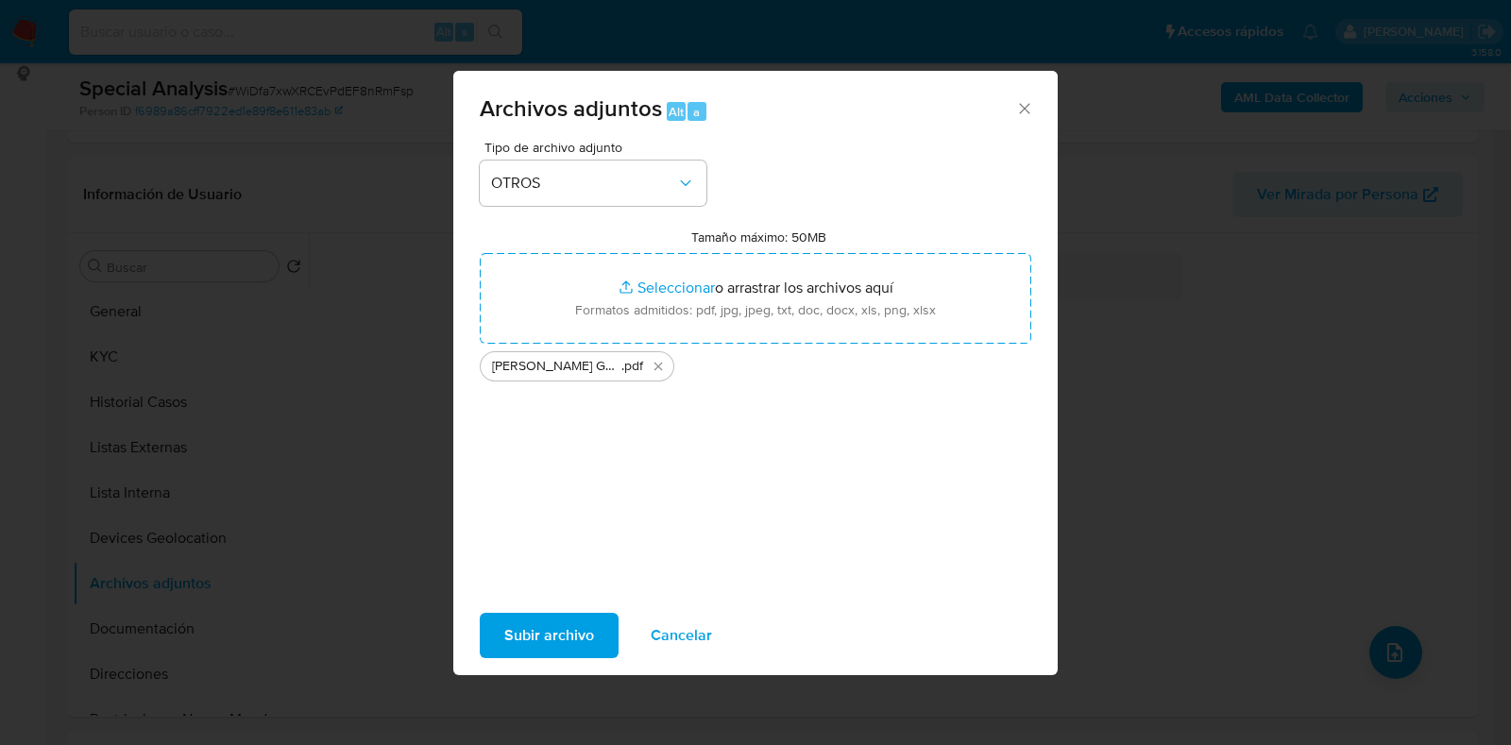
click at [530, 639] on span "Subir archivo" at bounding box center [549, 636] width 90 height 42
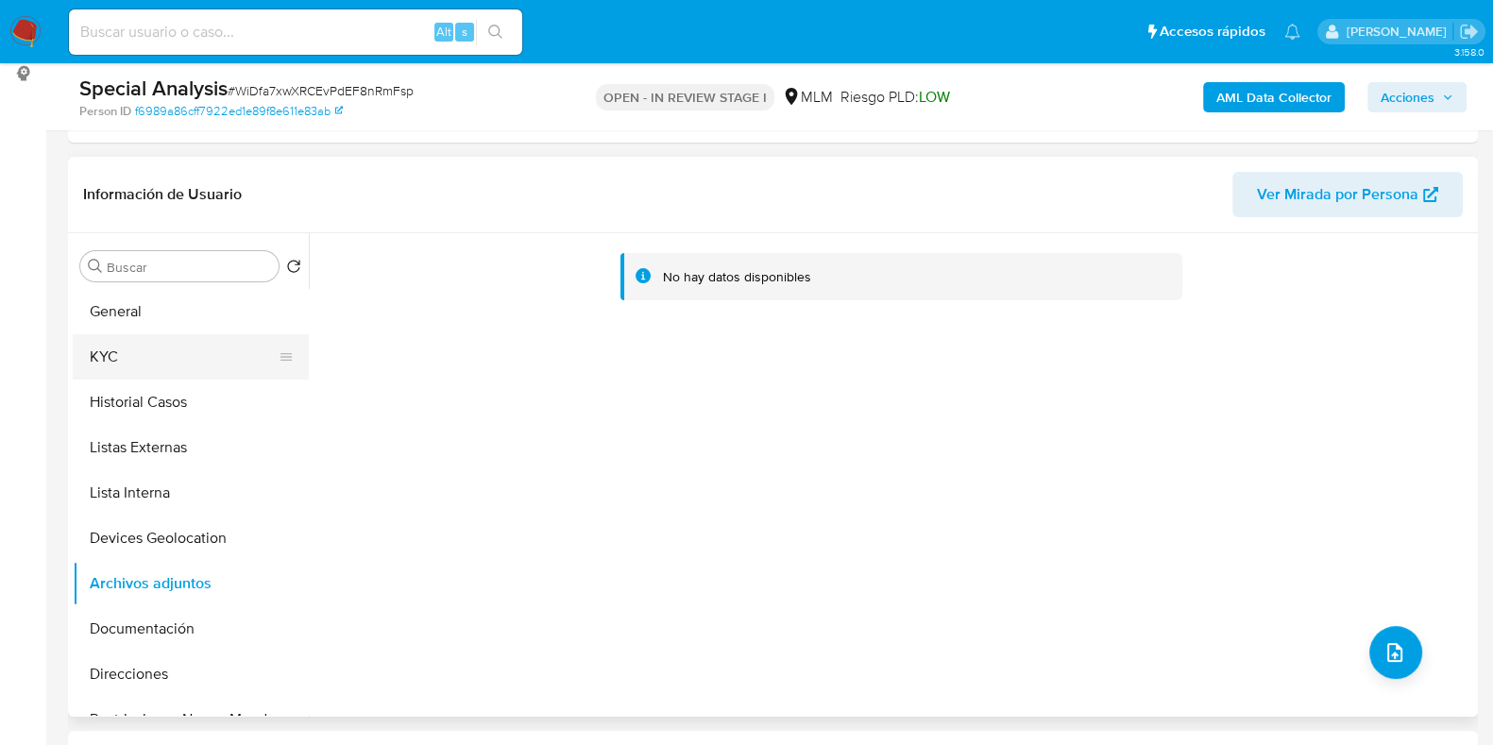
click at [152, 336] on button "KYC" at bounding box center [183, 356] width 221 height 45
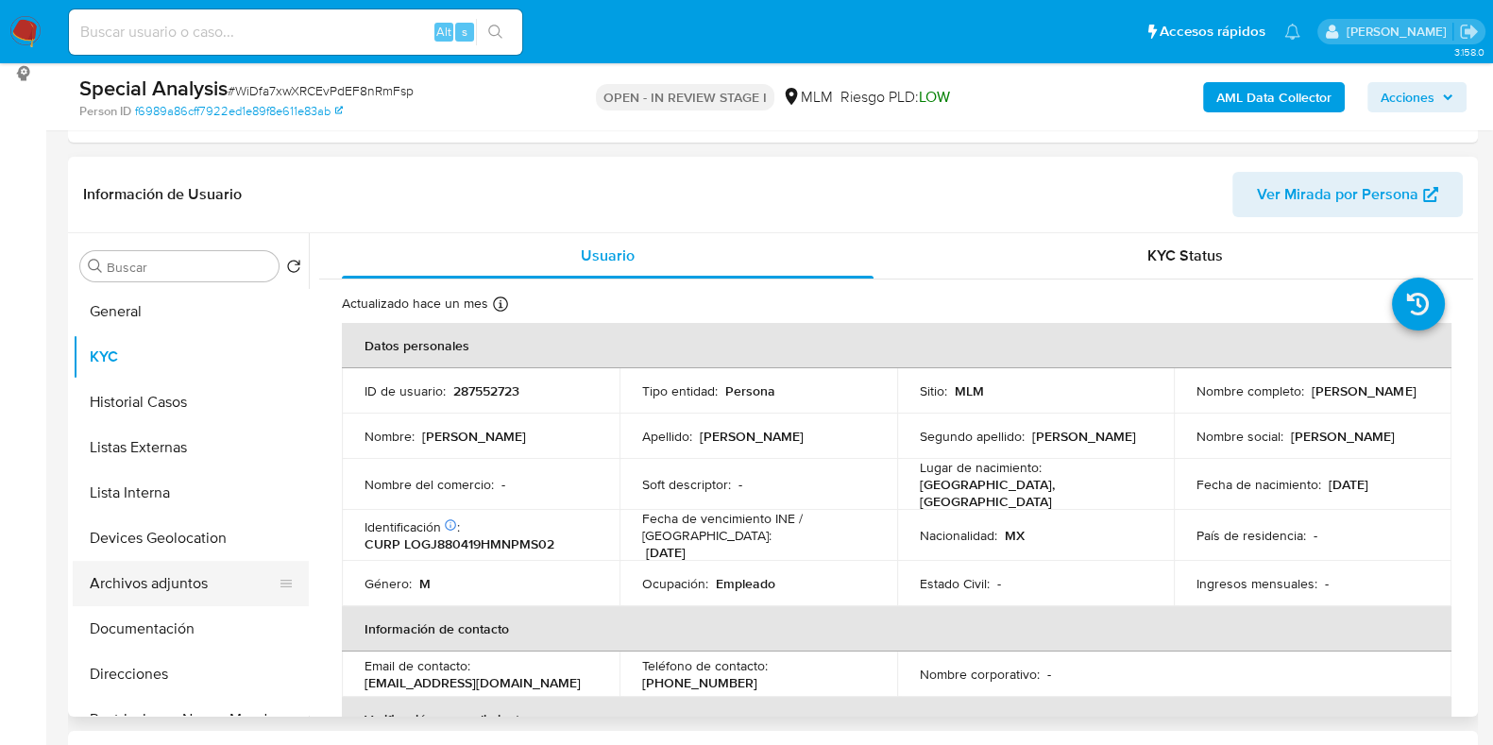
click at [160, 589] on button "Archivos adjuntos" at bounding box center [183, 583] width 221 height 45
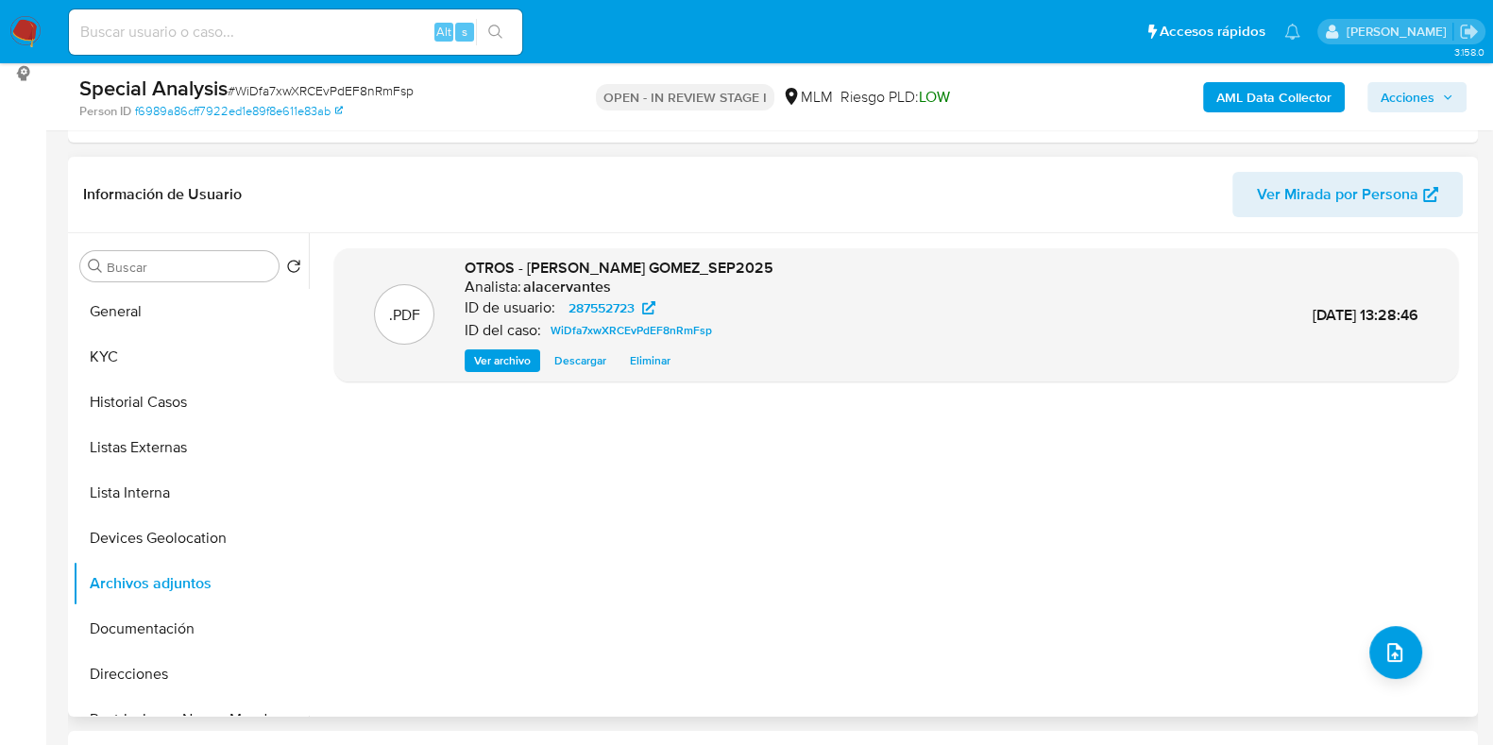
click at [478, 356] on span "Ver archivo" at bounding box center [502, 360] width 57 height 19
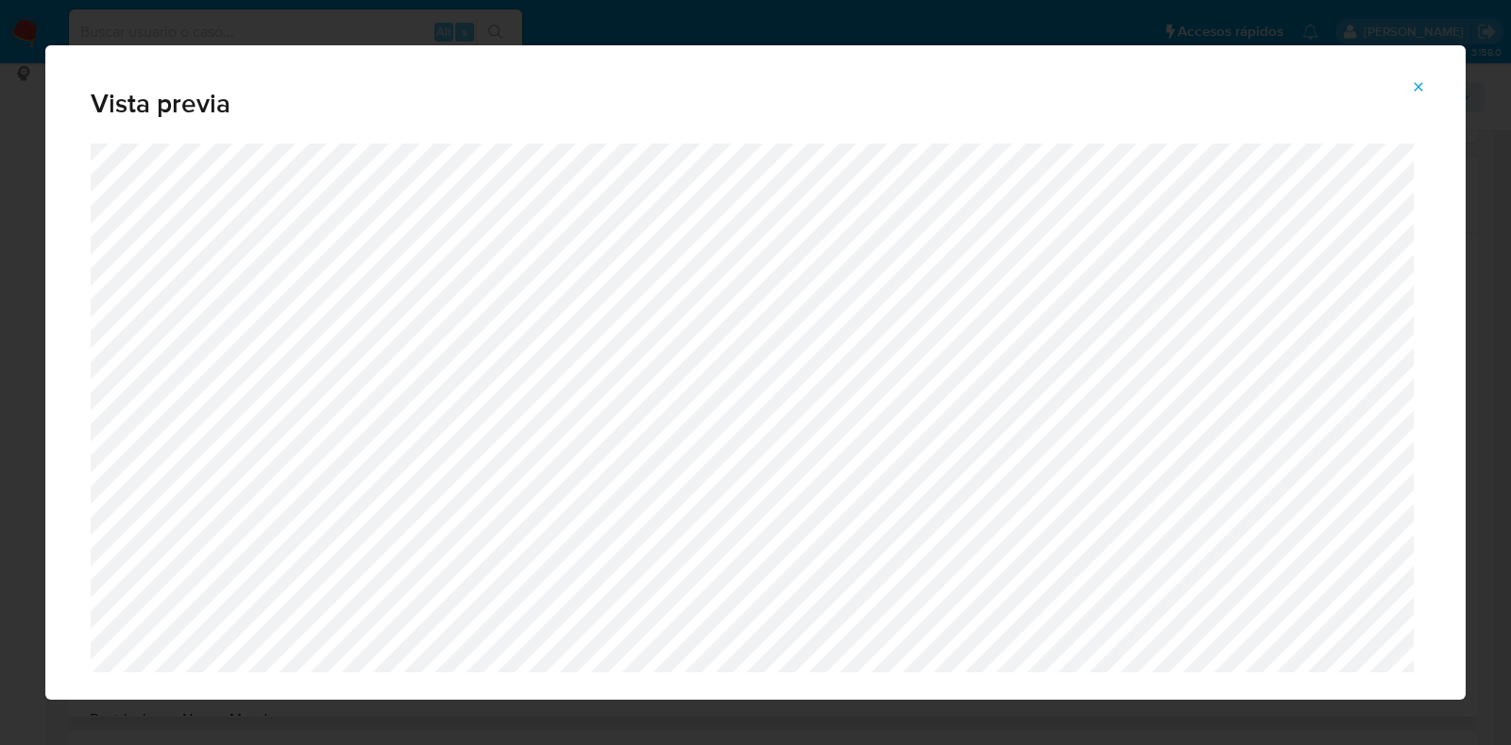
click at [1417, 85] on icon "Attachment preview" at bounding box center [1419, 86] width 8 height 8
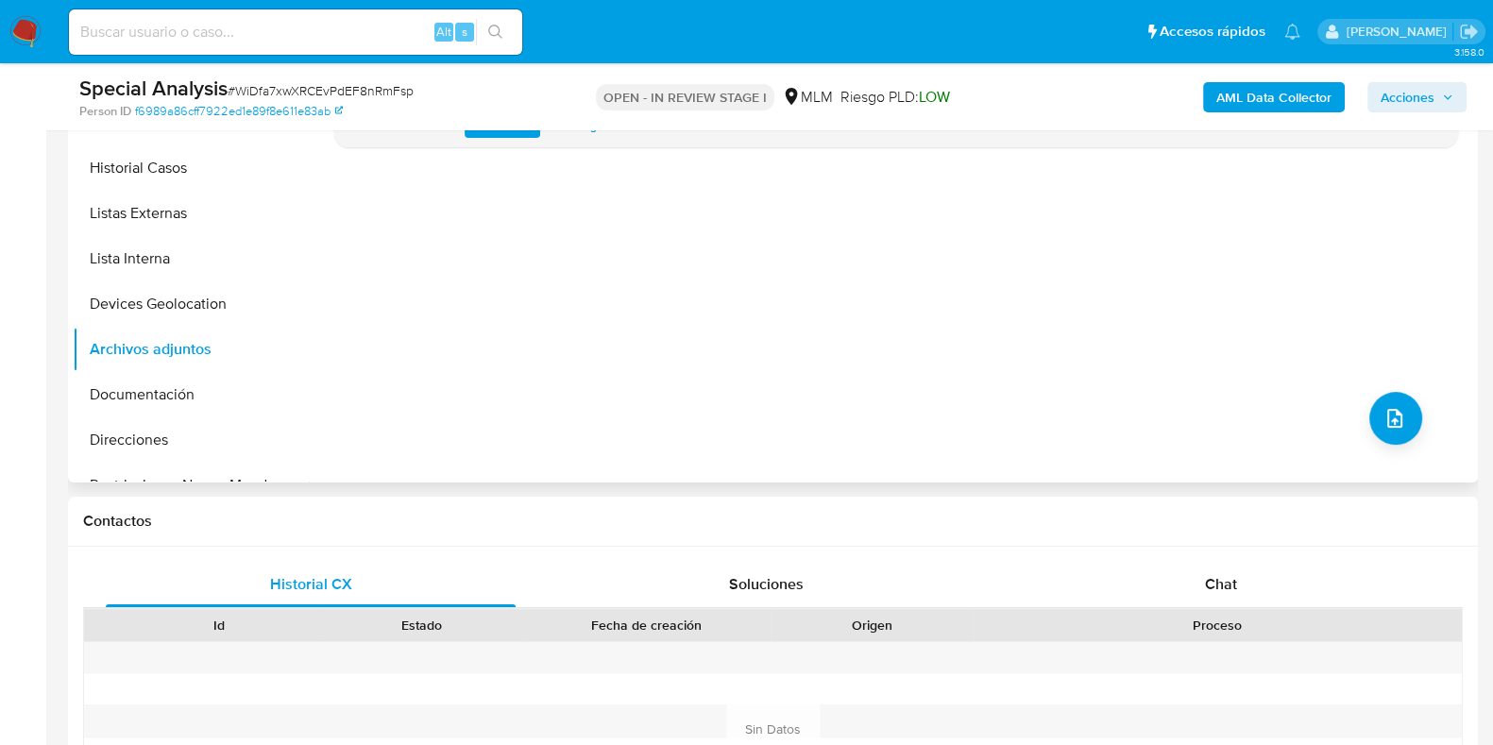
scroll to position [382, 0]
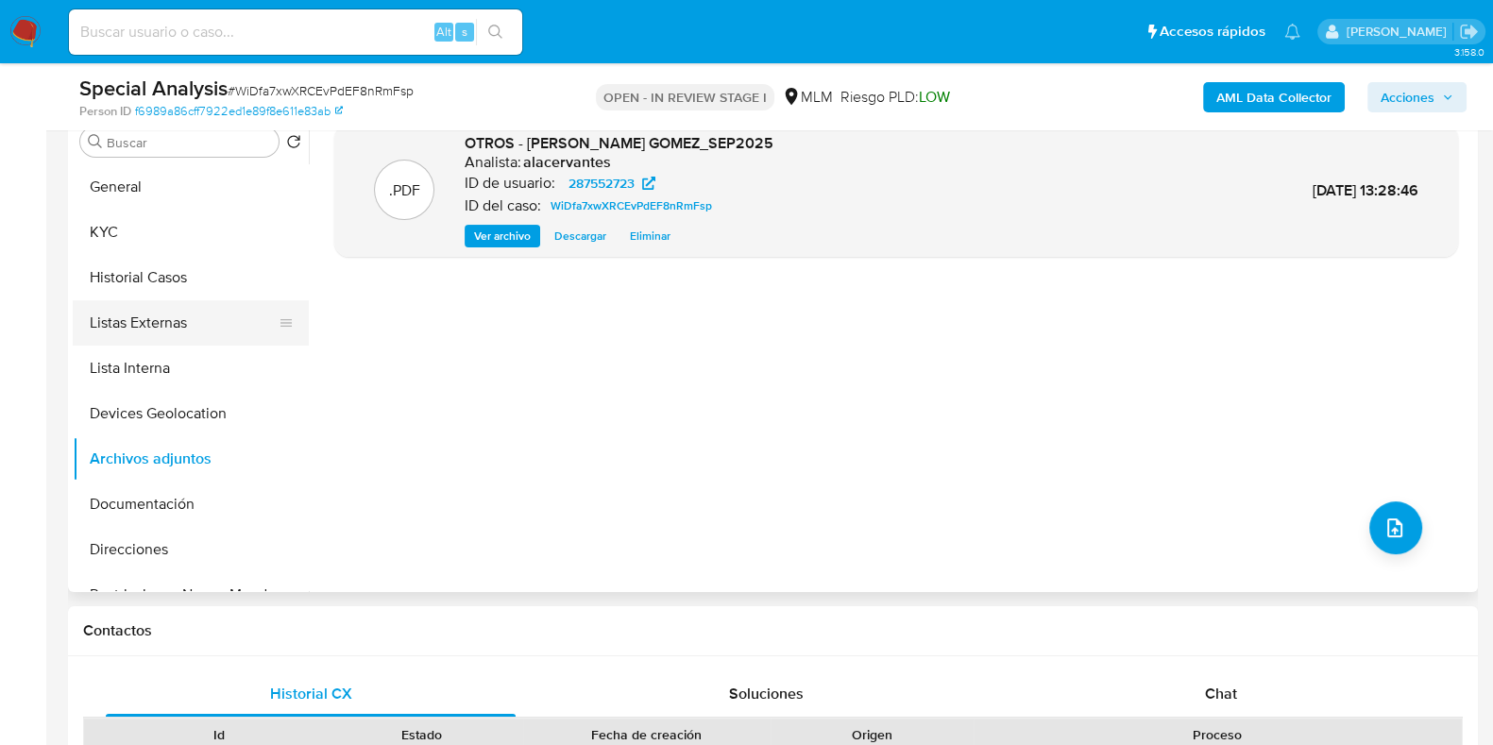
click at [210, 331] on button "Listas Externas" at bounding box center [183, 322] width 221 height 45
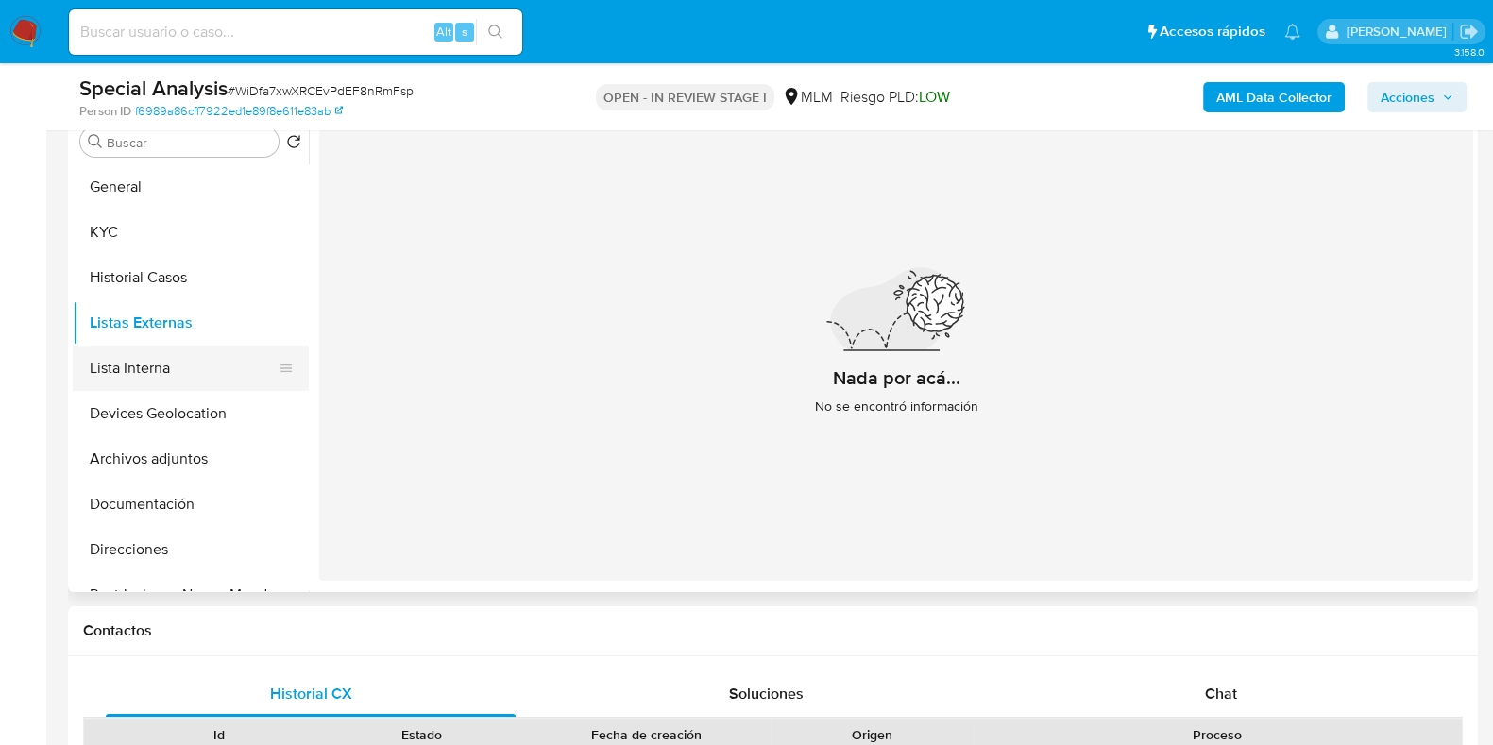
click at [173, 364] on button "Lista Interna" at bounding box center [183, 368] width 221 height 45
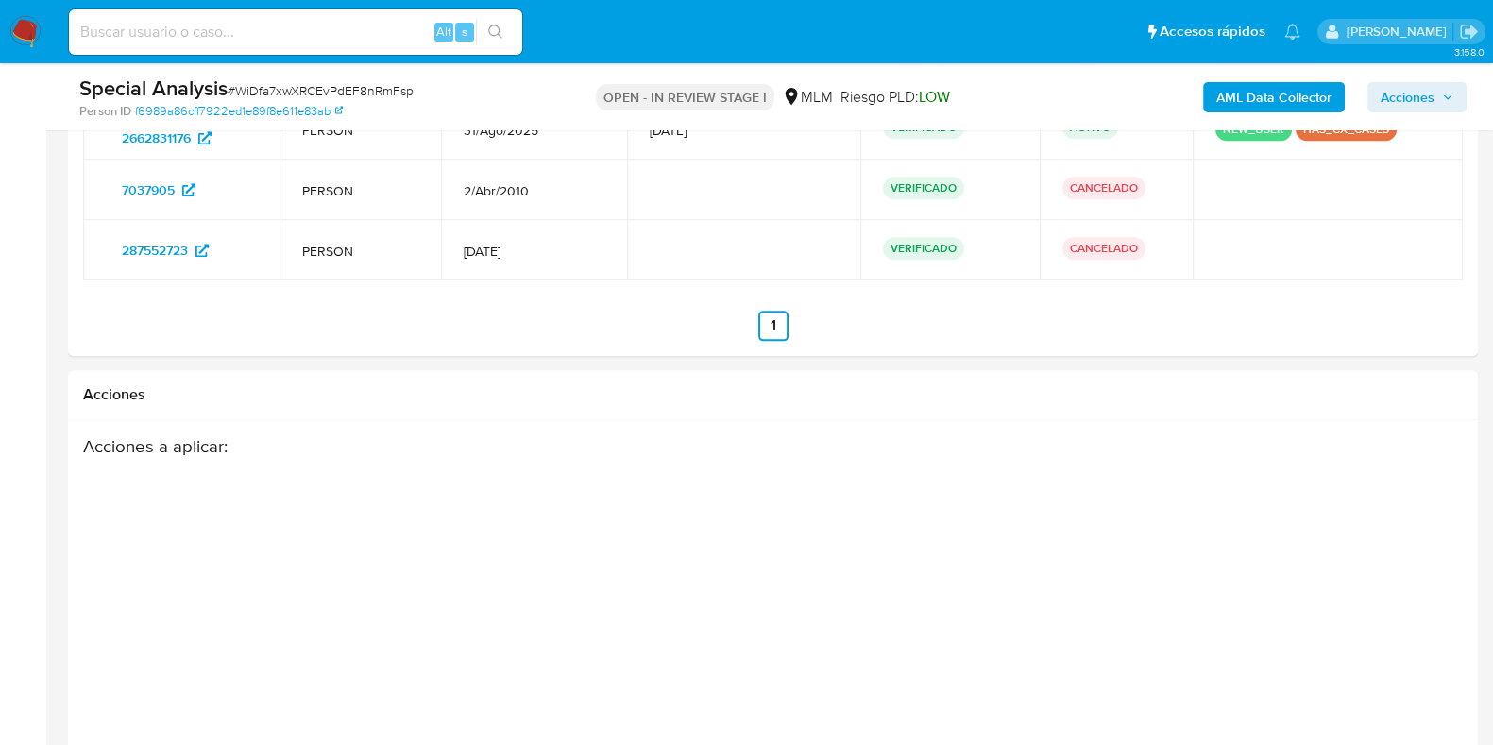
scroll to position [3023, 0]
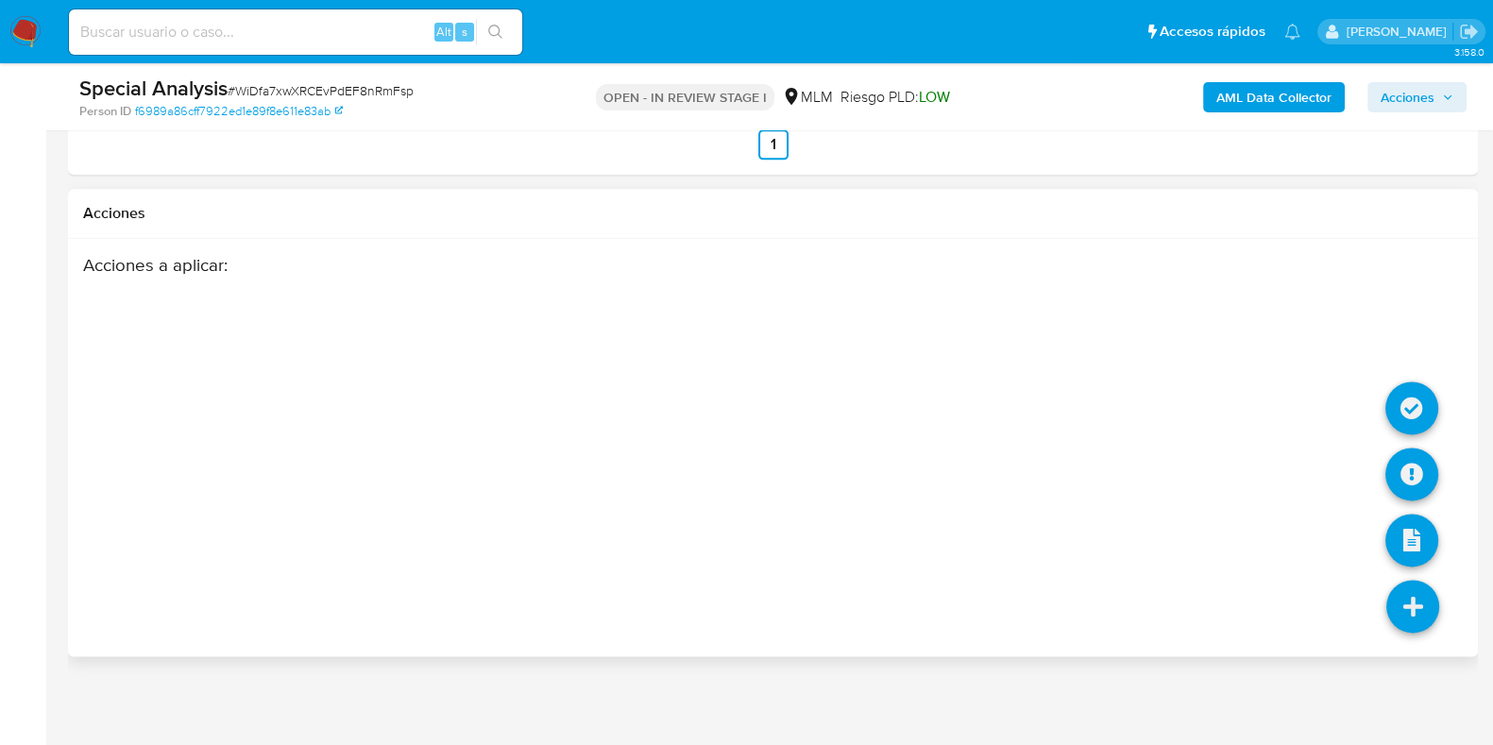
click at [1409, 606] on icon at bounding box center [1412, 606] width 53 height 53
click at [1405, 402] on icon at bounding box center [1411, 408] width 53 height 53
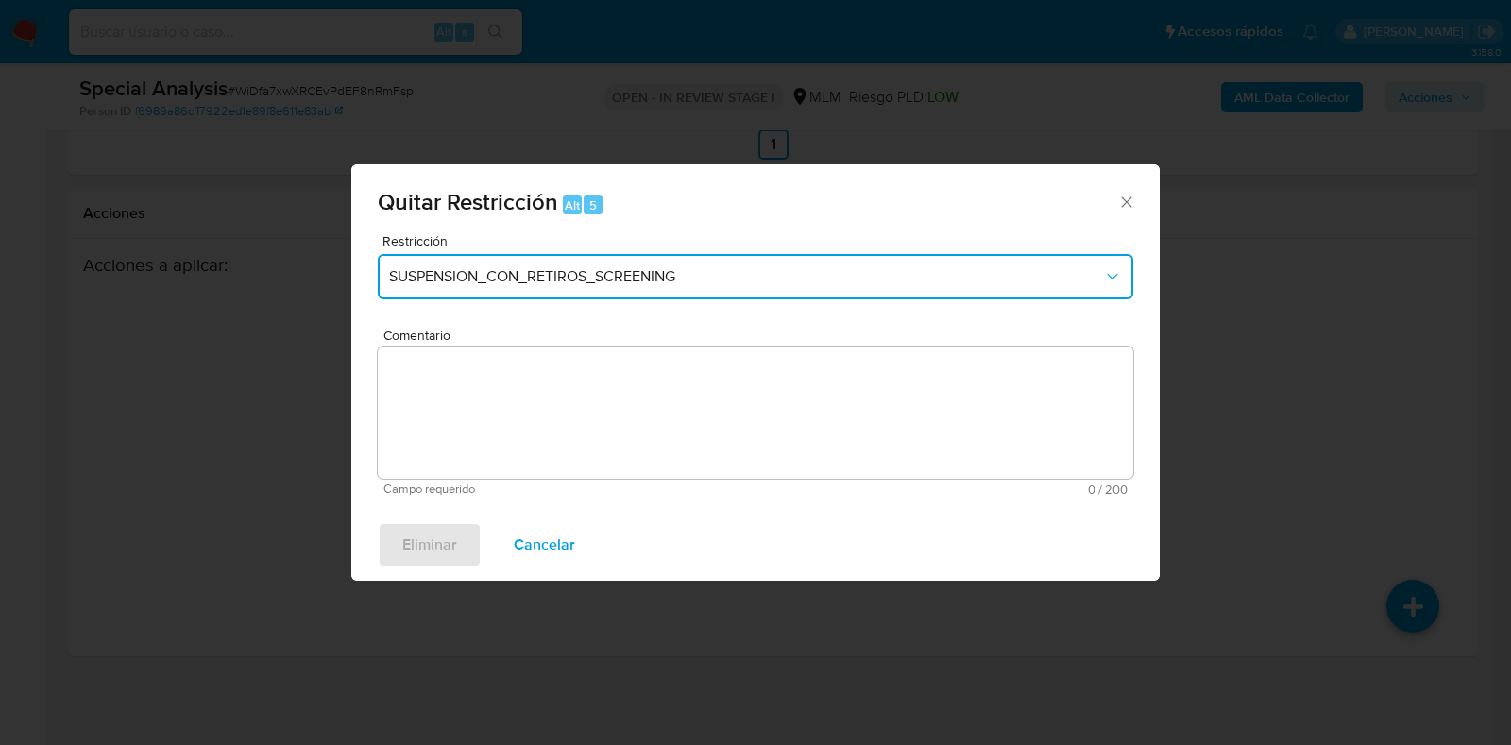
click at [812, 278] on span "SUSPENSION_CON_RETIROS_SCREENING" at bounding box center [746, 276] width 714 height 19
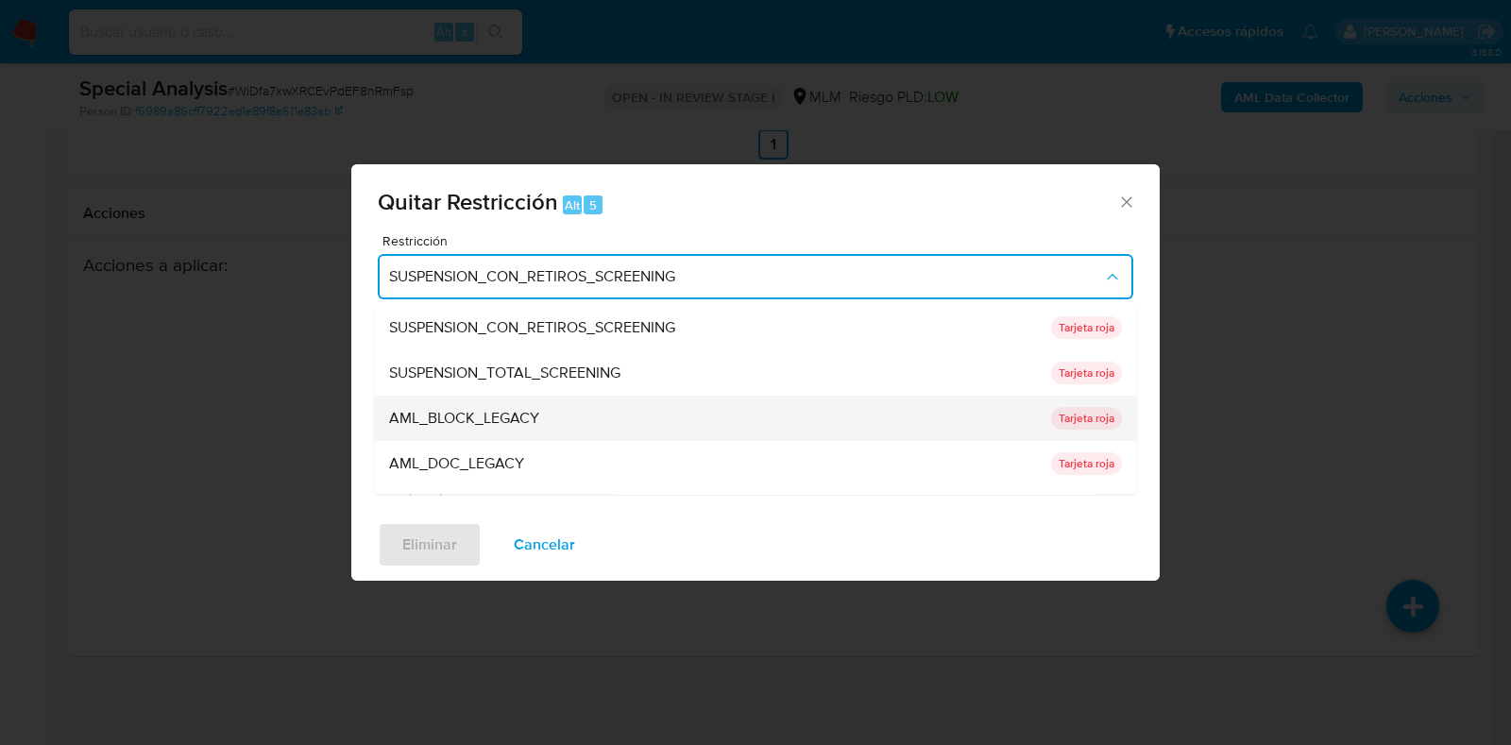
click at [584, 428] on div "AML_BLOCK_LEGACY" at bounding box center [714, 419] width 651 height 45
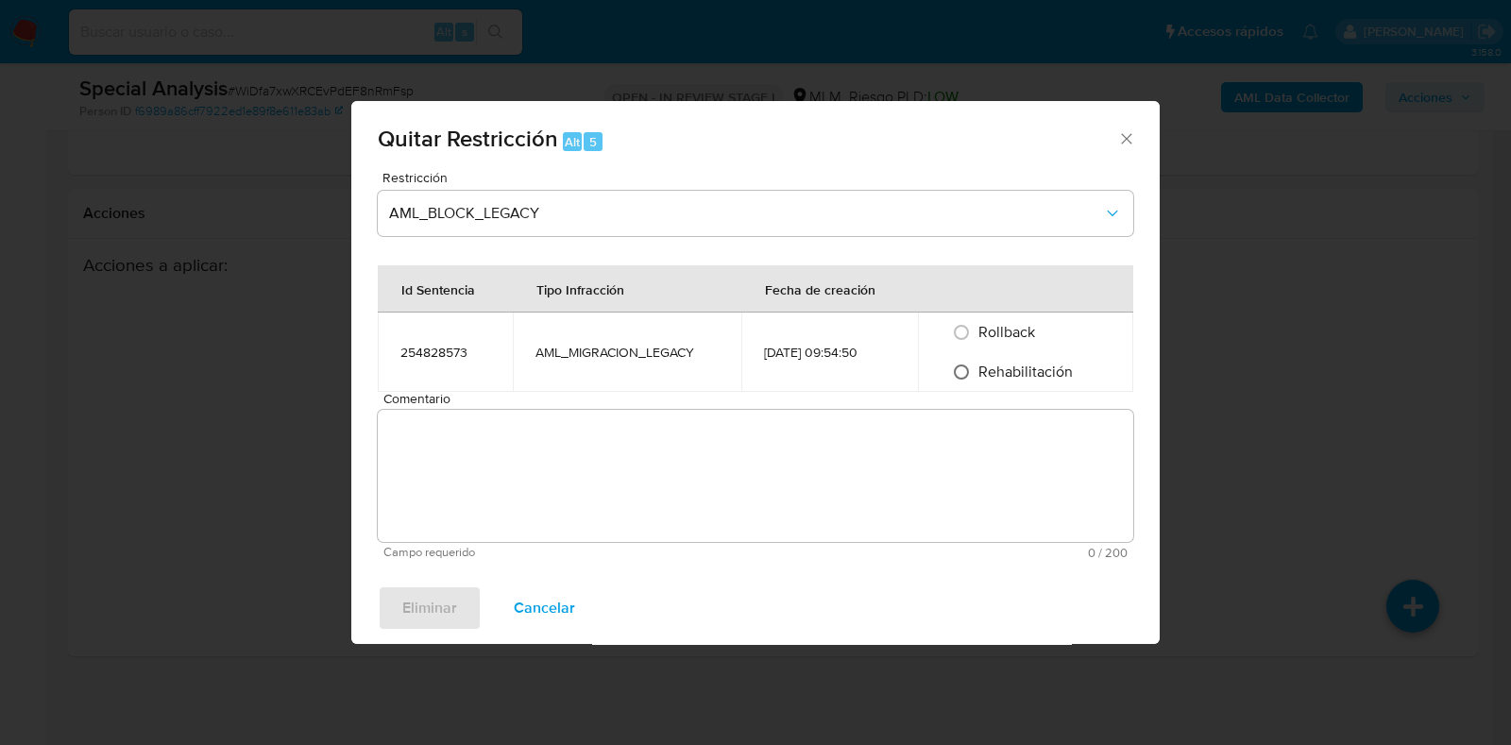
click at [966, 370] on input "Rehabilitación" at bounding box center [961, 372] width 30 height 30
radio input "true"
click at [739, 442] on textarea "Comentario" at bounding box center [755, 476] width 755 height 132
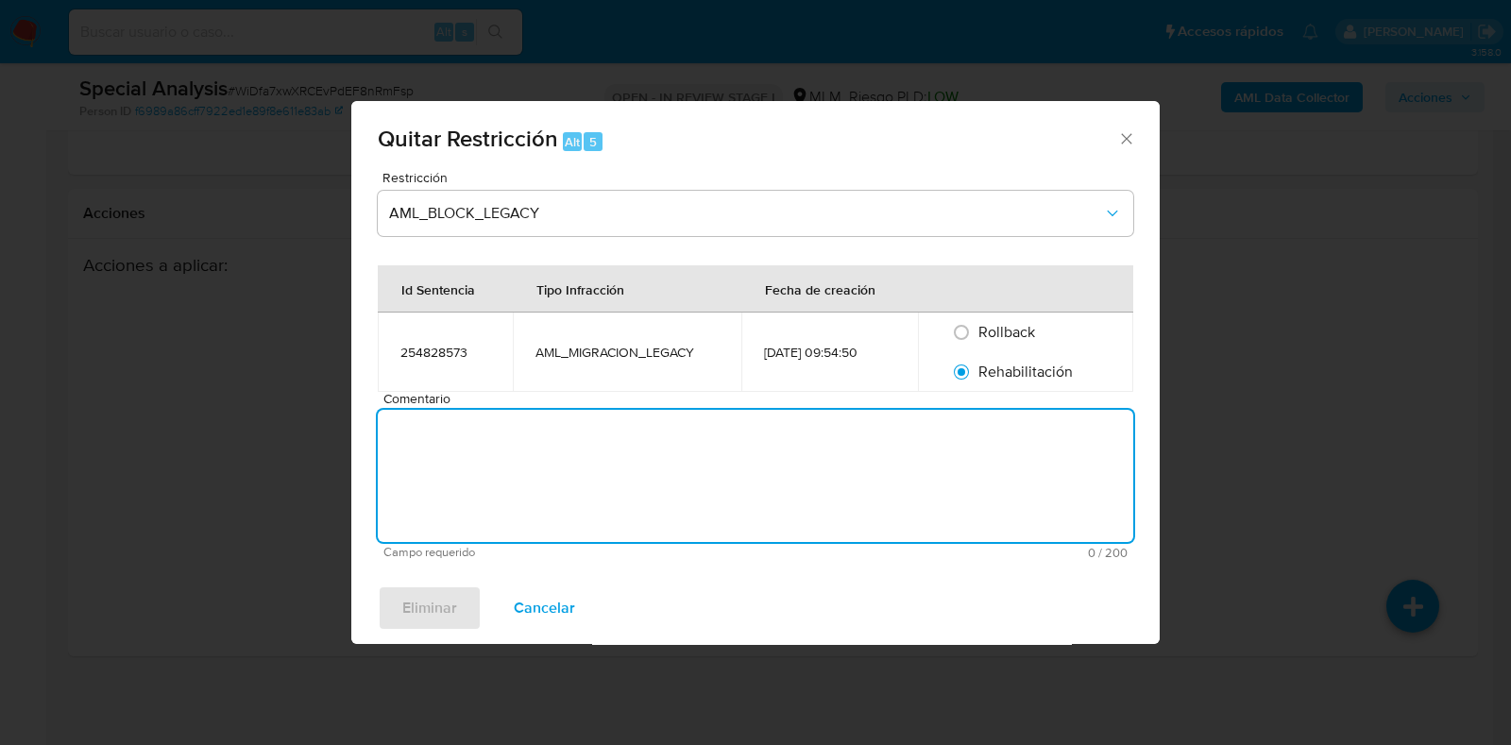
paste textarea "Se rehabilita cuenta debido a que se cuenta con datos y documentos con los que …"
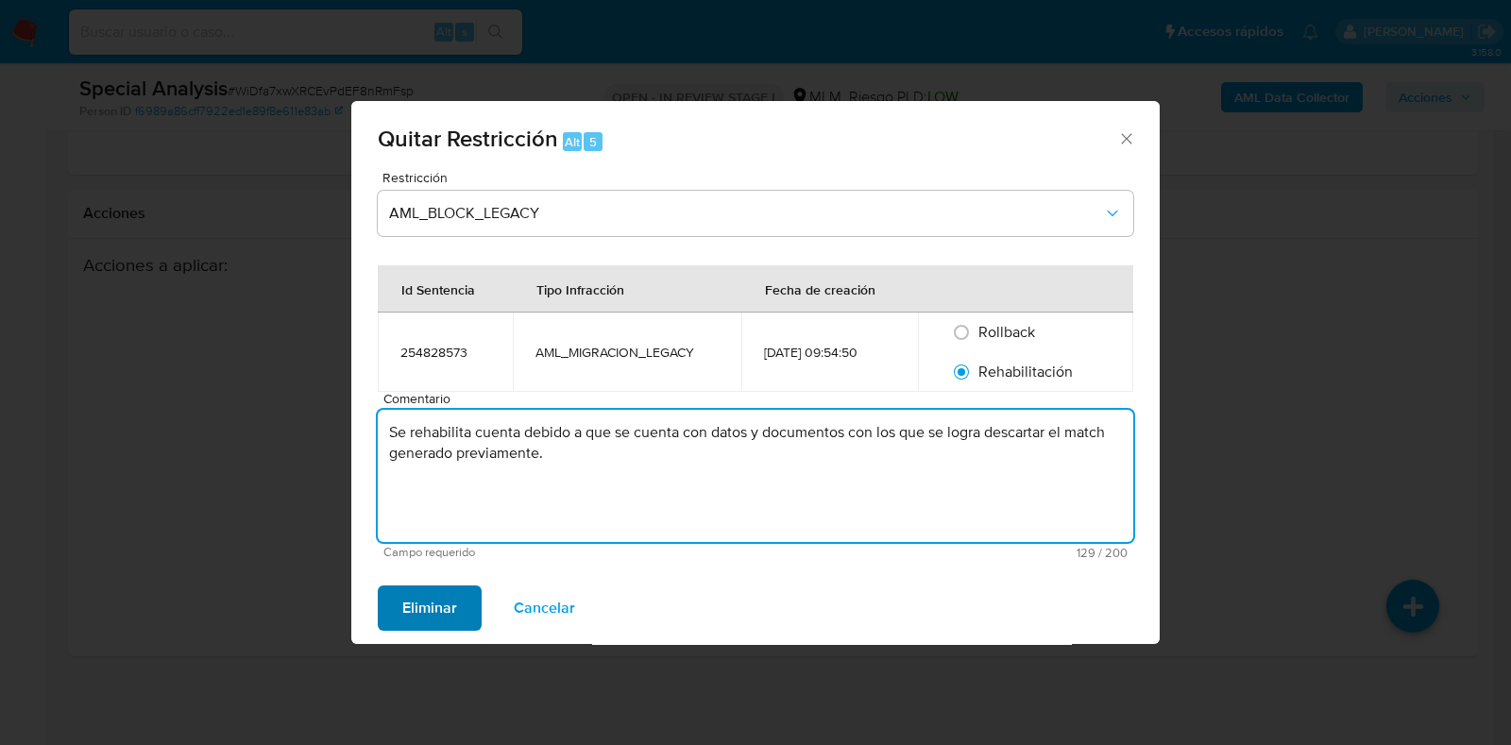
type textarea "Se rehabilita cuenta debido a que se cuenta con datos y documentos con los que …"
click at [452, 616] on span "Eliminar" at bounding box center [429, 608] width 55 height 42
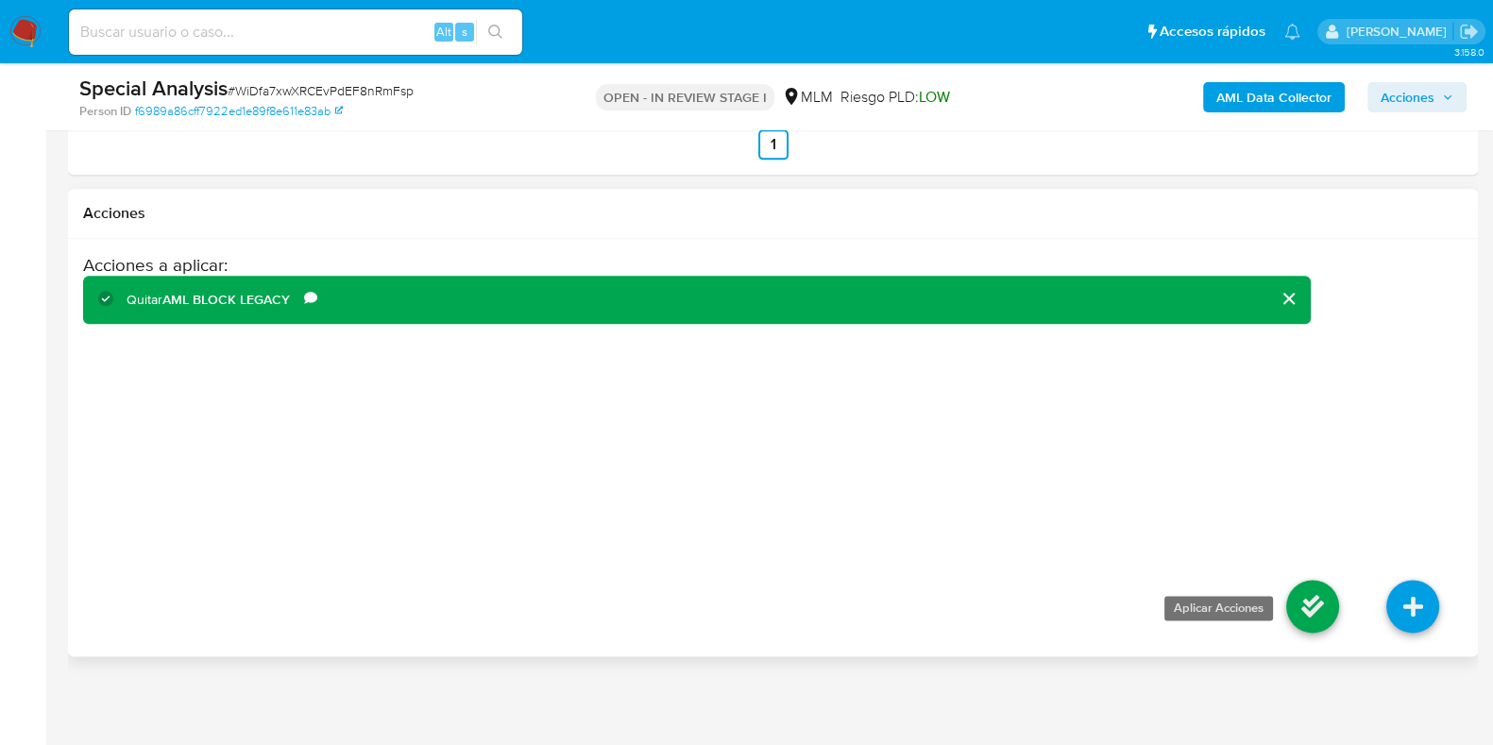
click at [1301, 593] on icon at bounding box center [1312, 606] width 53 height 53
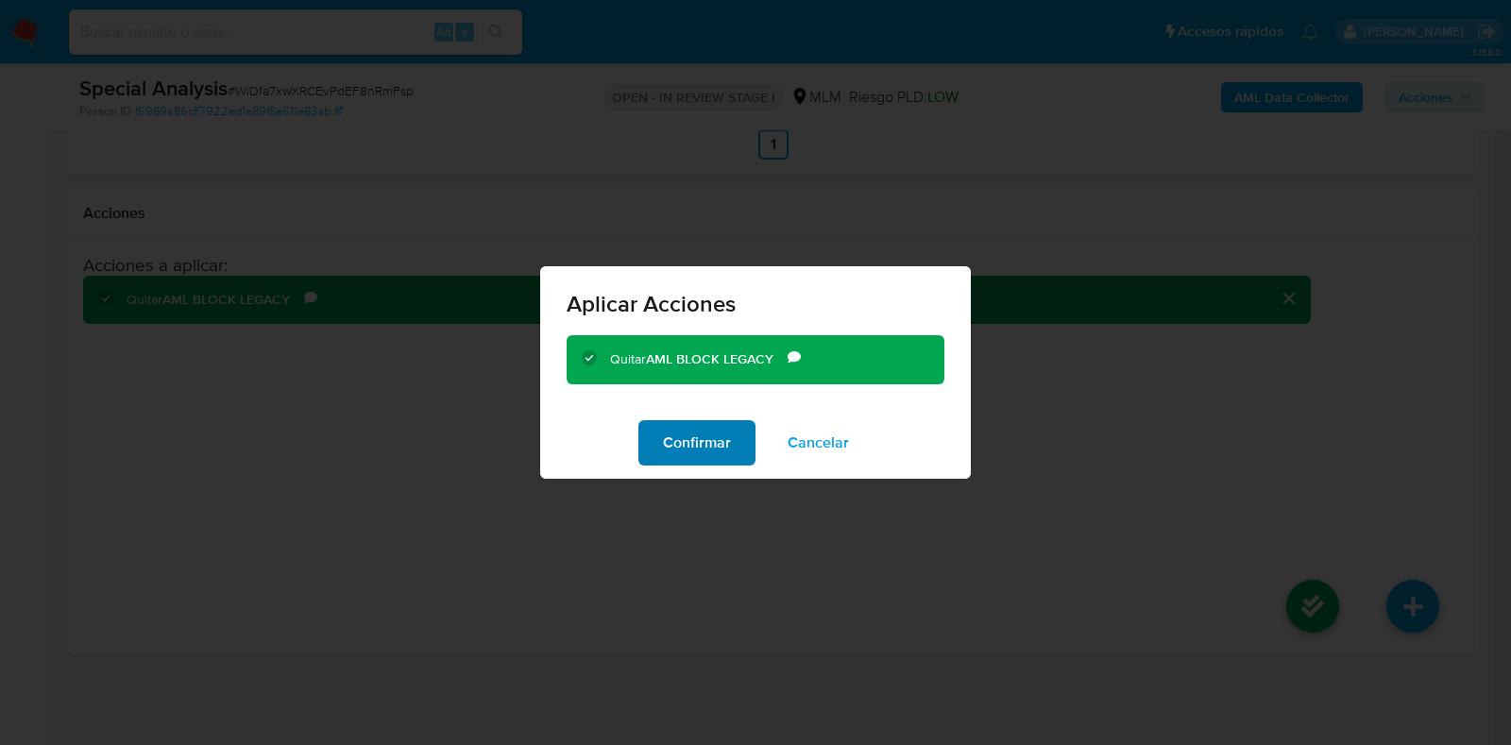
click at [695, 447] on span "Confirmar" at bounding box center [697, 443] width 68 height 42
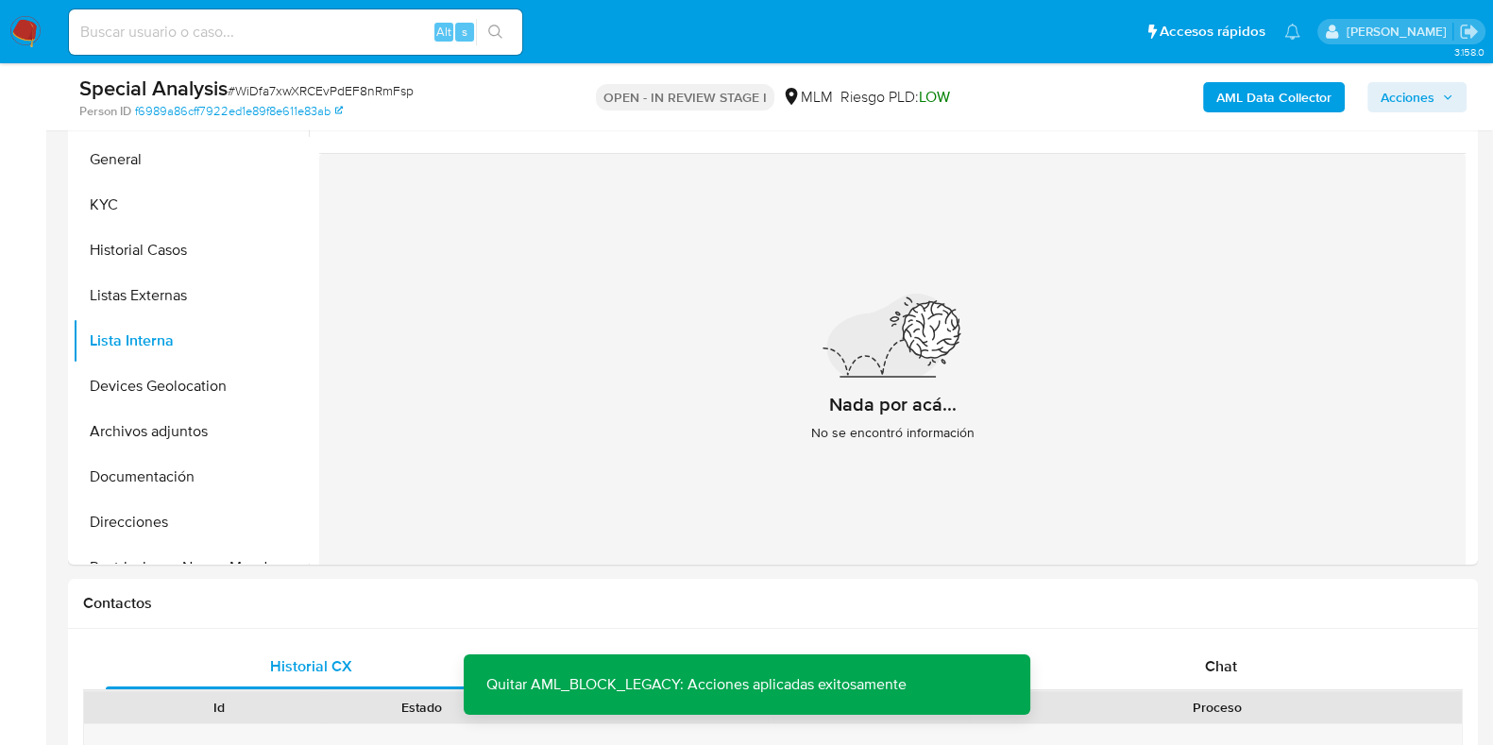
scroll to position [405, 0]
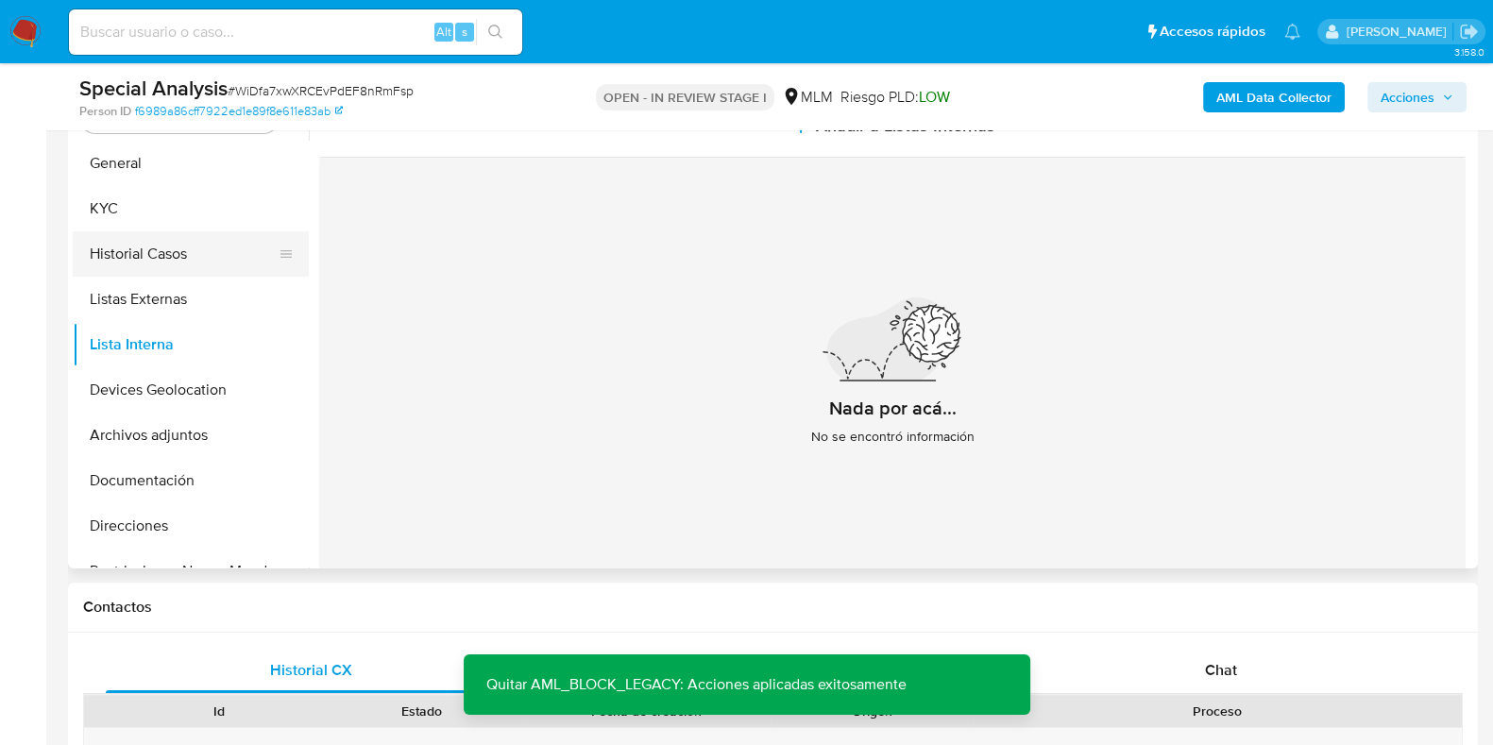
click at [169, 254] on button "Historial Casos" at bounding box center [183, 253] width 221 height 45
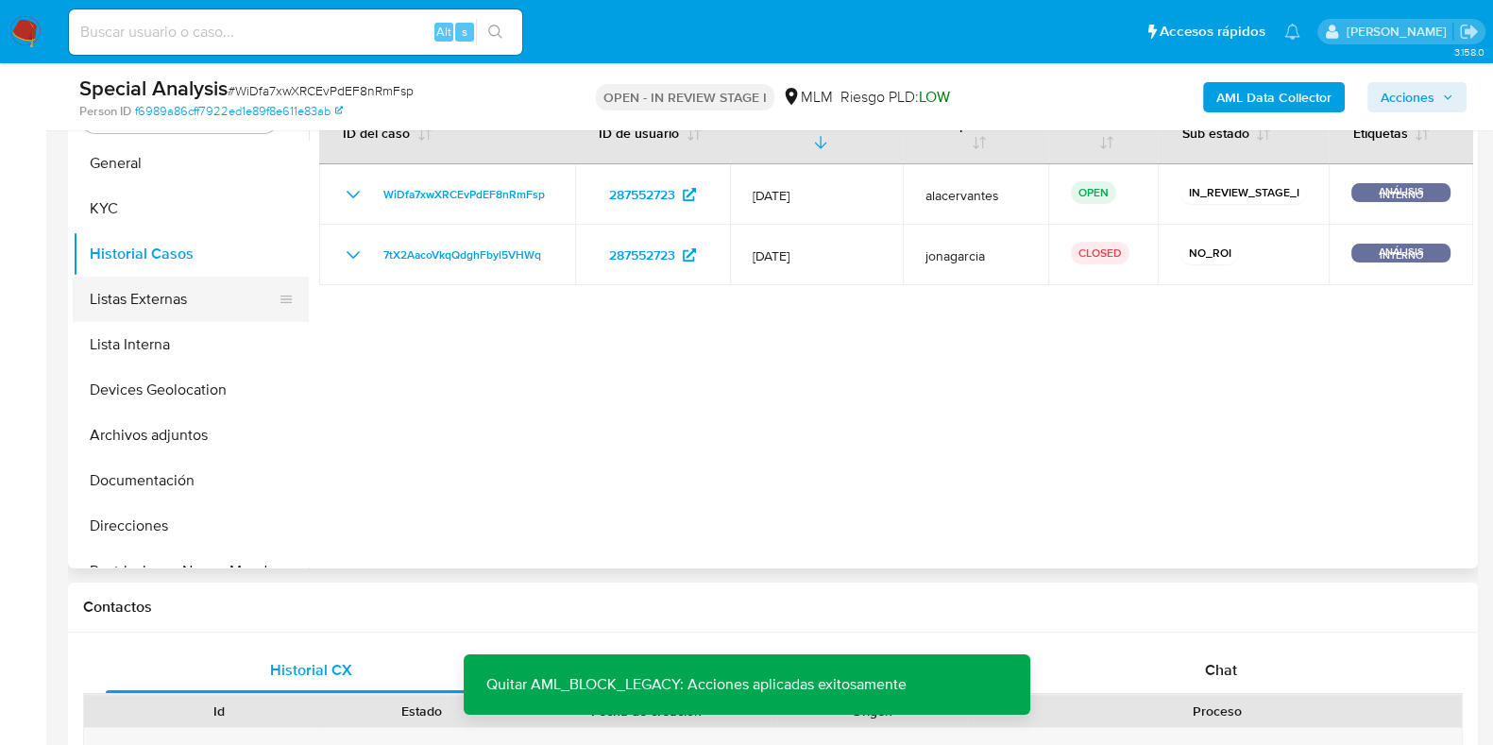
click at [166, 297] on button "Listas Externas" at bounding box center [183, 299] width 221 height 45
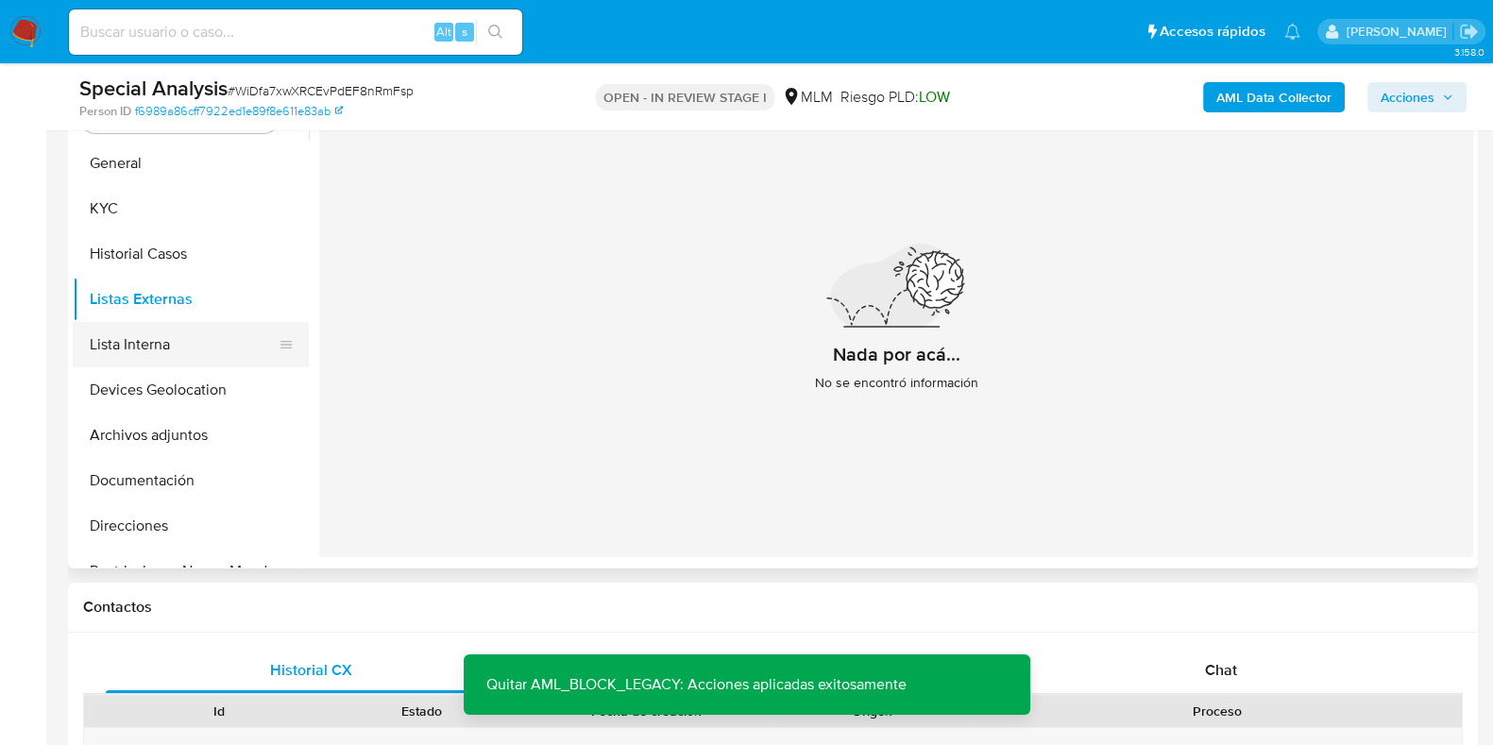
click at [164, 348] on button "Lista Interna" at bounding box center [183, 344] width 221 height 45
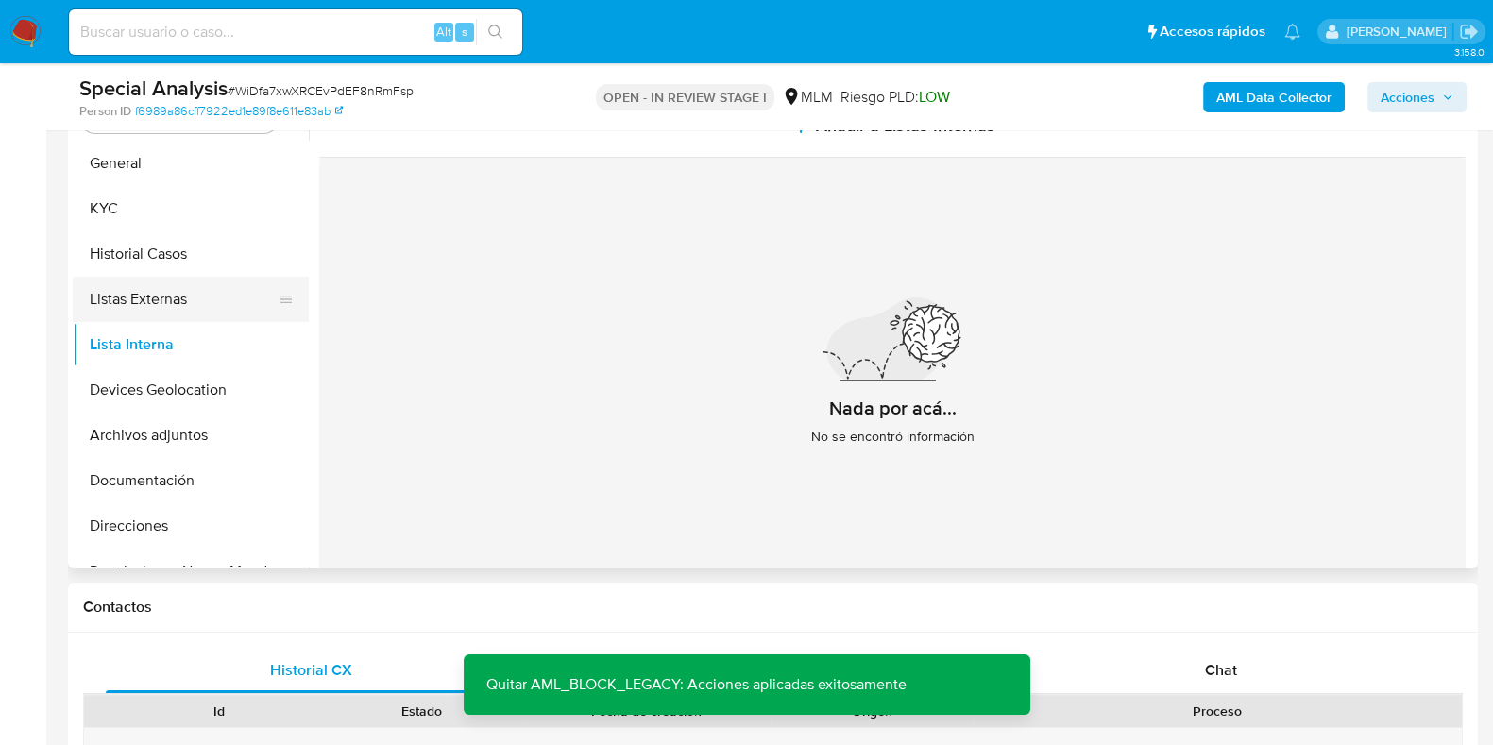
click at [138, 299] on button "Listas Externas" at bounding box center [183, 299] width 221 height 45
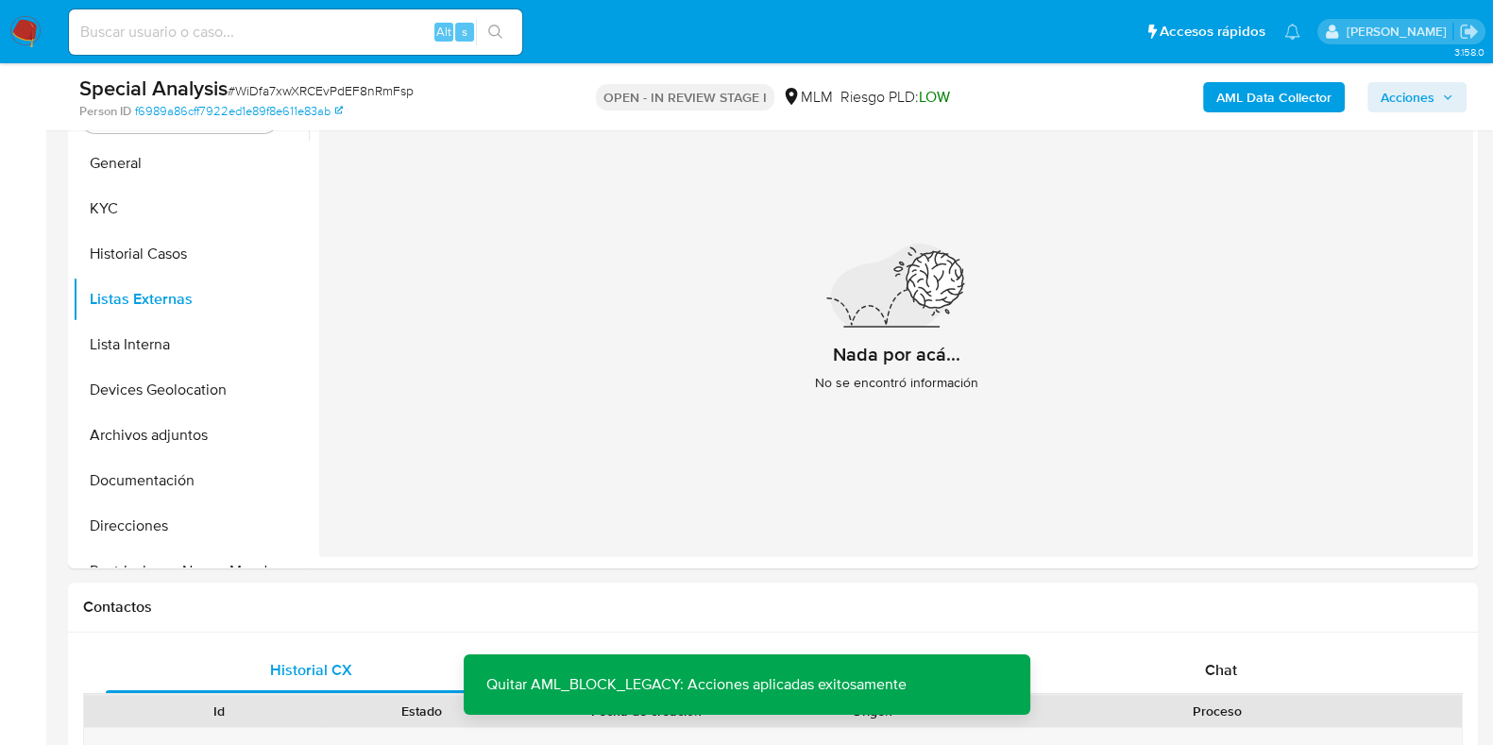
click at [1401, 90] on span "Acciones" at bounding box center [1408, 97] width 54 height 30
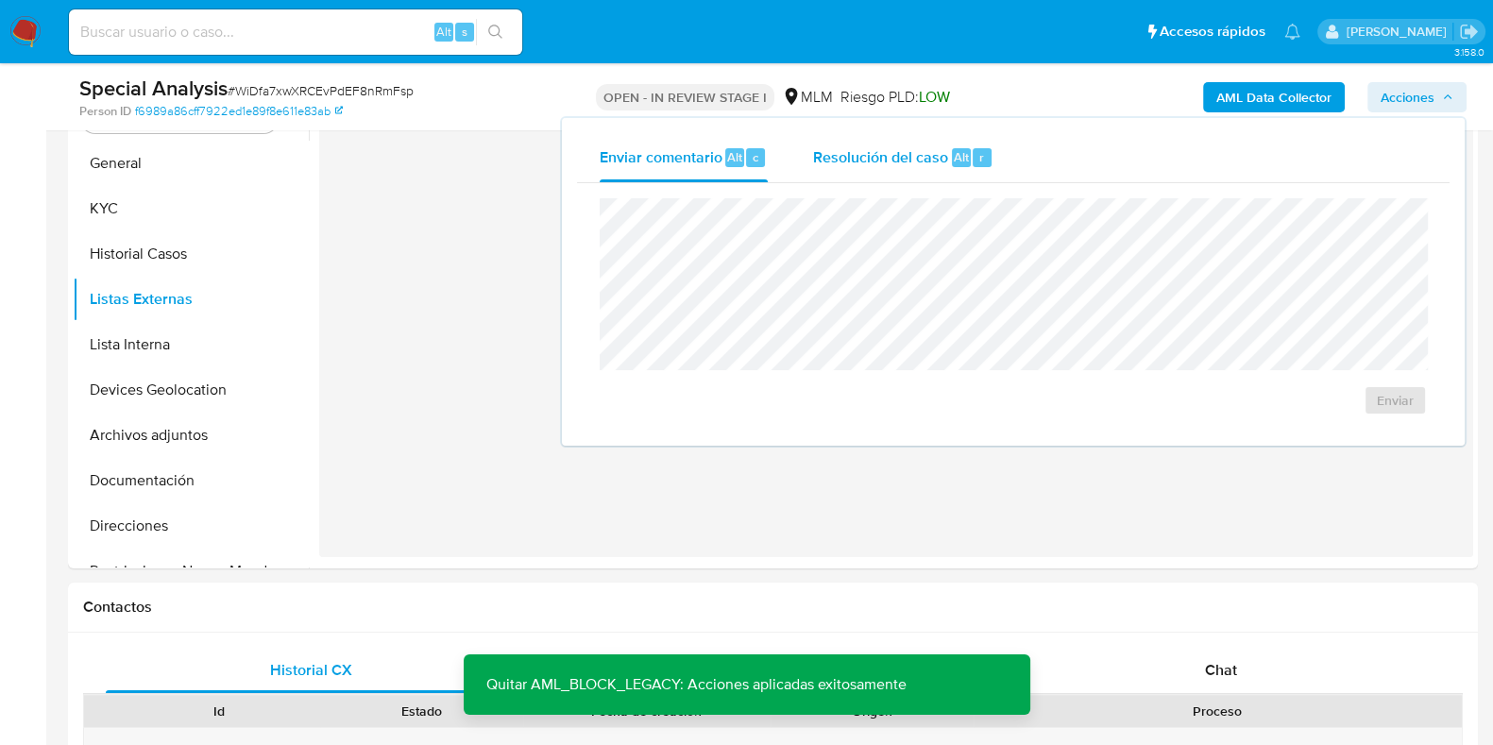
click at [940, 167] on div "Resolución del caso Alt r" at bounding box center [903, 157] width 180 height 49
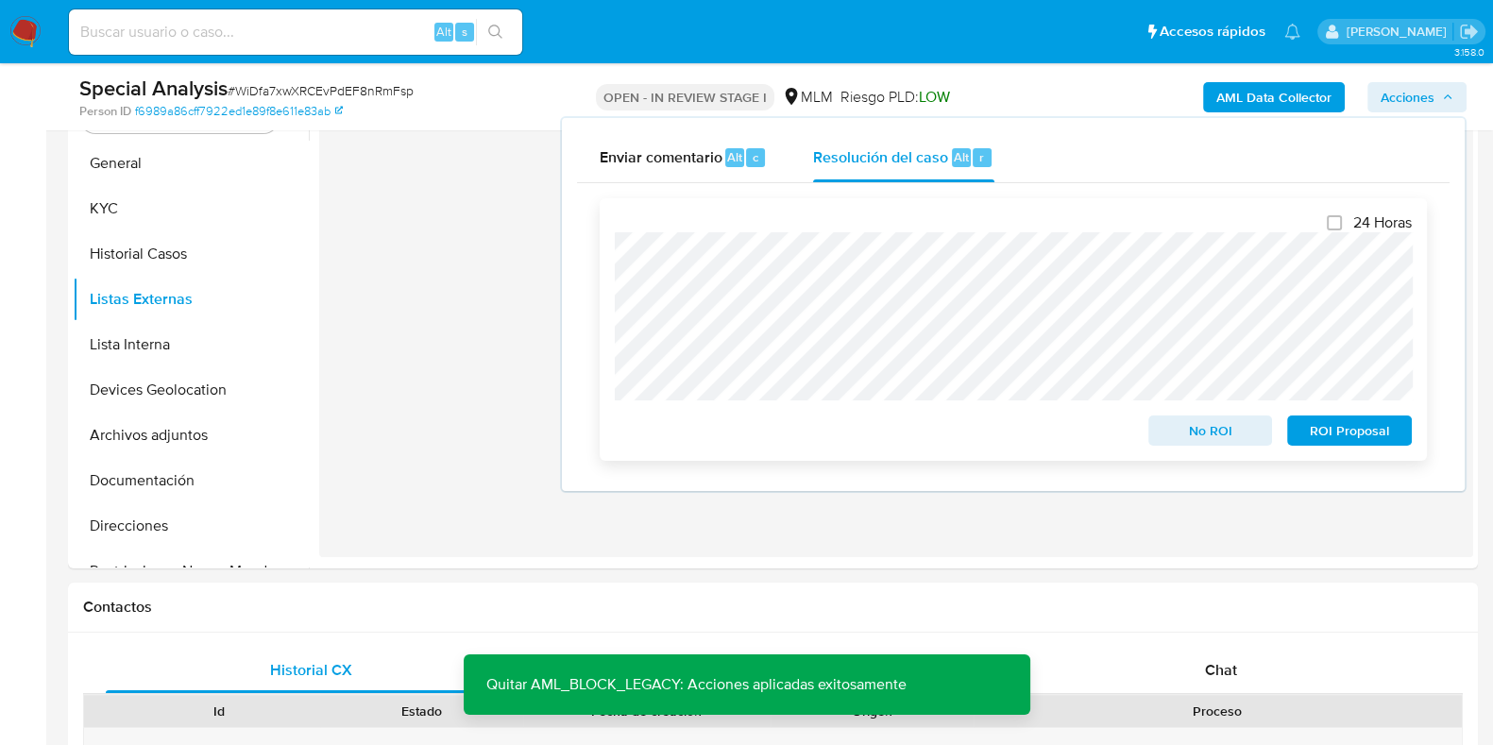
click at [1182, 427] on span "No ROI" at bounding box center [1211, 430] width 98 height 26
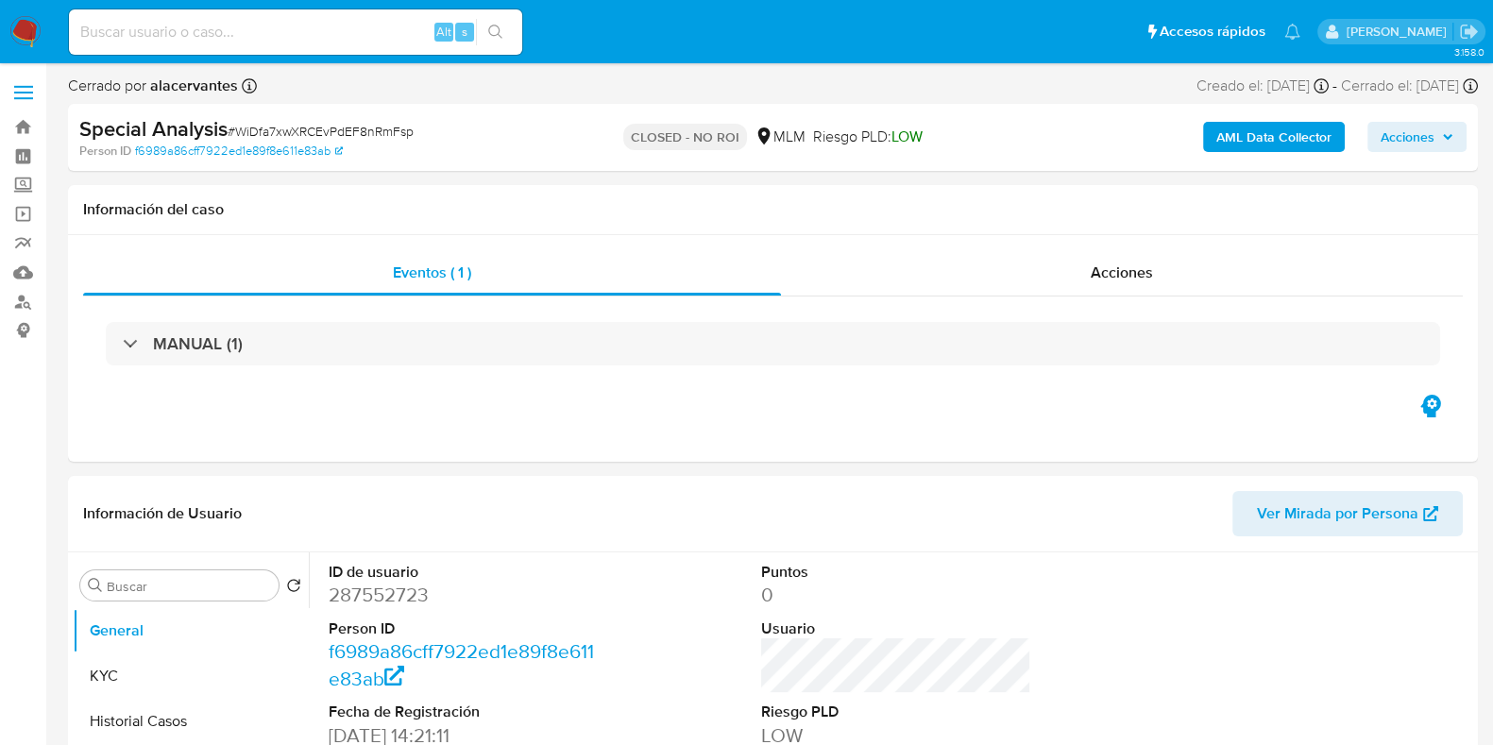
select select "10"
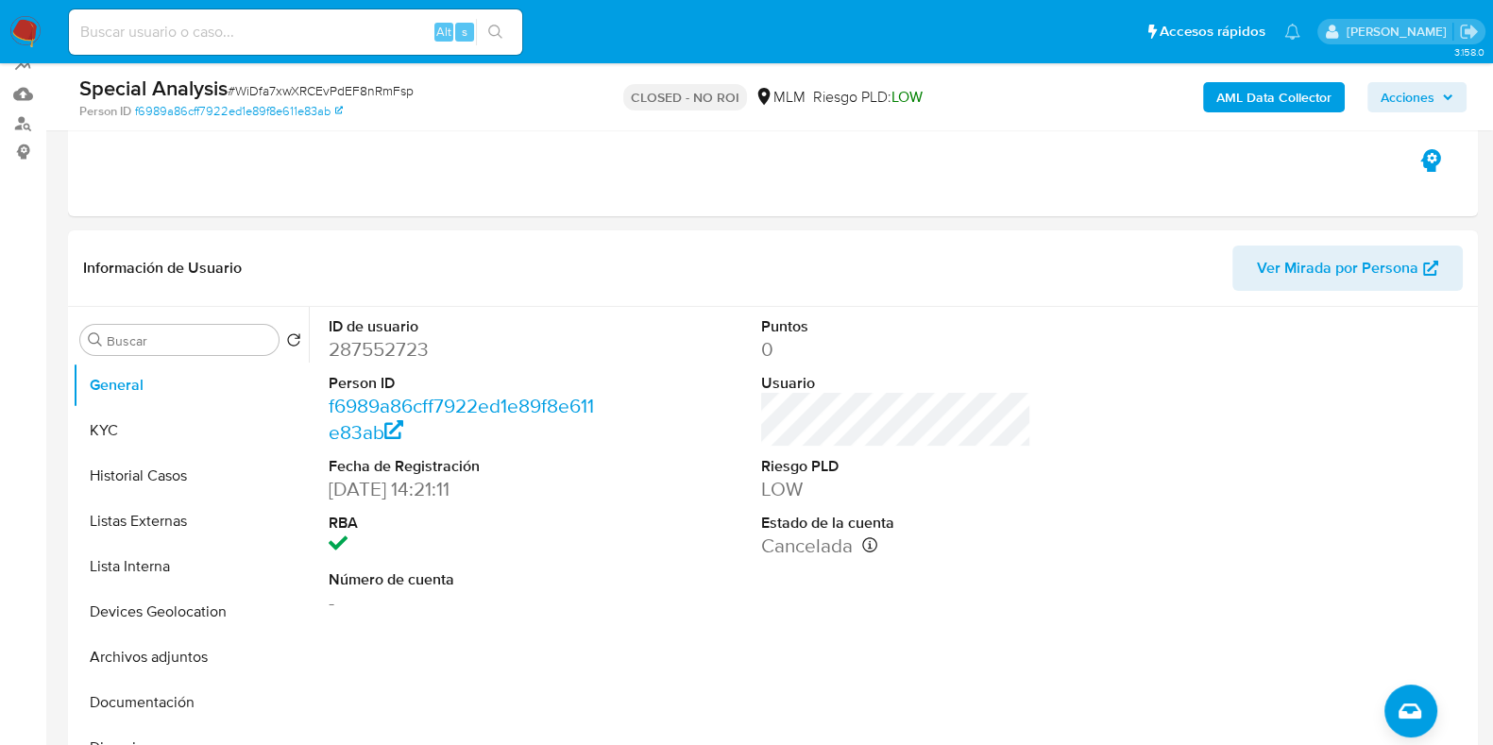
scroll to position [181, 0]
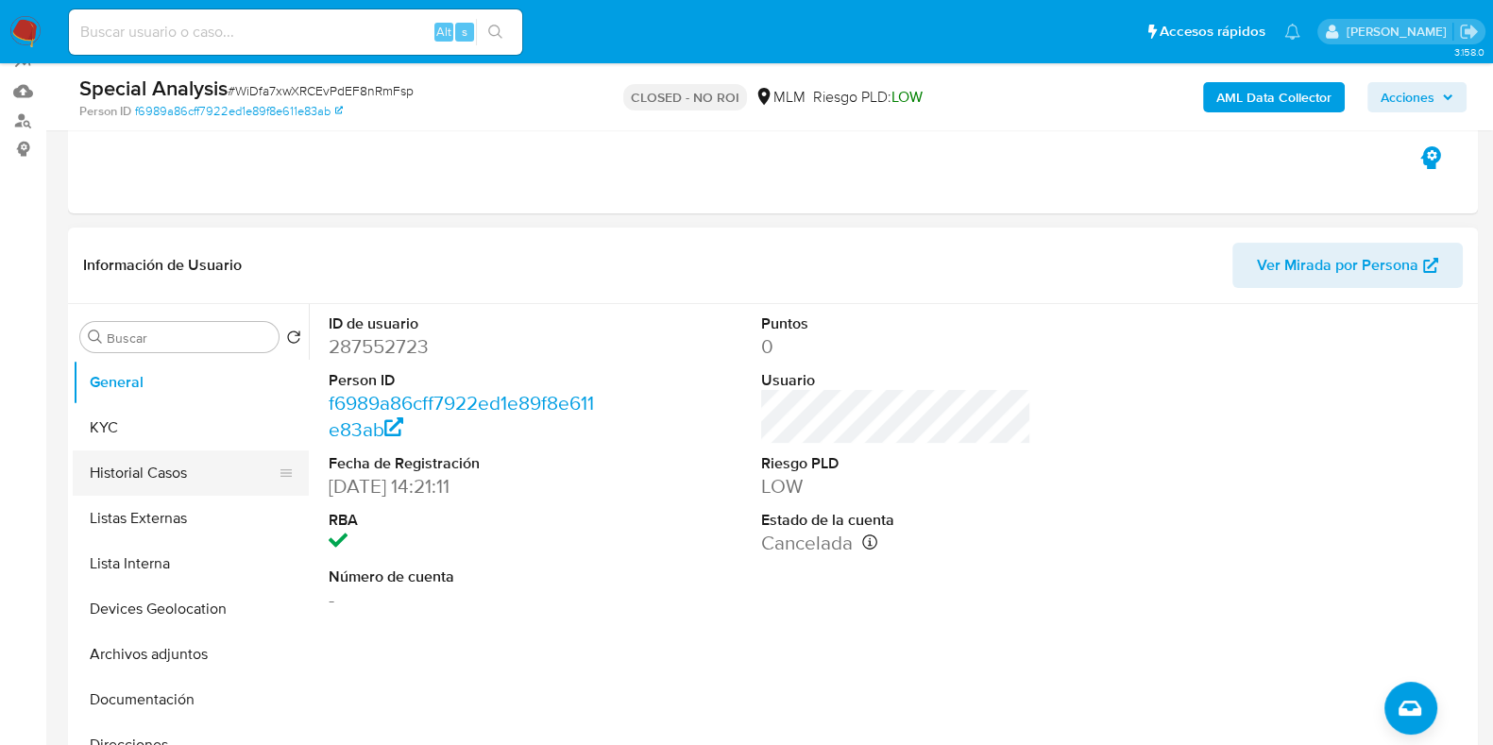
click at [178, 460] on button "Historial Casos" at bounding box center [183, 472] width 221 height 45
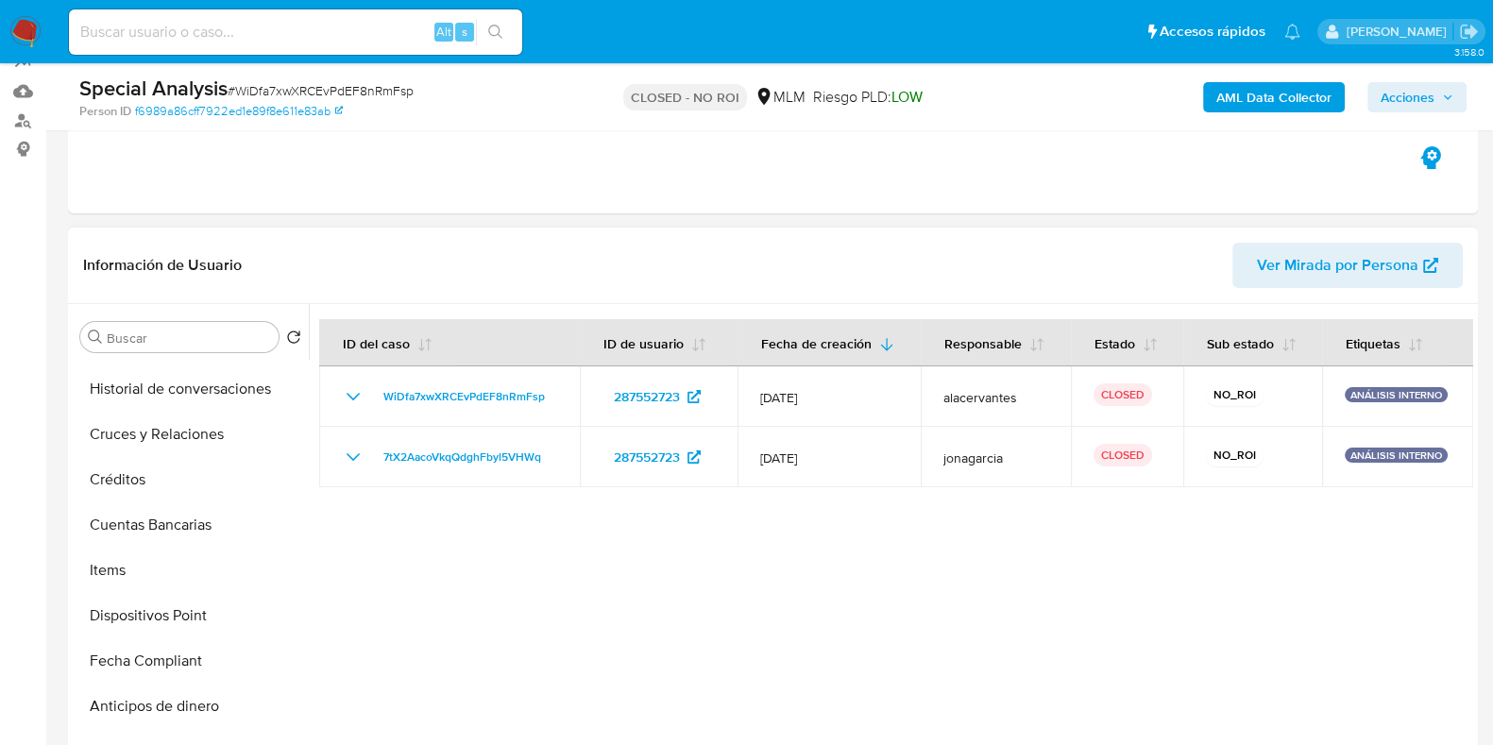
scroll to position [436, 0]
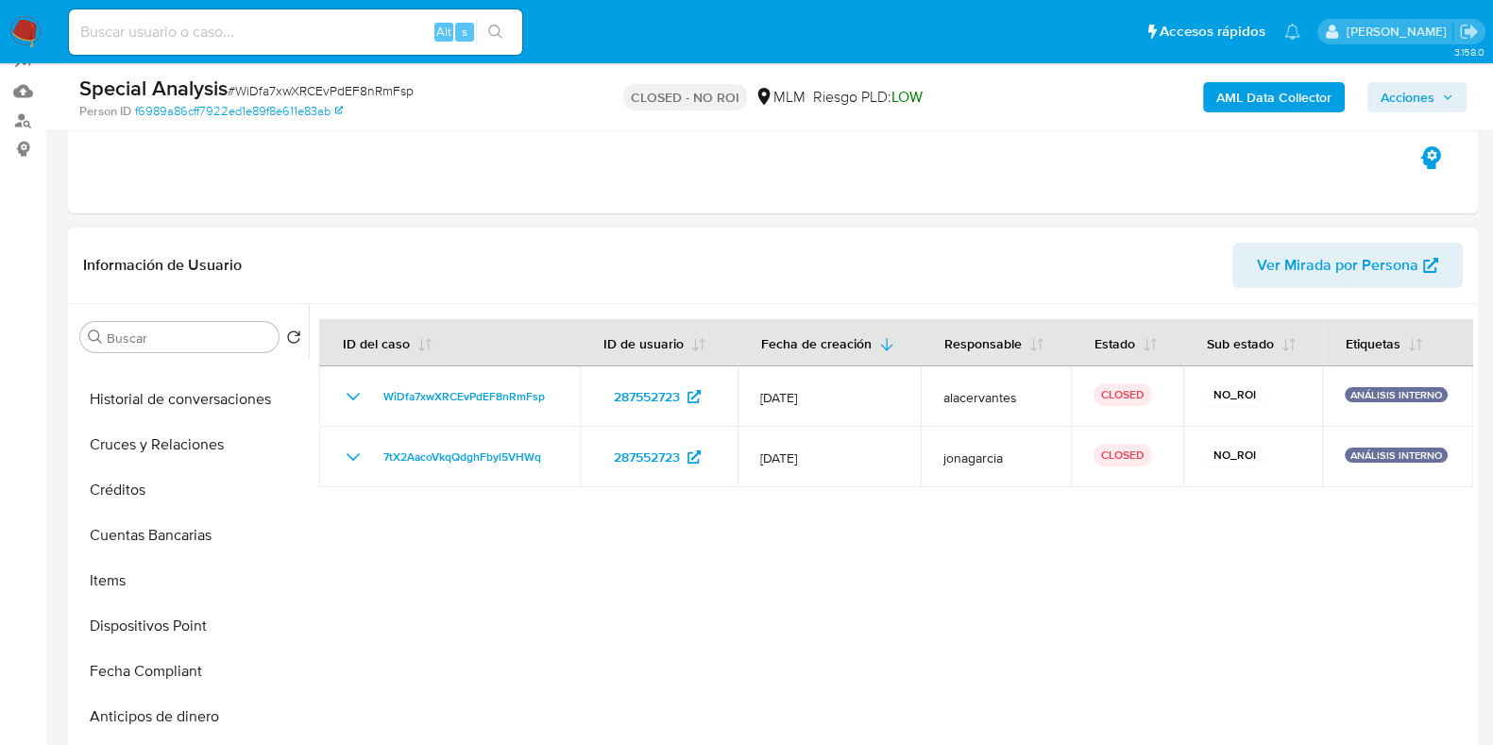
drag, startPoint x: 308, startPoint y: 550, endPoint x: 302, endPoint y: 525, distance: 25.2
click at [302, 525] on div "Buscar Volver al orden por defecto General KYC Historial Casos Listas Externas …" at bounding box center [773, 546] width 1401 height 484
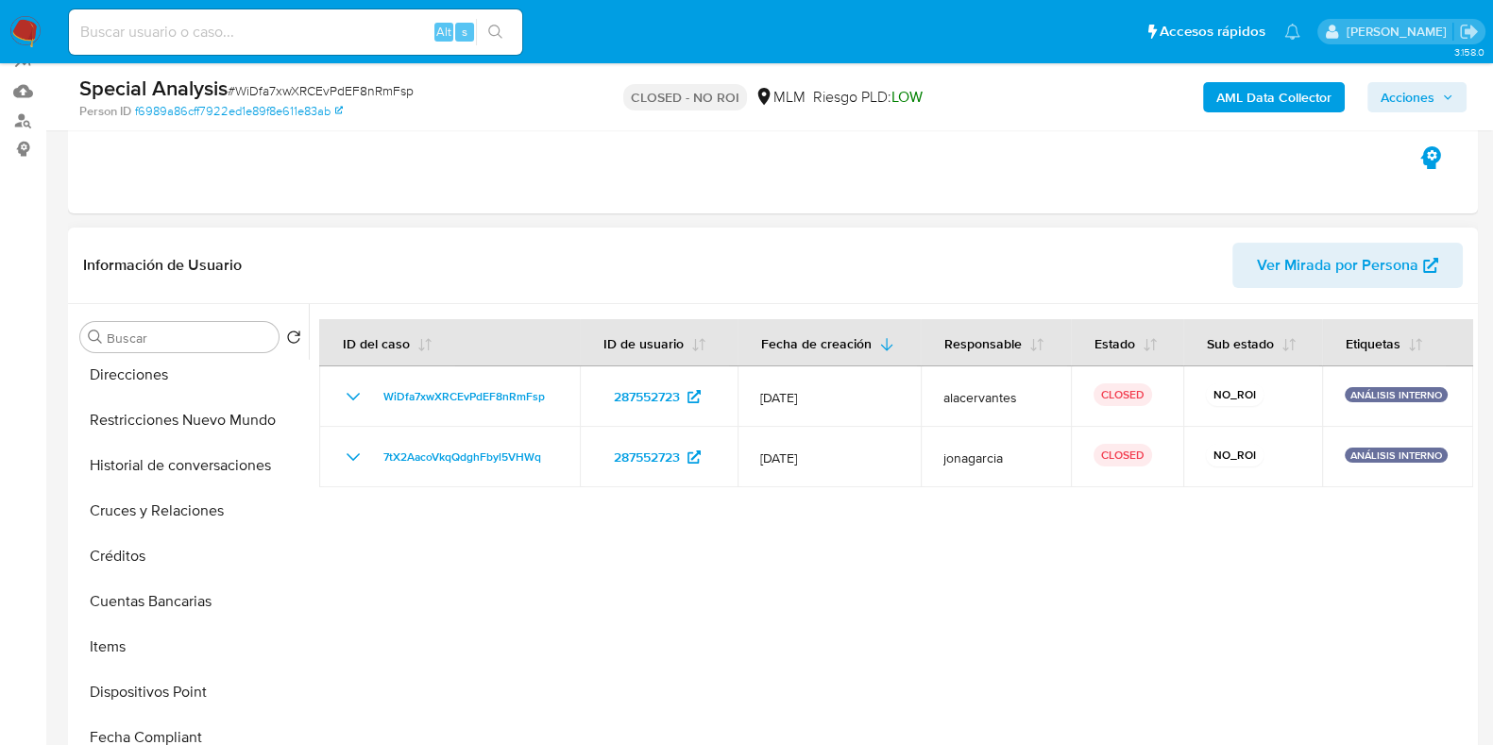
scroll to position [352, 0]
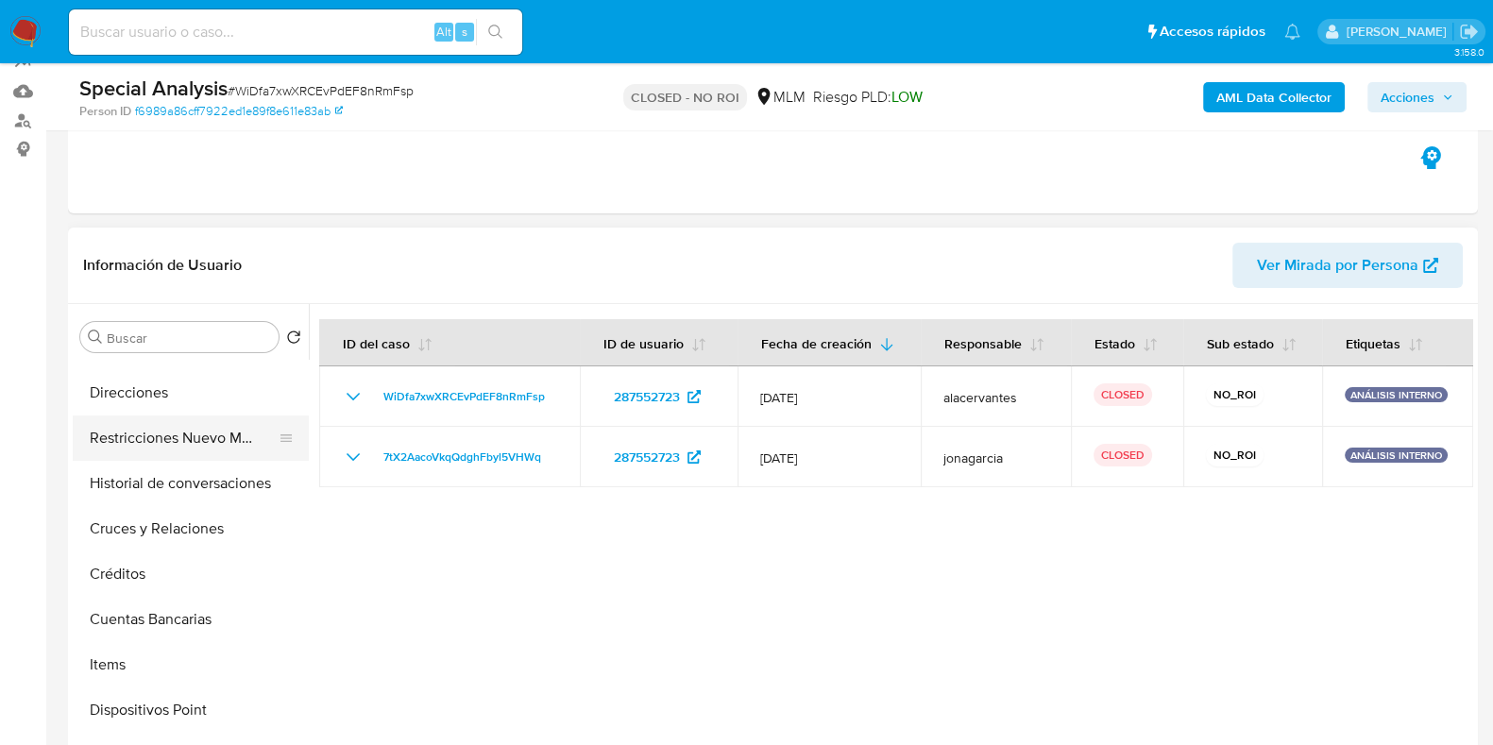
click at [170, 435] on button "Restricciones Nuevo Mundo" at bounding box center [183, 438] width 221 height 45
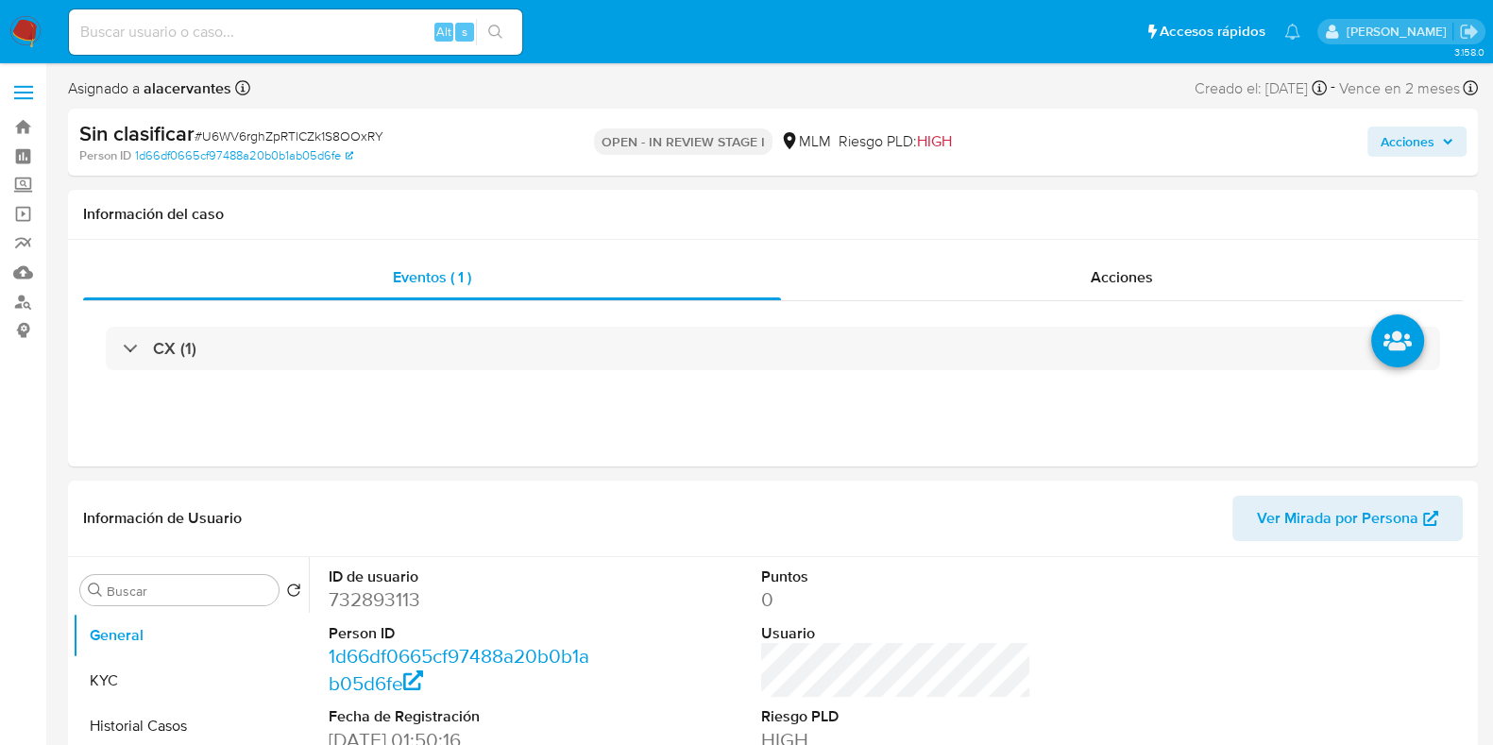
select select "10"
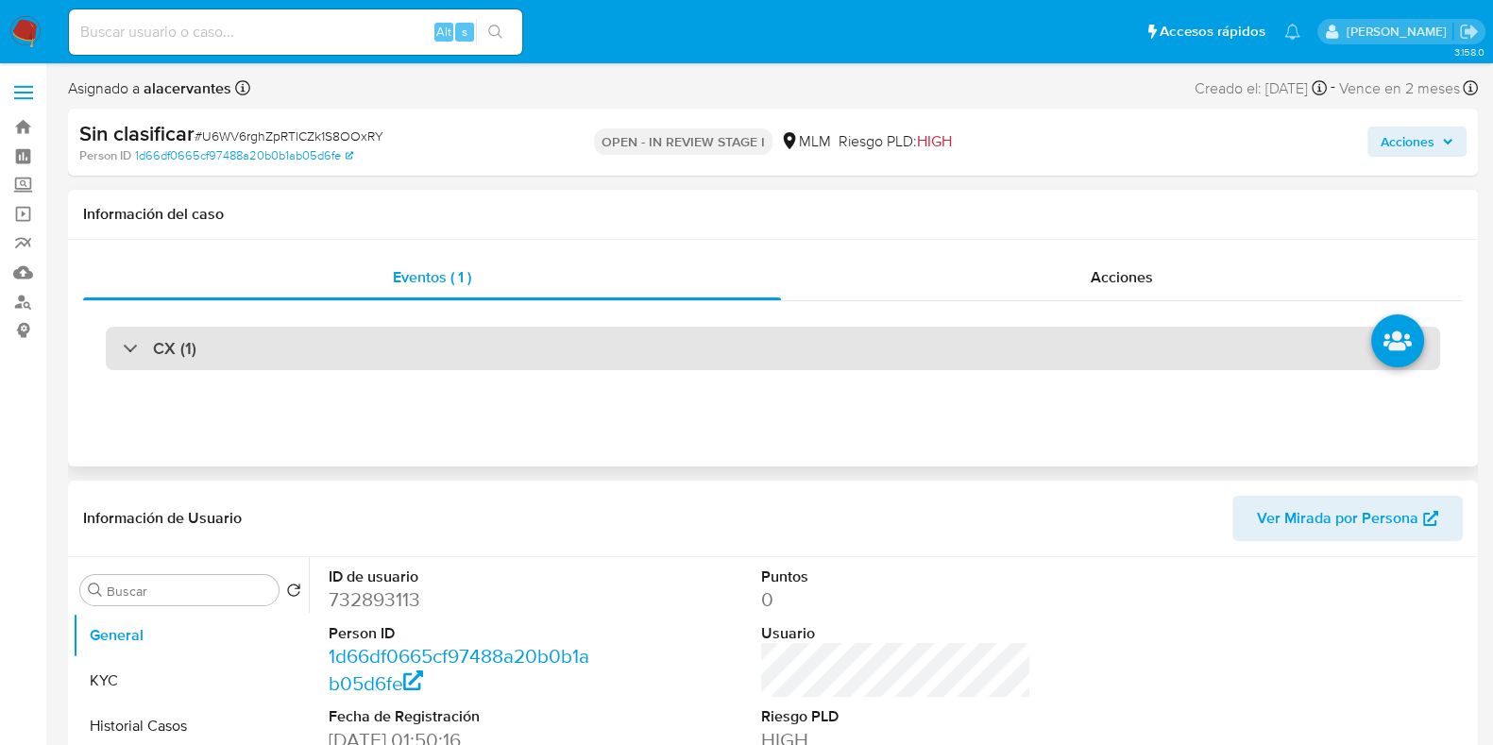
click at [364, 352] on div "CX (1)" at bounding box center [773, 348] width 1334 height 43
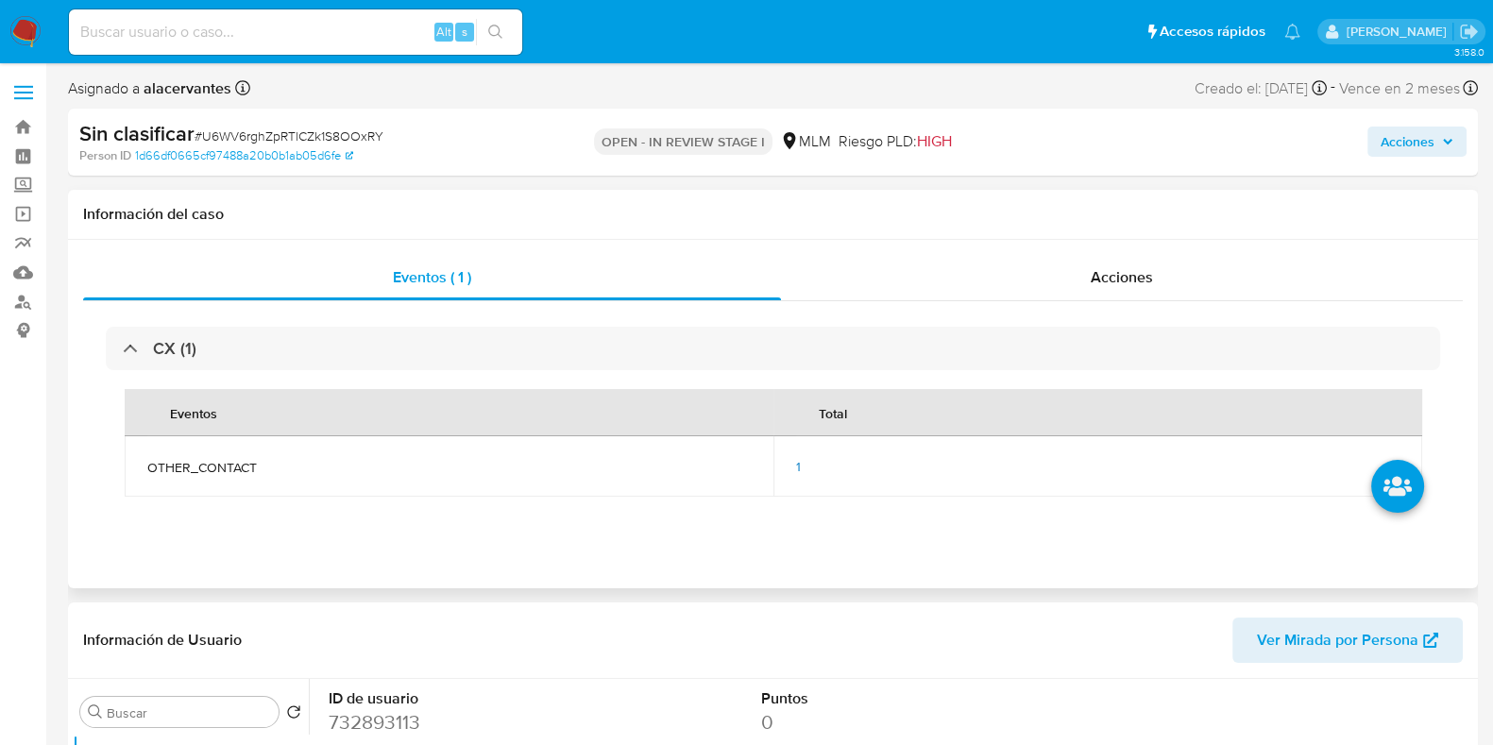
click at [793, 468] on td "1" at bounding box center [1097, 466] width 649 height 60
click at [796, 468] on span "1" at bounding box center [798, 466] width 5 height 19
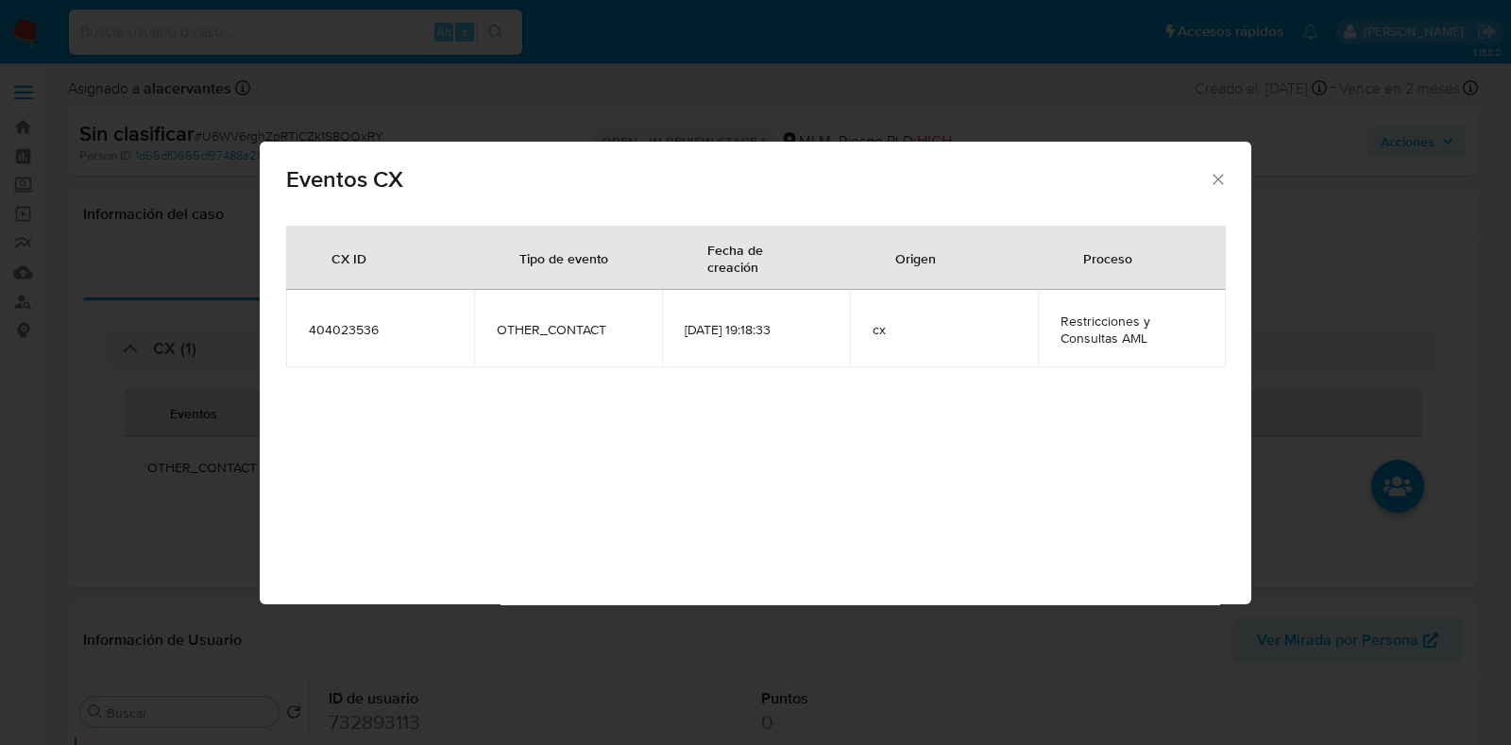
click at [1216, 177] on icon "Cerrar" at bounding box center [1218, 179] width 10 height 10
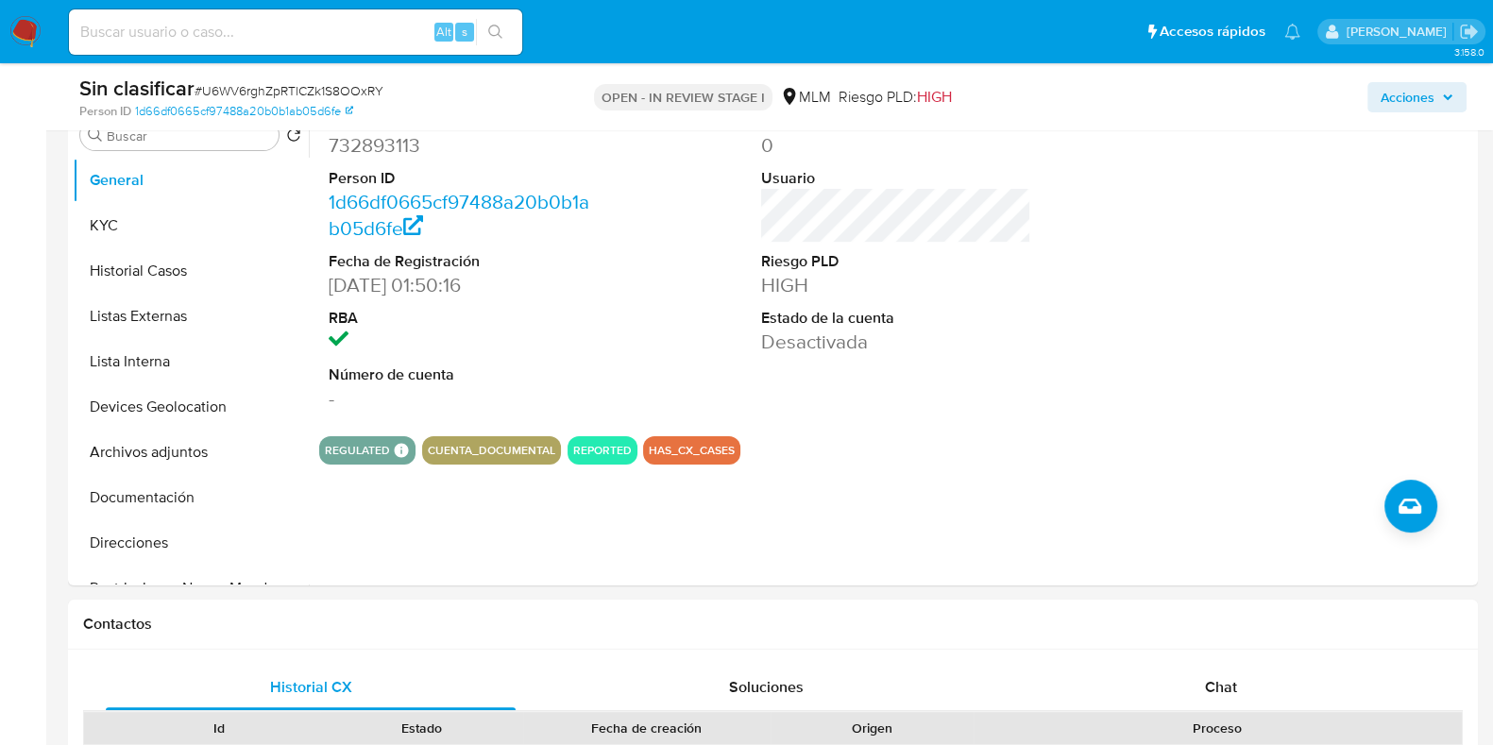
scroll to position [527, 0]
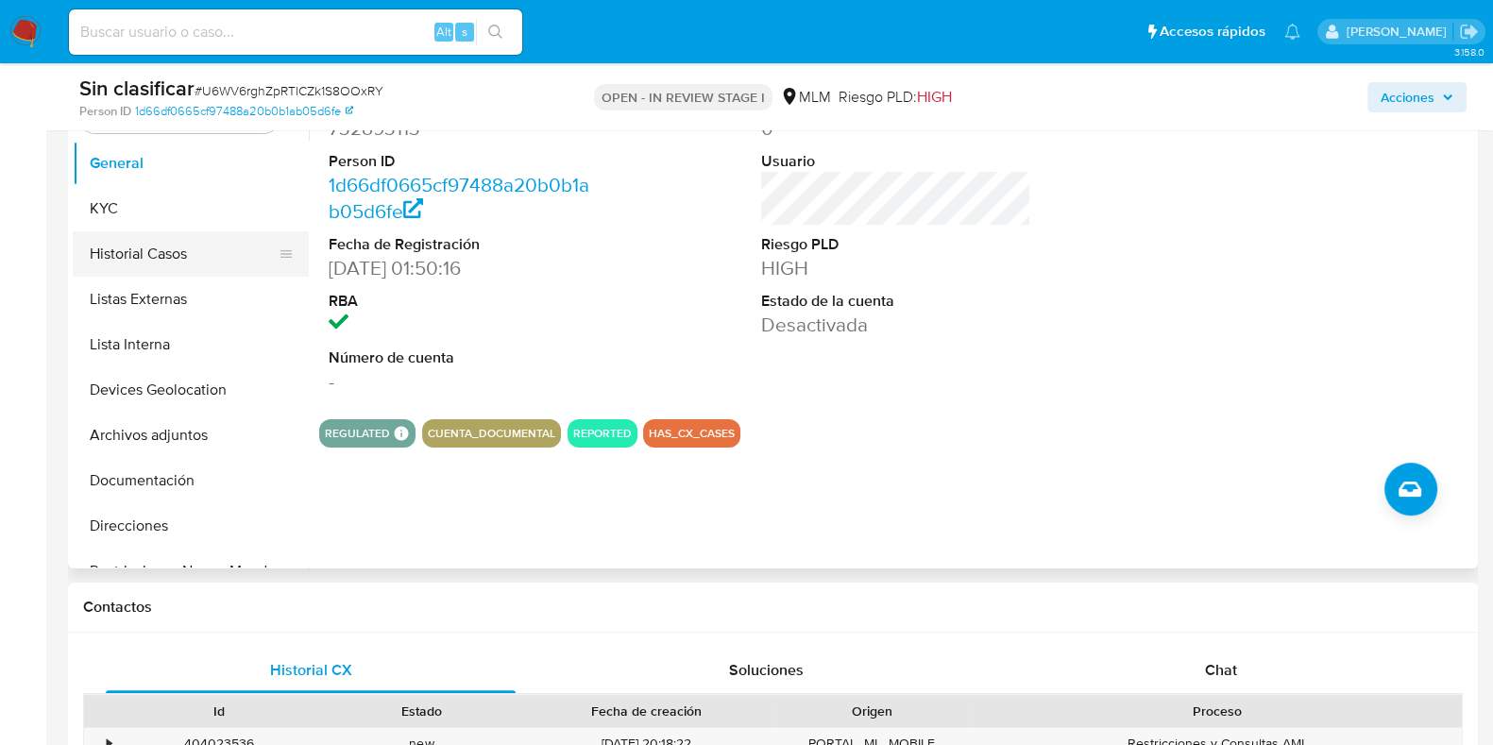
click at [189, 271] on button "Historial Casos" at bounding box center [183, 253] width 221 height 45
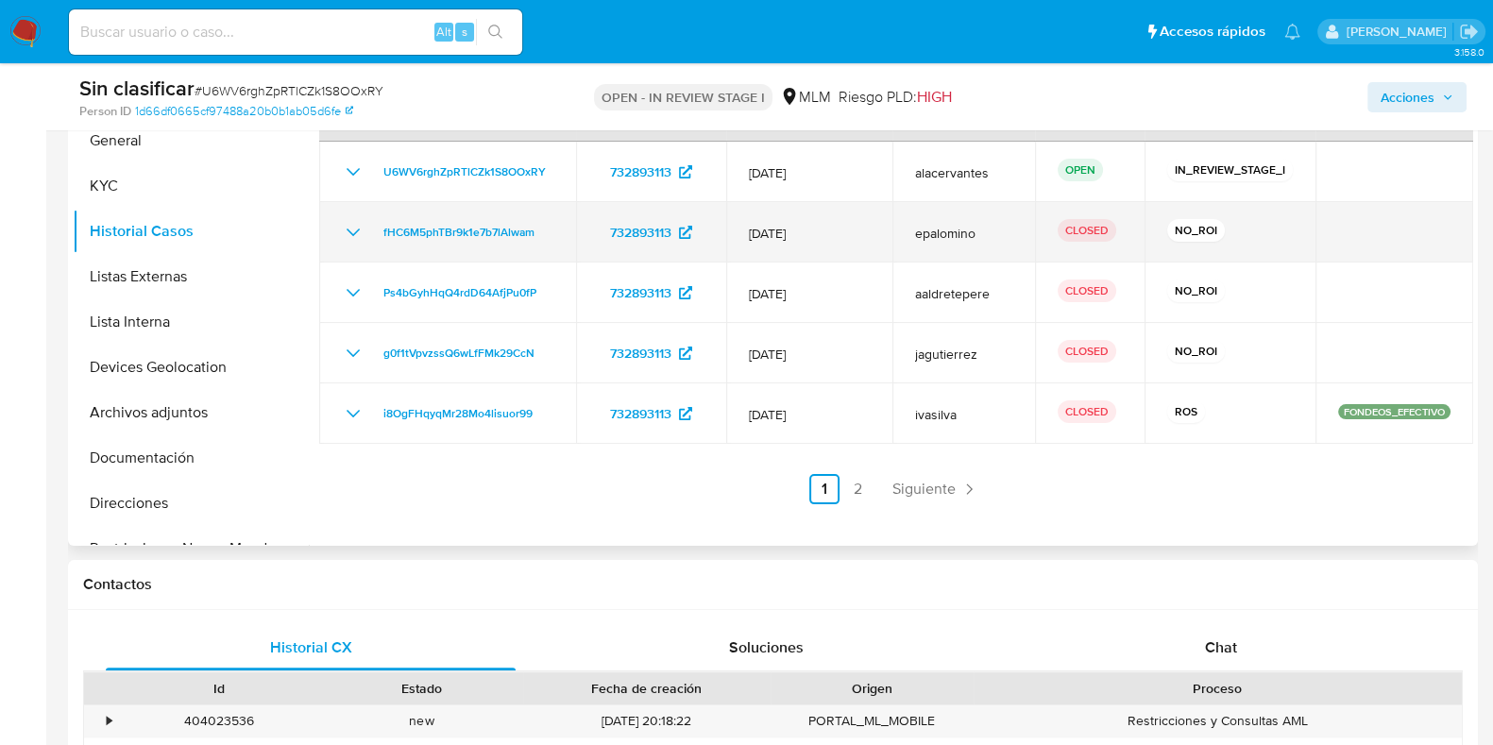
click at [355, 229] on icon "Mostrar/Ocultar" at bounding box center [353, 232] width 23 height 23
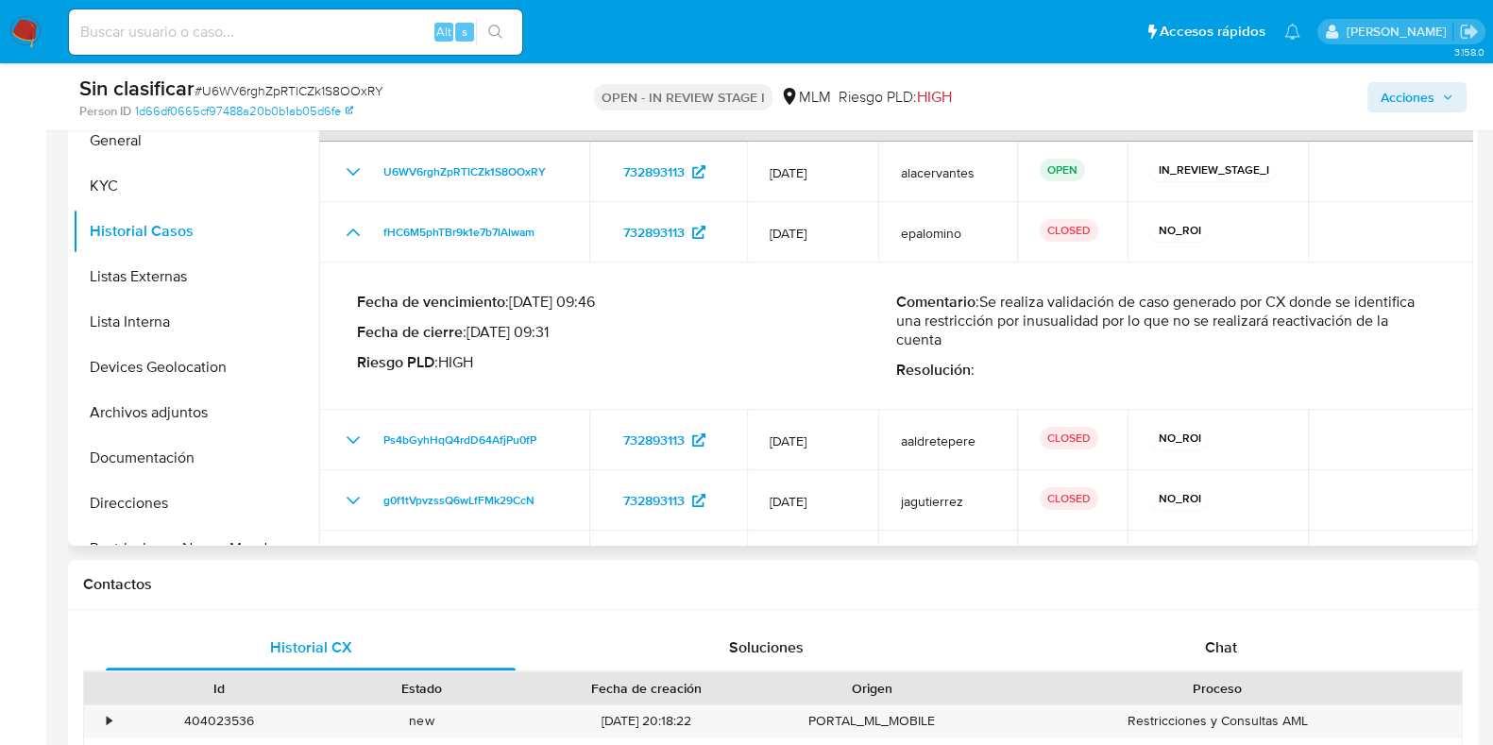
drag, startPoint x: 982, startPoint y: 295, endPoint x: 1010, endPoint y: 342, distance: 55.1
click at [1010, 342] on p "Comentario : Se realiza validación de caso generado por CX donde se identifica …" at bounding box center [1165, 321] width 539 height 57
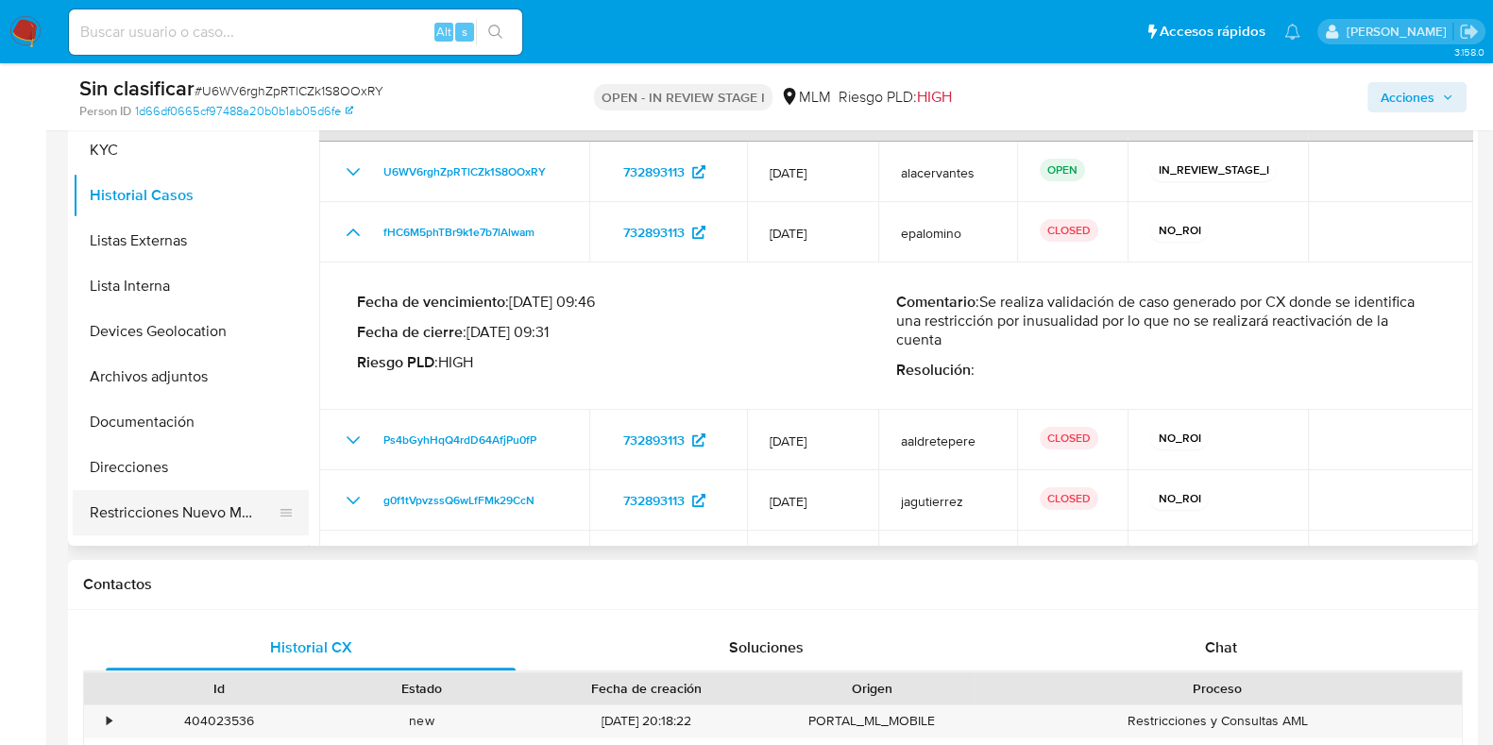
click at [178, 505] on button "Restricciones Nuevo Mundo" at bounding box center [183, 512] width 221 height 45
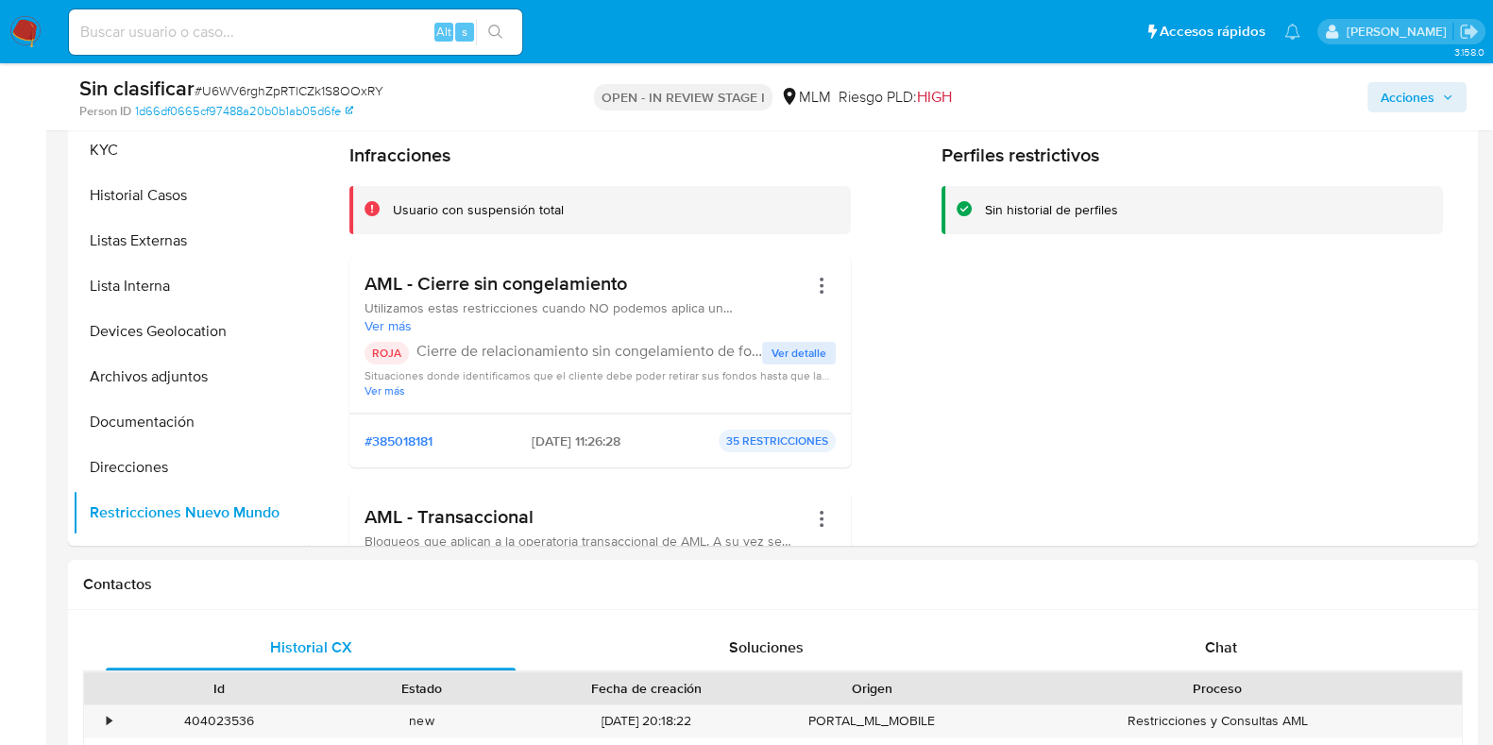
drag, startPoint x: 178, startPoint y: 505, endPoint x: 45, endPoint y: 610, distance: 168.7
click at [772, 344] on span "Ver detalle" at bounding box center [799, 353] width 55 height 19
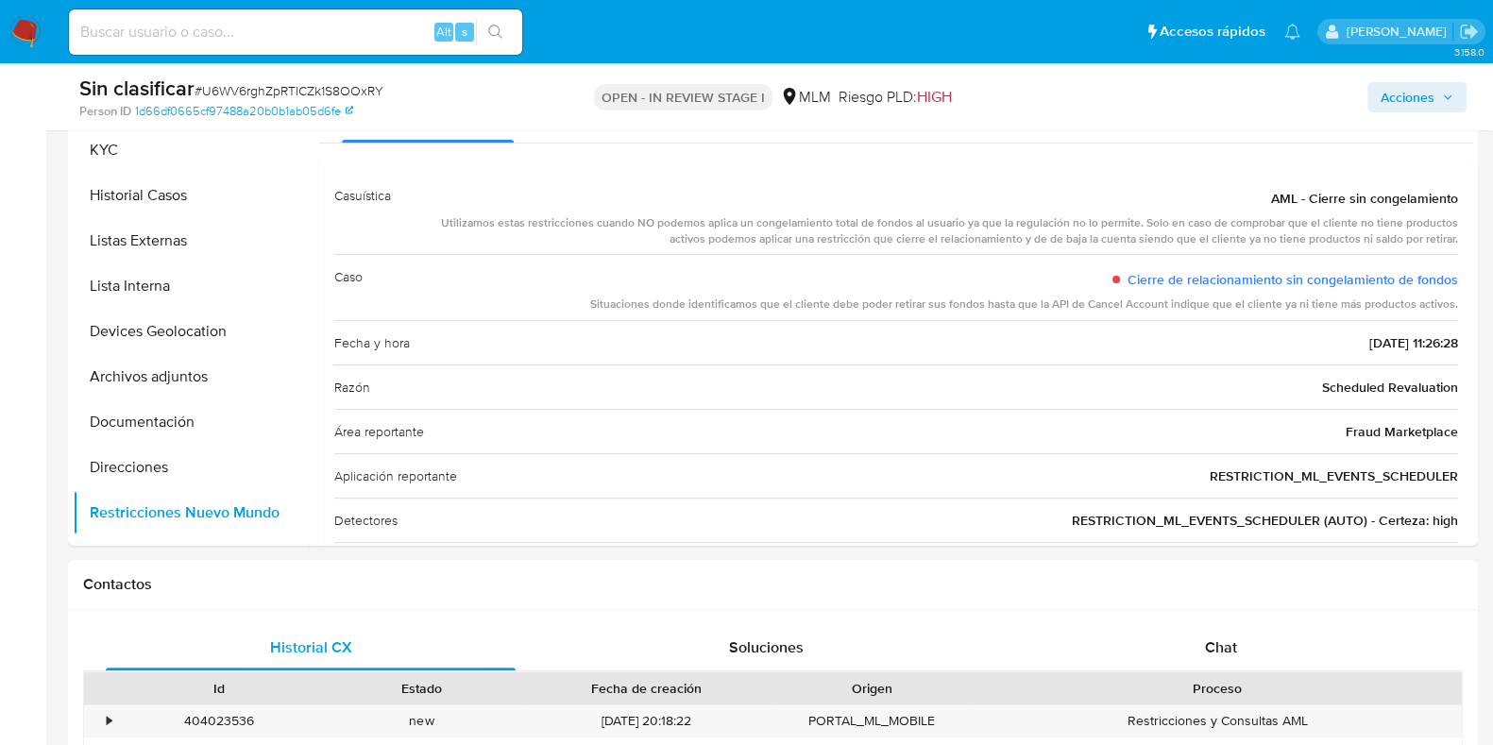
click at [1416, 108] on span "Acciones" at bounding box center [1408, 97] width 54 height 30
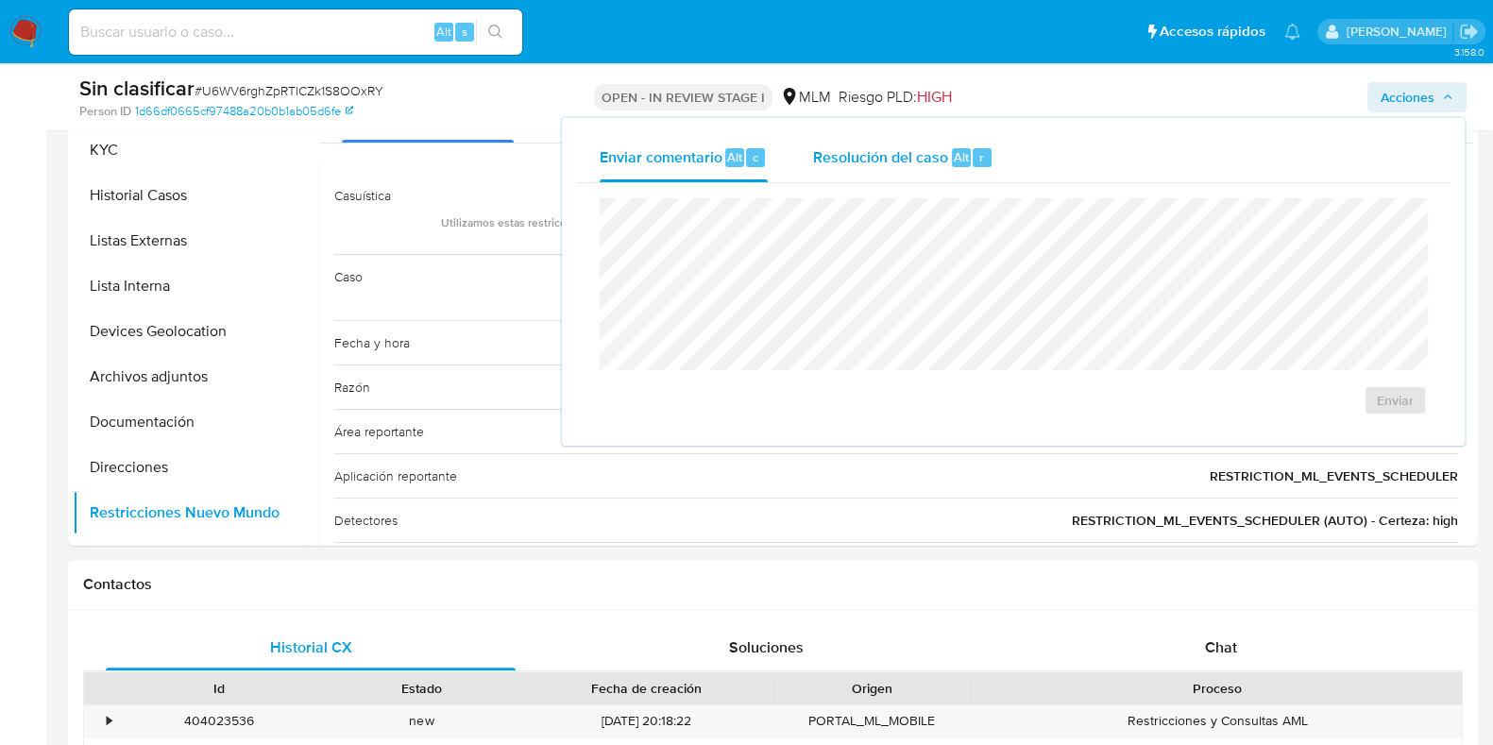
click at [974, 144] on div "Resolución del caso Alt r" at bounding box center [903, 157] width 180 height 49
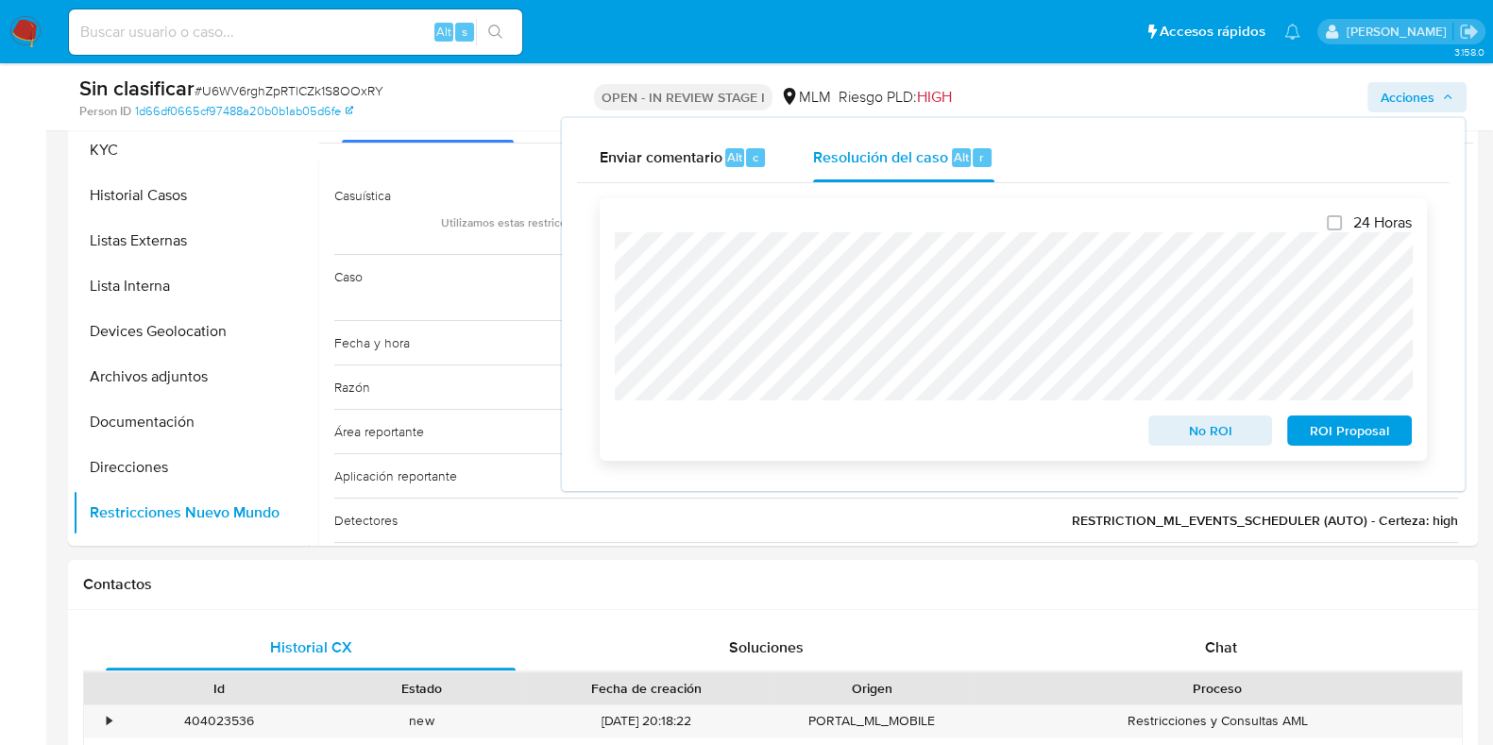
click at [1187, 434] on span "No ROI" at bounding box center [1211, 430] width 98 height 26
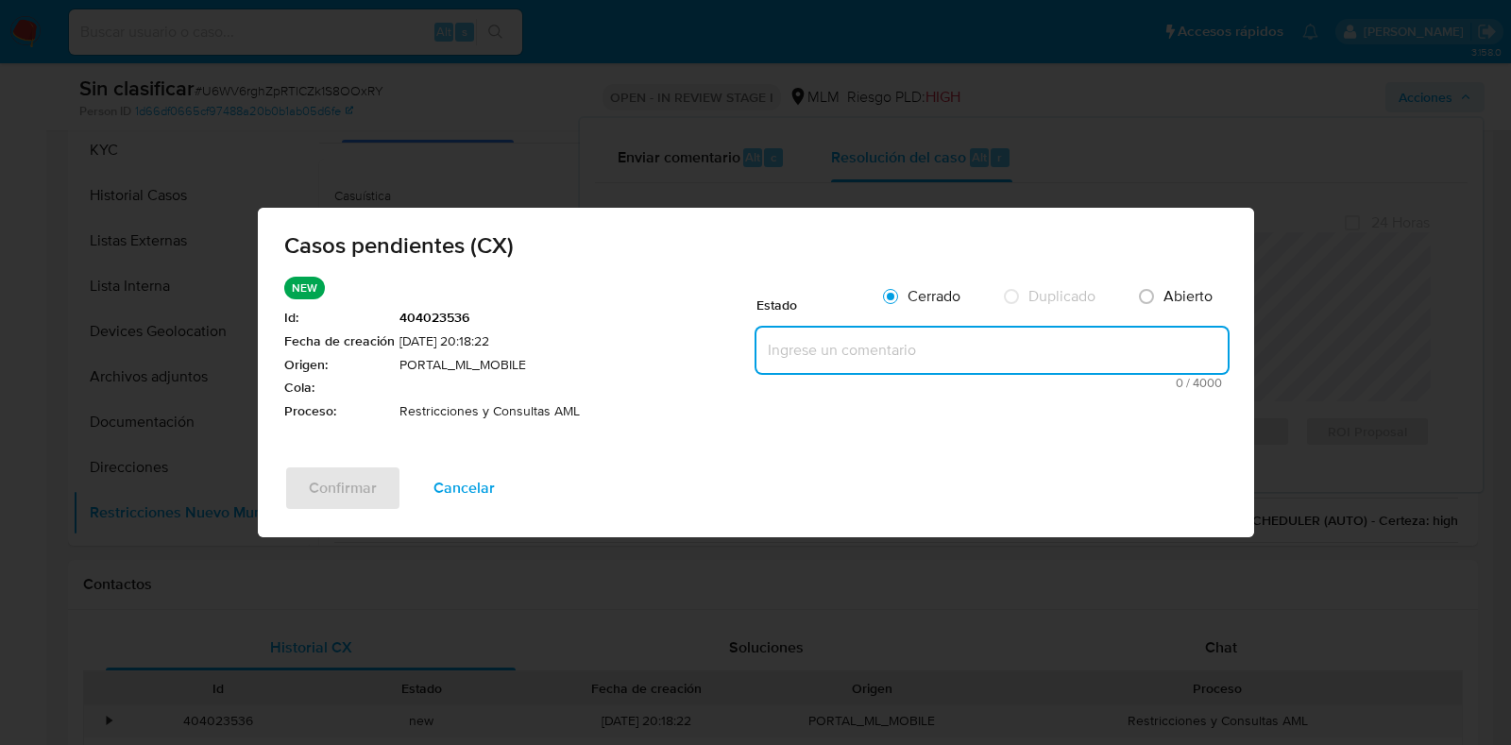
click at [944, 342] on textarea at bounding box center [991, 350] width 471 height 45
paste textarea "Se valida caso generado por CX. Se identifica restricción por inusualidad. No s…"
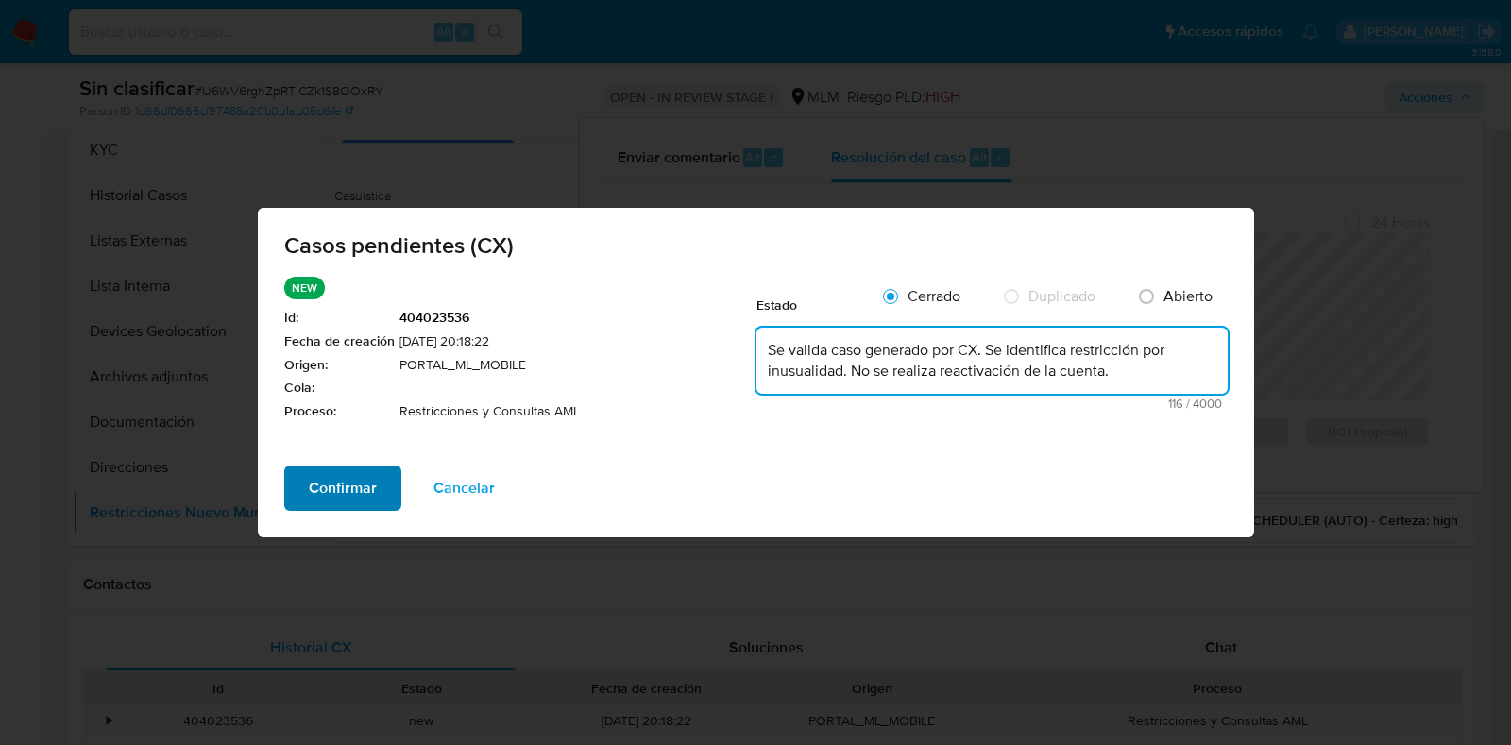
type textarea "Se valida caso generado por CX. Se identifica restricción por inusualidad. No s…"
click at [333, 483] on span "Confirmar" at bounding box center [343, 488] width 68 height 42
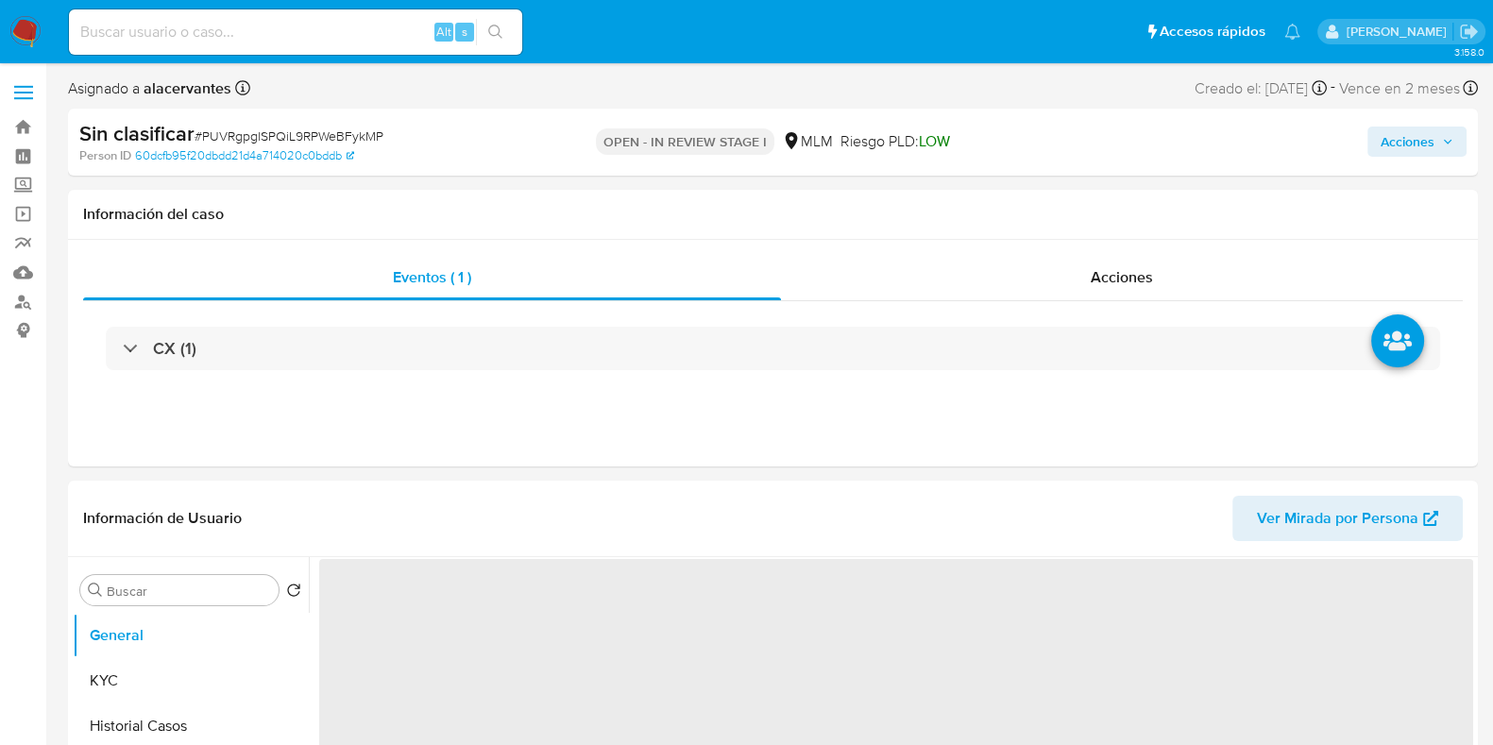
select select "10"
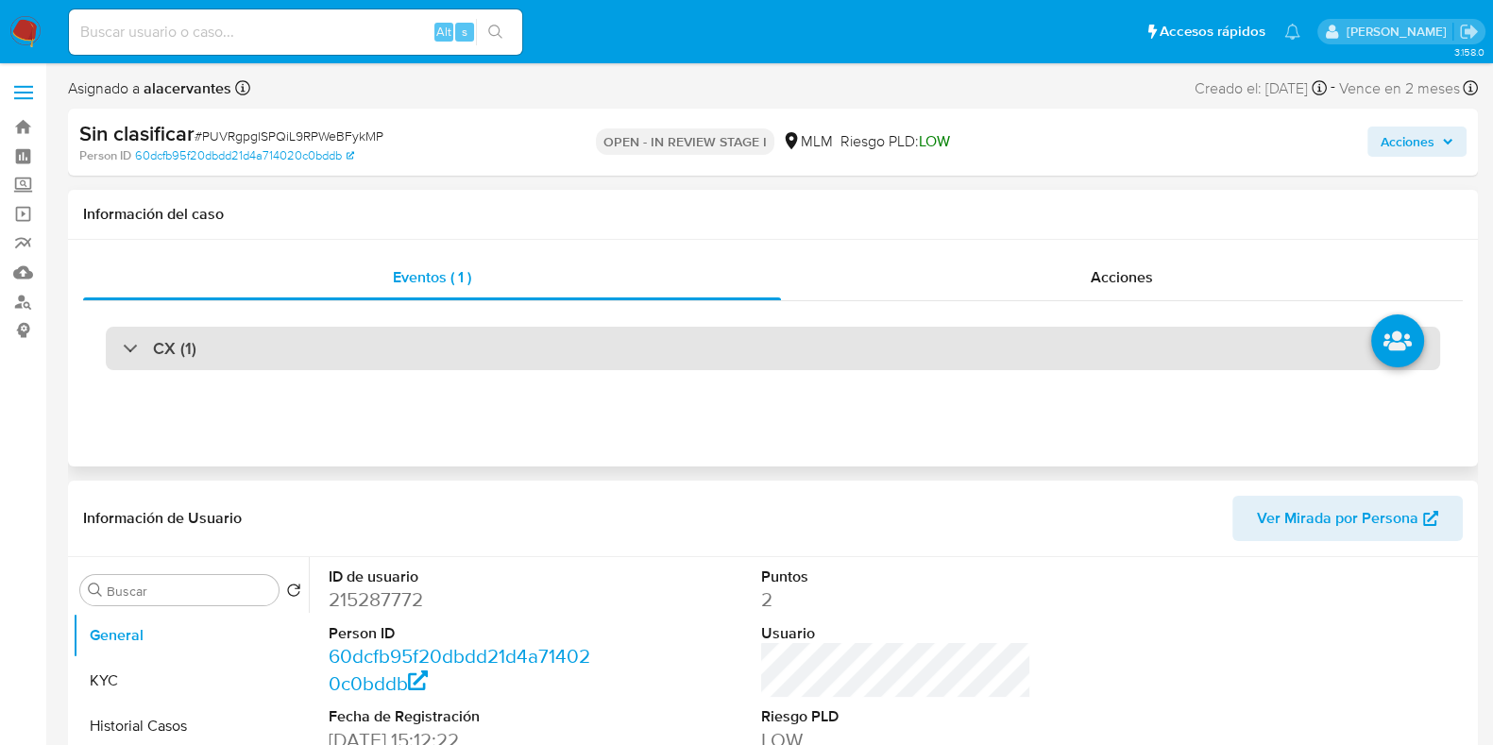
click at [882, 350] on div "CX (1)" at bounding box center [773, 348] width 1334 height 43
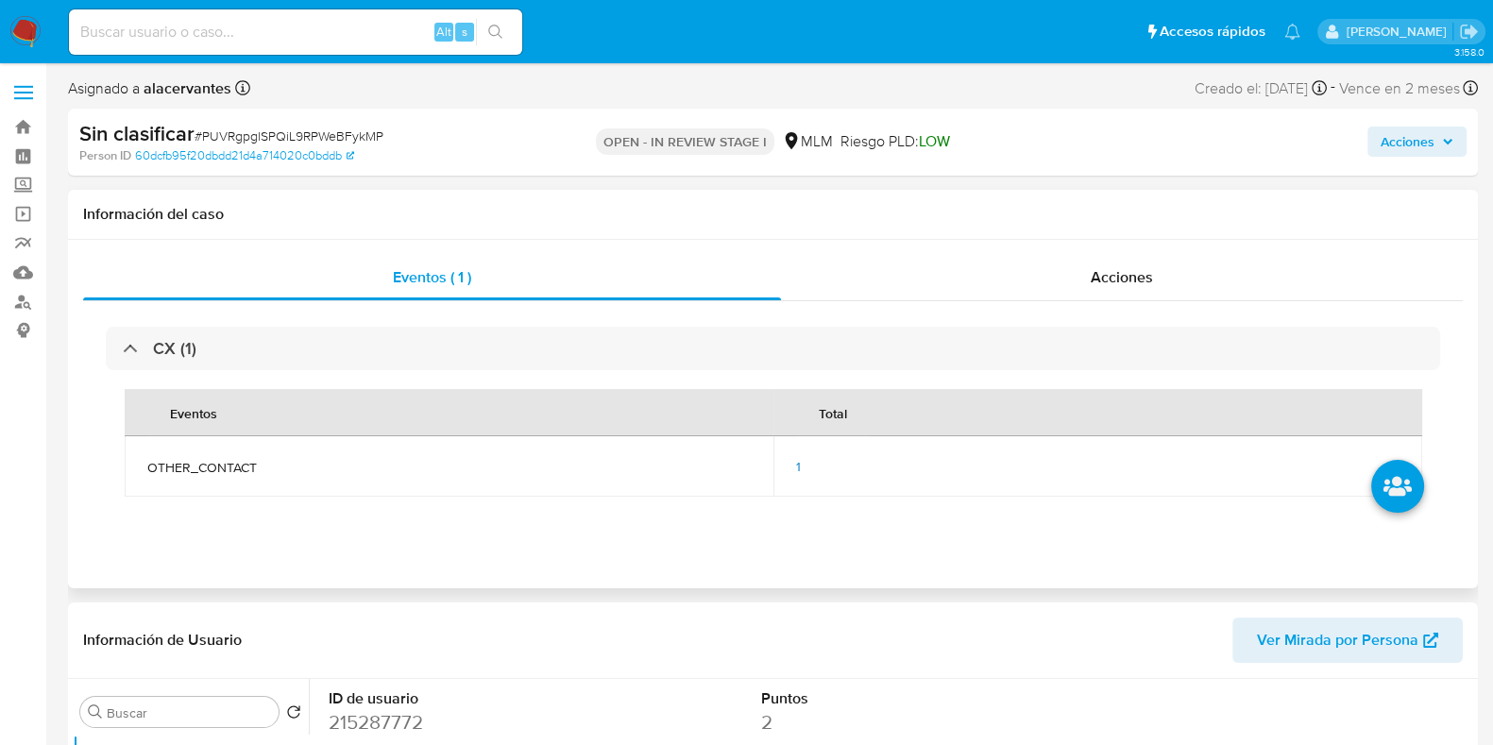
click at [802, 465] on div "1" at bounding box center [1097, 466] width 603 height 17
click at [796, 465] on span "1" at bounding box center [798, 466] width 5 height 19
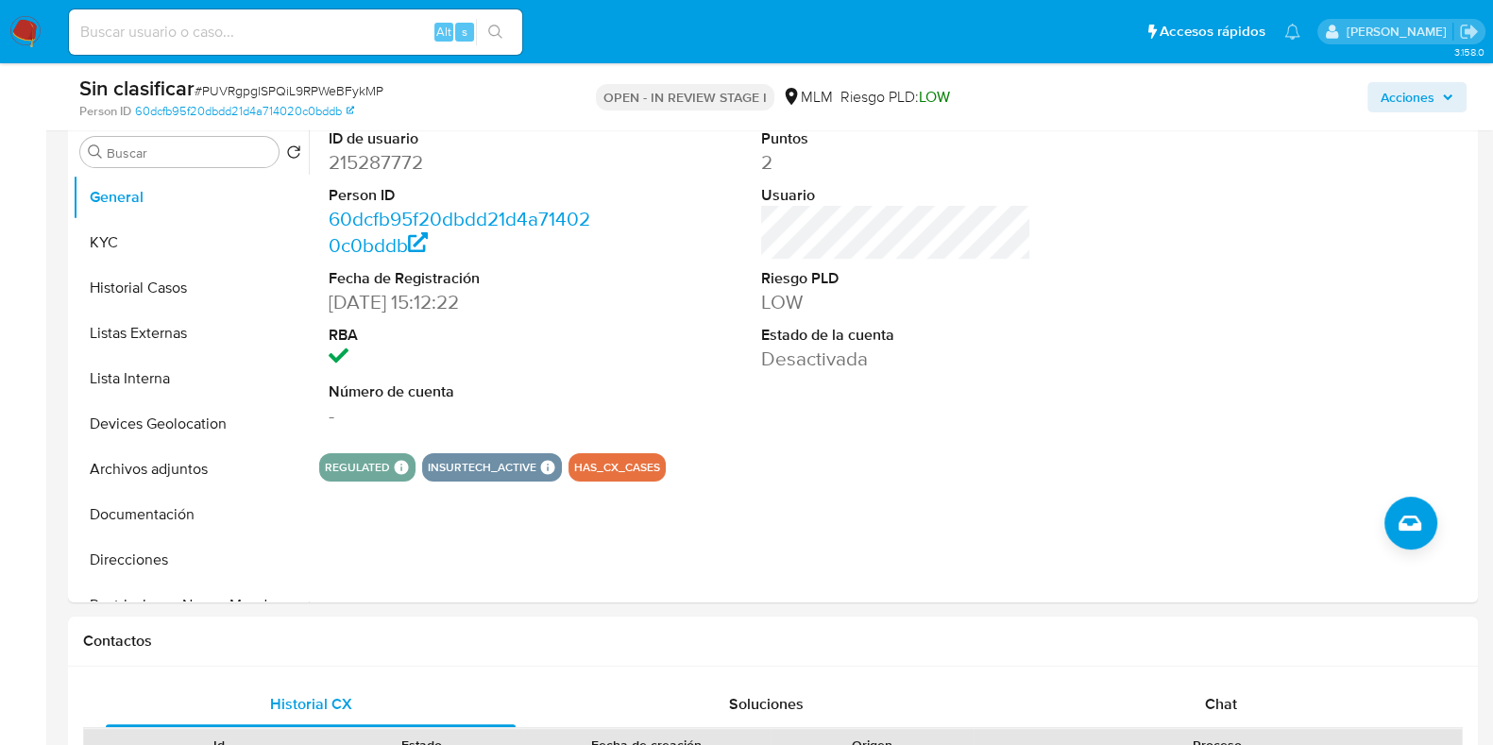
scroll to position [501, 0]
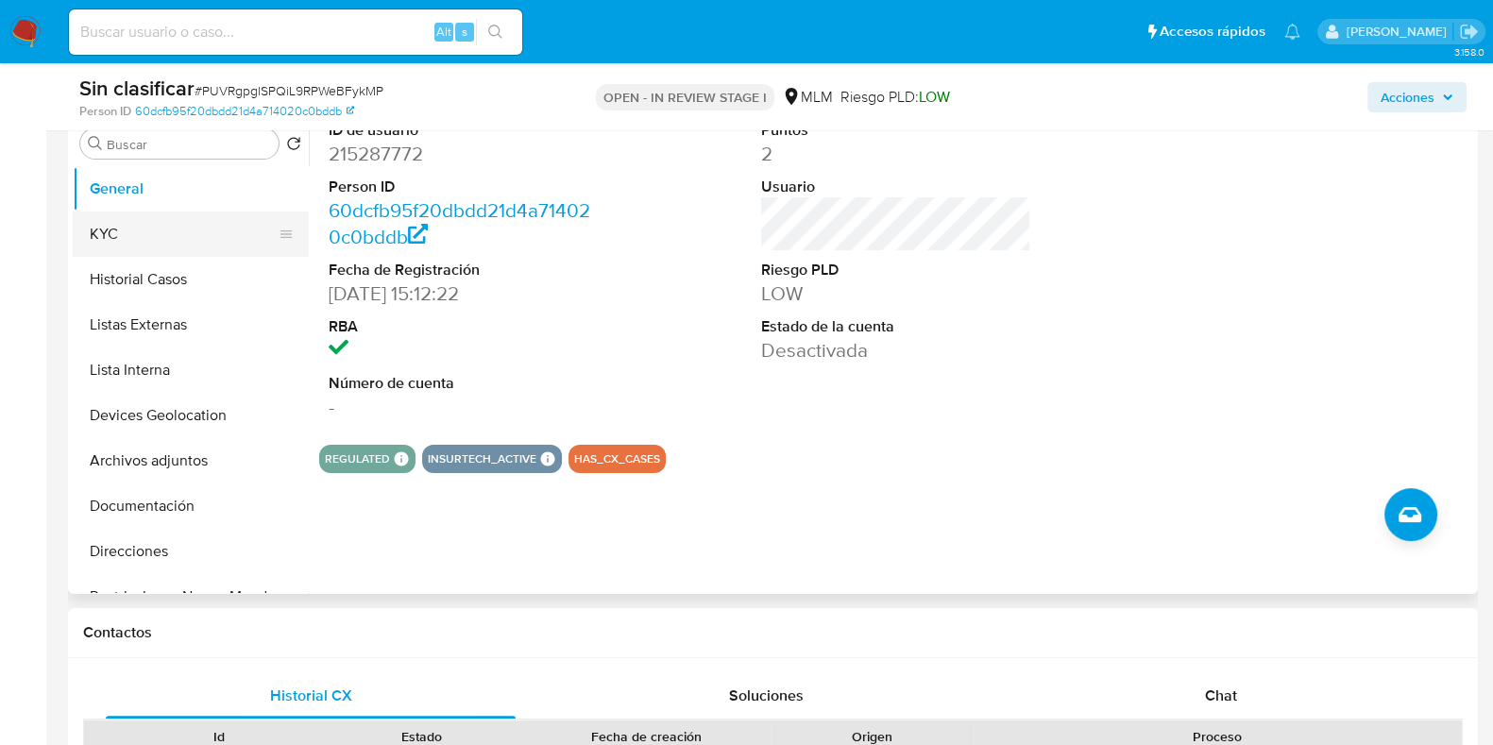
click at [121, 239] on button "KYC" at bounding box center [183, 234] width 221 height 45
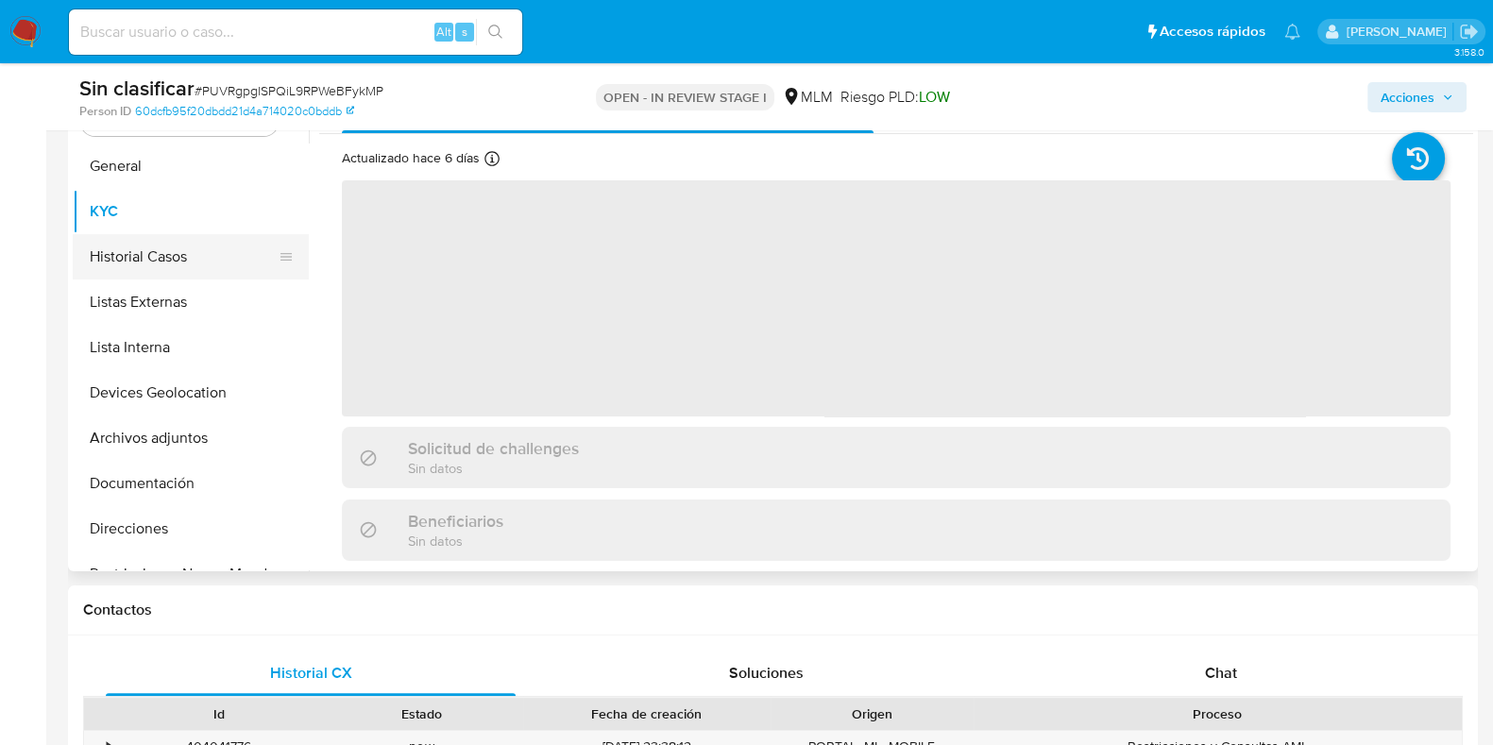
click at [123, 257] on button "Historial Casos" at bounding box center [183, 256] width 221 height 45
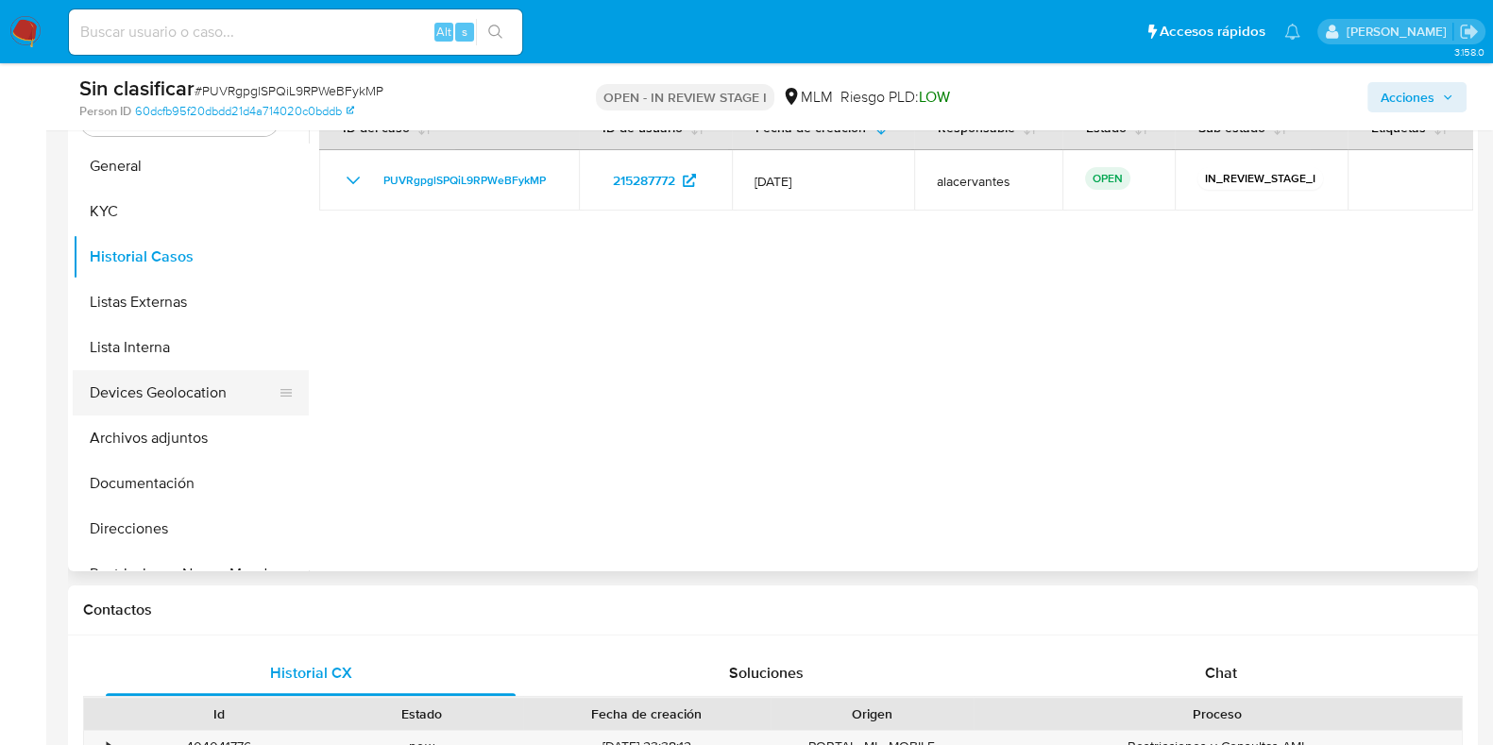
scroll to position [80, 0]
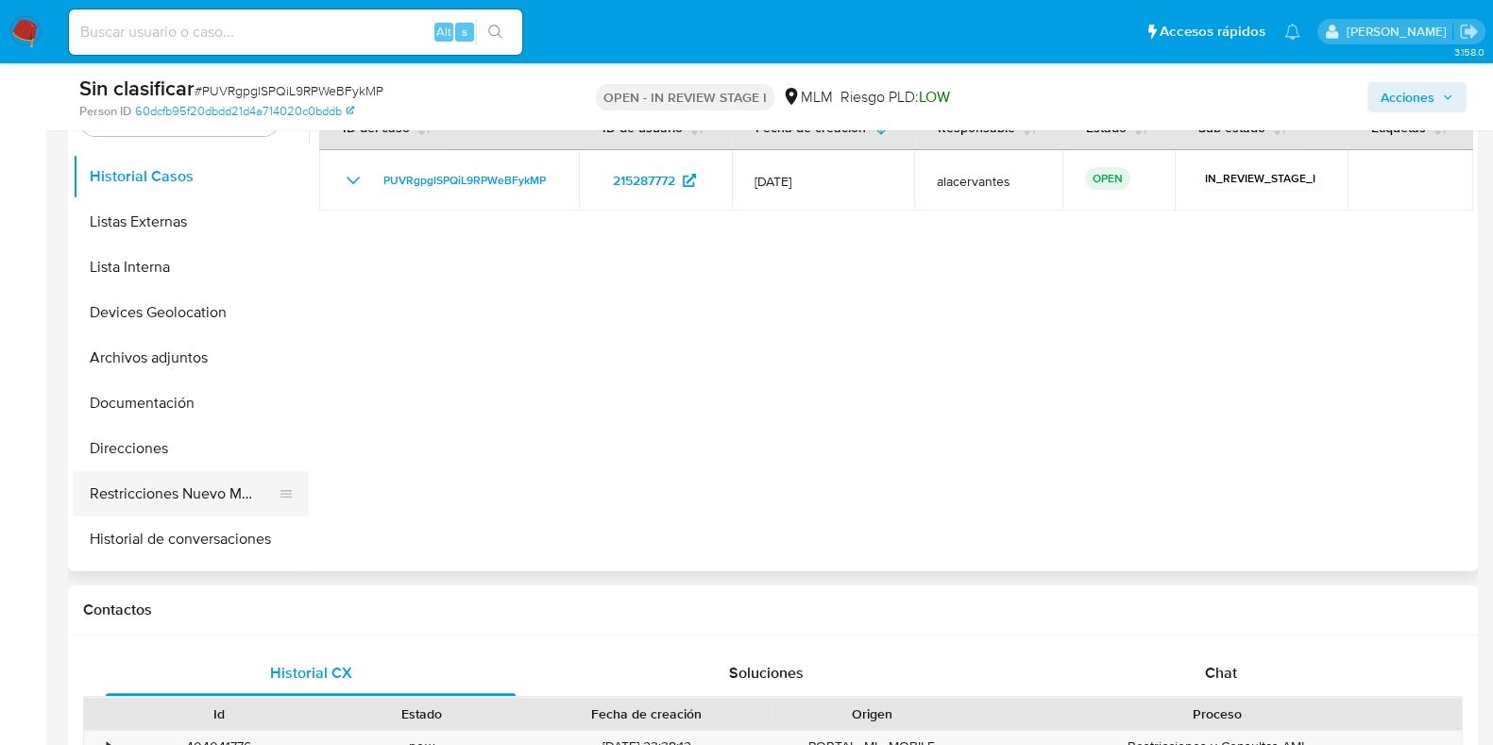
click at [176, 478] on button "Restricciones Nuevo Mundo" at bounding box center [183, 493] width 221 height 45
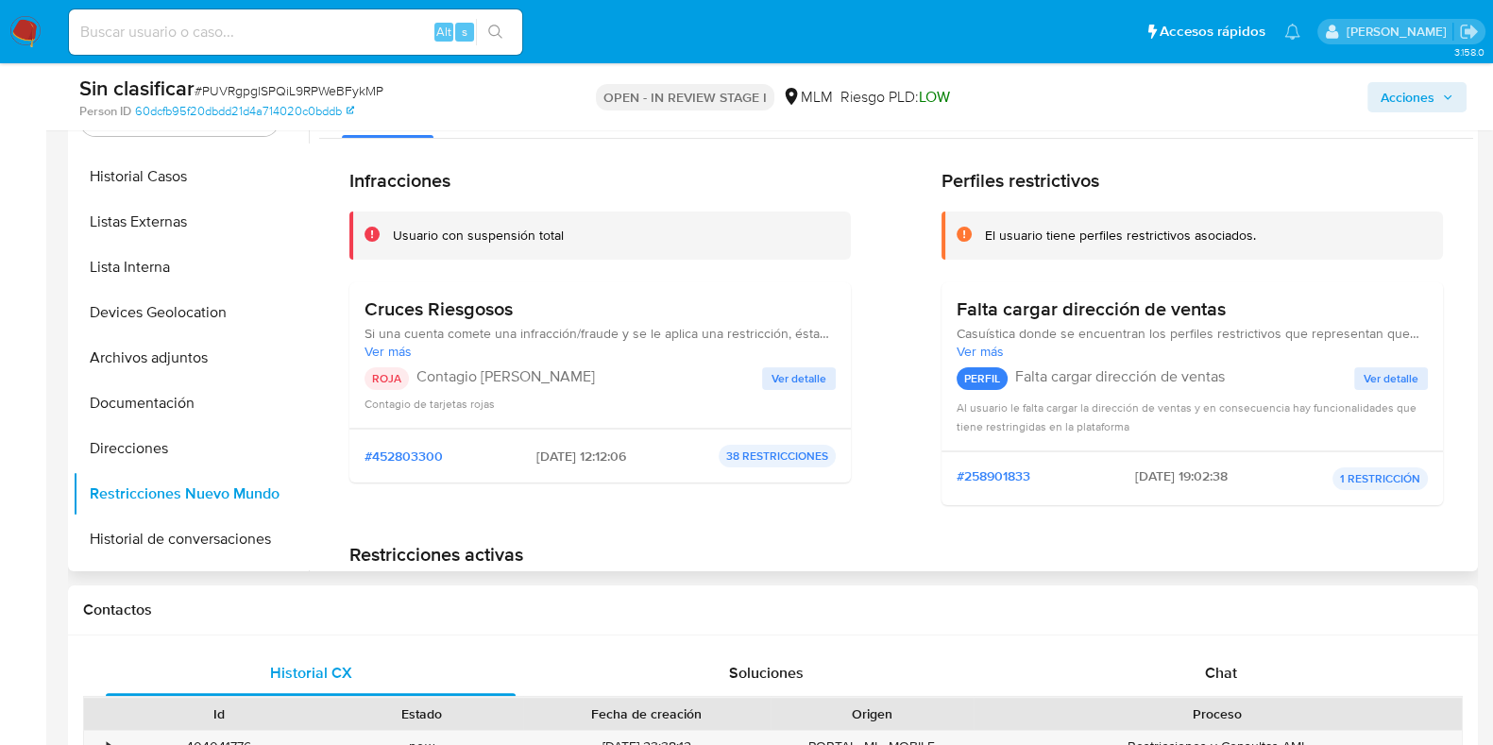
click at [823, 380] on button "Ver detalle" at bounding box center [799, 378] width 74 height 23
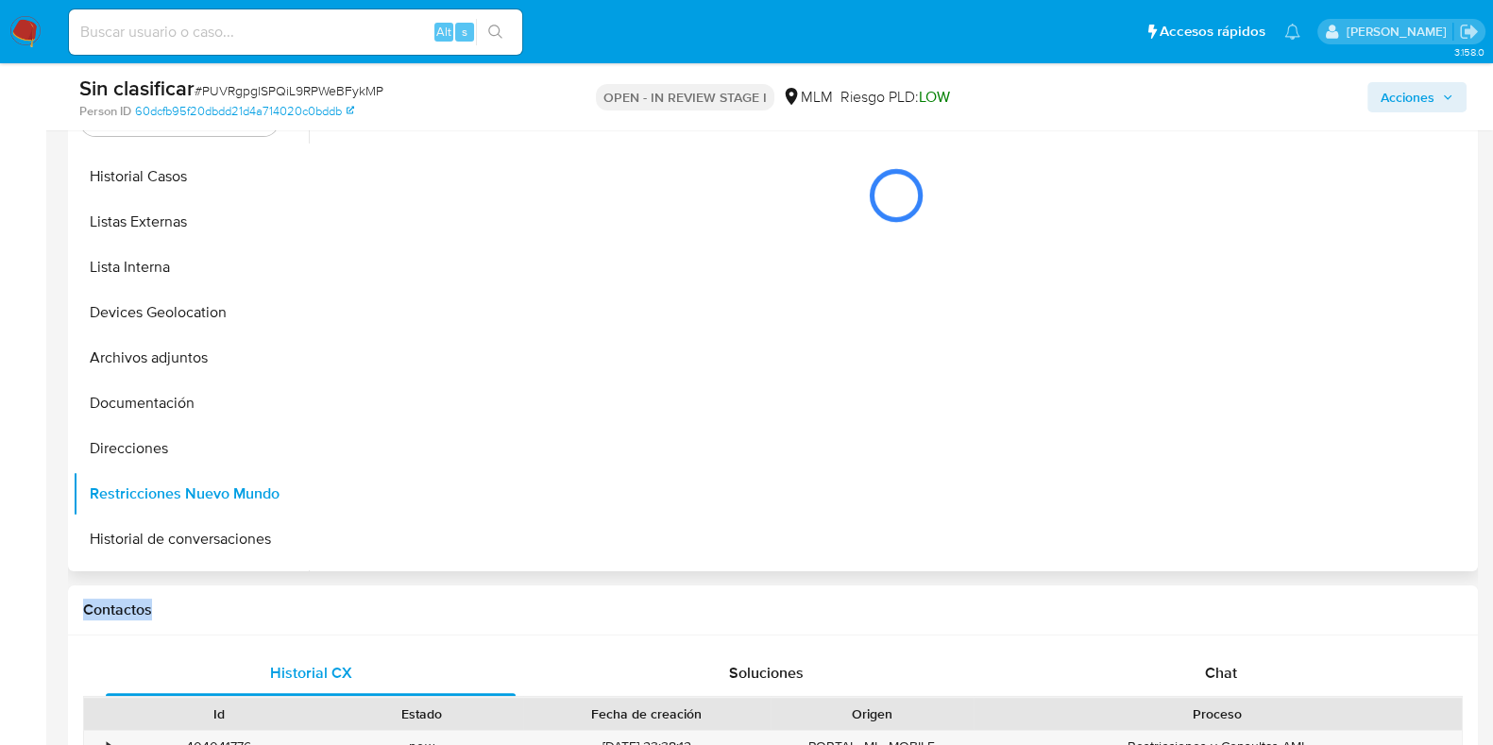
click at [823, 380] on div at bounding box center [891, 330] width 1164 height 484
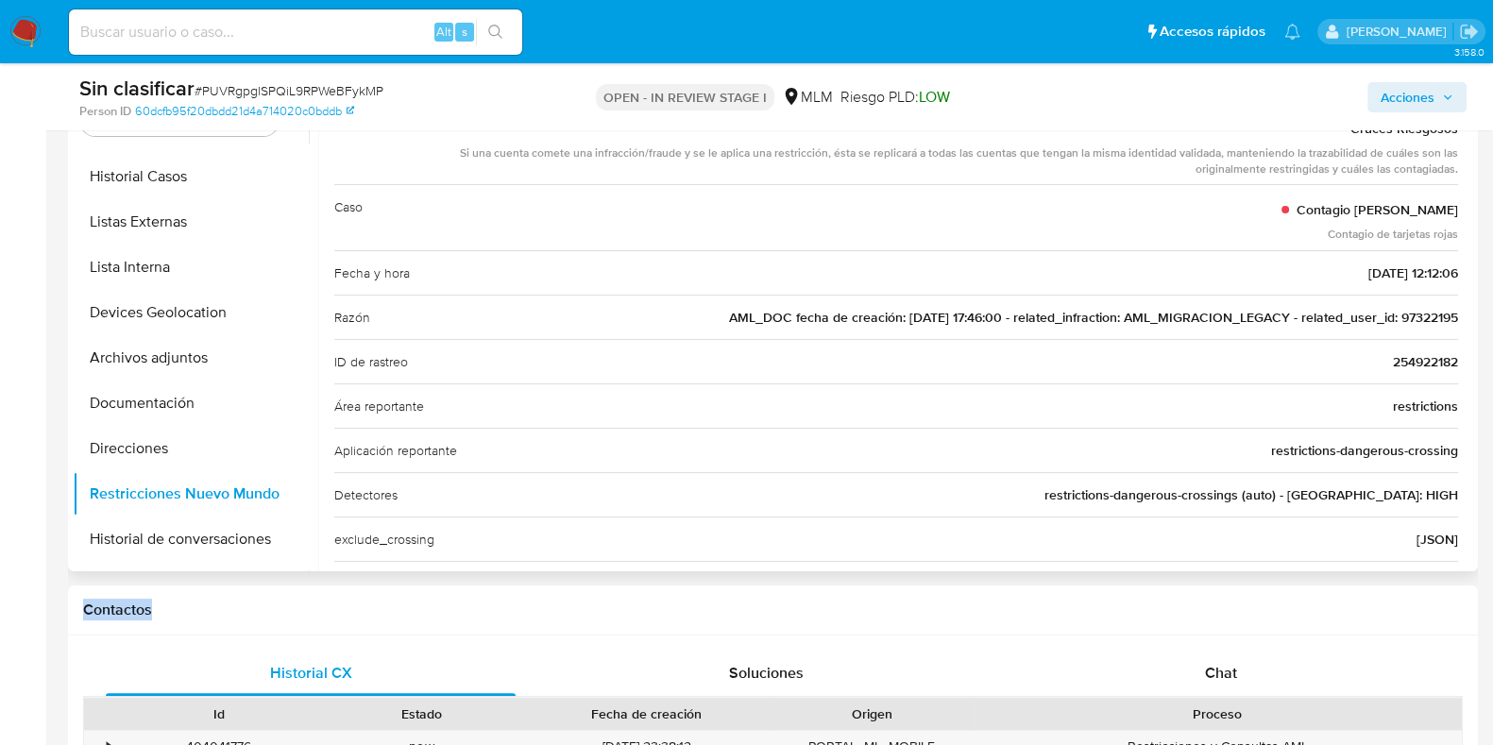
scroll to position [97, 0]
drag, startPoint x: 1489, startPoint y: 196, endPoint x: 1510, endPoint y: 181, distance: 25.7
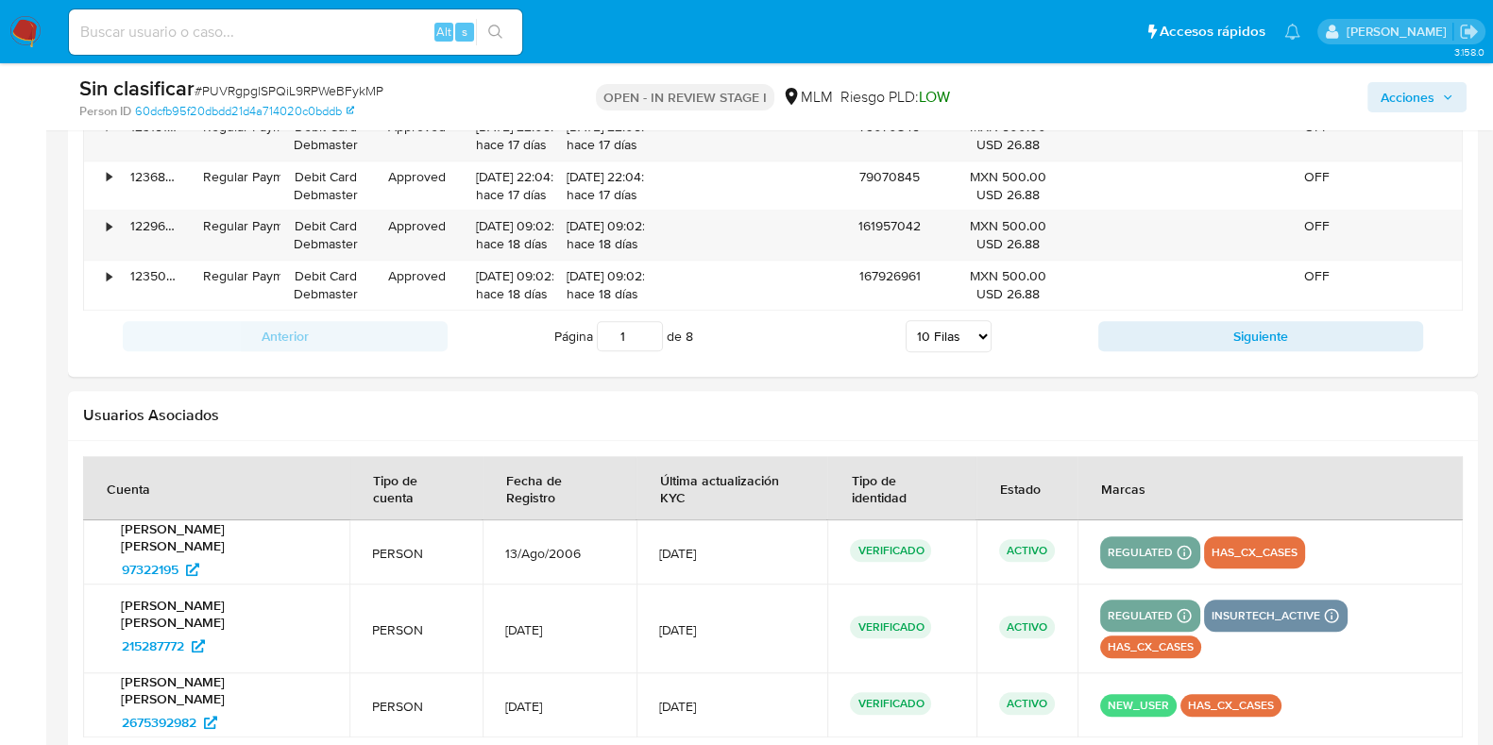
scroll to position [2617, 0]
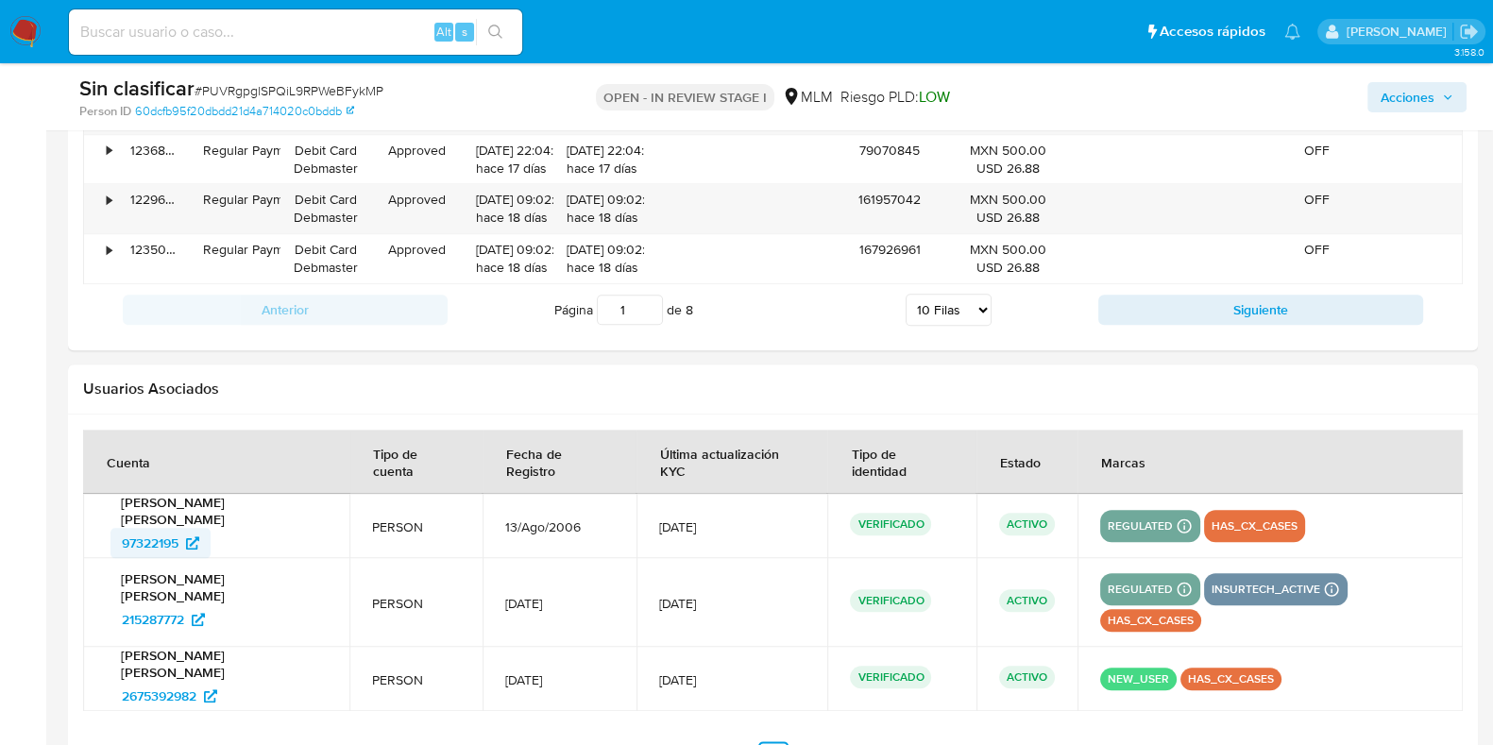
click at [161, 534] on span "97322195" at bounding box center [150, 543] width 57 height 30
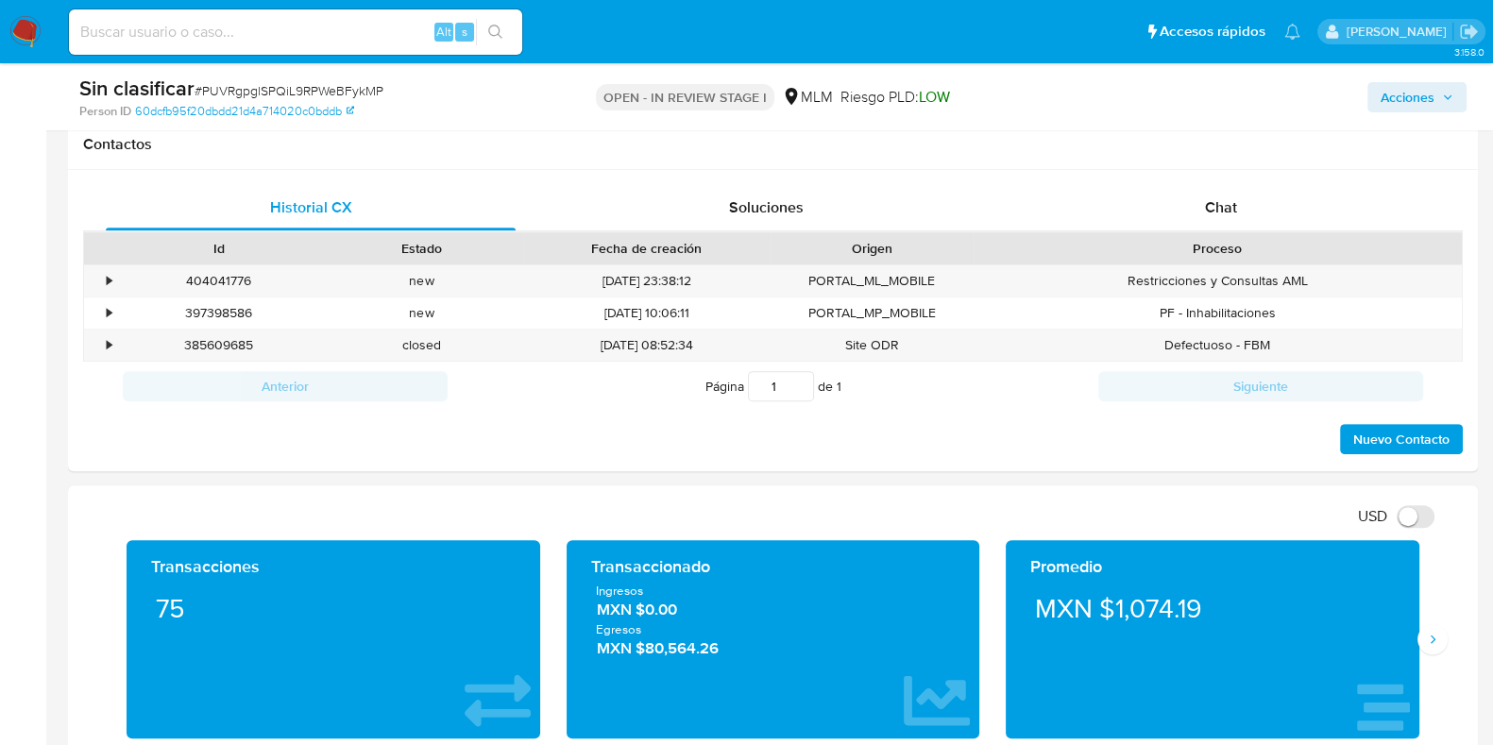
scroll to position [922, 0]
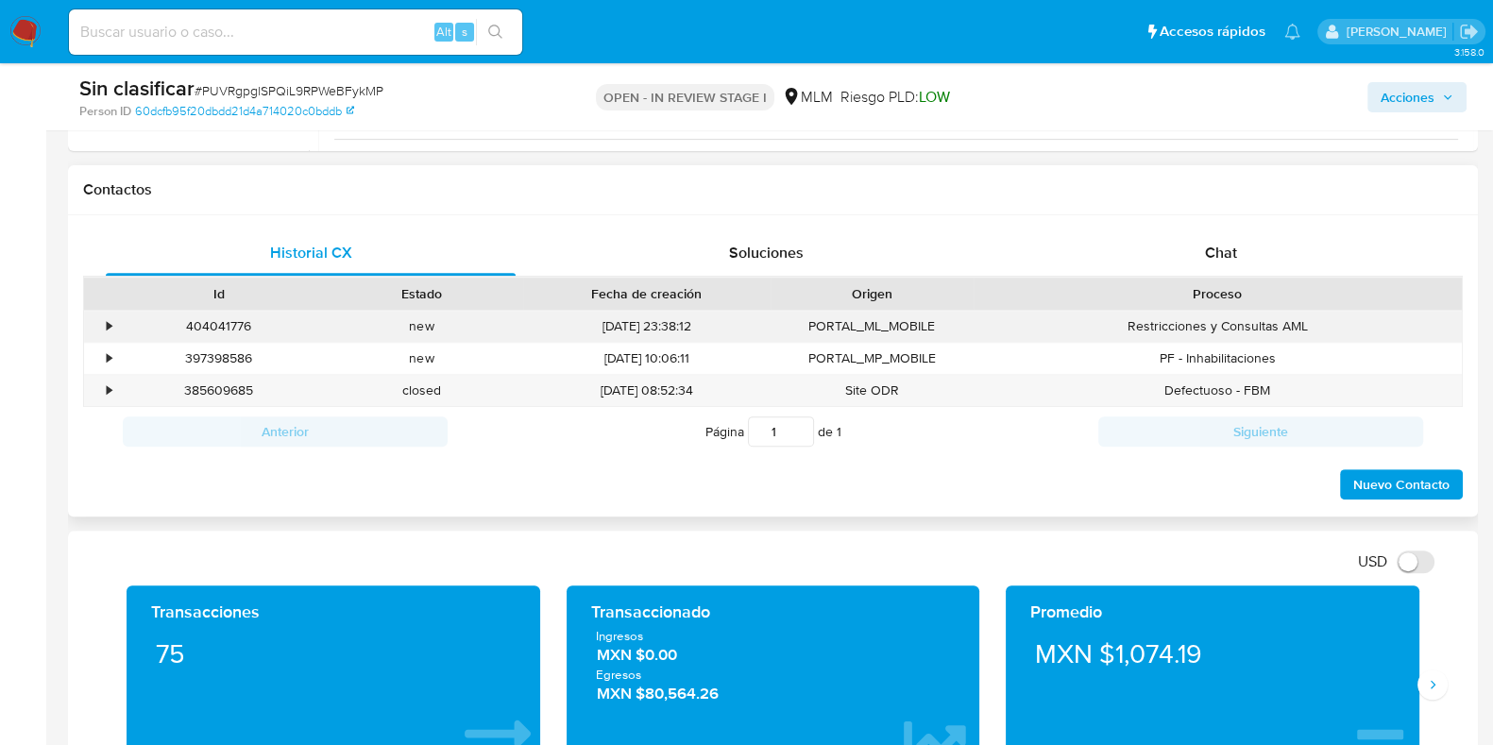
click at [113, 314] on div "•" at bounding box center [100, 326] width 33 height 31
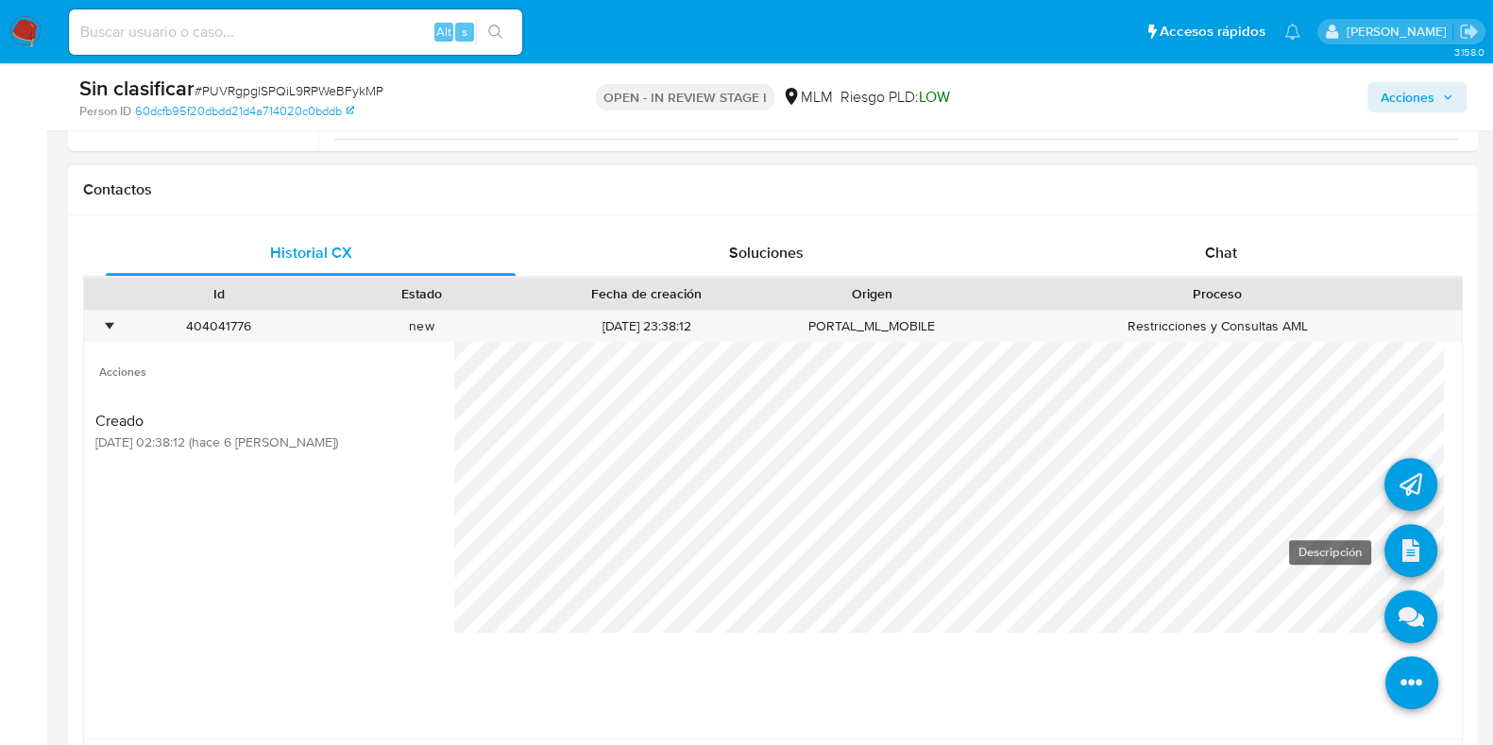
click at [1390, 563] on icon at bounding box center [1410, 550] width 53 height 53
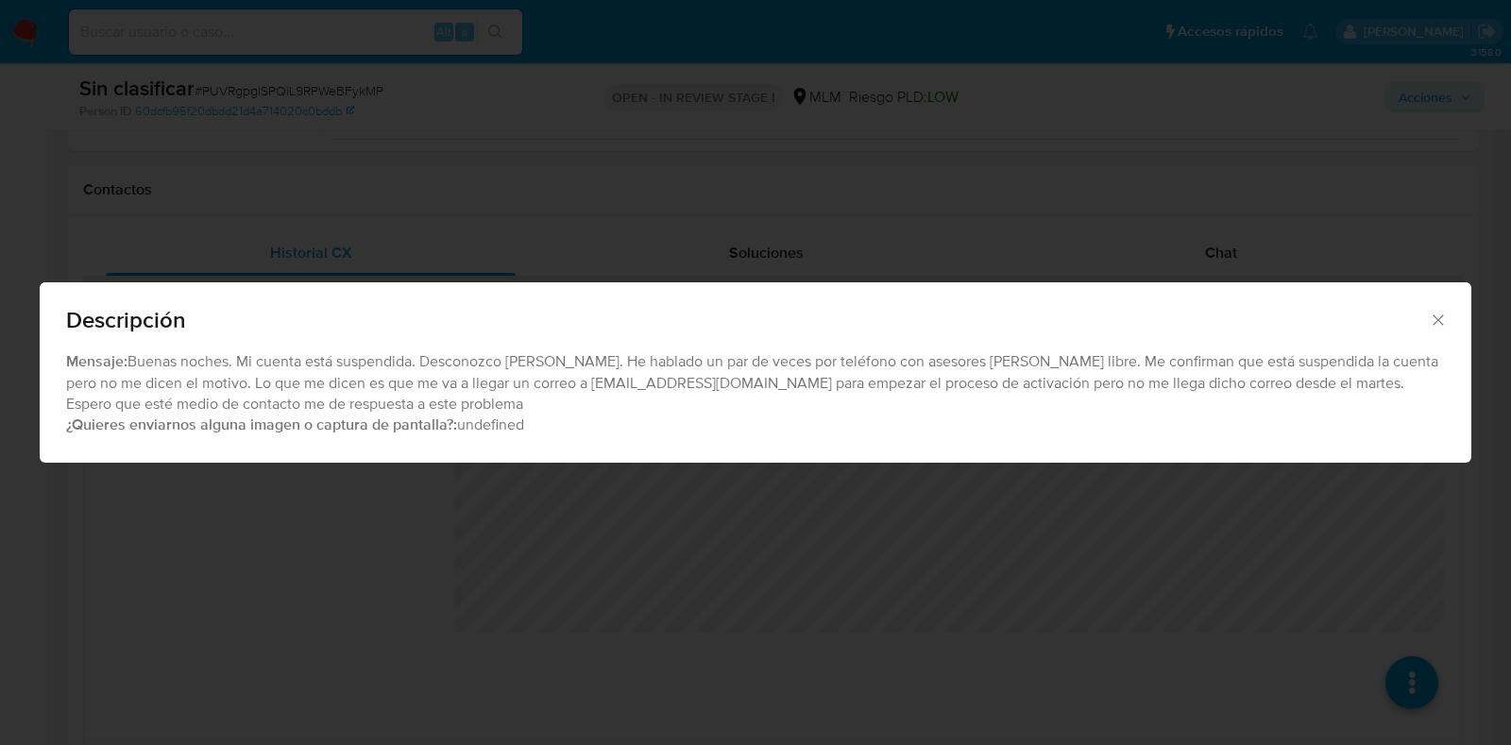
click at [1426, 323] on span "Descripción" at bounding box center [747, 320] width 1363 height 23
click at [1436, 323] on icon "Cerrar" at bounding box center [1438, 320] width 19 height 19
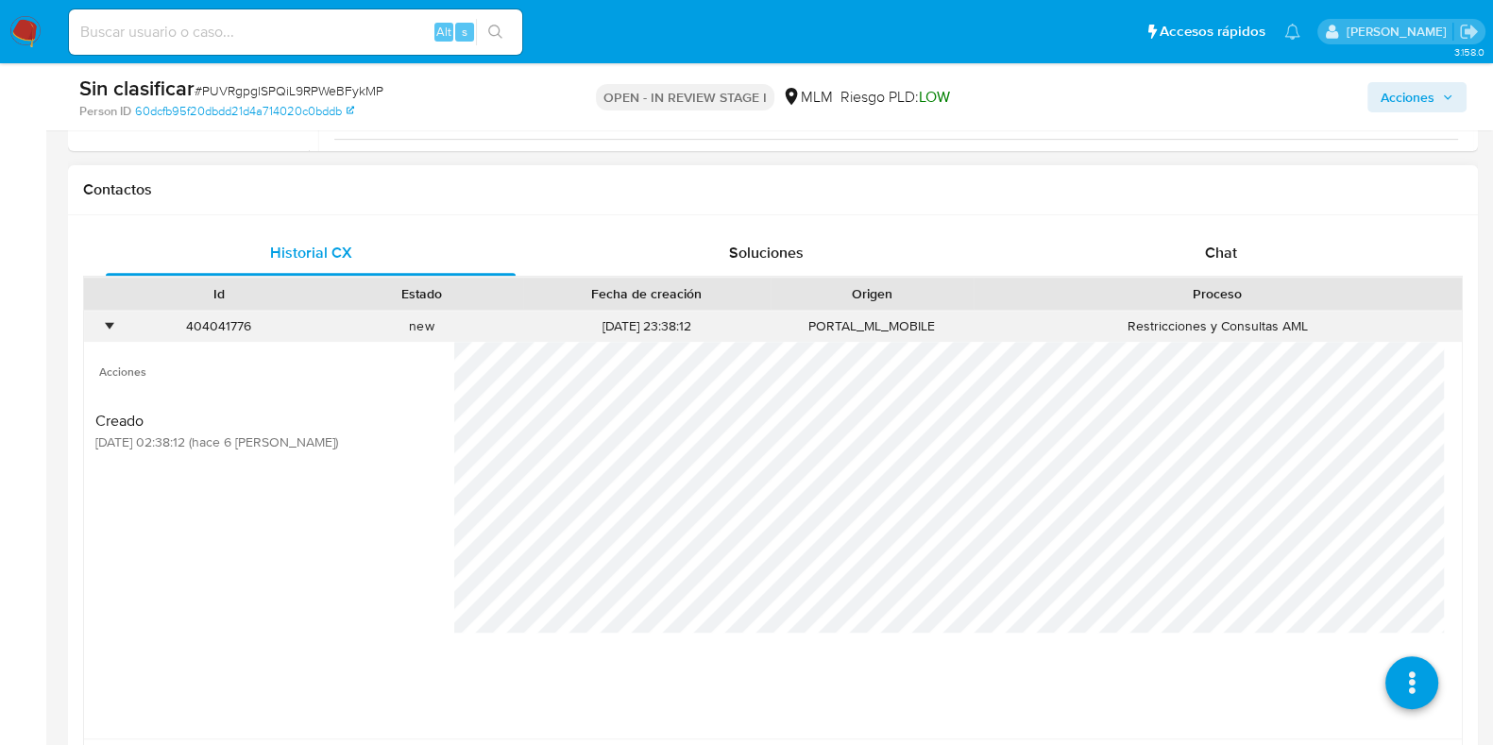
click at [105, 333] on div "•" at bounding box center [100, 326] width 33 height 31
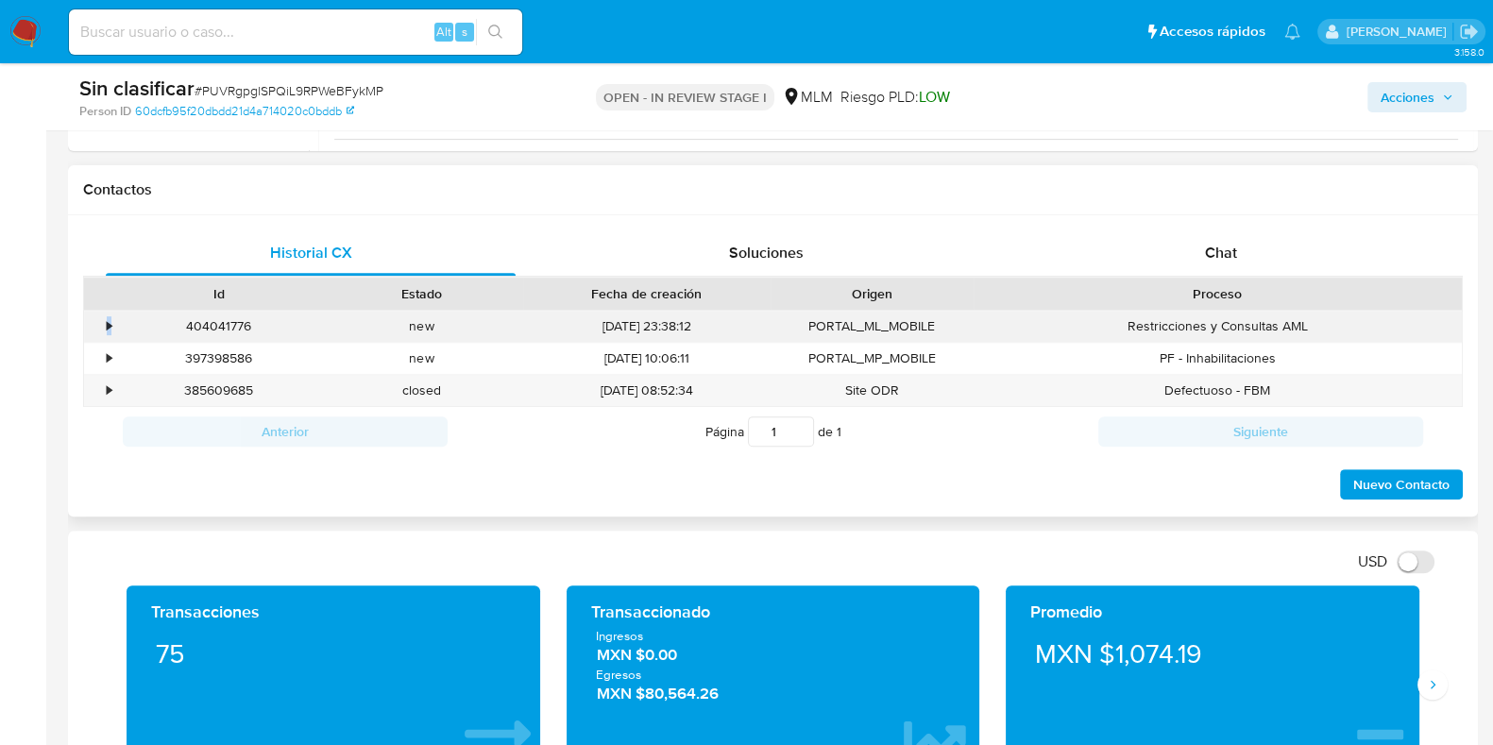
click at [105, 333] on div "•" at bounding box center [100, 326] width 33 height 31
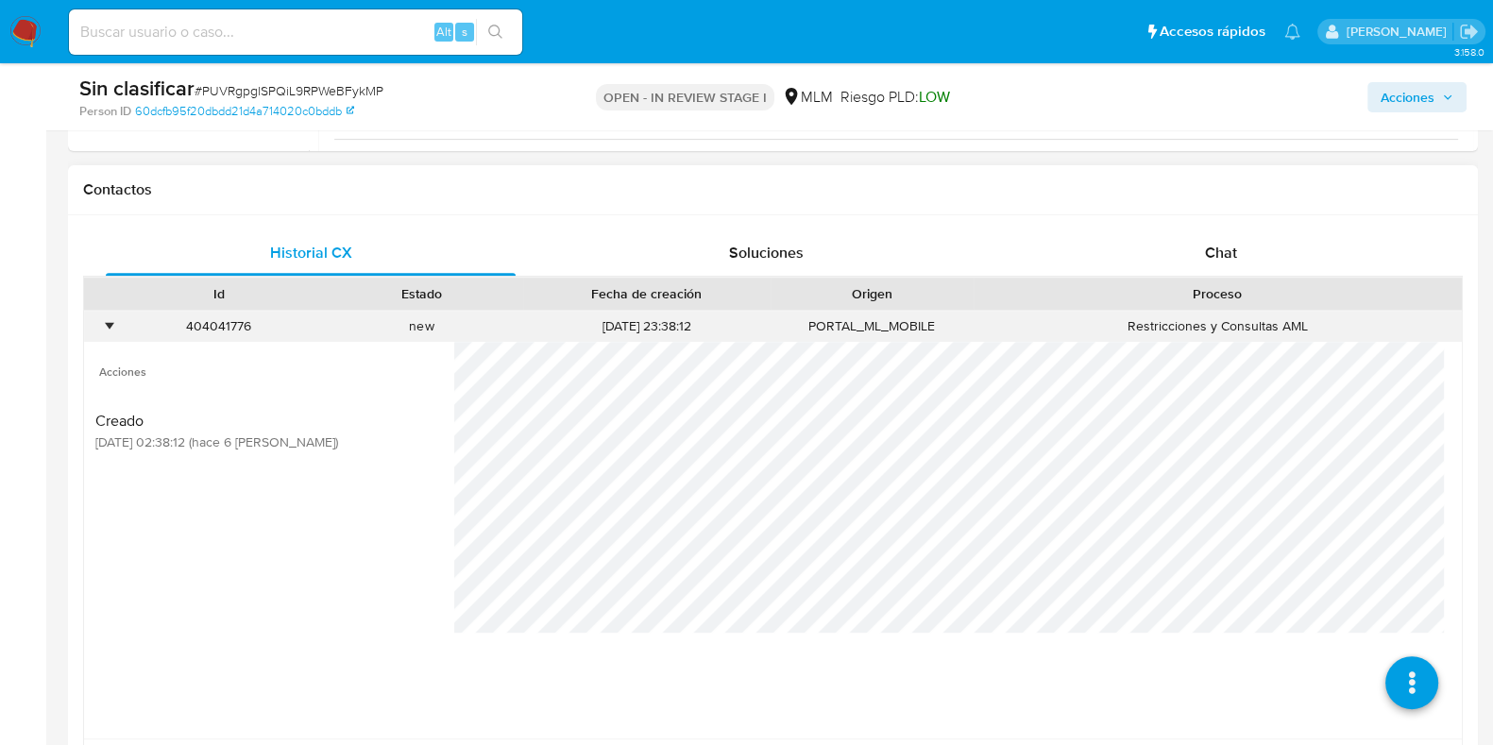
click at [105, 333] on div "•" at bounding box center [100, 326] width 33 height 31
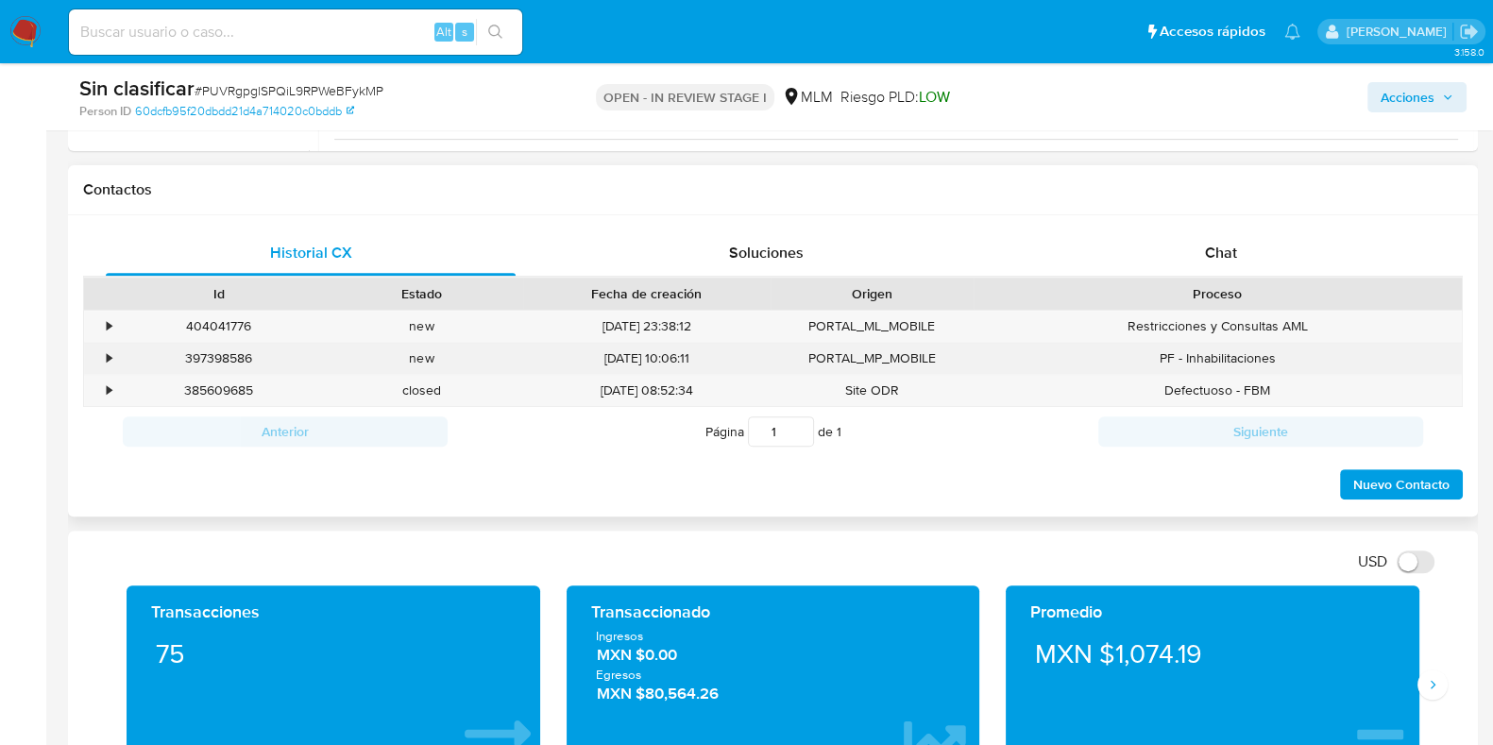
click at [107, 355] on div "•" at bounding box center [109, 358] width 5 height 18
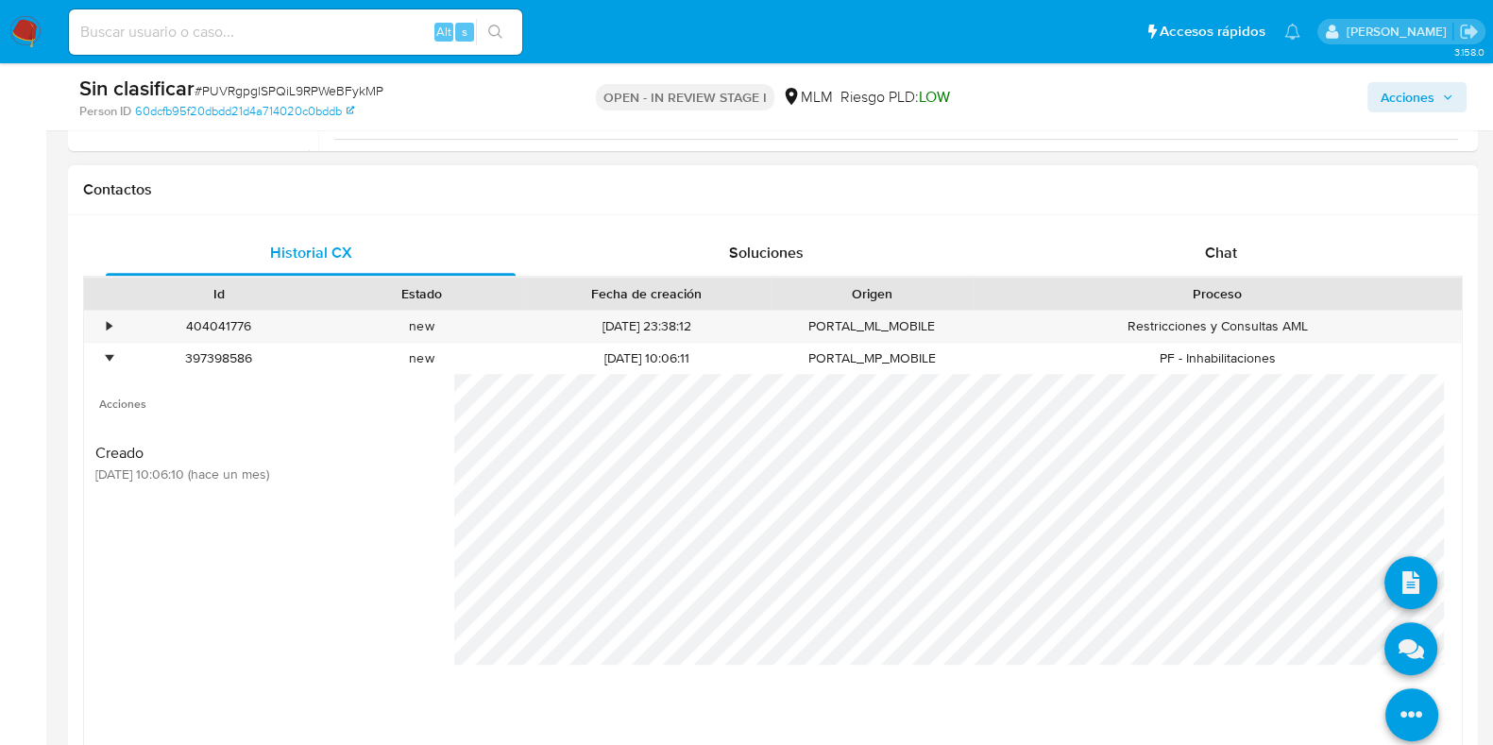
click at [1390, 698] on icon at bounding box center [1411, 714] width 53 height 53
click at [1389, 573] on icon at bounding box center [1410, 582] width 53 height 53
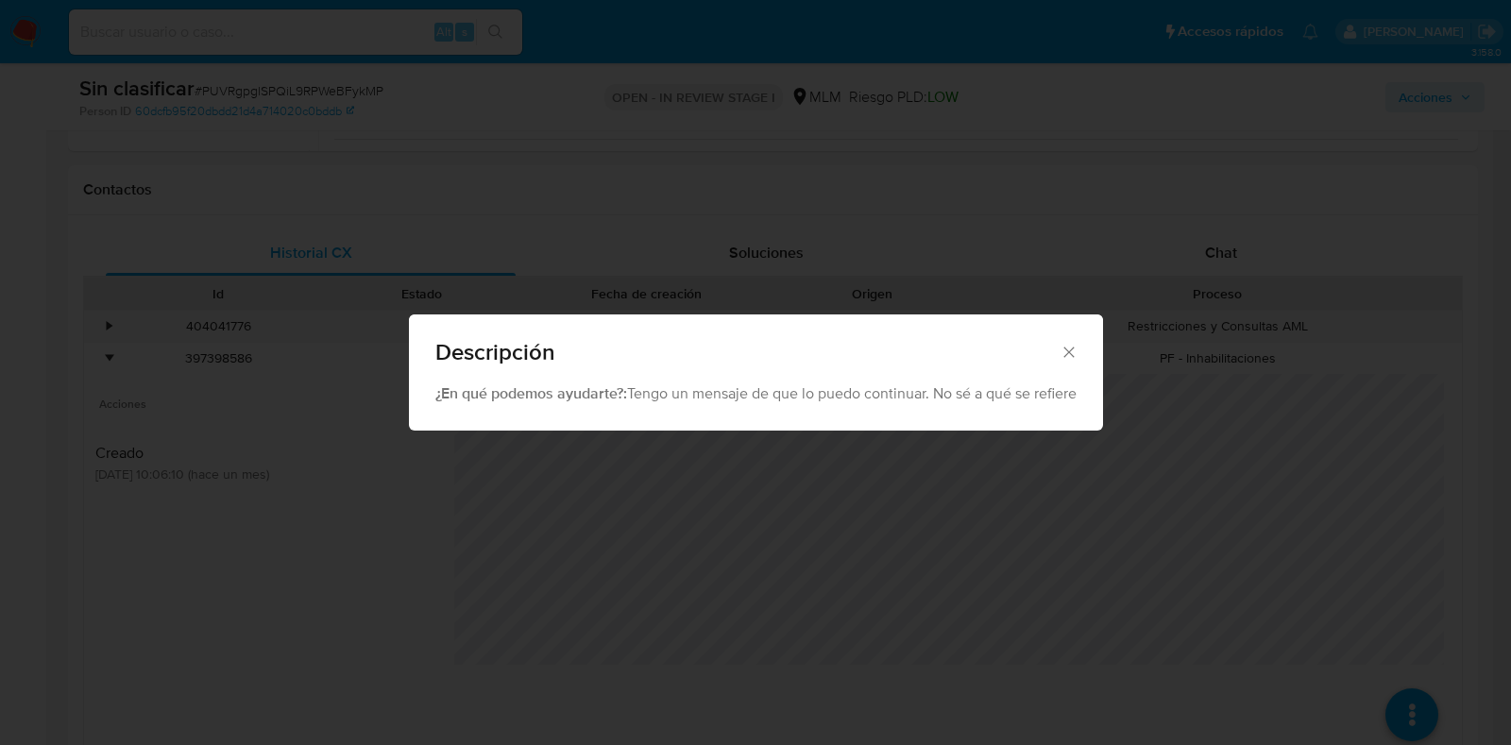
click at [1076, 352] on icon "Cerrar" at bounding box center [1069, 352] width 19 height 19
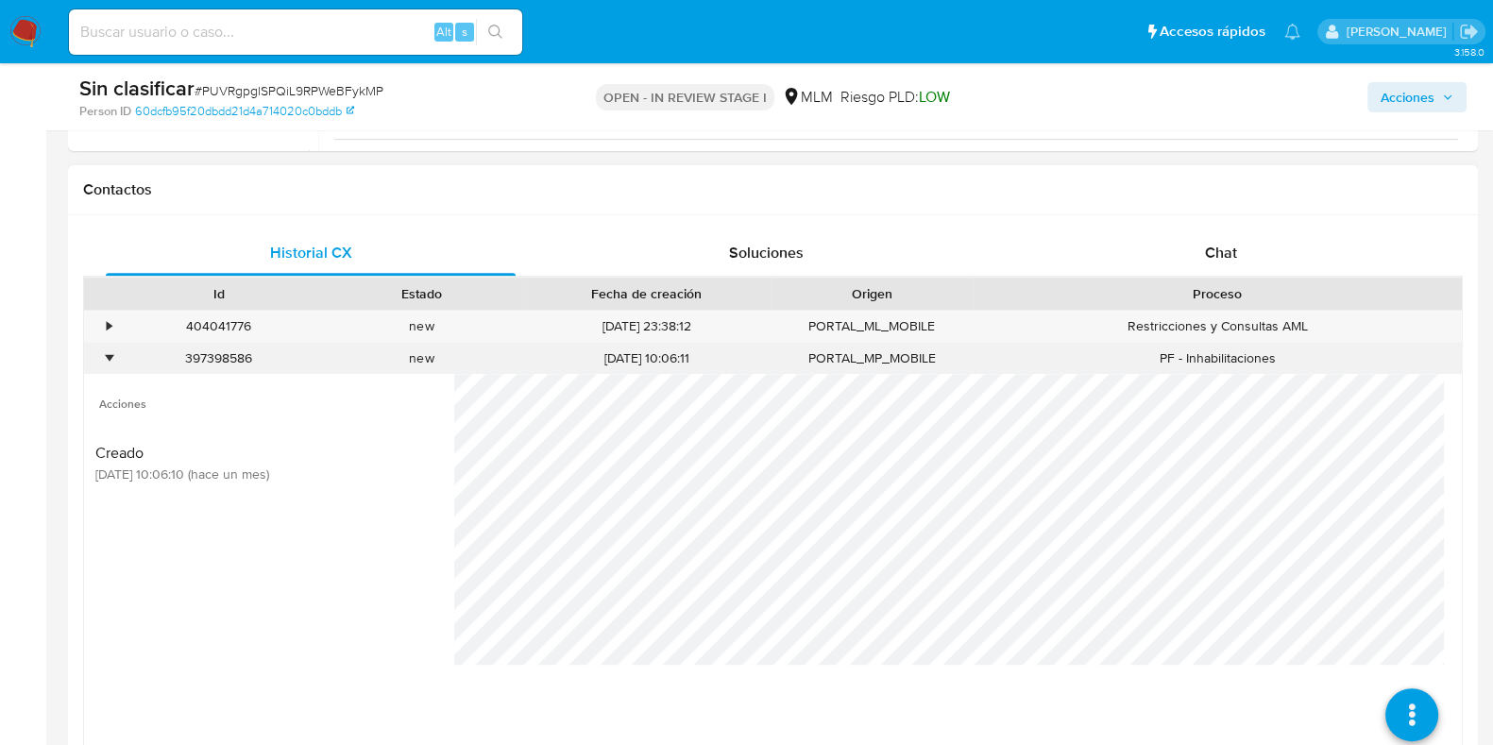
click at [117, 357] on div "397398586" at bounding box center [218, 358] width 203 height 31
click at [113, 357] on div "•" at bounding box center [100, 358] width 33 height 31
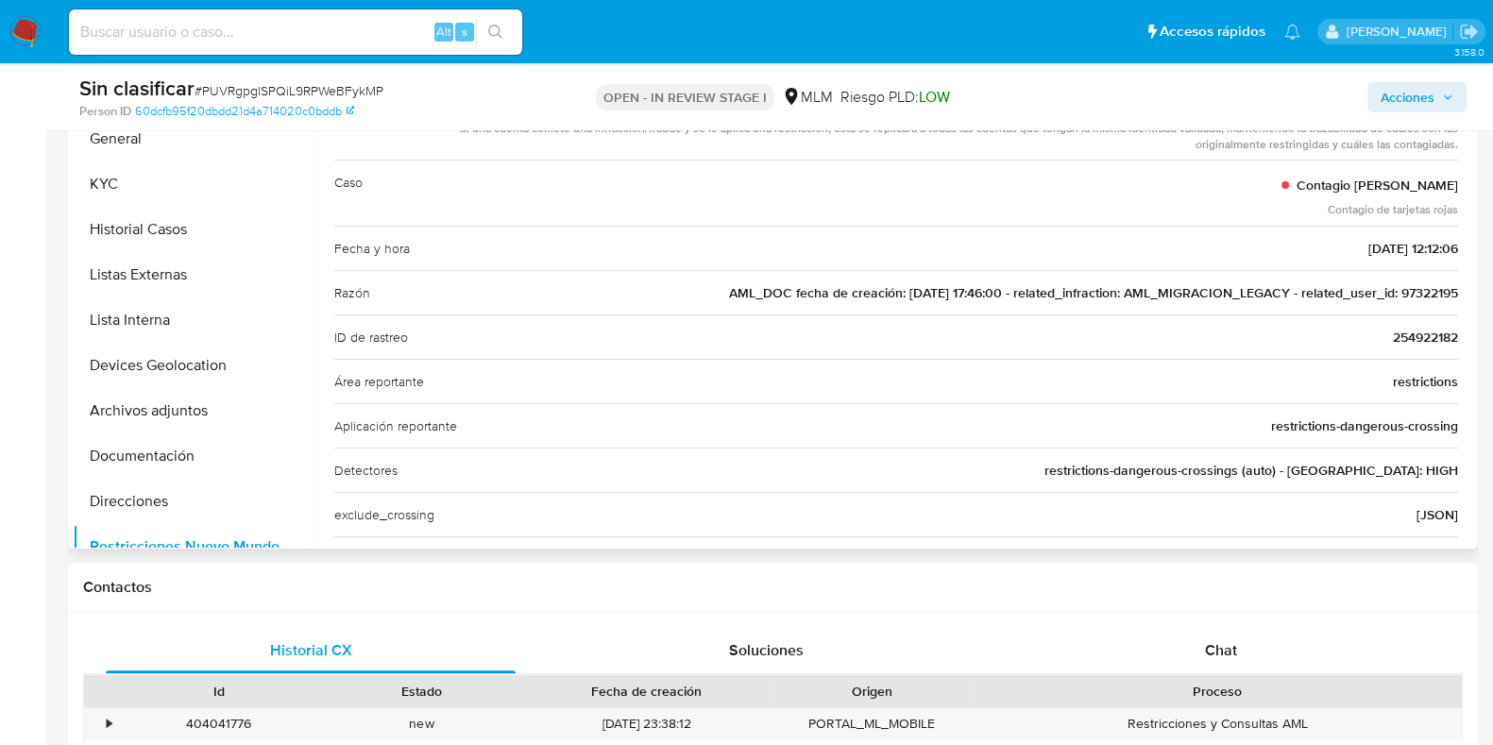
scroll to position [0, 0]
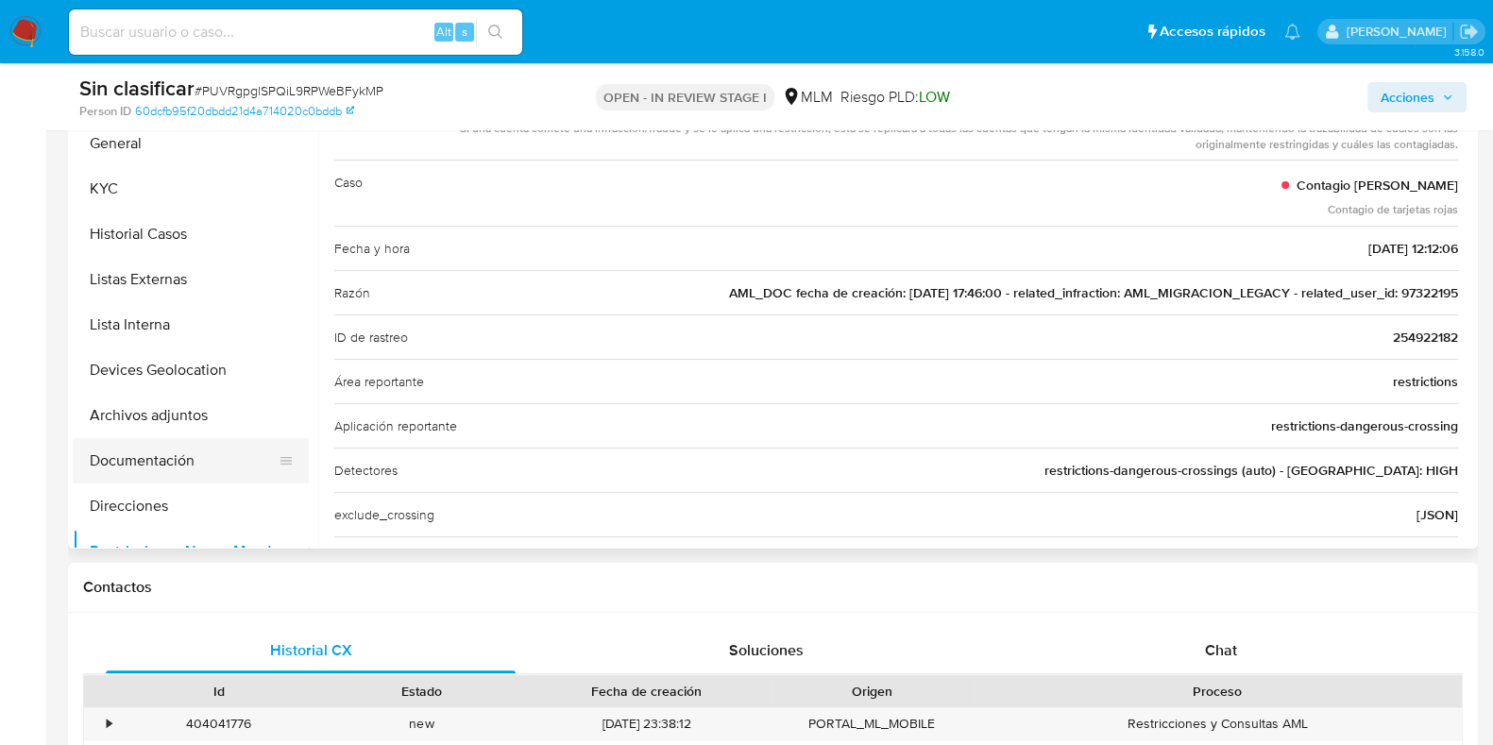
click at [186, 460] on button "Documentación" at bounding box center [183, 460] width 221 height 45
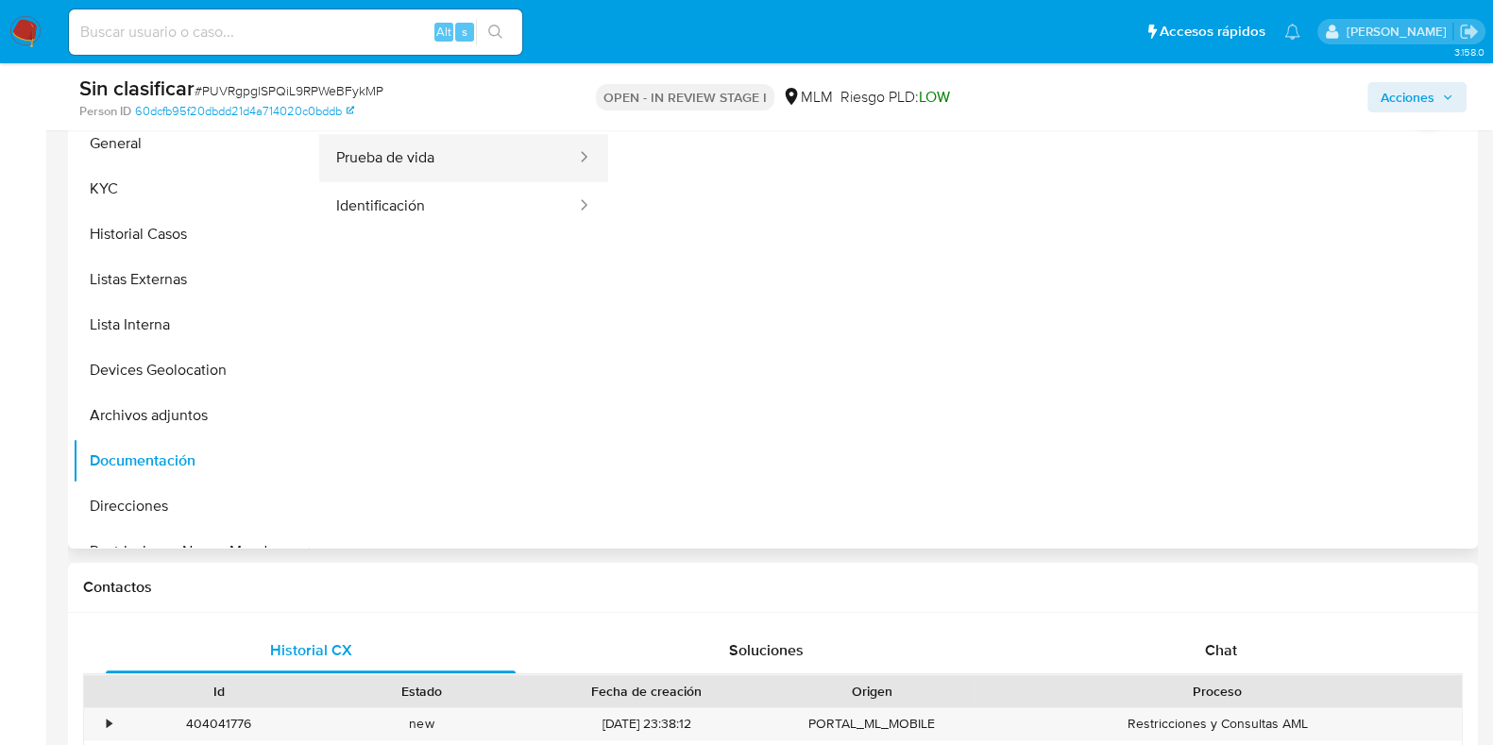
click at [417, 148] on button "Prueba de vida" at bounding box center [448, 158] width 259 height 48
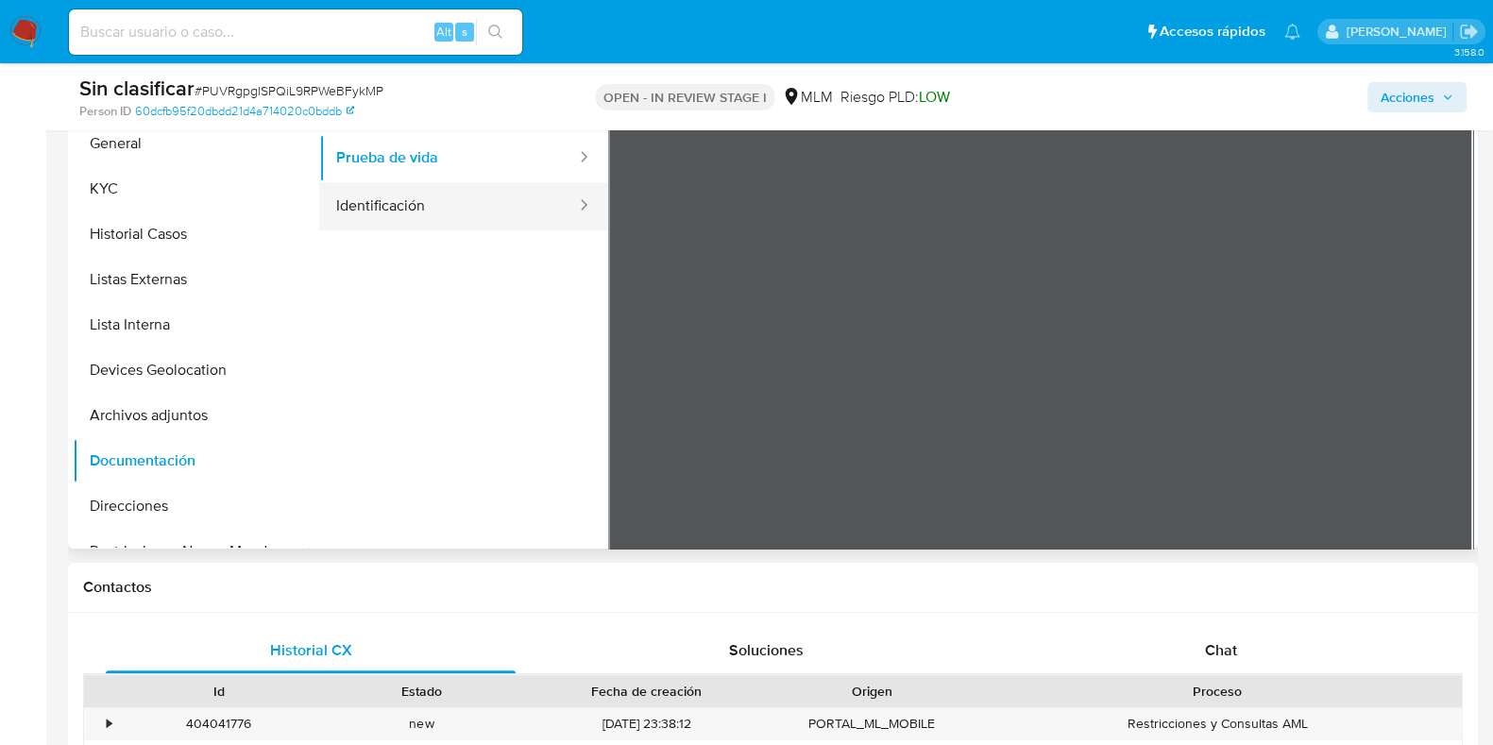
click at [459, 192] on button "Identificación" at bounding box center [448, 206] width 259 height 48
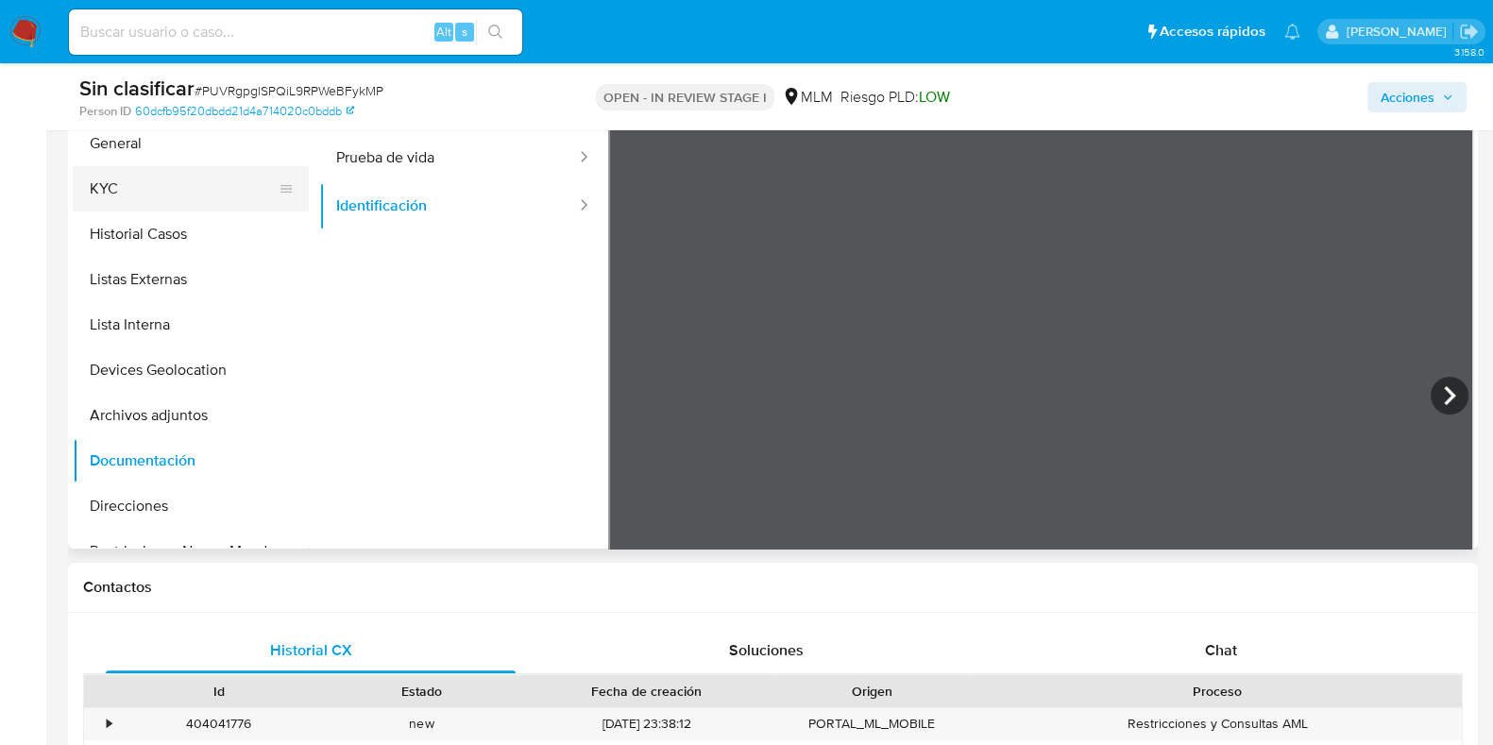
click at [141, 177] on button "KYC" at bounding box center [183, 188] width 221 height 45
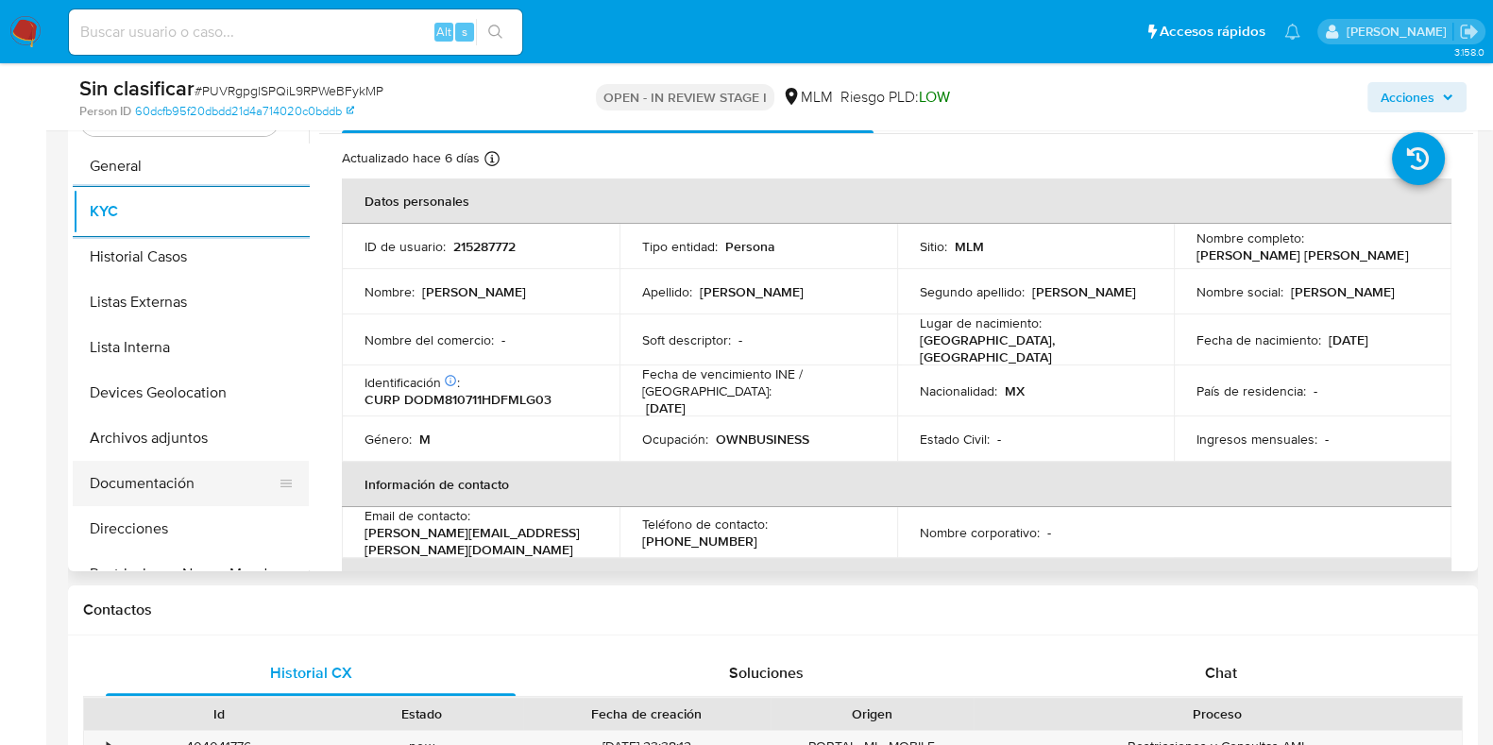
click at [183, 472] on button "Documentación" at bounding box center [183, 483] width 221 height 45
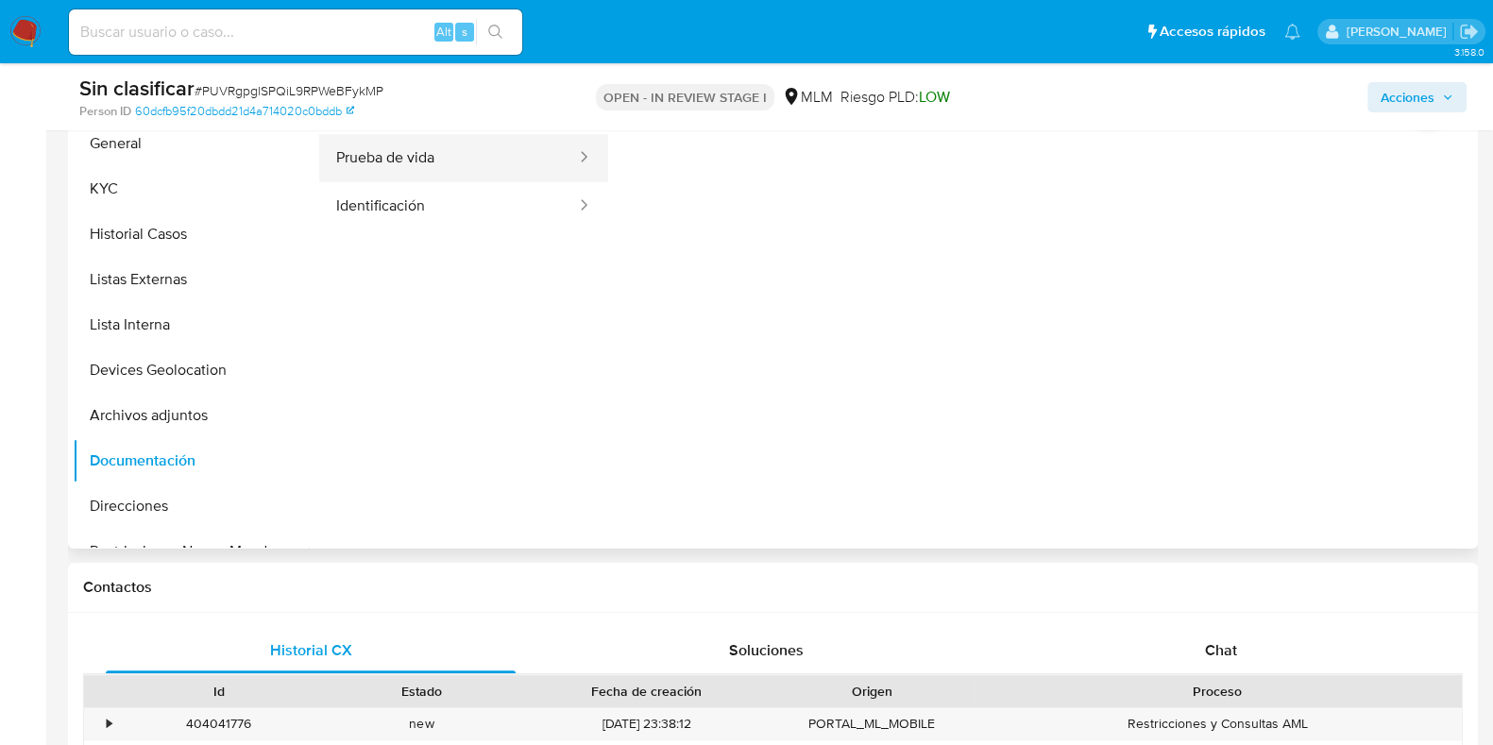
click at [449, 161] on button "Prueba de vida" at bounding box center [448, 158] width 259 height 48
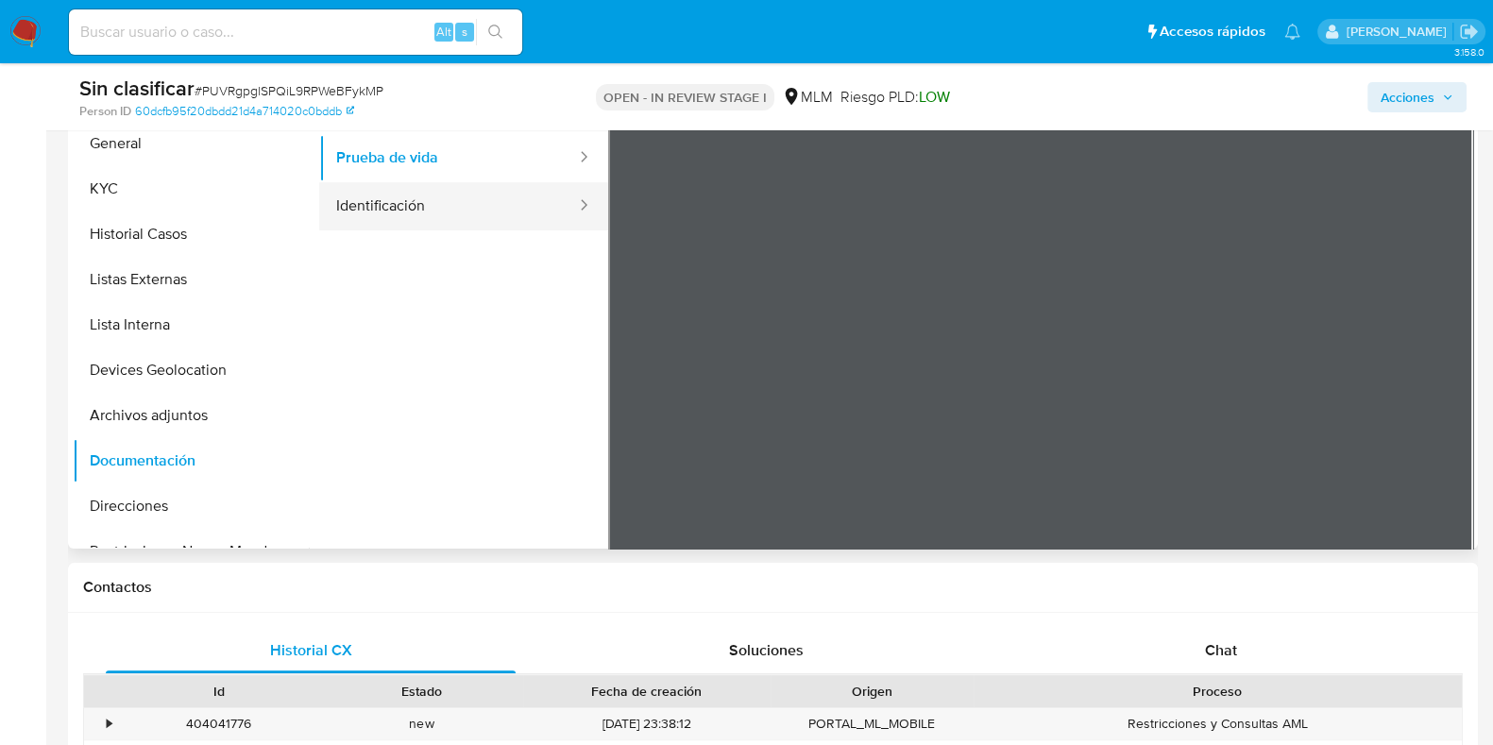
click at [438, 204] on button "Identificación" at bounding box center [448, 206] width 259 height 48
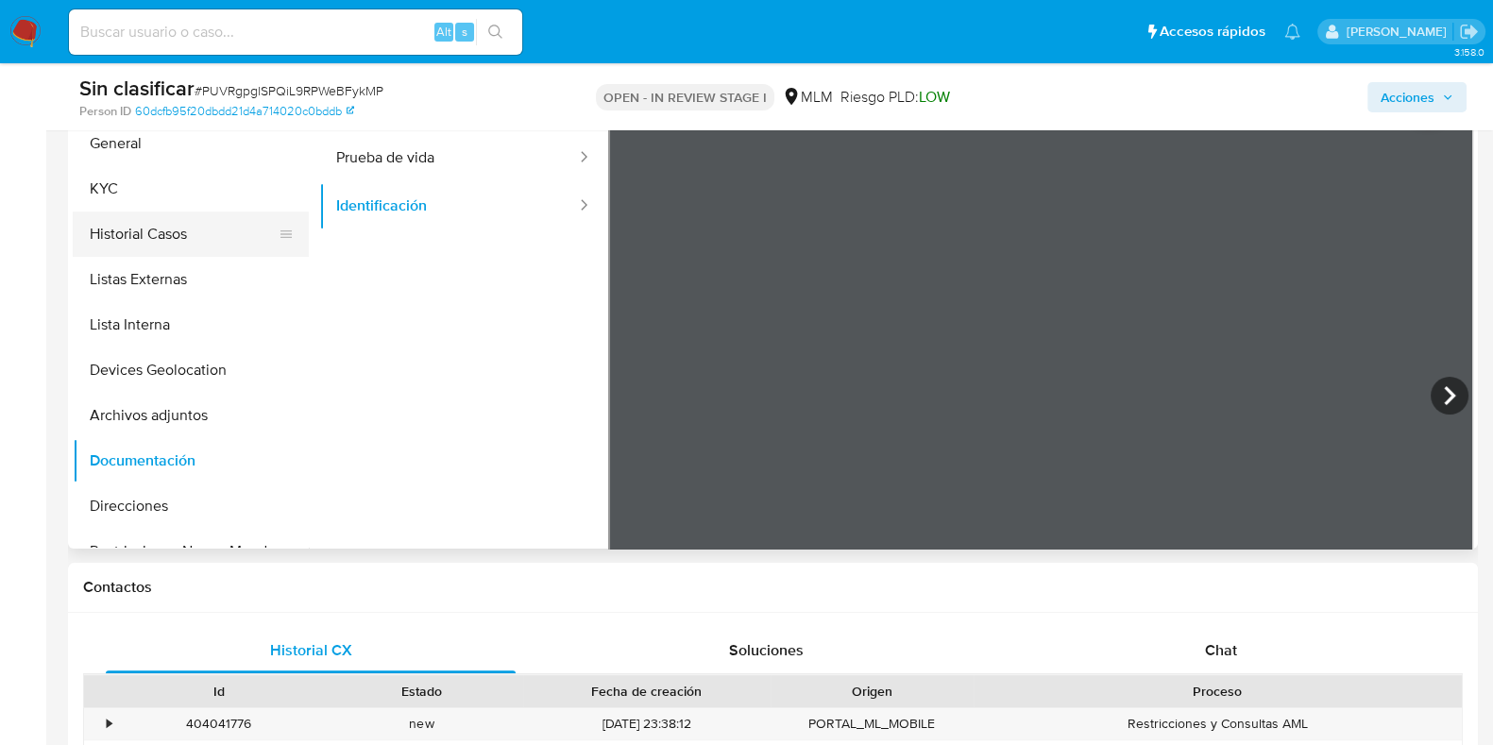
click at [161, 243] on button "Historial Casos" at bounding box center [183, 234] width 221 height 45
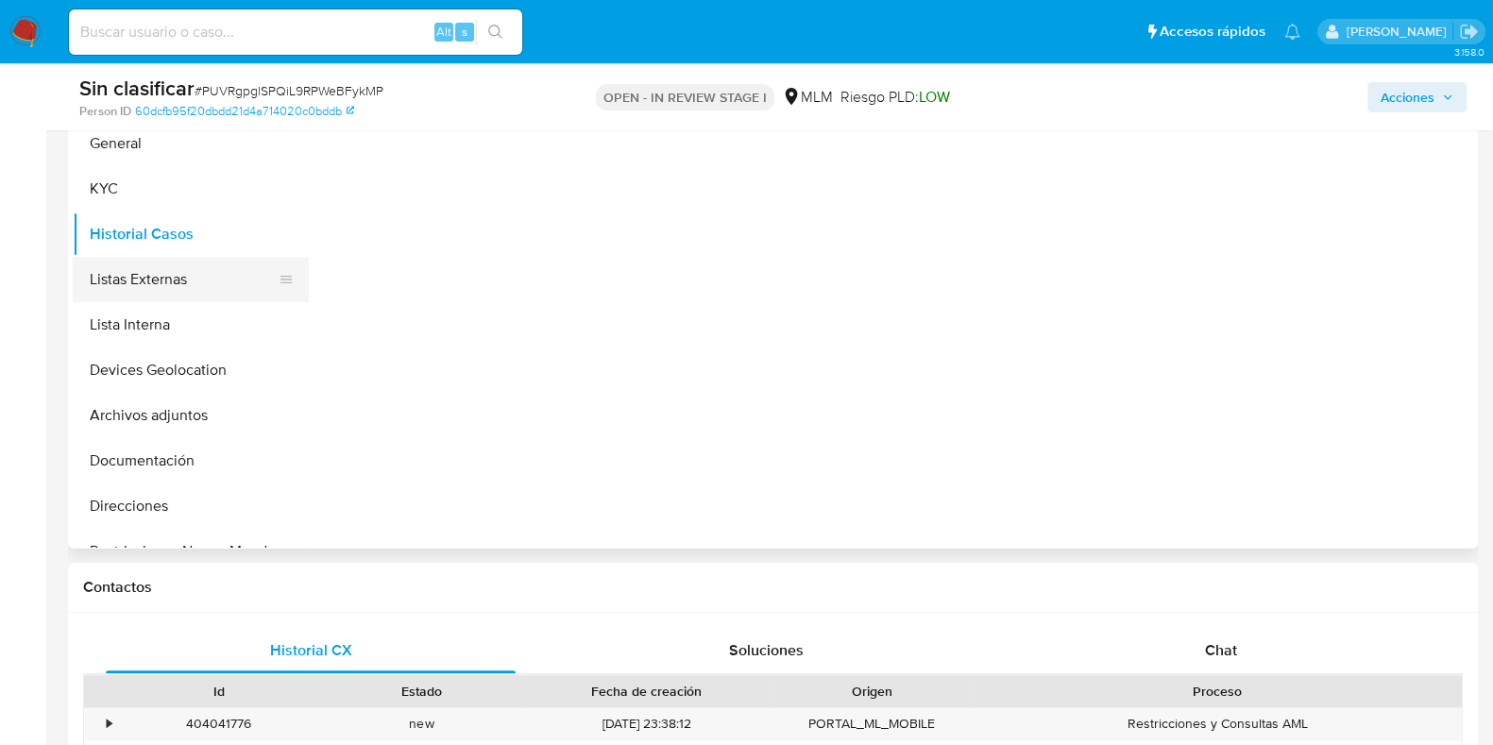
click at [149, 277] on button "Listas Externas" at bounding box center [183, 279] width 221 height 45
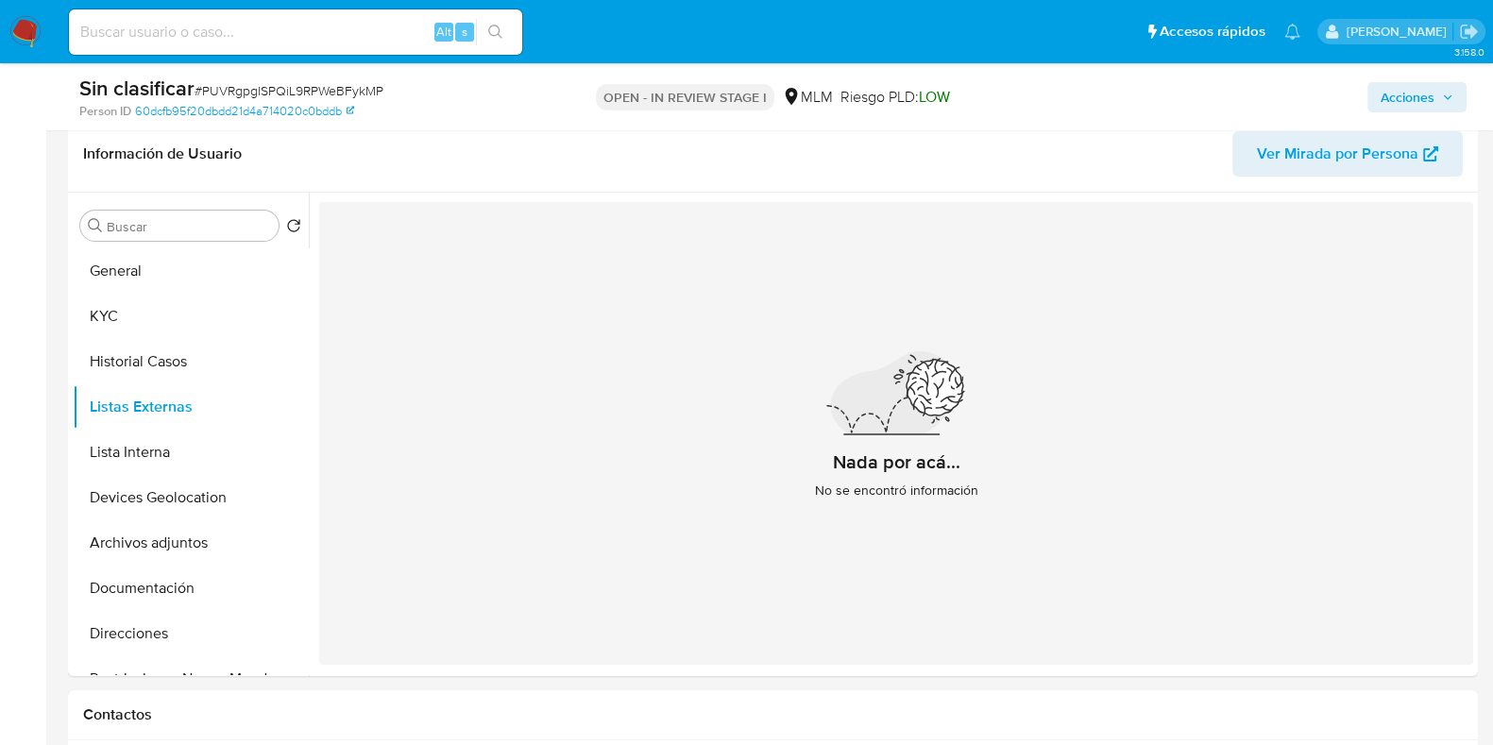
scroll to position [392, 0]
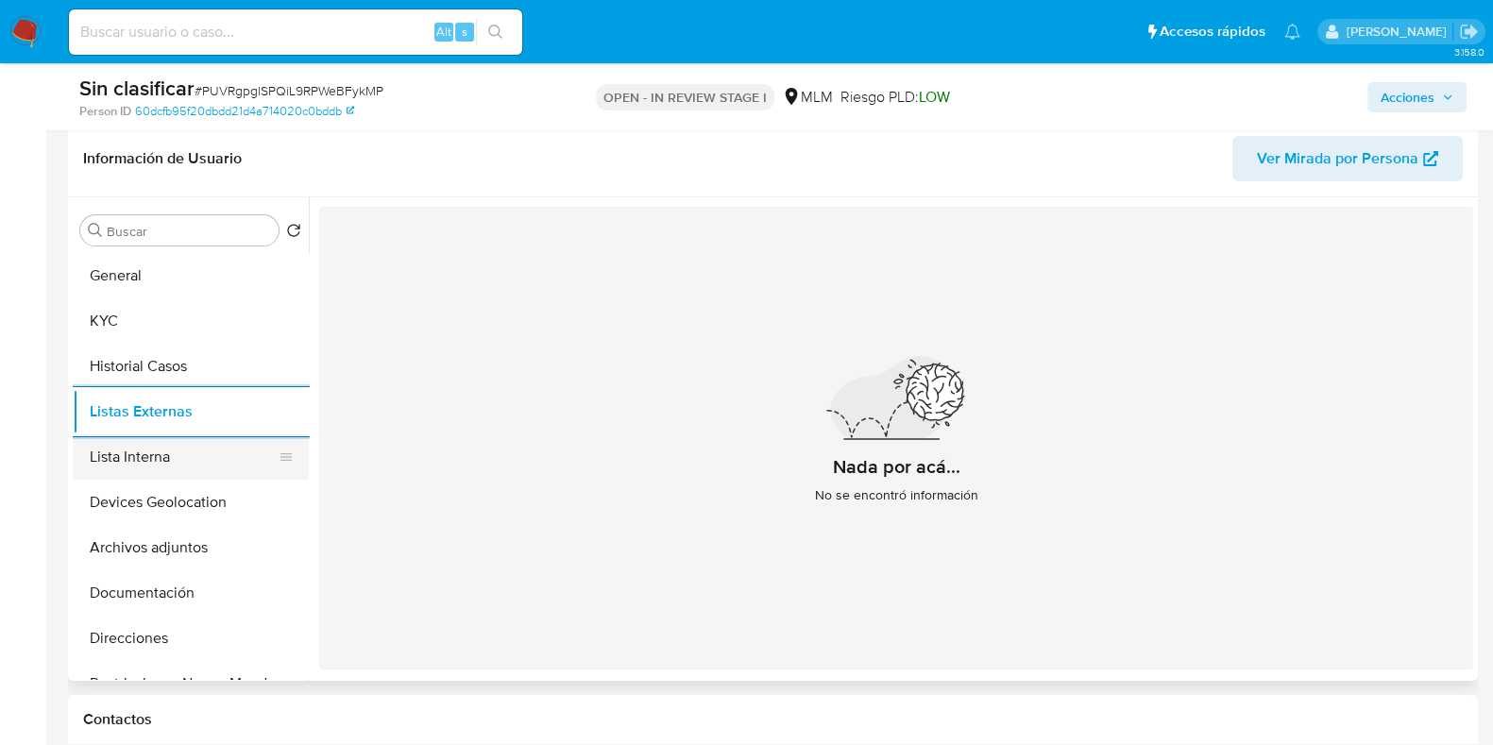
click at [151, 445] on button "Lista Interna" at bounding box center [183, 456] width 221 height 45
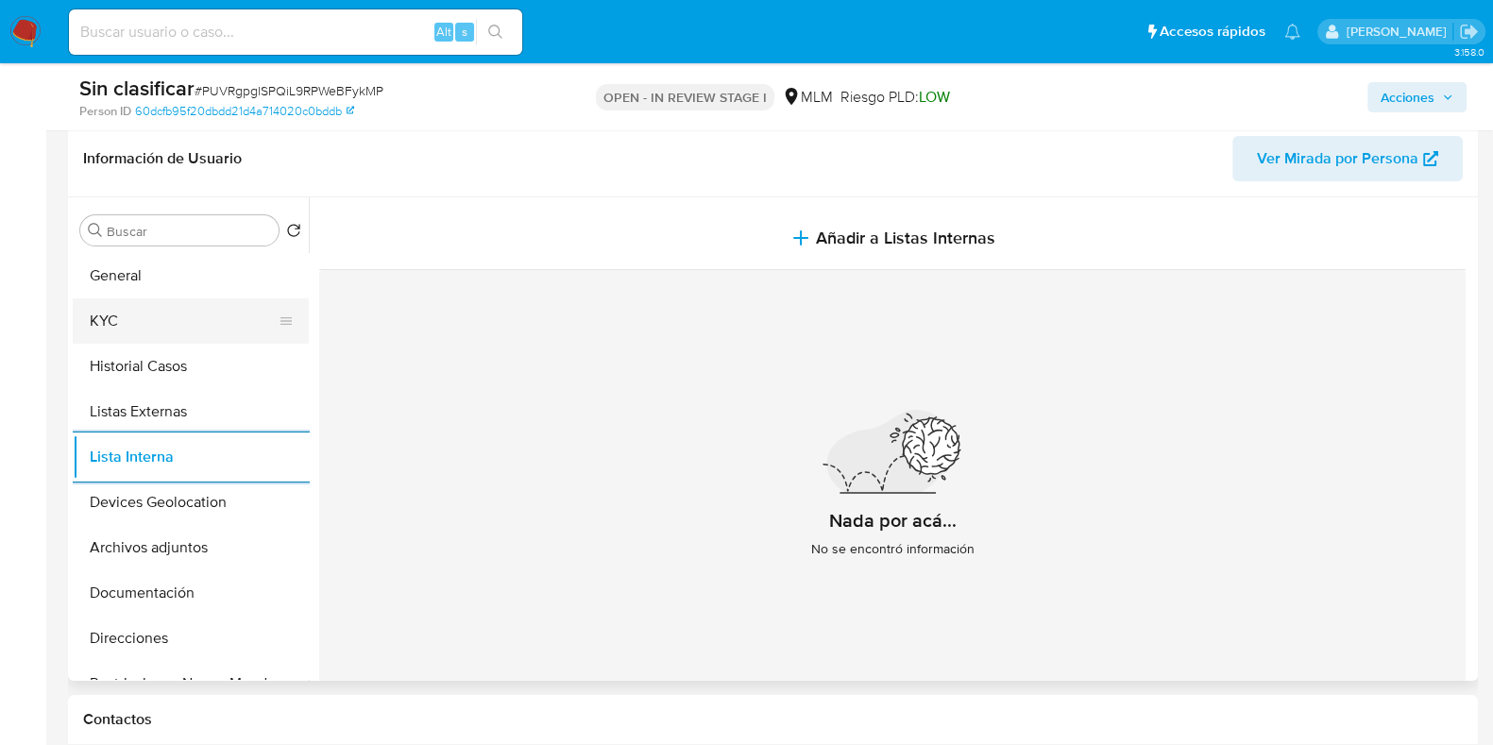
click at [144, 321] on button "KYC" at bounding box center [183, 320] width 221 height 45
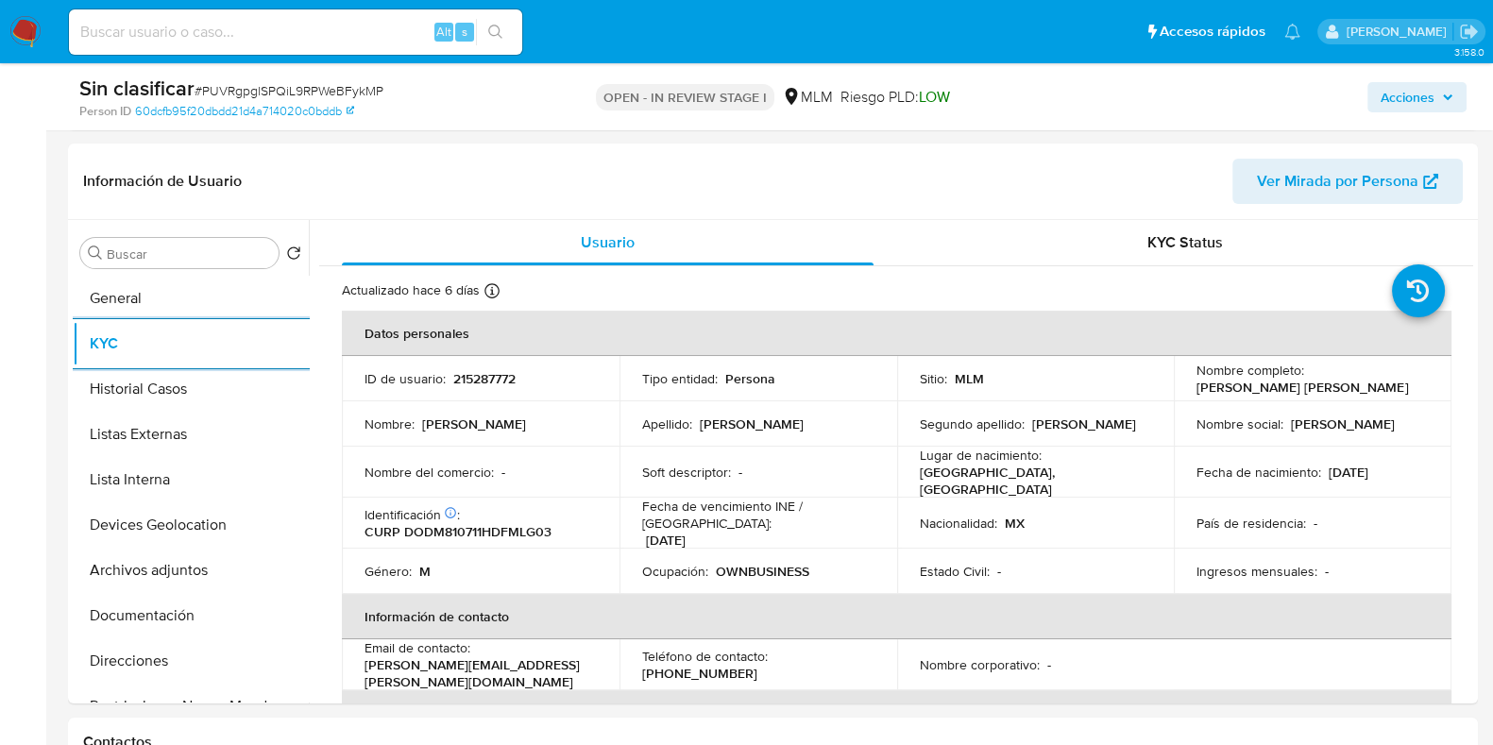
click at [34, 30] on img at bounding box center [25, 32] width 32 height 32
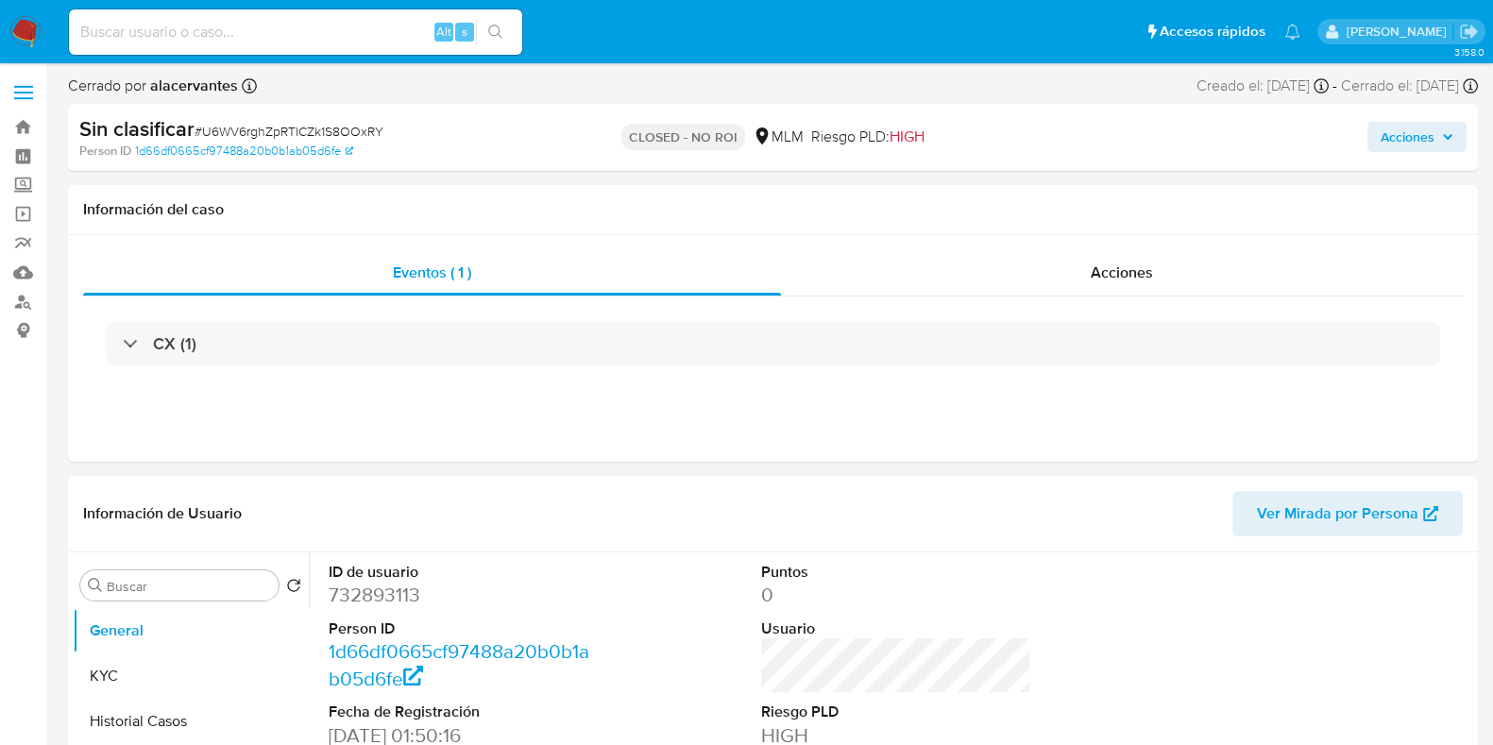
click at [33, 28] on img at bounding box center [25, 32] width 32 height 32
select select "10"
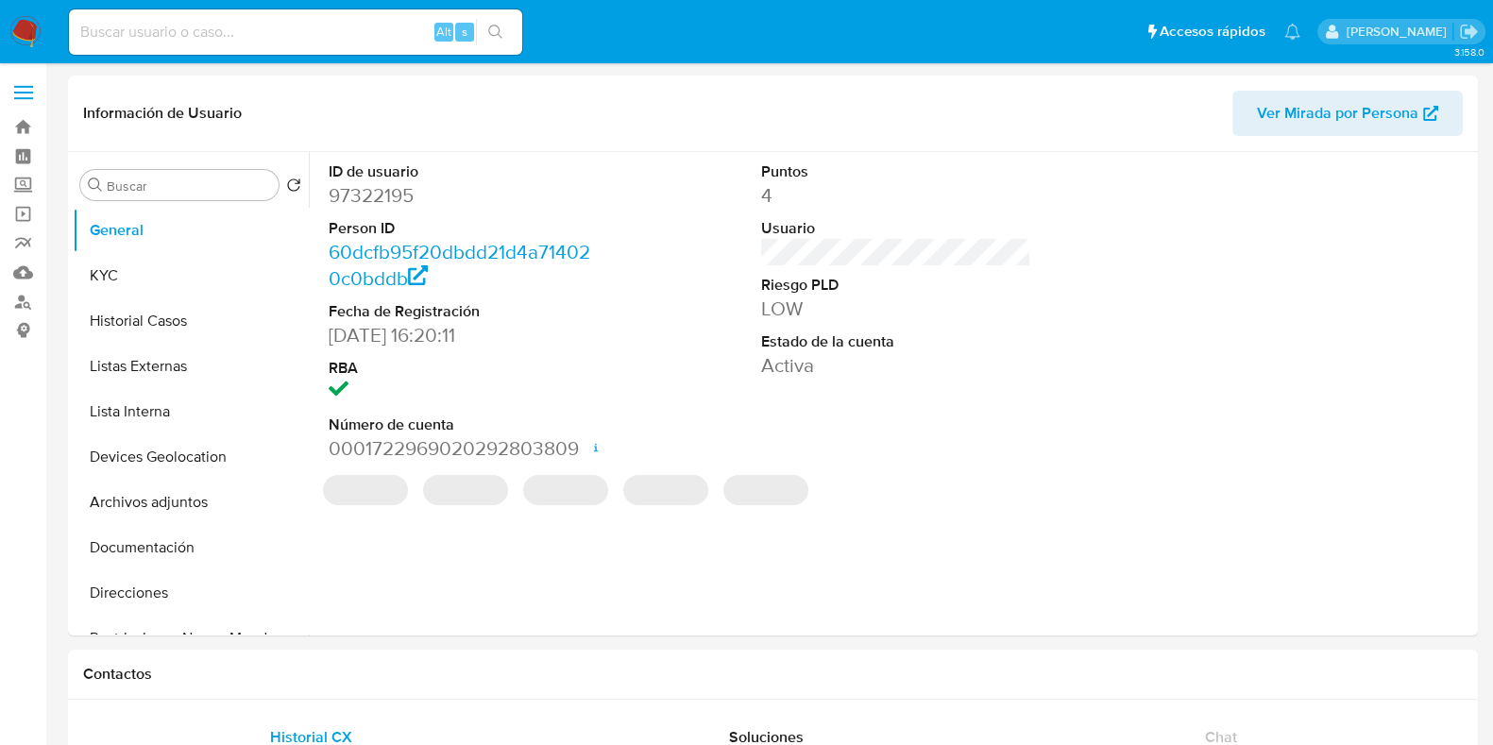
select select "10"
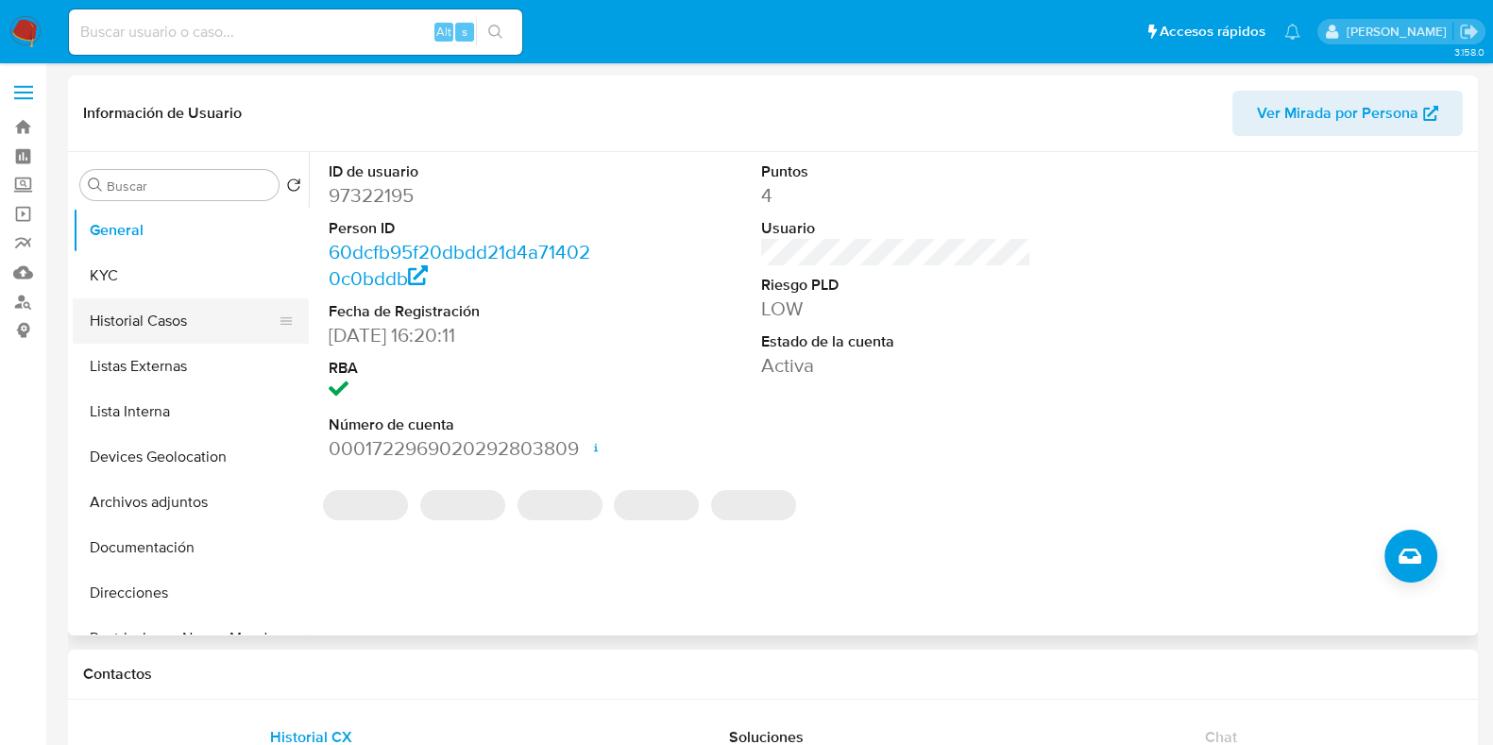
click at [179, 328] on button "Historial Casos" at bounding box center [183, 320] width 221 height 45
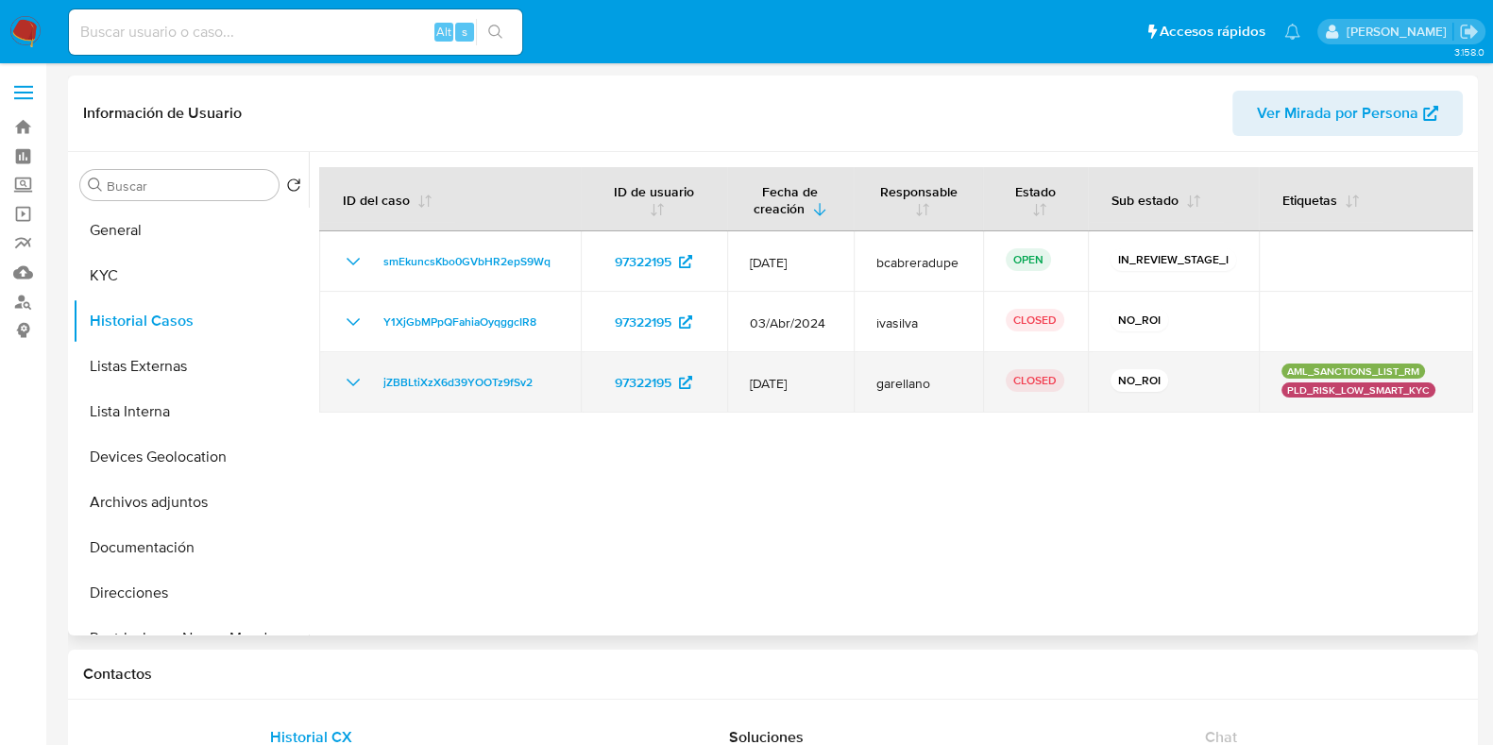
click at [351, 383] on icon "Mostrar/Ocultar" at bounding box center [353, 383] width 13 height 8
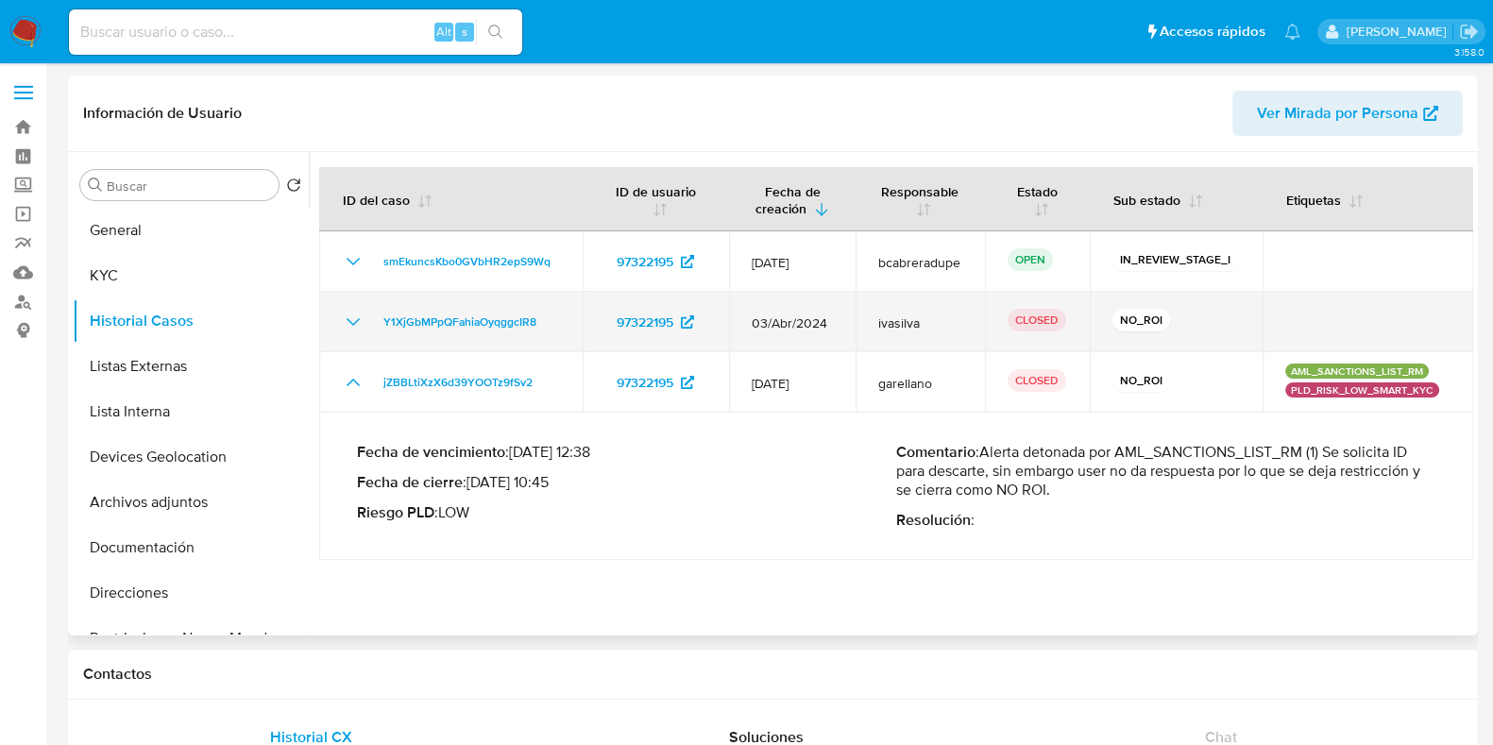
click at [356, 327] on icon "Mostrar/Ocultar" at bounding box center [353, 322] width 23 height 23
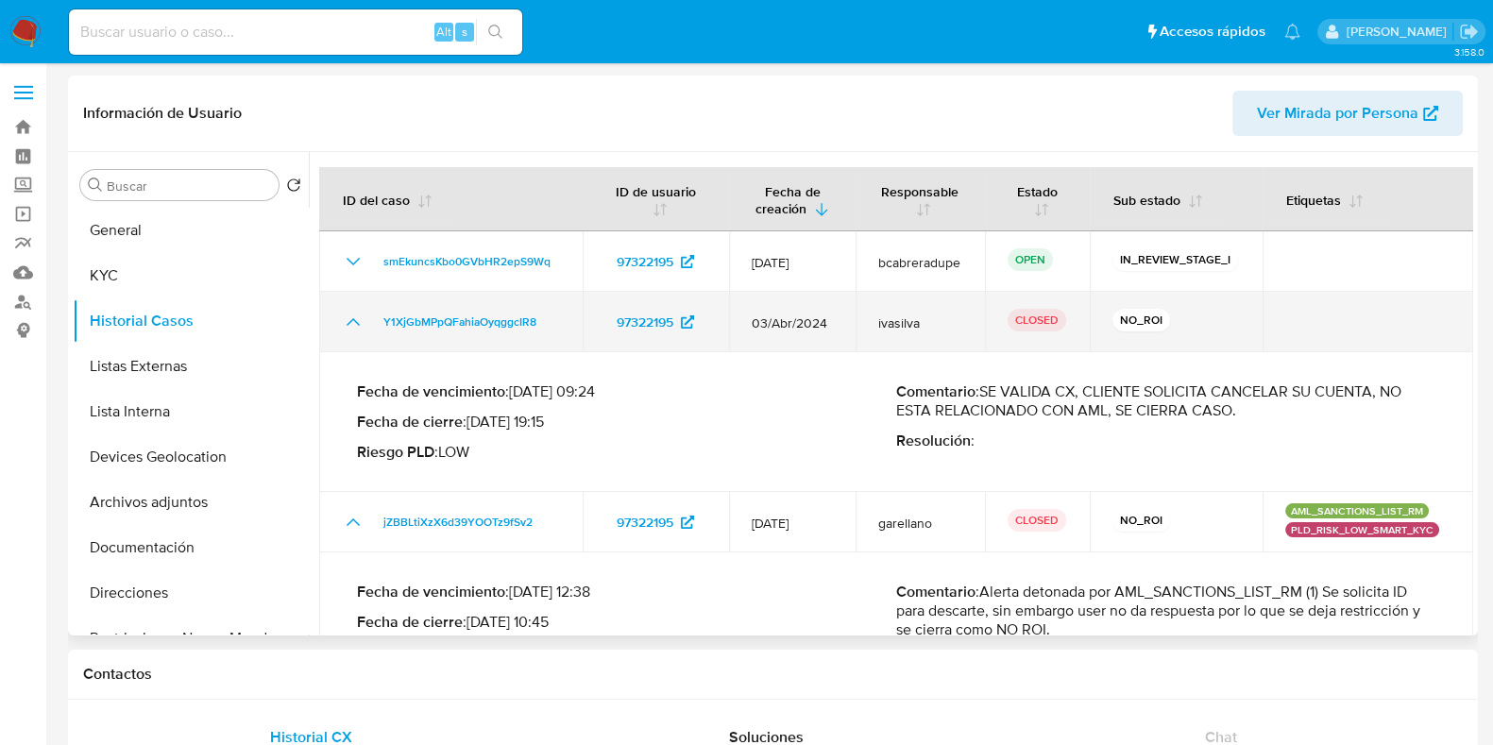
click at [356, 327] on icon "Mostrar/Ocultar" at bounding box center [353, 322] width 23 height 23
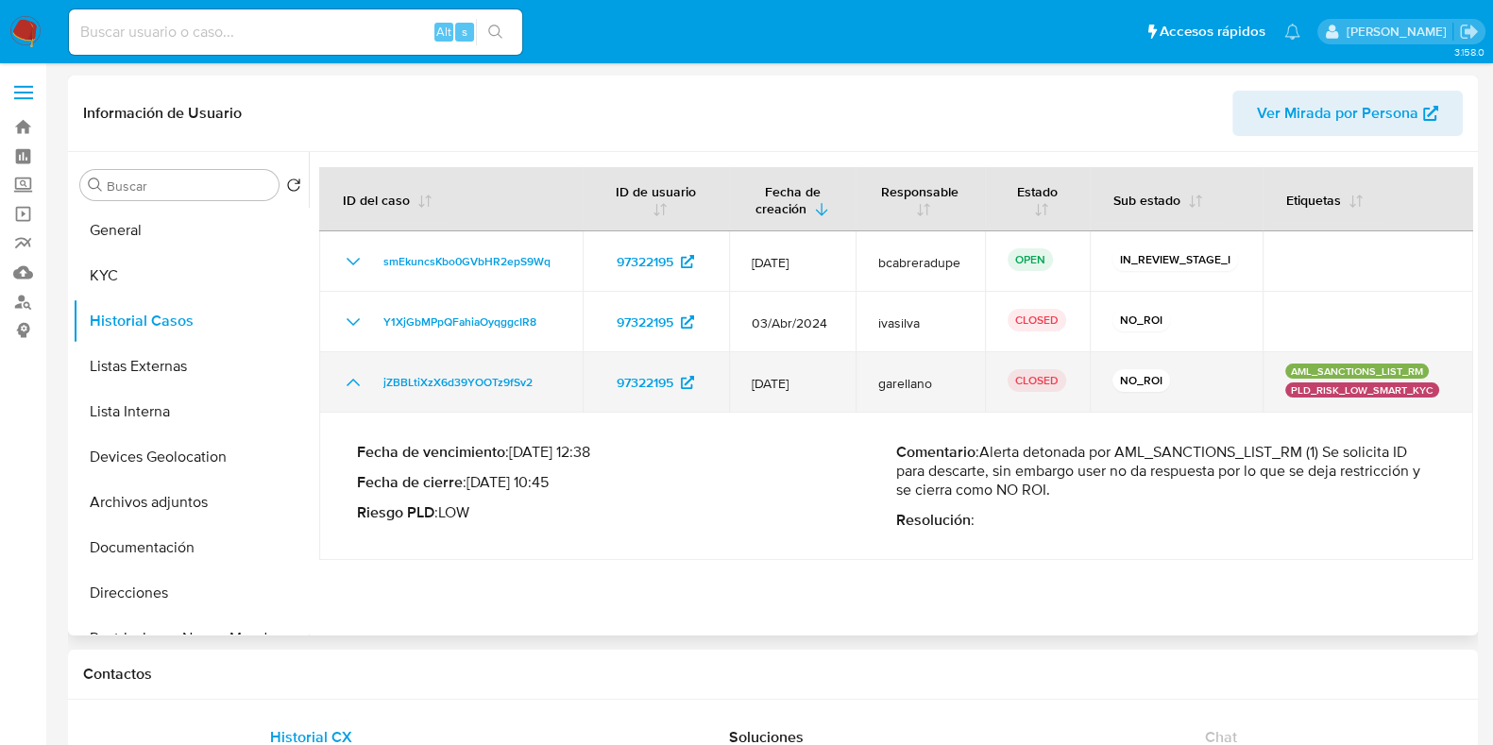
click at [358, 380] on icon "Mostrar/Ocultar" at bounding box center [353, 382] width 23 height 23
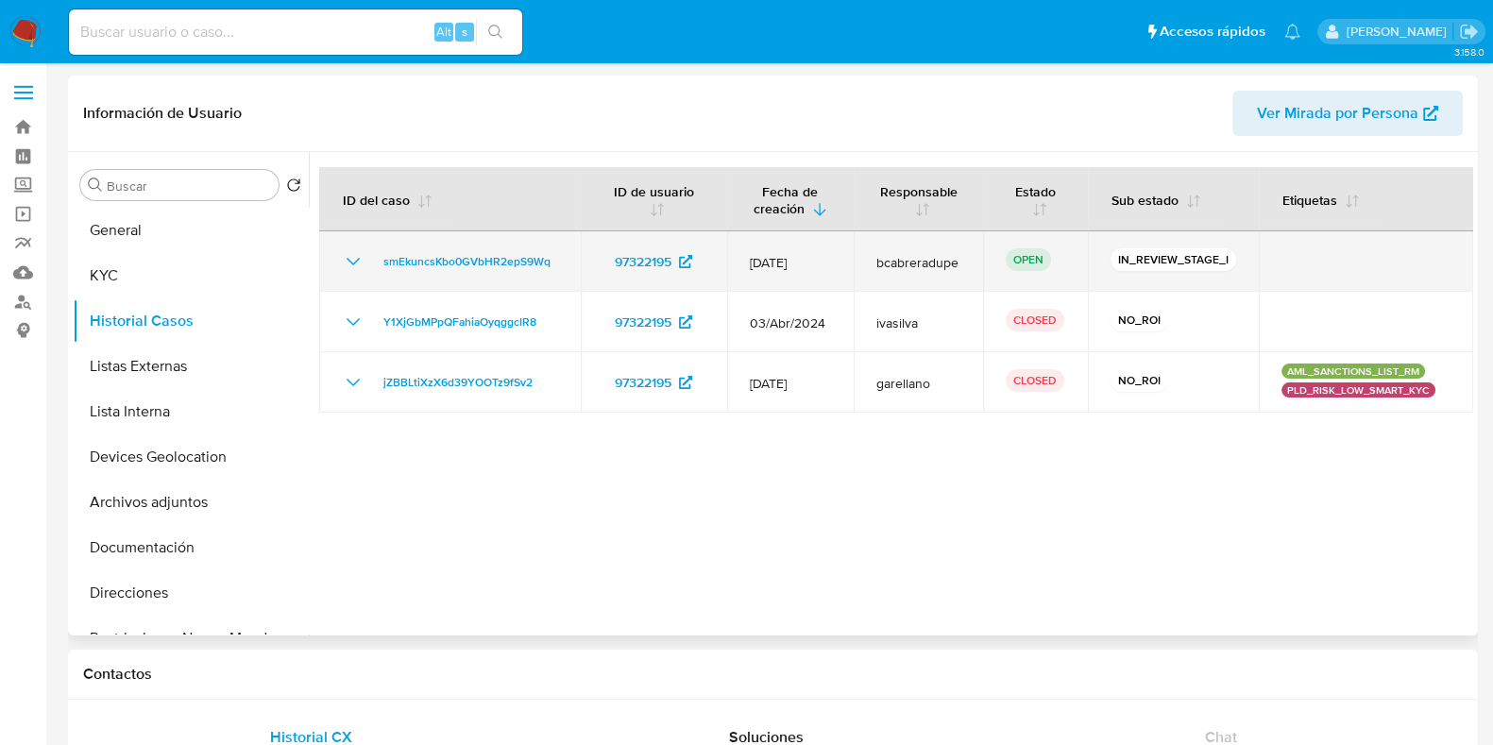
click at [360, 278] on td "smEkuncsKbo0GVbHR2epS9Wq" at bounding box center [450, 261] width 262 height 60
click at [359, 276] on td "smEkuncsKbo0GVbHR2epS9Wq" at bounding box center [450, 261] width 262 height 60
click at [349, 264] on icon "Mostrar/Ocultar" at bounding box center [353, 261] width 23 height 23
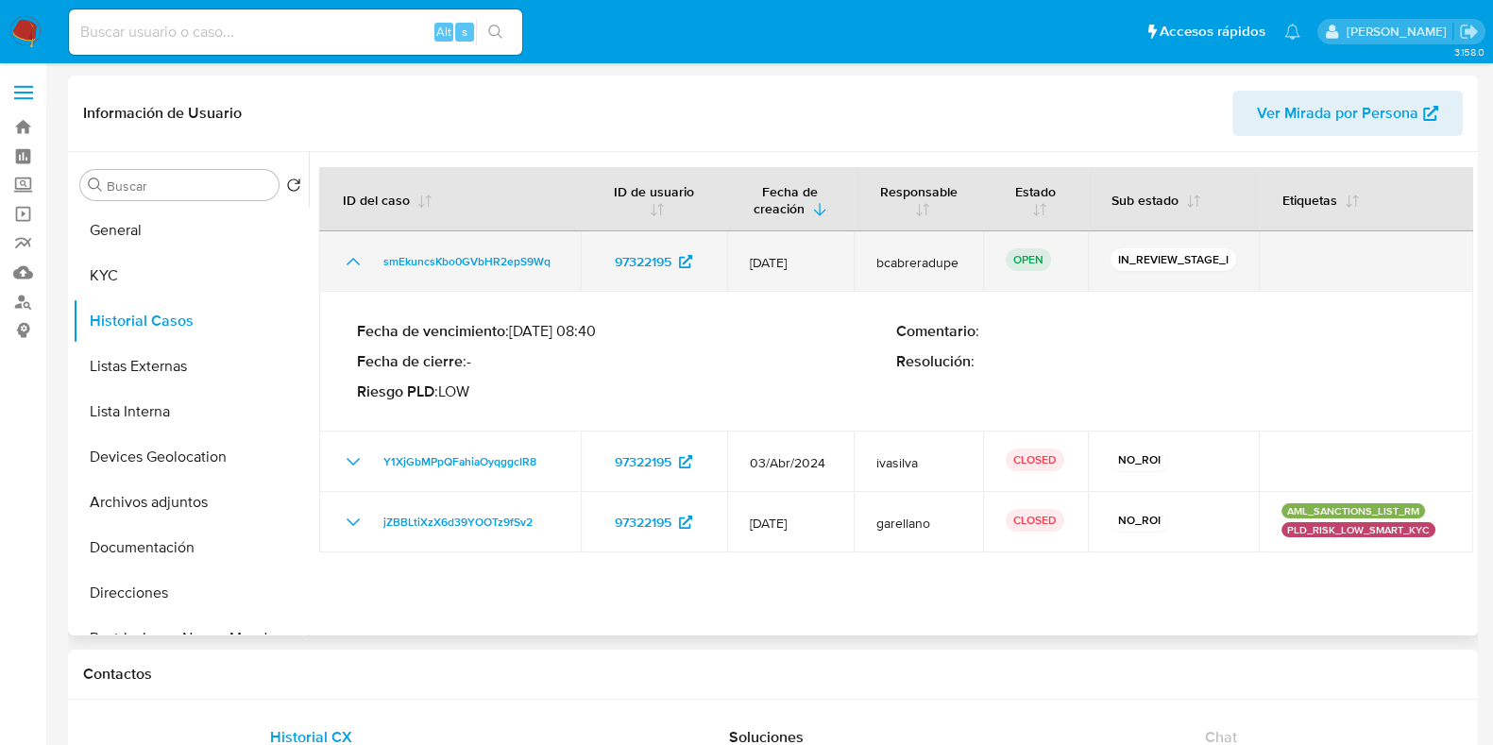
click at [349, 264] on icon "Mostrar/Ocultar" at bounding box center [353, 261] width 23 height 23
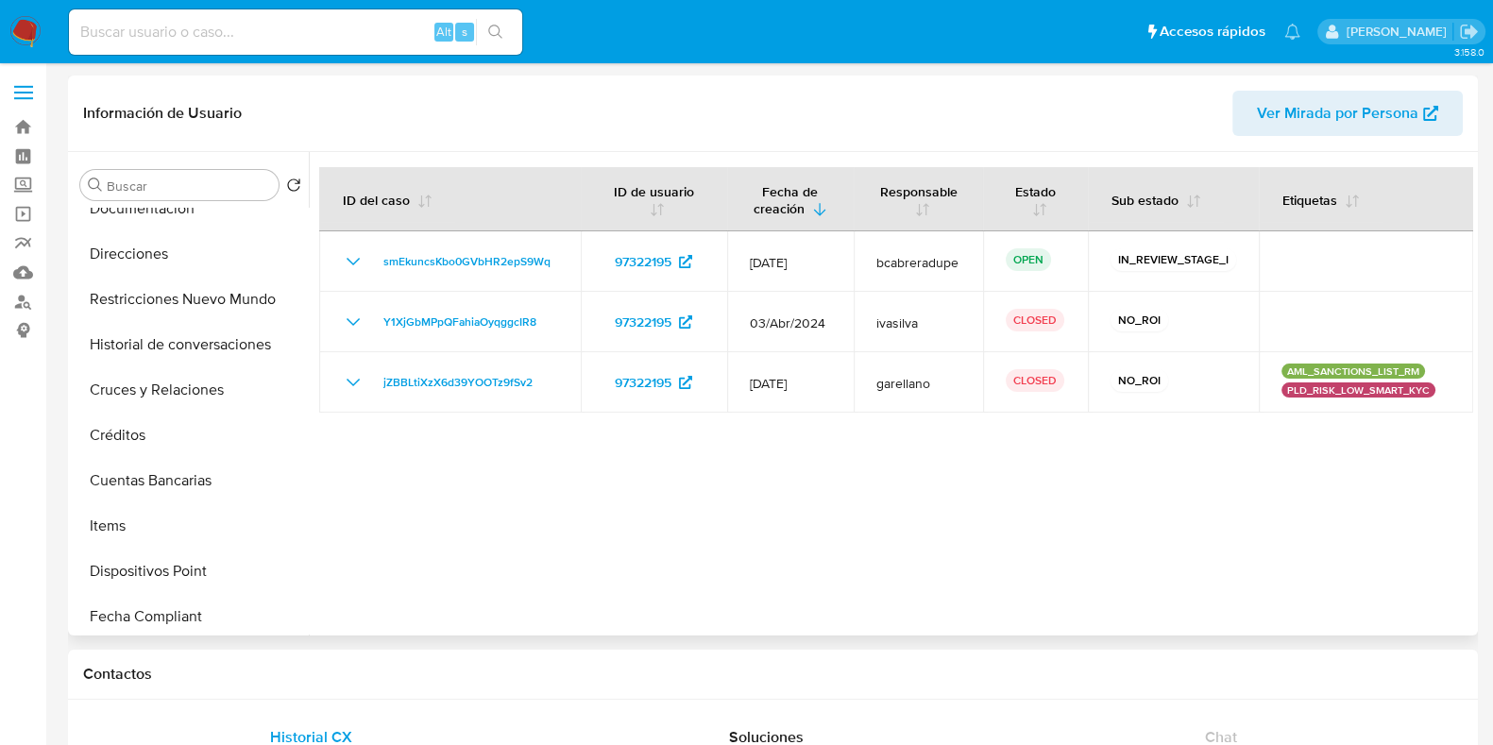
scroll to position [318, 0]
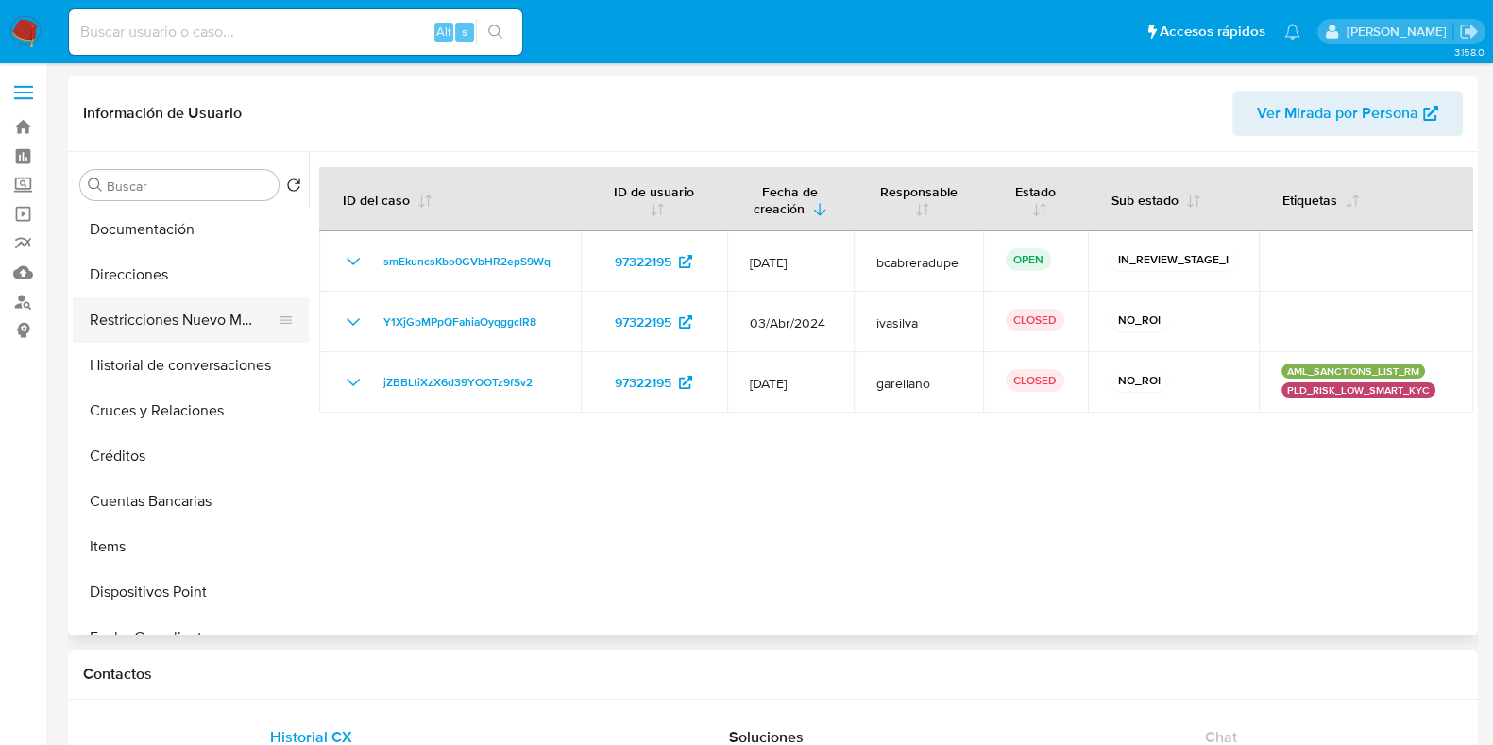
click at [189, 318] on button "Restricciones Nuevo Mundo" at bounding box center [183, 319] width 221 height 45
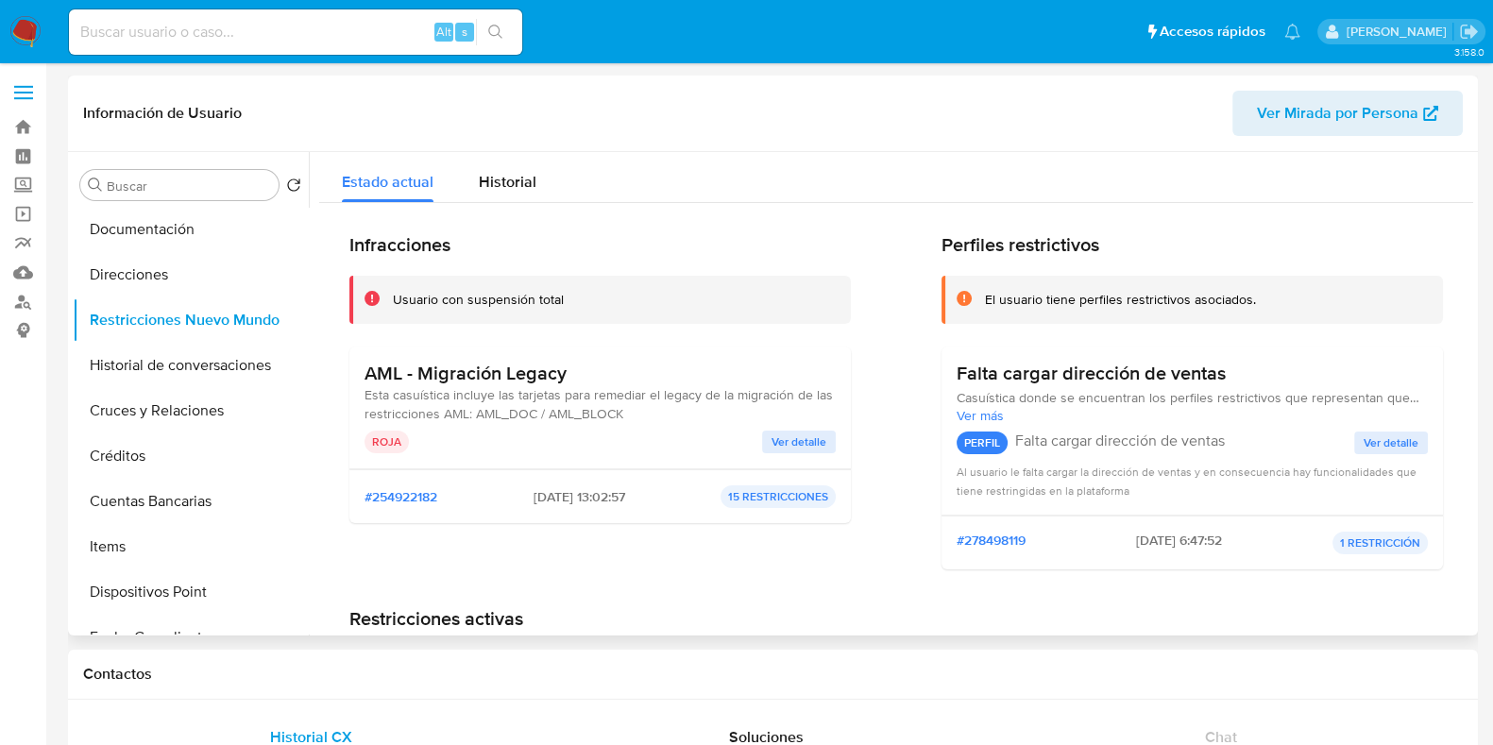
click at [779, 436] on span "Ver detalle" at bounding box center [799, 442] width 55 height 19
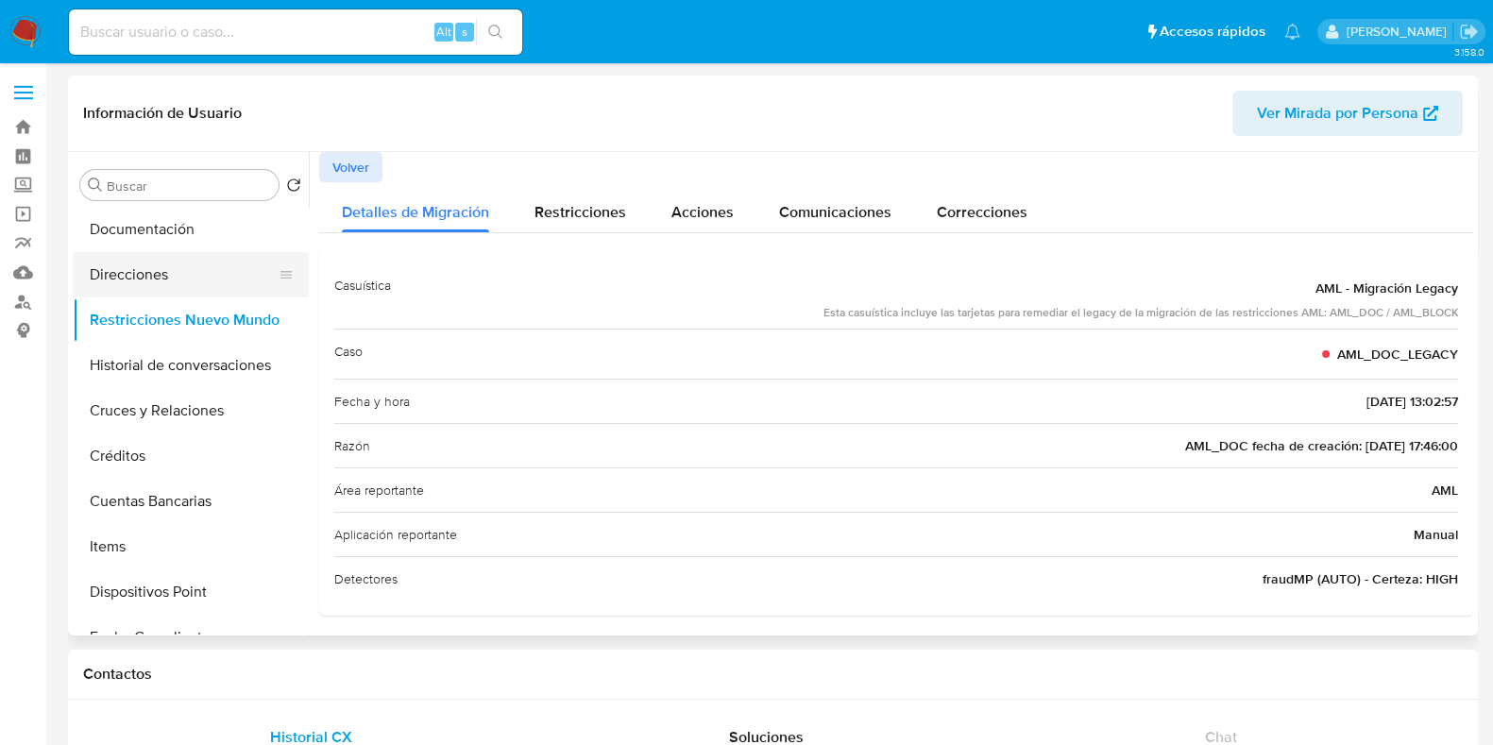
drag, startPoint x: 299, startPoint y: 291, endPoint x: 264, endPoint y: 266, distance: 42.7
click at [264, 266] on button "Direcciones" at bounding box center [183, 274] width 221 height 45
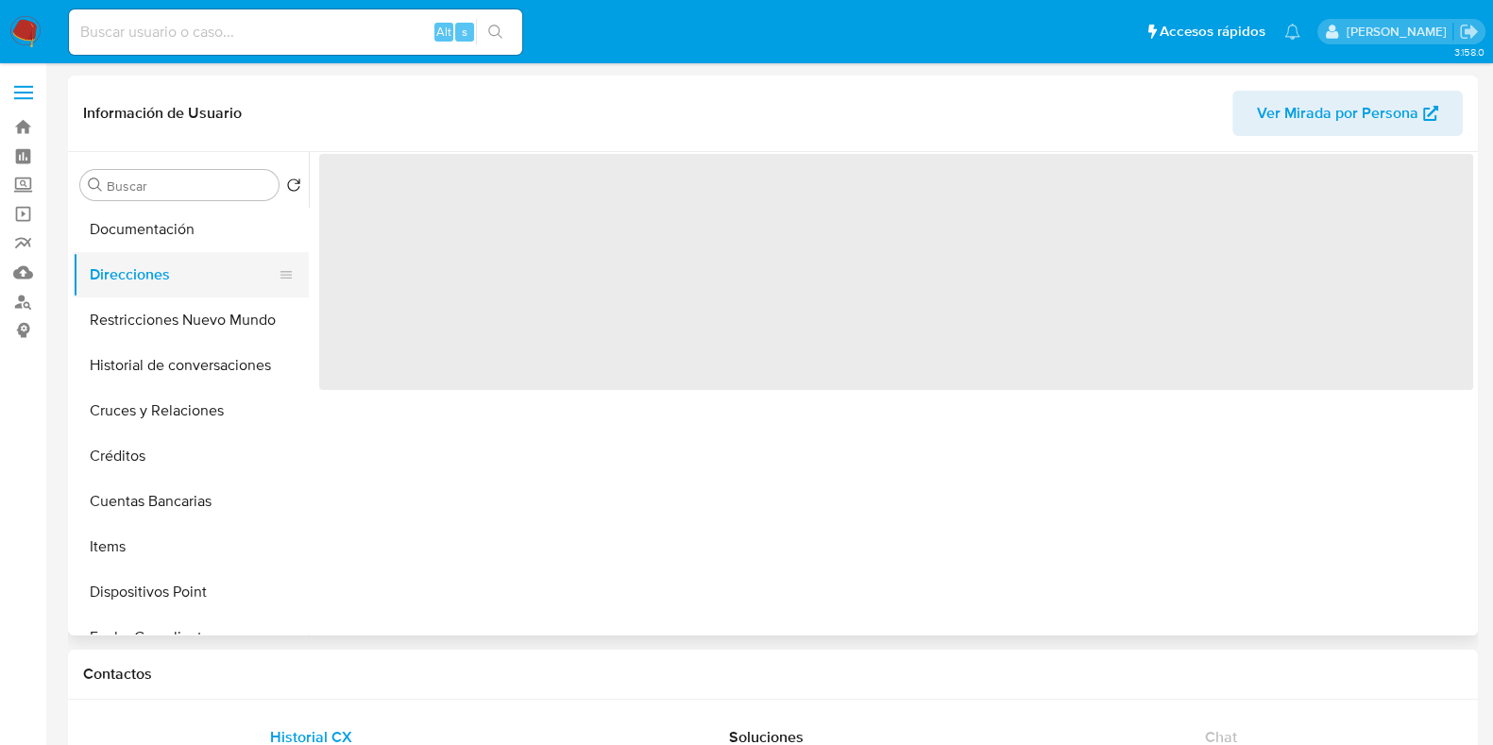
click at [294, 252] on button "Direcciones" at bounding box center [183, 274] width 221 height 45
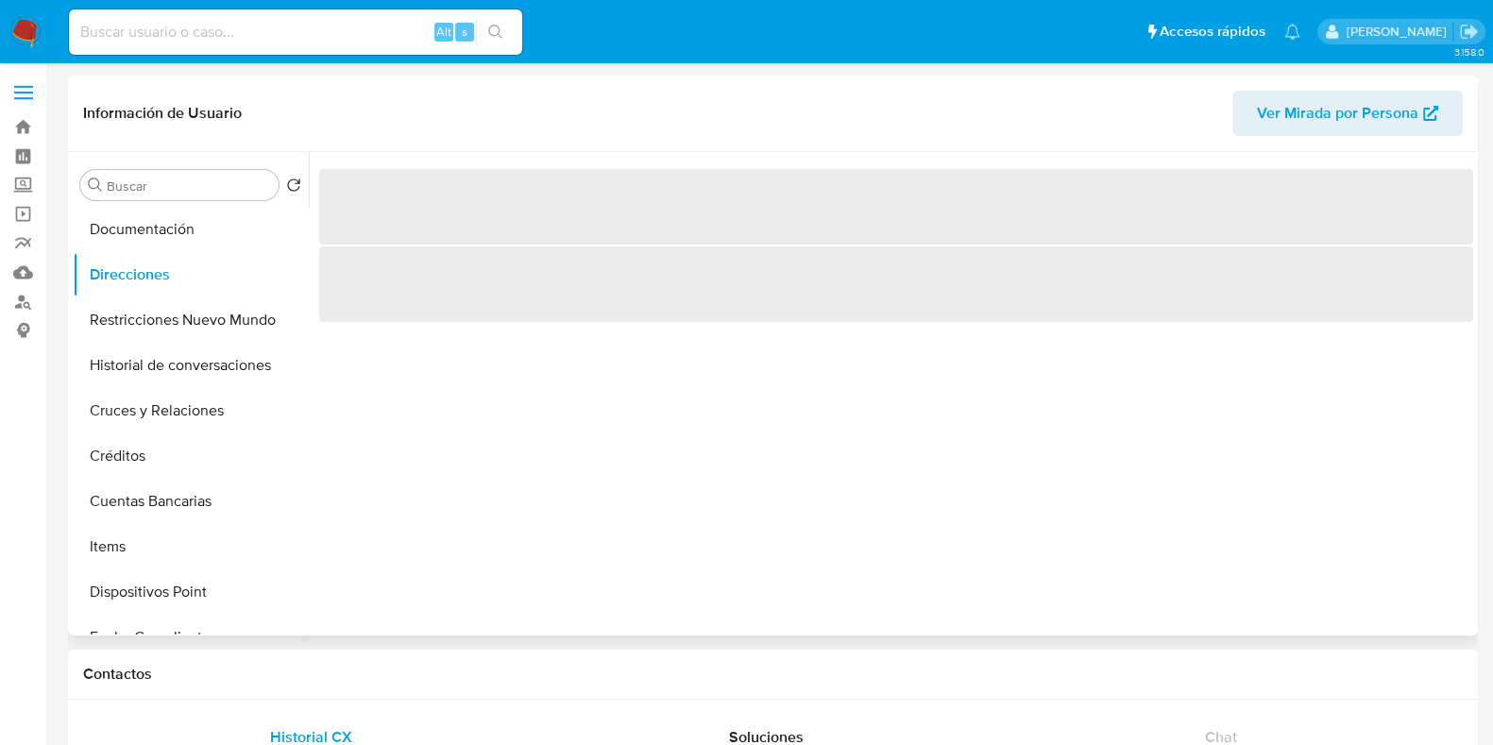
click at [312, 243] on div "‌ ‌" at bounding box center [891, 394] width 1164 height 484
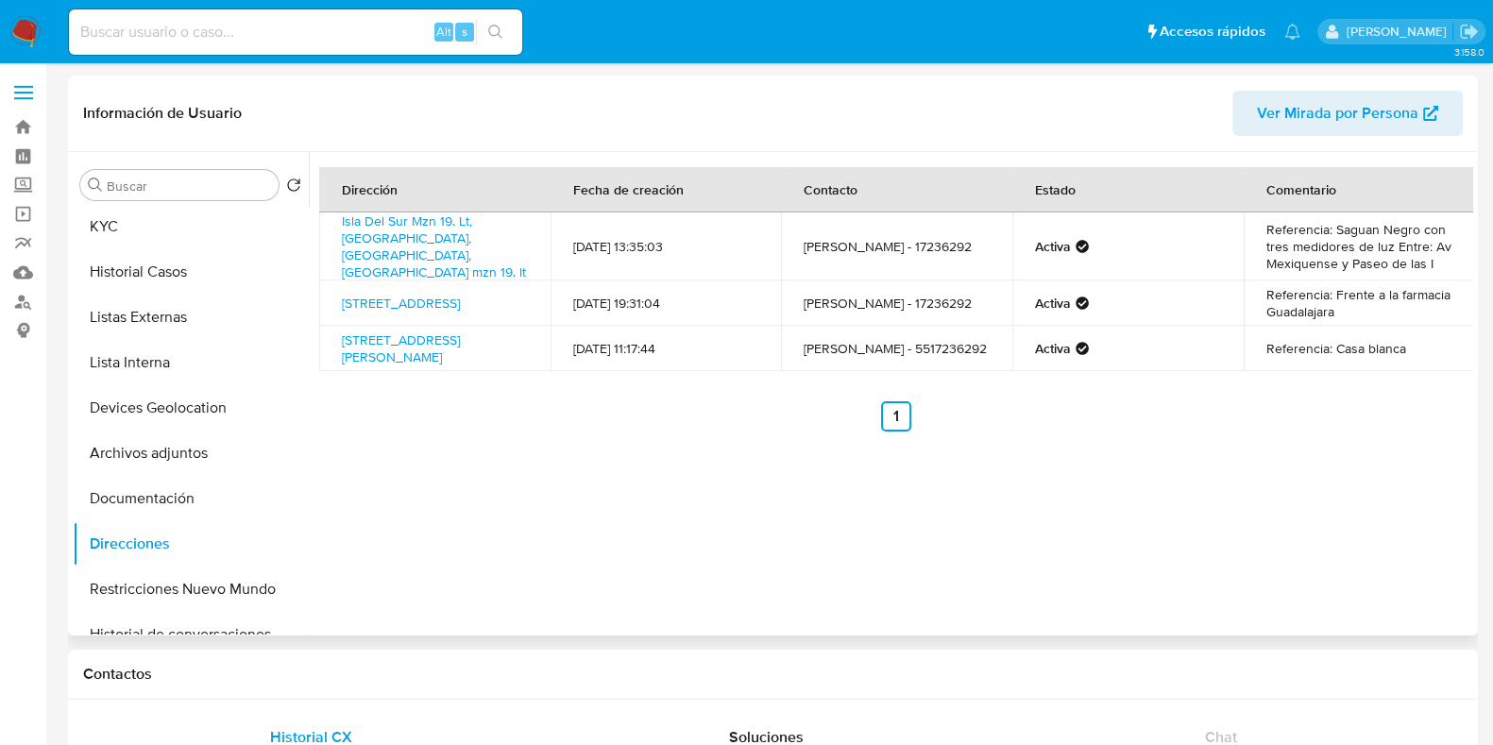
scroll to position [10, 0]
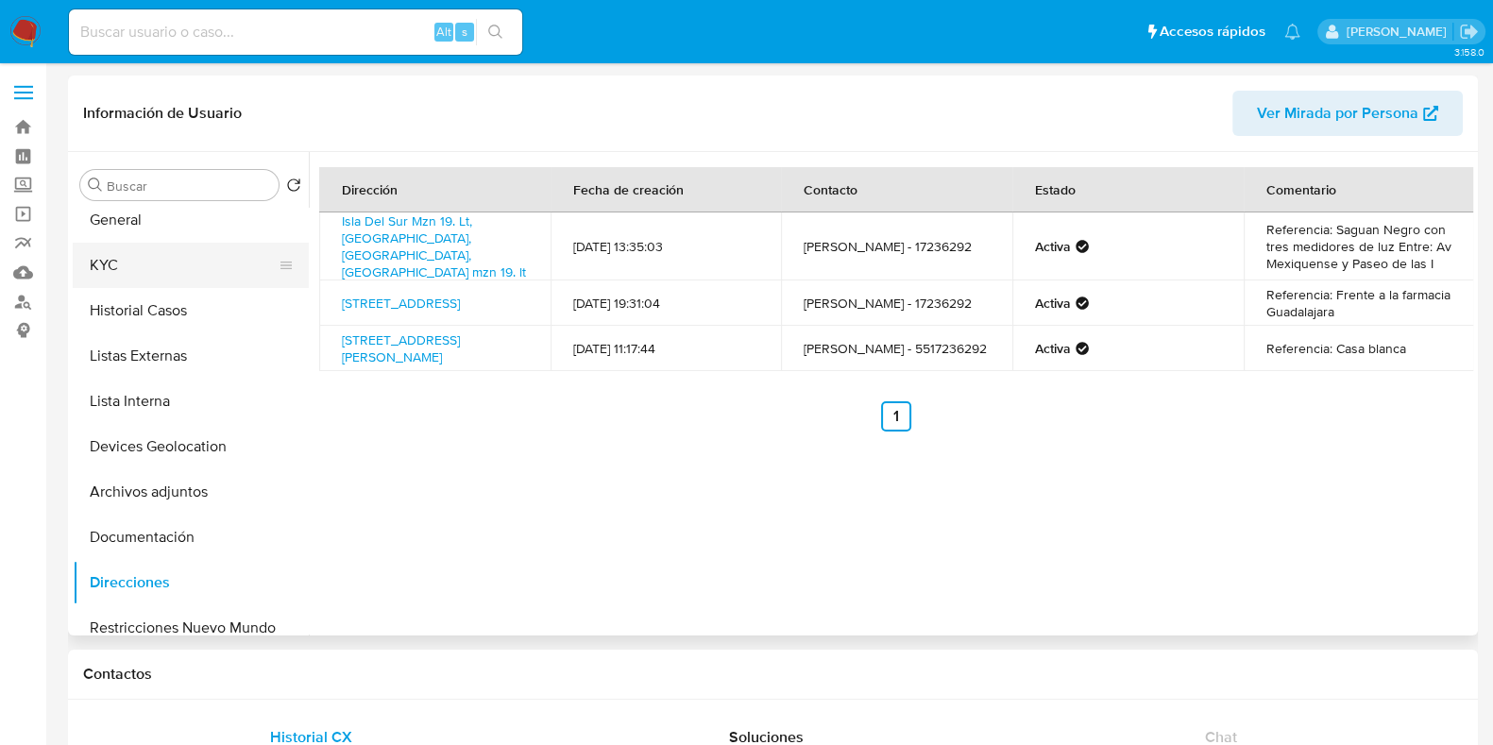
click at [142, 243] on button "KYC" at bounding box center [183, 265] width 221 height 45
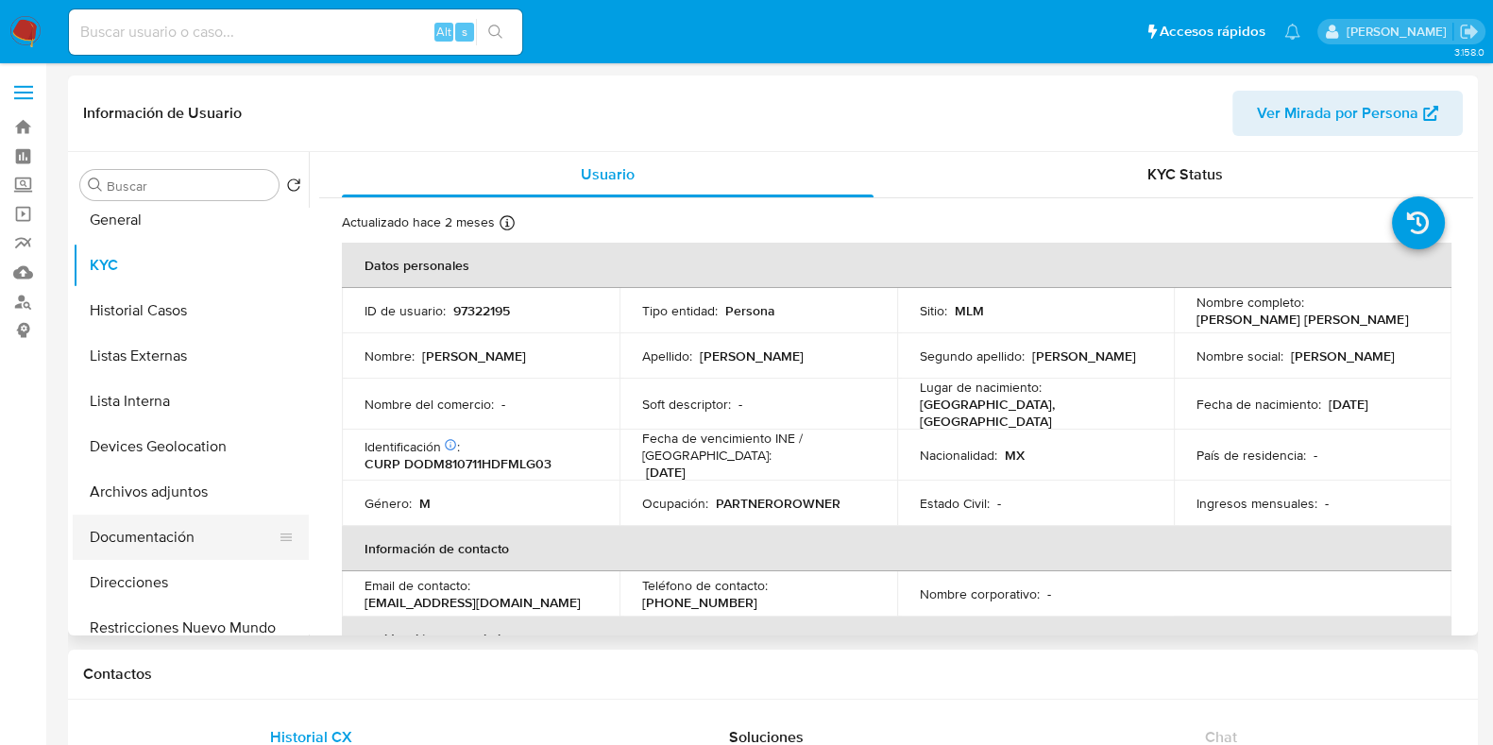
click at [144, 527] on button "Documentación" at bounding box center [183, 537] width 221 height 45
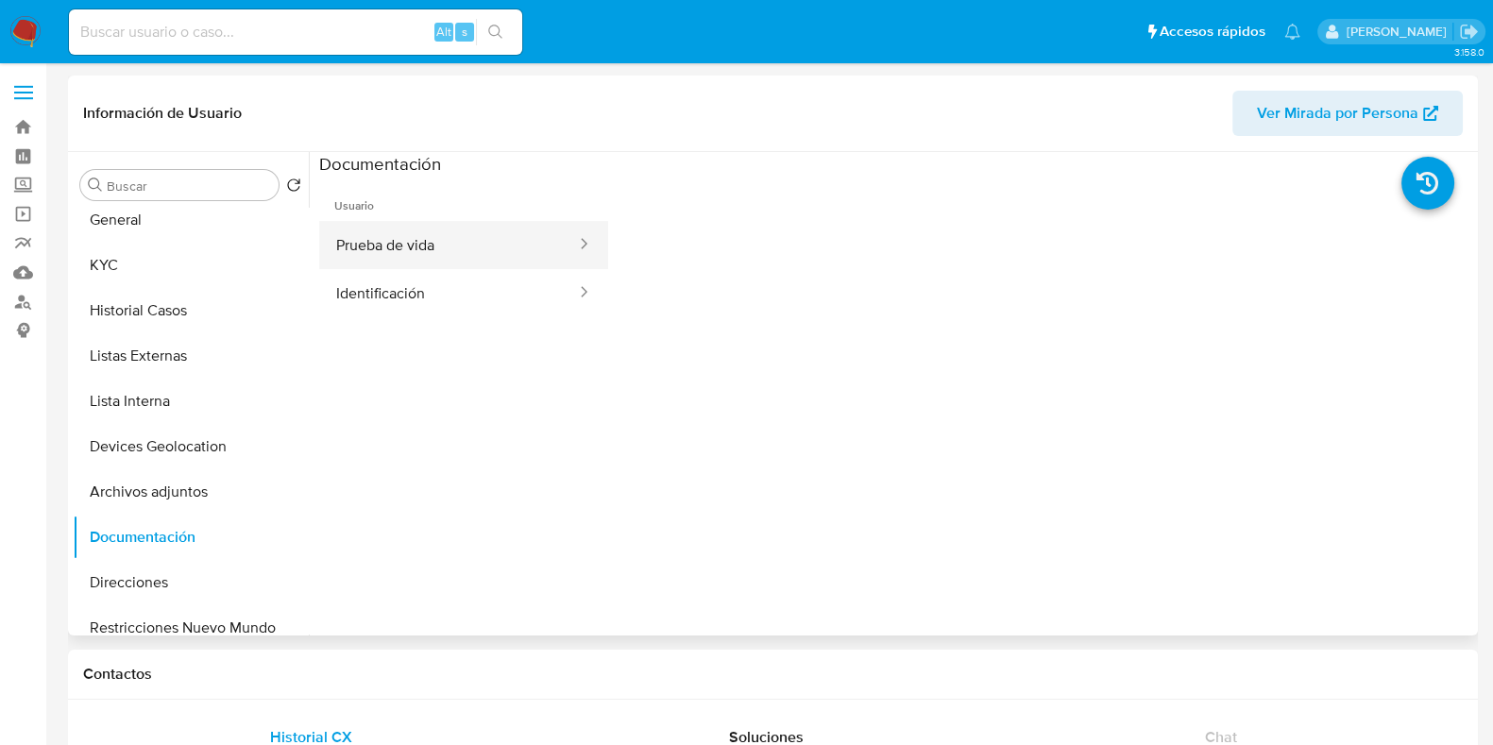
click at [420, 266] on button "Prueba de vida" at bounding box center [448, 245] width 259 height 48
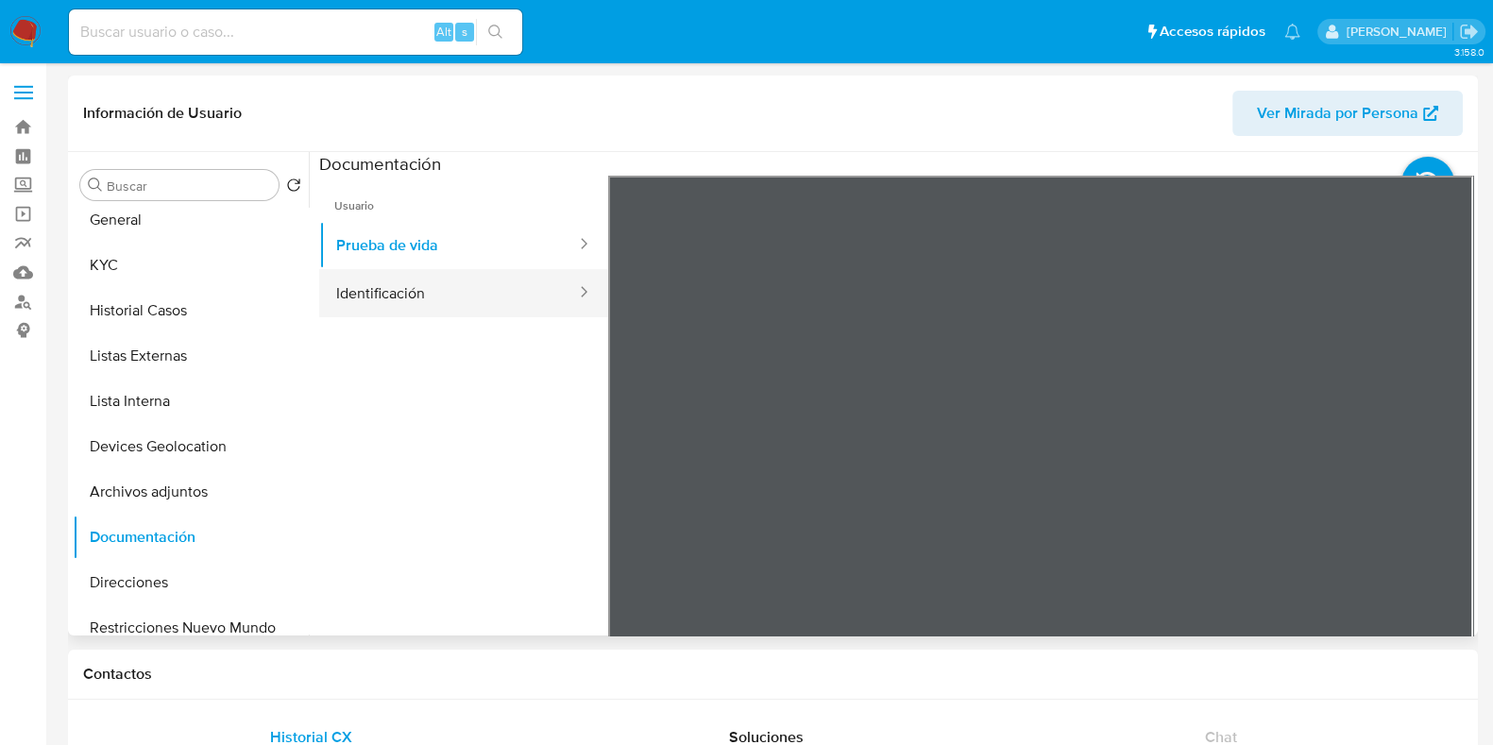
click at [410, 296] on button "Identificación" at bounding box center [448, 293] width 259 height 48
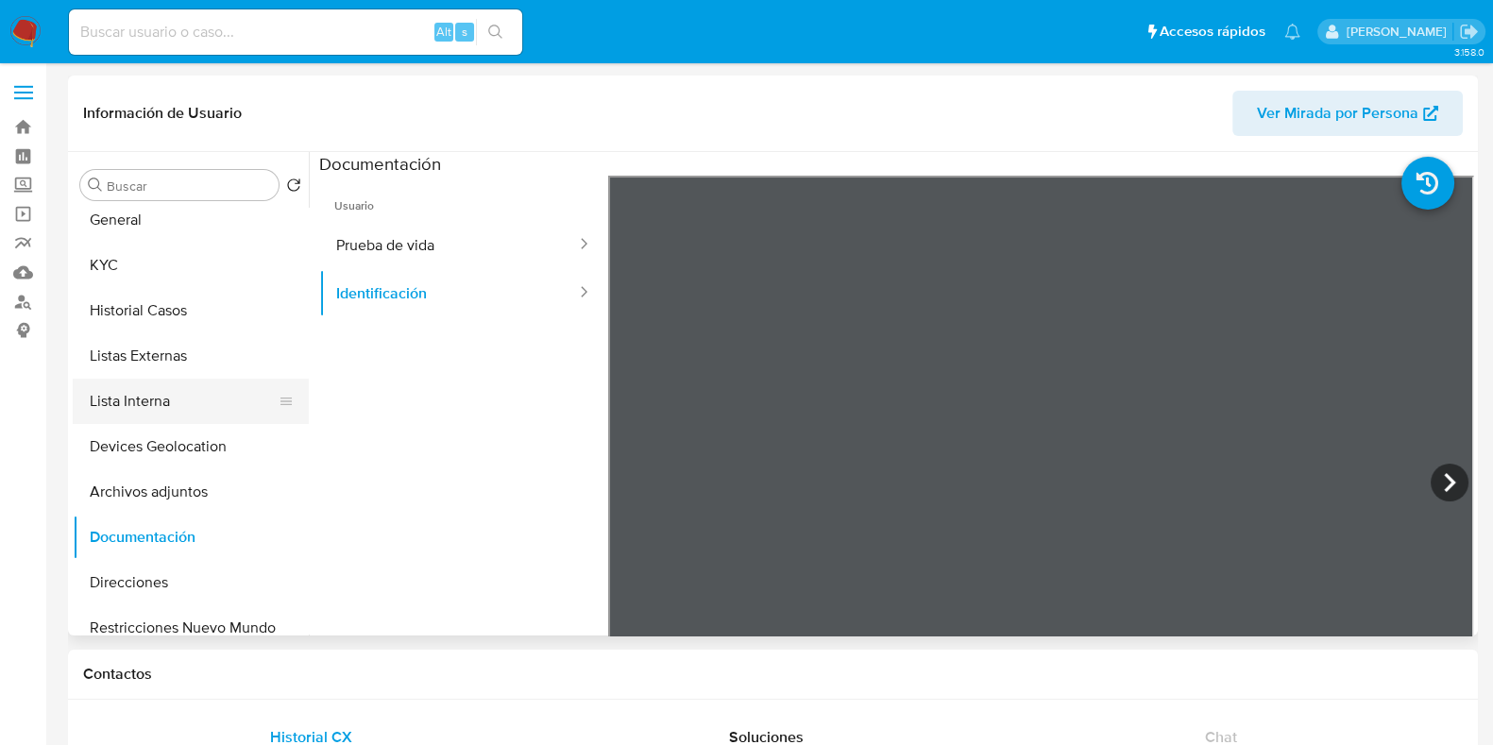
click at [159, 402] on button "Lista Interna" at bounding box center [183, 401] width 221 height 45
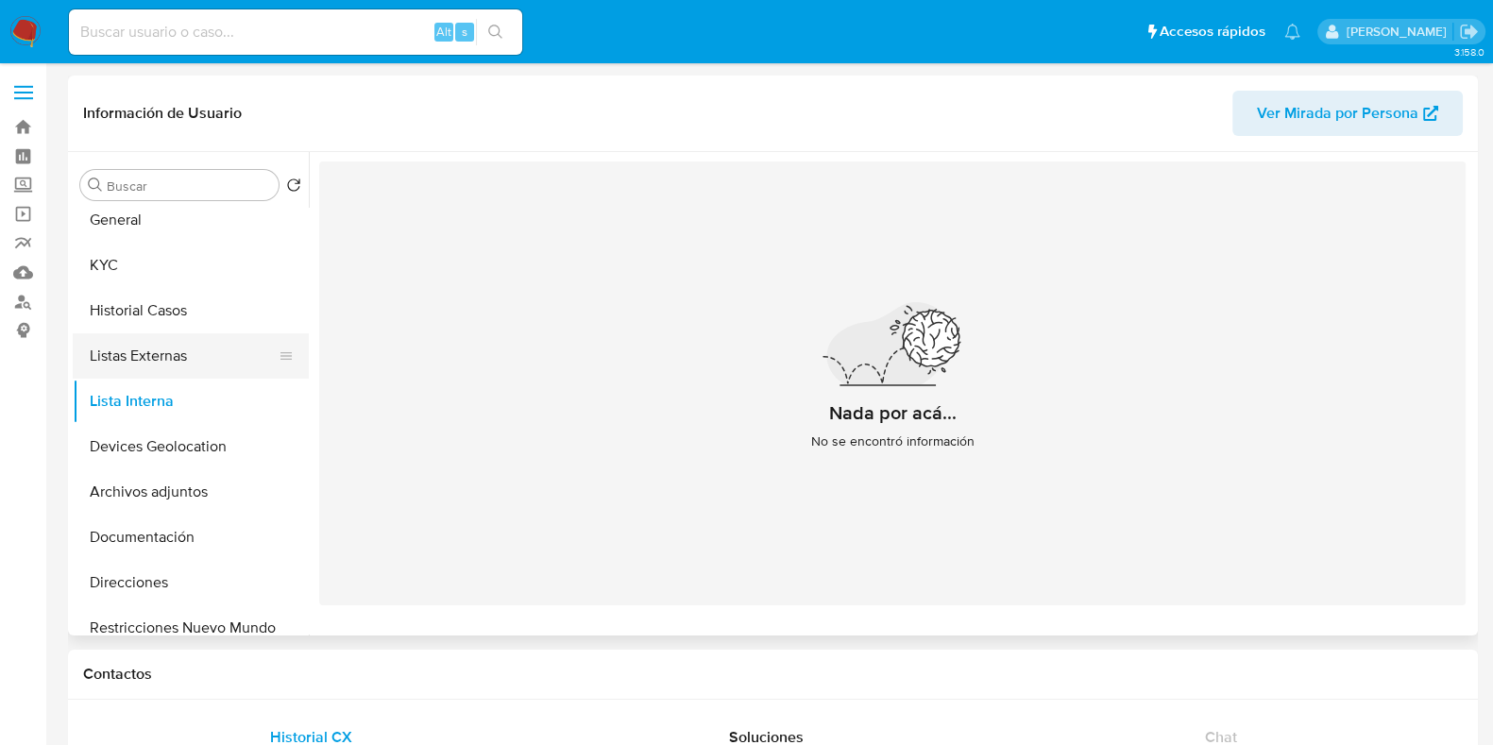
click at [180, 345] on button "Listas Externas" at bounding box center [183, 355] width 221 height 45
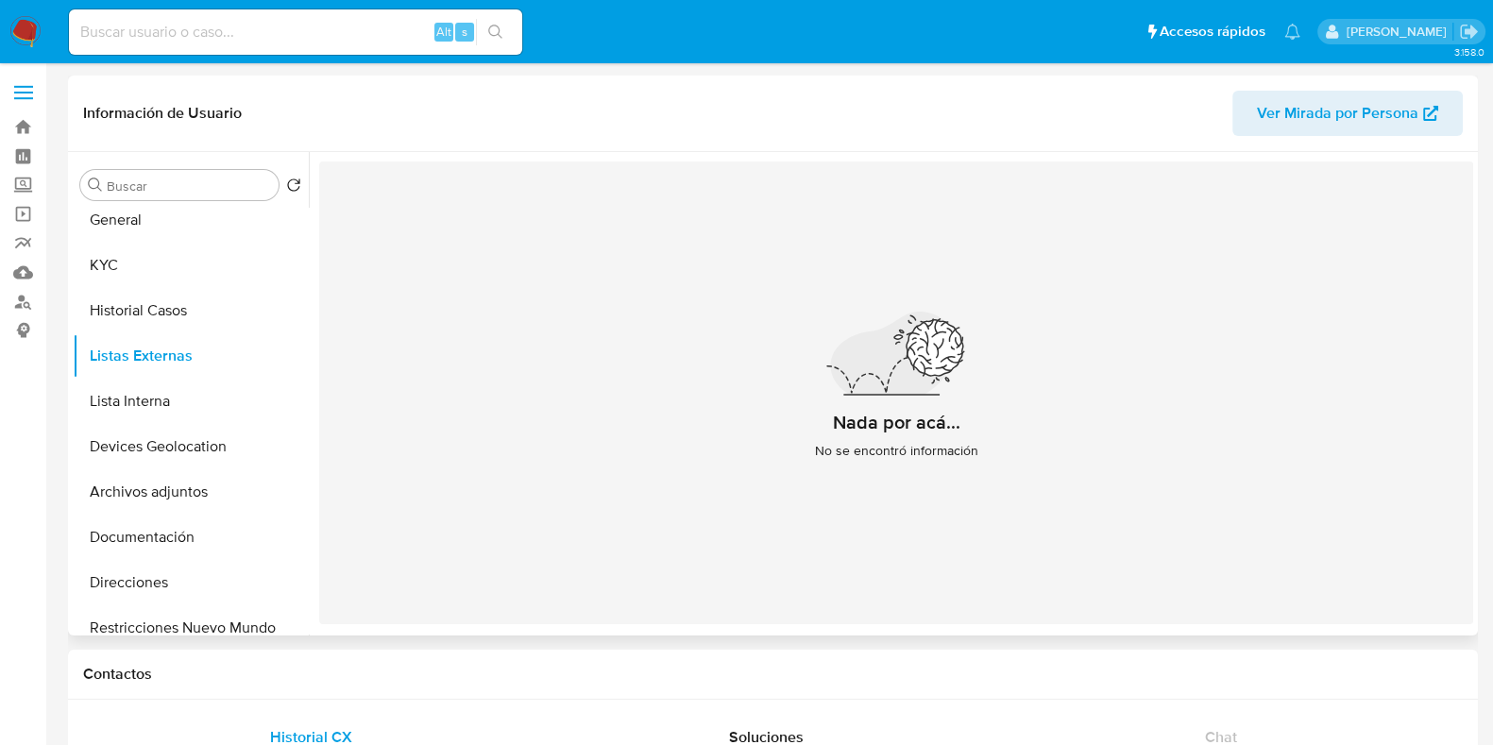
scroll to position [0, 0]
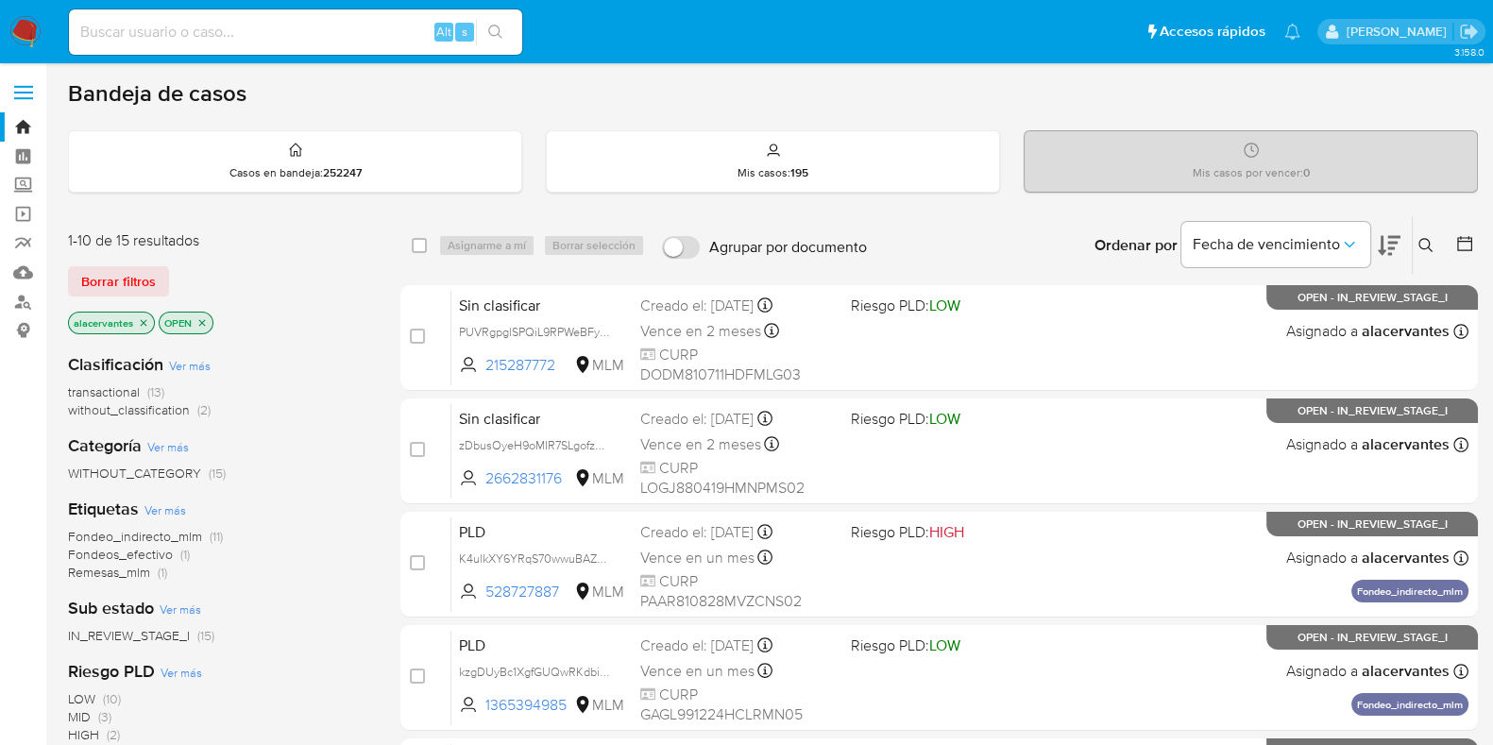
click at [168, 409] on span "without_classification" at bounding box center [129, 409] width 122 height 19
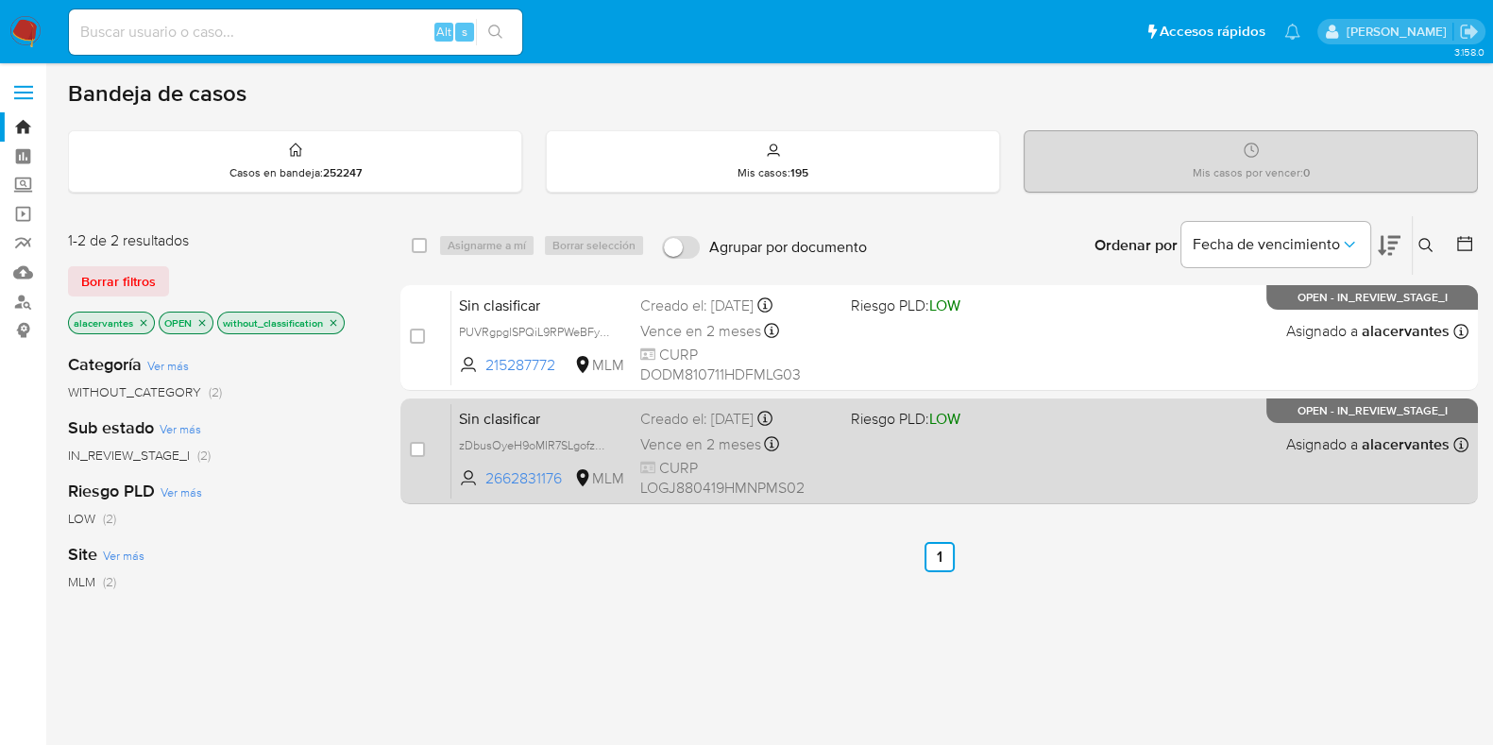
click at [883, 478] on div "Sin clasificar zDbusOyeH9oMIR7SLgofzk8h 2662831176 MLM Riesgo PLD: LOW Creado e…" at bounding box center [959, 450] width 1017 height 95
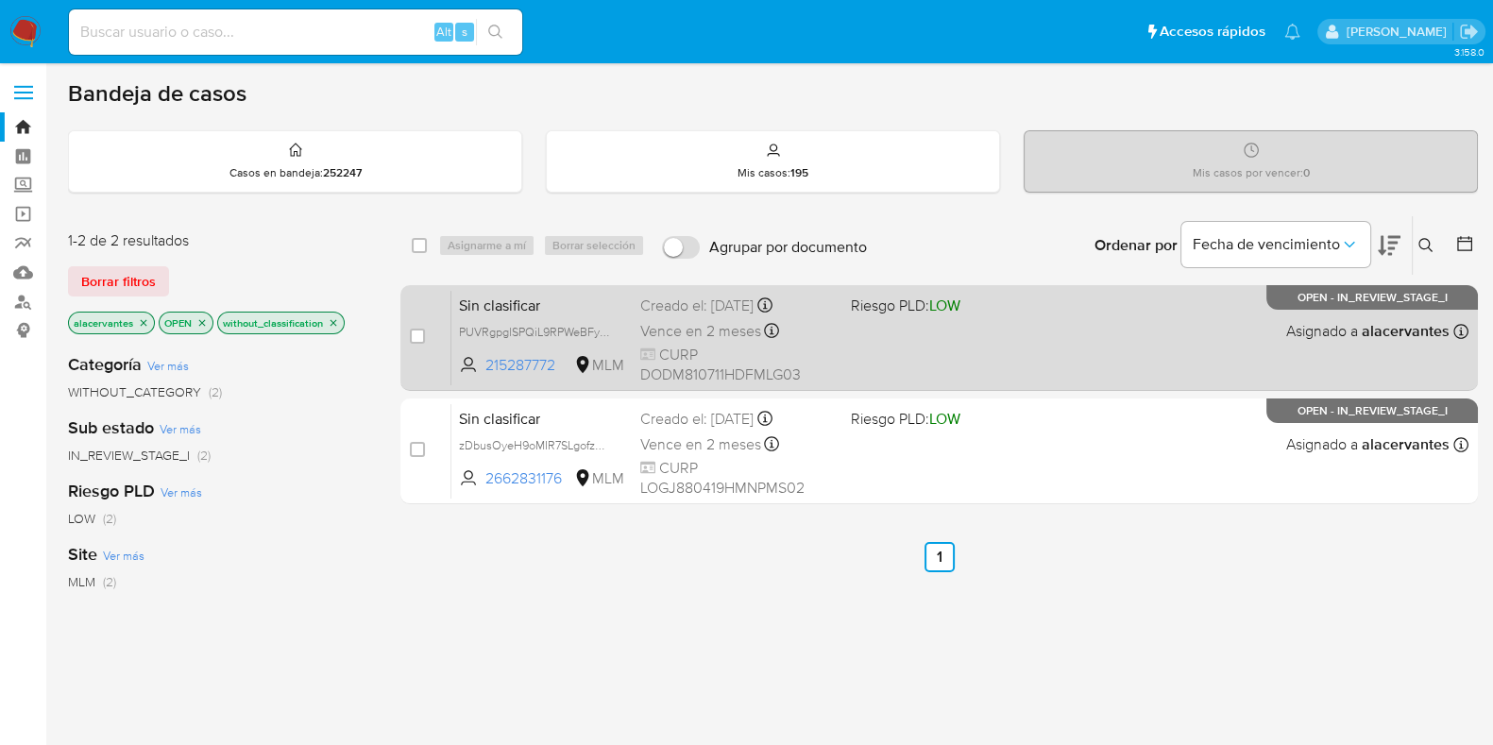
click at [985, 375] on div "Sin clasificar PUVRgpglSPQiL9RPWeBFykMP 215287772 MLM Riesgo PLD: LOW Creado el…" at bounding box center [959, 337] width 1017 height 95
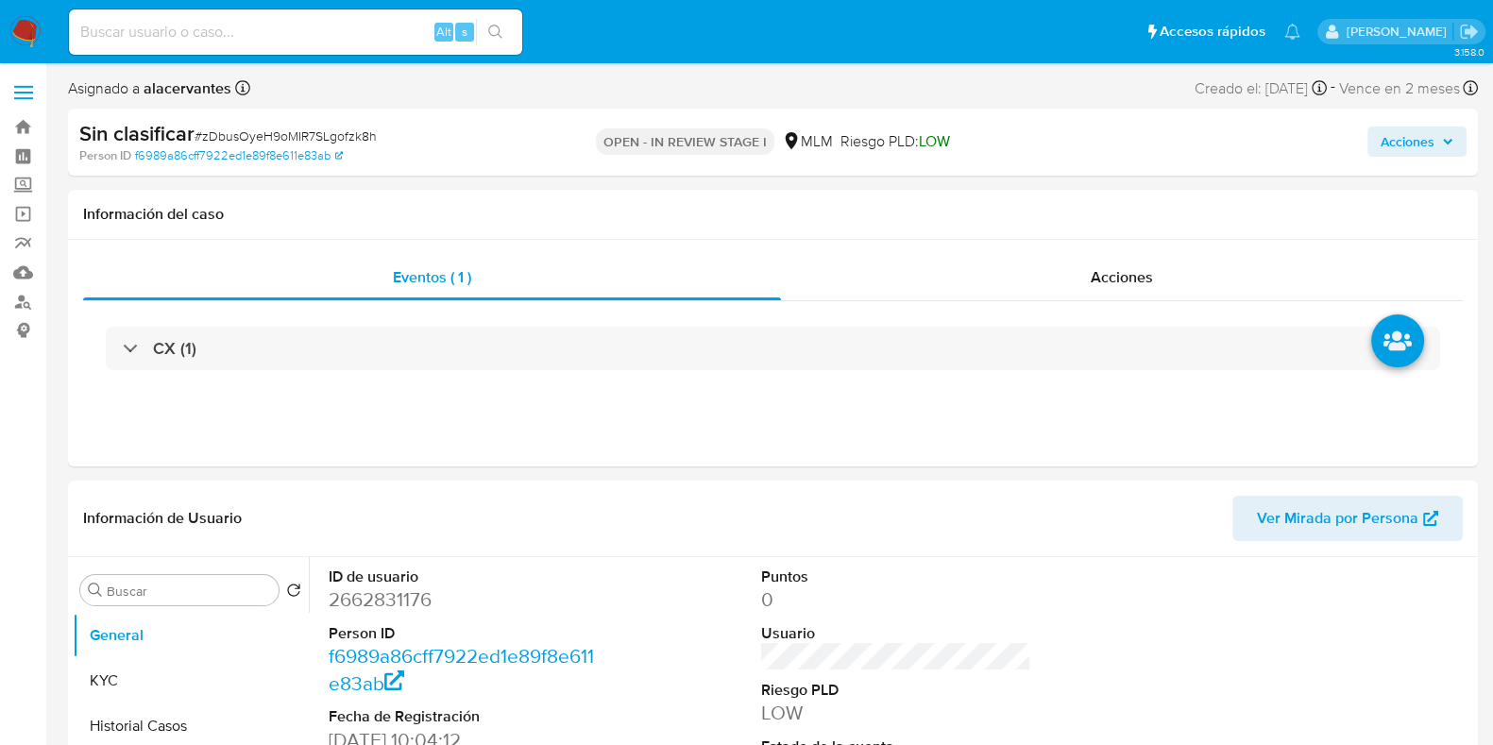
select select "10"
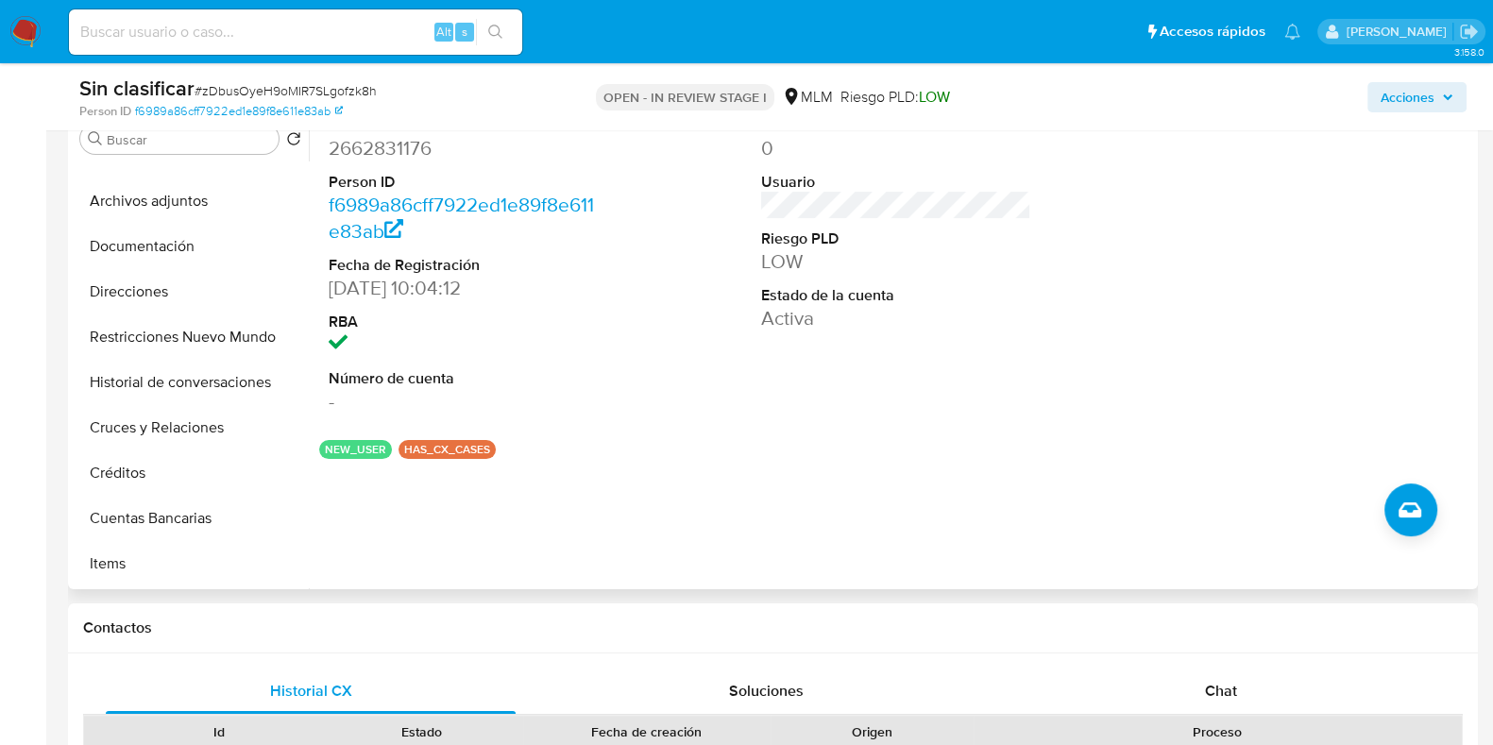
scroll to position [263, 0]
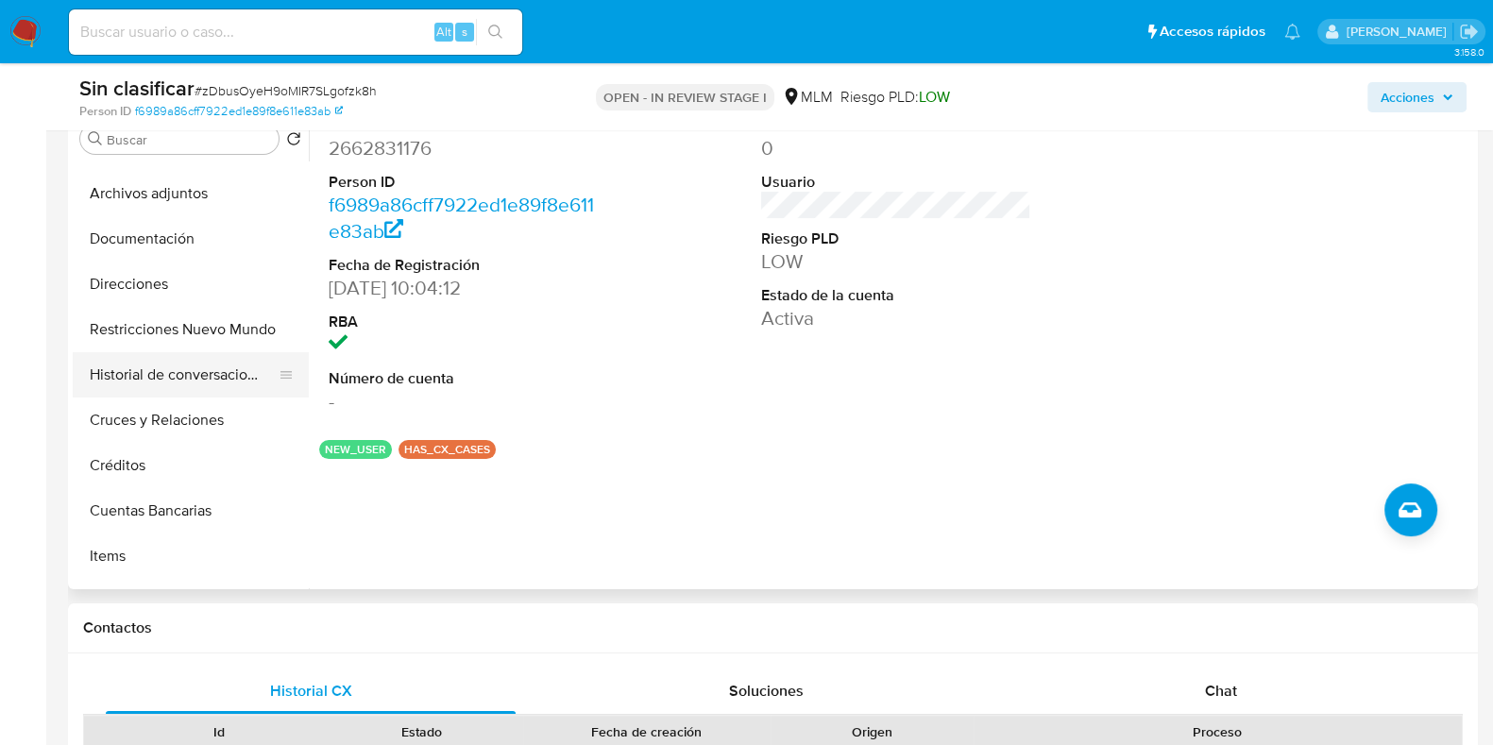
click at [166, 352] on button "Historial de conversaciones" at bounding box center [183, 374] width 221 height 45
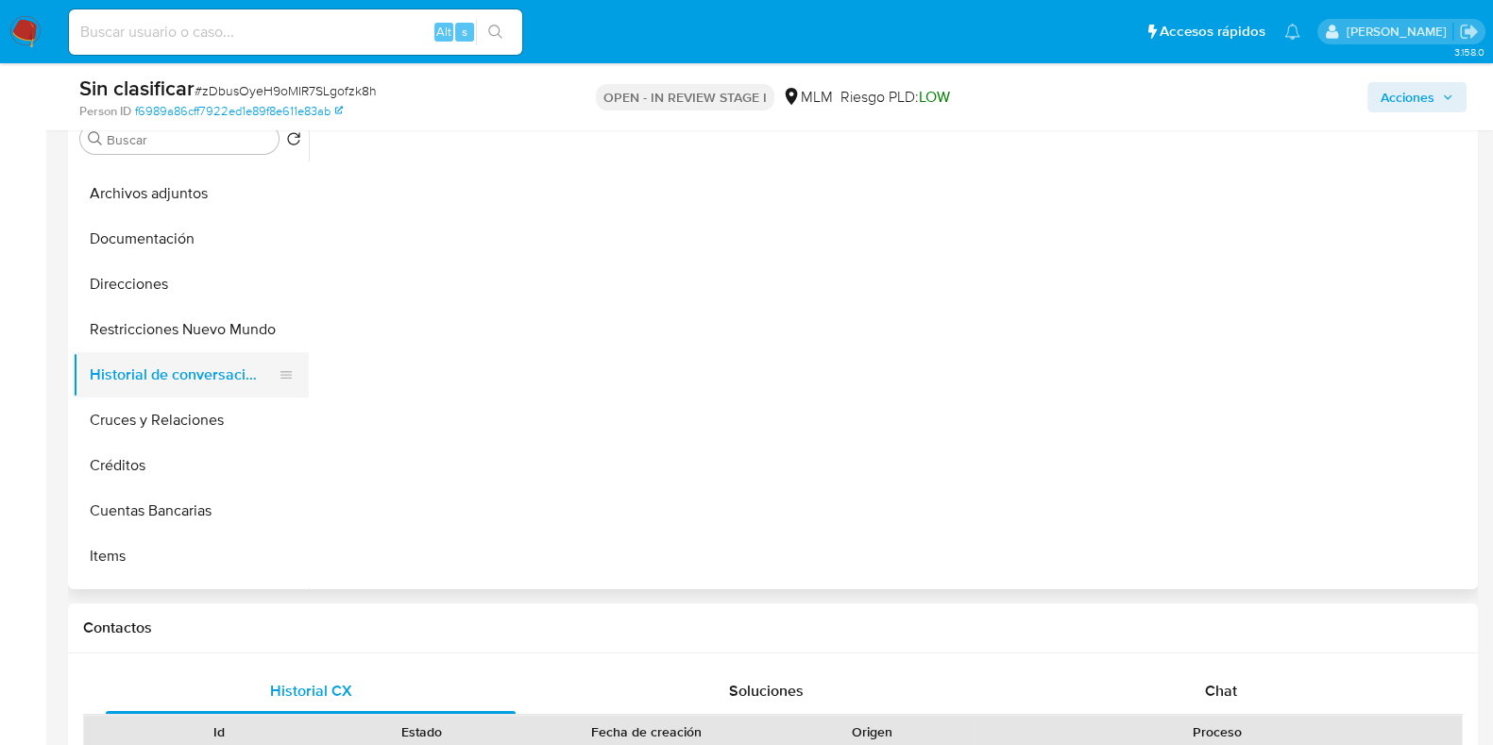
click at [159, 364] on button "Historial de conversaciones" at bounding box center [183, 374] width 221 height 45
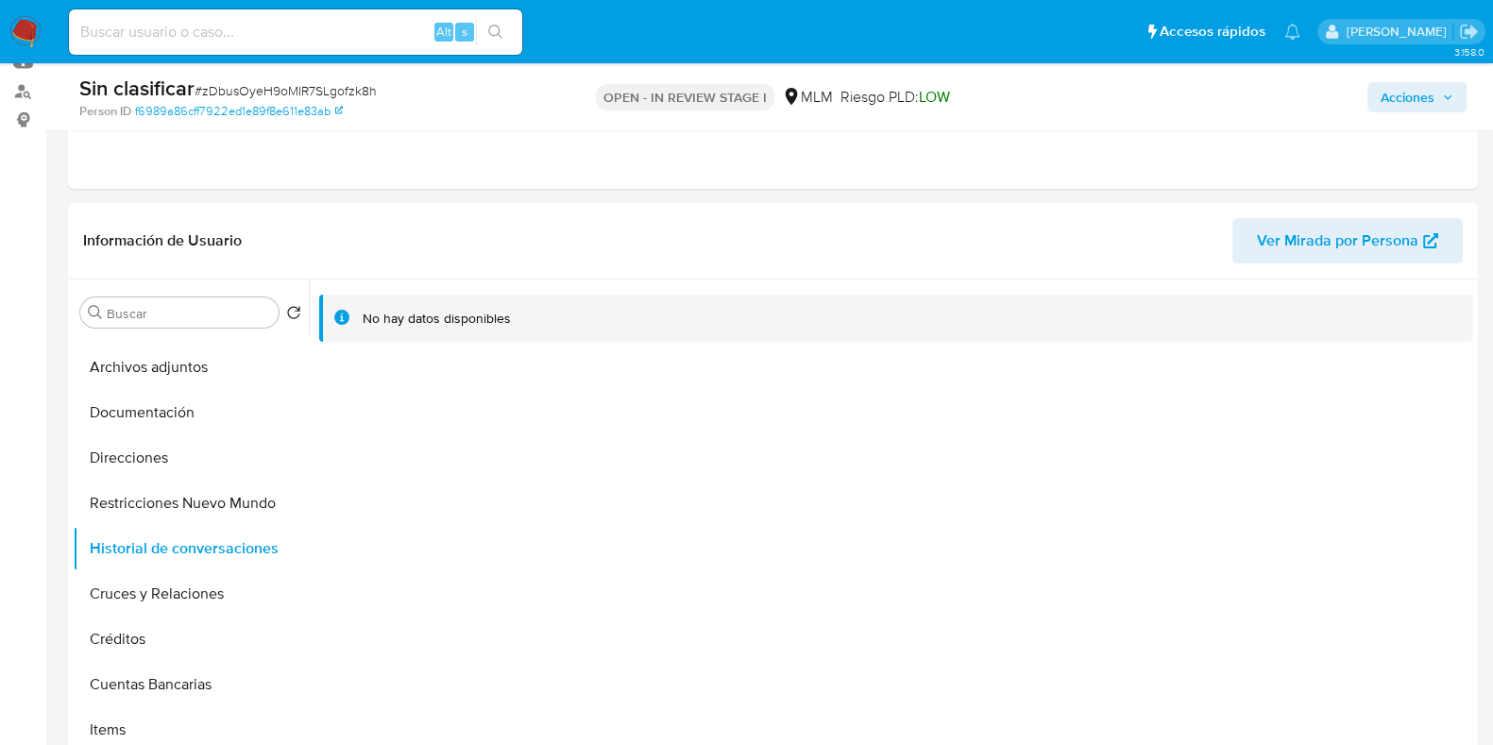
scroll to position [227, 0]
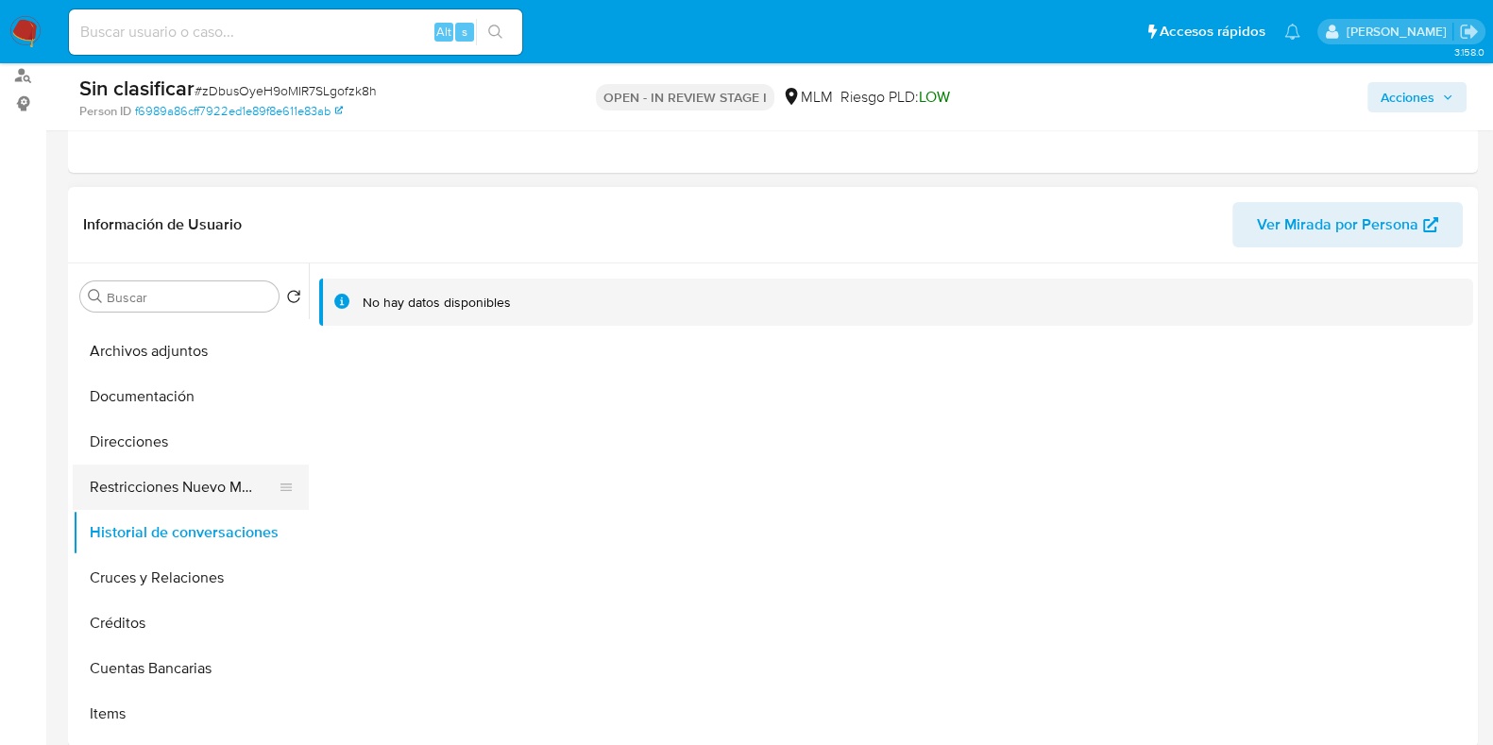
click at [189, 474] on button "Restricciones Nuevo Mundo" at bounding box center [183, 487] width 221 height 45
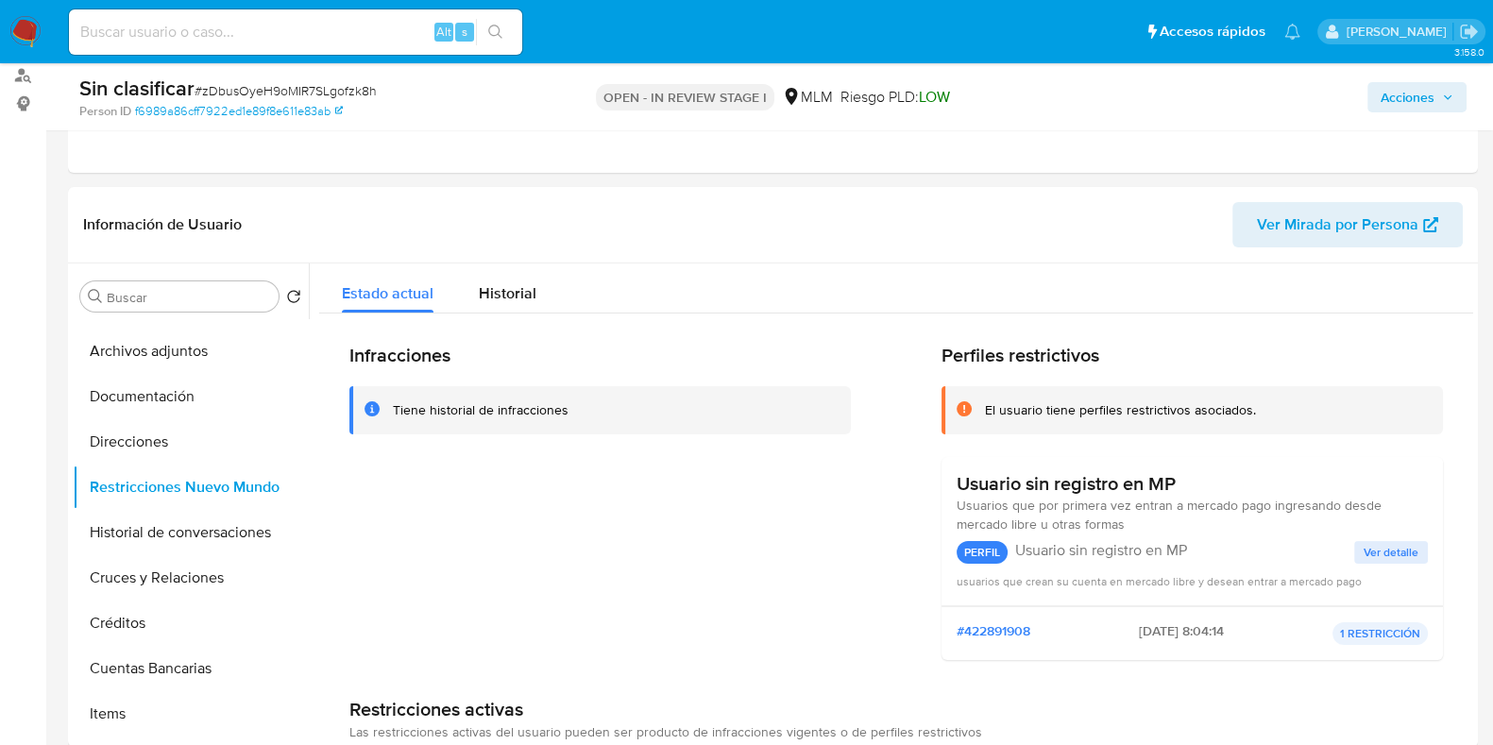
click at [1407, 98] on span "Acciones" at bounding box center [1408, 97] width 54 height 30
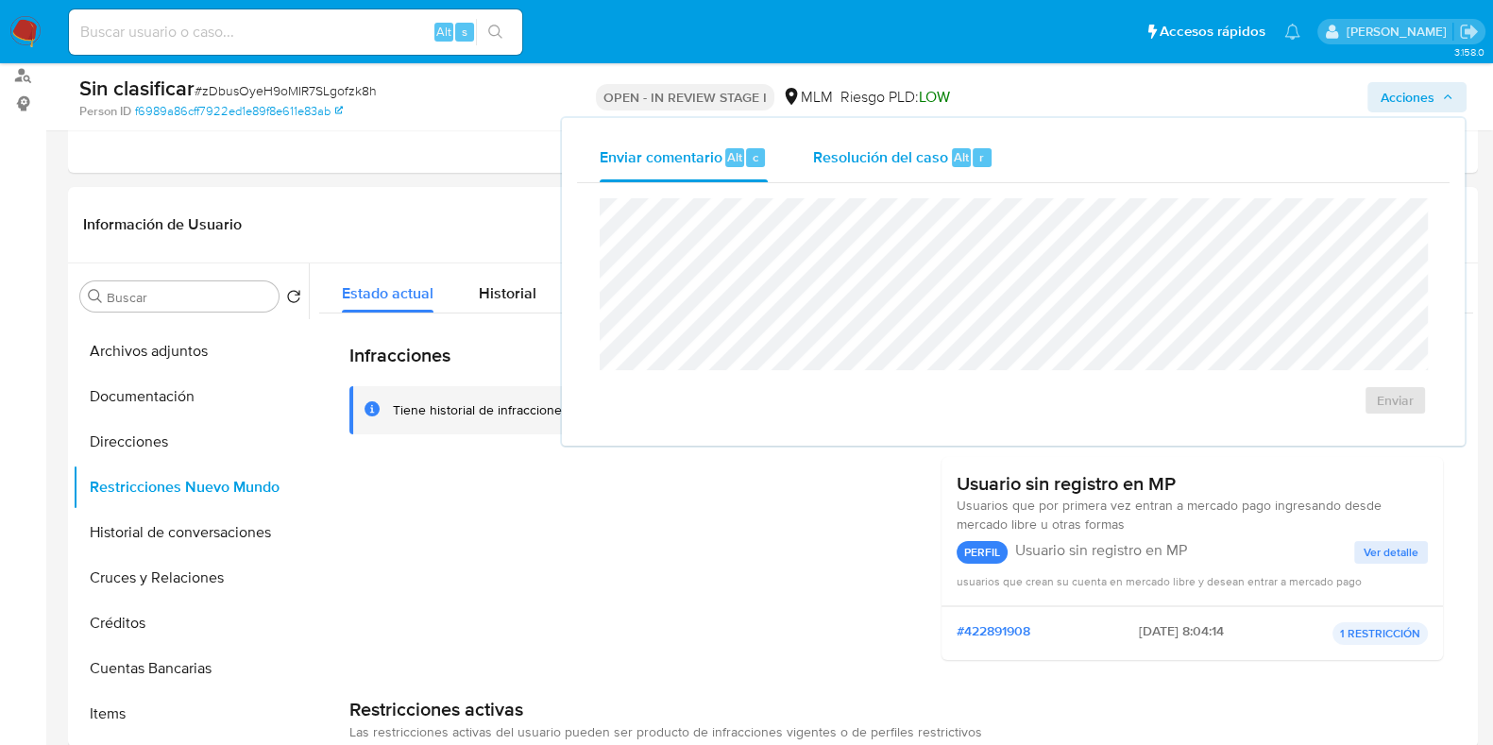
click at [961, 157] on span "Alt" at bounding box center [961, 157] width 15 height 18
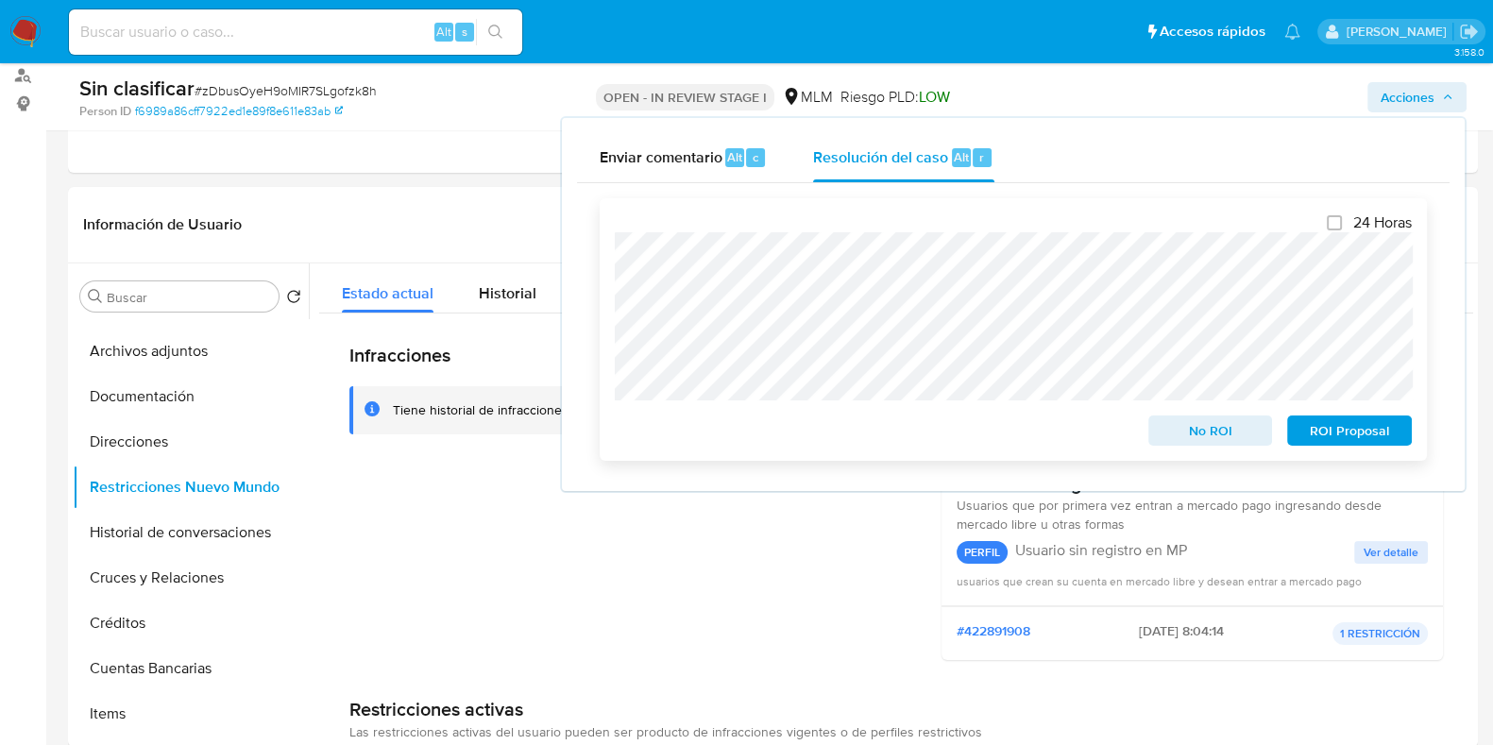
click at [1191, 435] on span "No ROI" at bounding box center [1211, 430] width 98 height 26
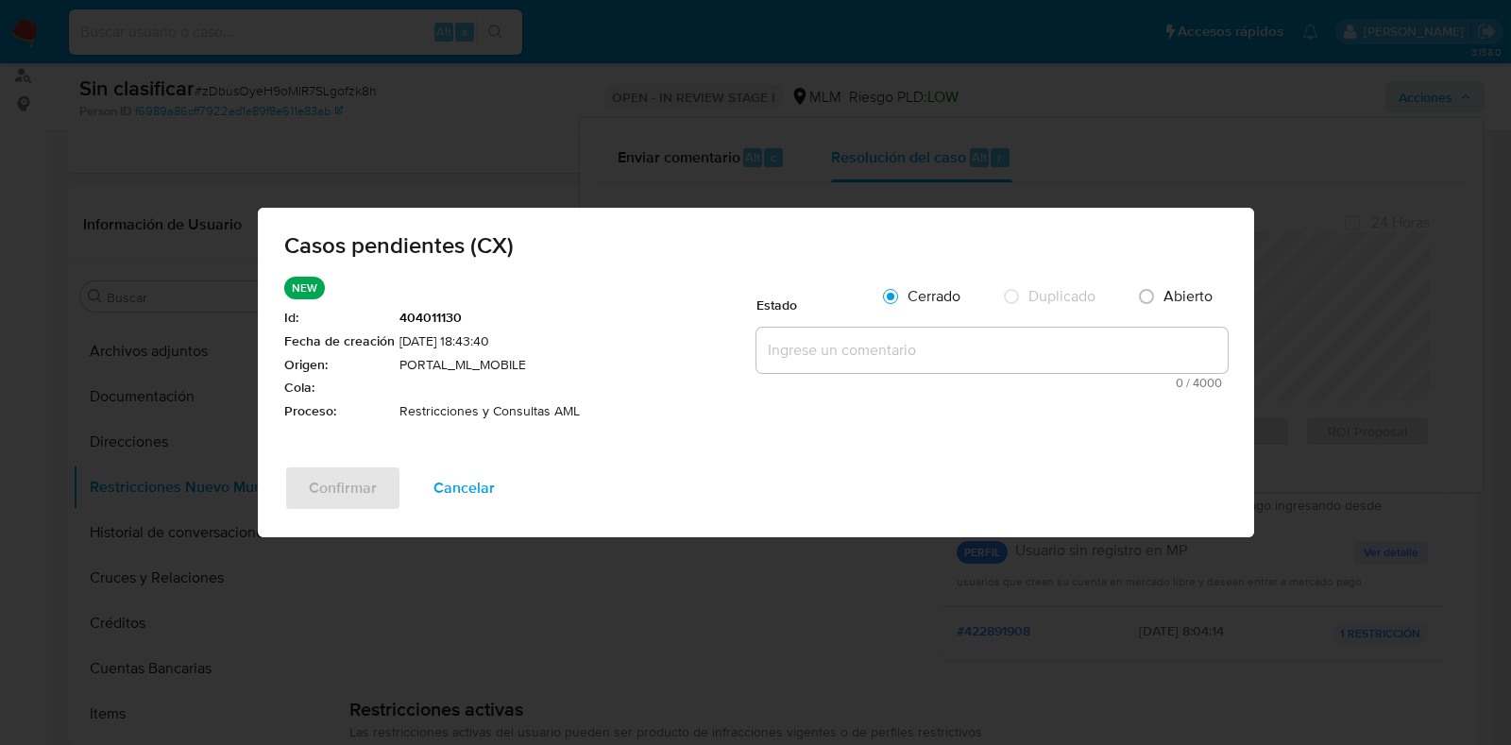
click at [954, 343] on textarea at bounding box center [991, 350] width 471 height 45
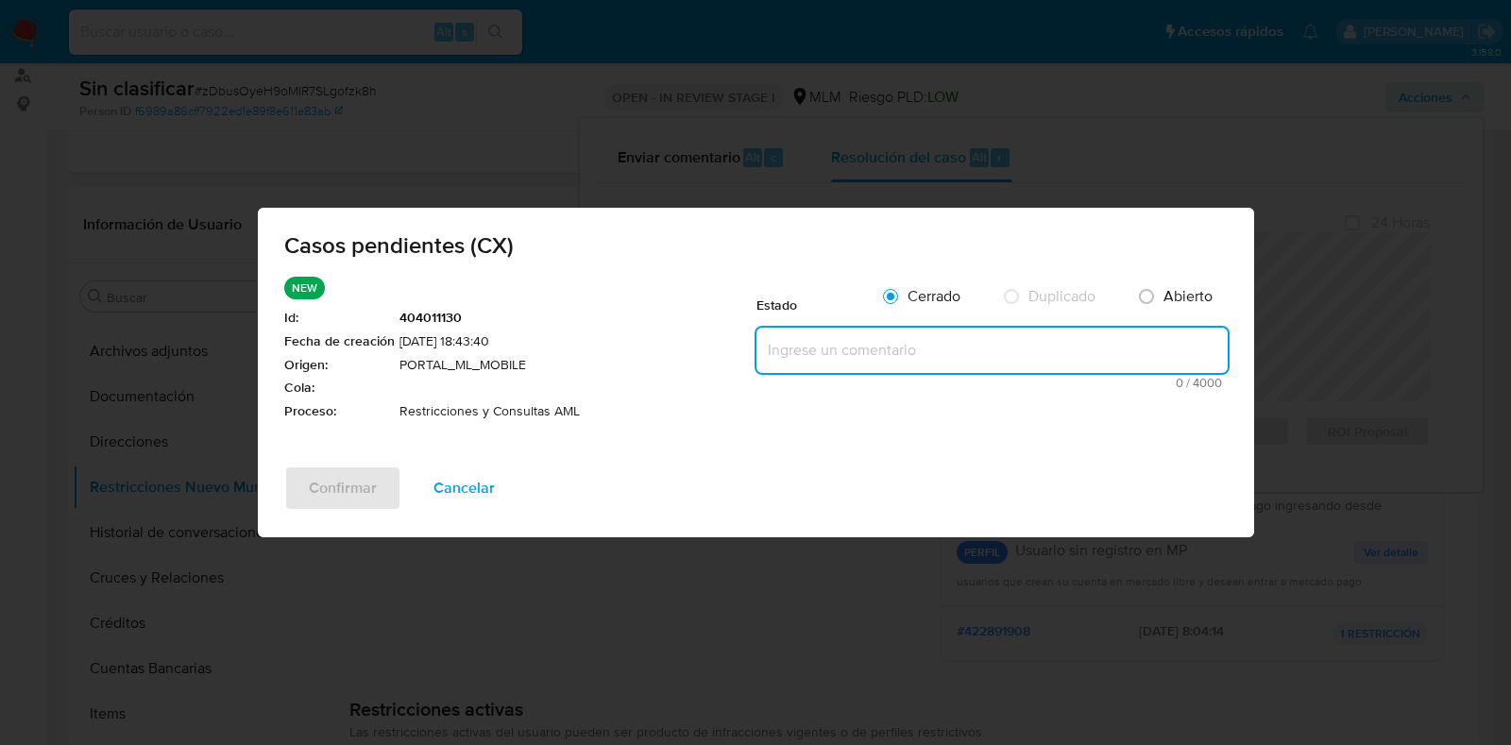
paste textarea "Se valida caso CX. Se rehabilita cuenta debido a que se cuenta con datos y docu…"
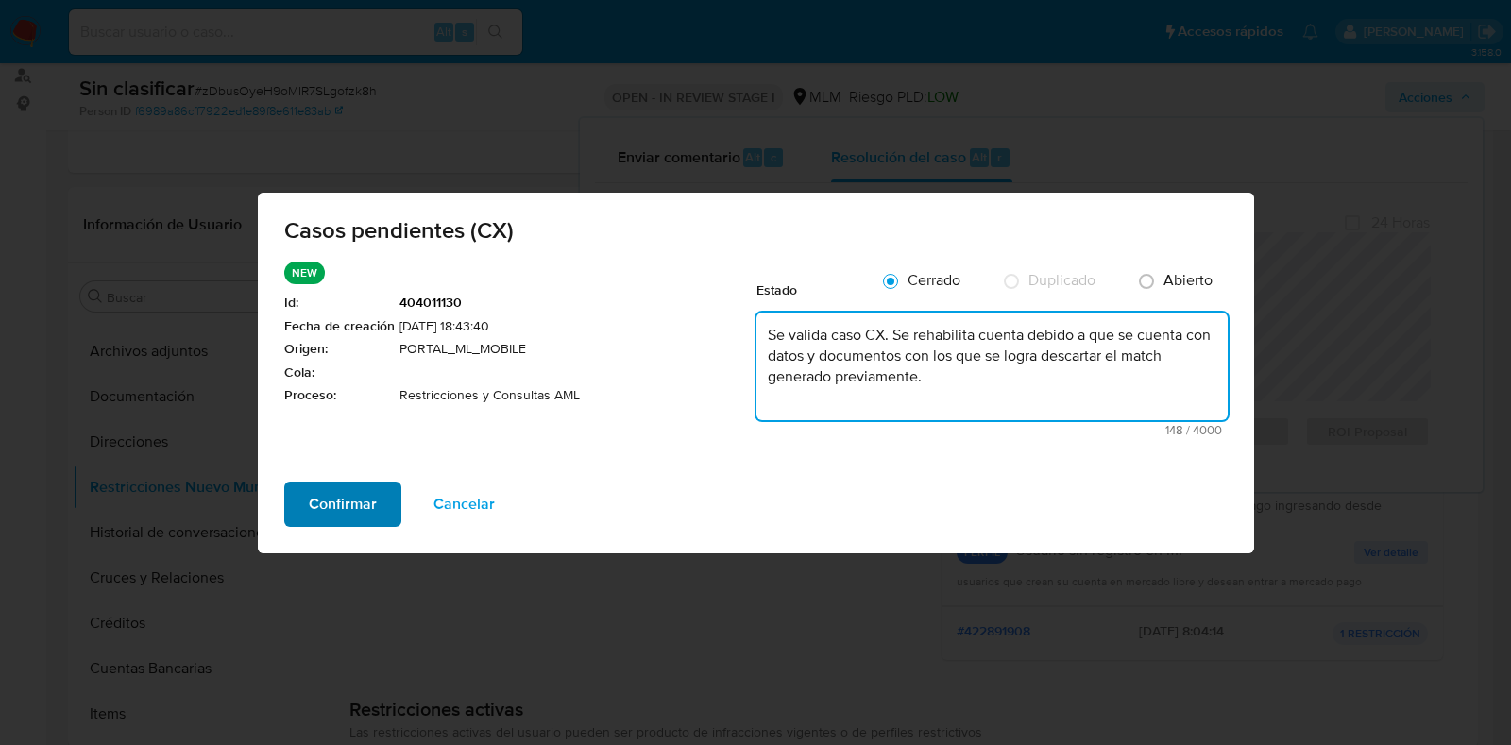
type textarea "Se valida caso CX. Se rehabilita cuenta debido a que se cuenta con datos y docu…"
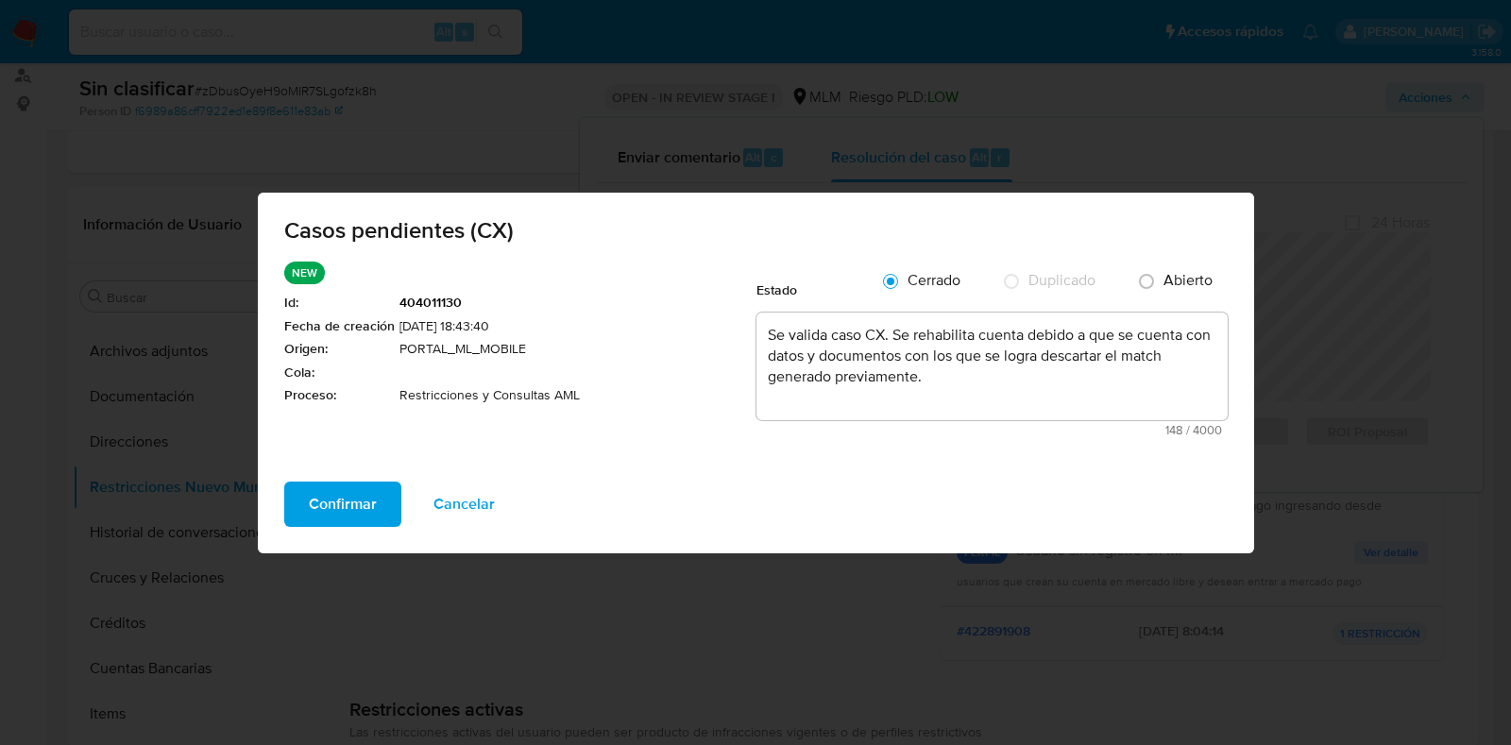
click at [378, 495] on button "Confirmar" at bounding box center [342, 504] width 117 height 45
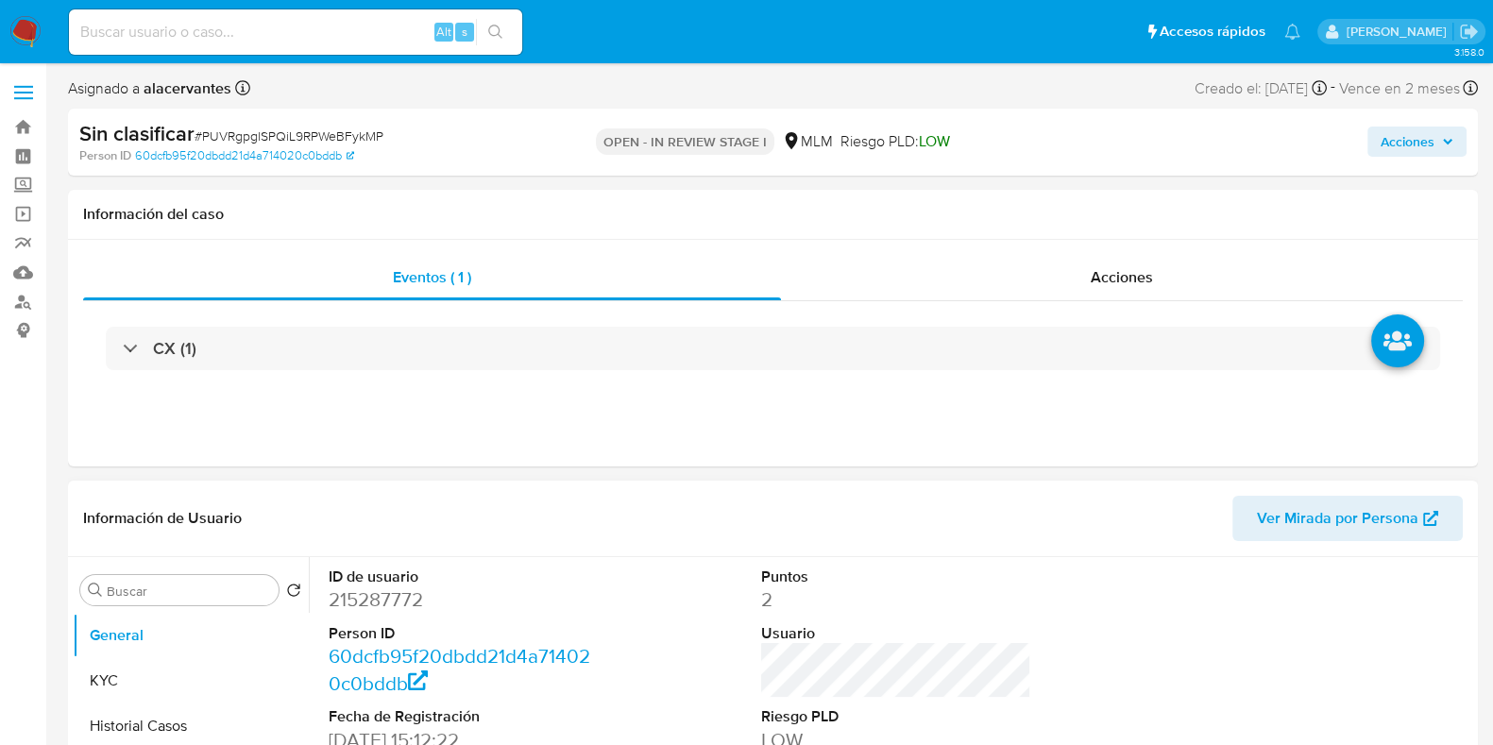
select select "10"
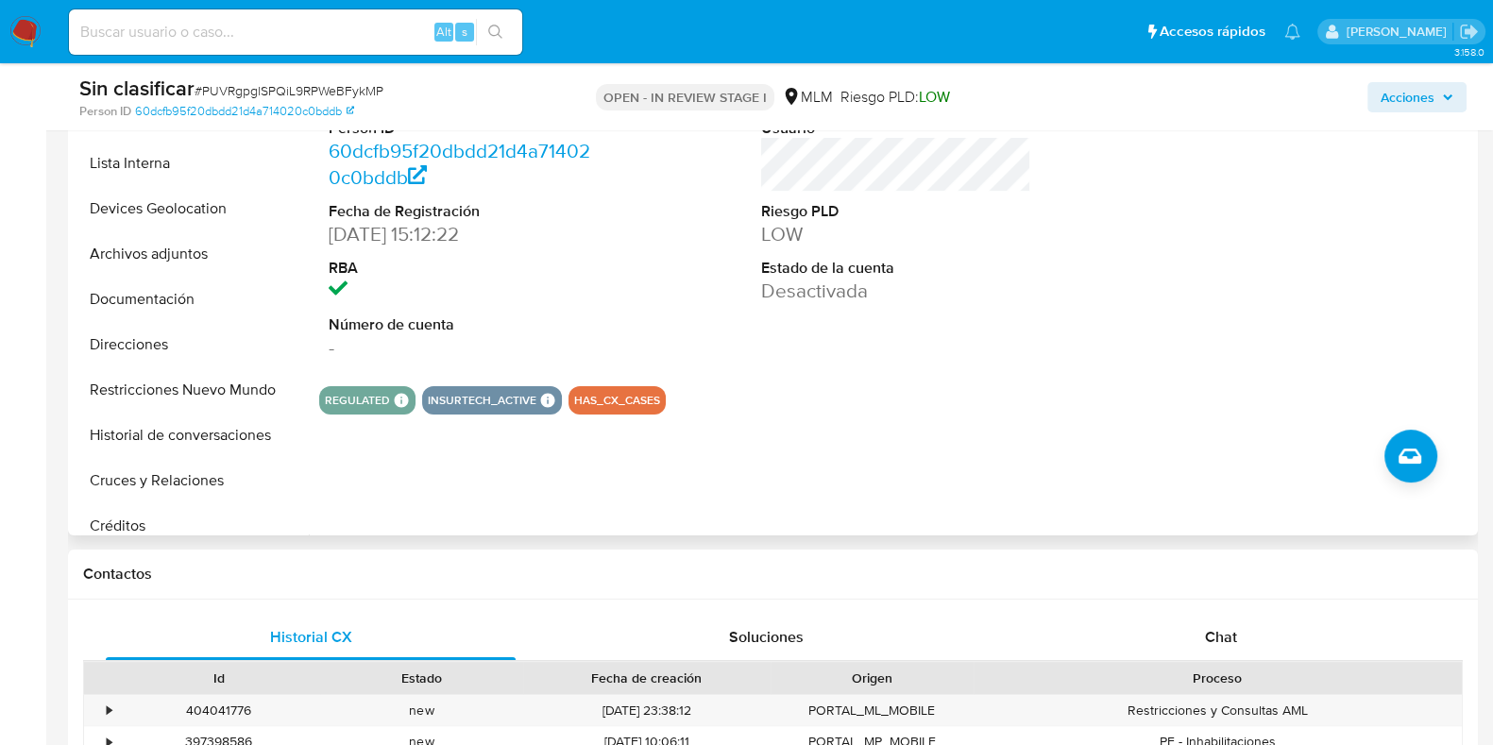
scroll to position [178, 0]
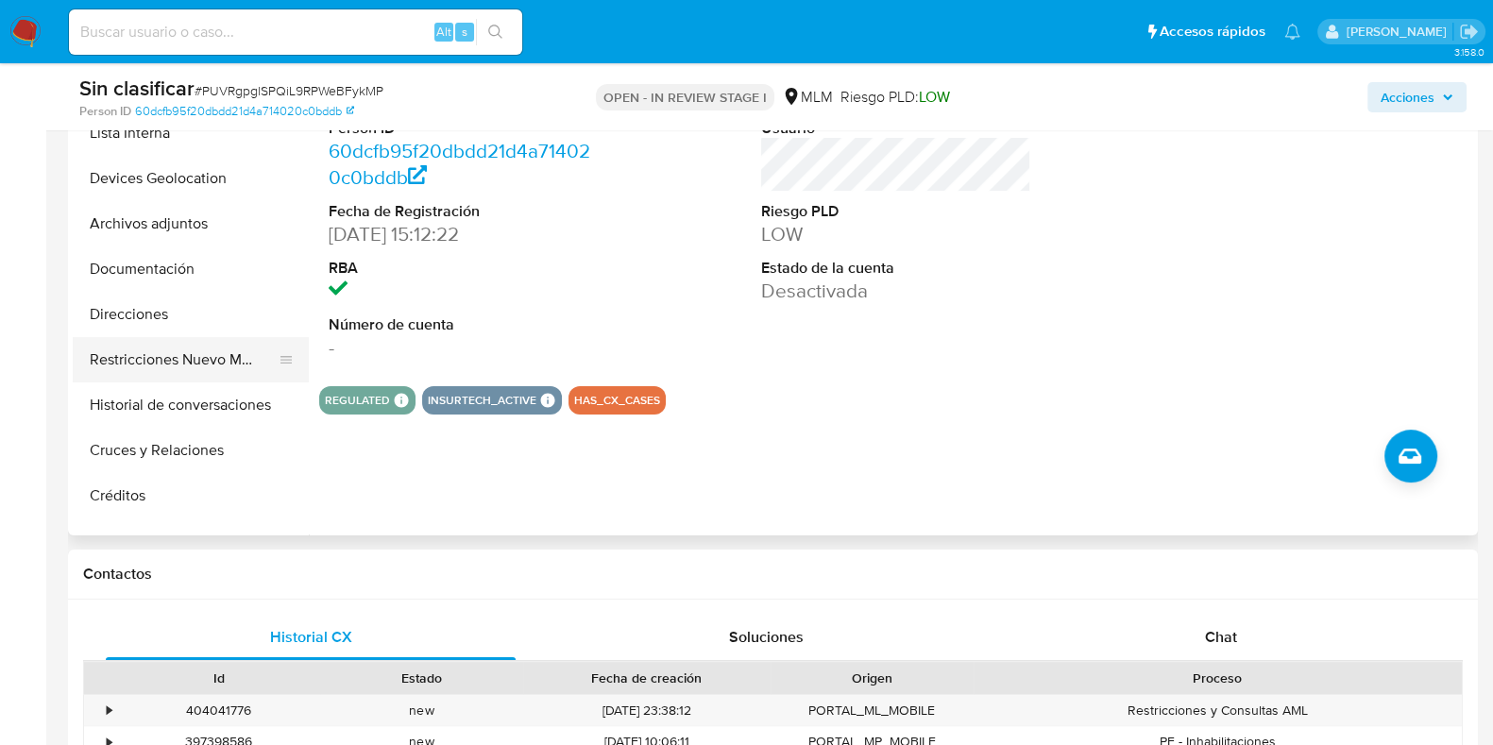
click at [194, 351] on button "Restricciones Nuevo Mundo" at bounding box center [183, 359] width 221 height 45
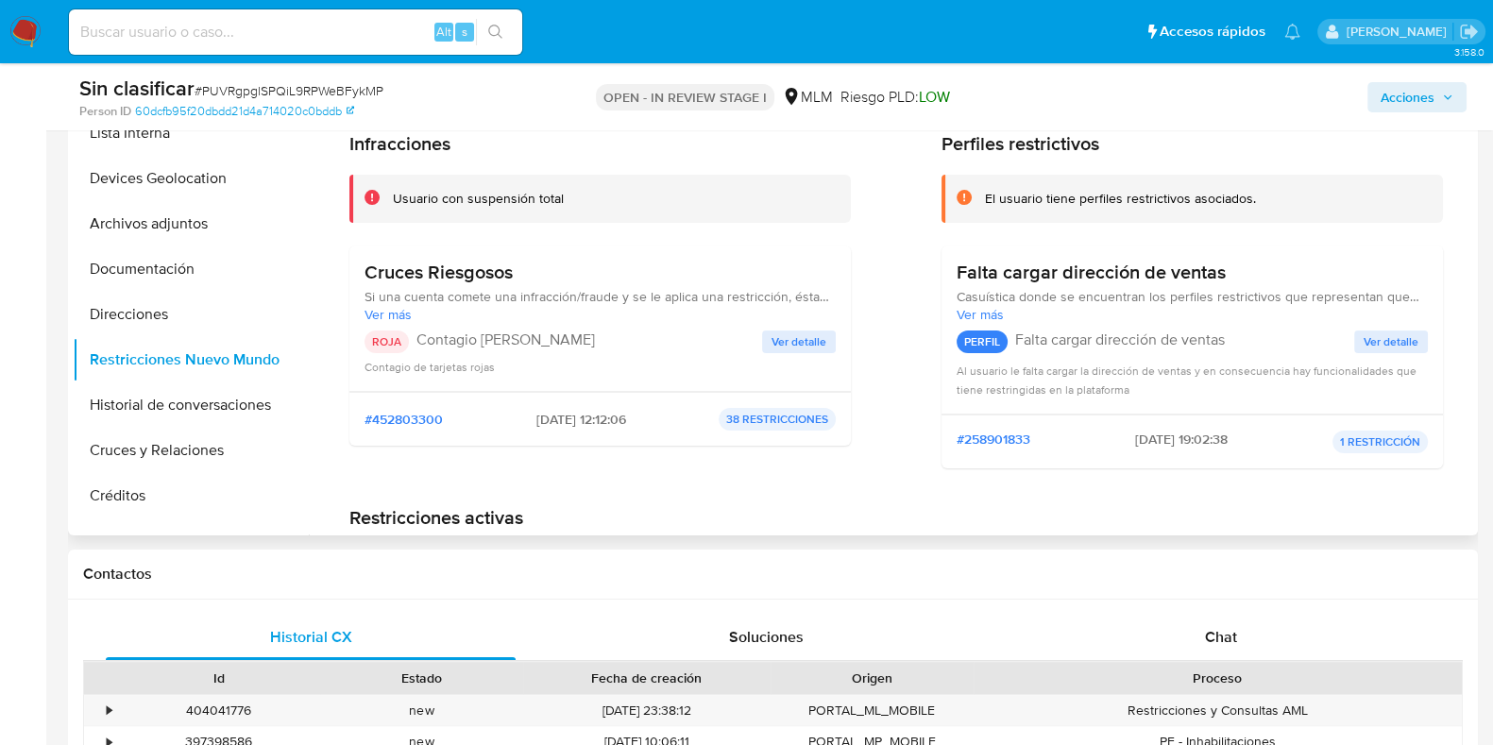
click at [815, 335] on span "Ver detalle" at bounding box center [799, 341] width 55 height 19
